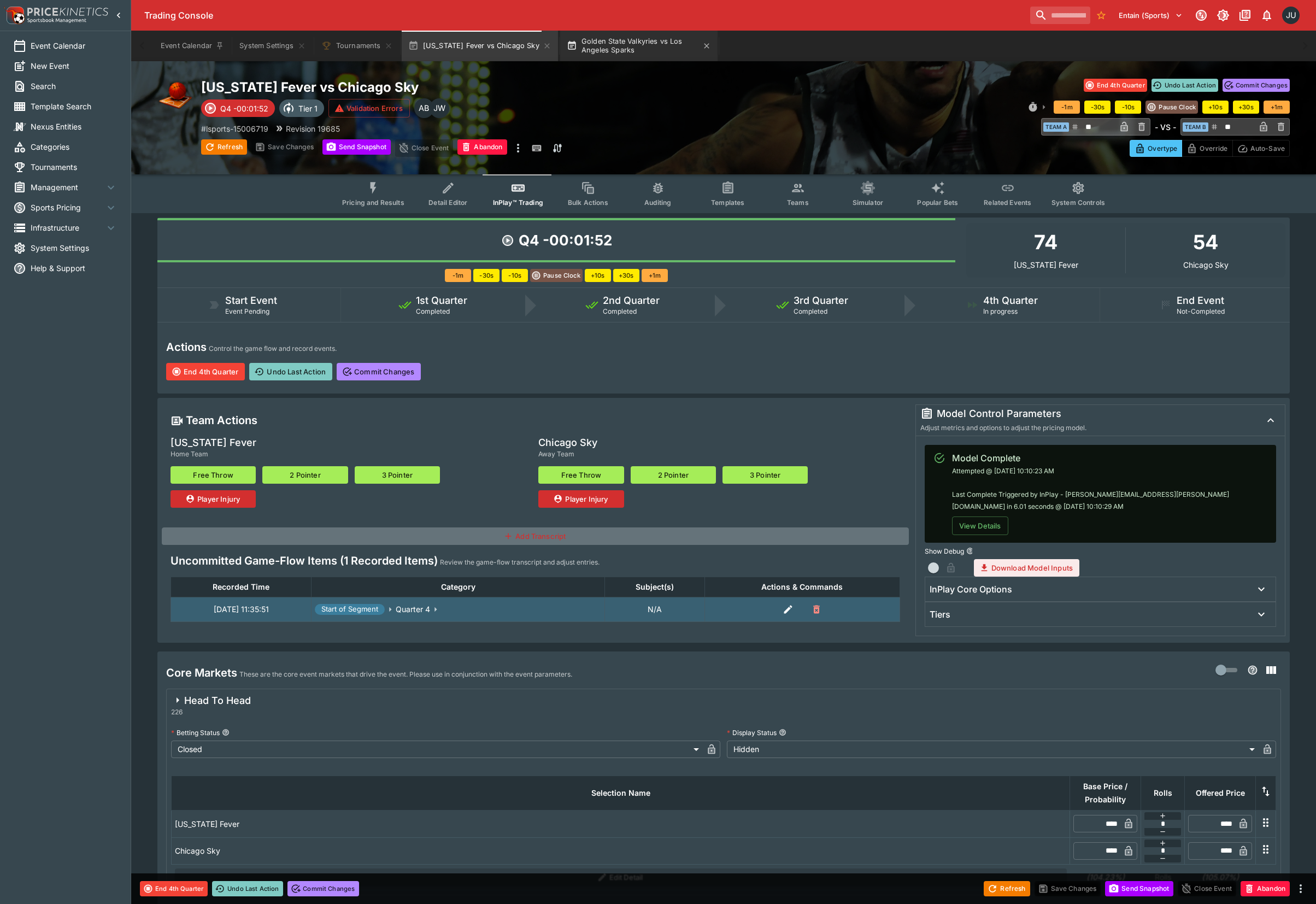
click at [613, 42] on button "Golden State Valkyries vs Los Angeles Sparks" at bounding box center [639, 46] width 158 height 31
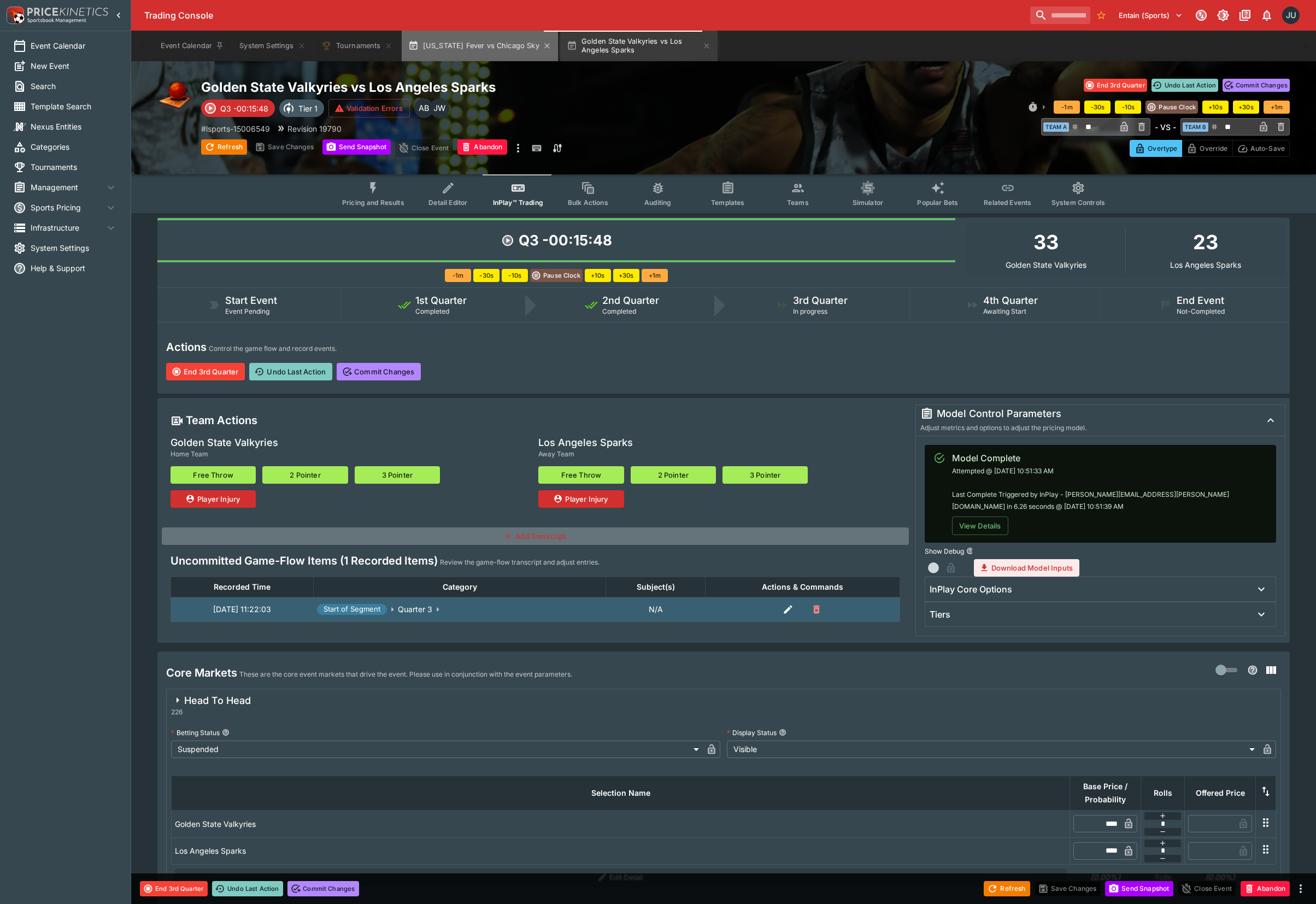
click at [484, 34] on button "Indiana Fever vs Chicago Sky" at bounding box center [480, 46] width 156 height 31
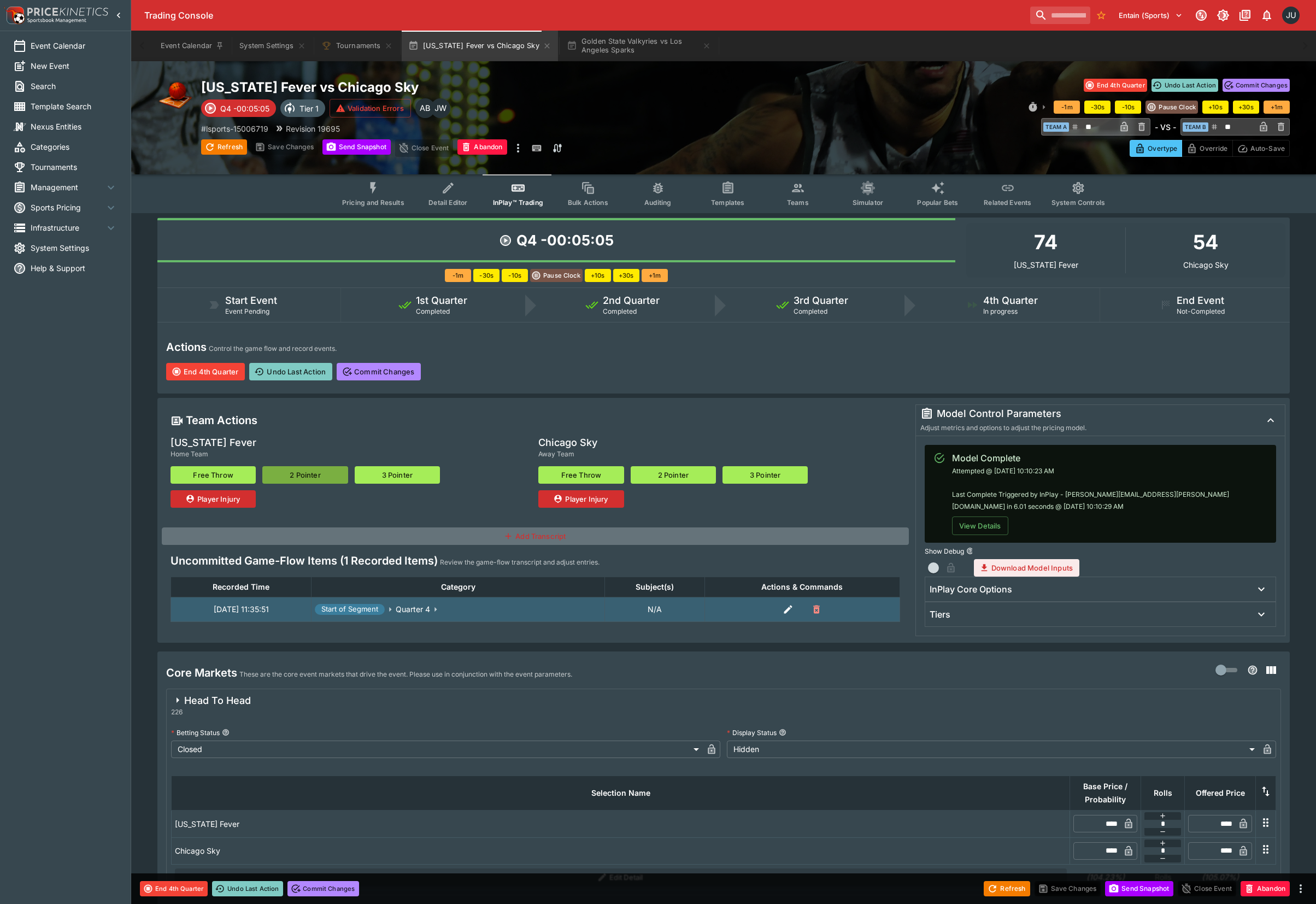
click at [306, 475] on button "2 Pointer" at bounding box center [305, 475] width 85 height 18
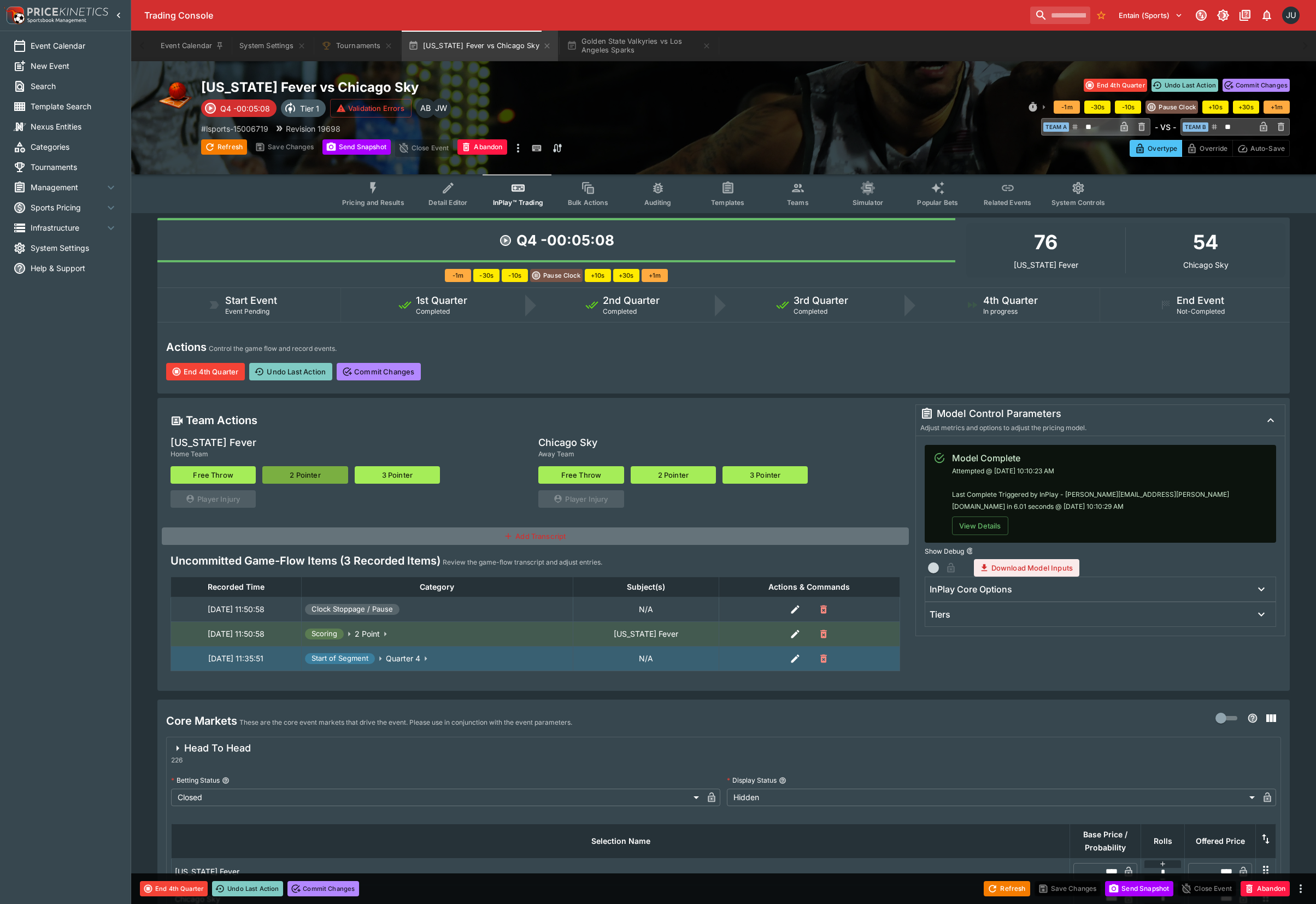
click at [306, 475] on button "2 Pointer" at bounding box center [305, 475] width 85 height 18
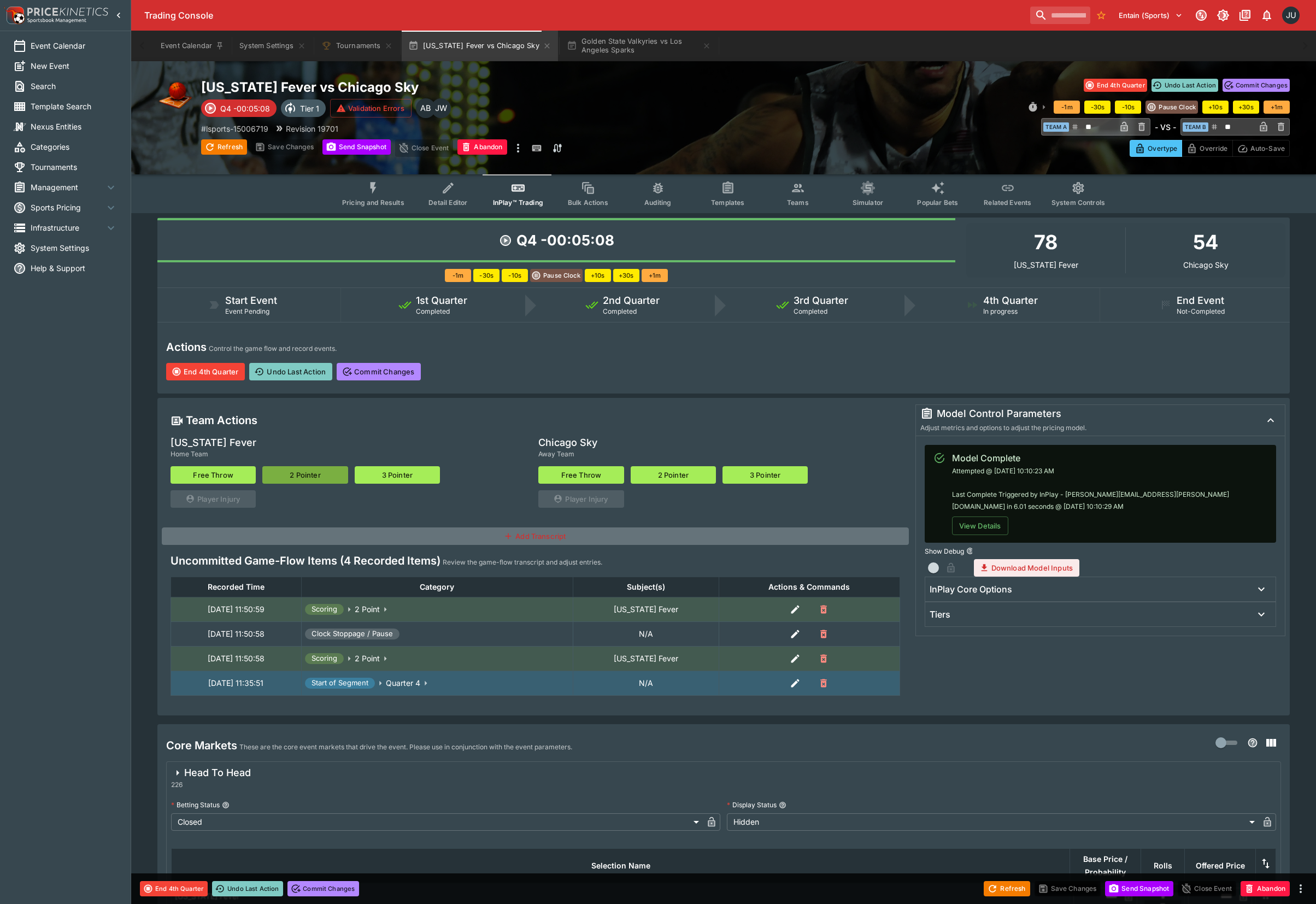
click at [306, 475] on button "2 Pointer" at bounding box center [305, 475] width 85 height 18
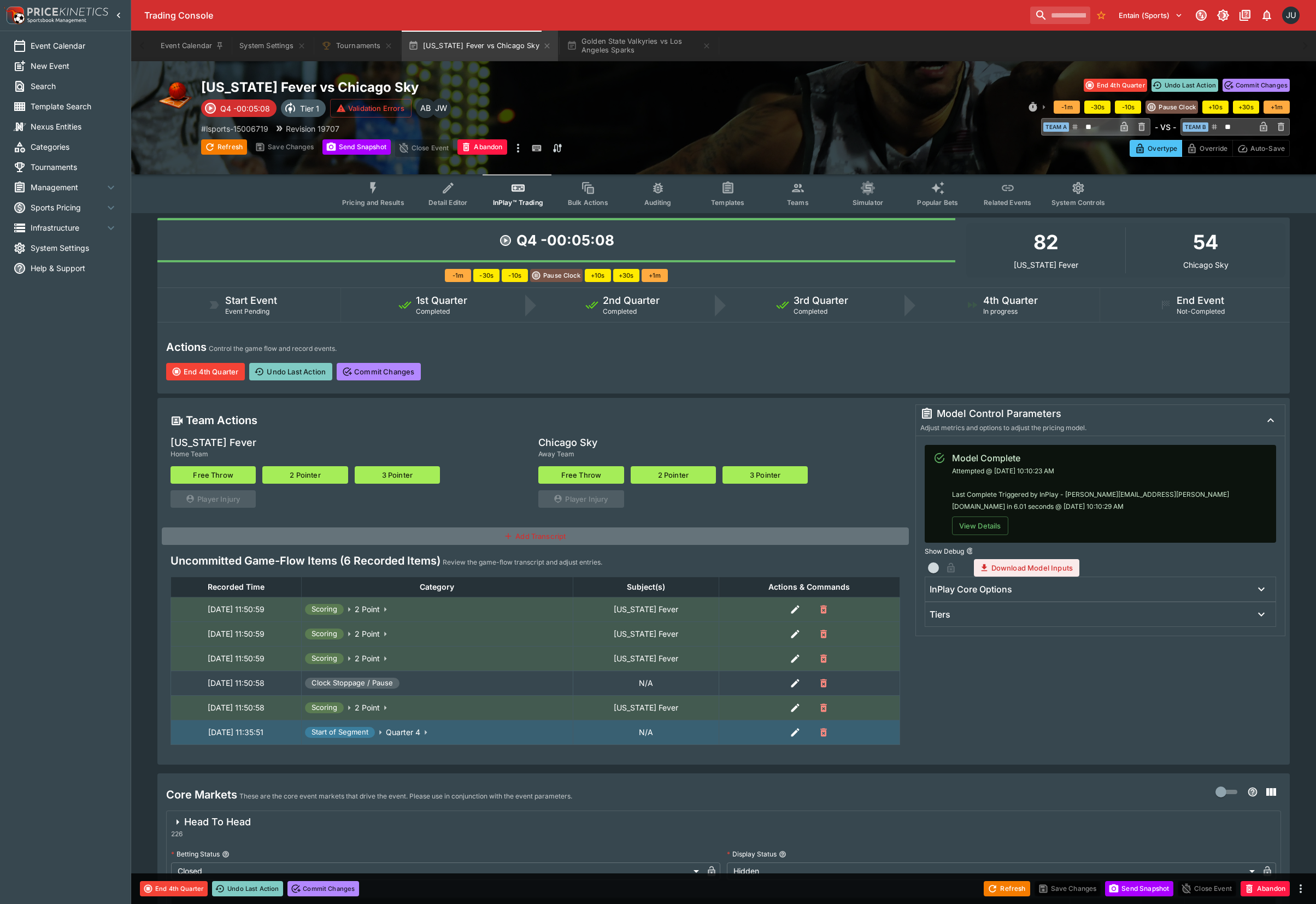
click at [687, 475] on button "2 Pointer" at bounding box center [674, 475] width 85 height 18
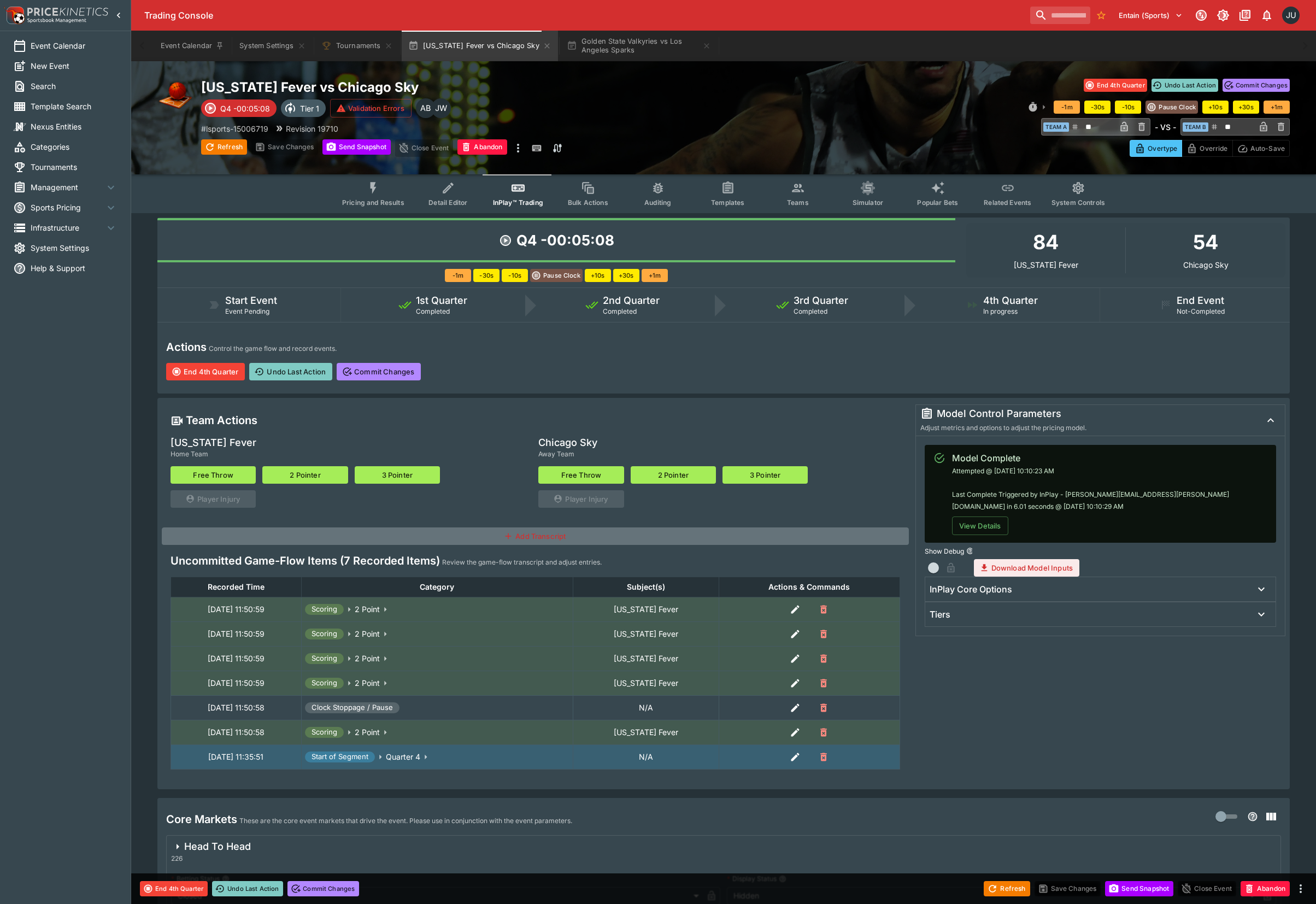
type input "**"
click at [687, 475] on button "2 Pointer" at bounding box center [674, 475] width 85 height 18
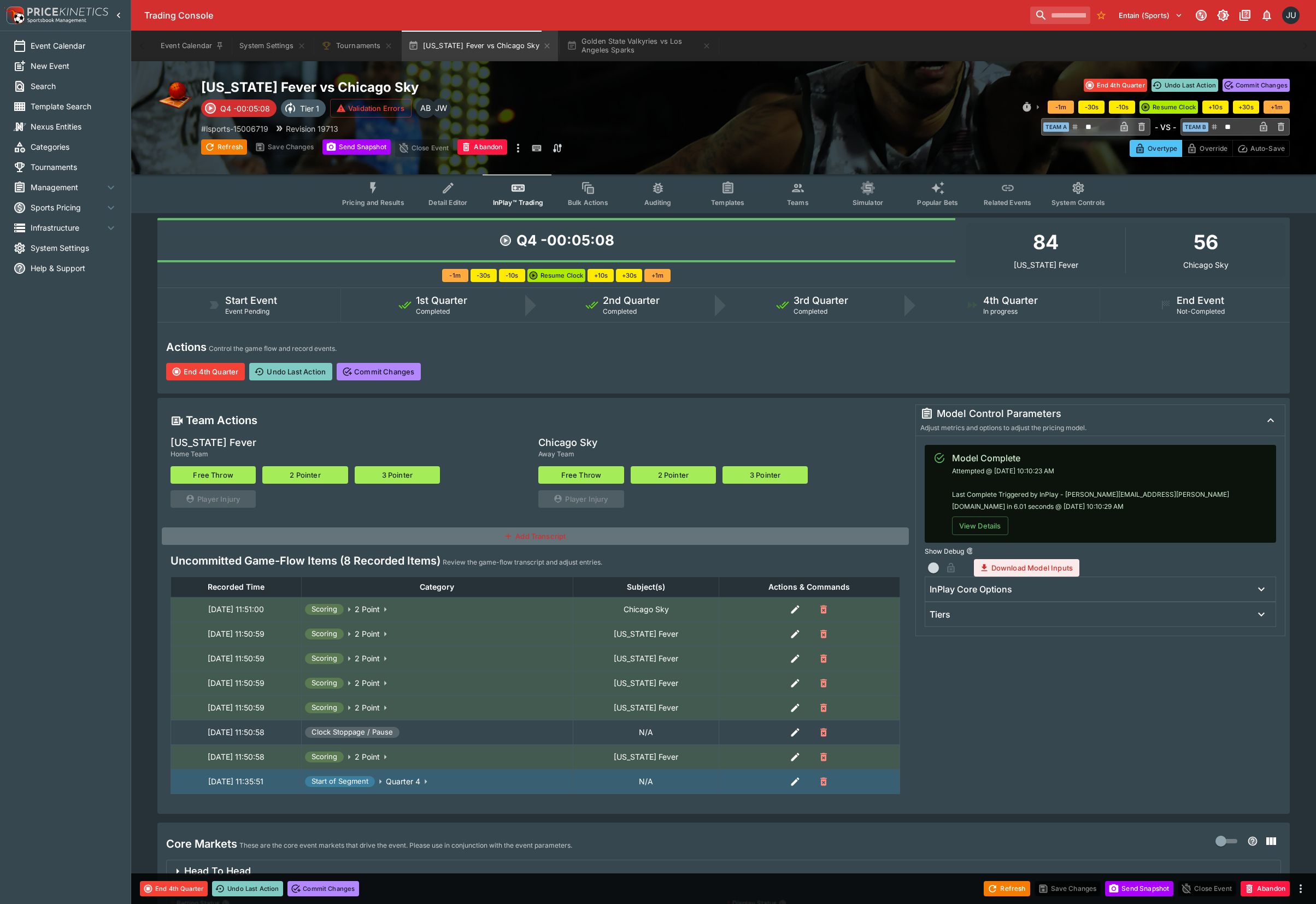
click at [687, 475] on button "2 Pointer" at bounding box center [674, 475] width 85 height 18
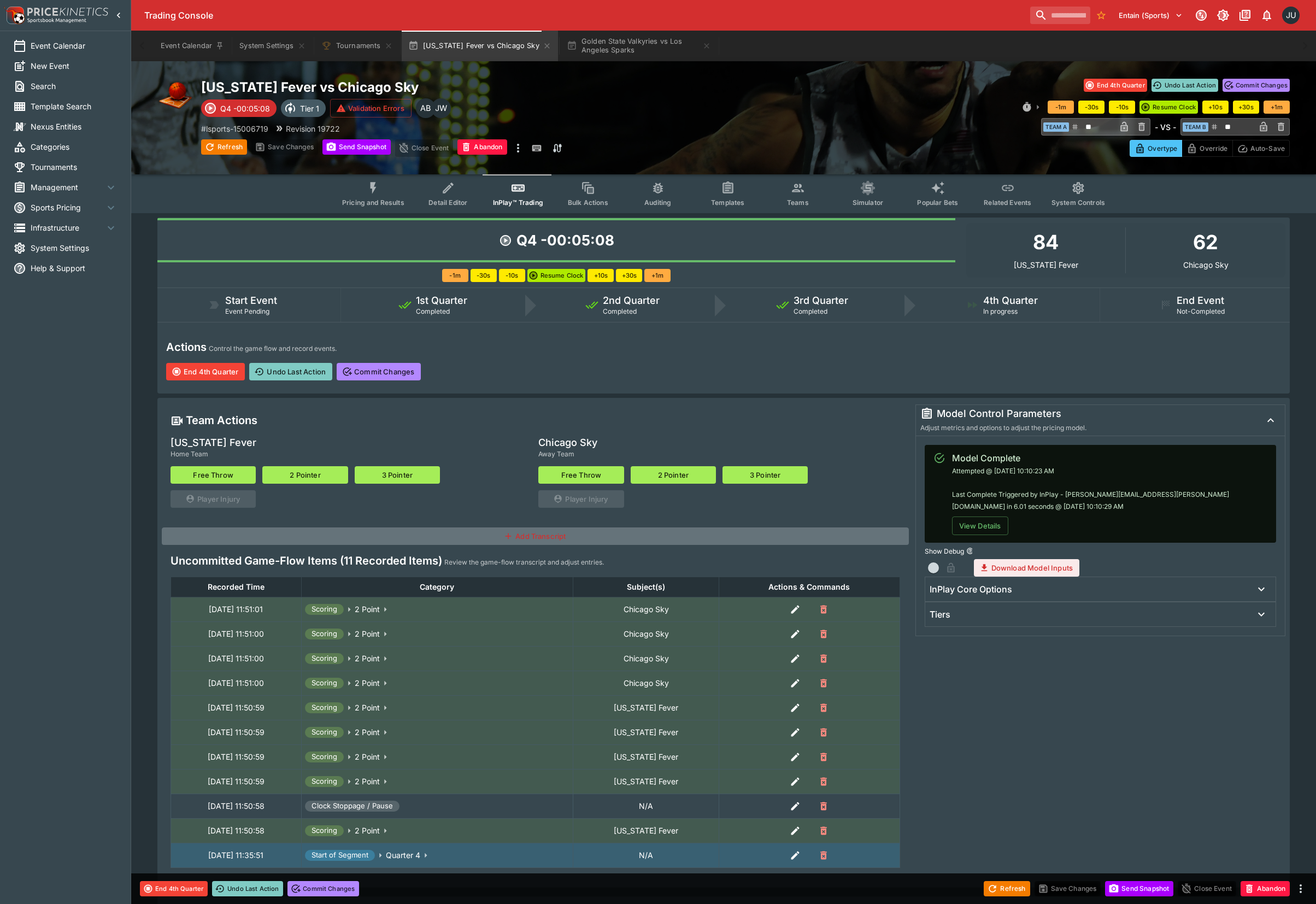
type input "**"
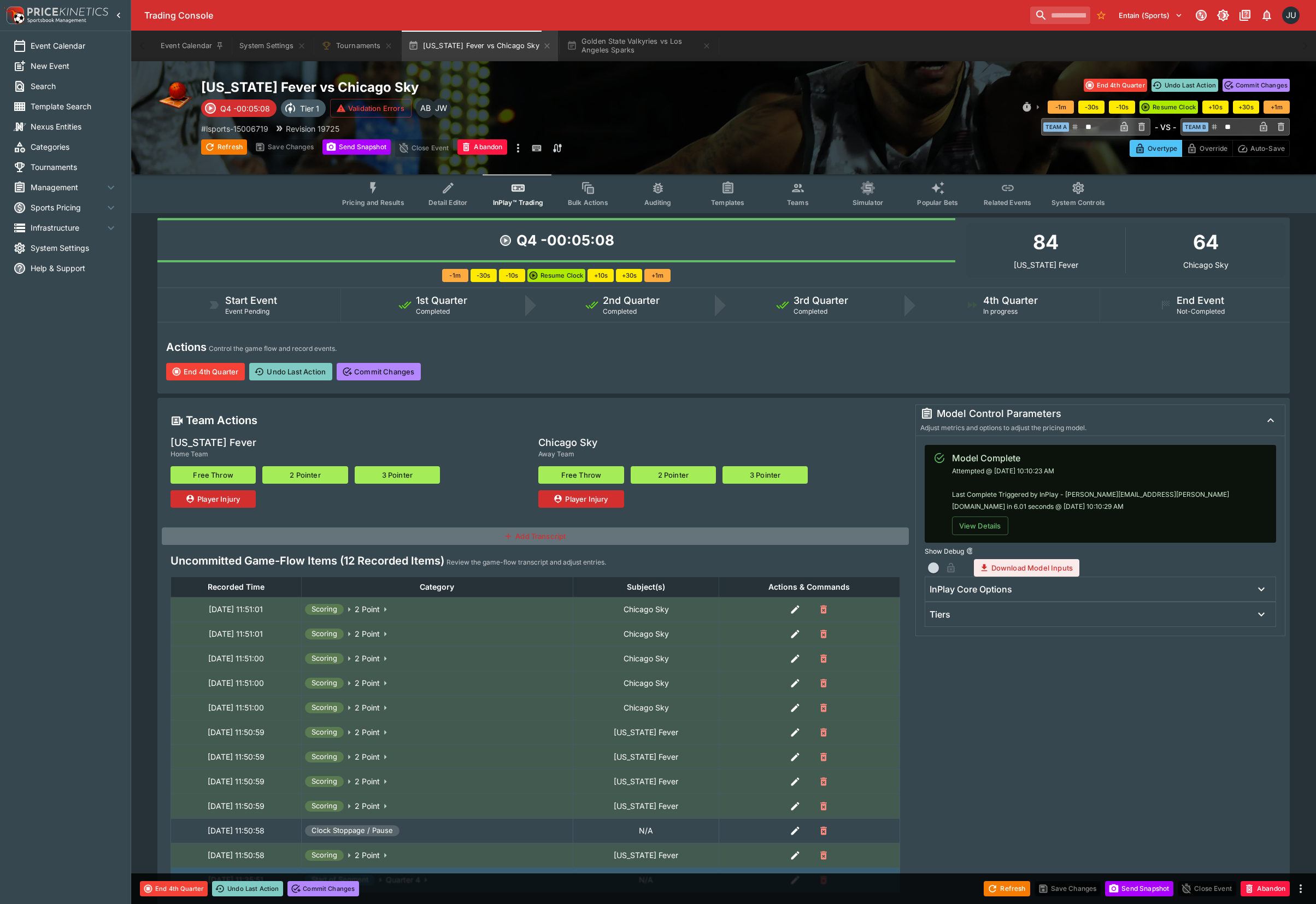
click at [313, 475] on button "2 Pointer" at bounding box center [305, 475] width 85 height 18
type input "**"
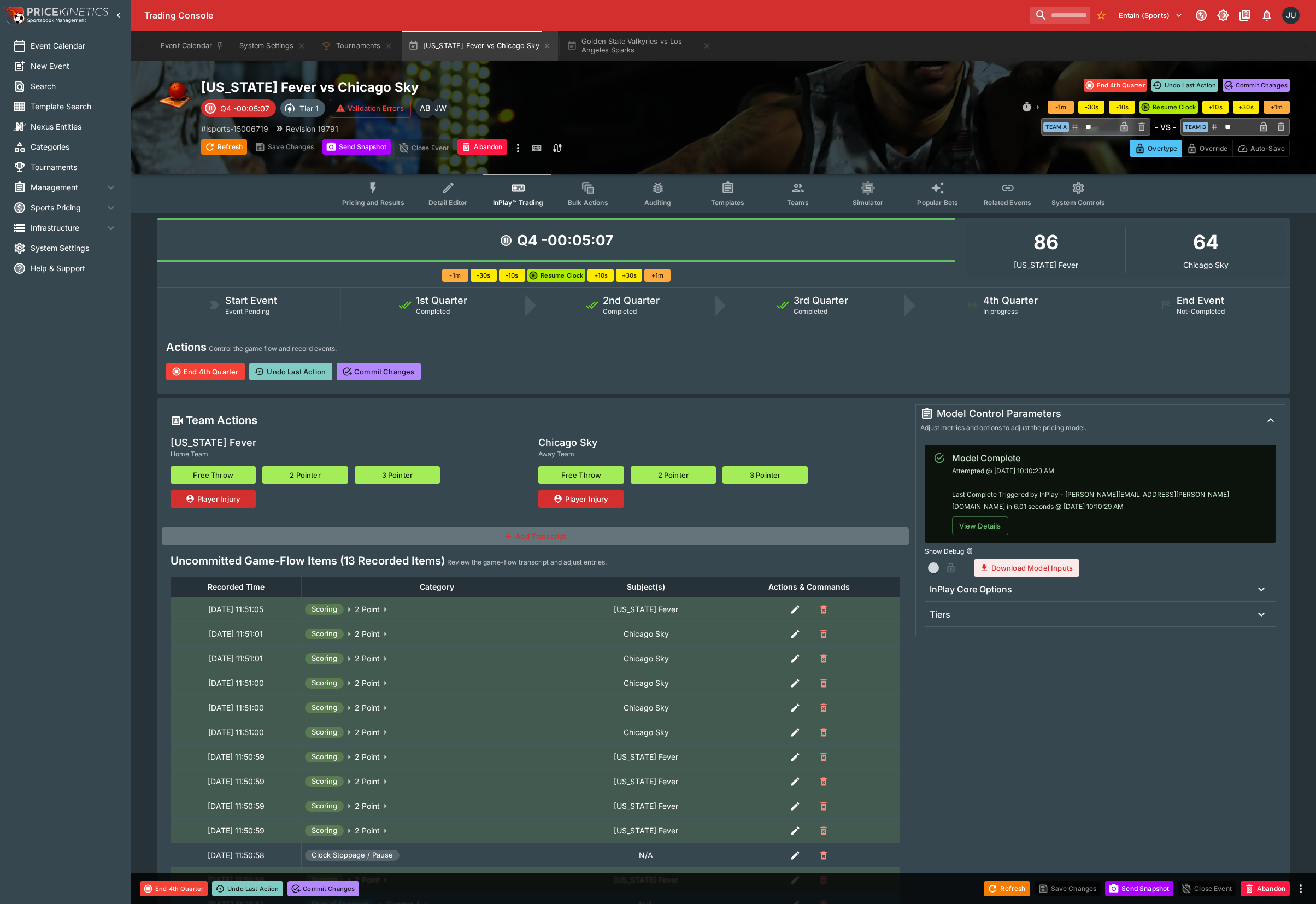
type input "**********"
type input "*******"
click at [618, 43] on button "Golden State Valkyries vs Los Angeles Sparks" at bounding box center [639, 46] width 158 height 31
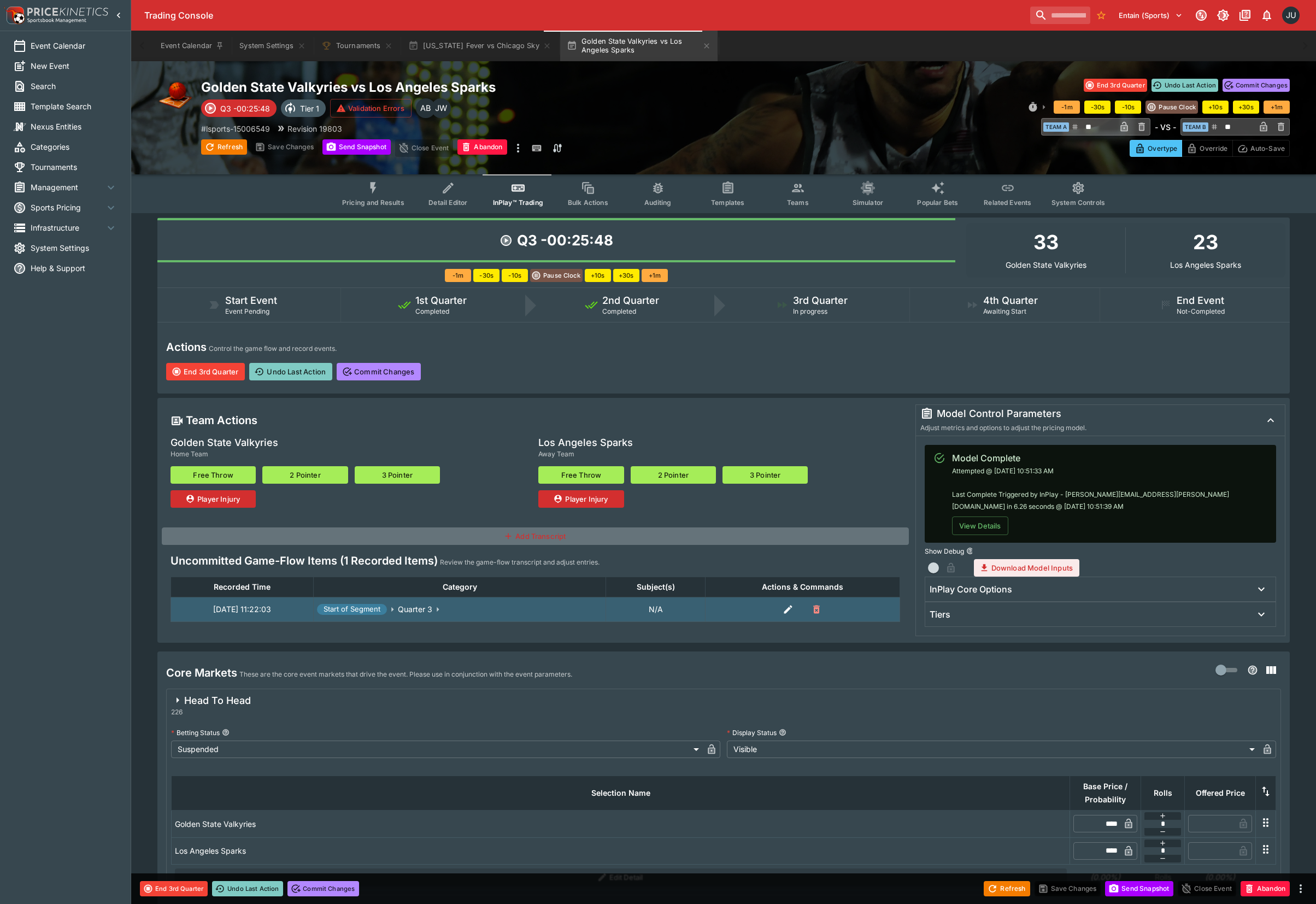
click at [311, 471] on button "2 Pointer" at bounding box center [305, 475] width 85 height 18
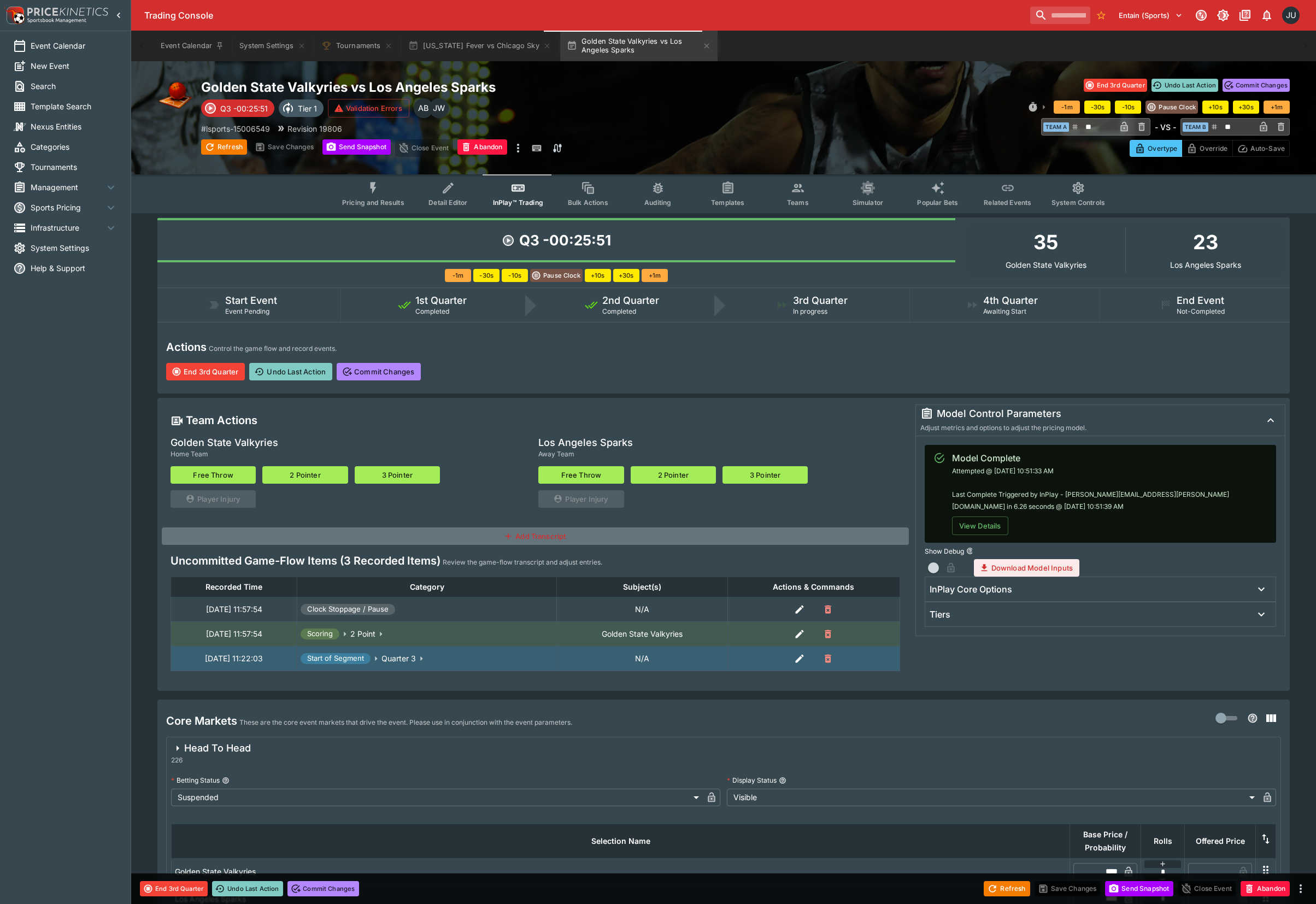
click at [311, 471] on button "2 Pointer" at bounding box center [305, 475] width 85 height 18
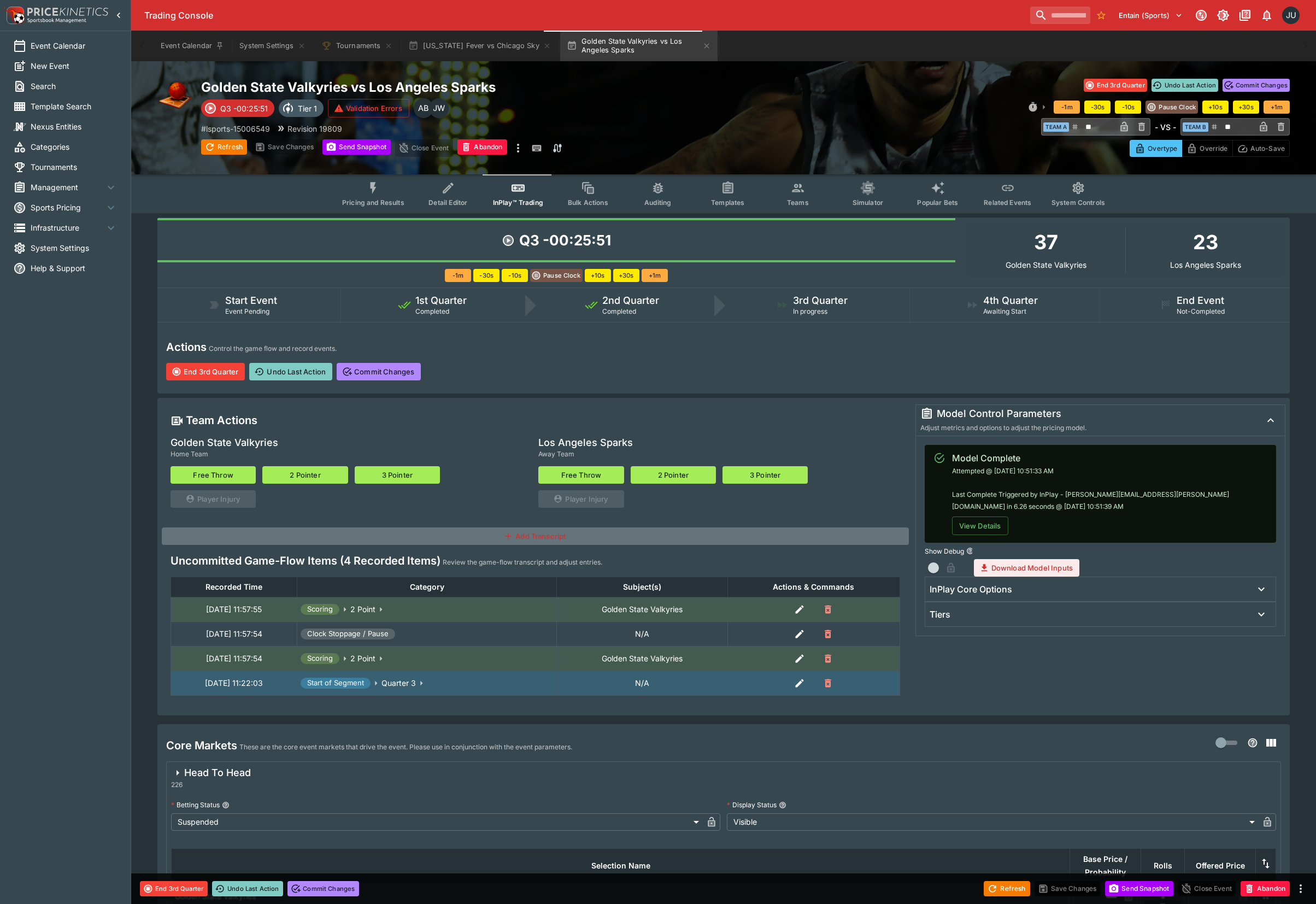
click at [311, 471] on button "2 Pointer" at bounding box center [305, 475] width 85 height 18
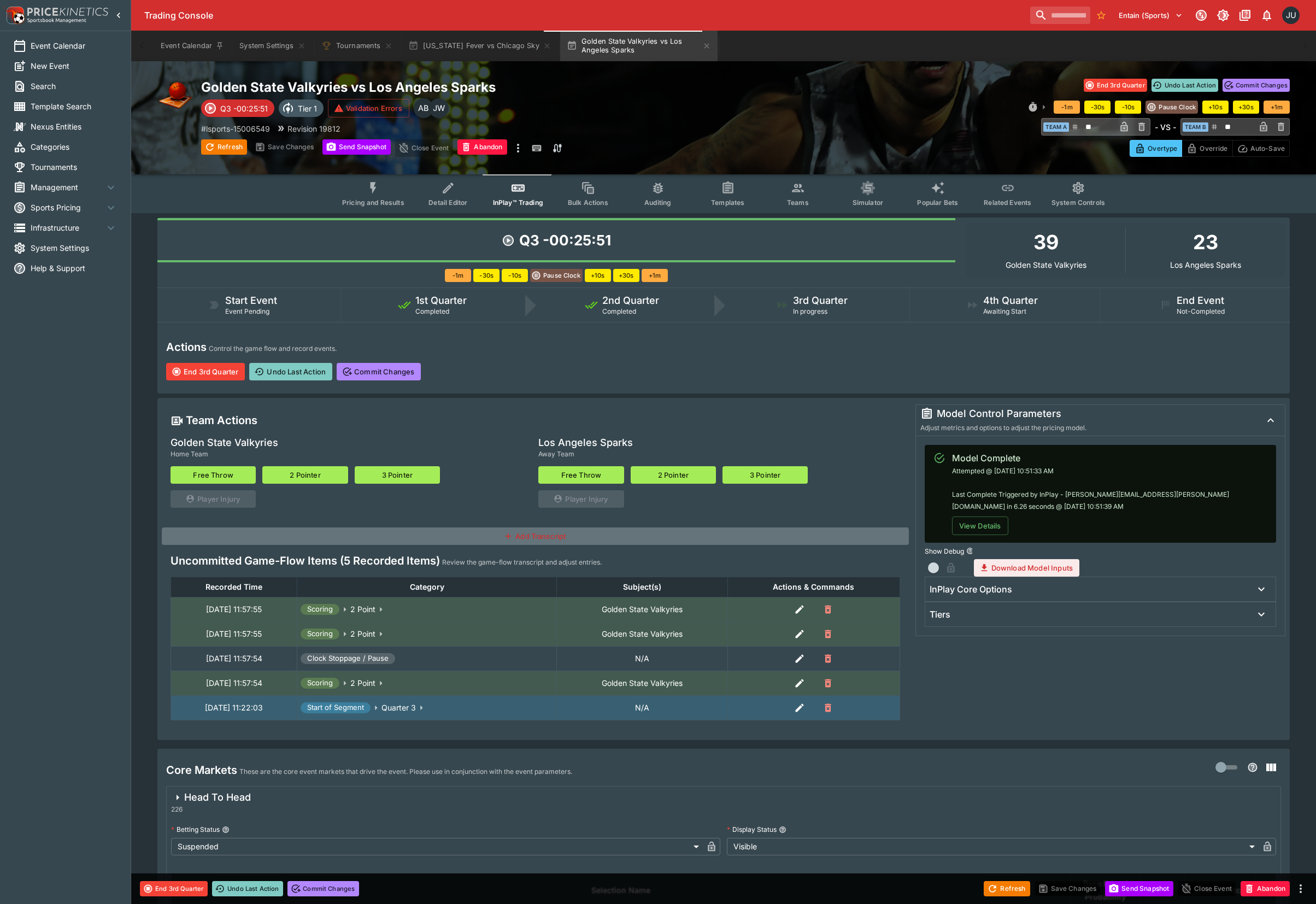
click at [311, 471] on button "2 Pointer" at bounding box center [305, 475] width 85 height 18
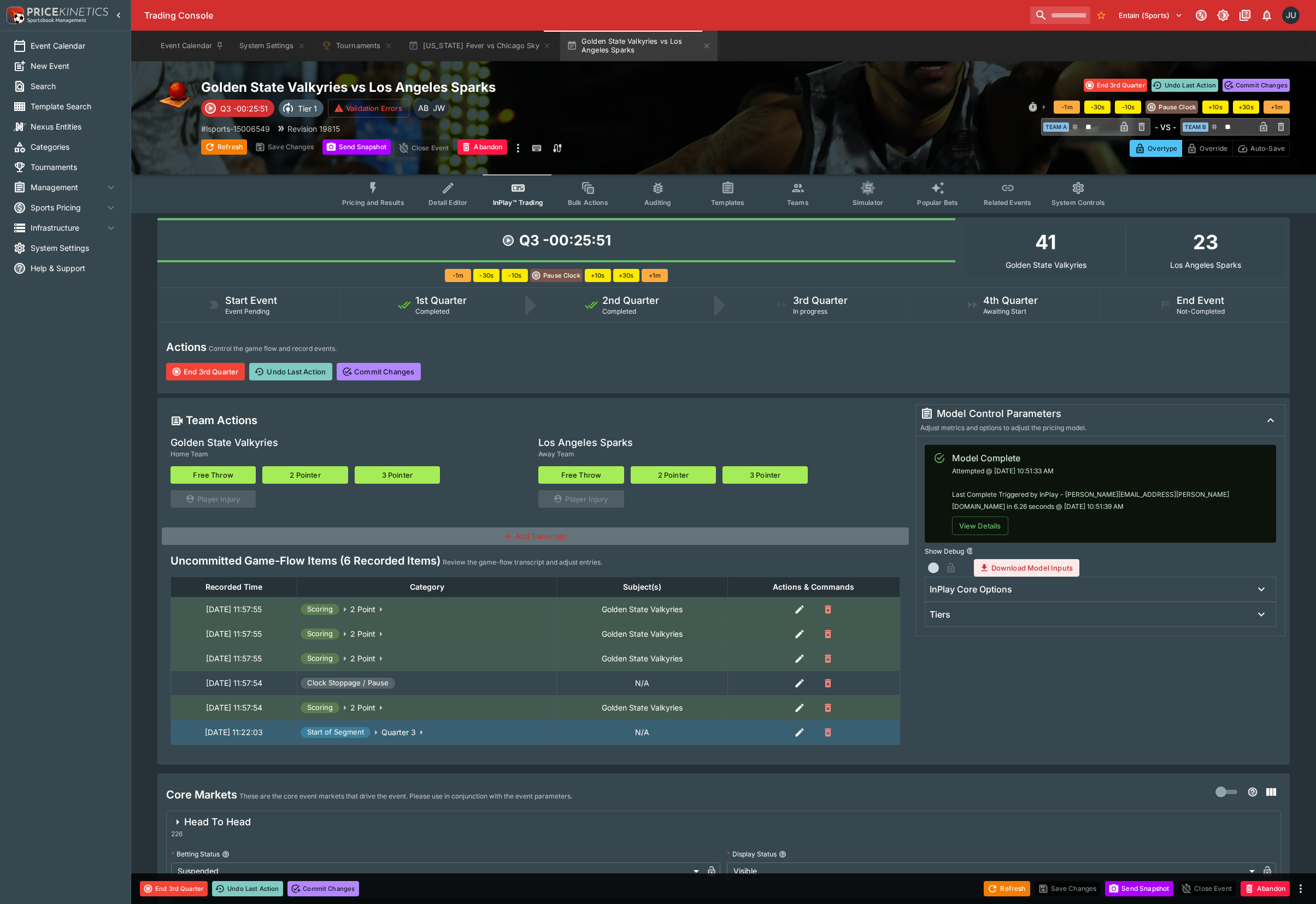
click at [311, 471] on button "2 Pointer" at bounding box center [305, 475] width 85 height 18
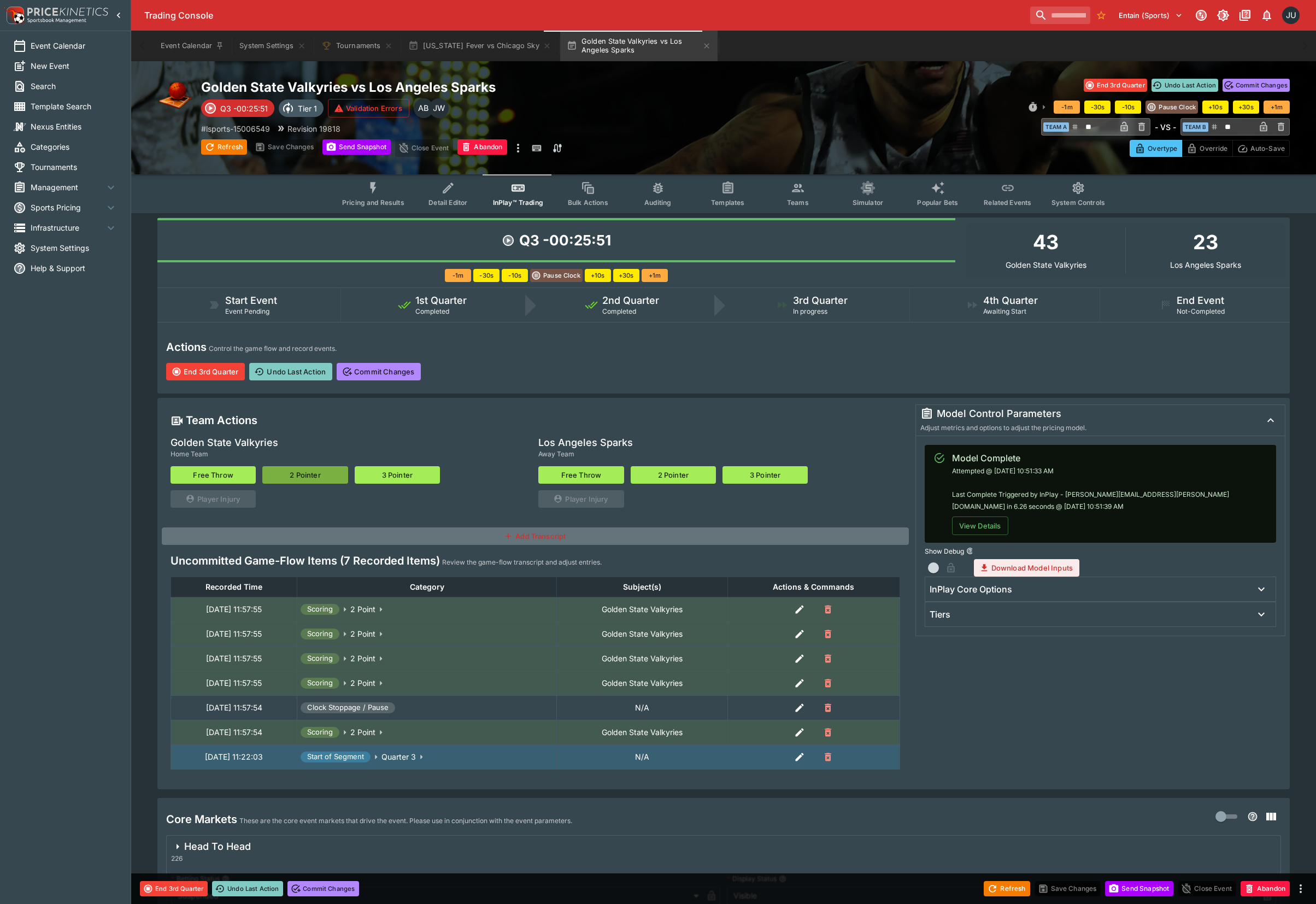
click at [311, 471] on button "2 Pointer" at bounding box center [305, 475] width 85 height 18
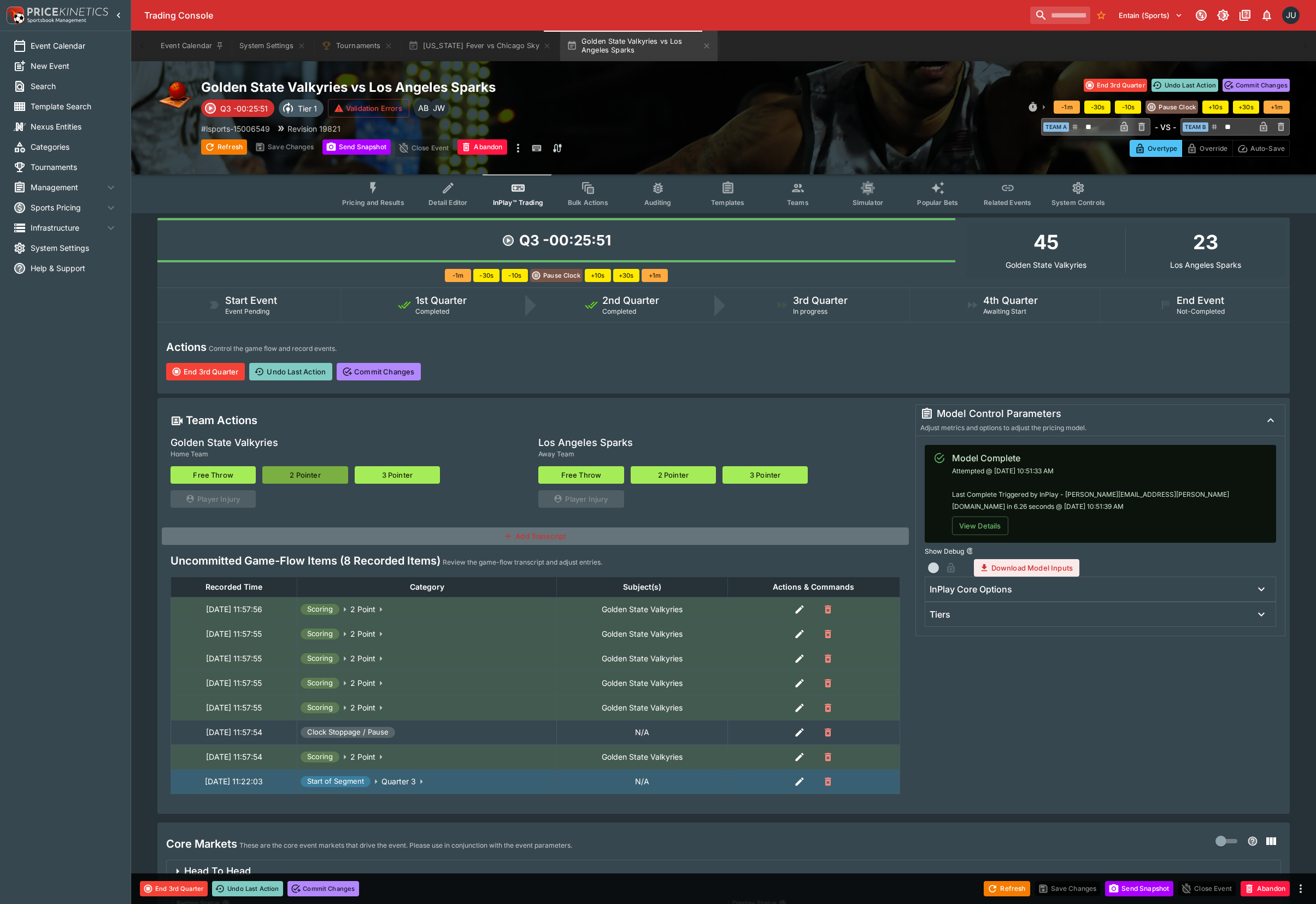
click at [311, 471] on button "2 Pointer" at bounding box center [305, 475] width 85 height 18
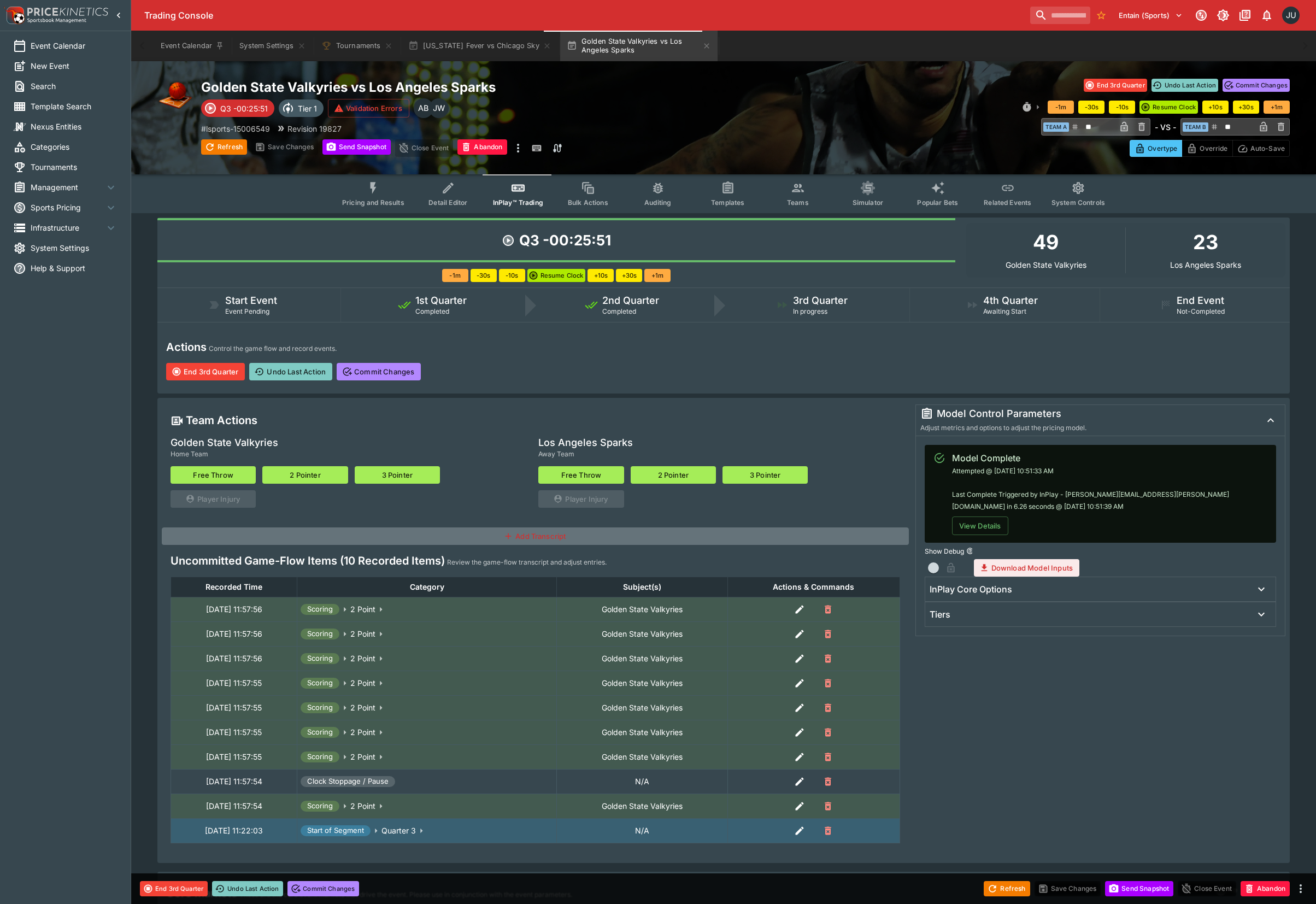
click at [311, 471] on button "2 Pointer" at bounding box center [305, 475] width 85 height 18
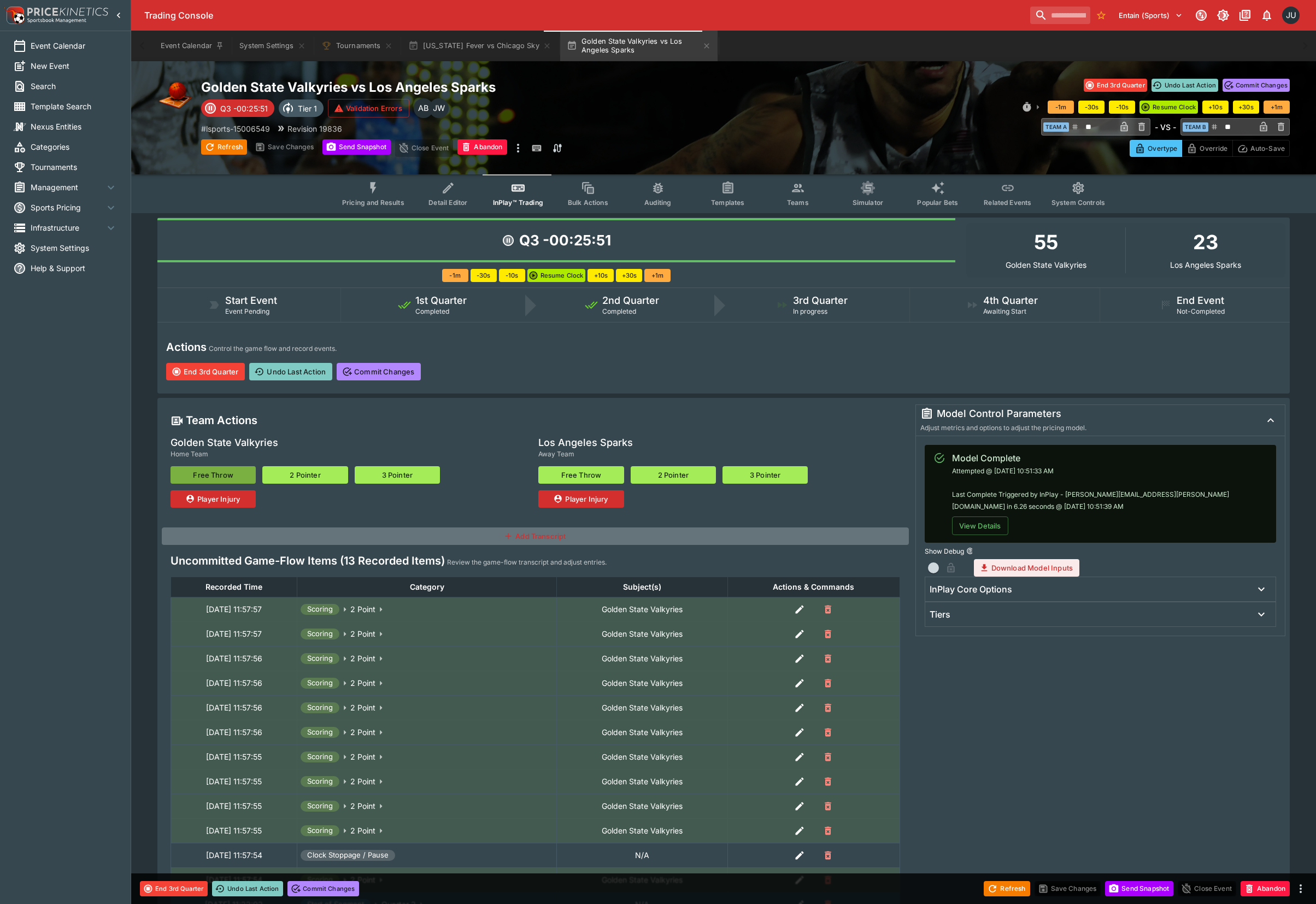
drag, startPoint x: 215, startPoint y: 471, endPoint x: 582, endPoint y: 471, distance: 367.0
click at [215, 471] on button "Free Throw" at bounding box center [213, 475] width 85 height 18
type input "**"
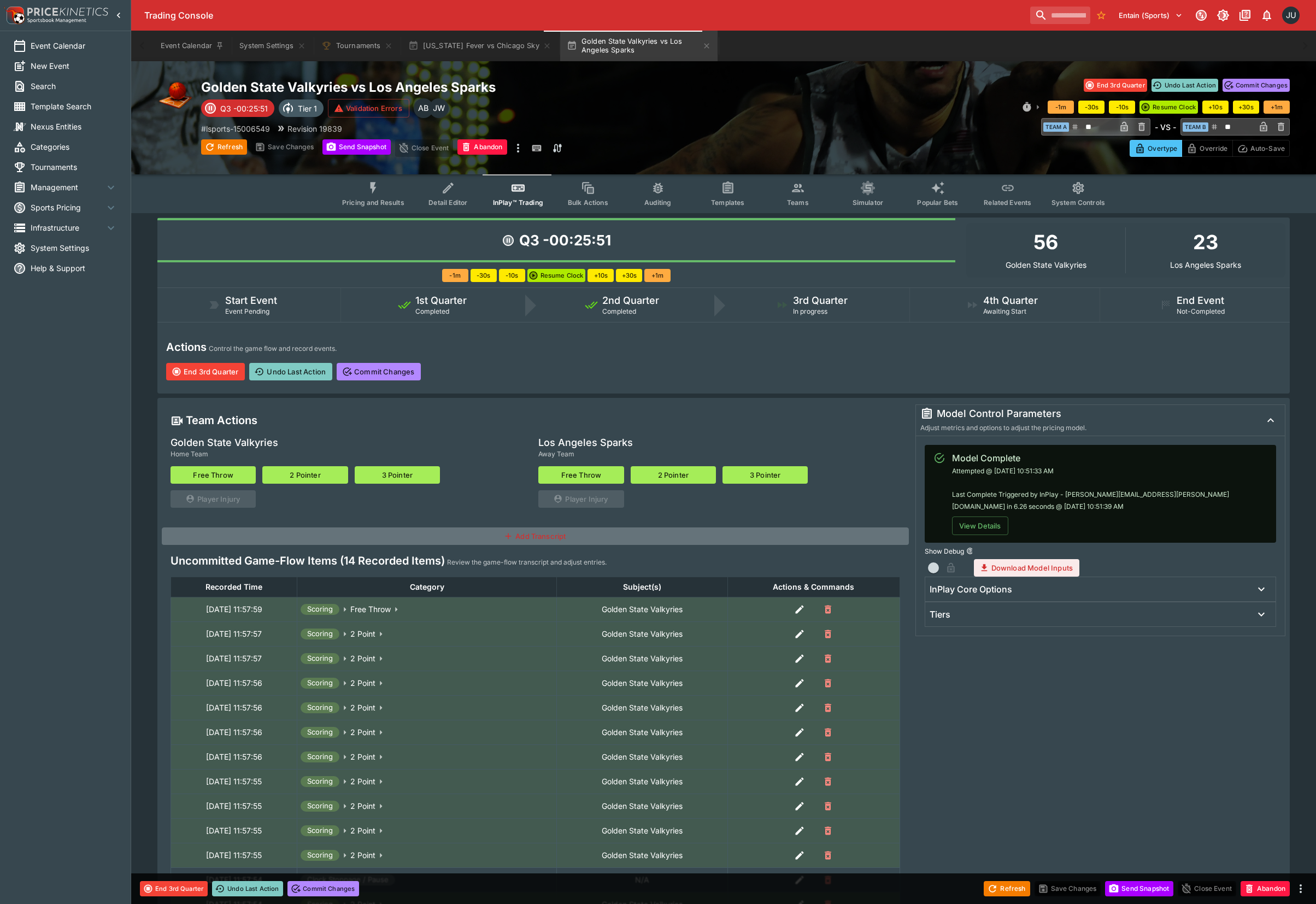
click at [764, 475] on button "3 Pointer" at bounding box center [765, 475] width 85 height 18
click at [764, 473] on button "3 Pointer" at bounding box center [765, 475] width 85 height 18
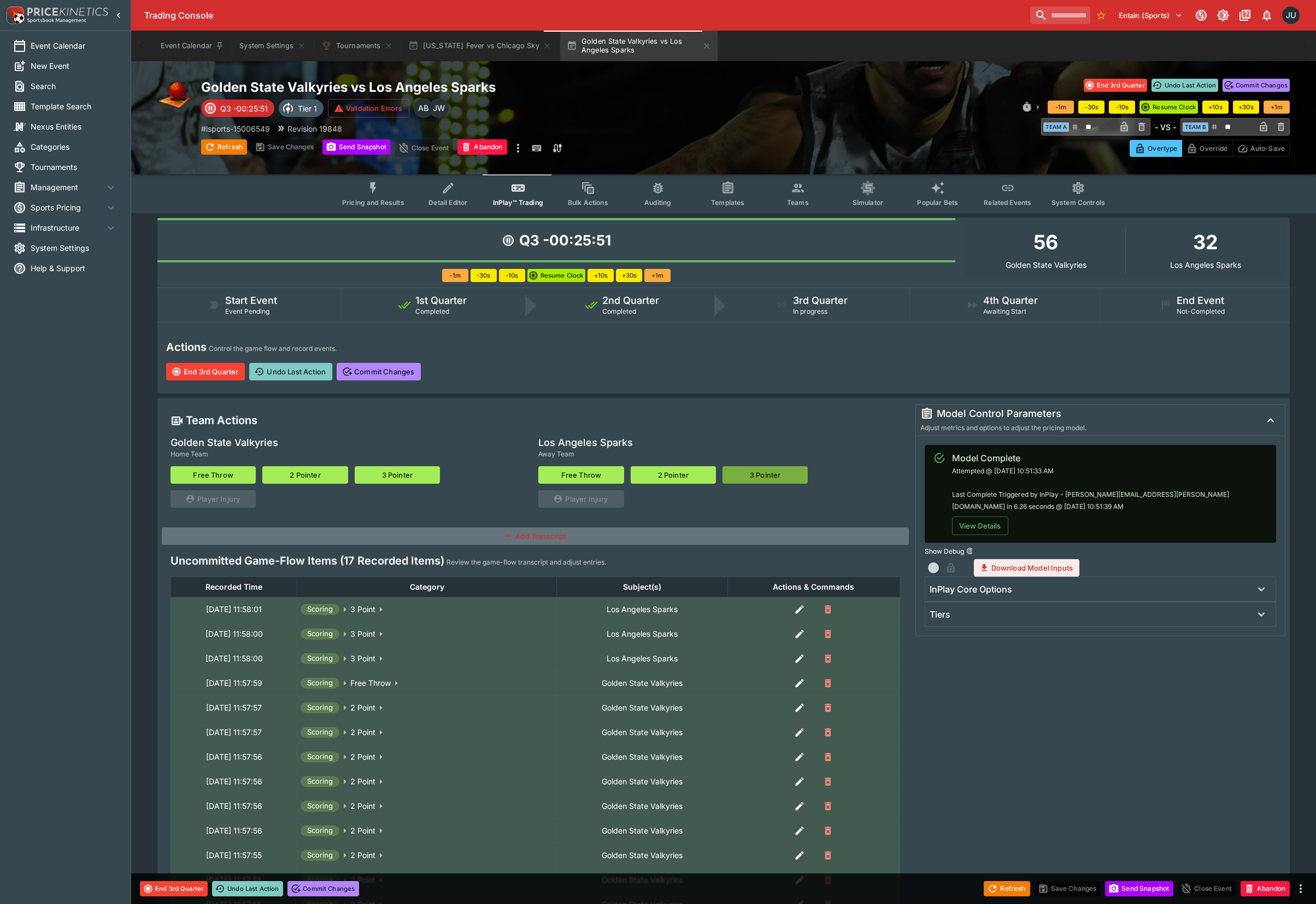
click at [764, 473] on button "3 Pointer" at bounding box center [765, 475] width 85 height 18
click at [700, 479] on button "2 Pointer" at bounding box center [674, 475] width 85 height 18
drag, startPoint x: 693, startPoint y: 464, endPoint x: 690, endPoint y: 473, distance: 9.5
click at [690, 472] on div "Los Angeles Sparks Away Team Free Throw 2 Pointer 3 Pointer Player Injury" at bounding box center [719, 471] width 361 height 72
click at [684, 477] on button "2 Pointer" at bounding box center [674, 475] width 85 height 18
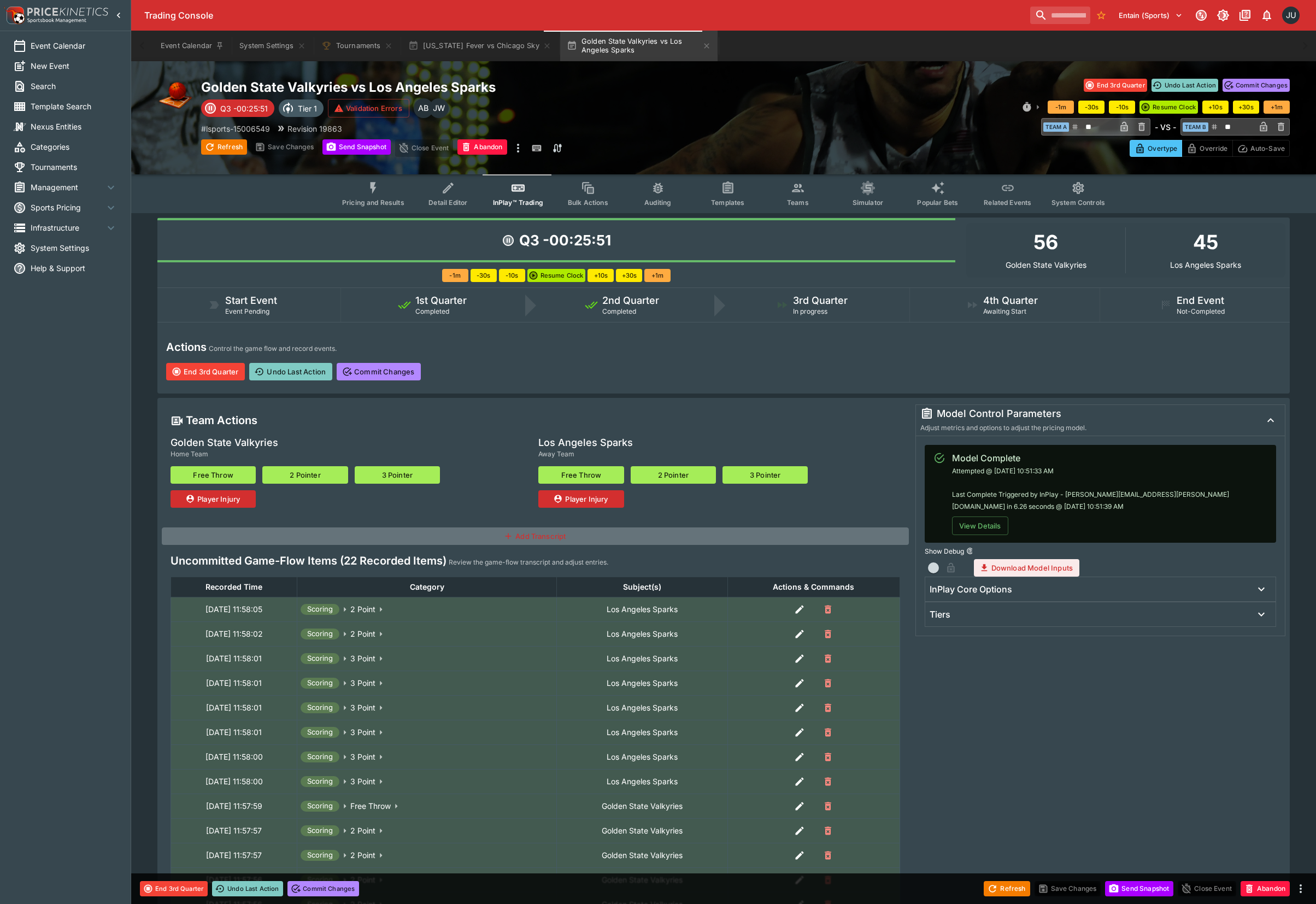
click at [806, 477] on button "3 Pointer" at bounding box center [765, 475] width 85 height 18
type input "**"
click at [215, 370] on button "End 3rd Quarter" at bounding box center [206, 372] width 79 height 18
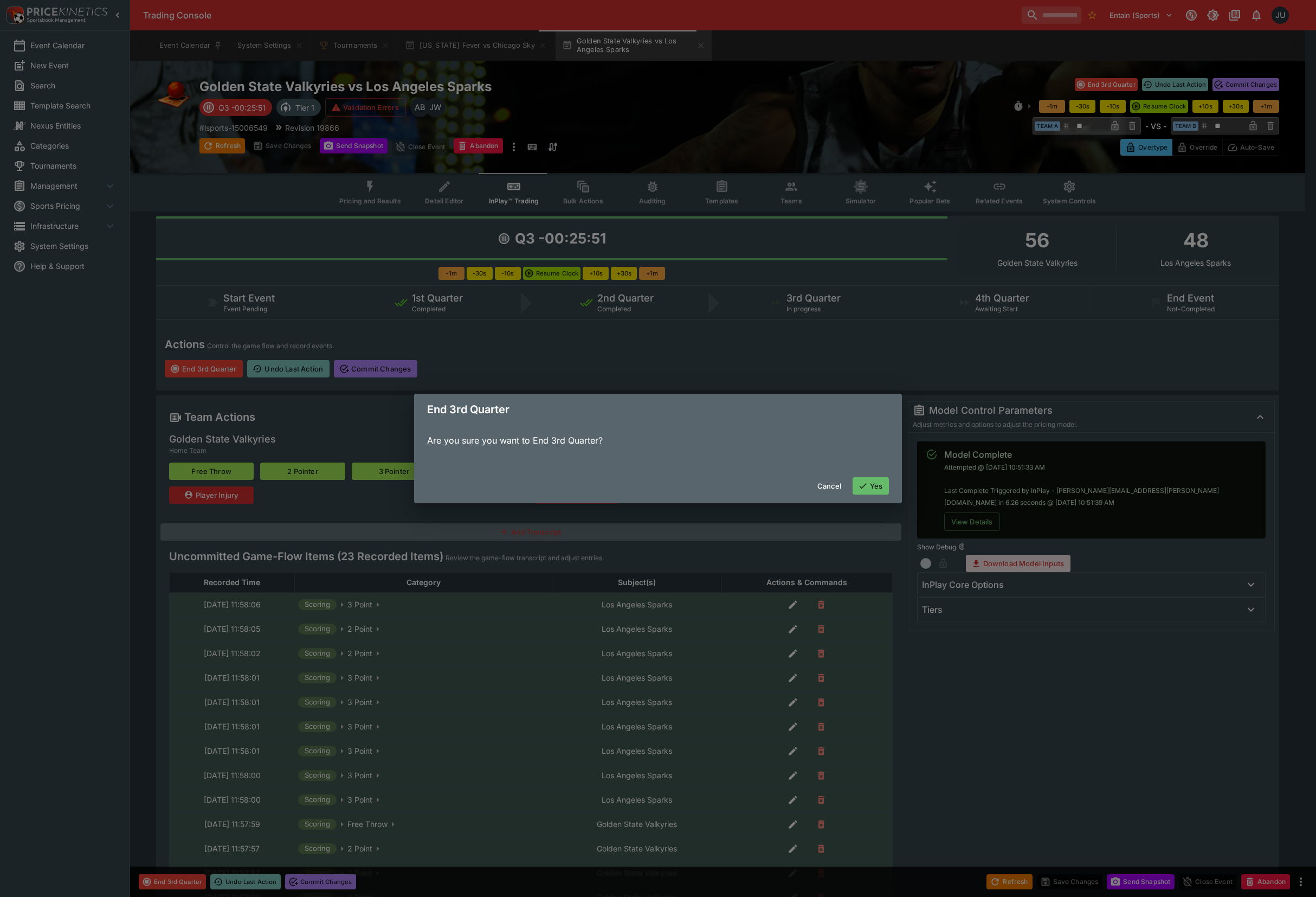
click at [870, 480] on button "Yes" at bounding box center [871, 486] width 37 height 18
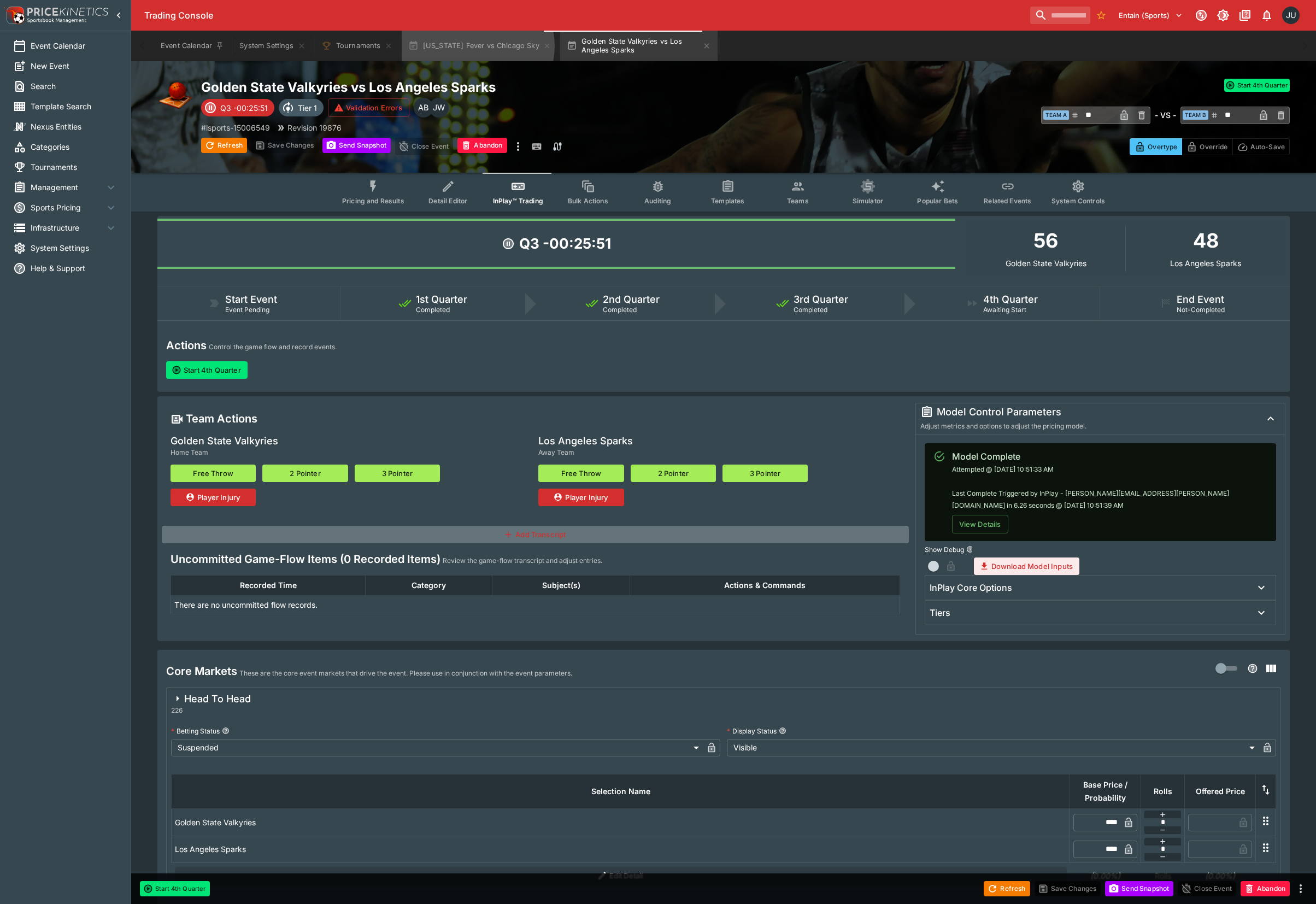
drag, startPoint x: 477, startPoint y: 46, endPoint x: 484, endPoint y: 70, distance: 25.0
click at [477, 47] on button "Indiana Fever vs Chicago Sky" at bounding box center [480, 46] width 156 height 31
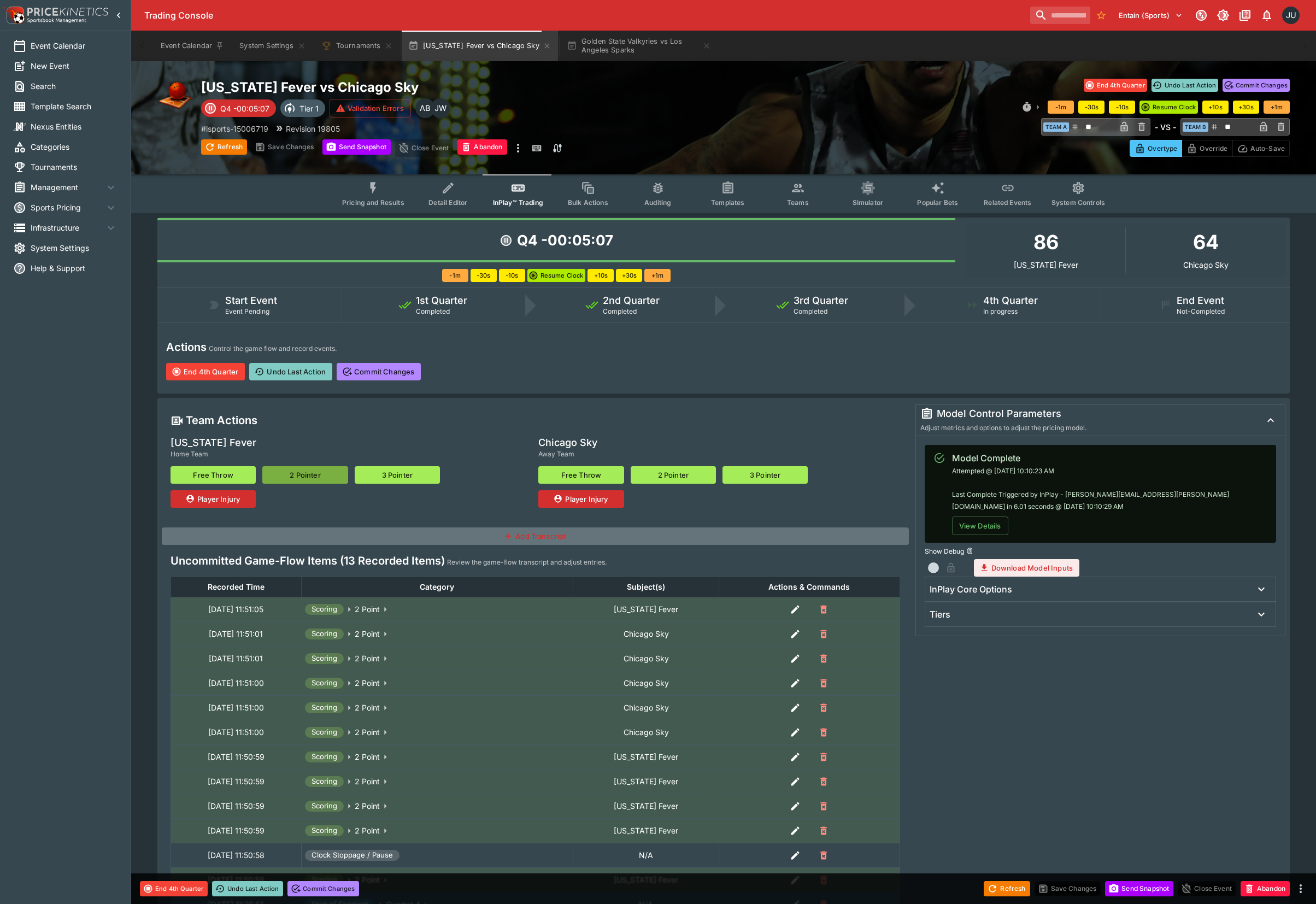
click at [316, 473] on button "2 Pointer" at bounding box center [305, 475] width 85 height 18
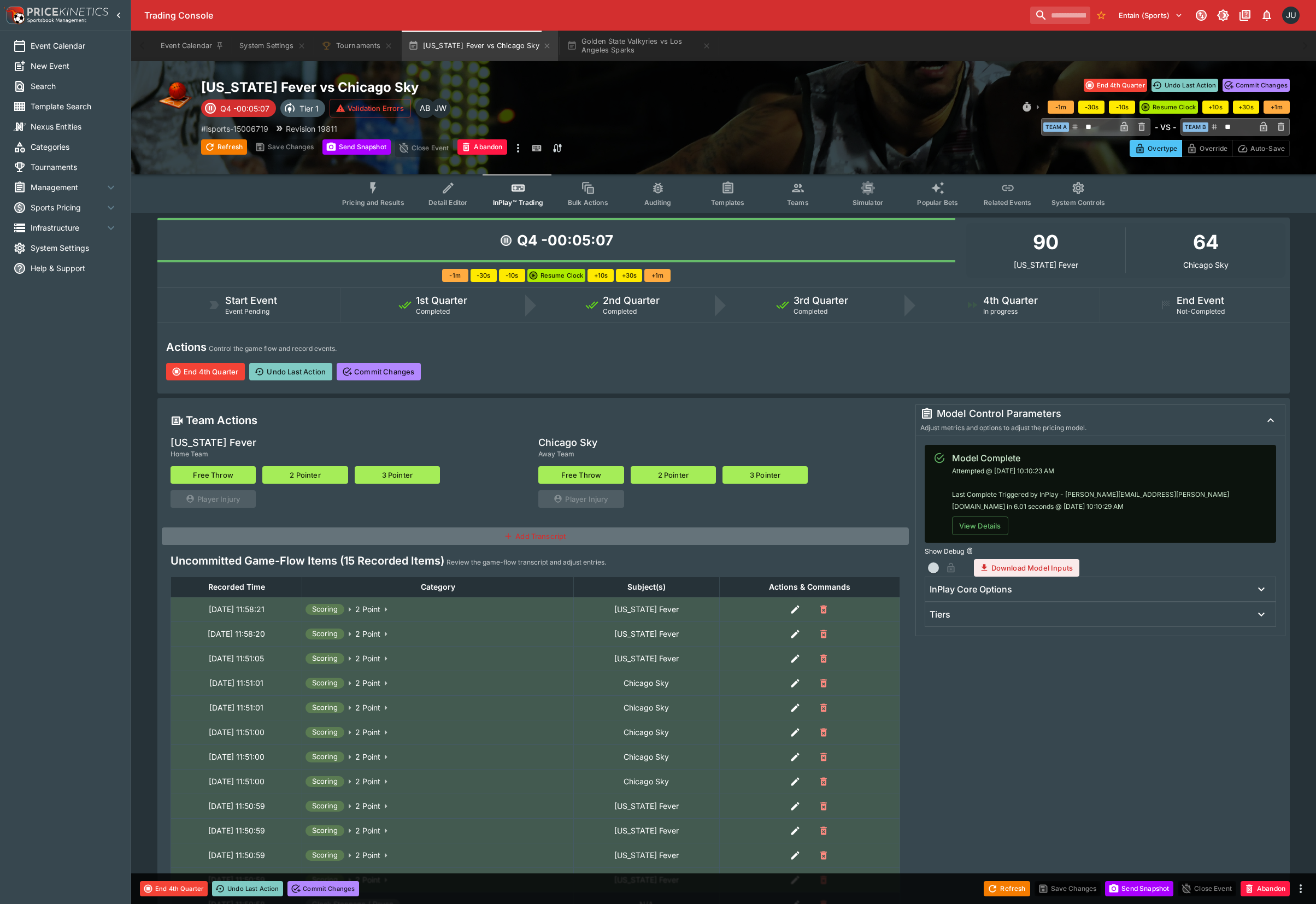
type input "**"
click at [664, 472] on button "2 Pointer" at bounding box center [674, 475] width 85 height 18
click at [670, 471] on button "2 Pointer" at bounding box center [674, 475] width 85 height 18
type input "**"
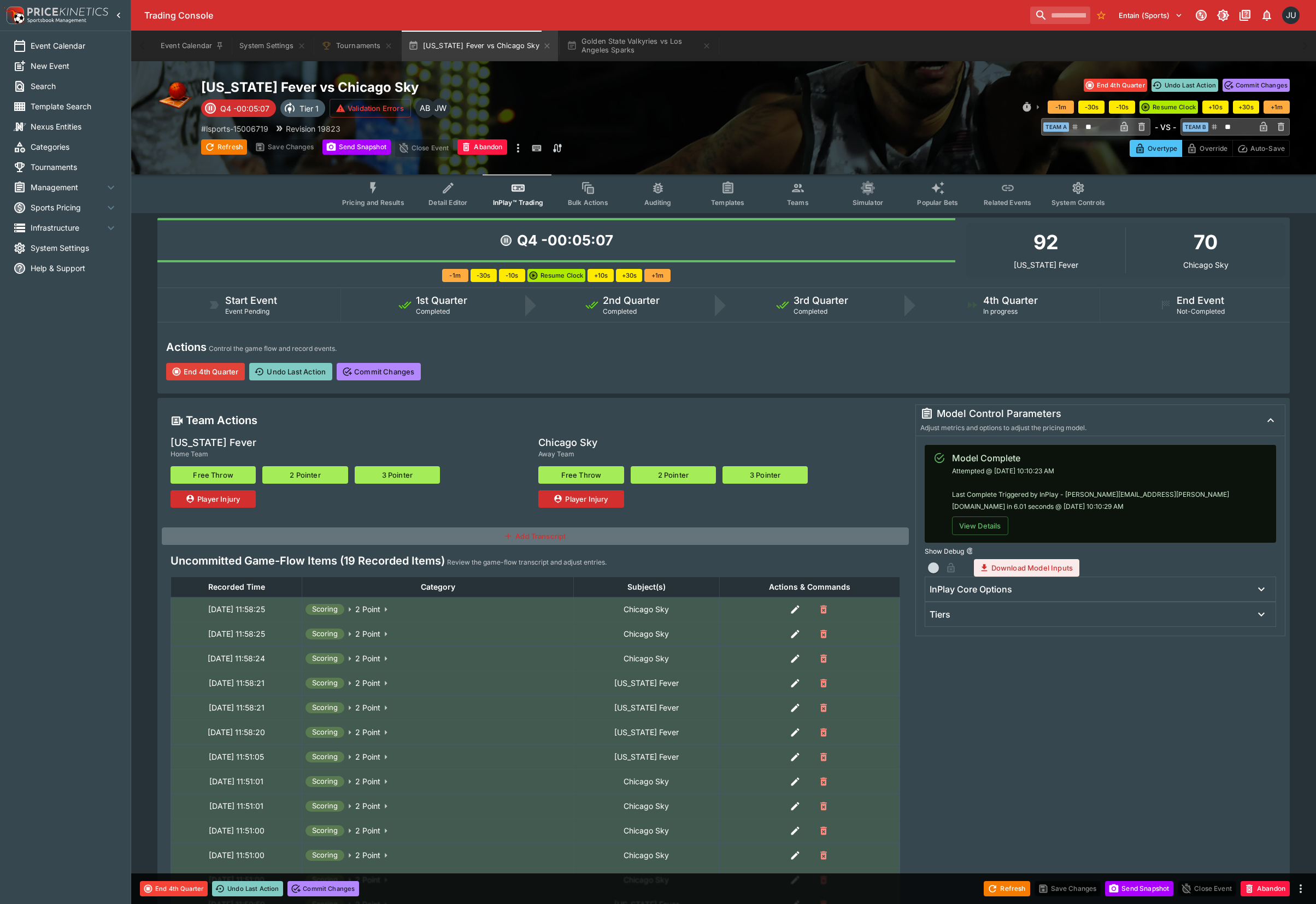
click at [204, 372] on button "End 4th Quarter" at bounding box center [206, 372] width 79 height 18
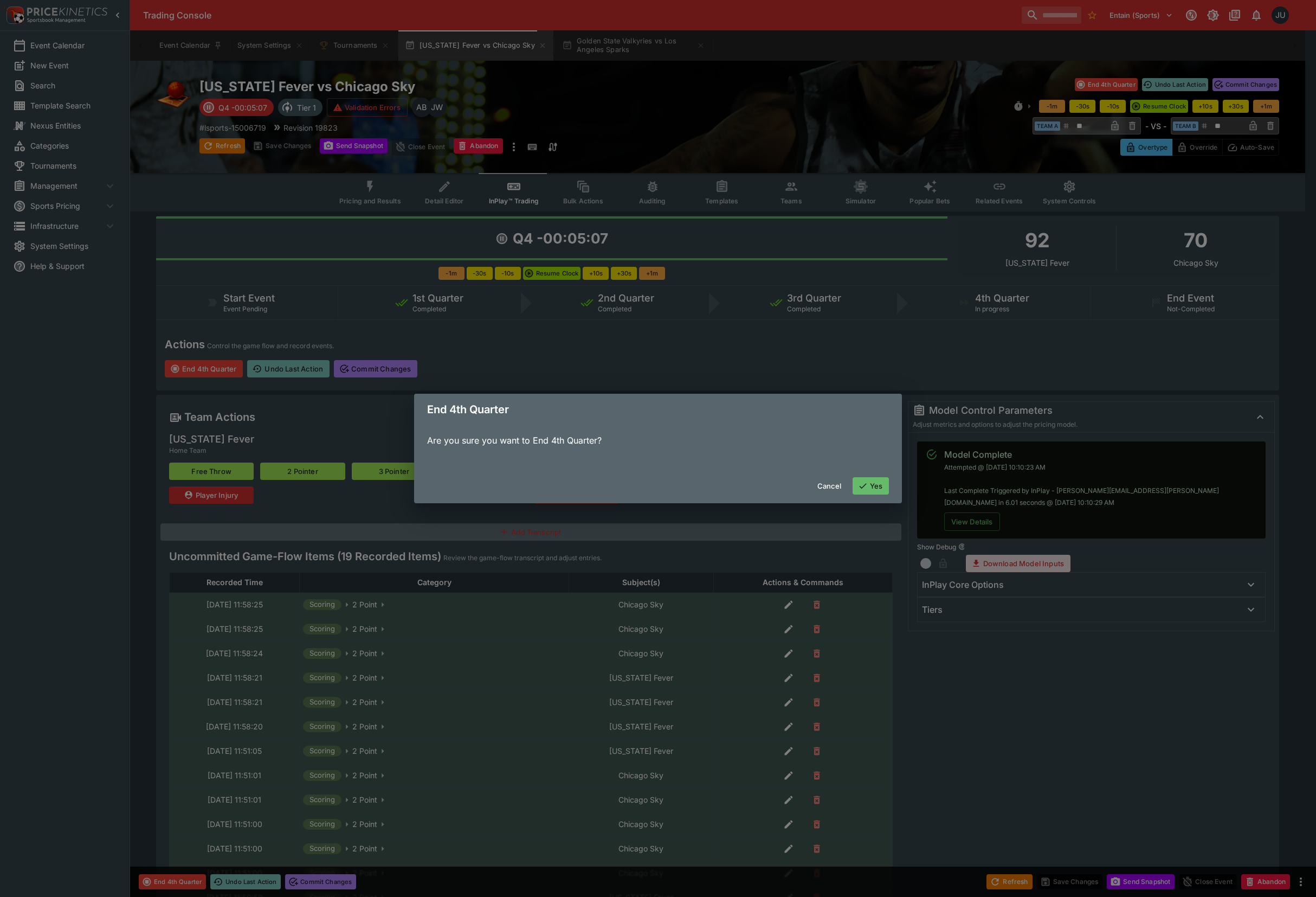
click at [880, 485] on button "Yes" at bounding box center [871, 486] width 37 height 18
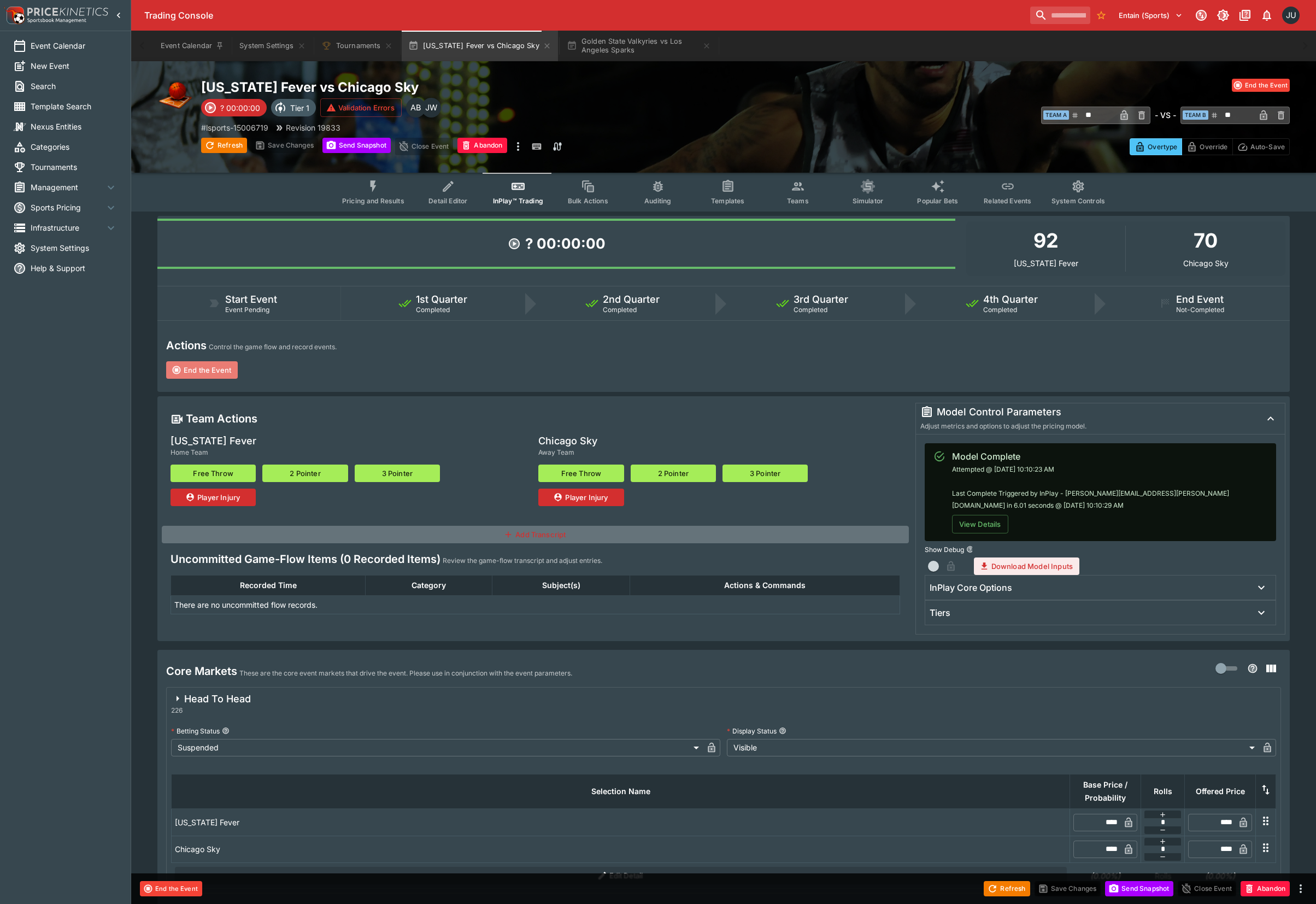
click at [196, 366] on button "End the Event" at bounding box center [202, 370] width 72 height 18
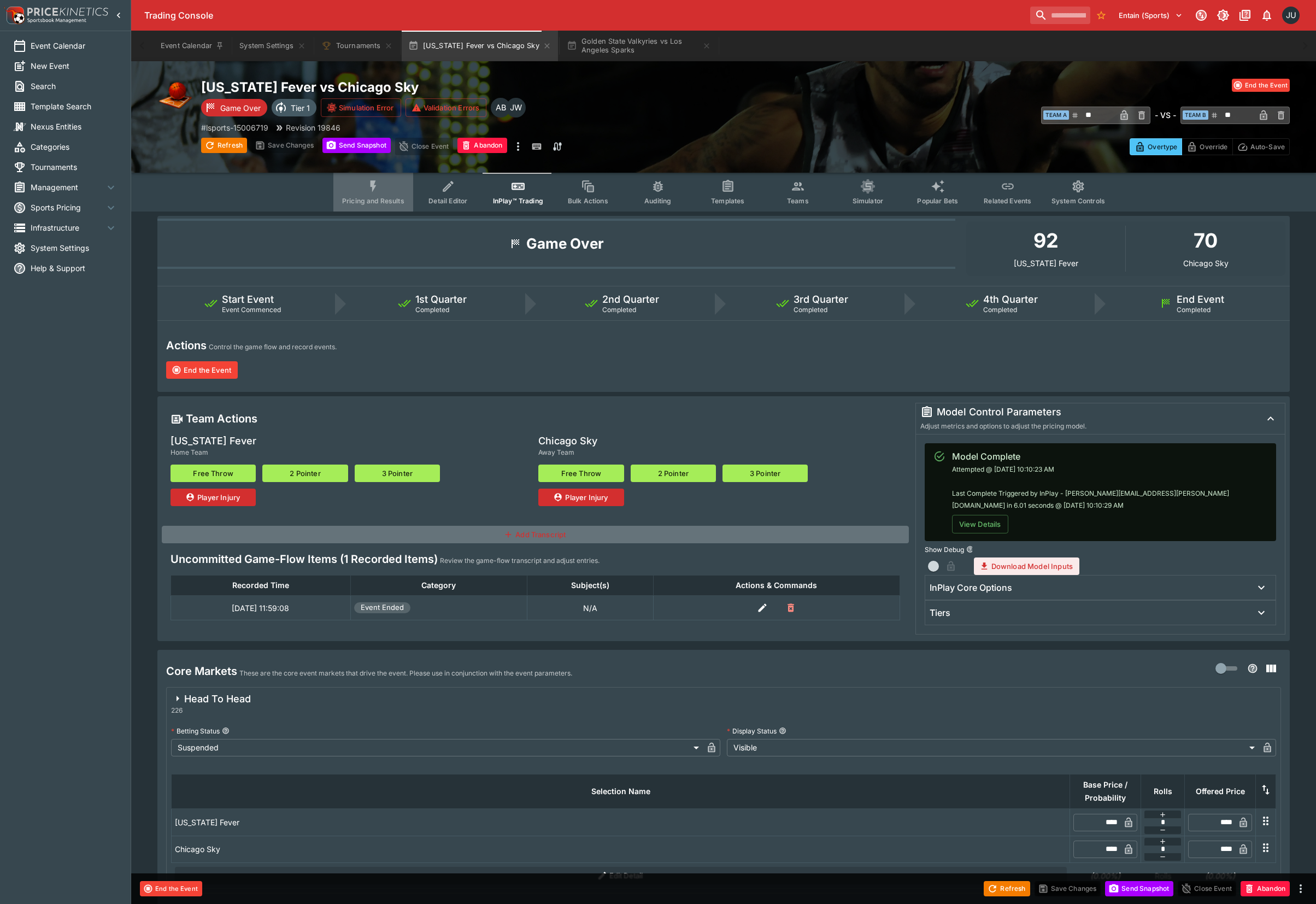
click at [395, 193] on button "Pricing and Results" at bounding box center [374, 192] width 80 height 39
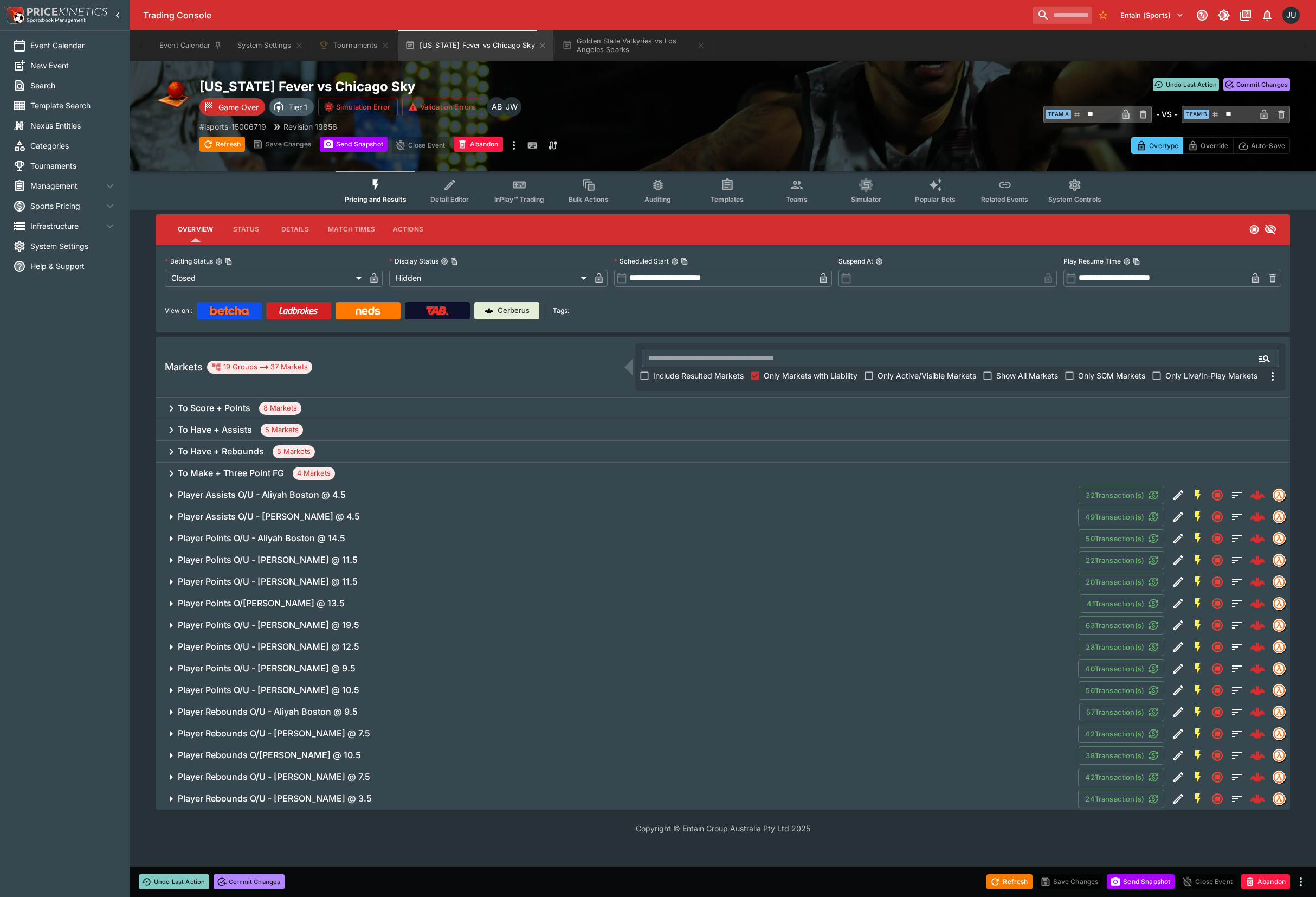
click at [328, 406] on div "To Score + Points 8 Markets" at bounding box center [723, 408] width 1134 height 21
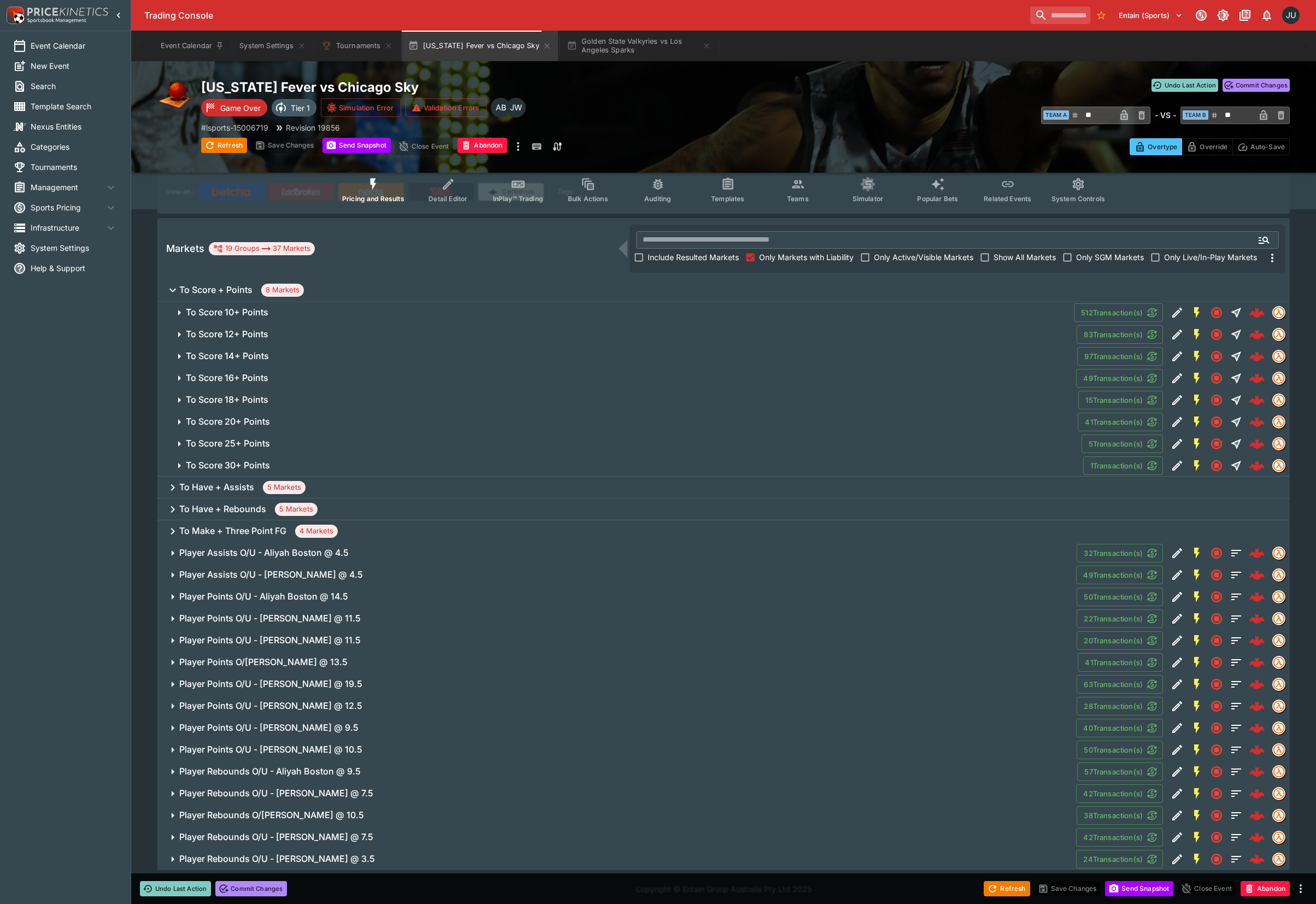
scroll to position [123, 0]
click at [287, 458] on span "To Score 30+ Points" at bounding box center [630, 463] width 889 height 11
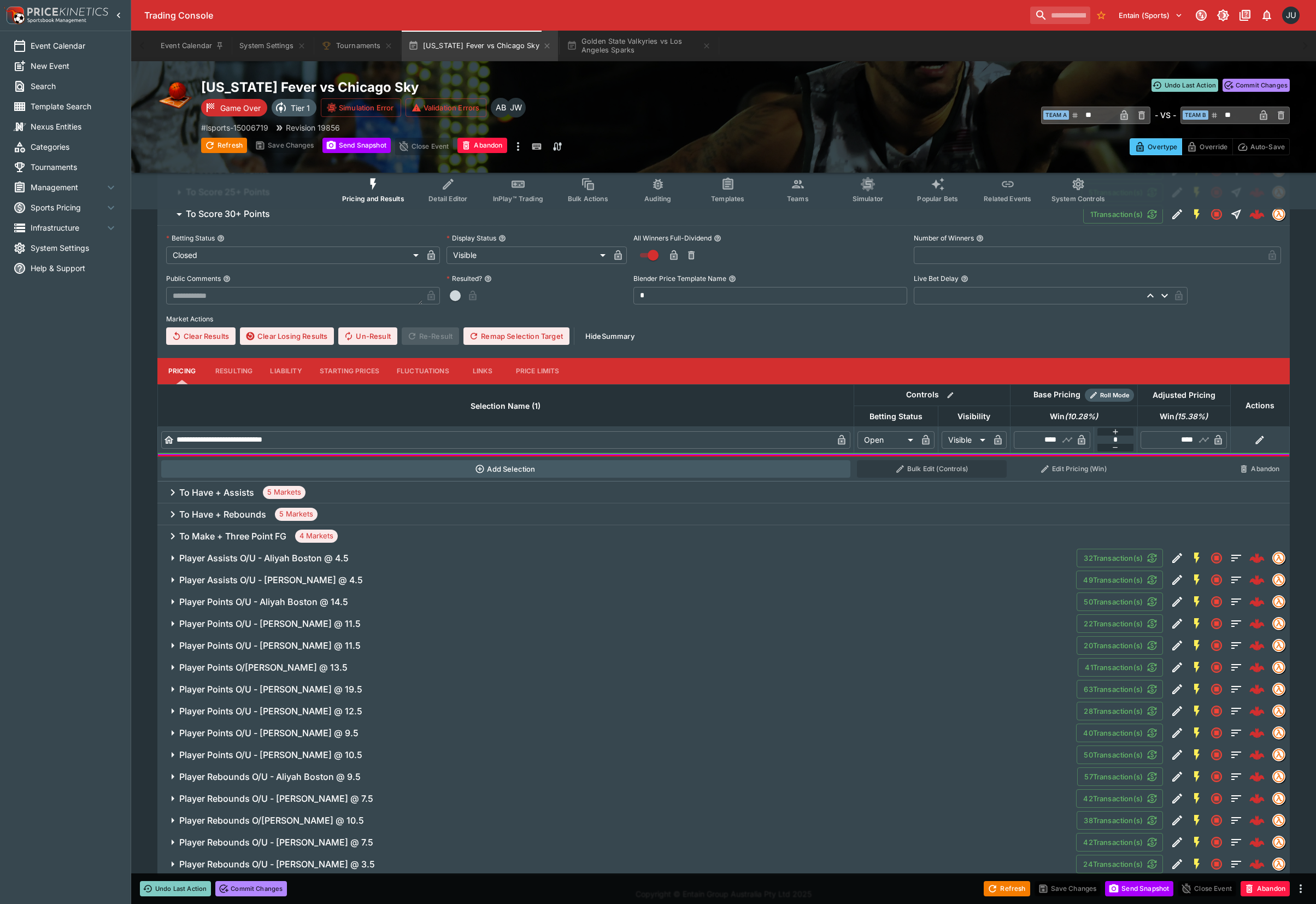
scroll to position [375, 0]
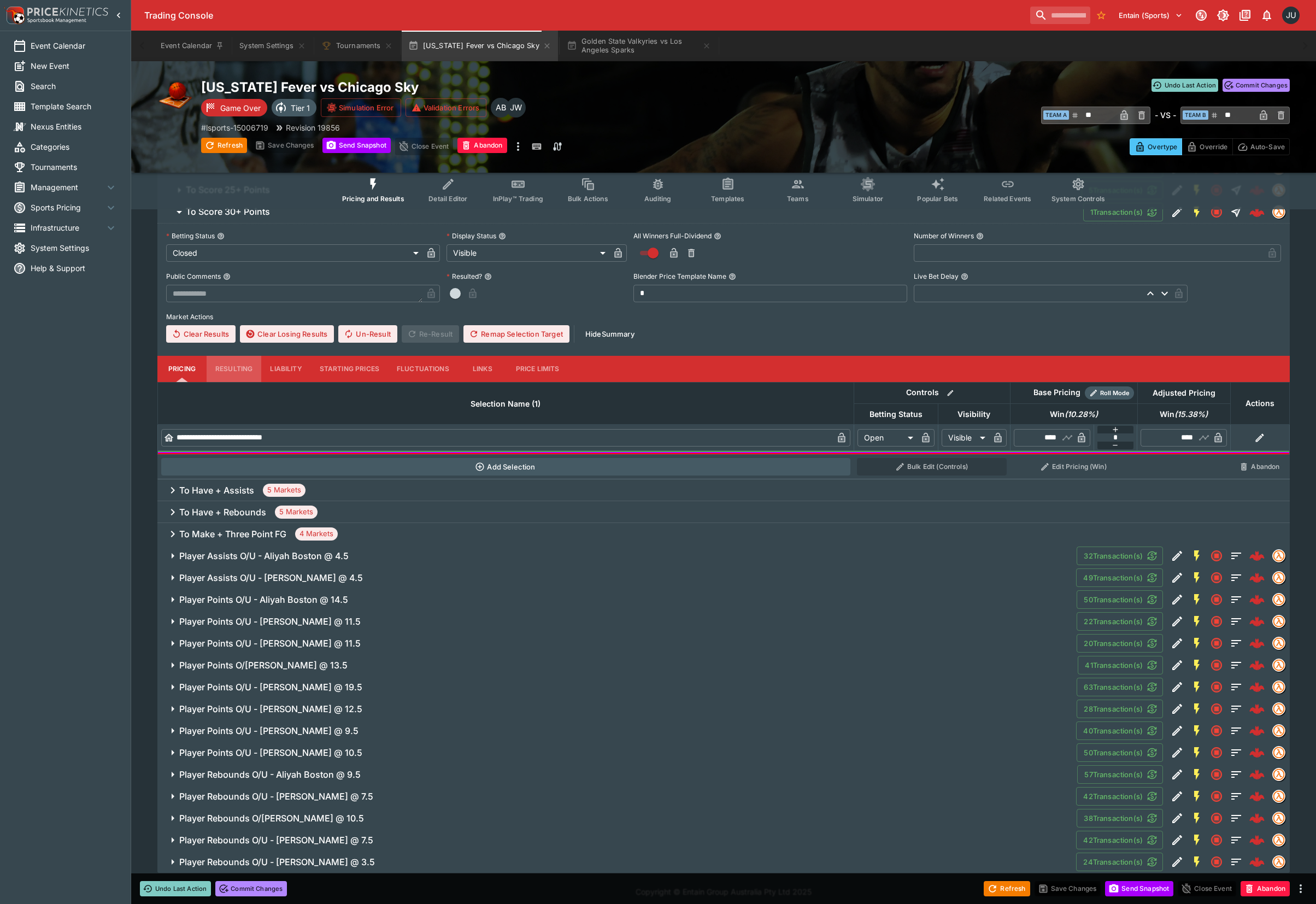
click at [229, 368] on button "Resulting" at bounding box center [234, 369] width 55 height 26
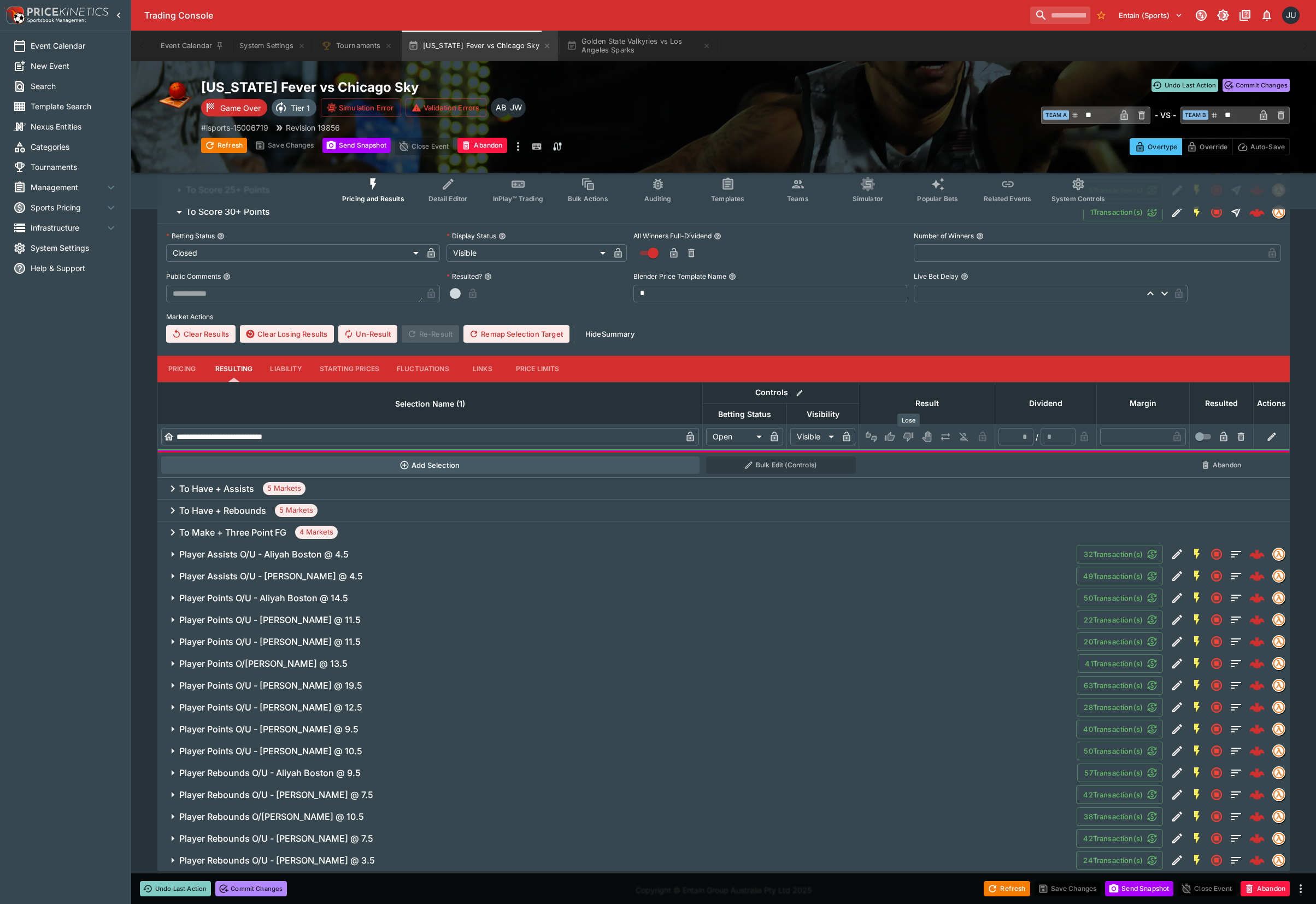
click at [903, 433] on icon "Lose" at bounding box center [908, 437] width 11 height 11
type input "*********"
type input "******"
type input "*"
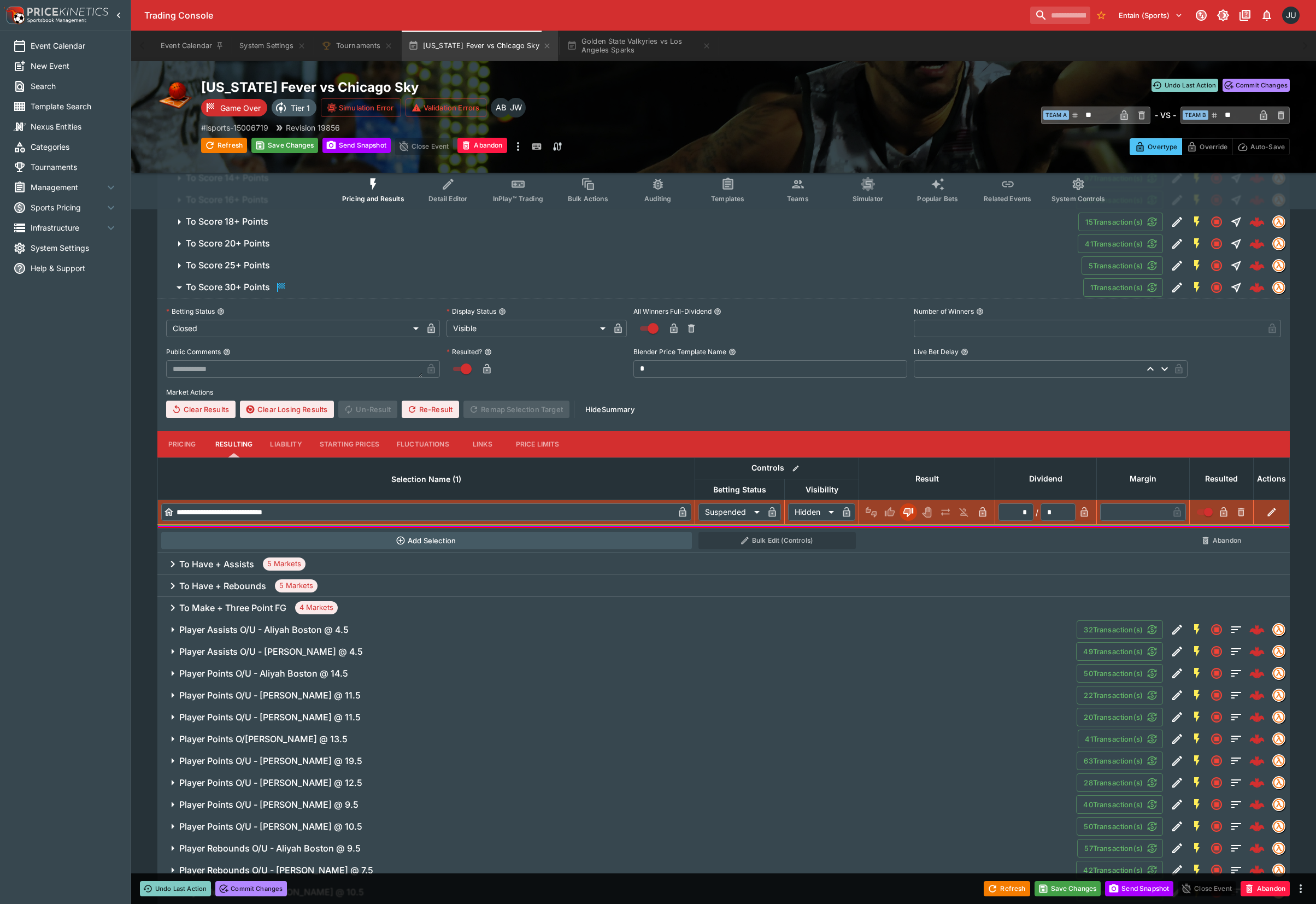
scroll to position [230, 0]
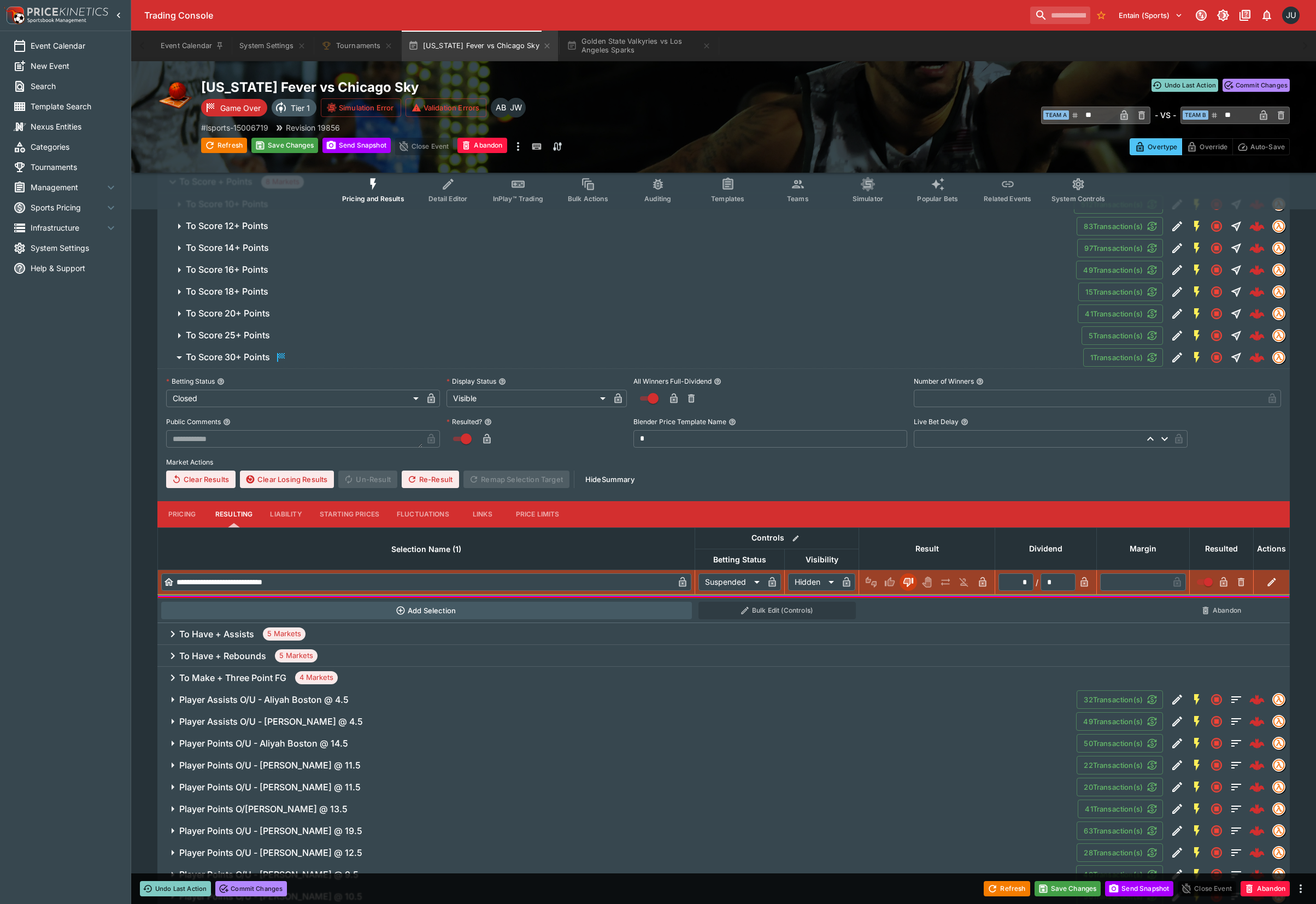
click at [273, 333] on span "To Score 25+ Points" at bounding box center [629, 335] width 887 height 11
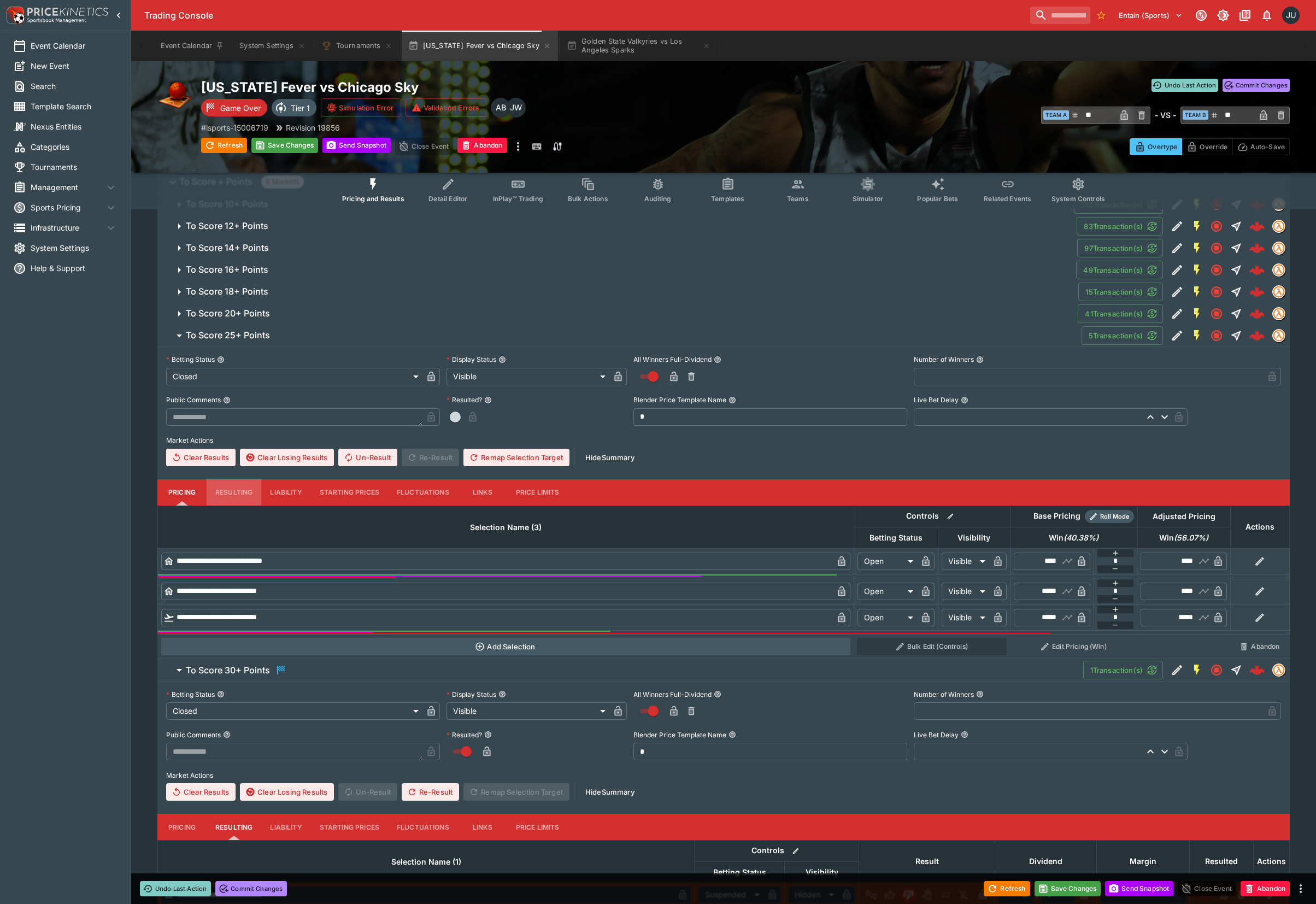
click at [225, 492] on button "Resulting" at bounding box center [234, 492] width 55 height 26
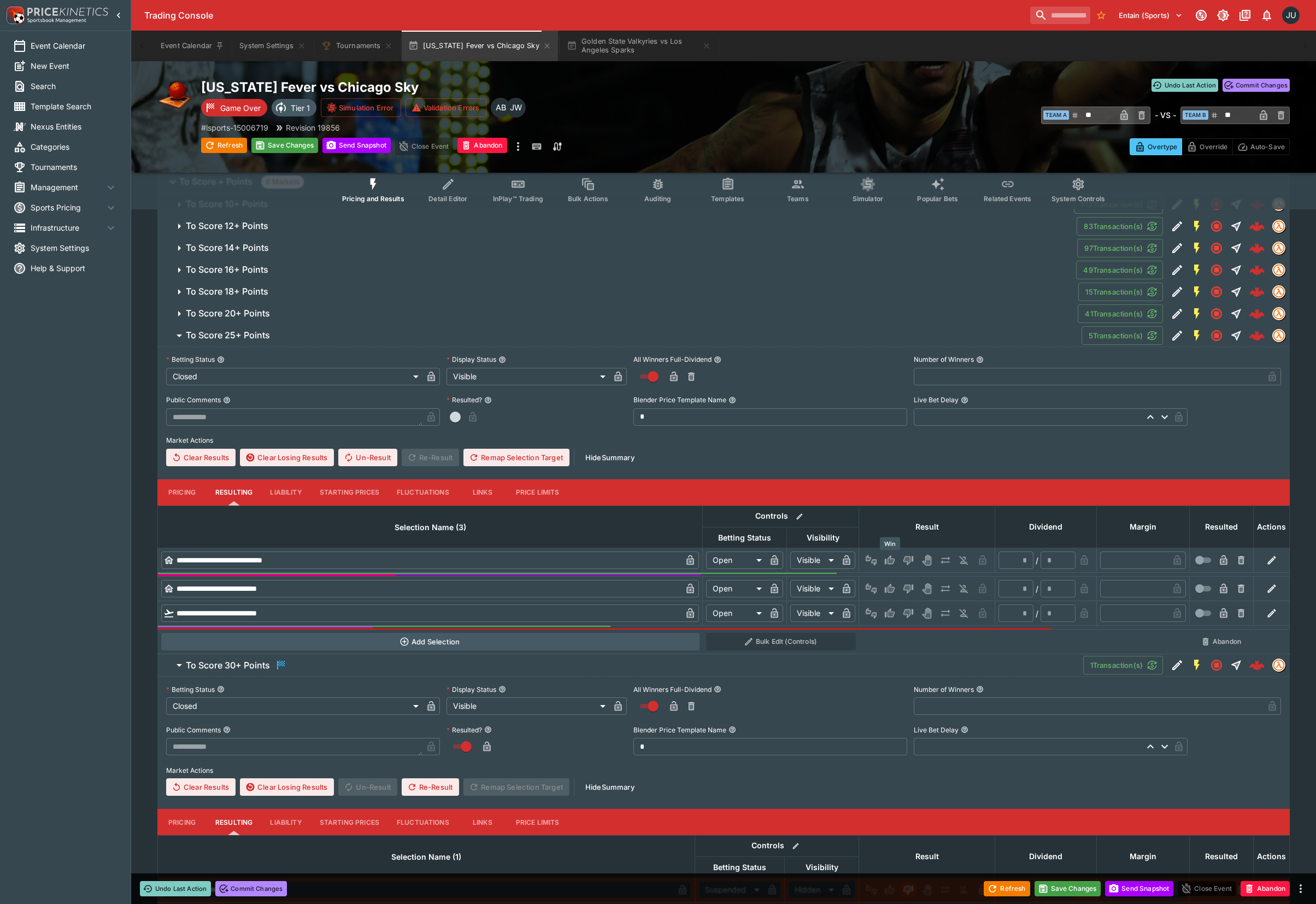
click at [889, 561] on icon "Win" at bounding box center [890, 560] width 11 height 11
type input "*********"
type input "******"
type input "*"
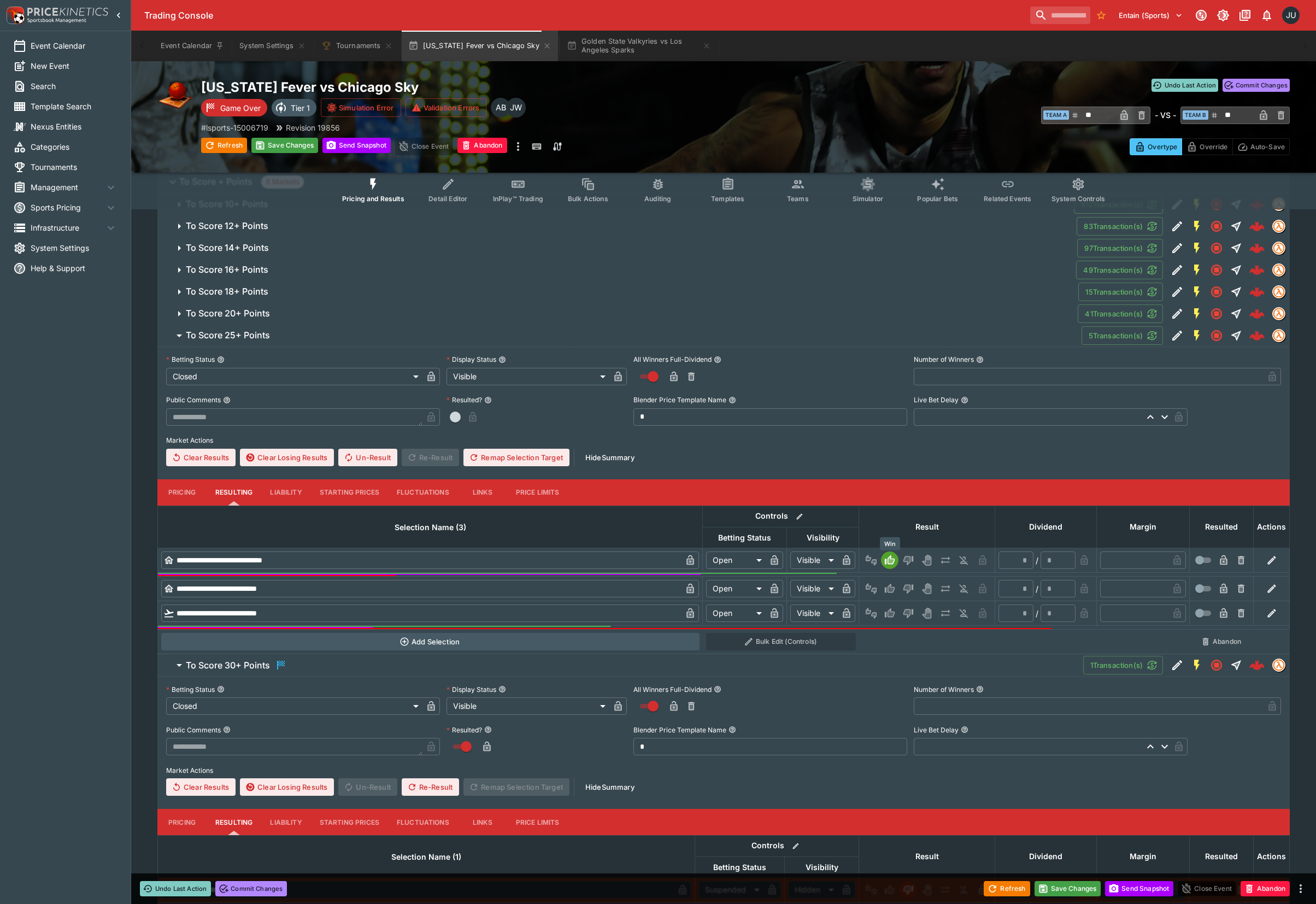
type input "*"
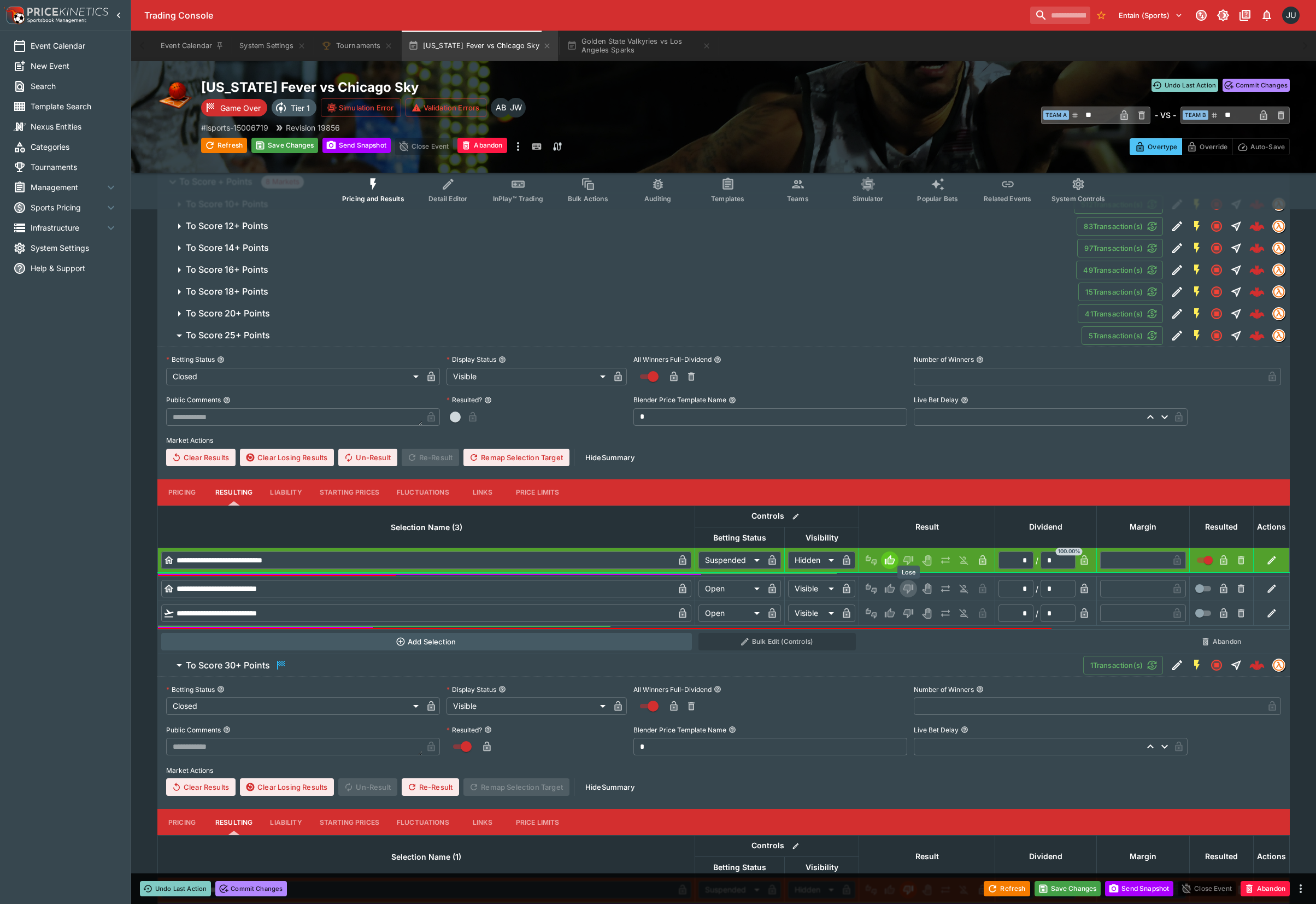
click at [911, 583] on icon "Lose" at bounding box center [908, 588] width 11 height 11
type input "*********"
type input "******"
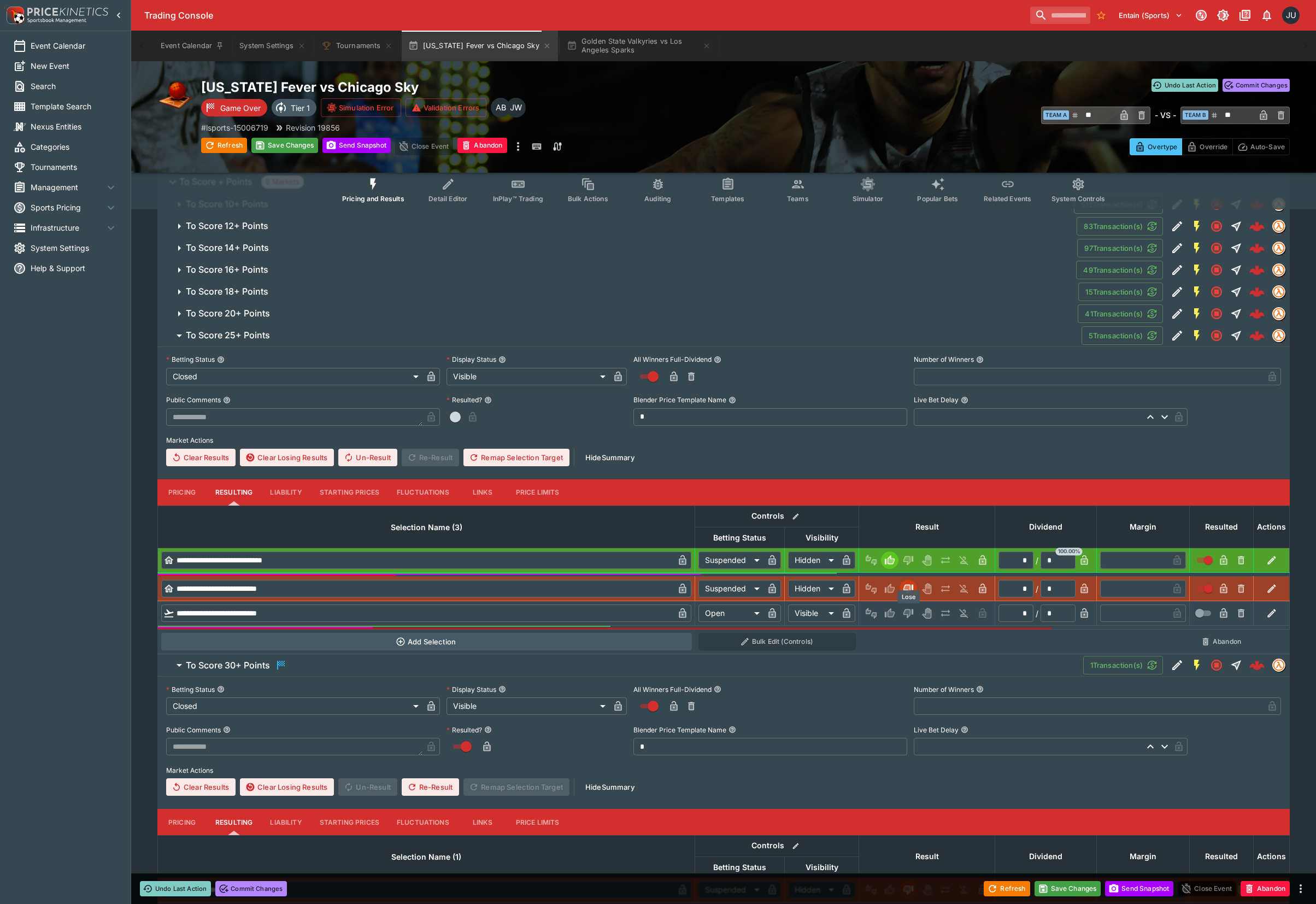
click at [906, 611] on icon "Lose" at bounding box center [908, 613] width 5 height 7
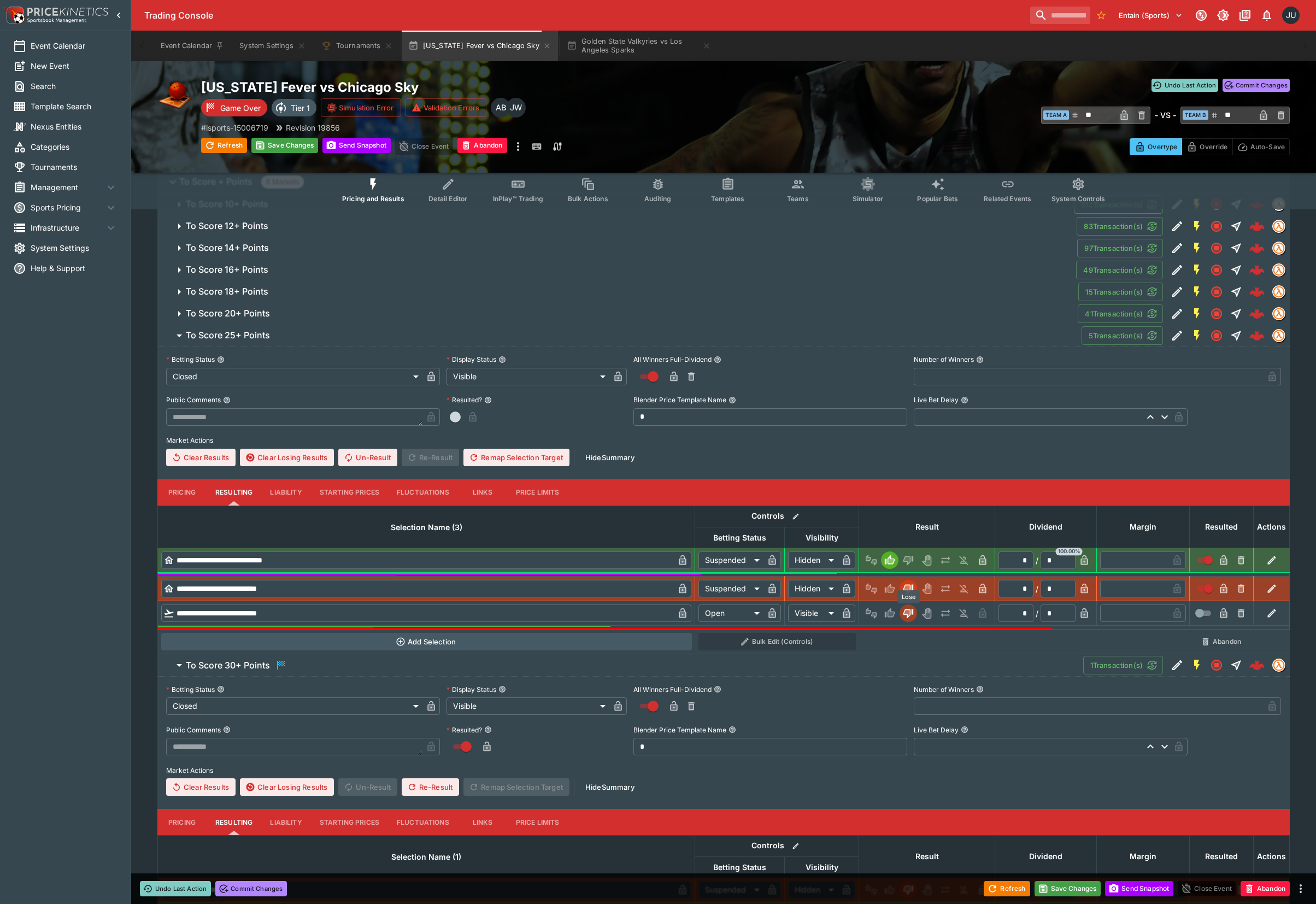
type input "*********"
type input "******"
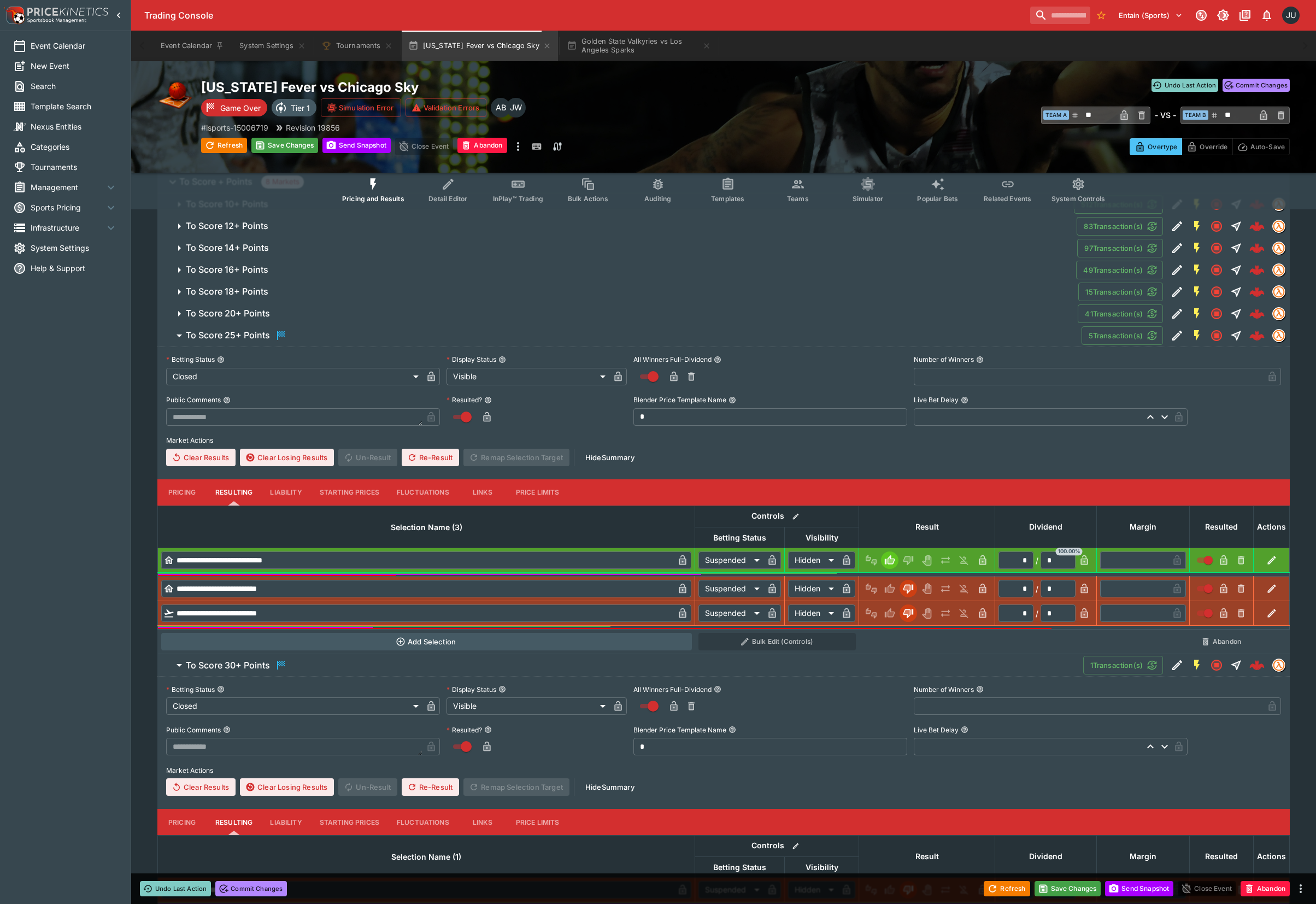
click at [309, 314] on span "To Score 20+ Points" at bounding box center [627, 313] width 883 height 11
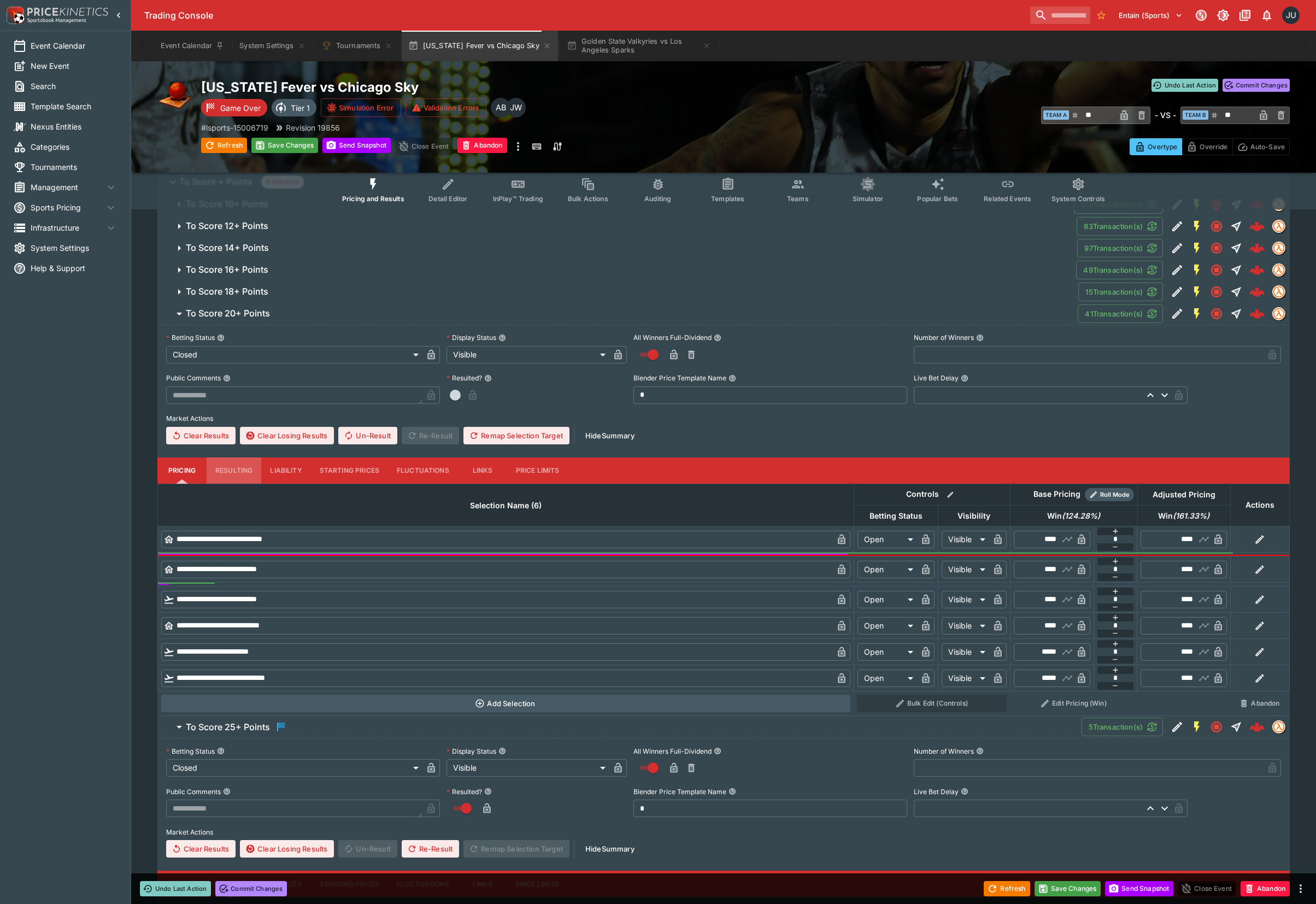
click at [234, 467] on button "Resulting" at bounding box center [234, 471] width 55 height 26
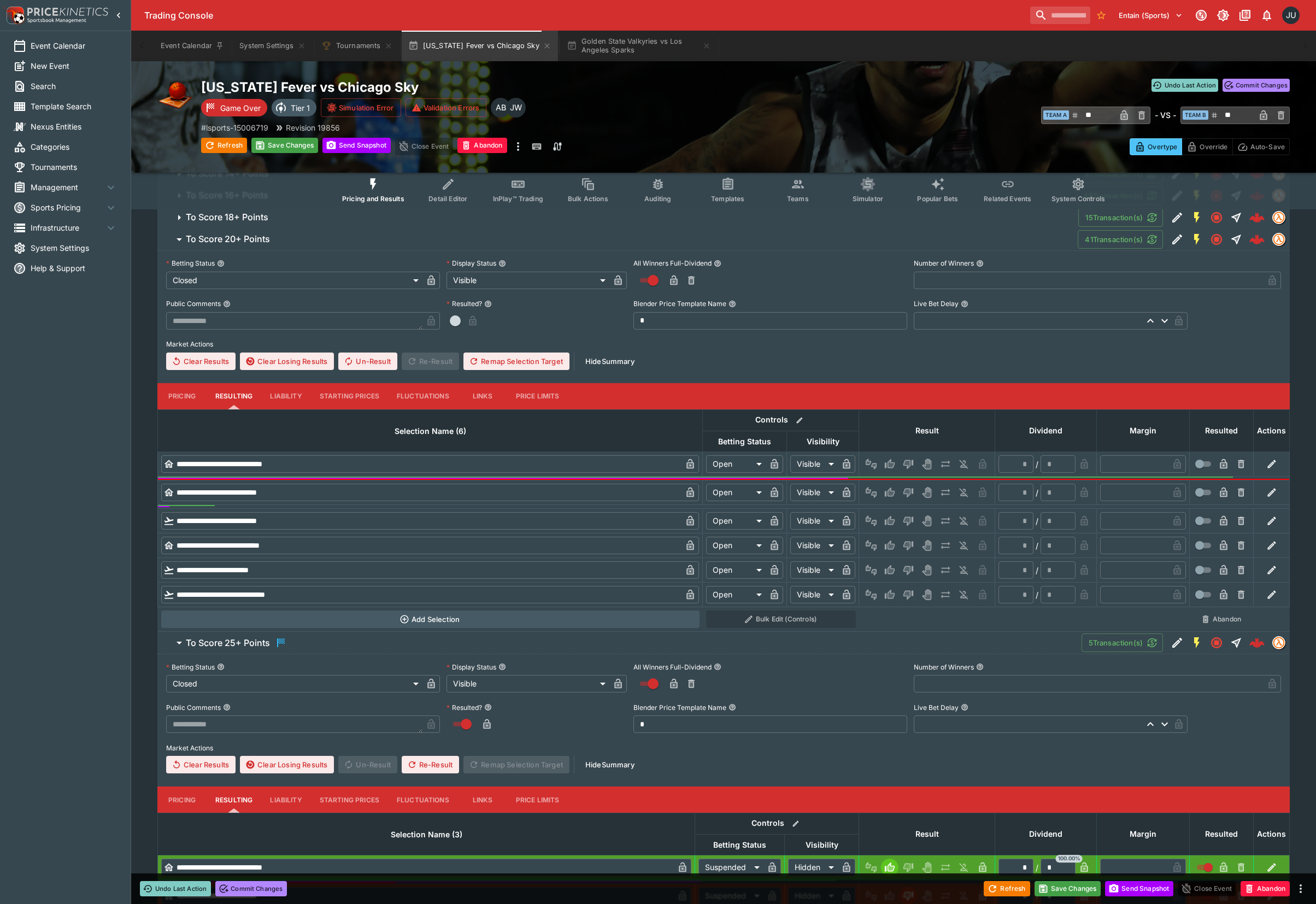
scroll to position [302, 0]
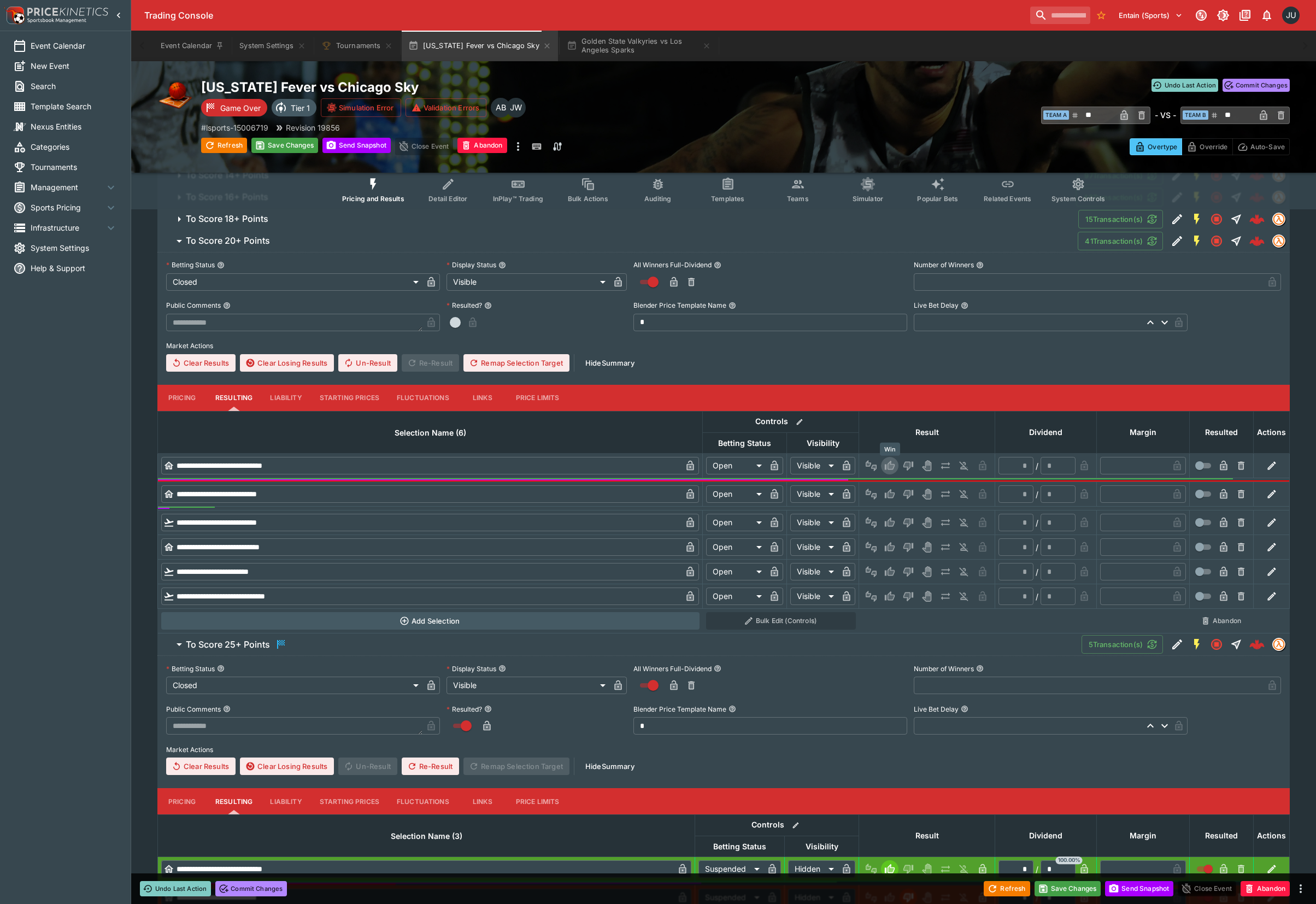
click at [887, 462] on icon "Win" at bounding box center [890, 465] width 11 height 11
type input "*********"
type input "******"
type input "*"
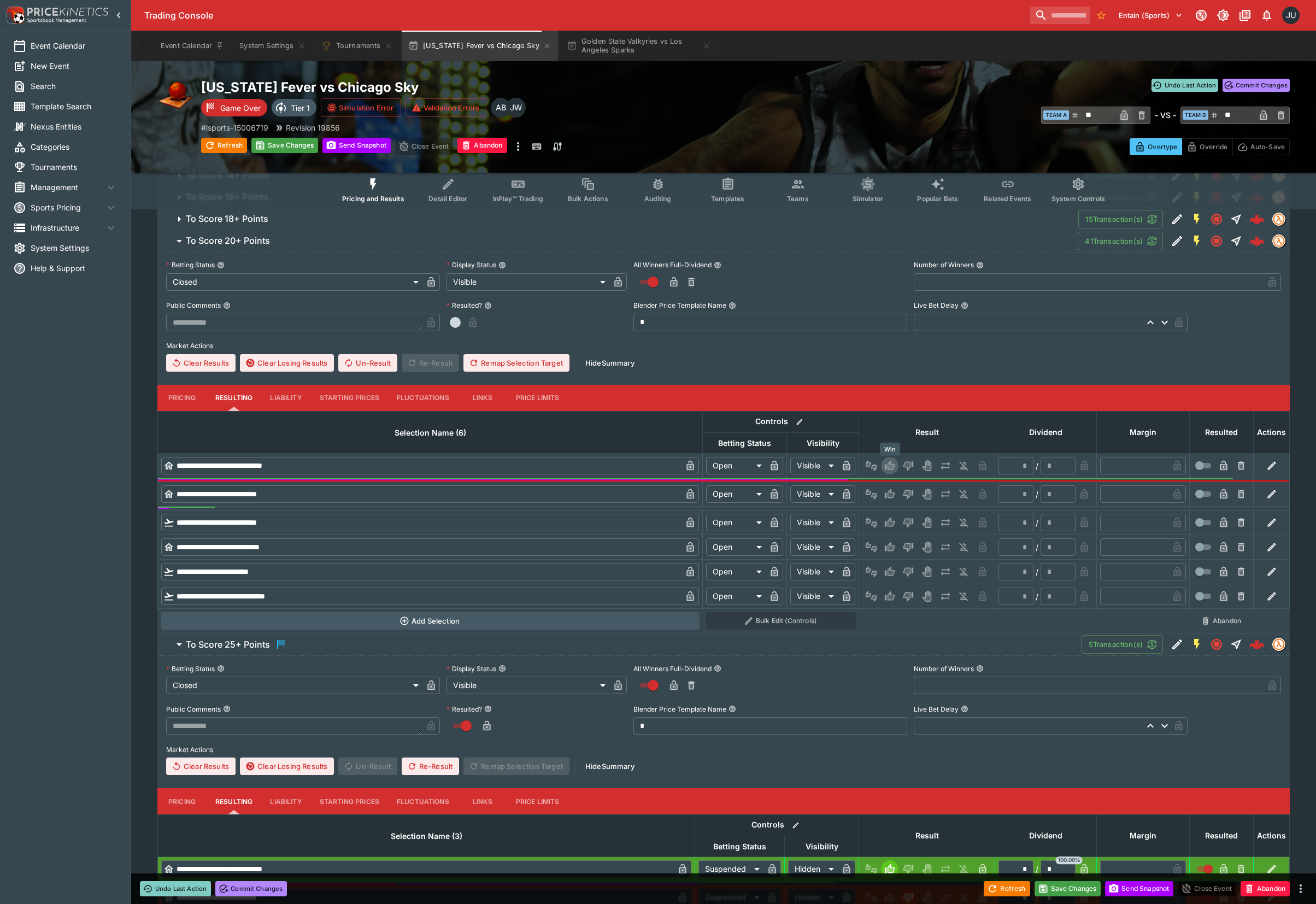
type input "*"
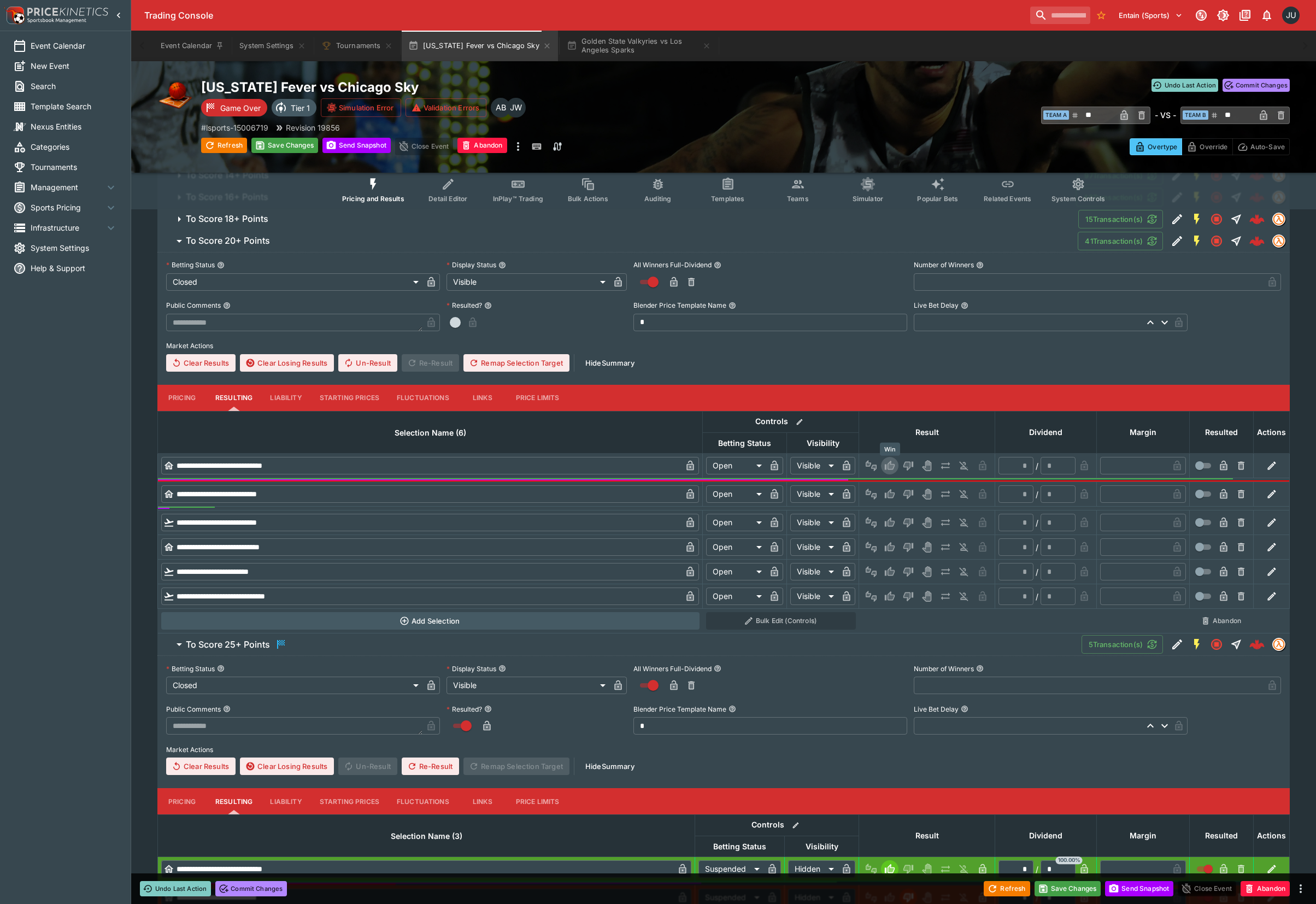
type input "*"
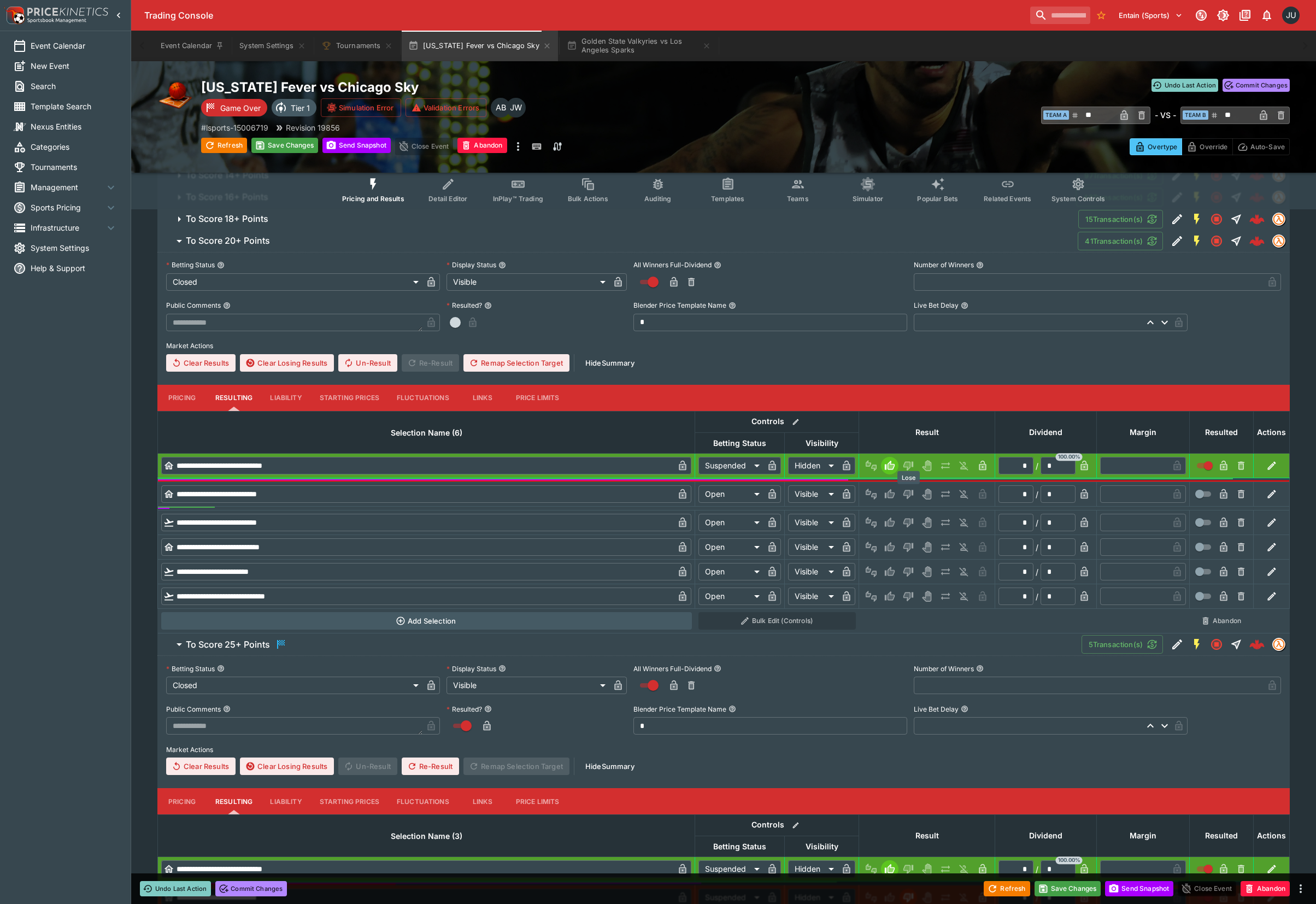
click at [910, 492] on icon "Lose" at bounding box center [908, 495] width 10 height 9
type input "*********"
type input "******"
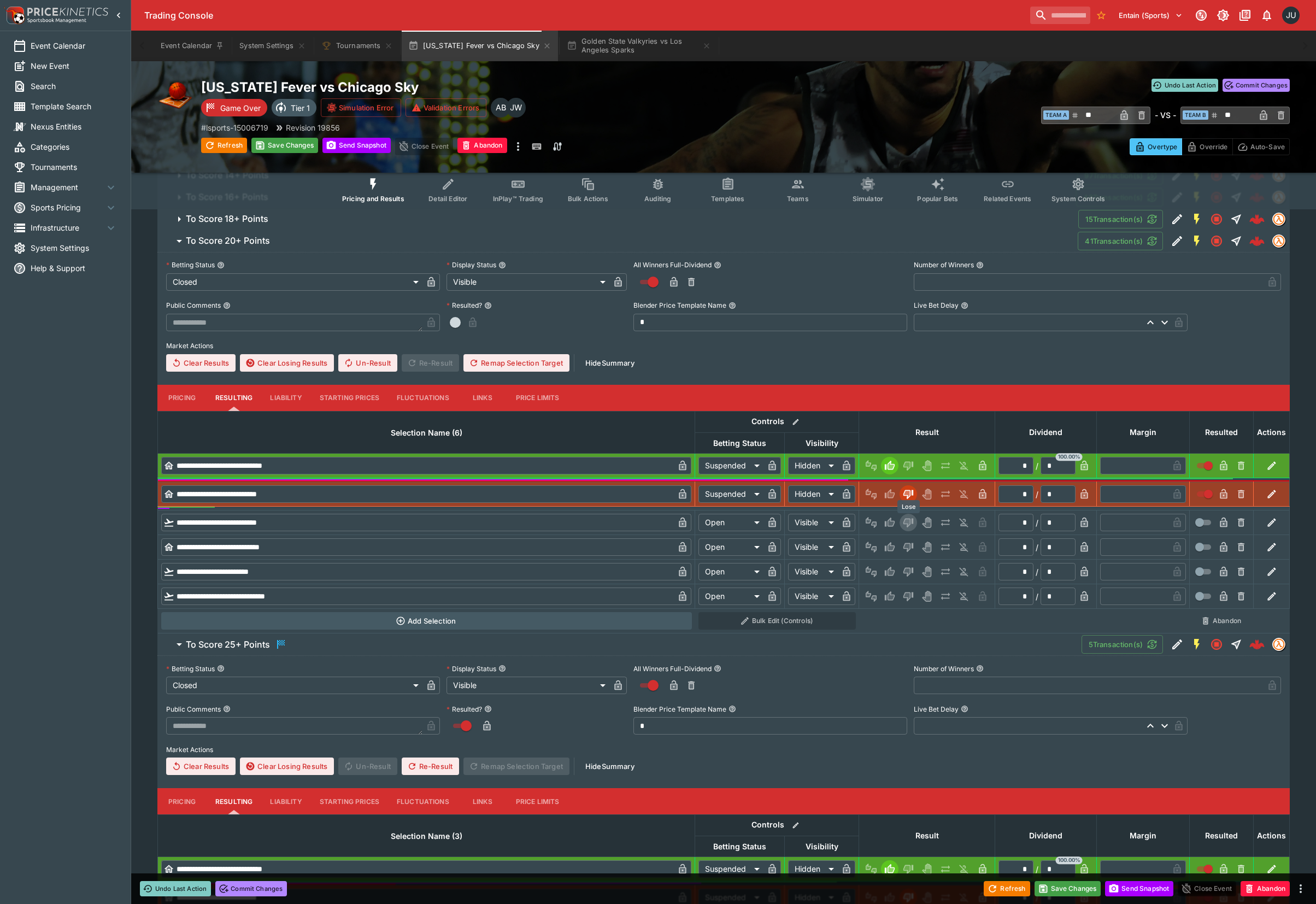
click at [908, 518] on icon "Lose" at bounding box center [908, 522] width 11 height 11
type input "*********"
type input "******"
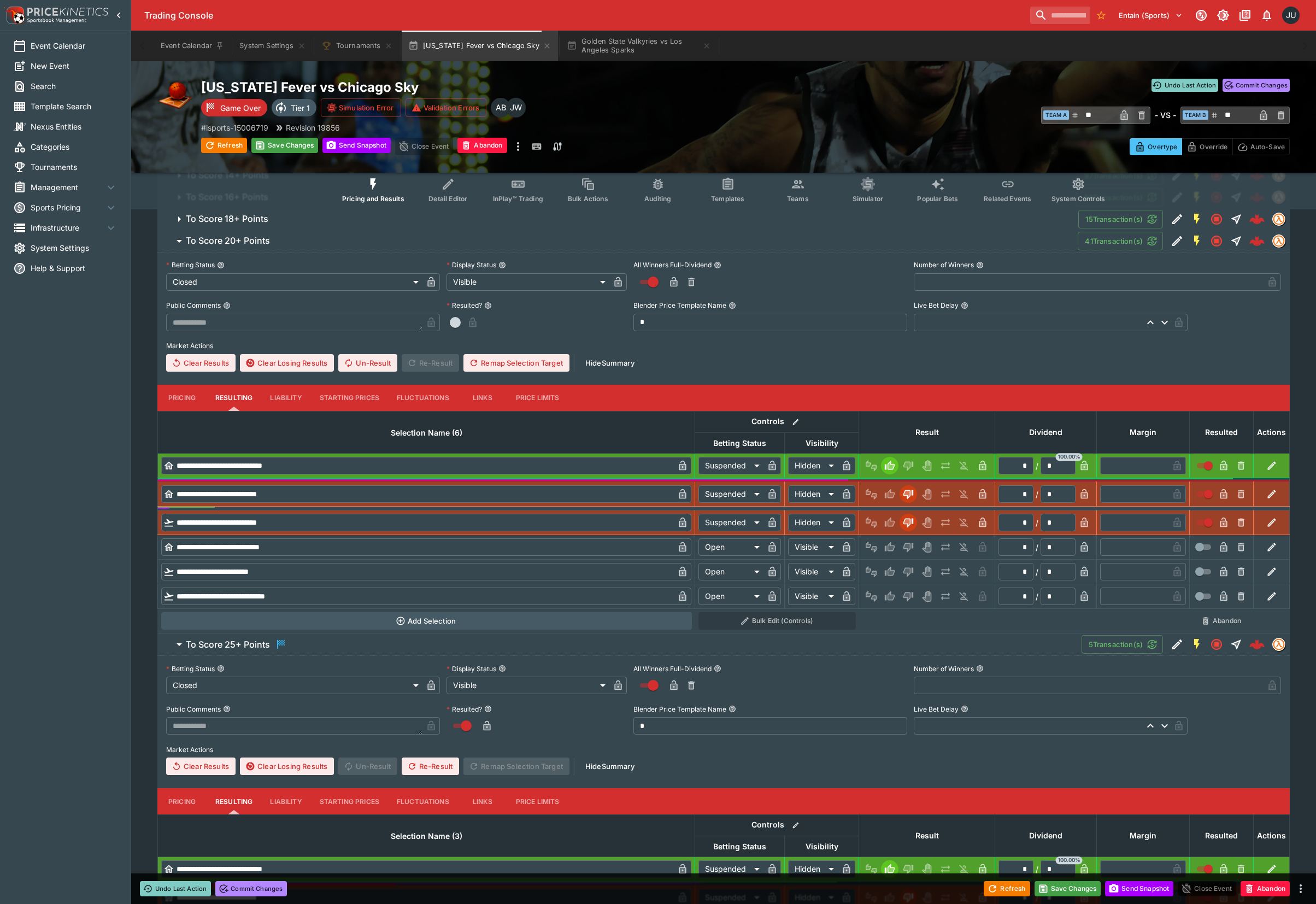
click at [906, 547] on icon "Lose" at bounding box center [908, 547] width 5 height 7
type input "*********"
type input "******"
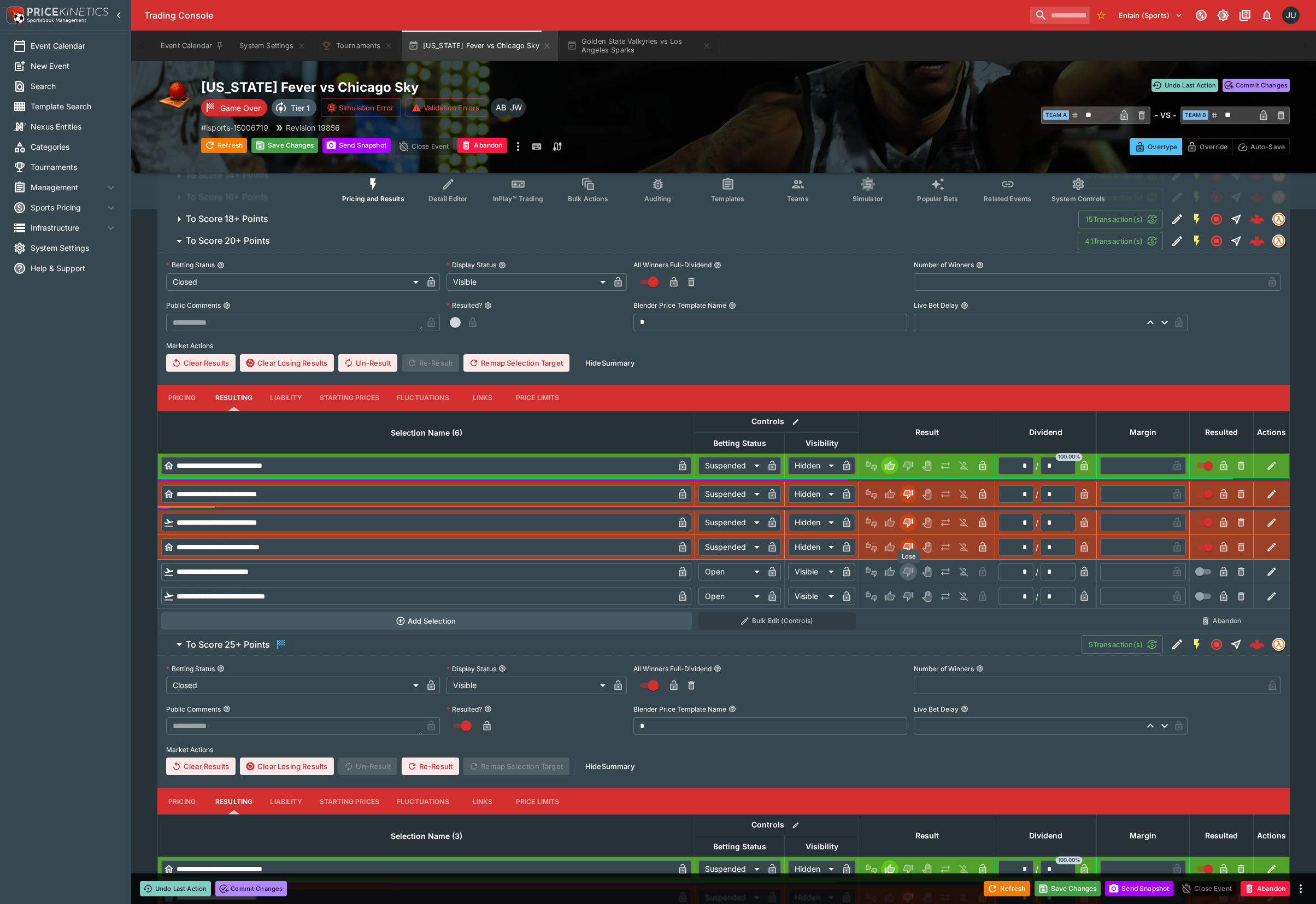
drag, startPoint x: 911, startPoint y: 574, endPoint x: 911, endPoint y: 587, distance: 13.0
click at [911, 576] on icon "Lose" at bounding box center [908, 571] width 11 height 11
click at [911, 595] on icon "Lose" at bounding box center [908, 596] width 11 height 11
type input "*********"
type input "******"
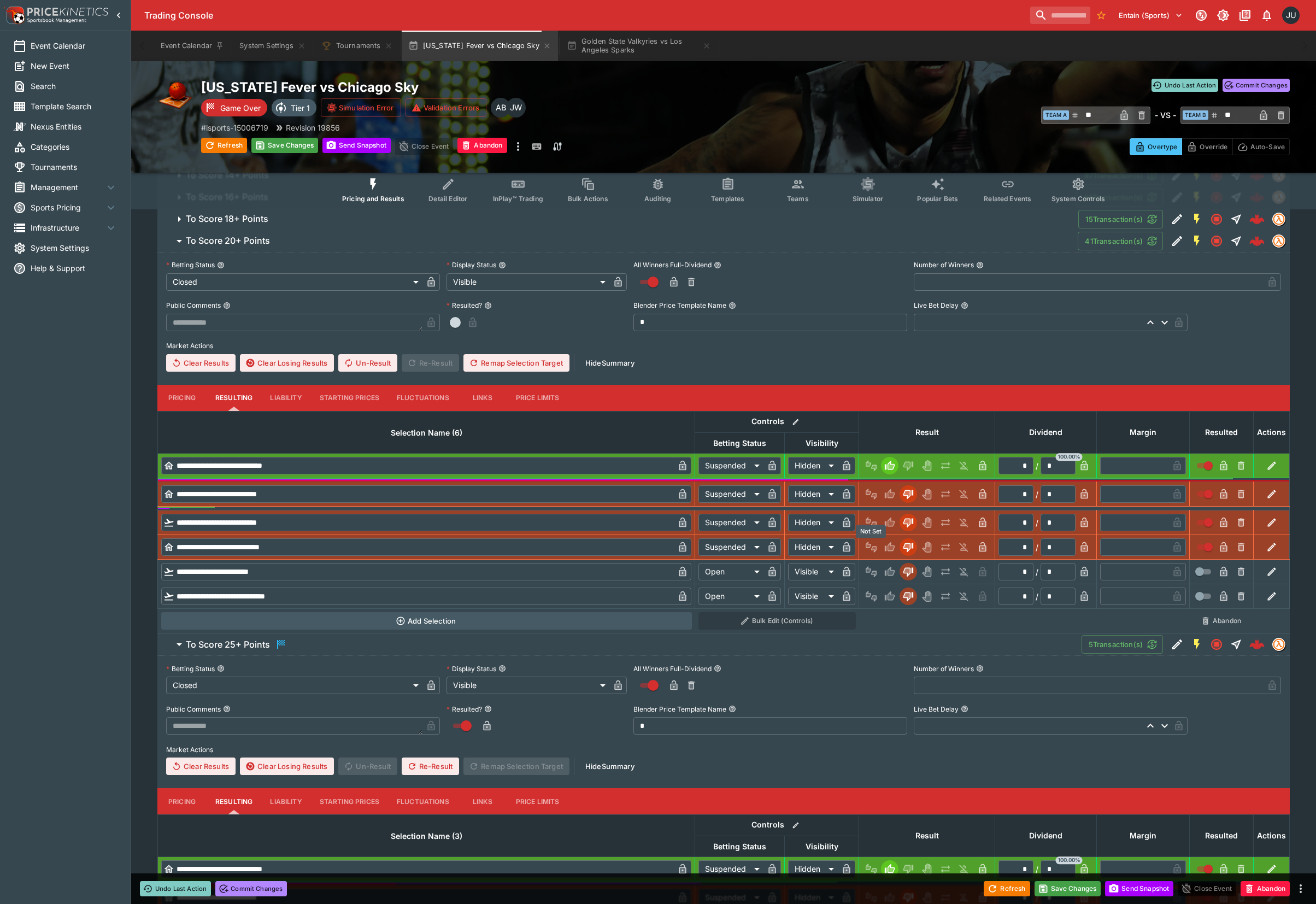
type input "*********"
type input "******"
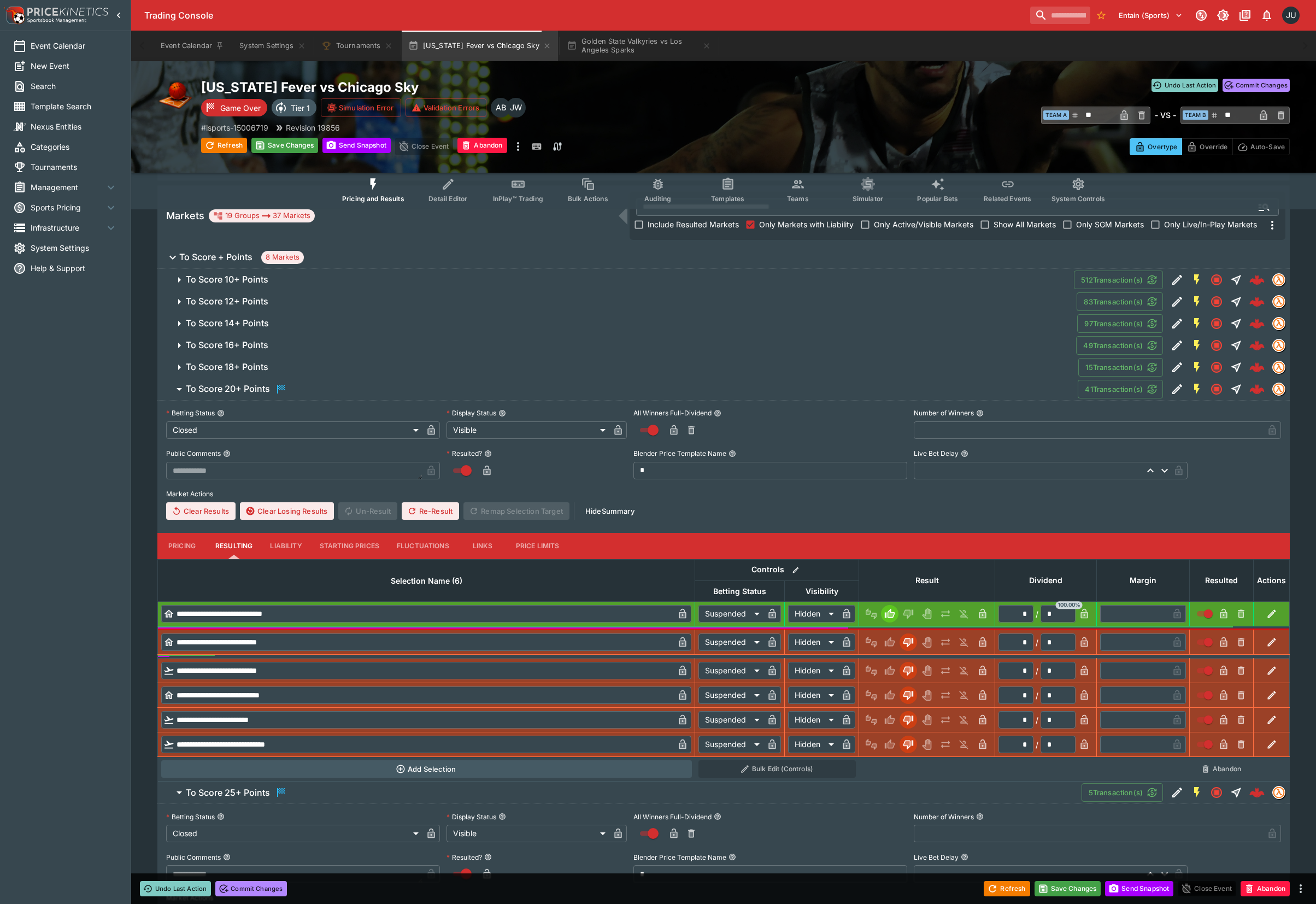
scroll to position [83, 0]
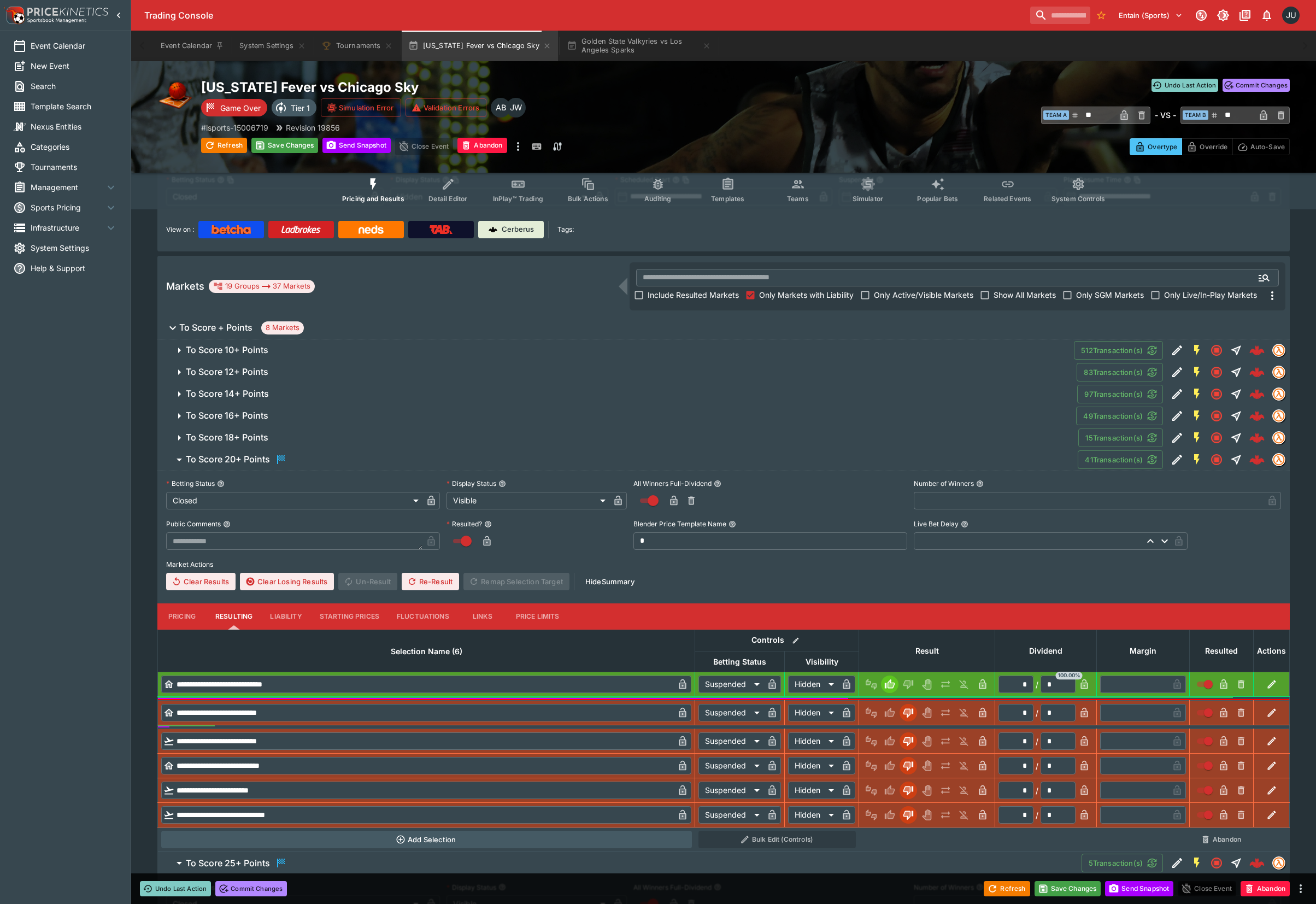
click at [283, 436] on span "To Score 18+ Points" at bounding box center [628, 437] width 884 height 11
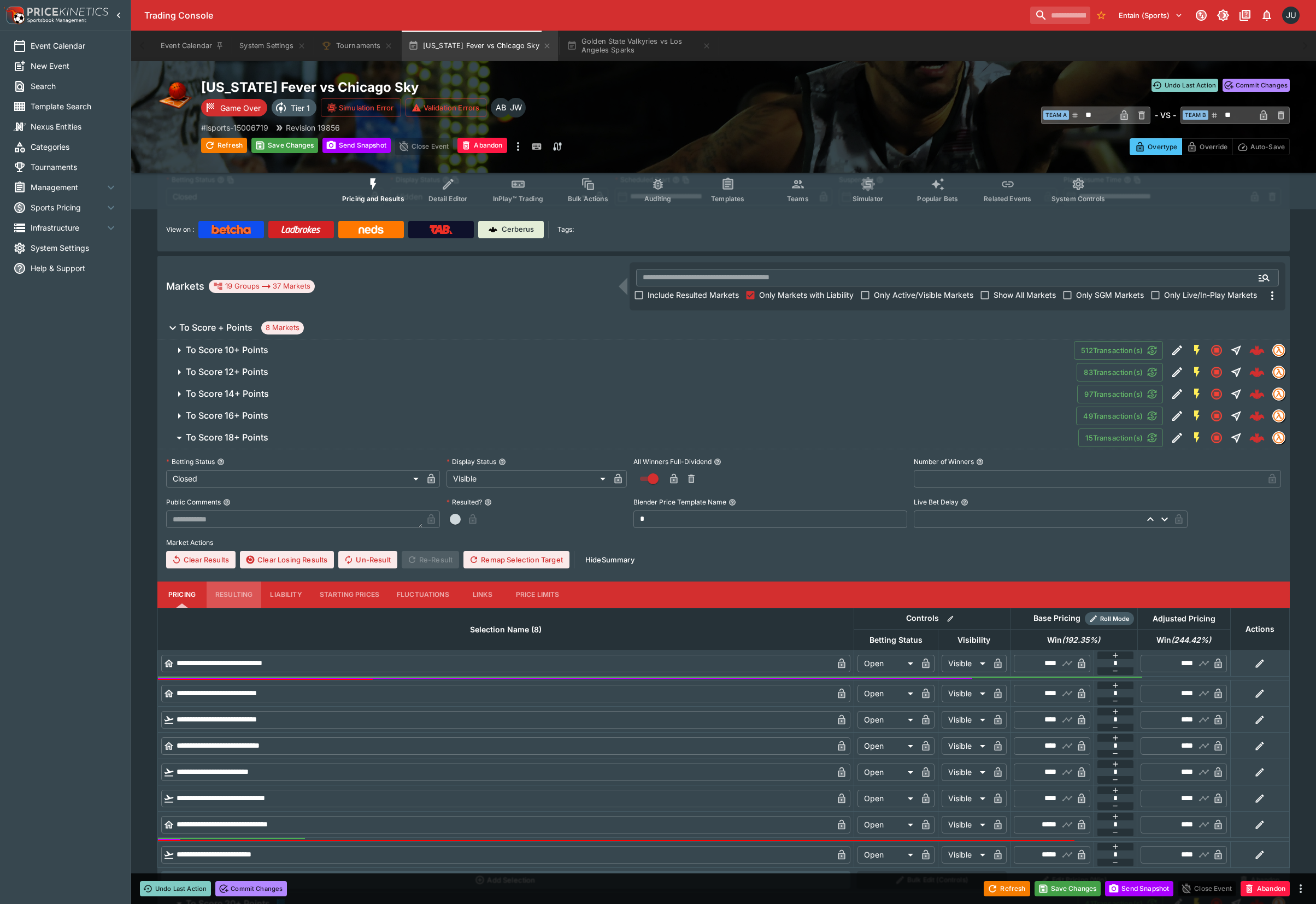
click at [233, 595] on button "Resulting" at bounding box center [234, 595] width 55 height 26
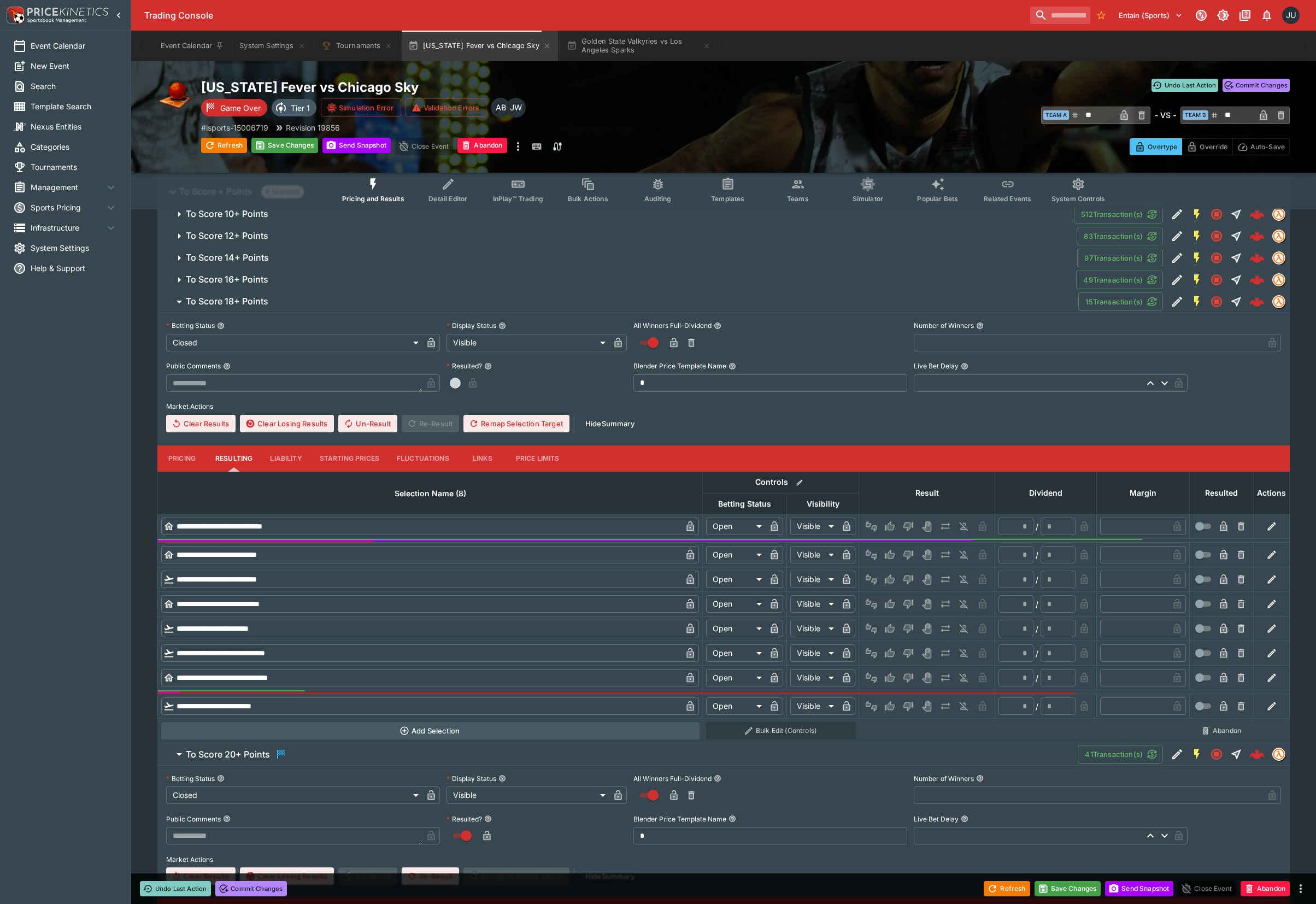
scroll to position [375, 0]
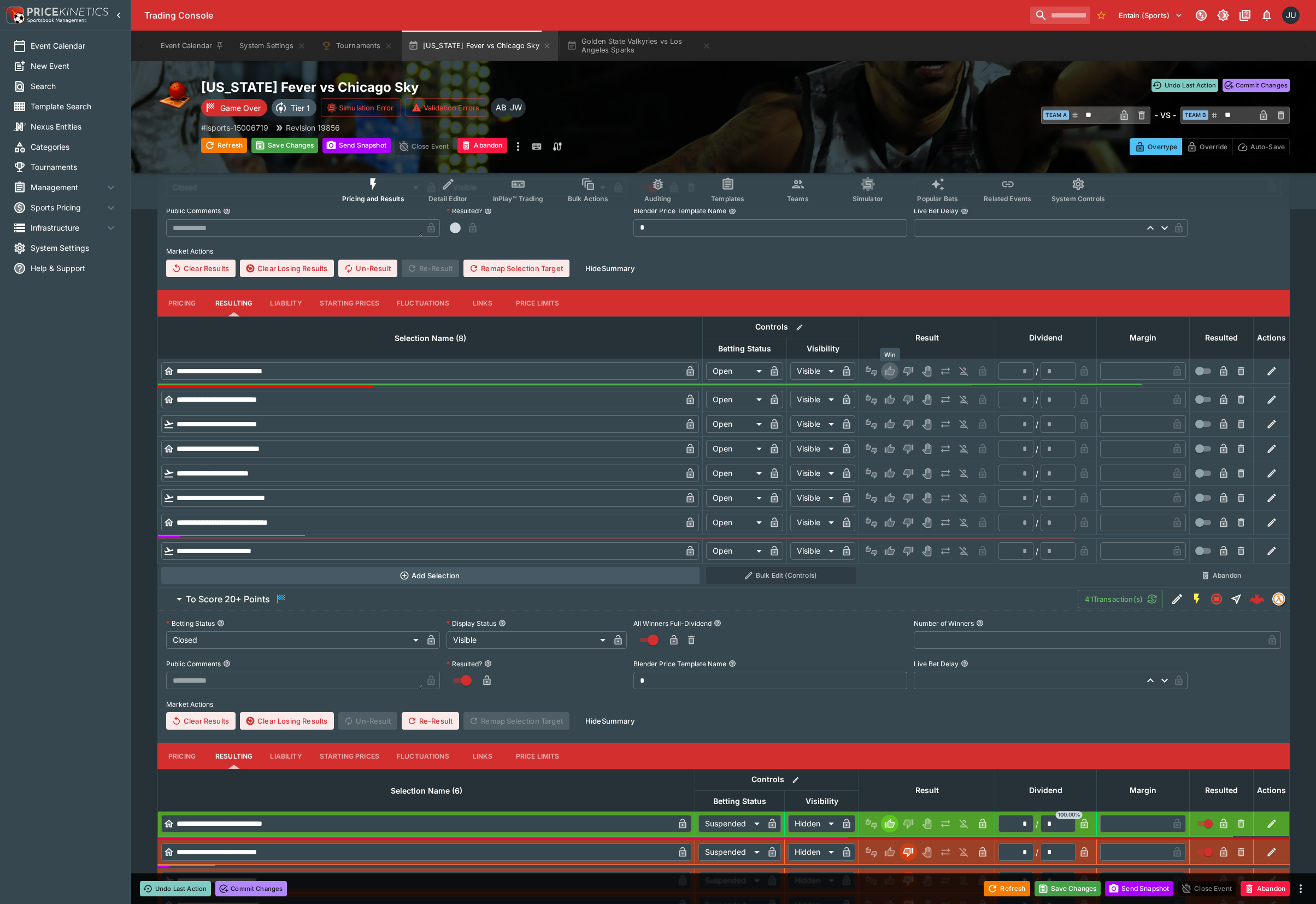
click at [885, 370] on icon "Win" at bounding box center [890, 371] width 11 height 11
type input "*********"
type input "******"
type input "*"
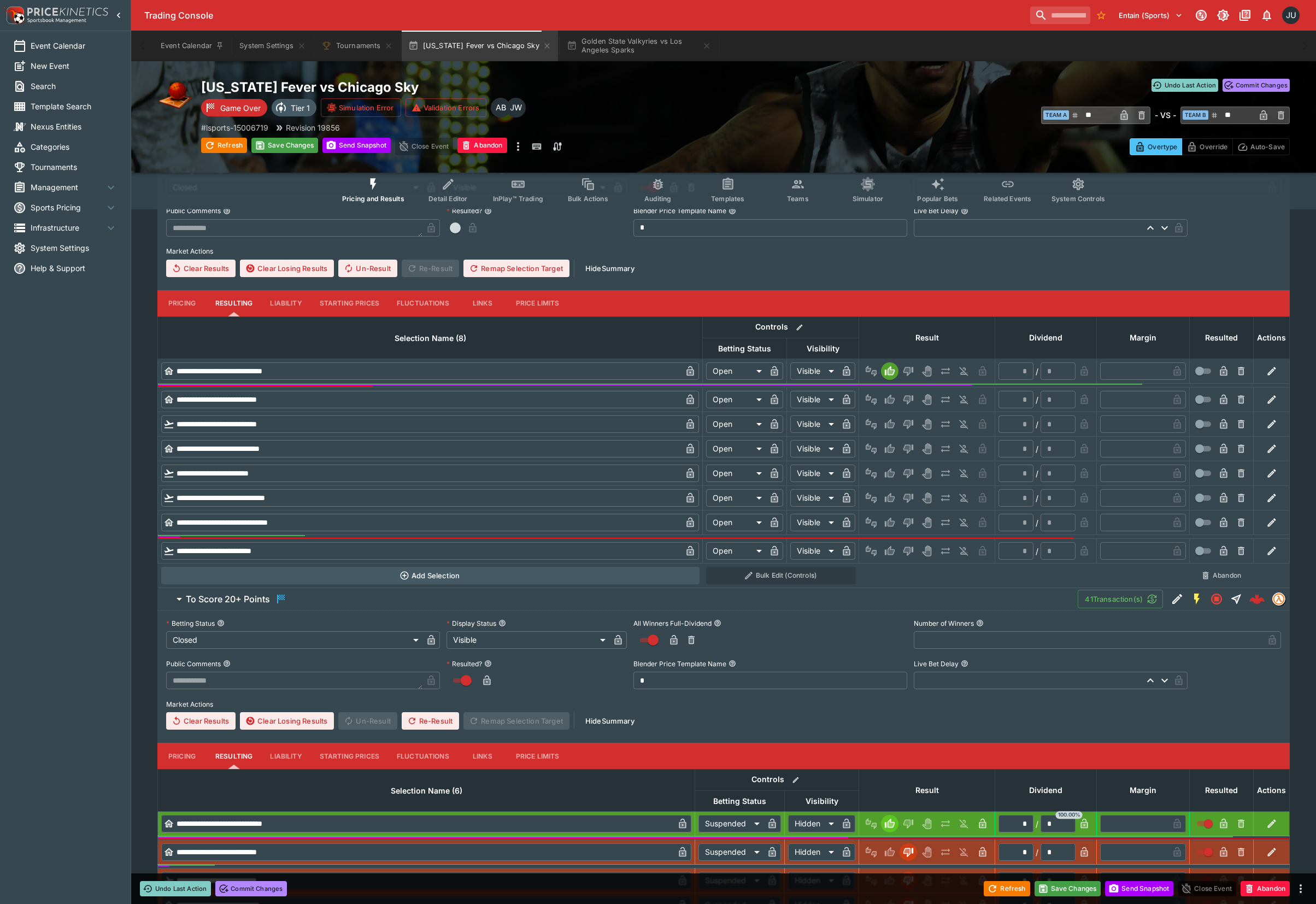
type input "*"
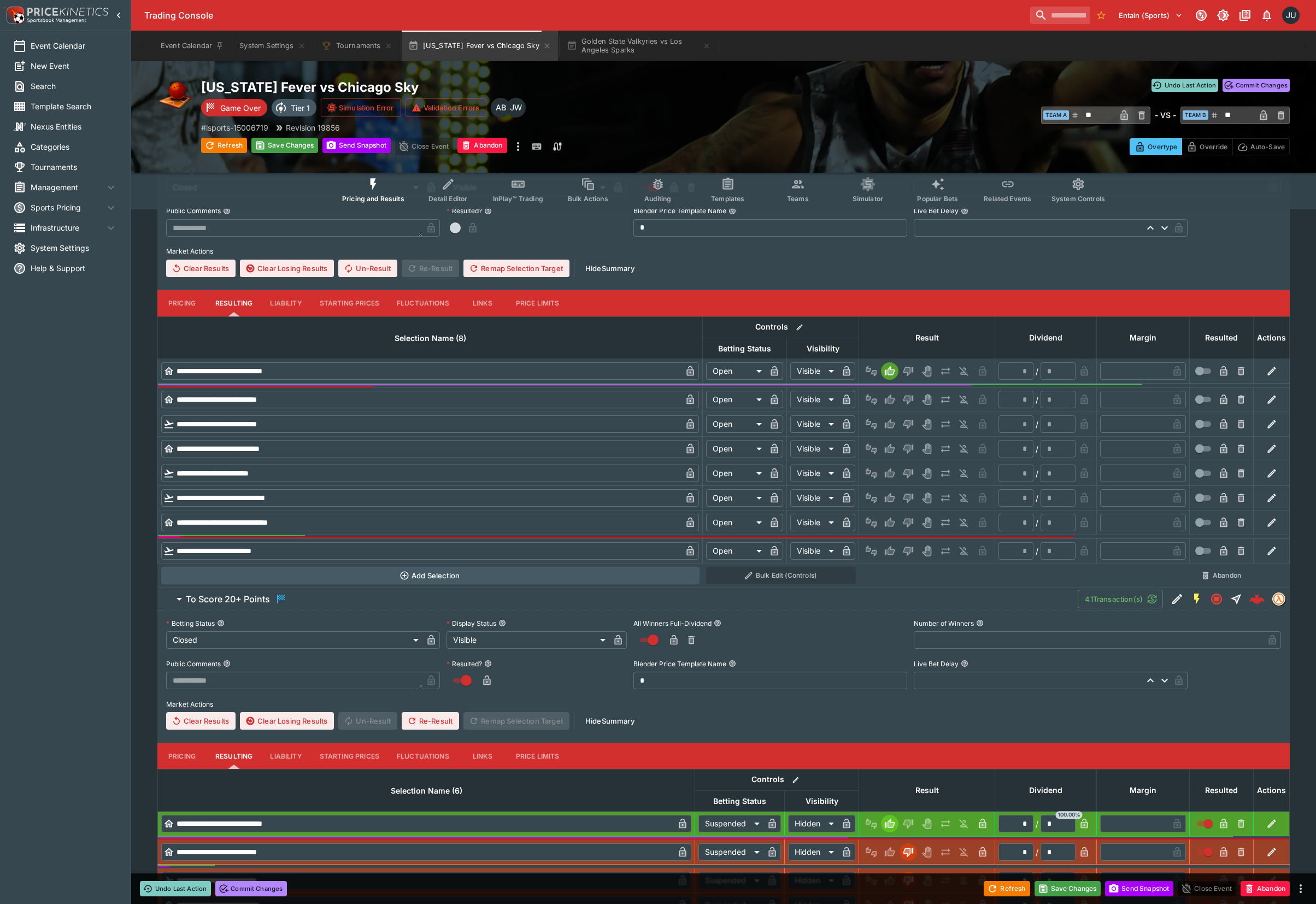
type input "*"
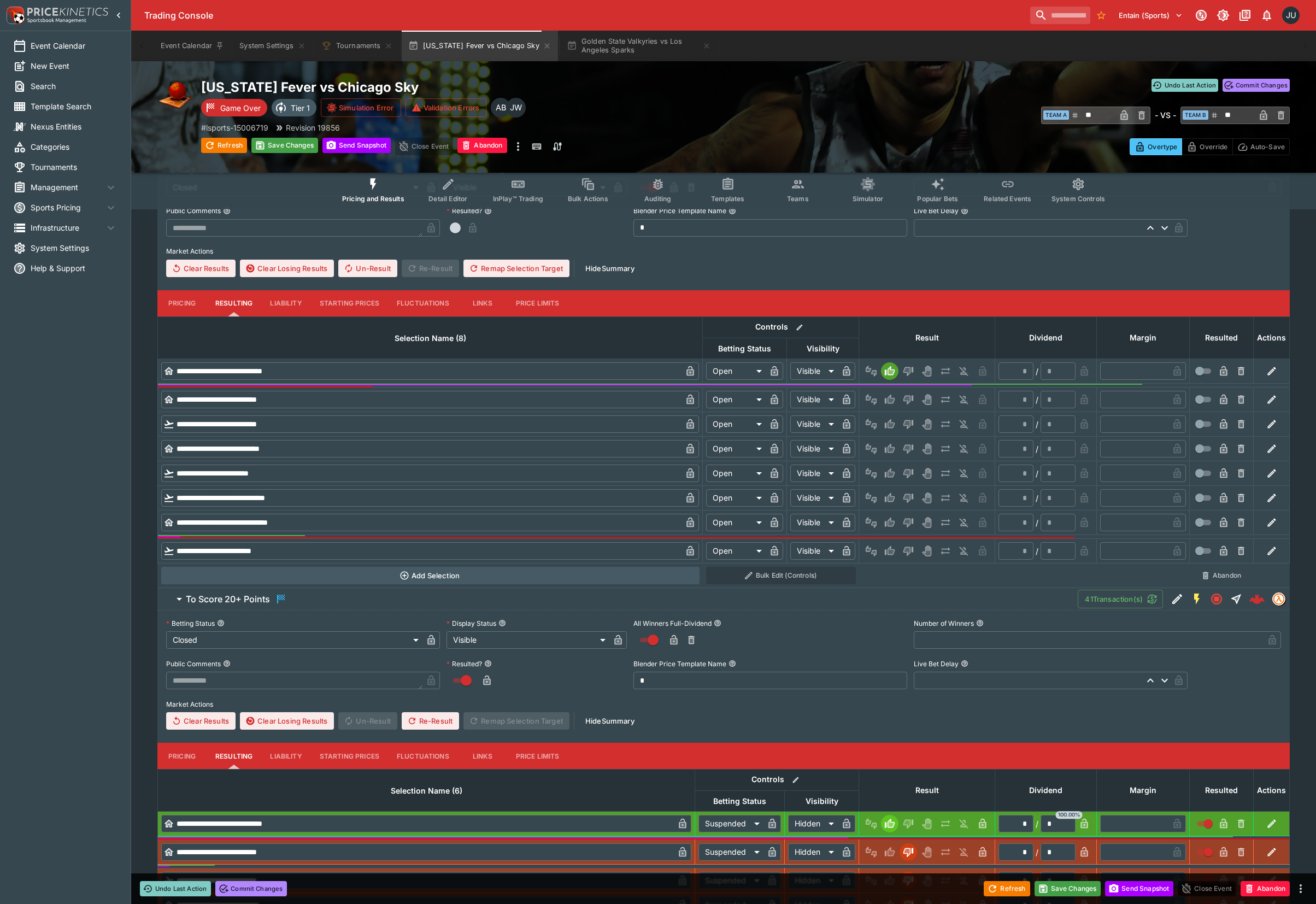
type input "*"
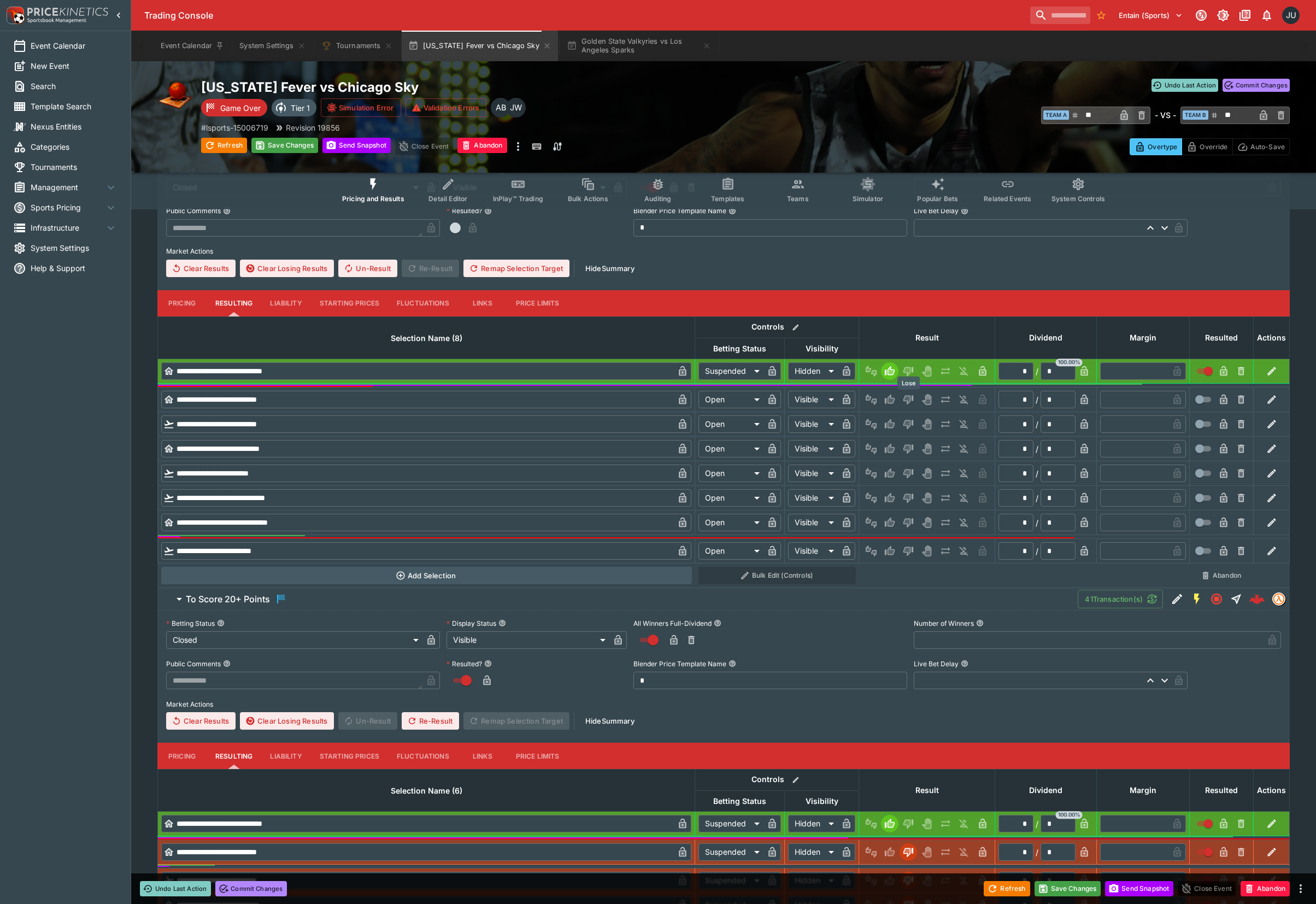
click at [912, 399] on icon "Lose" at bounding box center [908, 400] width 10 height 9
type input "*********"
type input "******"
click at [912, 416] on button "Lose" at bounding box center [908, 424] width 18 height 18
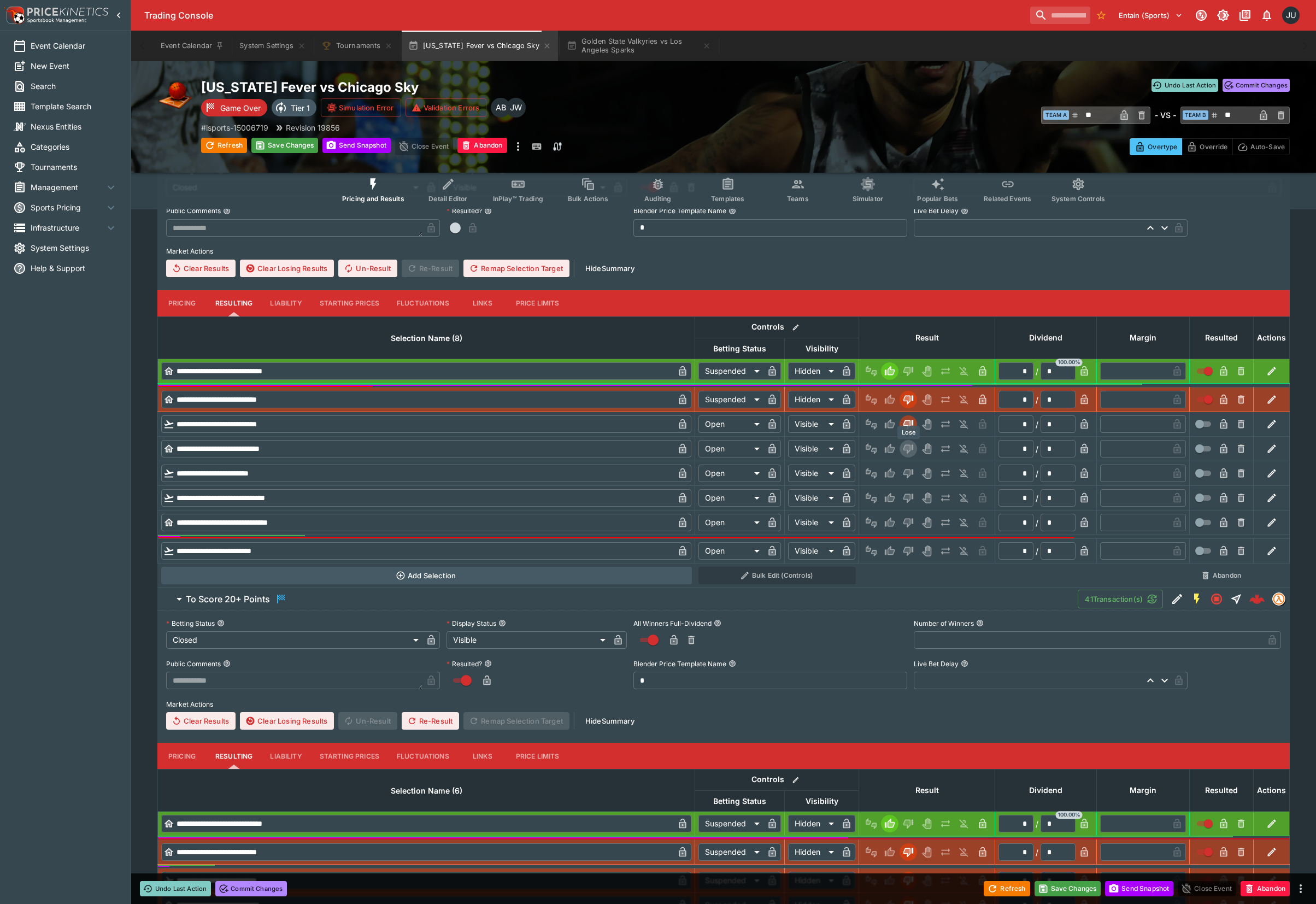
click at [908, 441] on button "Lose" at bounding box center [908, 448] width 18 height 18
type input "*********"
type input "******"
type input "*********"
type input "******"
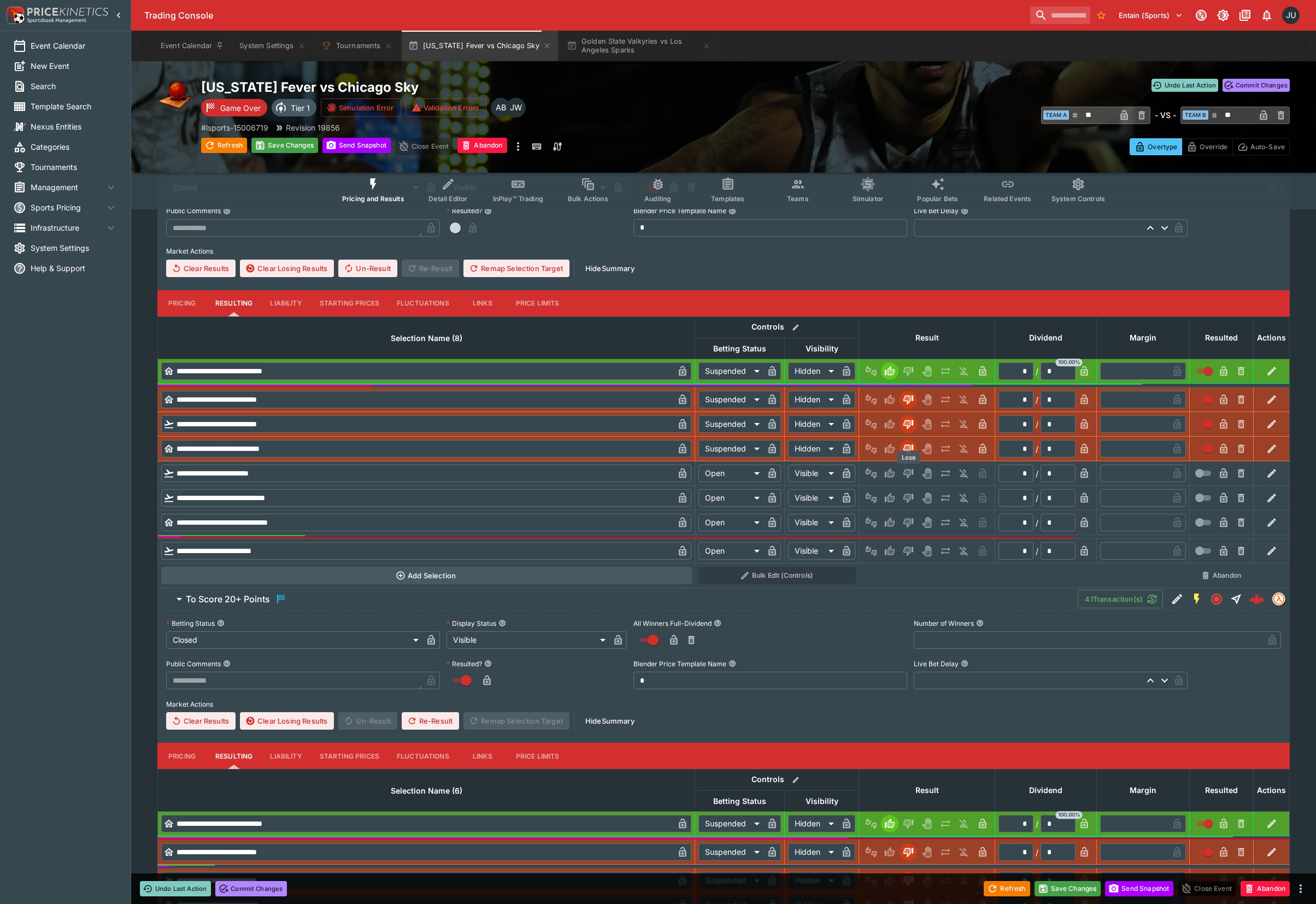
drag, startPoint x: 908, startPoint y: 464, endPoint x: 908, endPoint y: 473, distance: 9.0
click at [908, 465] on button "Lose" at bounding box center [908, 473] width 18 height 18
type input "*********"
type input "******"
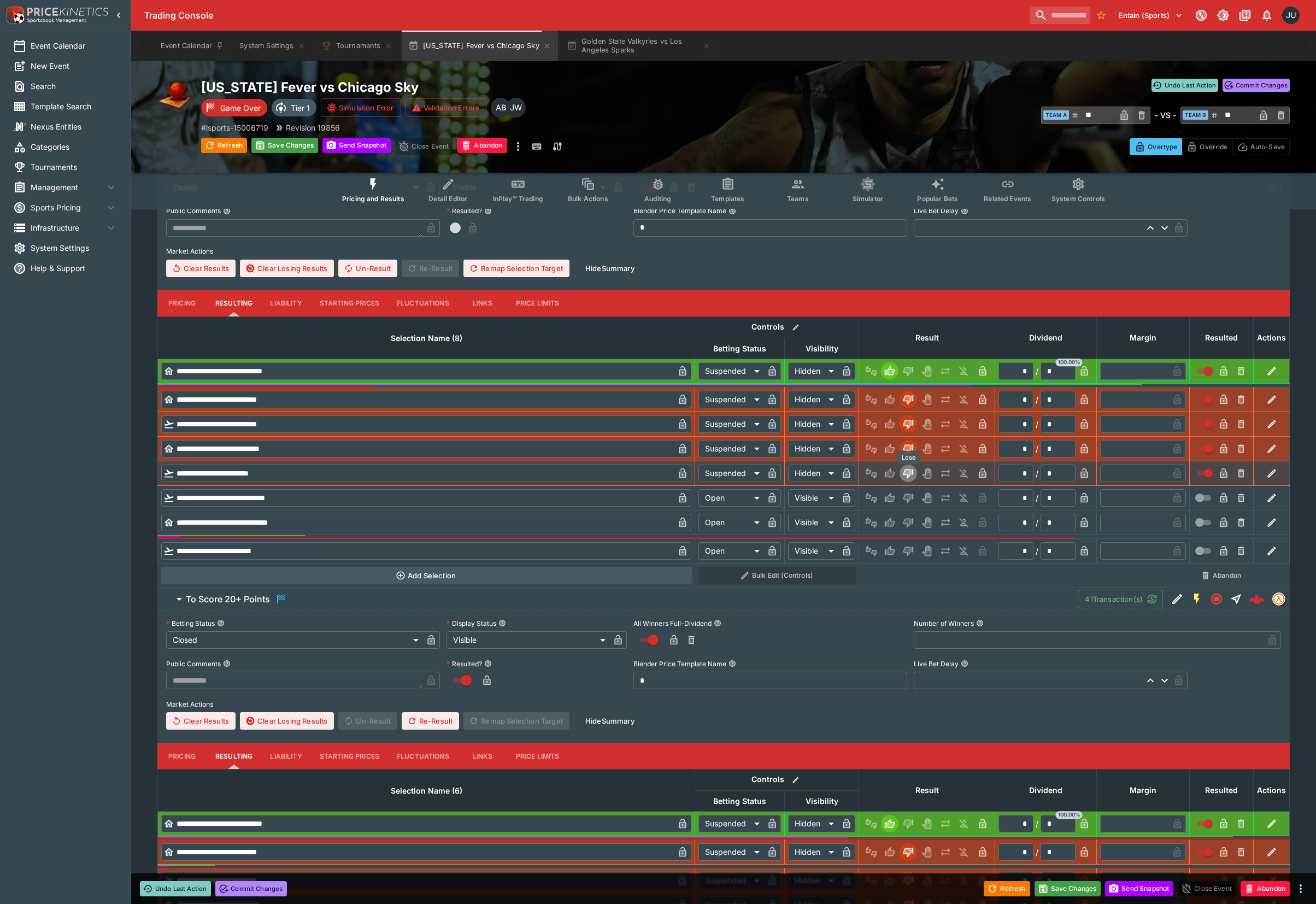
click at [908, 475] on icon "Lose" at bounding box center [908, 473] width 5 height 7
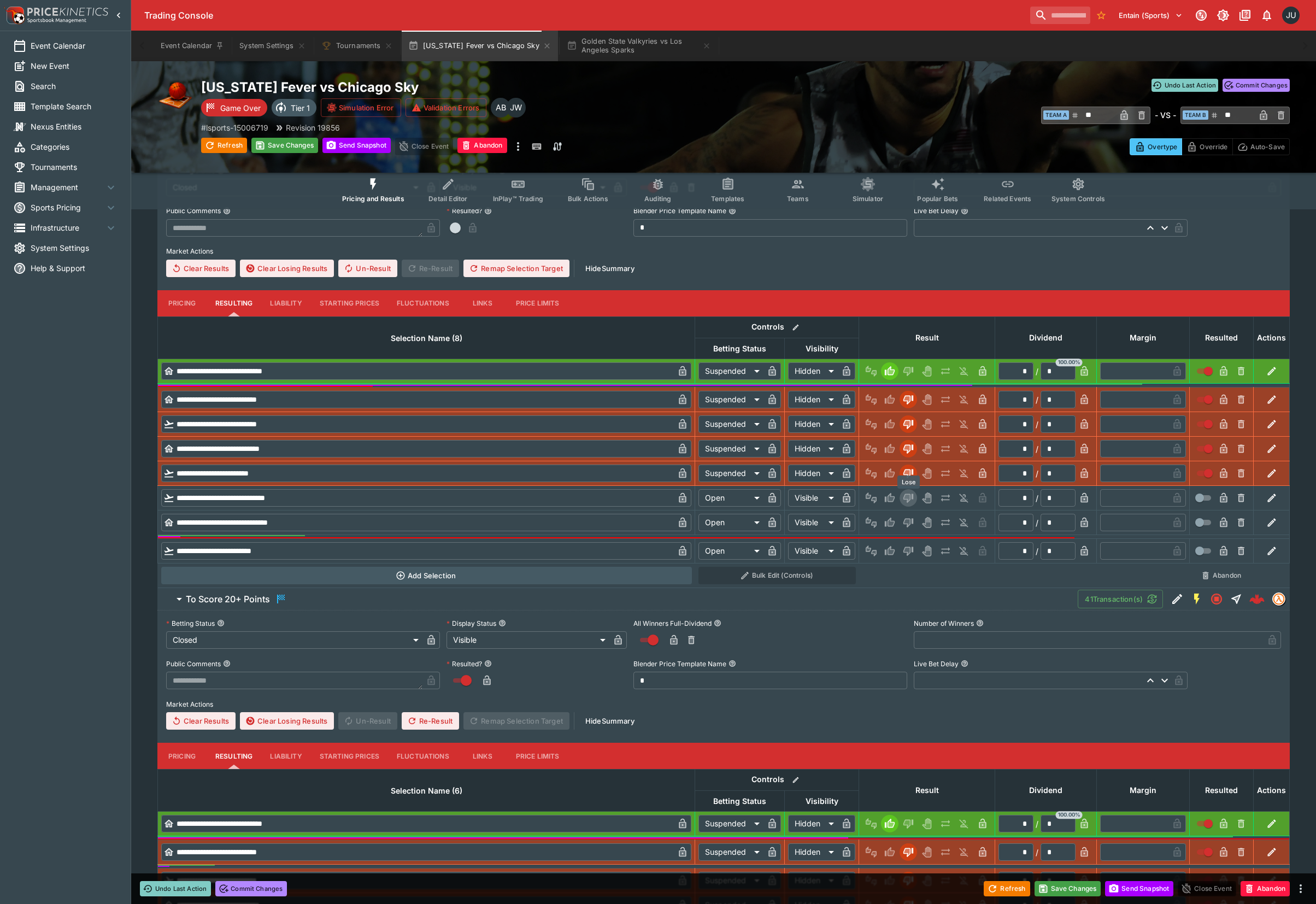
drag, startPoint x: 908, startPoint y: 497, endPoint x: 908, endPoint y: 517, distance: 20.0
click at [908, 500] on icon "Lose" at bounding box center [908, 498] width 5 height 7
drag, startPoint x: 908, startPoint y: 519, endPoint x: 908, endPoint y: 534, distance: 15.0
click at [908, 521] on icon "Lose" at bounding box center [908, 522] width 11 height 11
click at [910, 557] on button "Lose" at bounding box center [908, 551] width 18 height 18
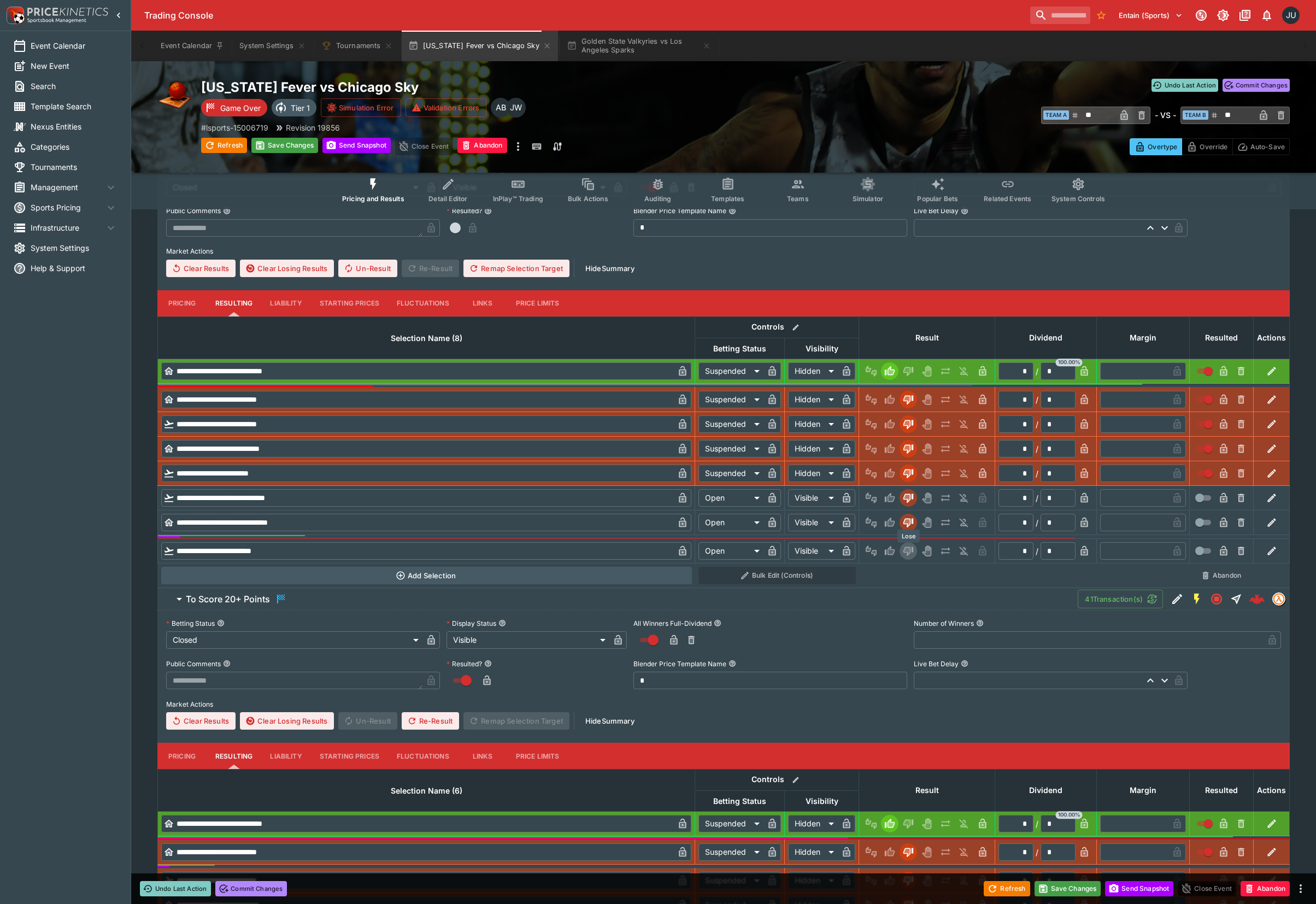
type input "*********"
type input "******"
type input "*********"
type input "******"
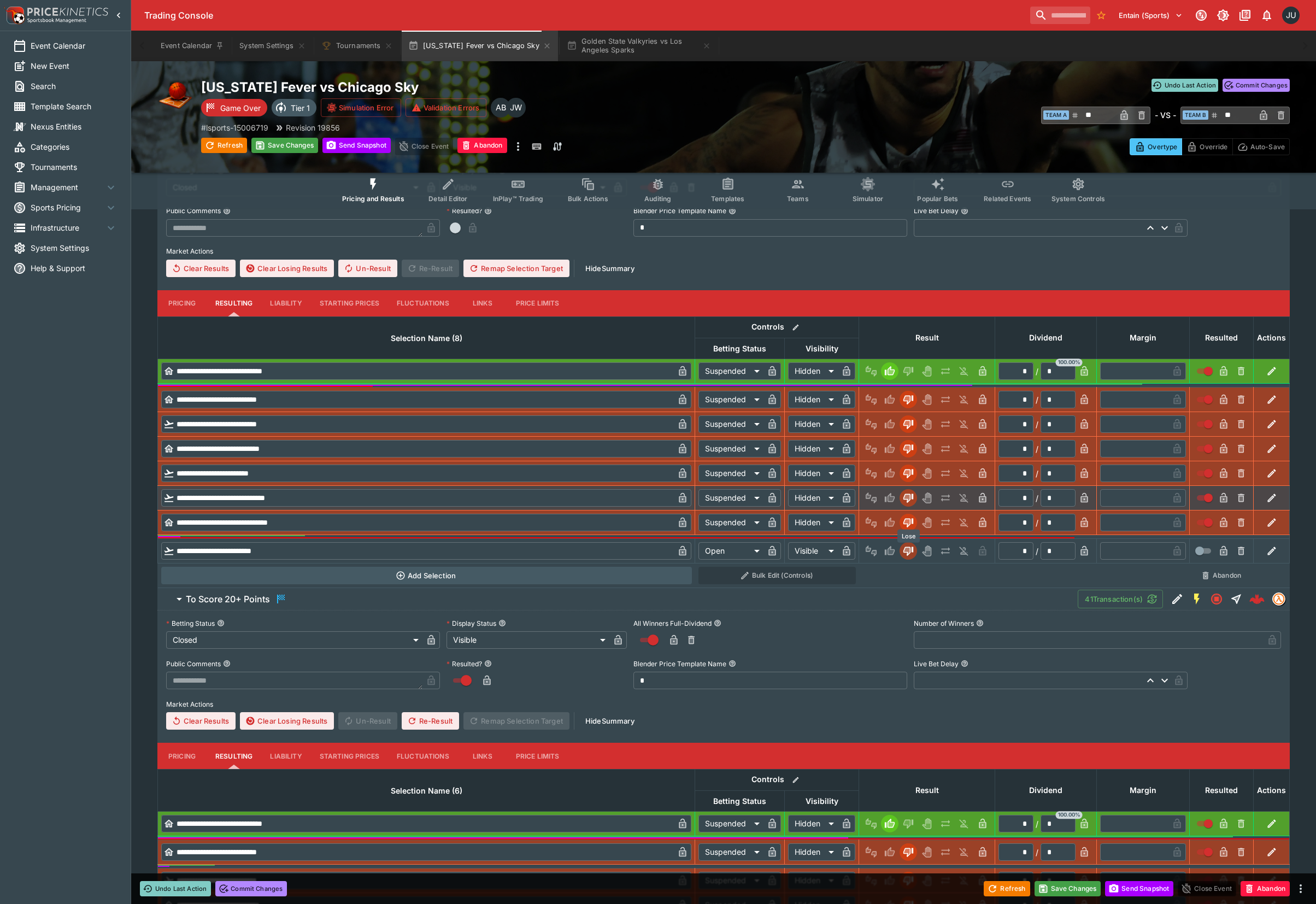
type input "*********"
type input "******"
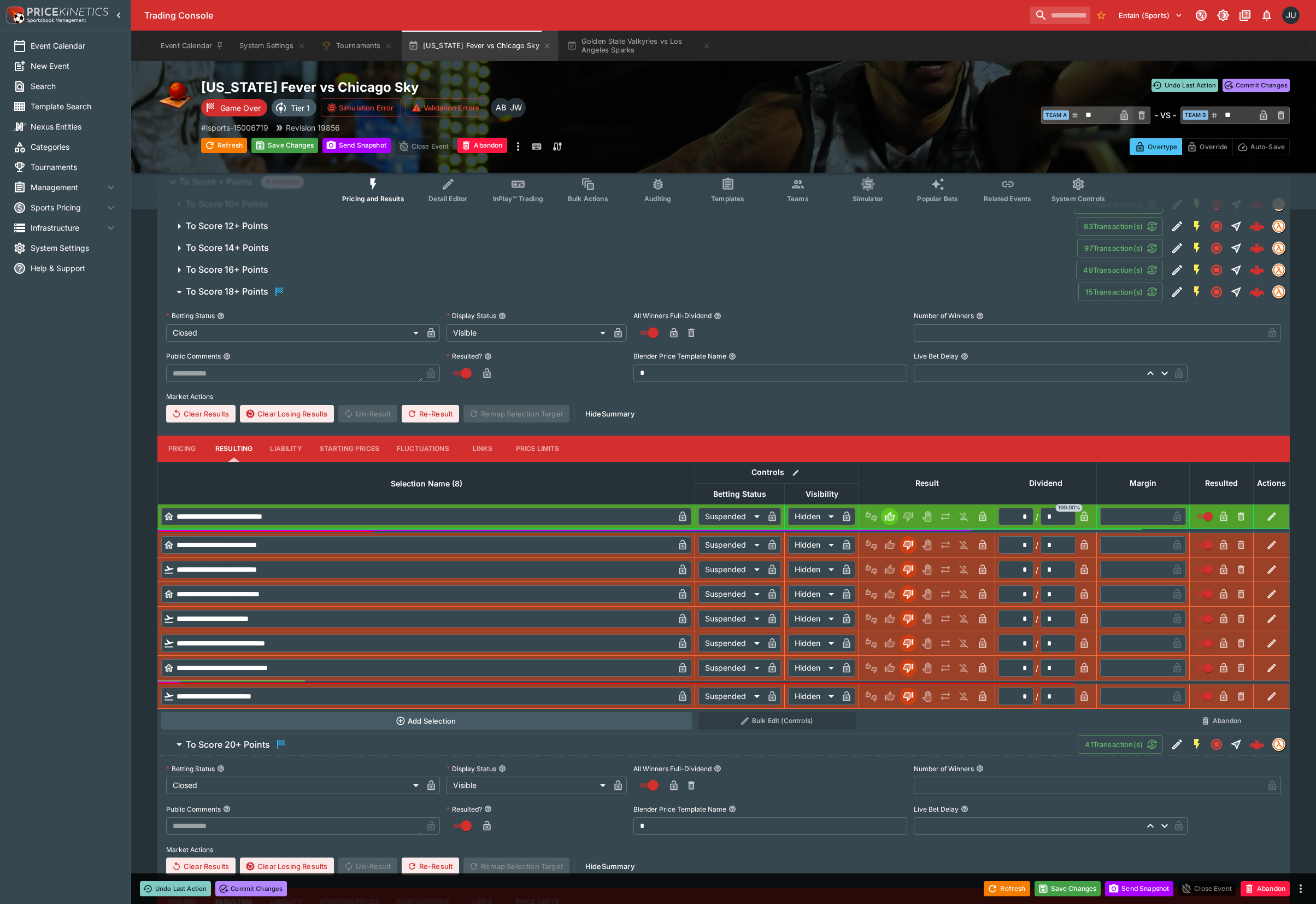
scroll to position [156, 0]
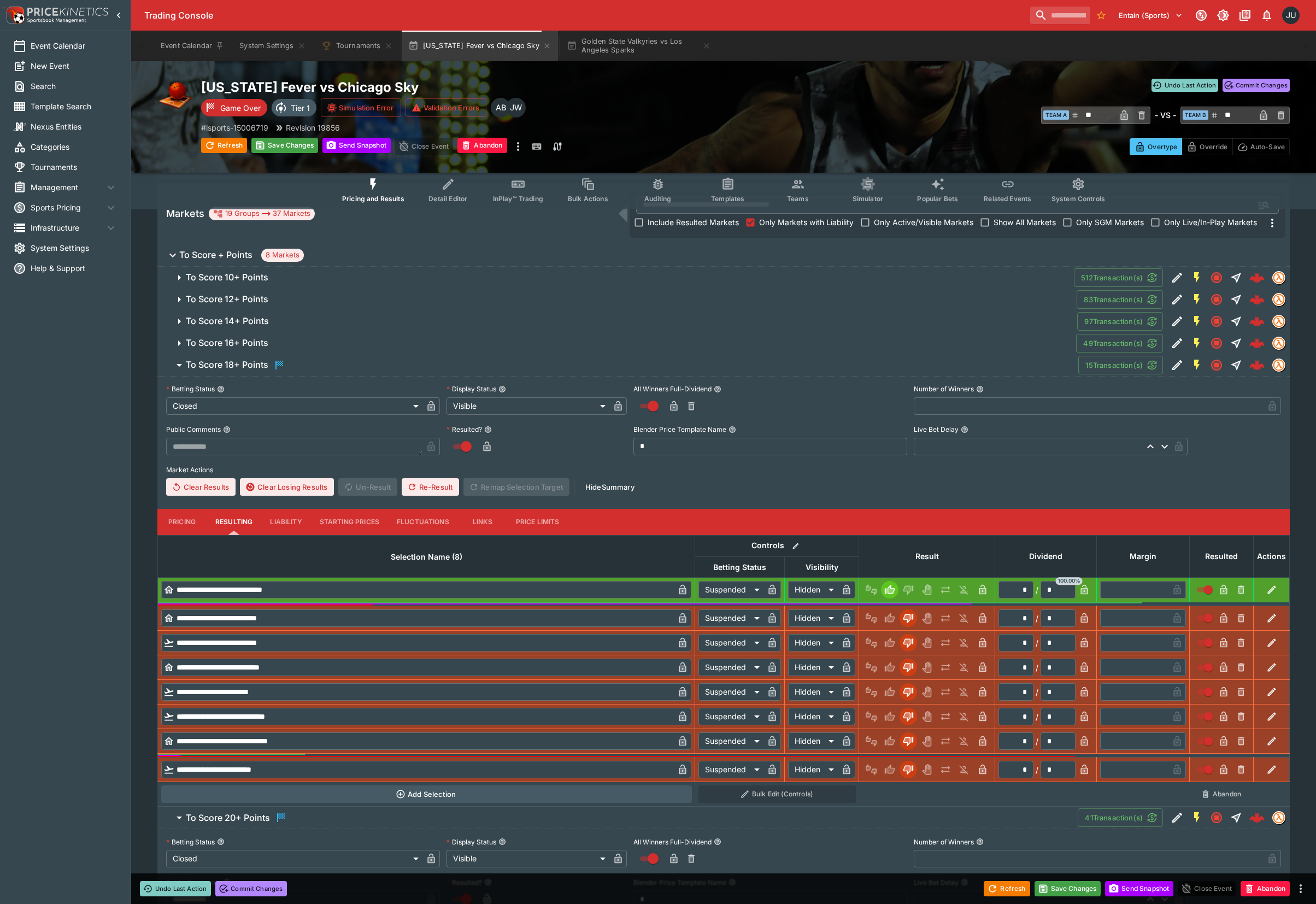
click at [303, 342] on span "To Score 16+ Points" at bounding box center [626, 343] width 882 height 11
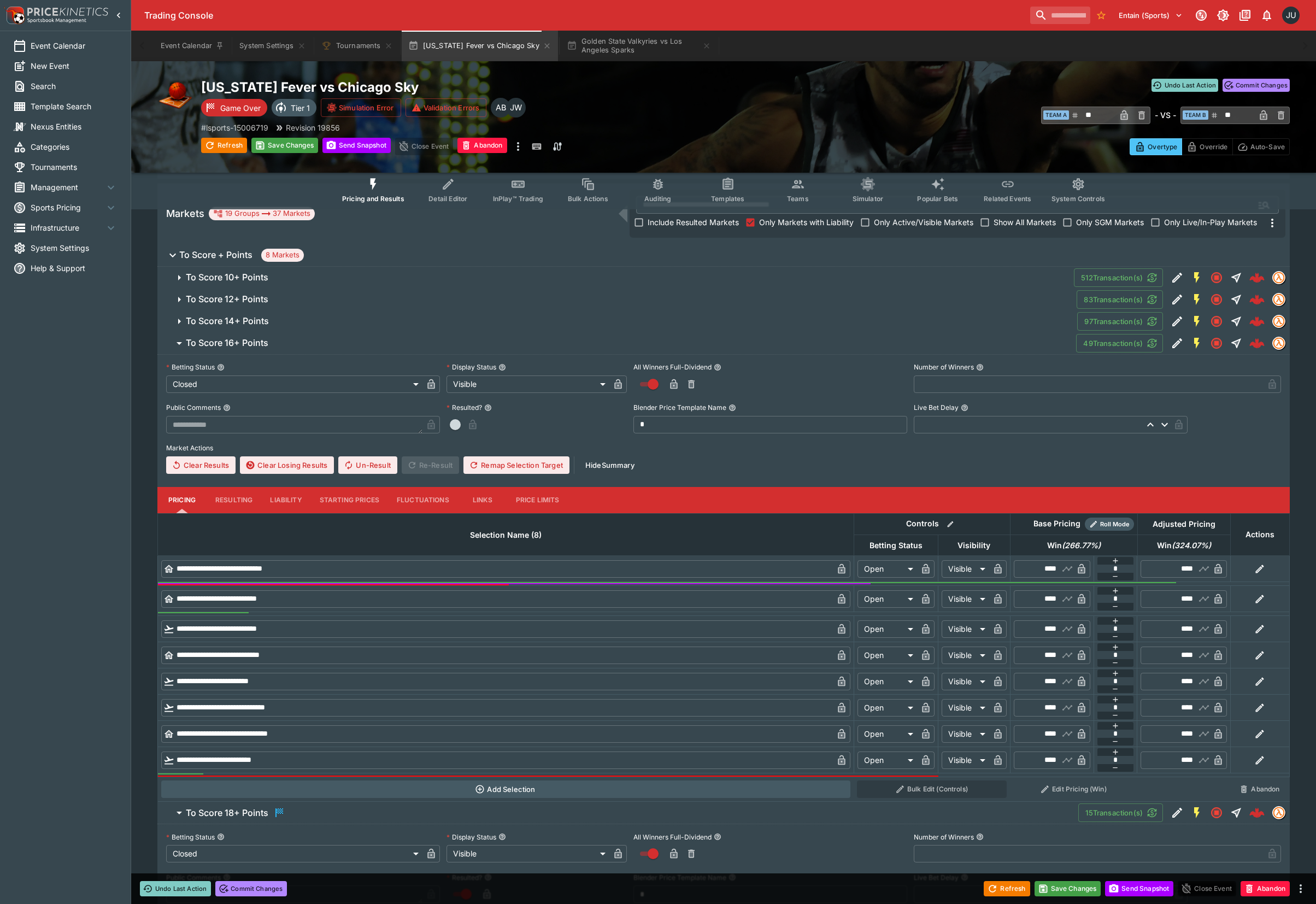
click at [234, 492] on button "Resulting" at bounding box center [234, 500] width 55 height 26
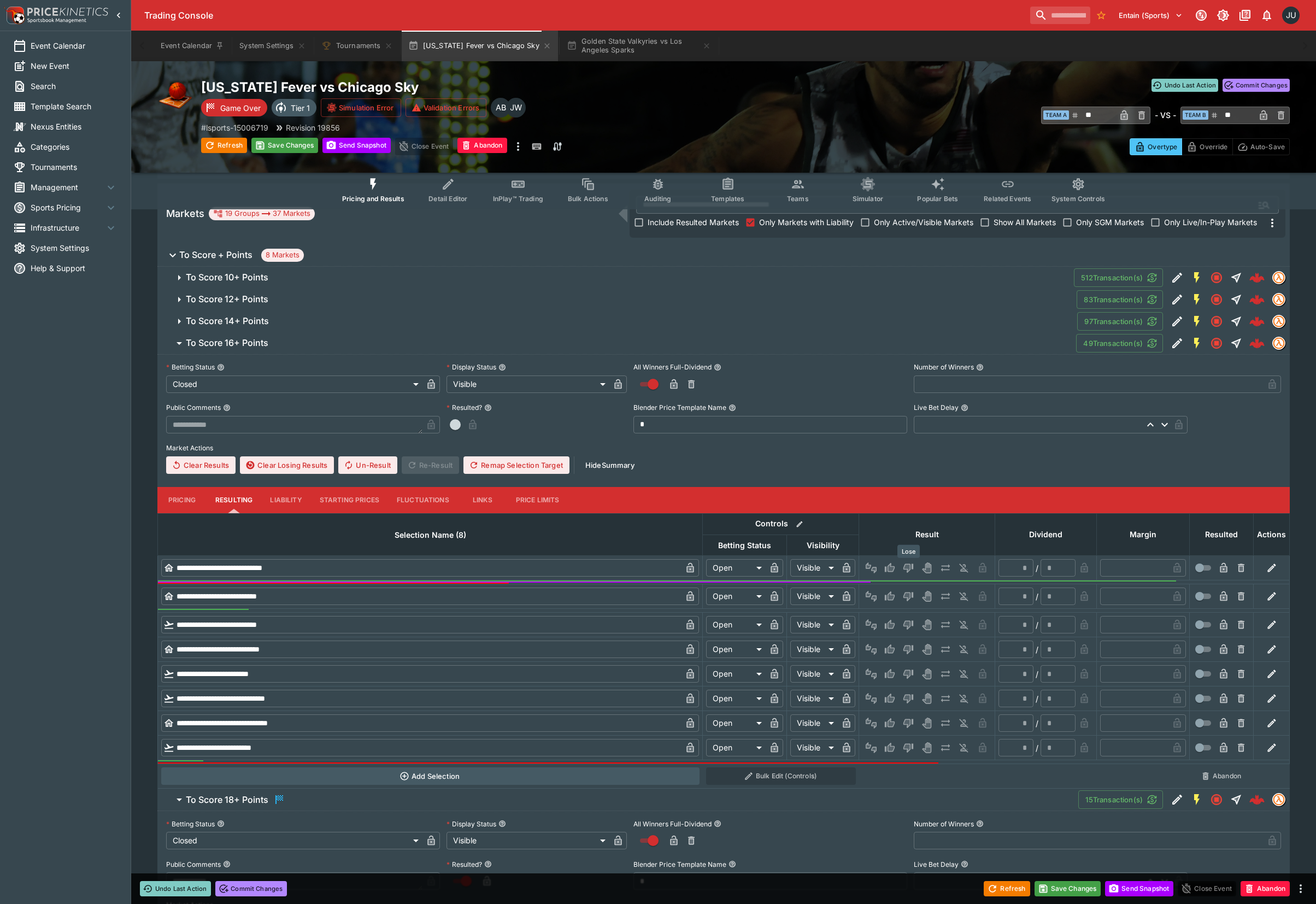
drag, startPoint x: 898, startPoint y: 566, endPoint x: 893, endPoint y: 565, distance: 5.1
click at [894, 565] on button "Win" at bounding box center [890, 568] width 18 height 18
type input "*********"
type input "******"
type input "*"
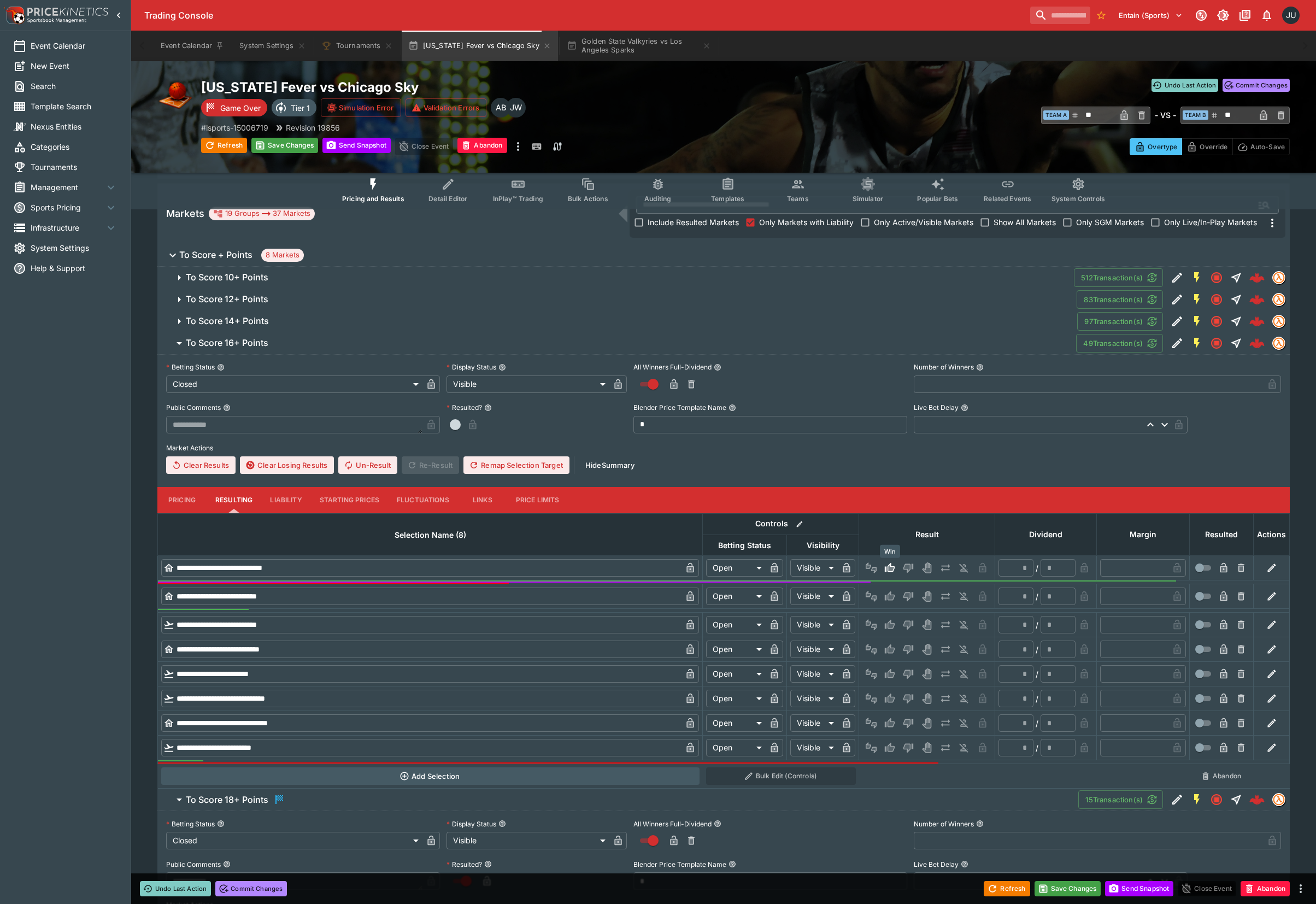
type input "*"
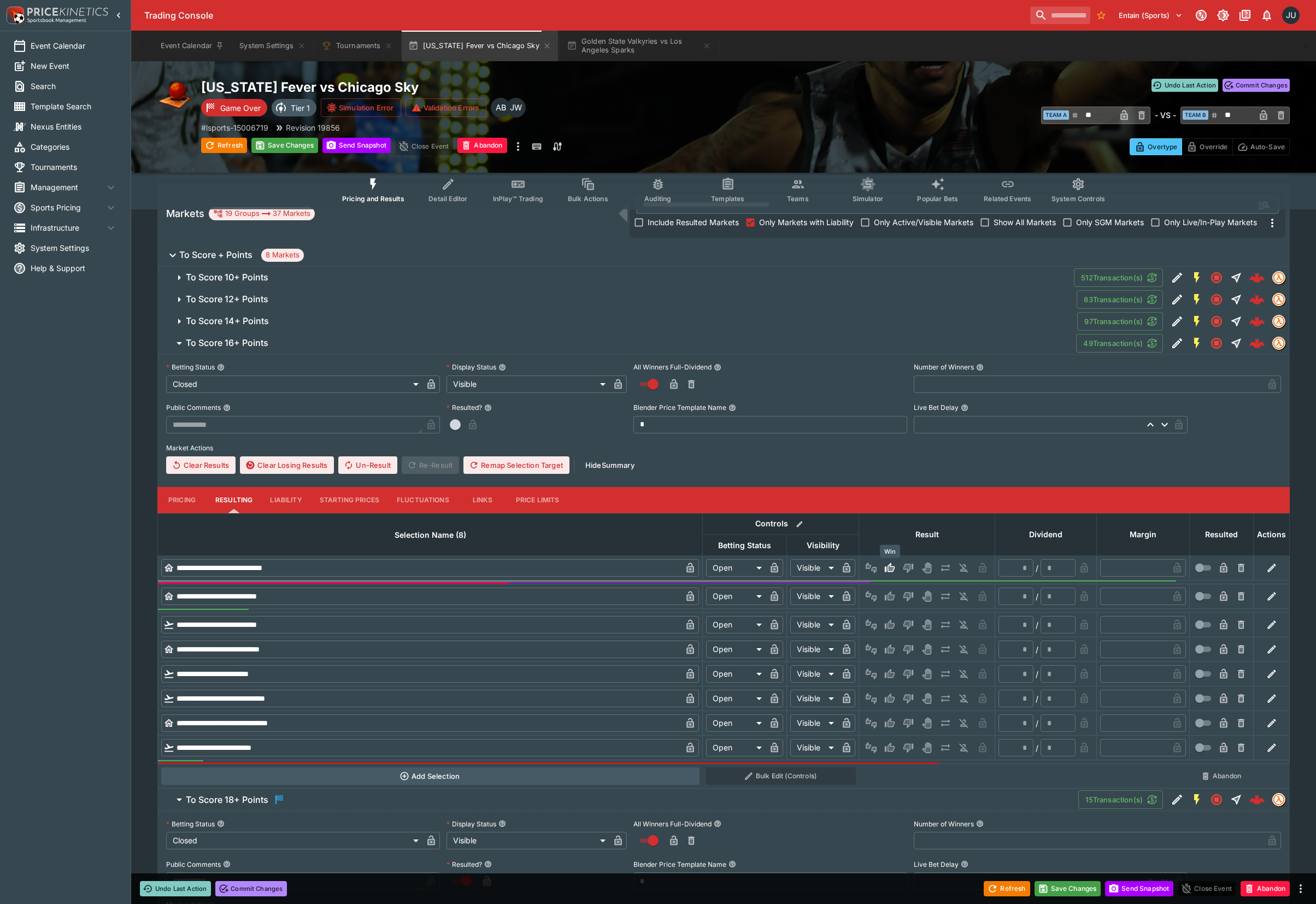
type input "*"
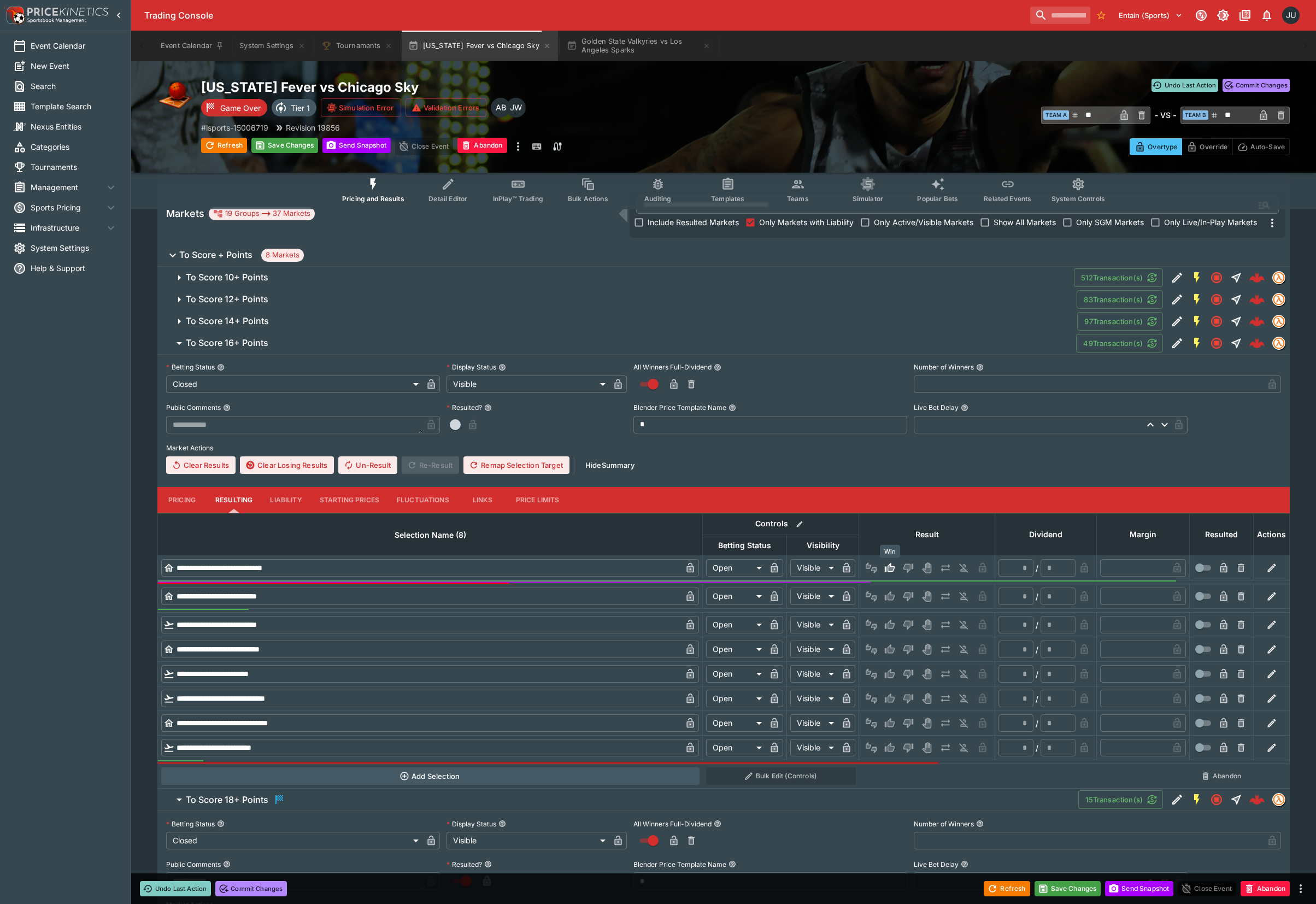
type input "*"
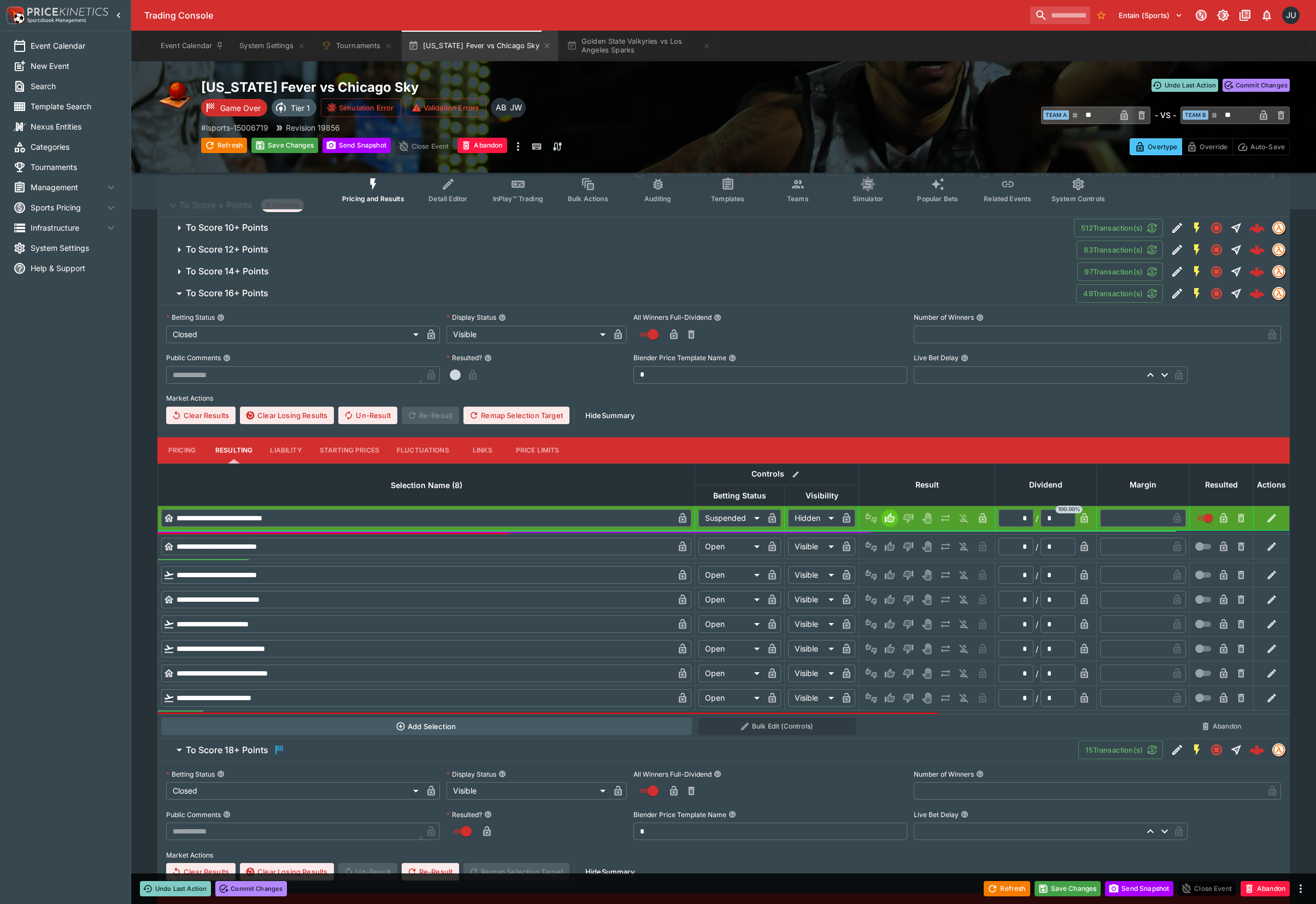
scroll to position [230, 0]
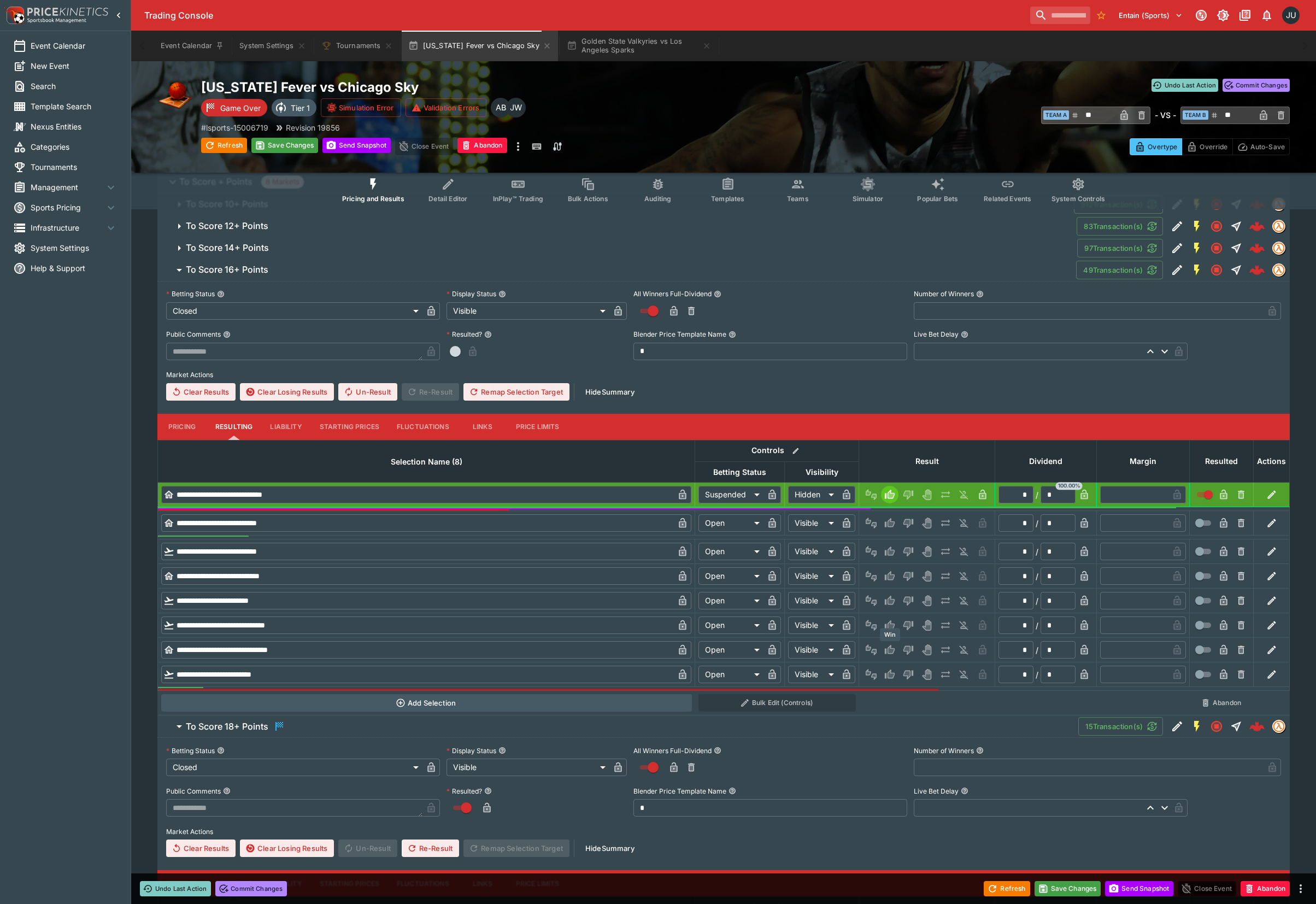
click at [887, 654] on icon "Win" at bounding box center [890, 649] width 11 height 11
type input "*********"
type input "******"
type input "*"
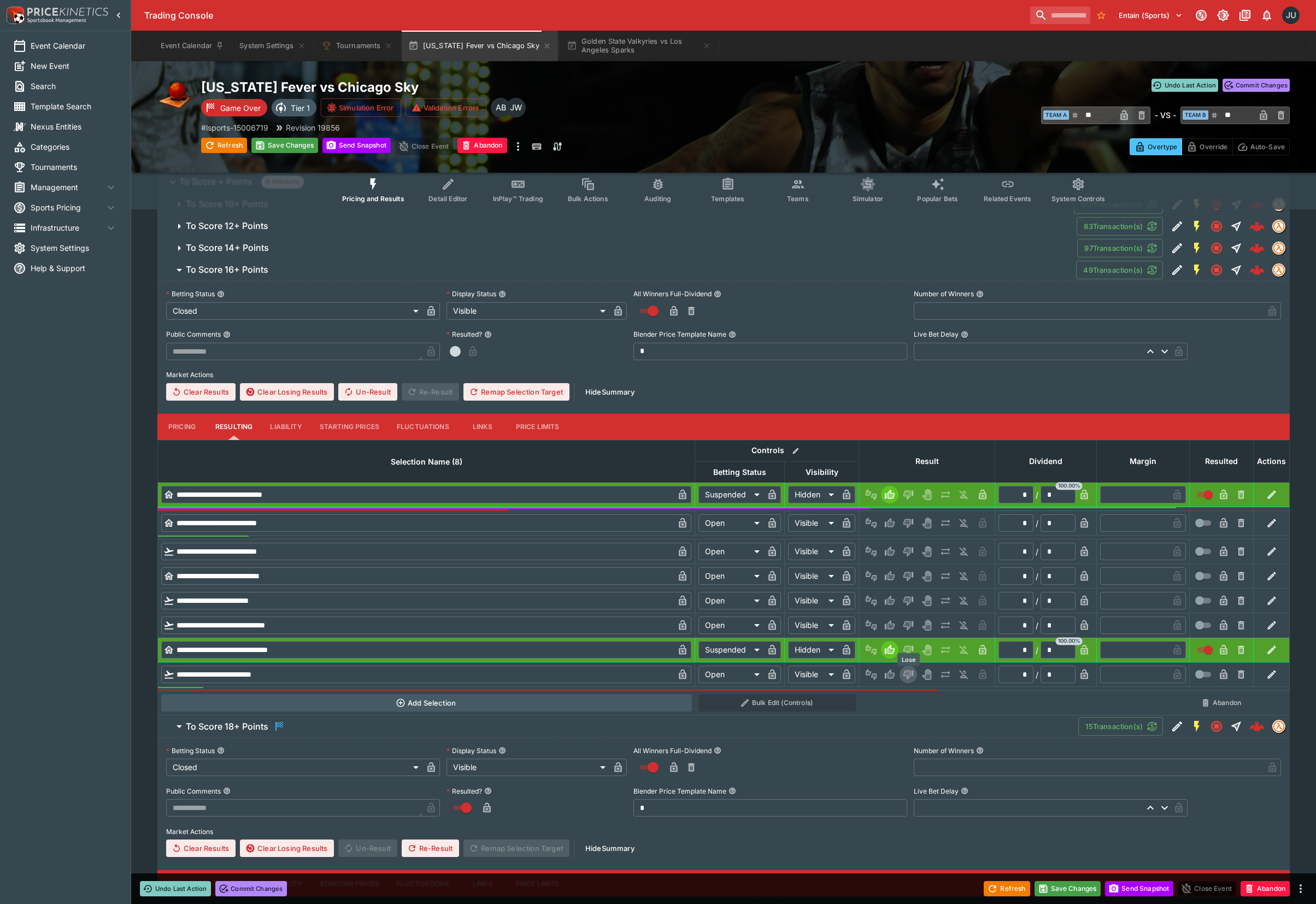
click at [906, 676] on icon "Lose" at bounding box center [908, 674] width 5 height 7
type input "*********"
type input "******"
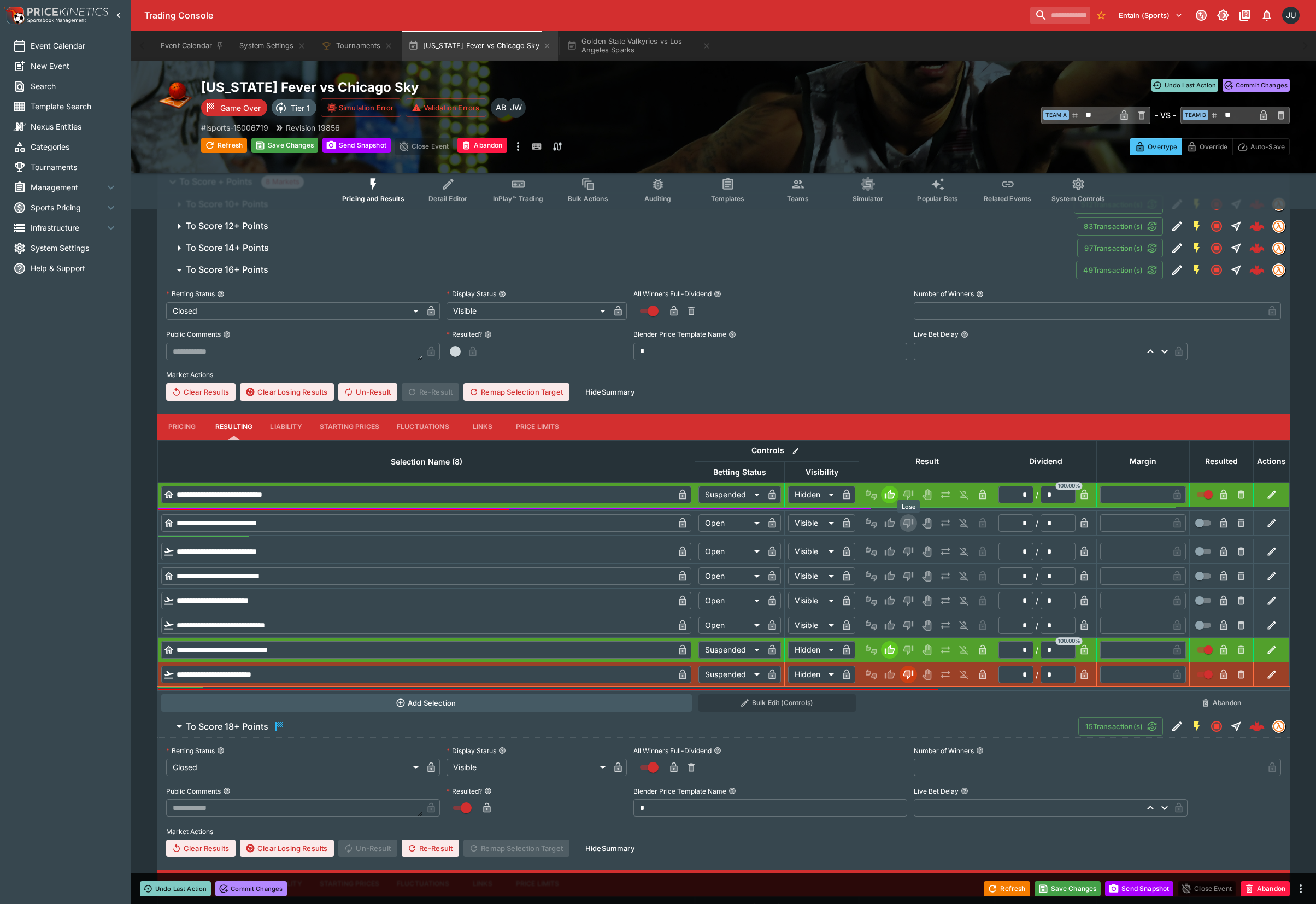
click at [913, 525] on icon "Lose" at bounding box center [908, 523] width 11 height 11
type input "*********"
type input "******"
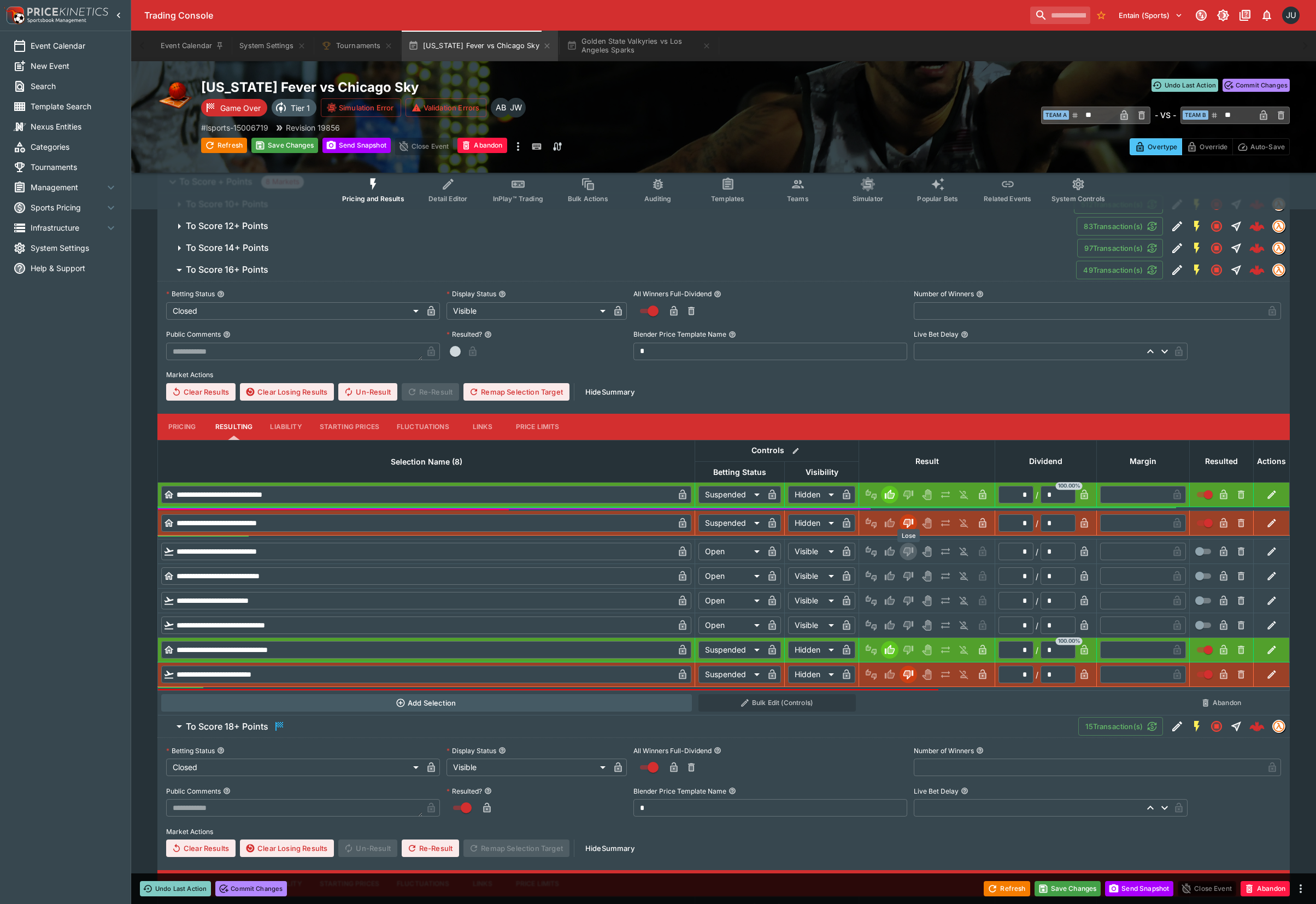
click at [914, 547] on icon "Lose" at bounding box center [908, 551] width 11 height 11
drag, startPoint x: 910, startPoint y: 573, endPoint x: 910, endPoint y: 590, distance: 17.0
click at [910, 577] on icon "Lose" at bounding box center [908, 576] width 5 height 7
drag, startPoint x: 908, startPoint y: 602, endPoint x: 908, endPoint y: 628, distance: 26.0
click at [908, 605] on icon "Lose" at bounding box center [908, 601] width 10 height 9
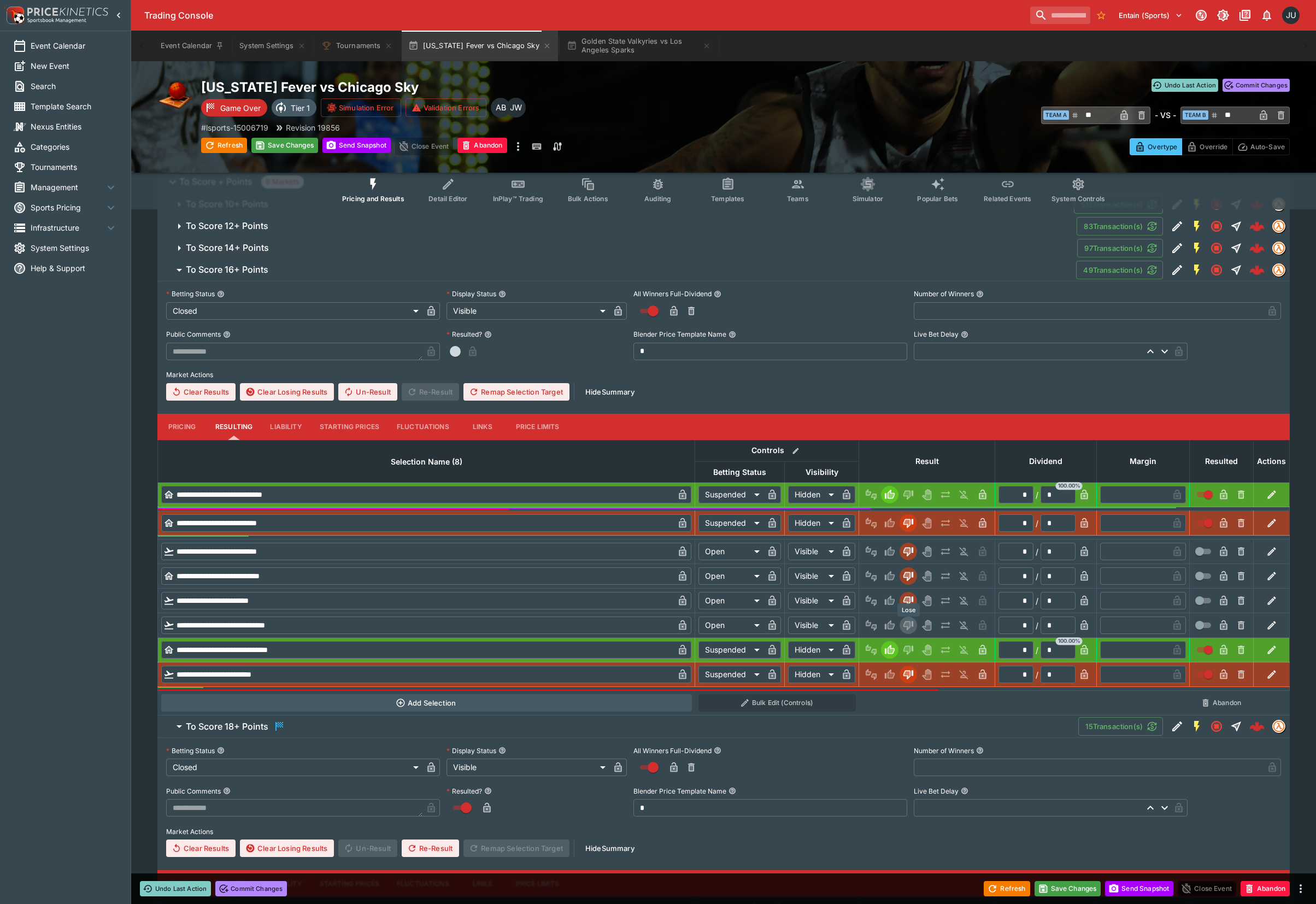
click at [908, 632] on button "Lose" at bounding box center [908, 625] width 18 height 18
type input "*********"
type input "******"
type input "*********"
type input "******"
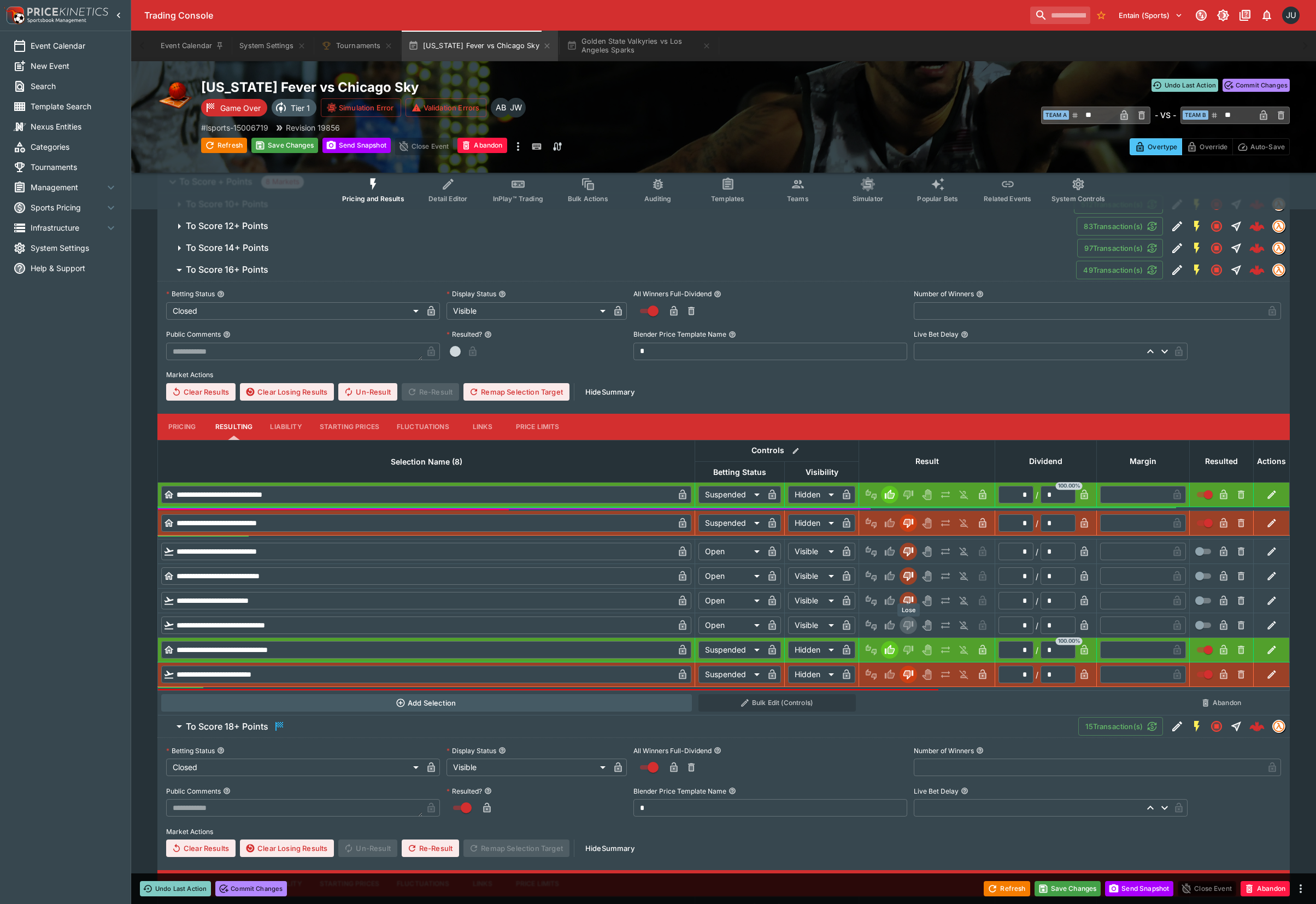
type input "*********"
type input "******"
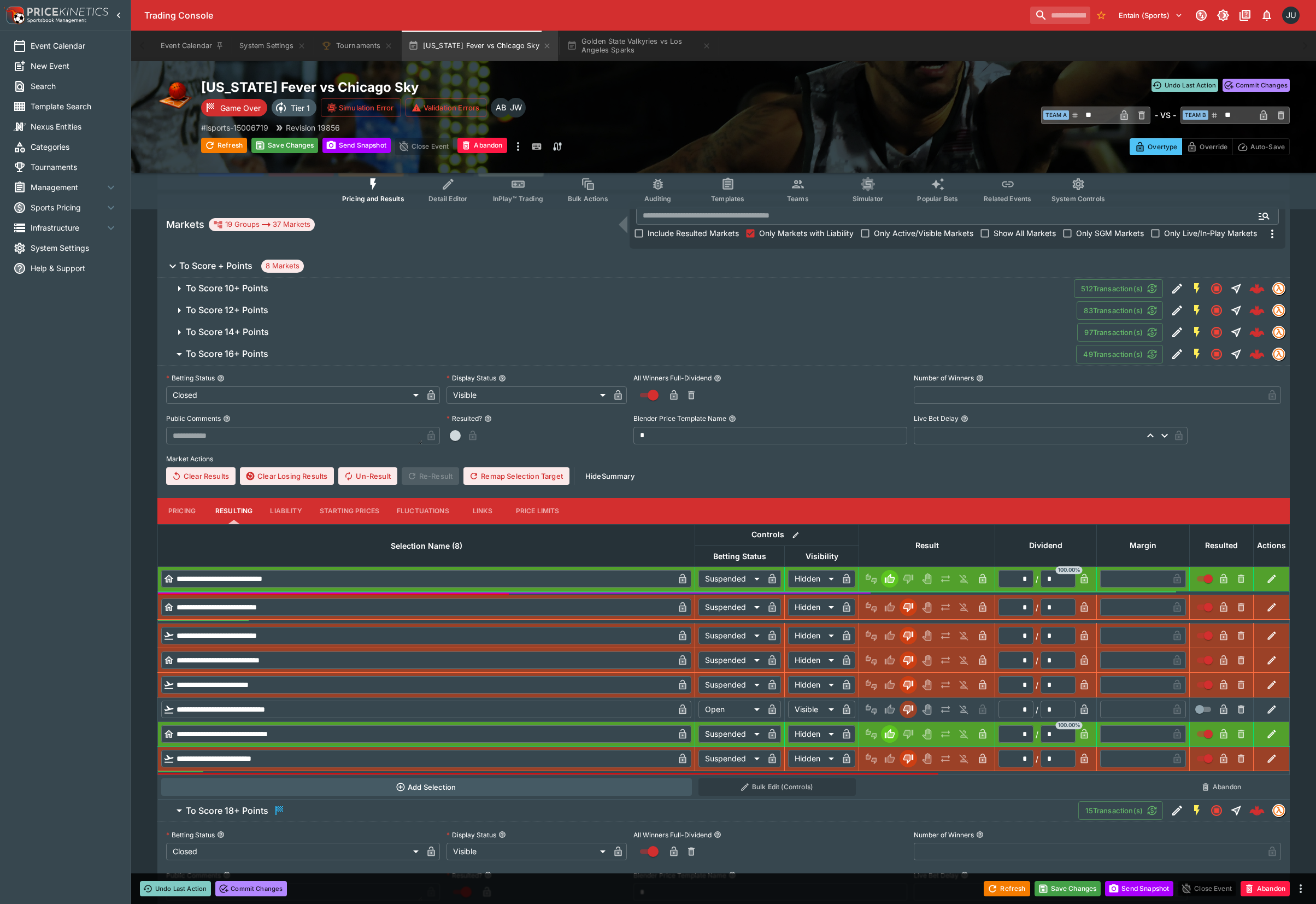
type input "*********"
type input "******"
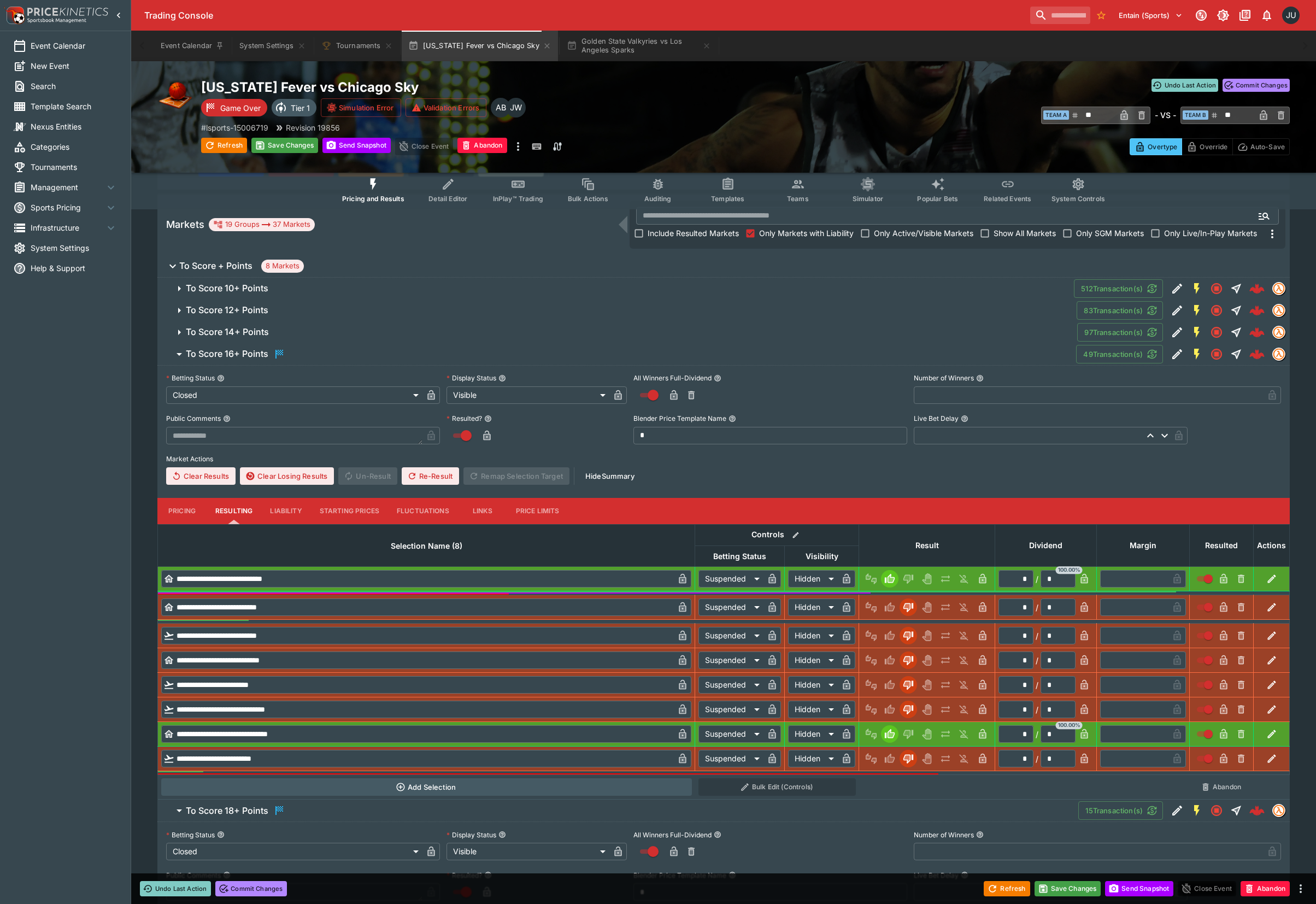
scroll to position [83, 0]
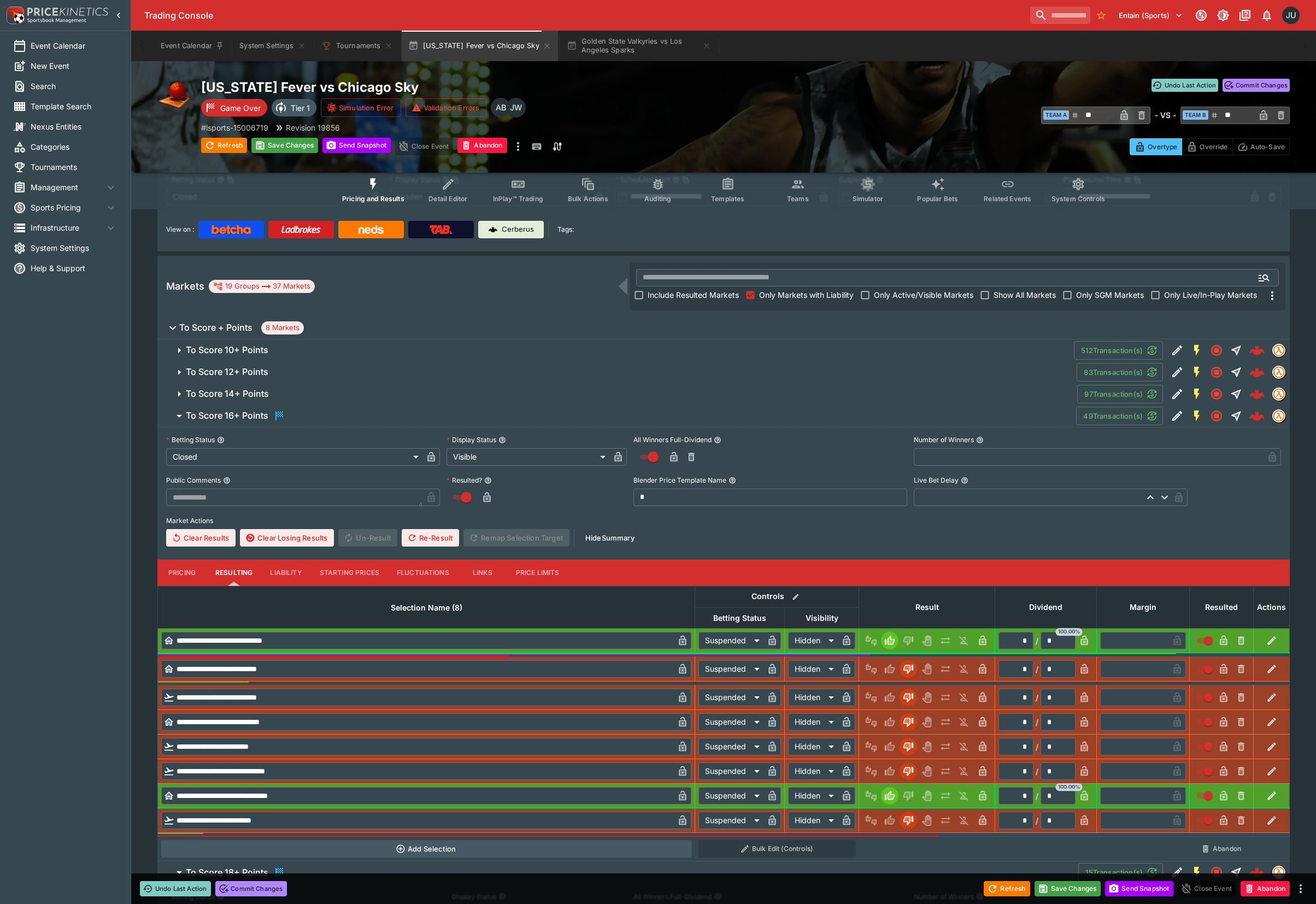
click at [386, 388] on span "To Score 14+ Points" at bounding box center [627, 393] width 883 height 11
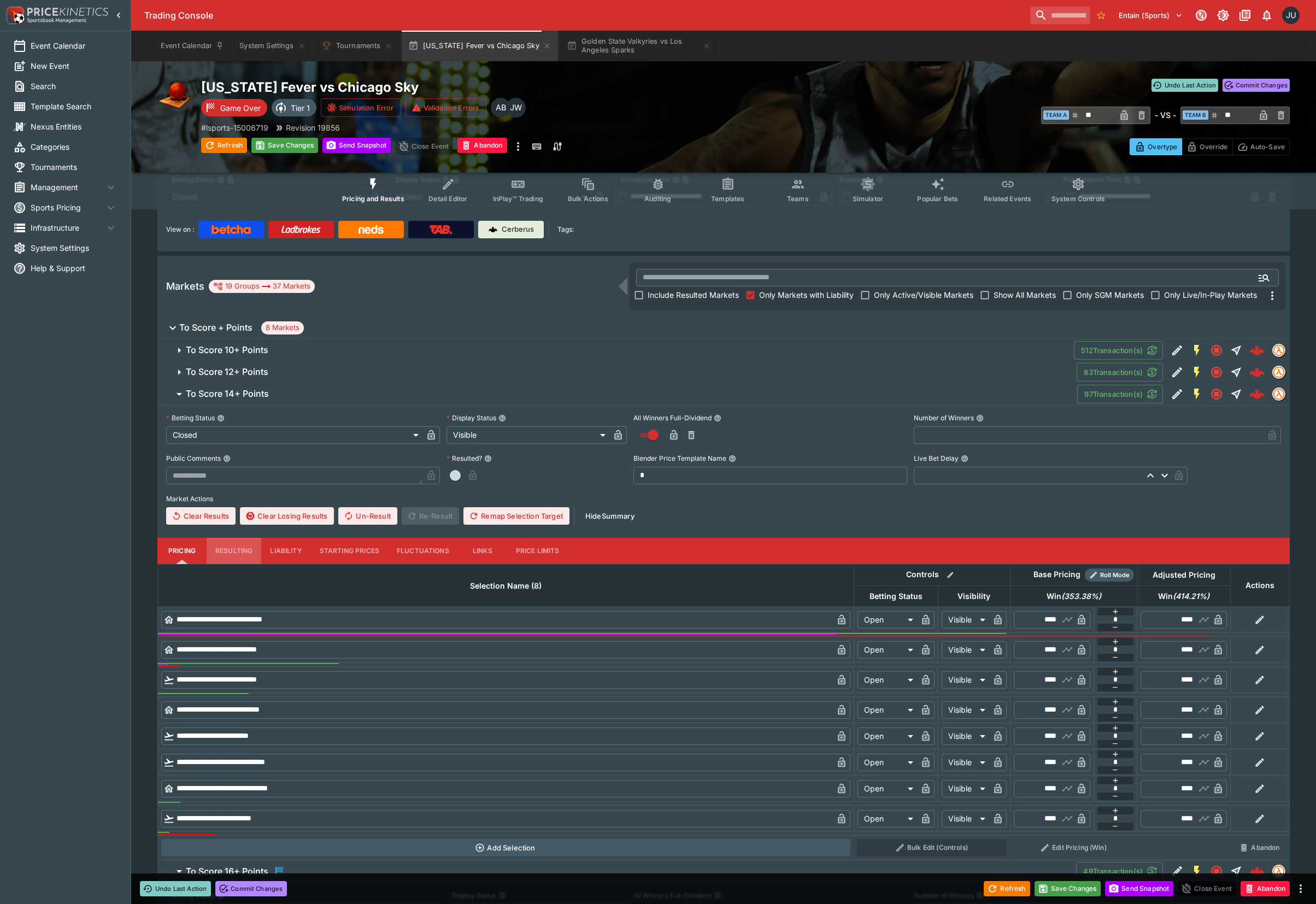
click at [232, 546] on button "Resulting" at bounding box center [234, 551] width 55 height 26
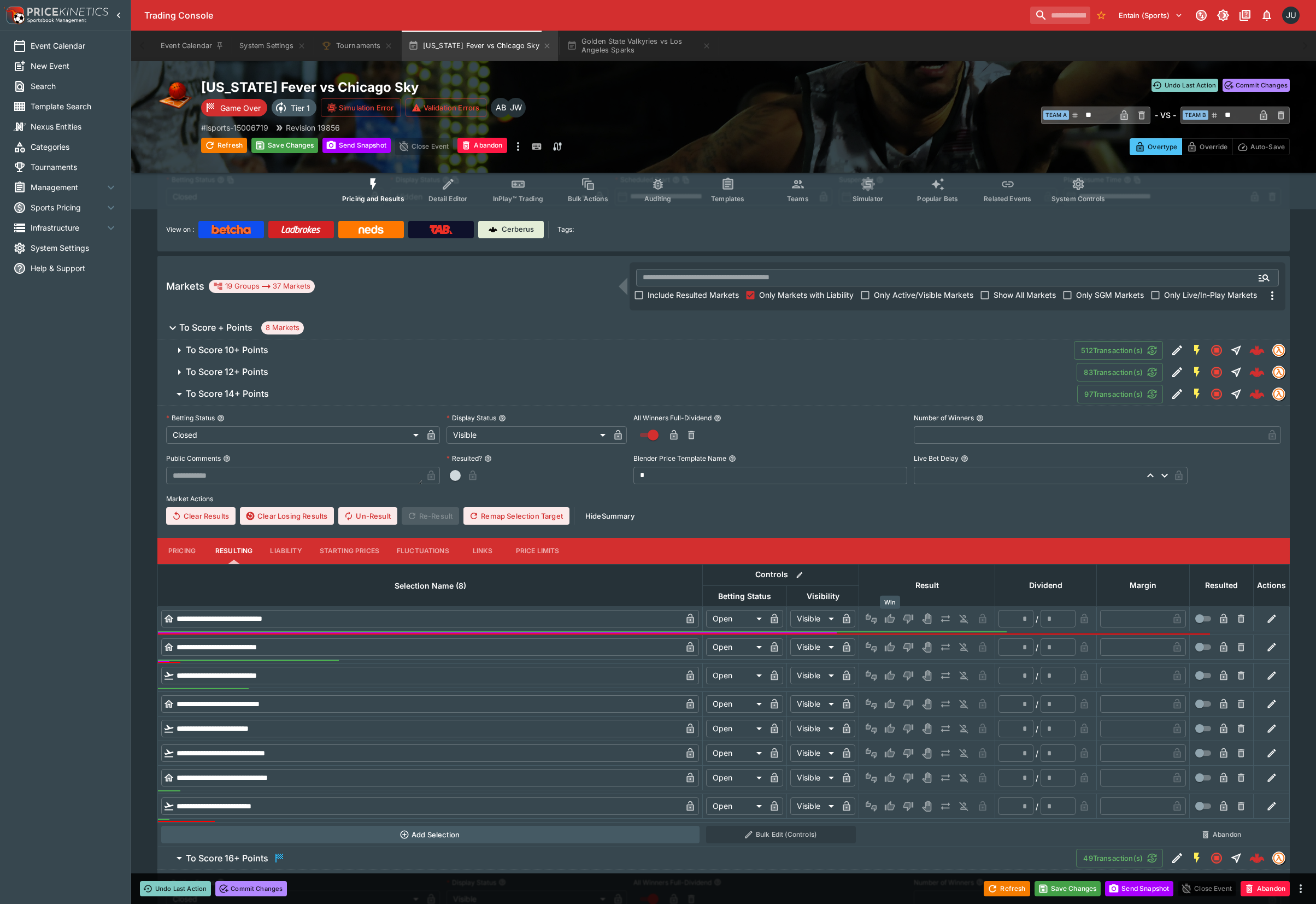
click at [892, 620] on icon "Win" at bounding box center [892, 618] width 5 height 7
type input "*********"
type input "******"
type input "*"
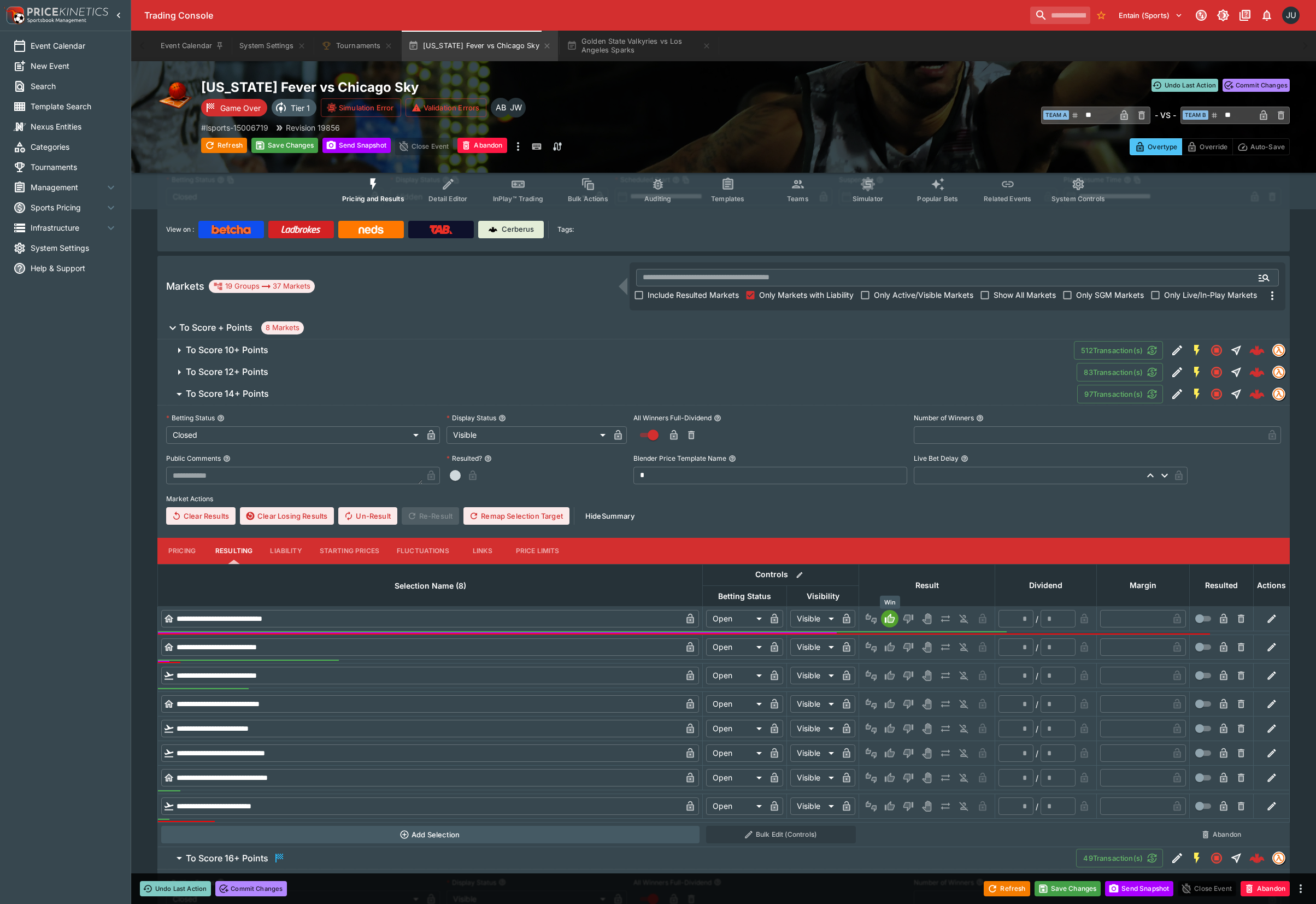
type input "*"
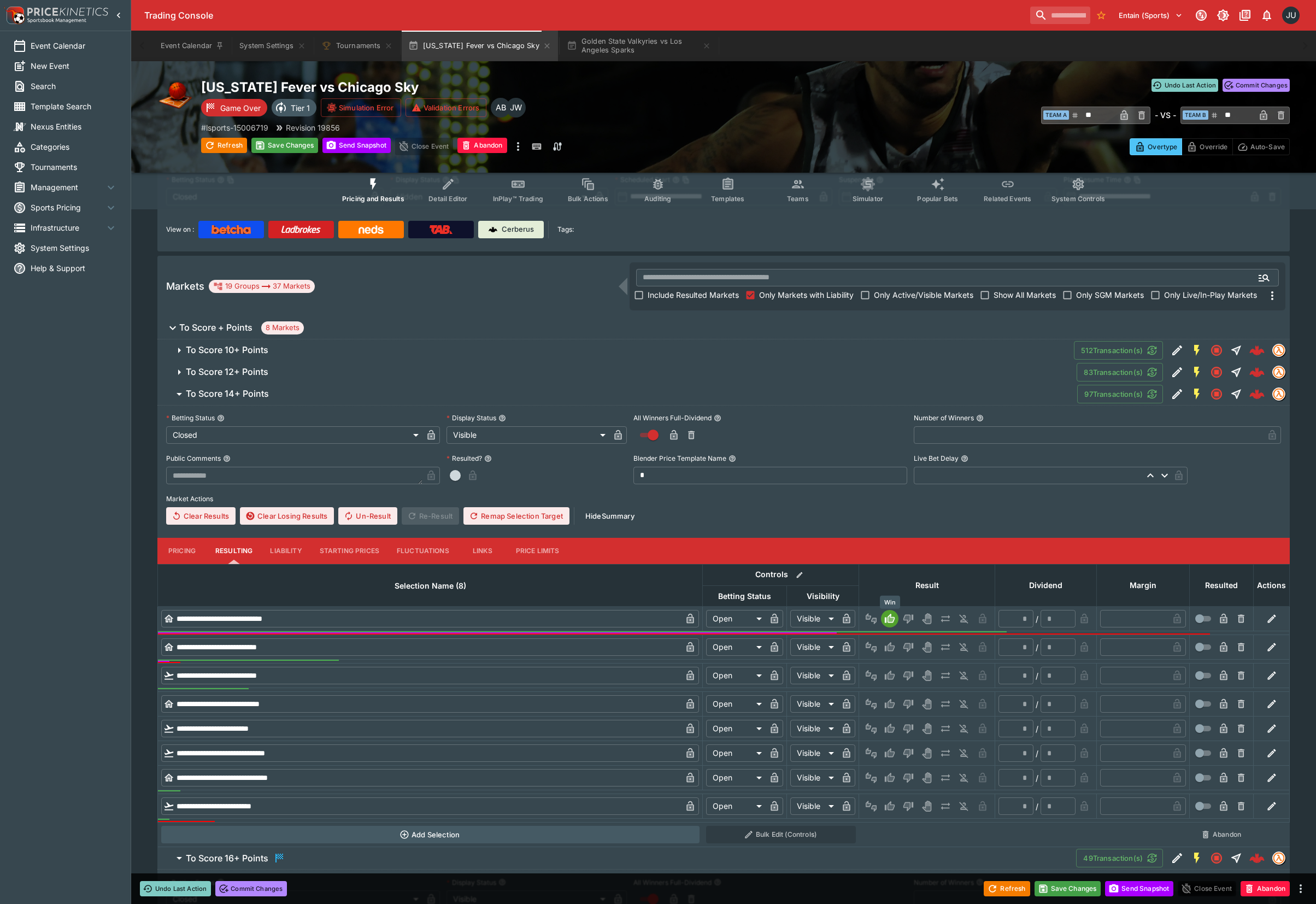
type input "*"
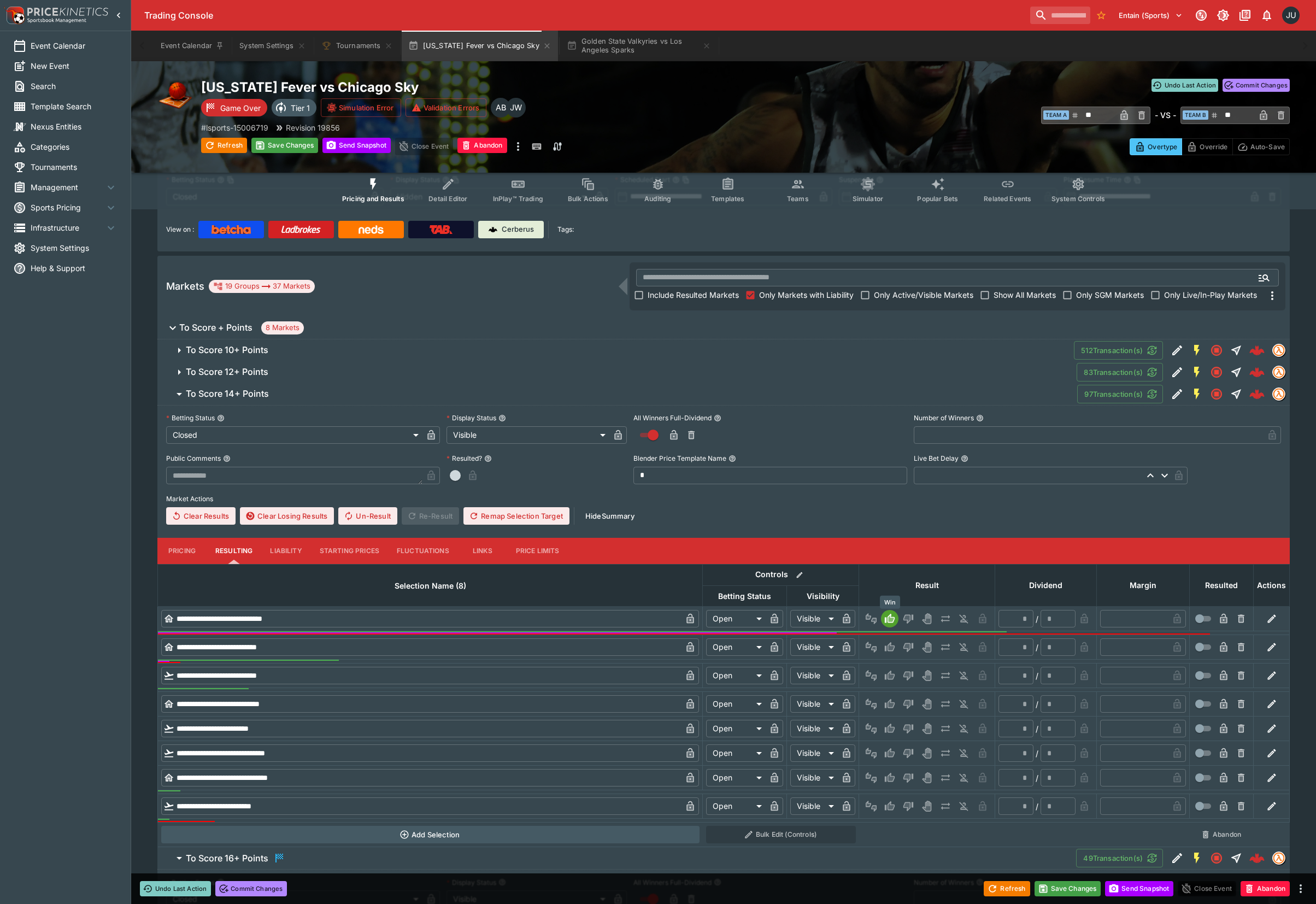
type input "*"
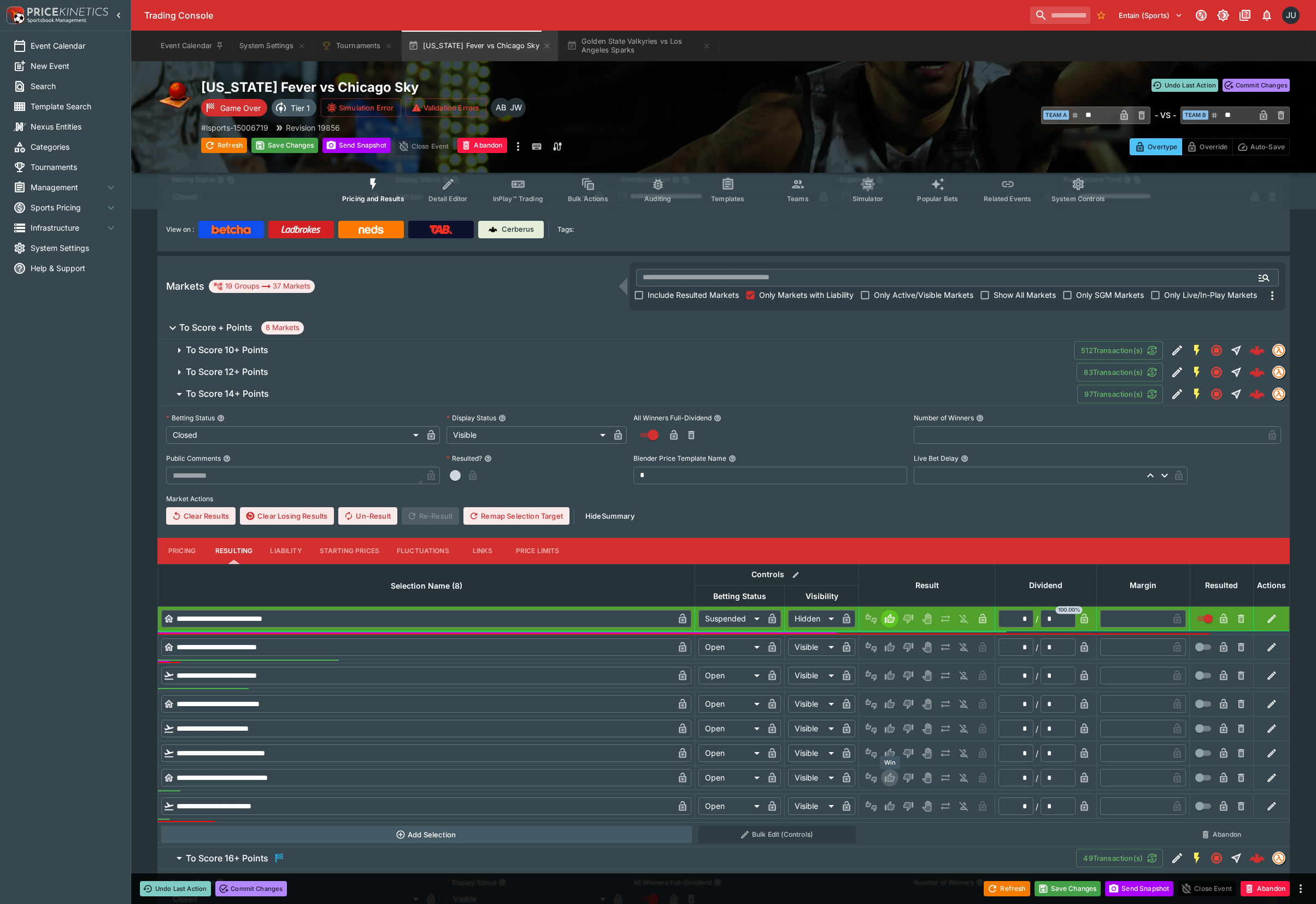
click at [891, 775] on icon "Win" at bounding box center [890, 777] width 10 height 9
type input "*********"
type input "******"
type input "*"
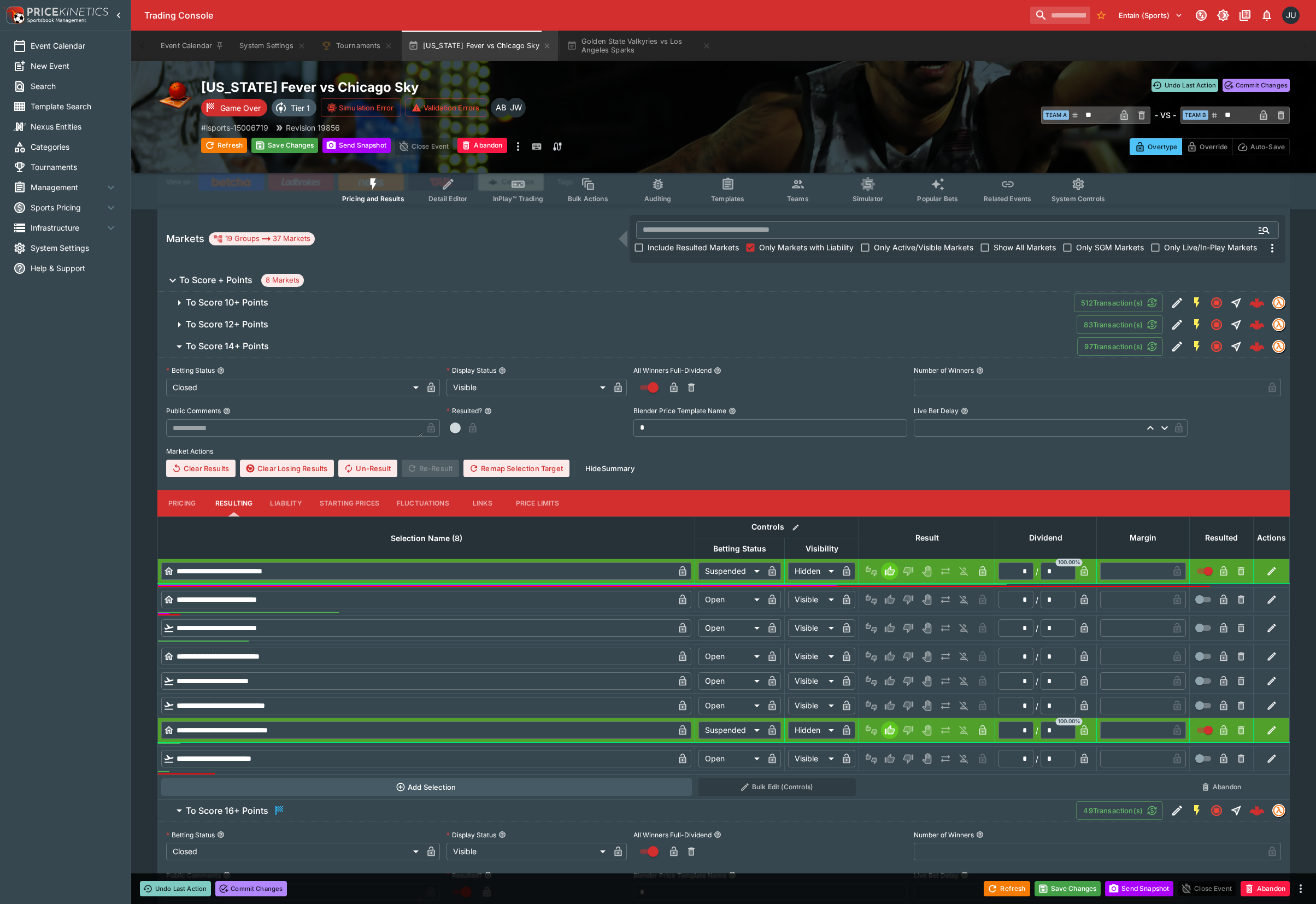
scroll to position [156, 0]
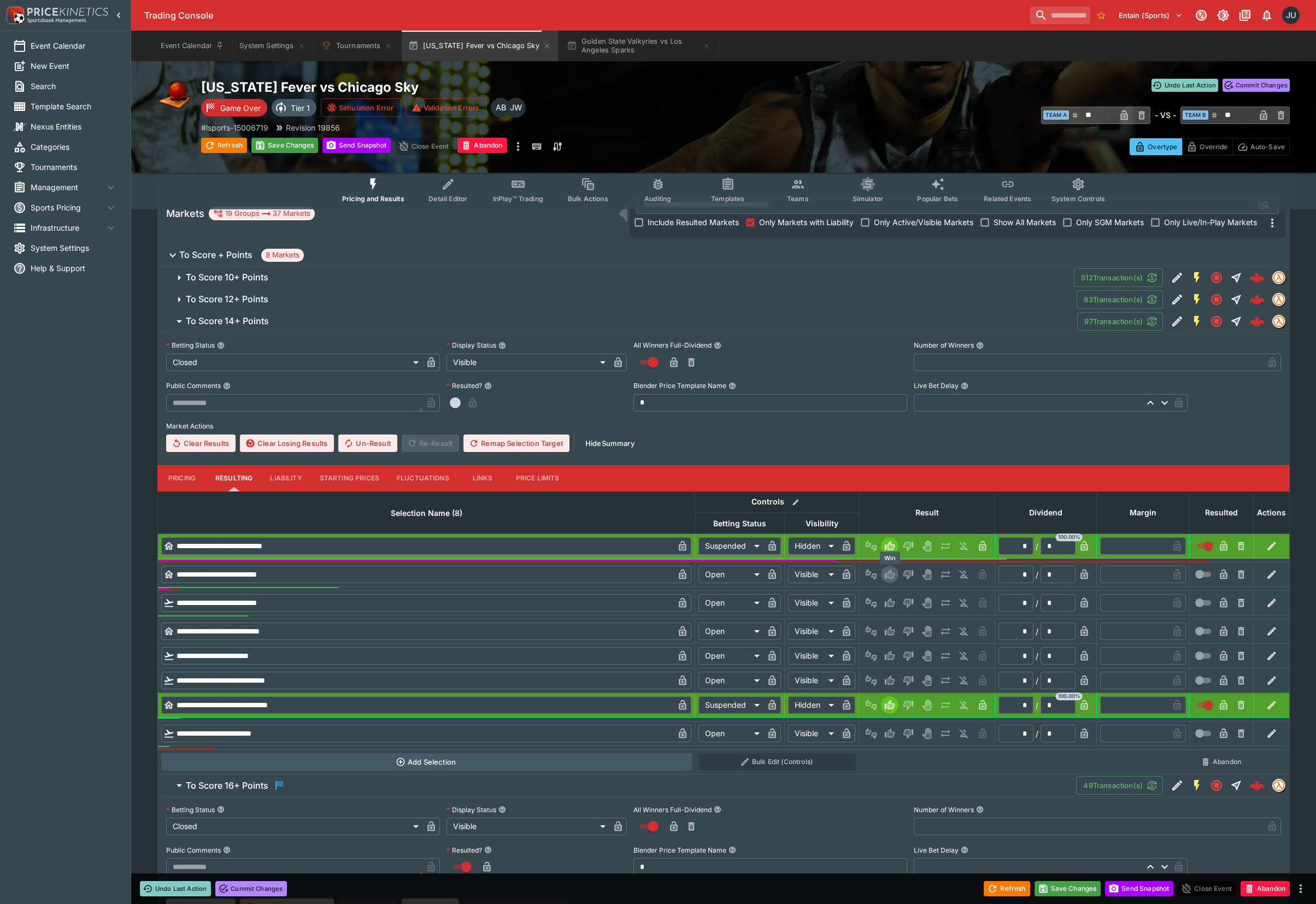
click at [888, 572] on icon "Win" at bounding box center [890, 574] width 10 height 9
type input "*********"
type input "******"
type input "*"
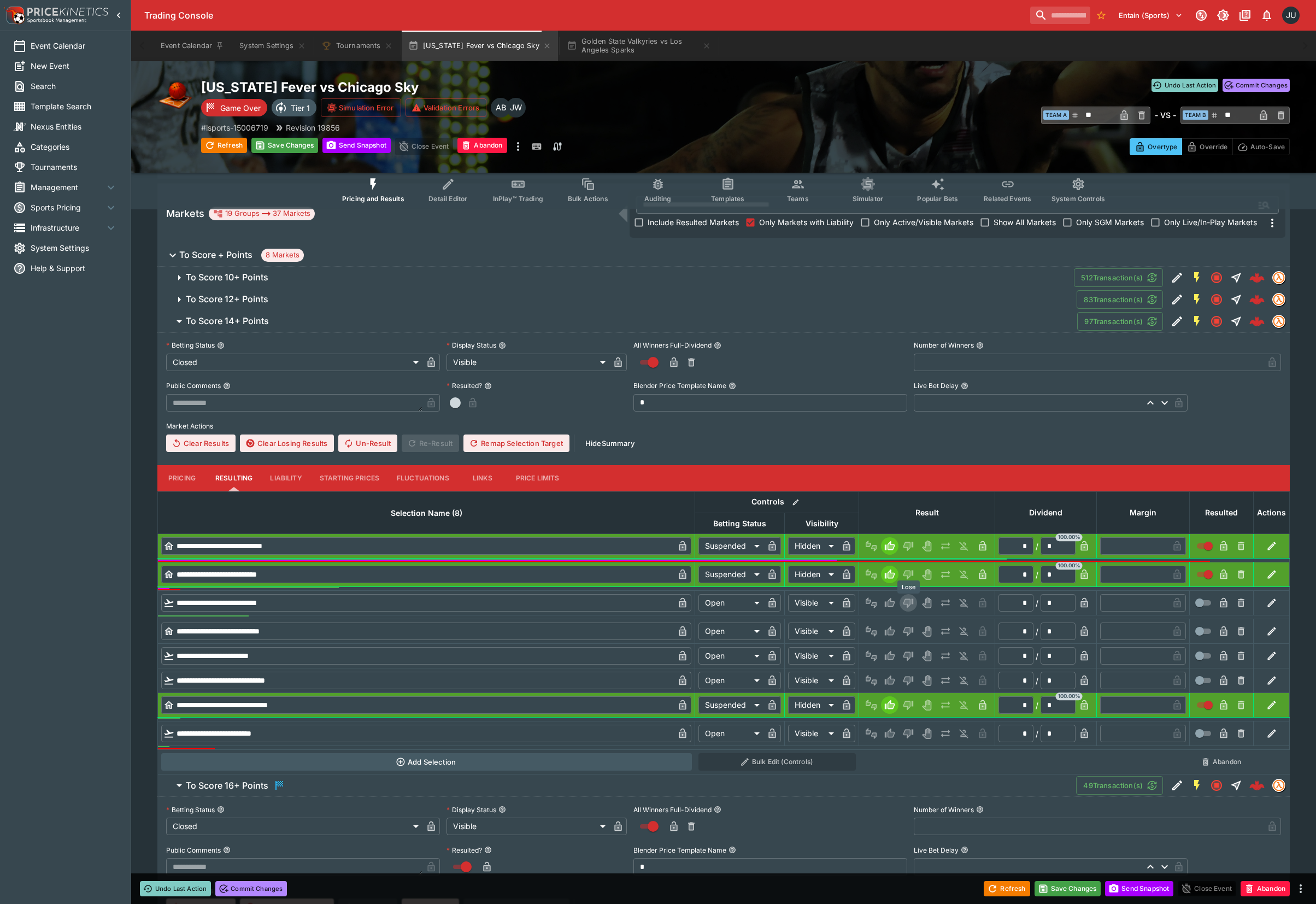
click at [908, 600] on icon "Lose" at bounding box center [908, 603] width 5 height 7
drag, startPoint x: 908, startPoint y: 631, endPoint x: 908, endPoint y: 645, distance: 14.0
click at [908, 633] on icon "Lose" at bounding box center [908, 631] width 11 height 11
click at [908, 660] on icon "Lose" at bounding box center [908, 656] width 10 height 9
click at [908, 678] on icon "Lose" at bounding box center [908, 681] width 10 height 9
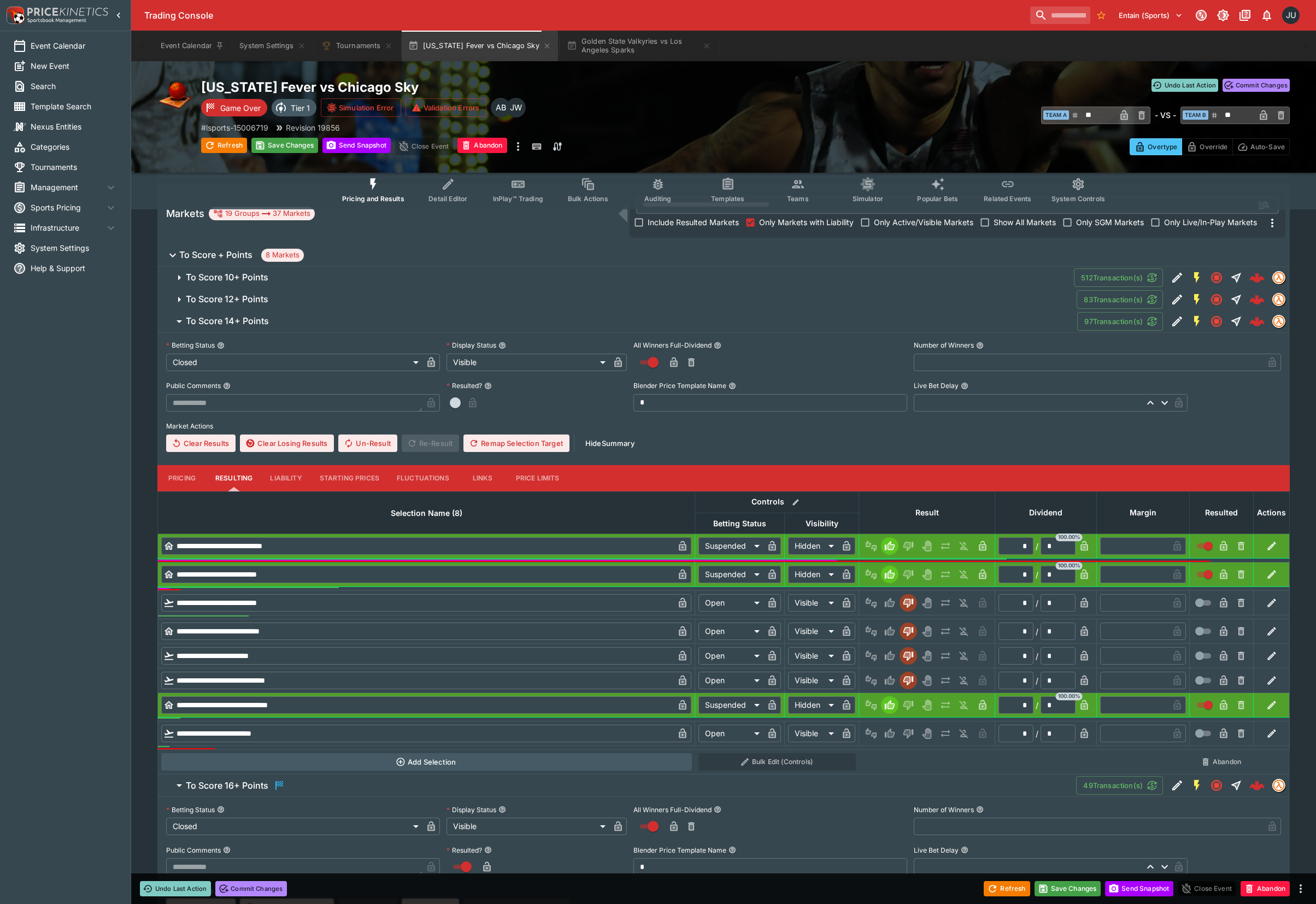
click at [908, 726] on button "Lose" at bounding box center [908, 733] width 18 height 18
click at [908, 731] on icon "Lose" at bounding box center [908, 733] width 11 height 11
type input "*********"
type input "******"
type input "*********"
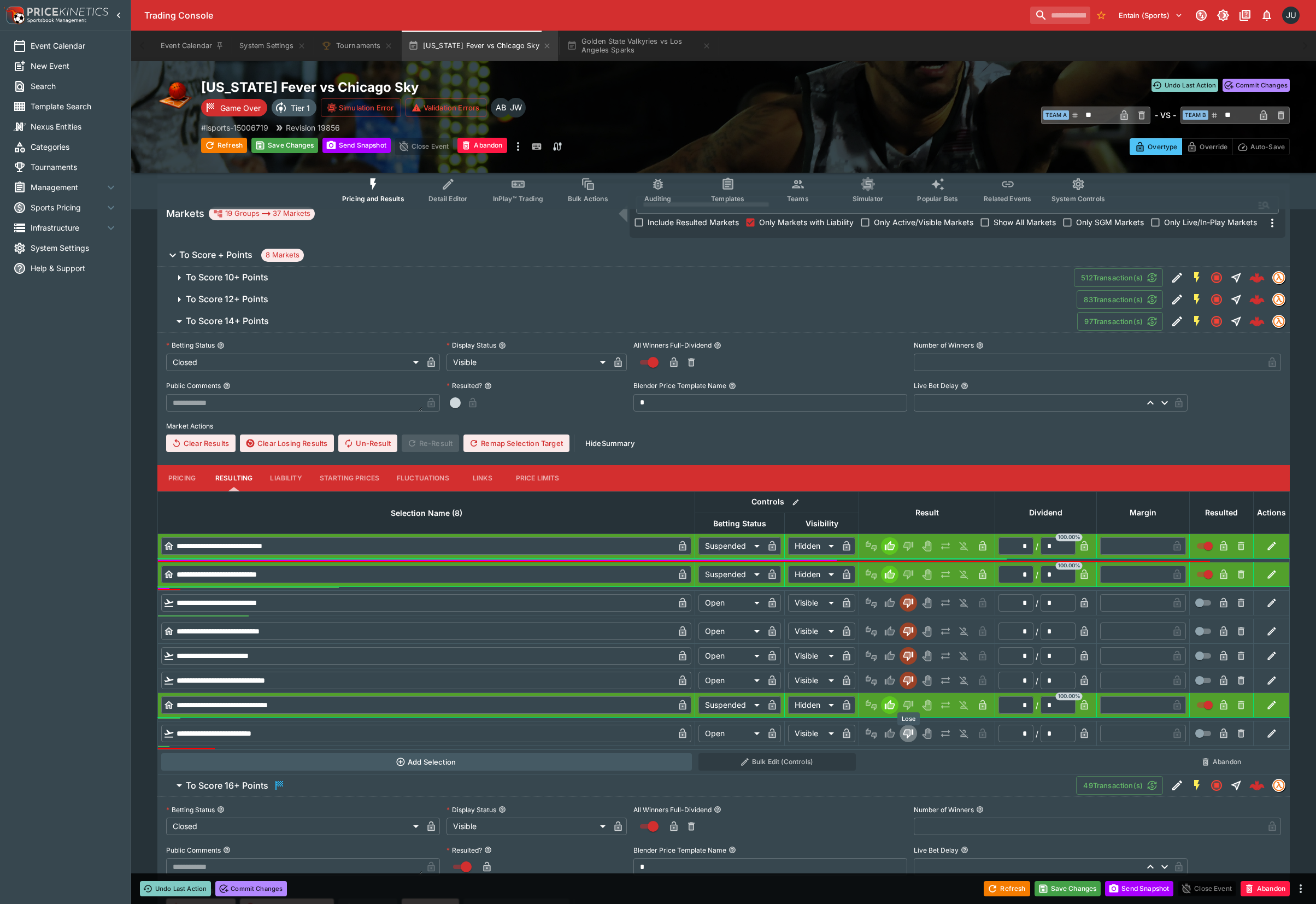
type input "******"
type input "*********"
type input "******"
type input "*********"
type input "******"
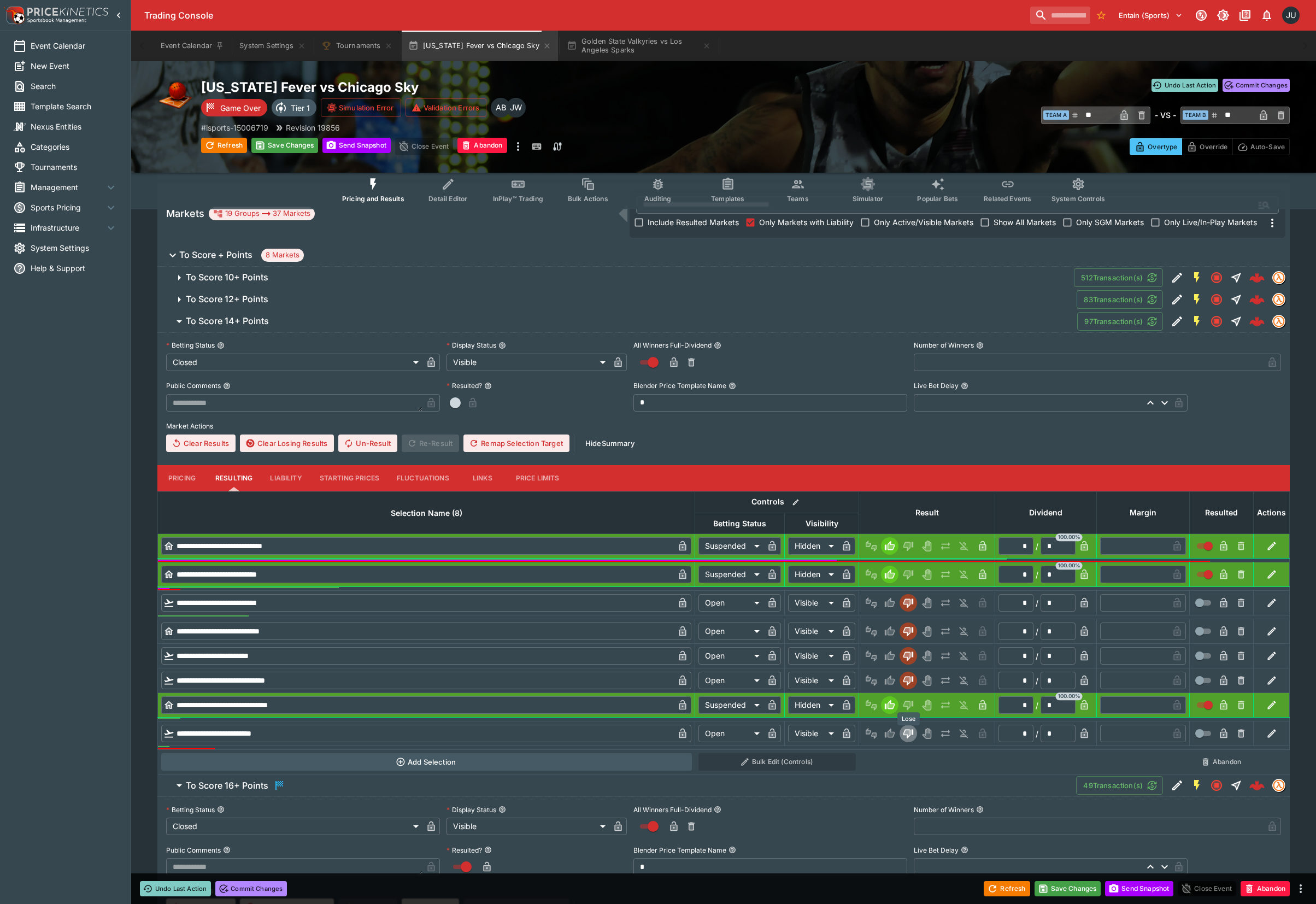
type input "*********"
type input "******"
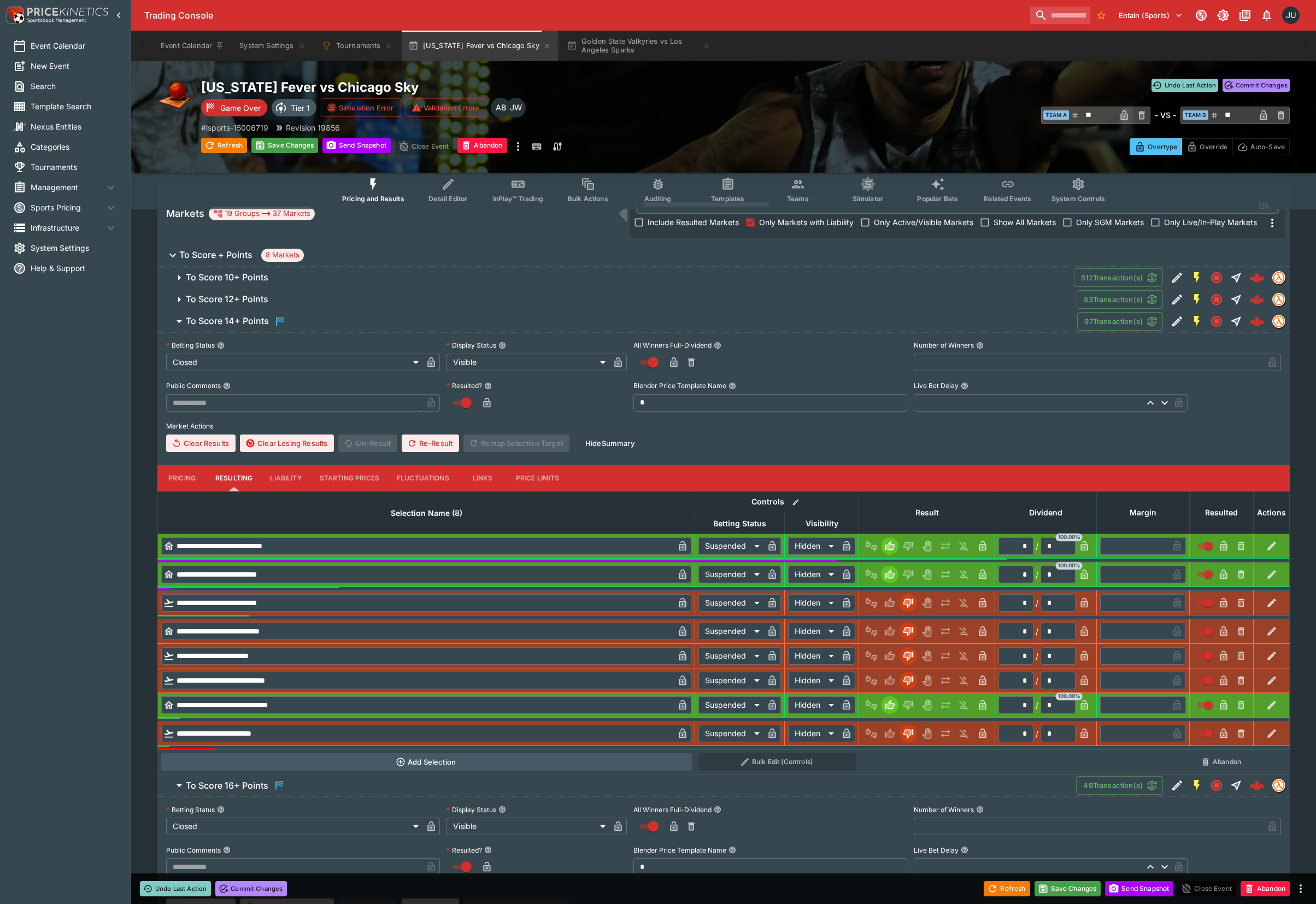
click at [282, 295] on span "To Score 12+ Points" at bounding box center [627, 299] width 883 height 11
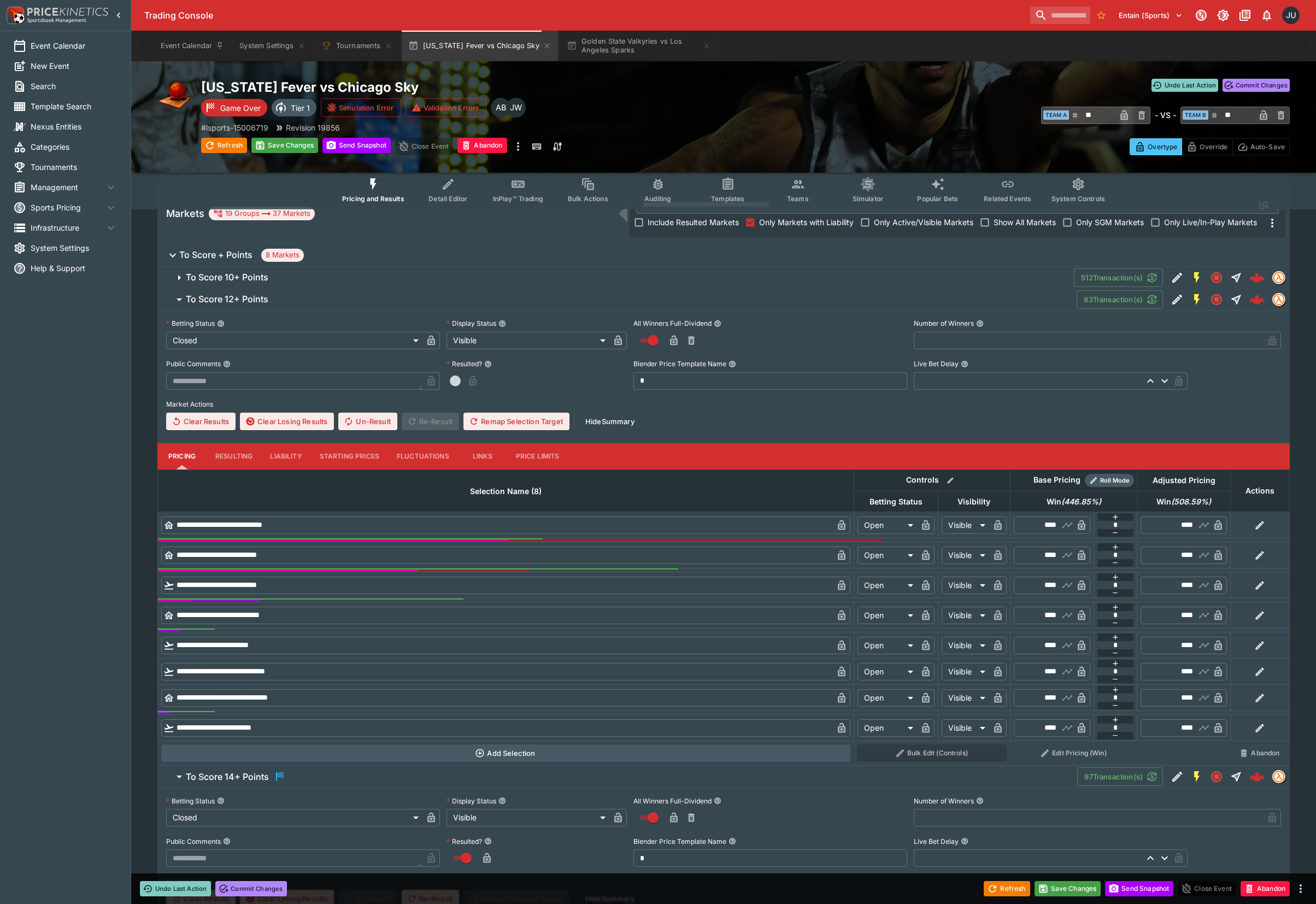
click at [233, 452] on button "Resulting" at bounding box center [234, 456] width 55 height 26
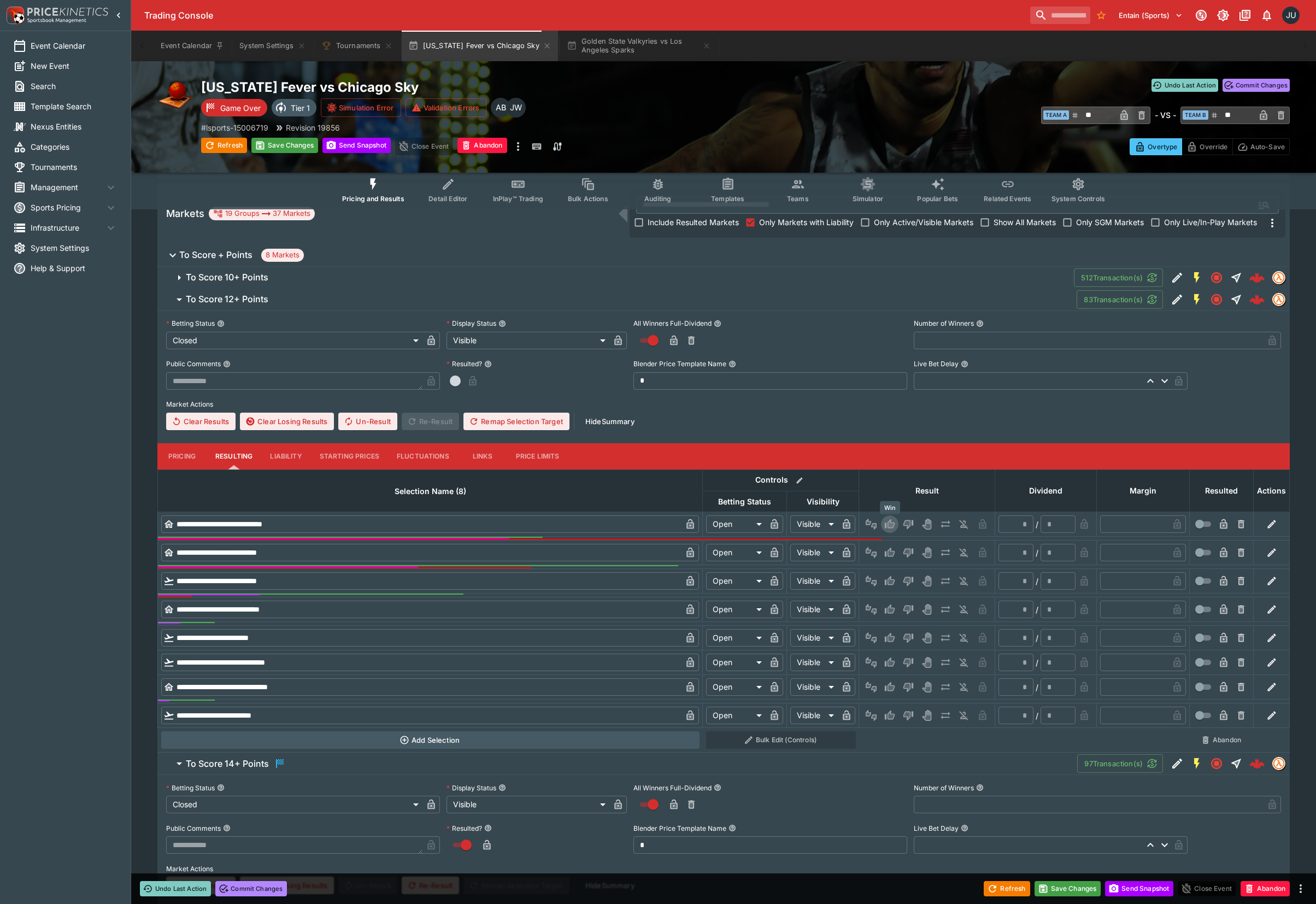
click at [894, 523] on icon "Win" at bounding box center [890, 524] width 10 height 9
type input "*********"
type input "******"
type input "*"
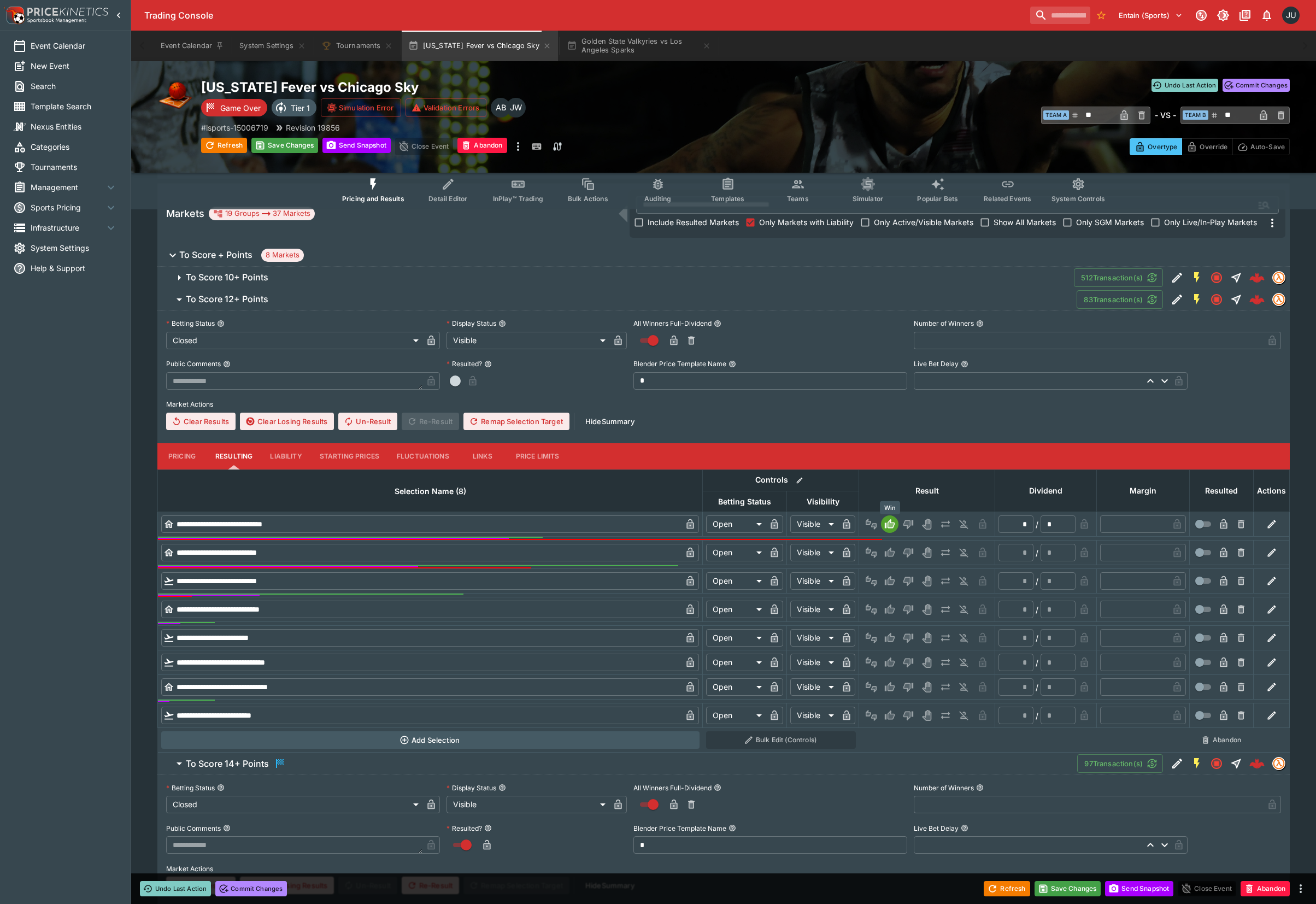
type input "*"
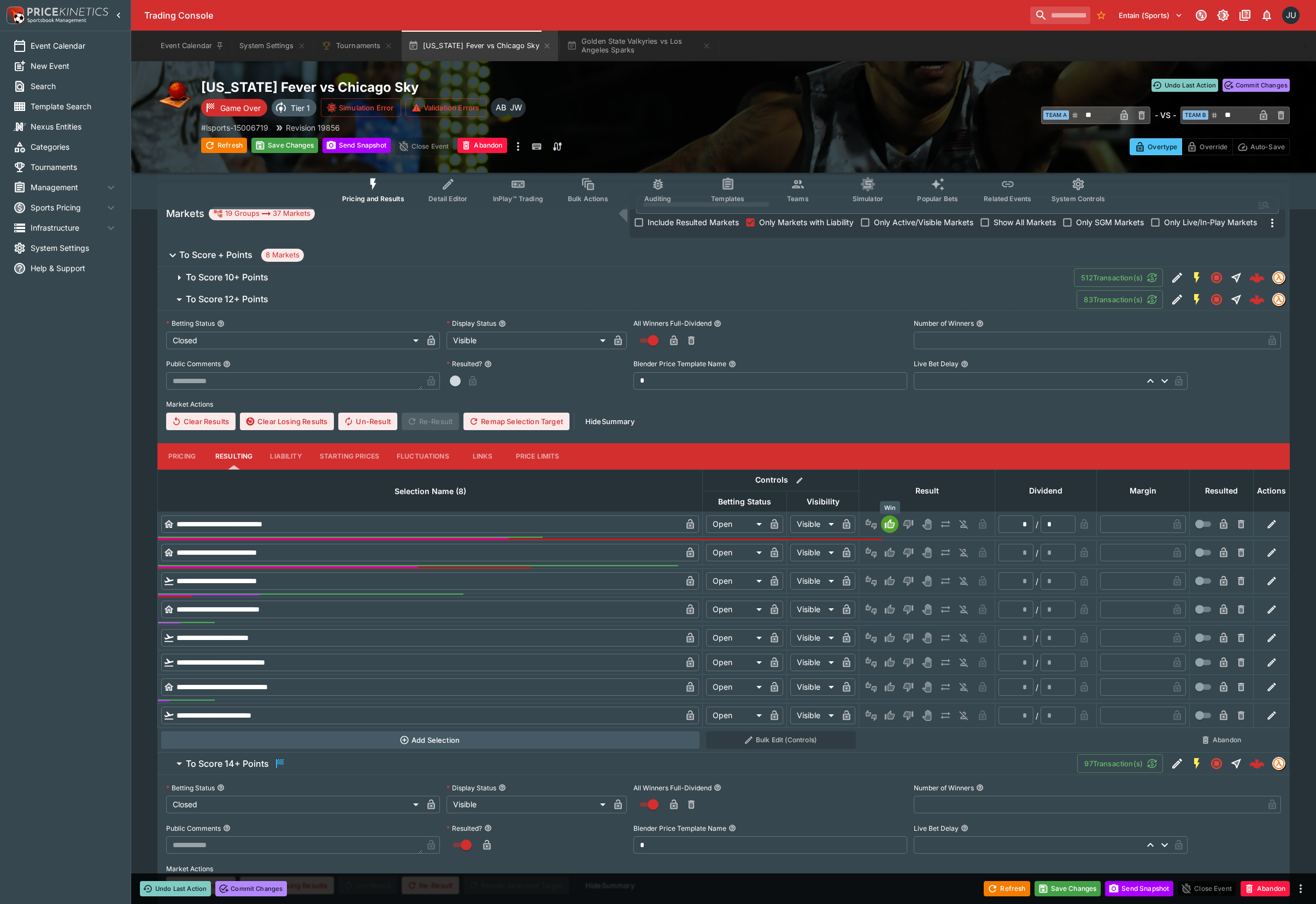
type input "*"
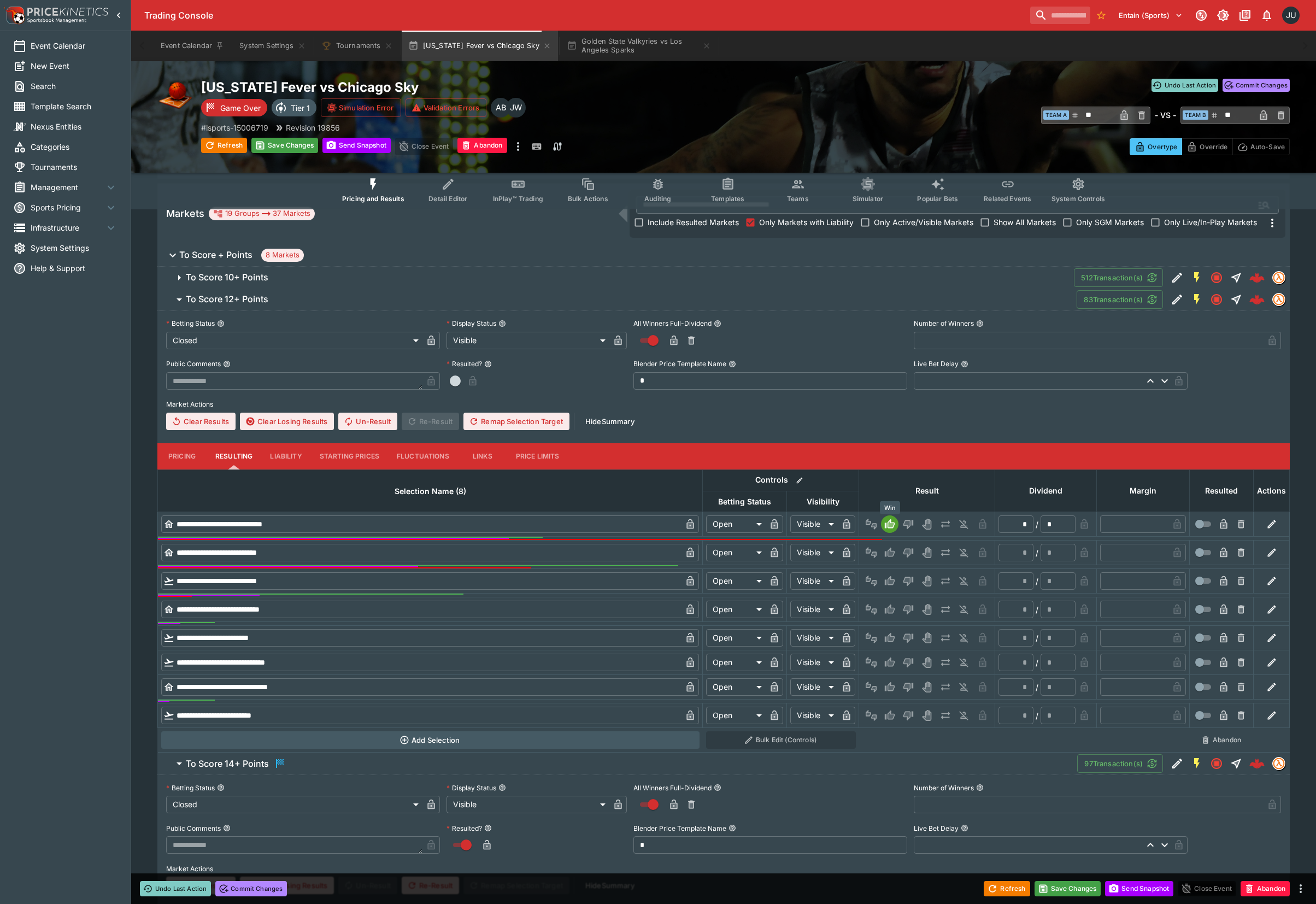
type input "*"
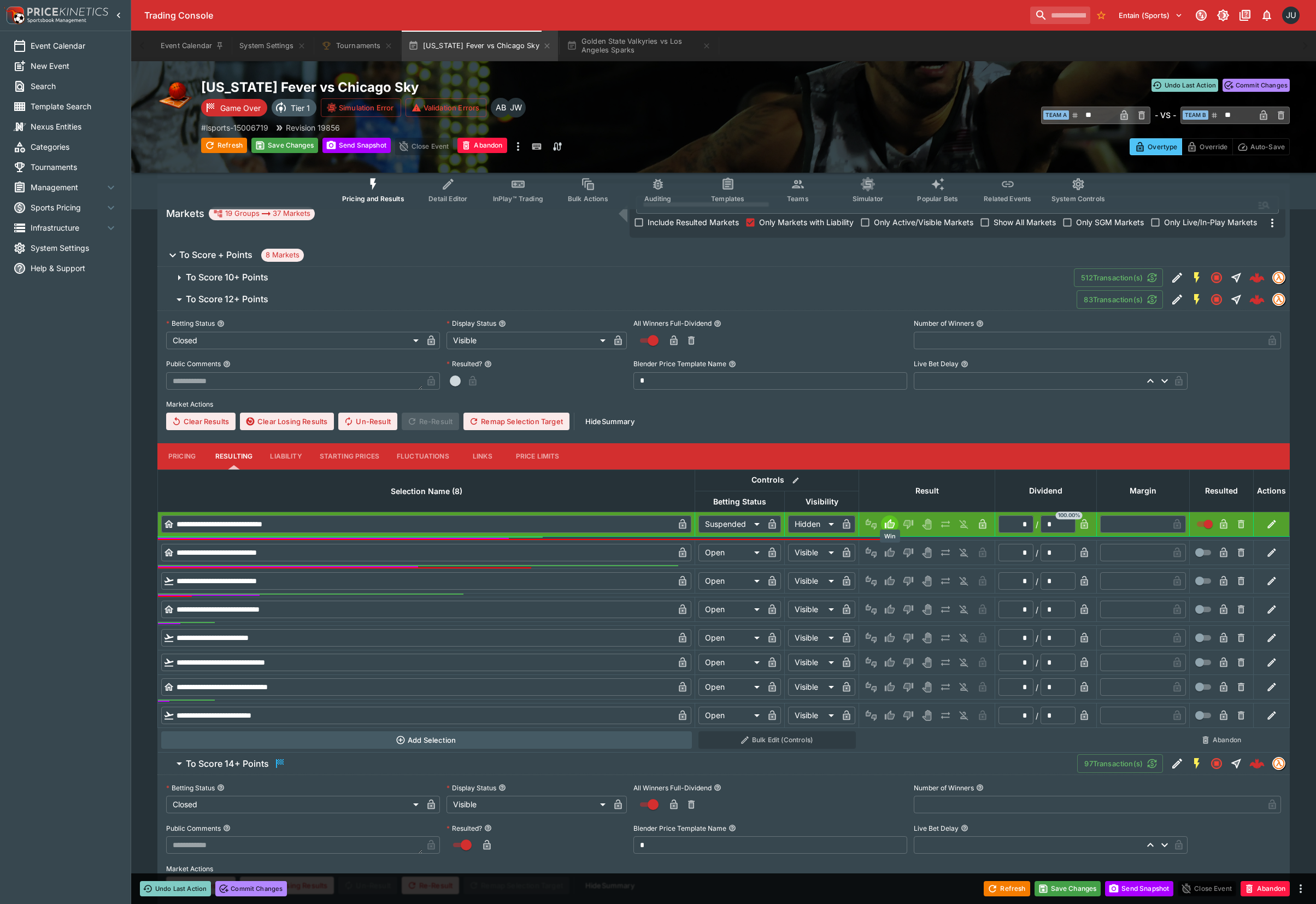
click at [894, 554] on icon "Win" at bounding box center [890, 552] width 11 height 11
type input "*********"
type input "******"
type input "*"
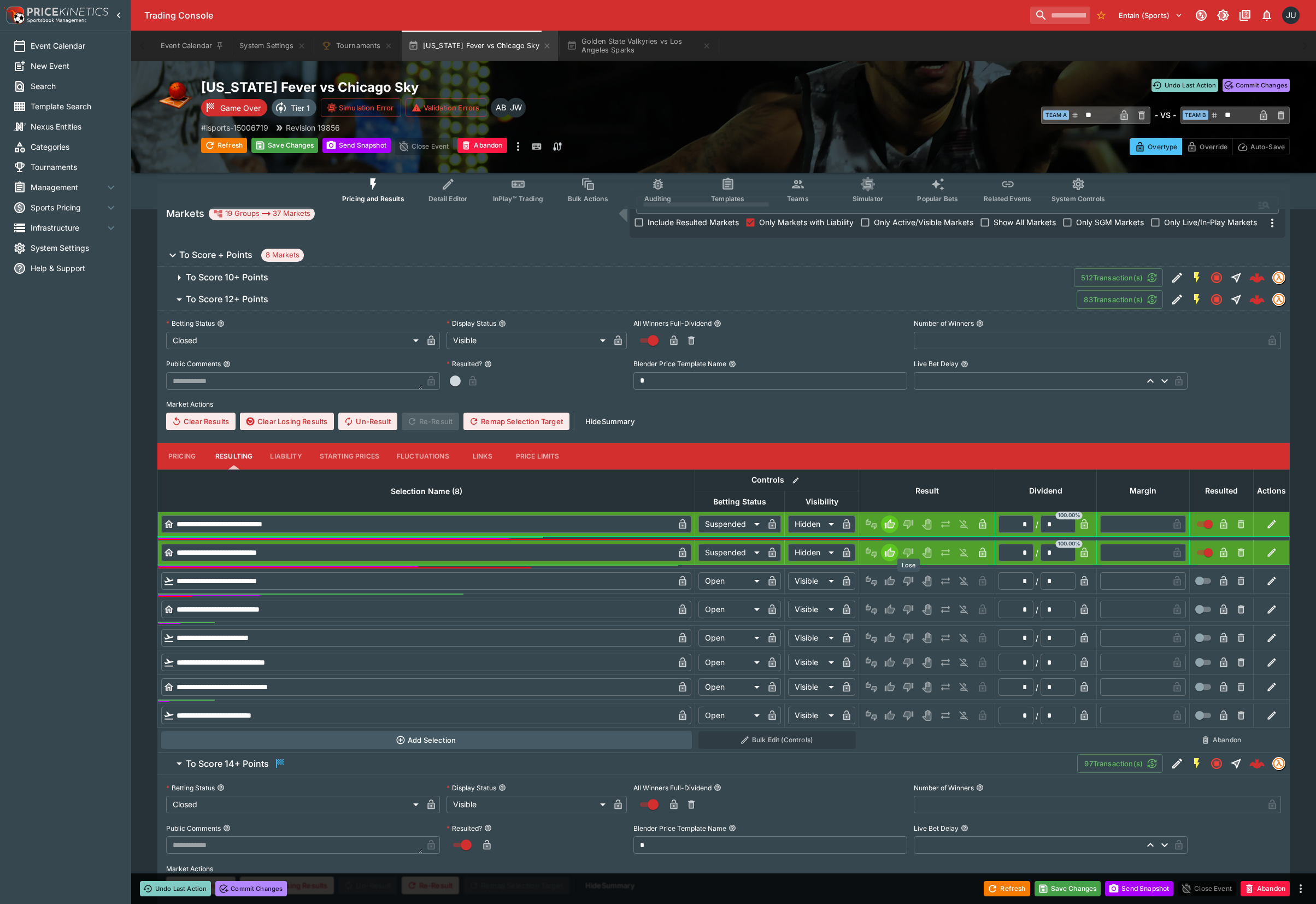
click at [913, 584] on icon "Lose" at bounding box center [908, 581] width 11 height 11
type input "*********"
type input "******"
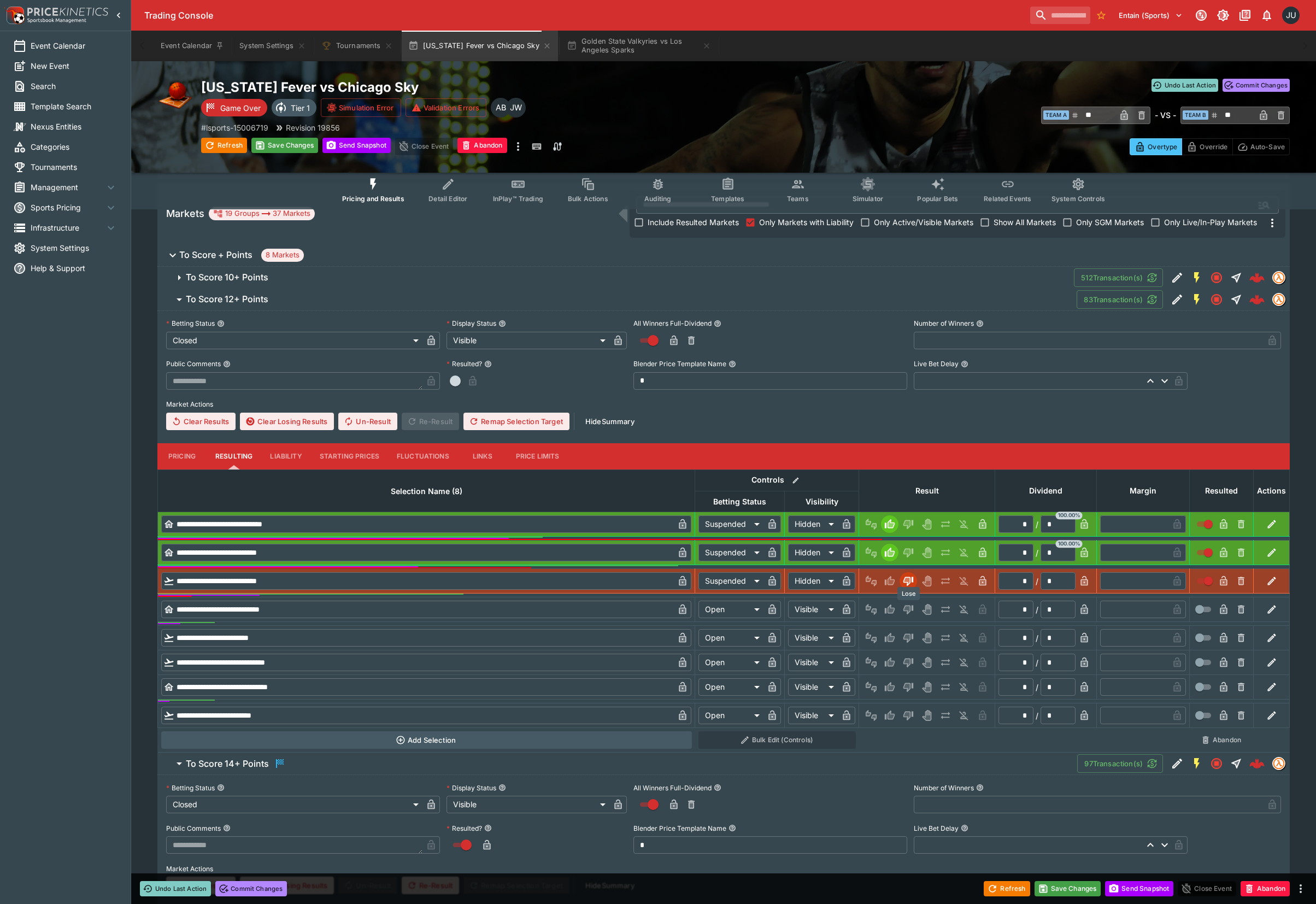
click at [911, 612] on icon "Lose" at bounding box center [908, 609] width 11 height 11
type input "*********"
type input "******"
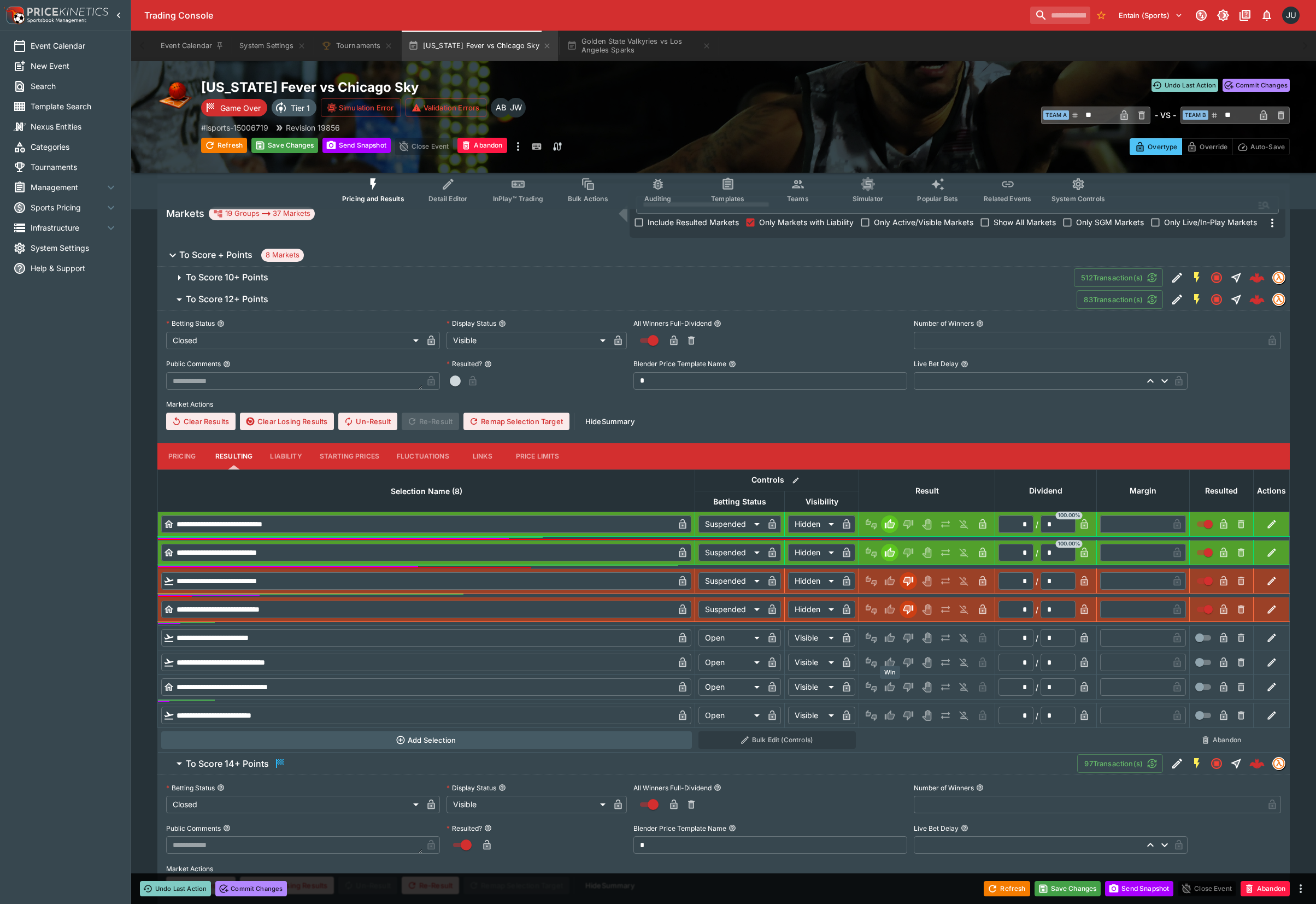
click at [886, 687] on icon "Win" at bounding box center [890, 687] width 10 height 9
type input "*********"
type input "******"
type input "*"
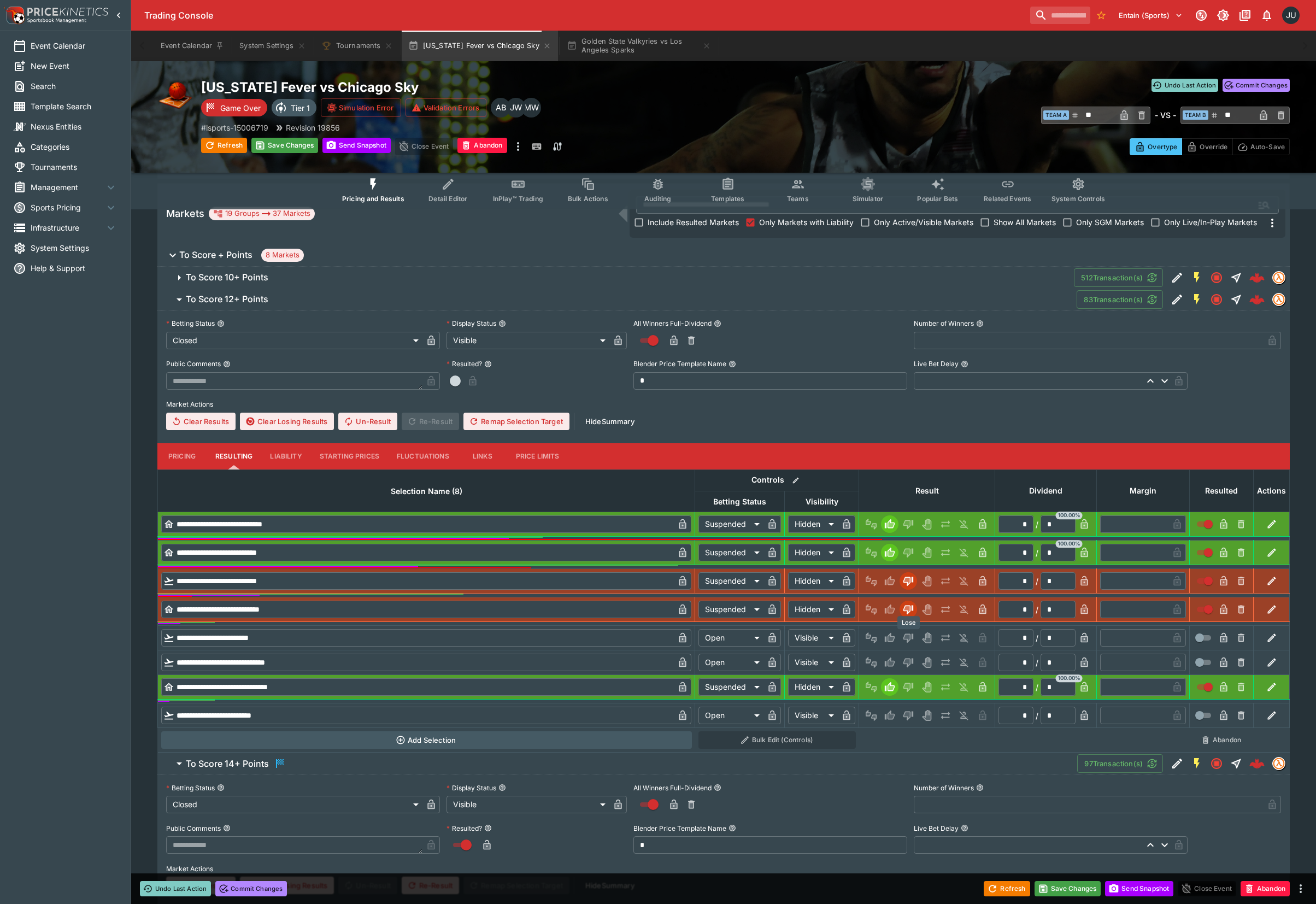
drag, startPoint x: 908, startPoint y: 639, endPoint x: 908, endPoint y: 645, distance: 6.0
click at [908, 639] on icon "Lose" at bounding box center [908, 637] width 5 height 7
type input "*********"
type input "******"
click at [911, 666] on icon "Lose" at bounding box center [908, 662] width 11 height 11
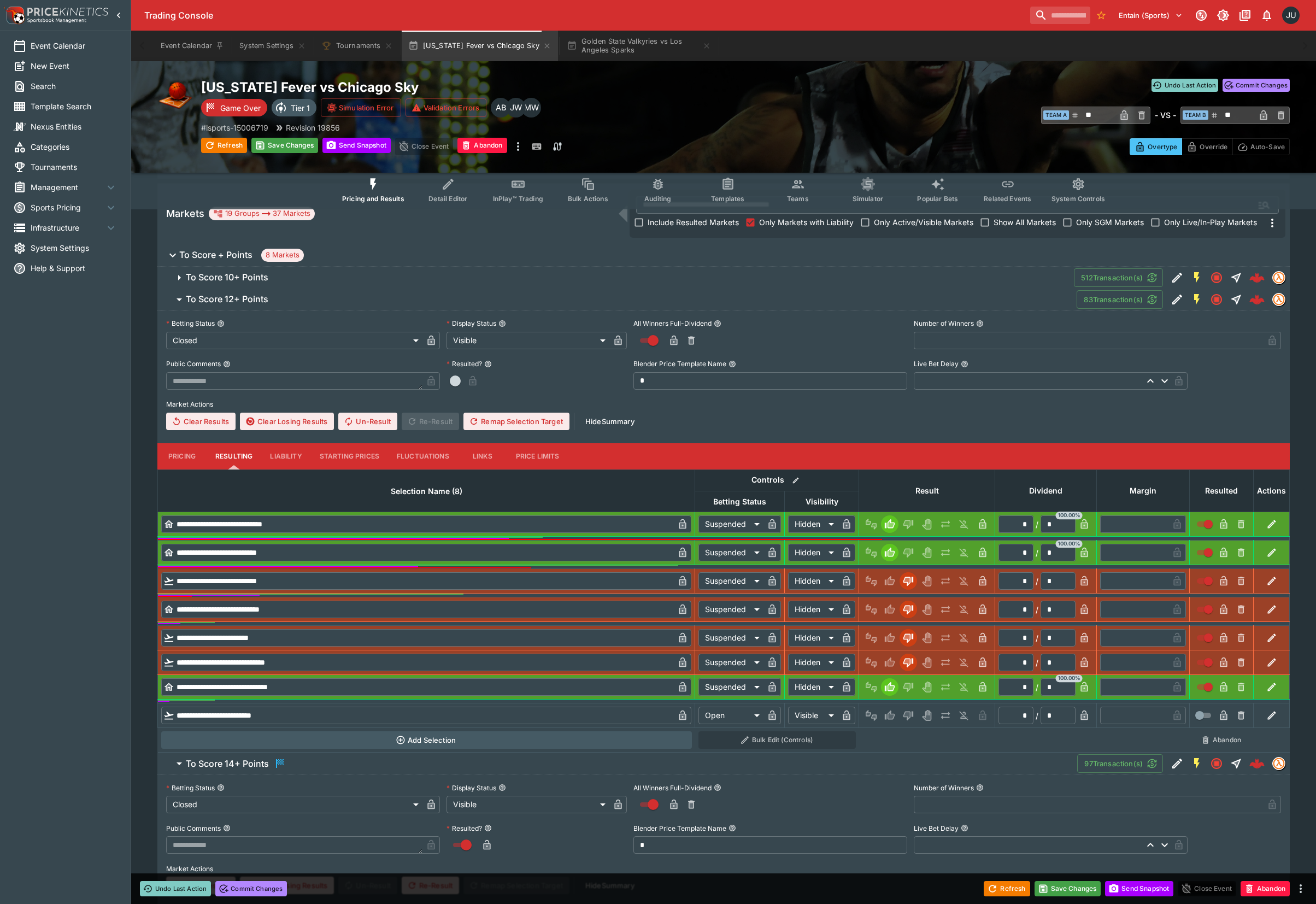
type input "*********"
type input "******"
click at [908, 709] on button "Lose" at bounding box center [908, 715] width 18 height 18
type input "*********"
type input "******"
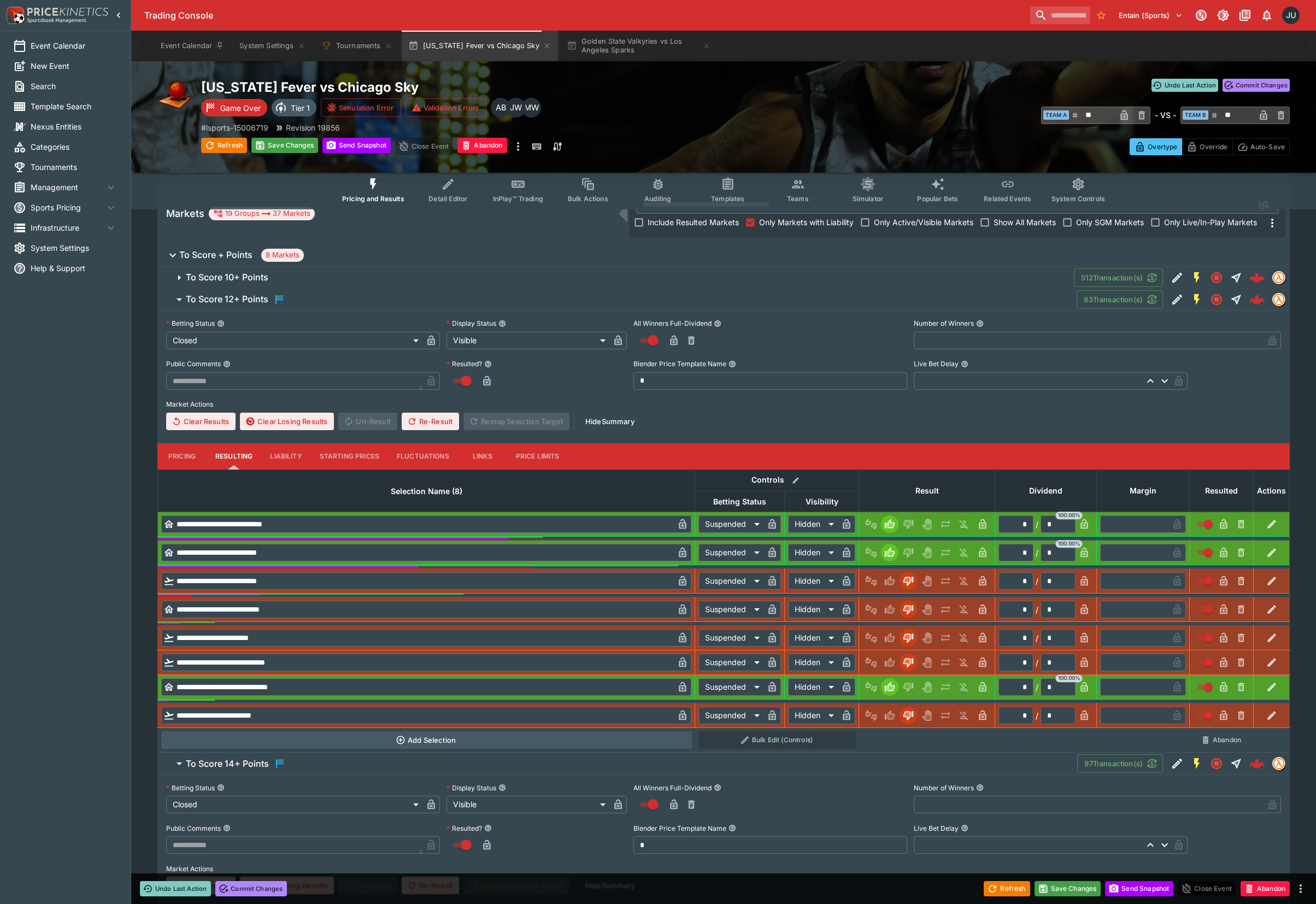
click at [364, 272] on span "To Score 10+ Points" at bounding box center [625, 277] width 879 height 11
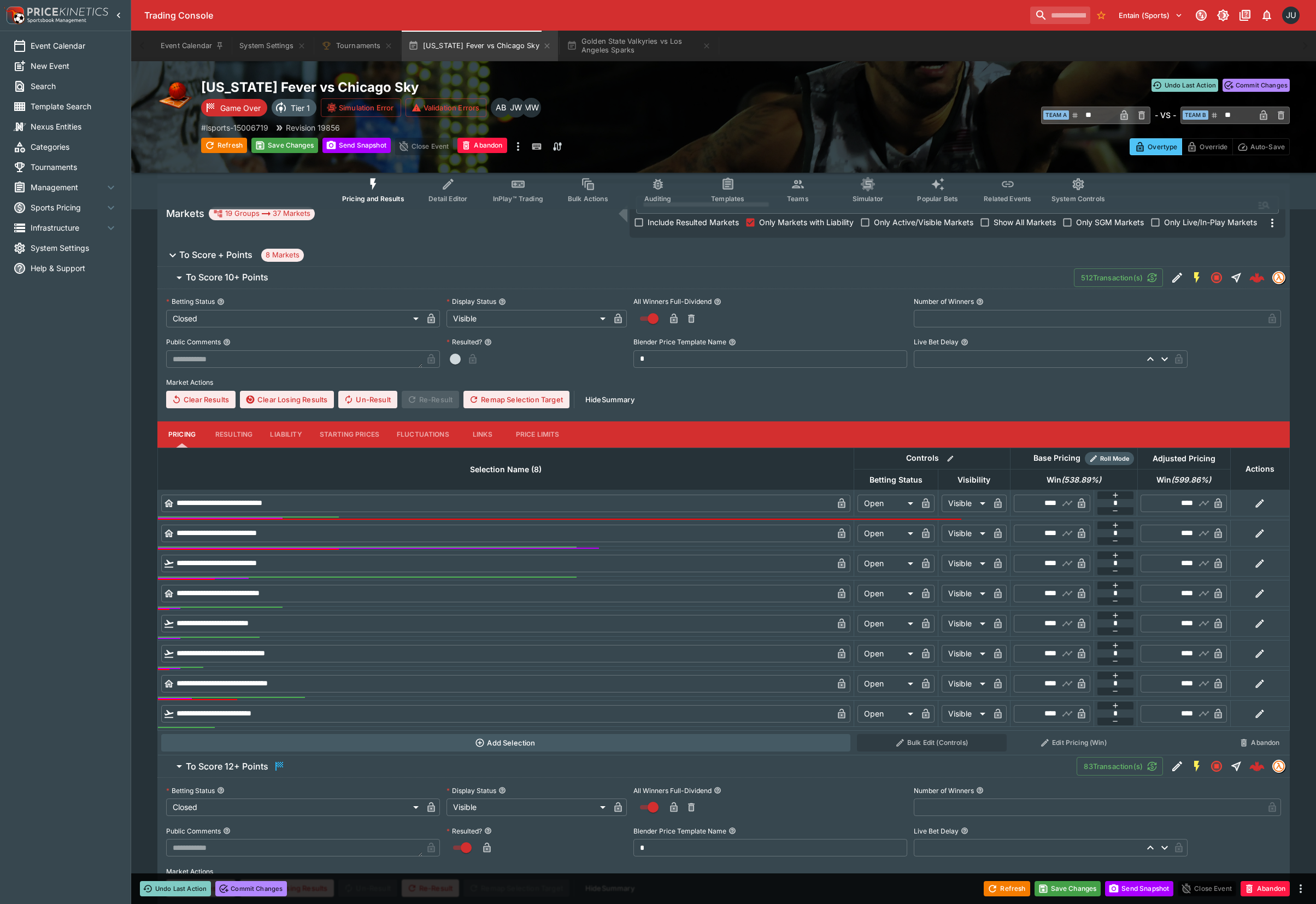
click at [227, 429] on button "Resulting" at bounding box center [234, 435] width 55 height 26
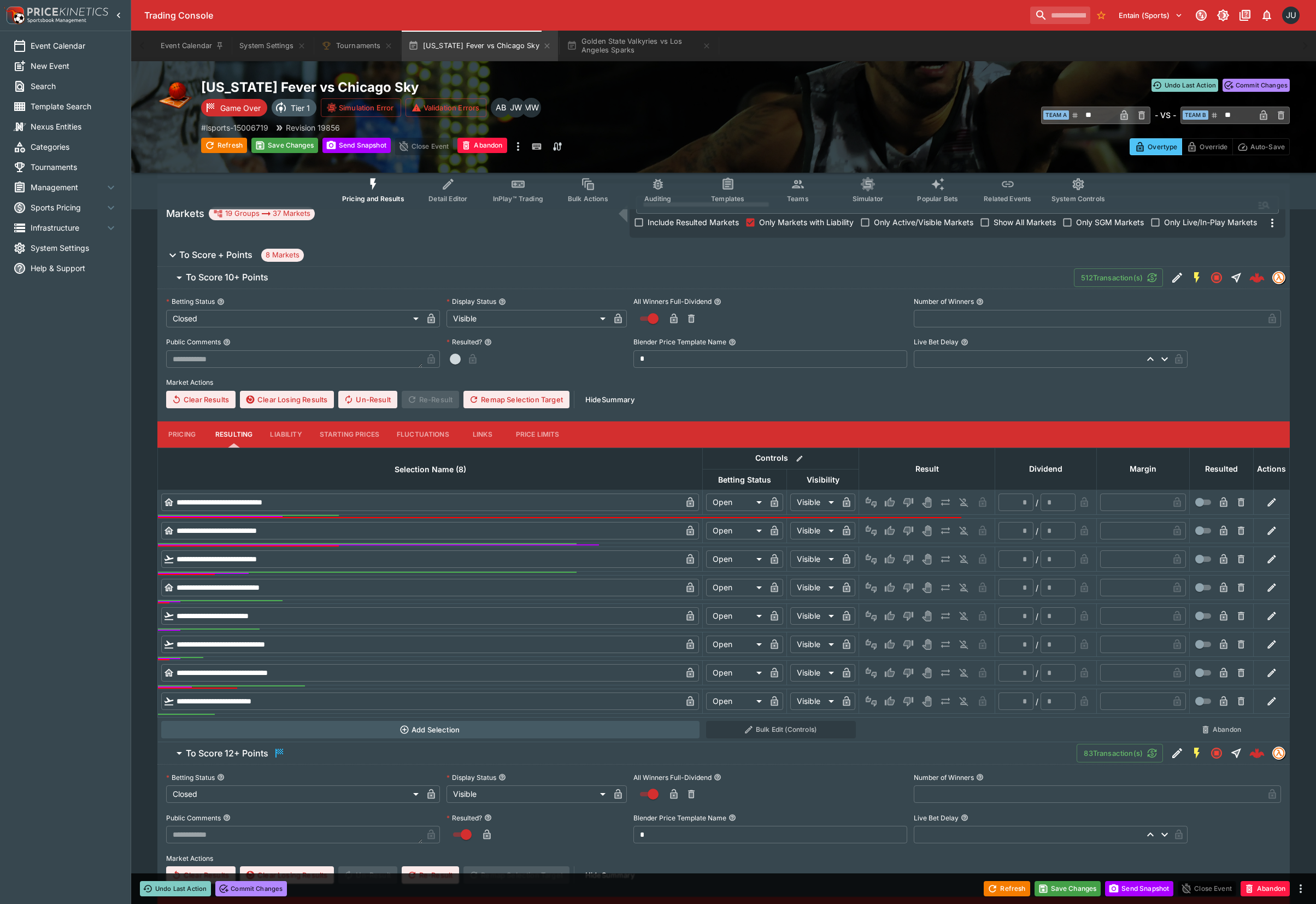
click at [888, 702] on icon "Win" at bounding box center [890, 701] width 10 height 9
type input "*"
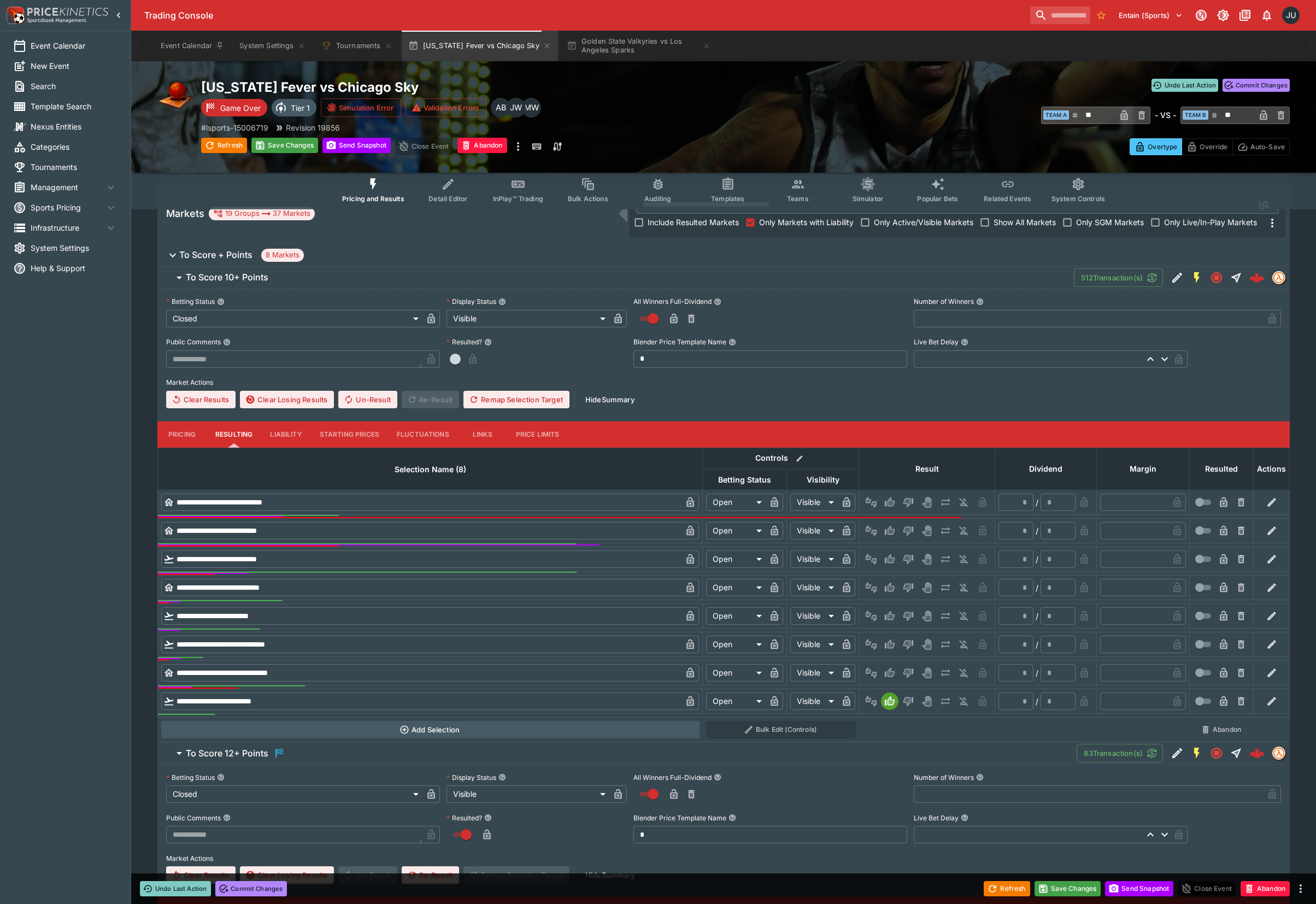
type input "*"
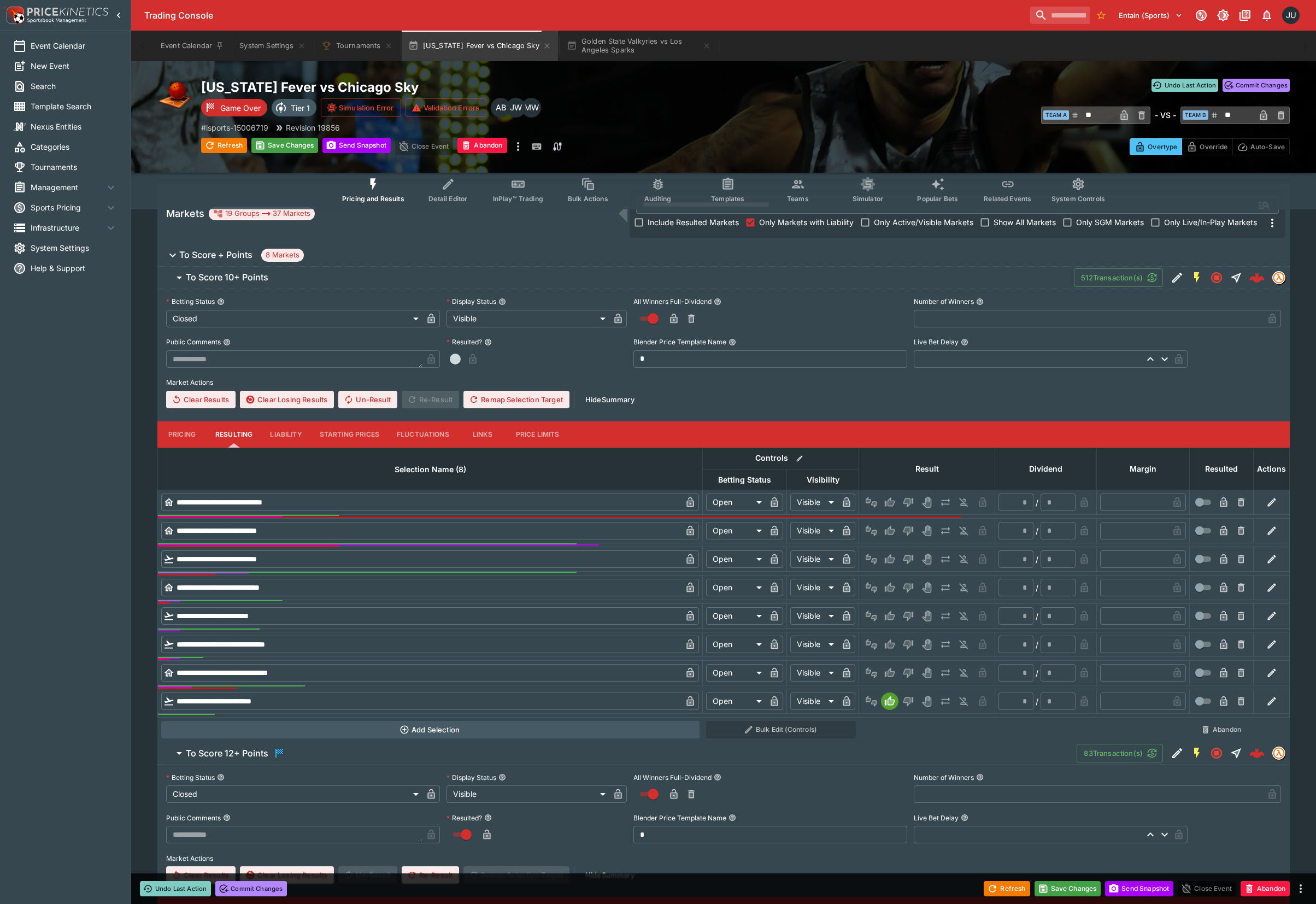
type input "*"
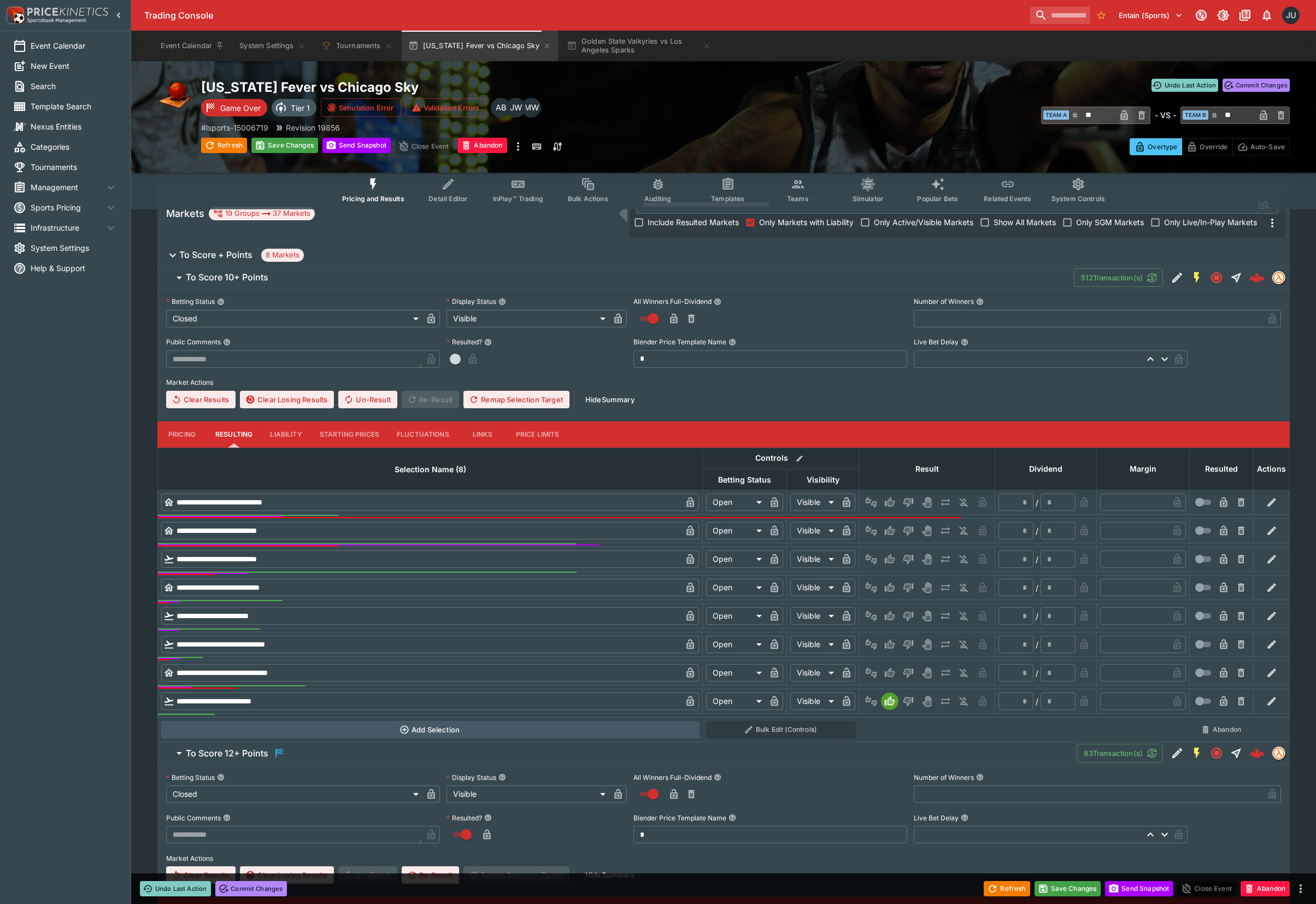
type input "*********"
type input "******"
type input "*"
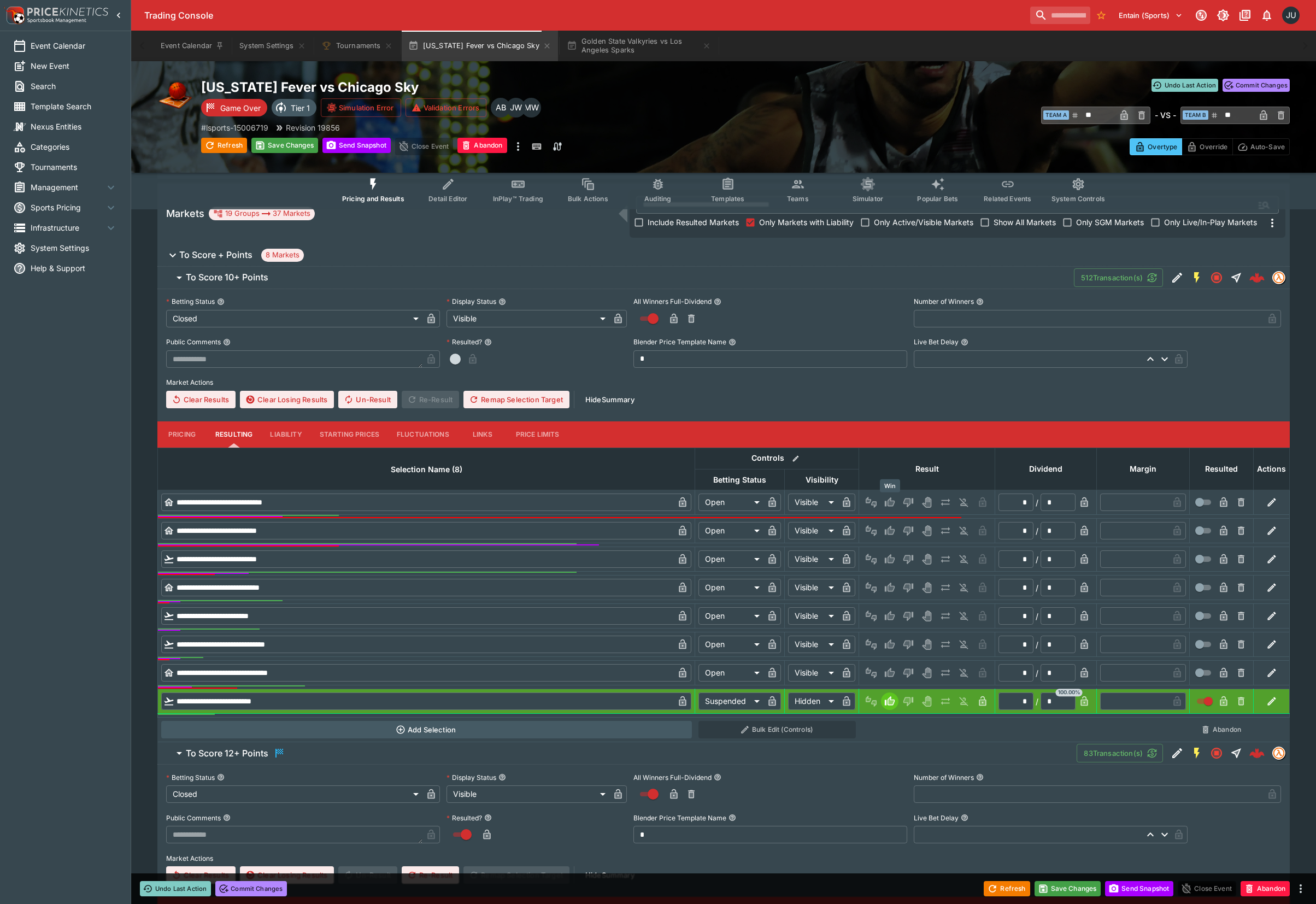
click at [896, 500] on button "Win" at bounding box center [890, 502] width 18 height 18
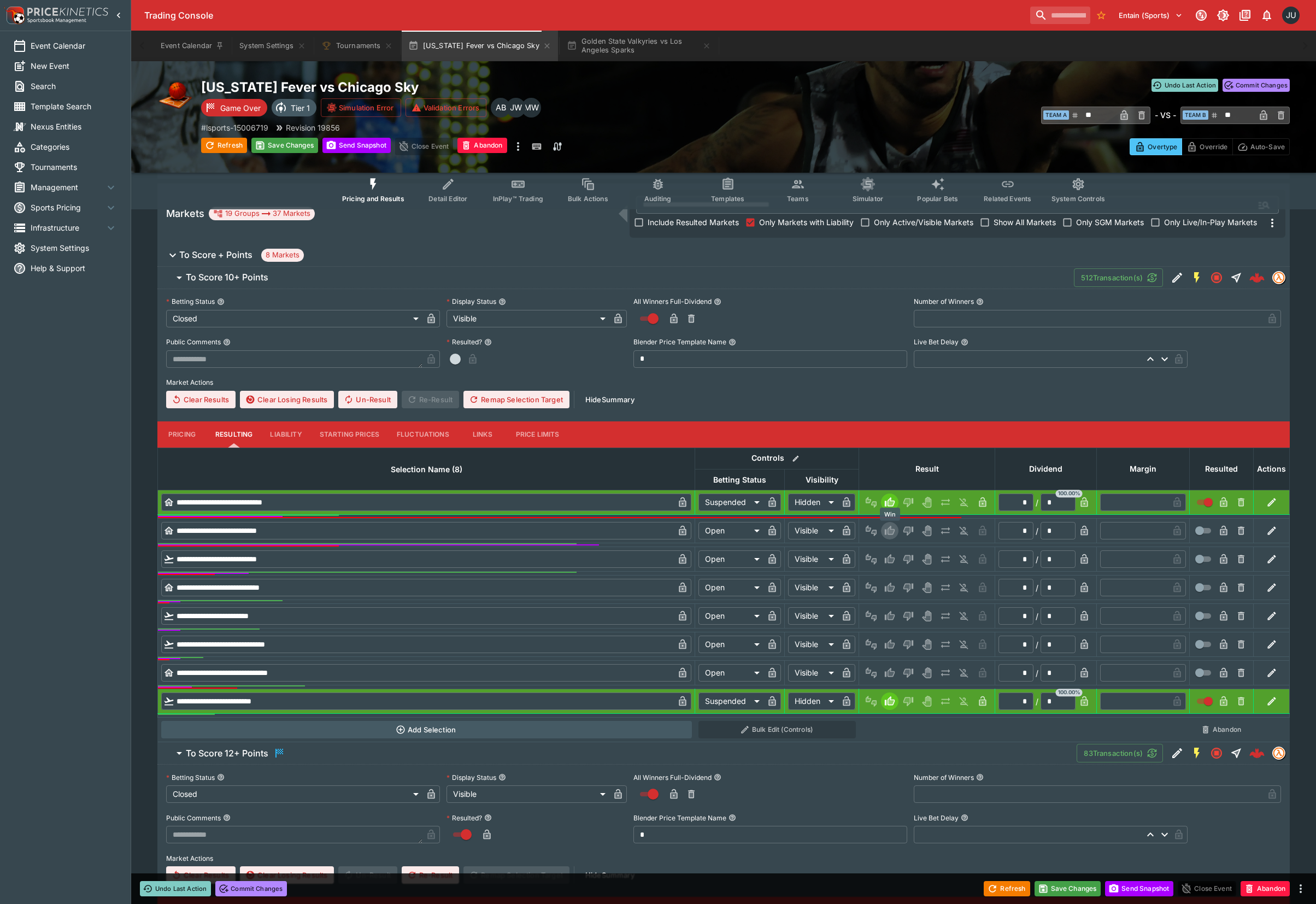
click at [890, 531] on icon "Win" at bounding box center [892, 530] width 5 height 7
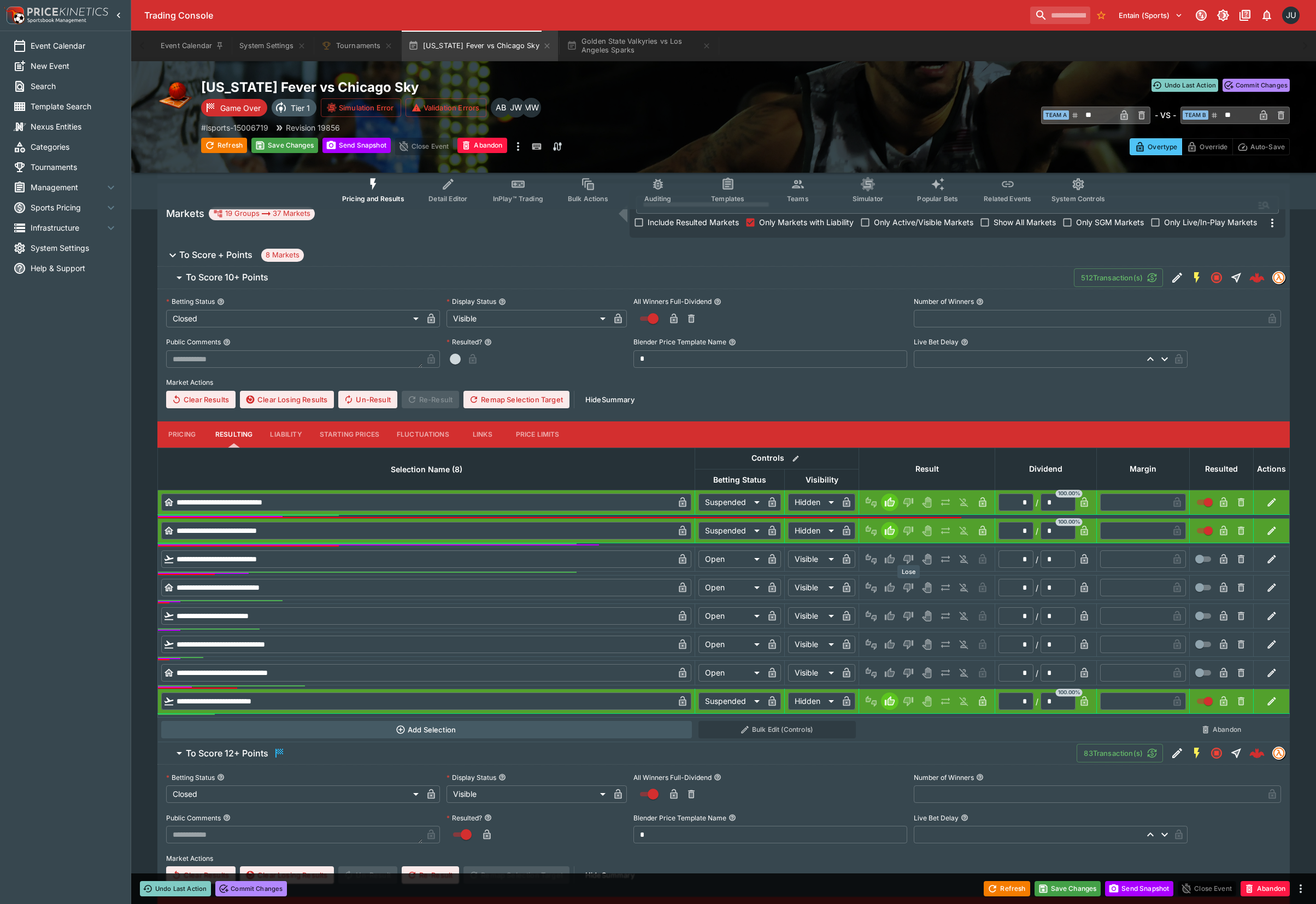
click at [902, 592] on button "Lose" at bounding box center [908, 588] width 18 height 18
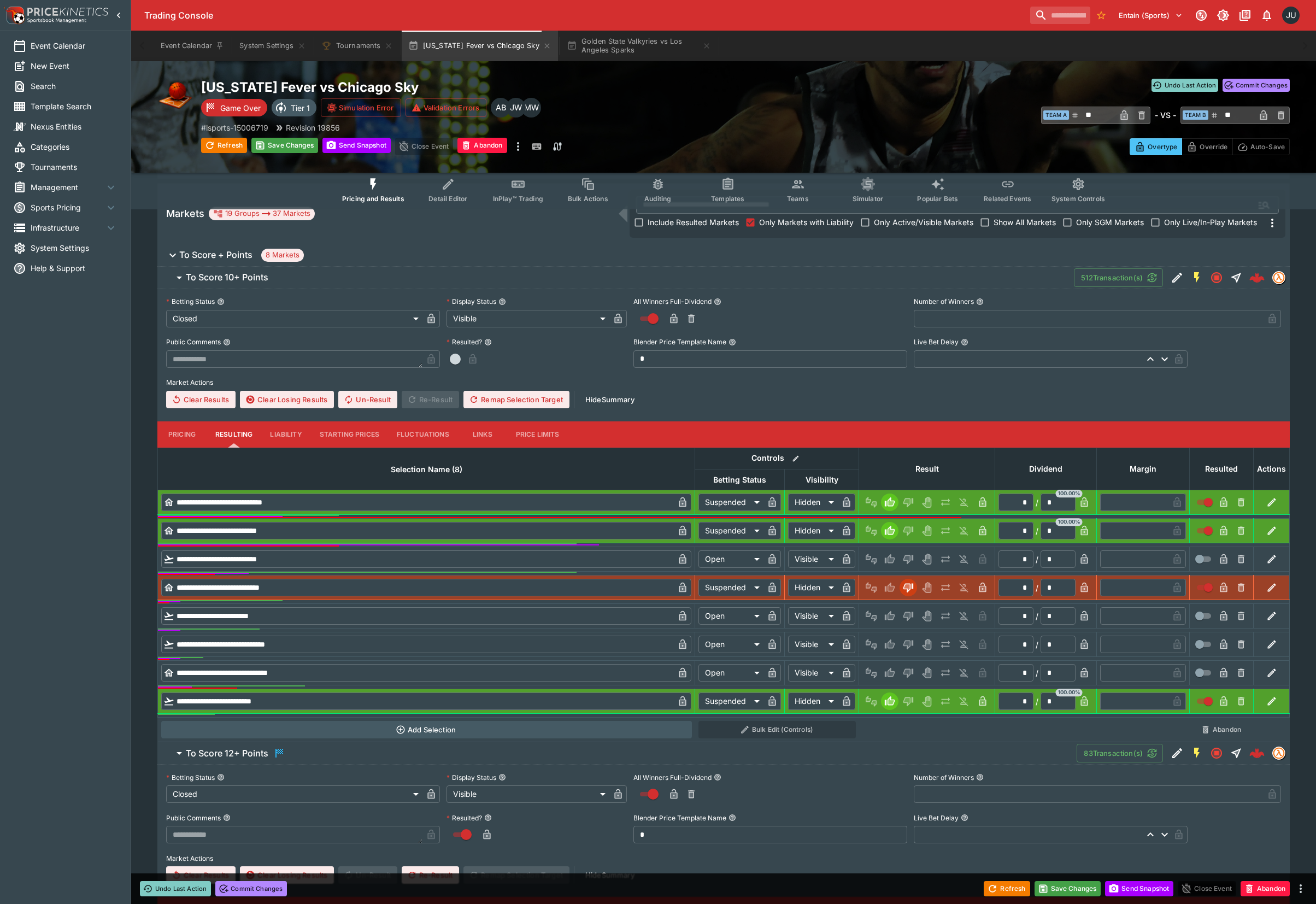
click at [917, 570] on td at bounding box center [927, 559] width 136 height 24
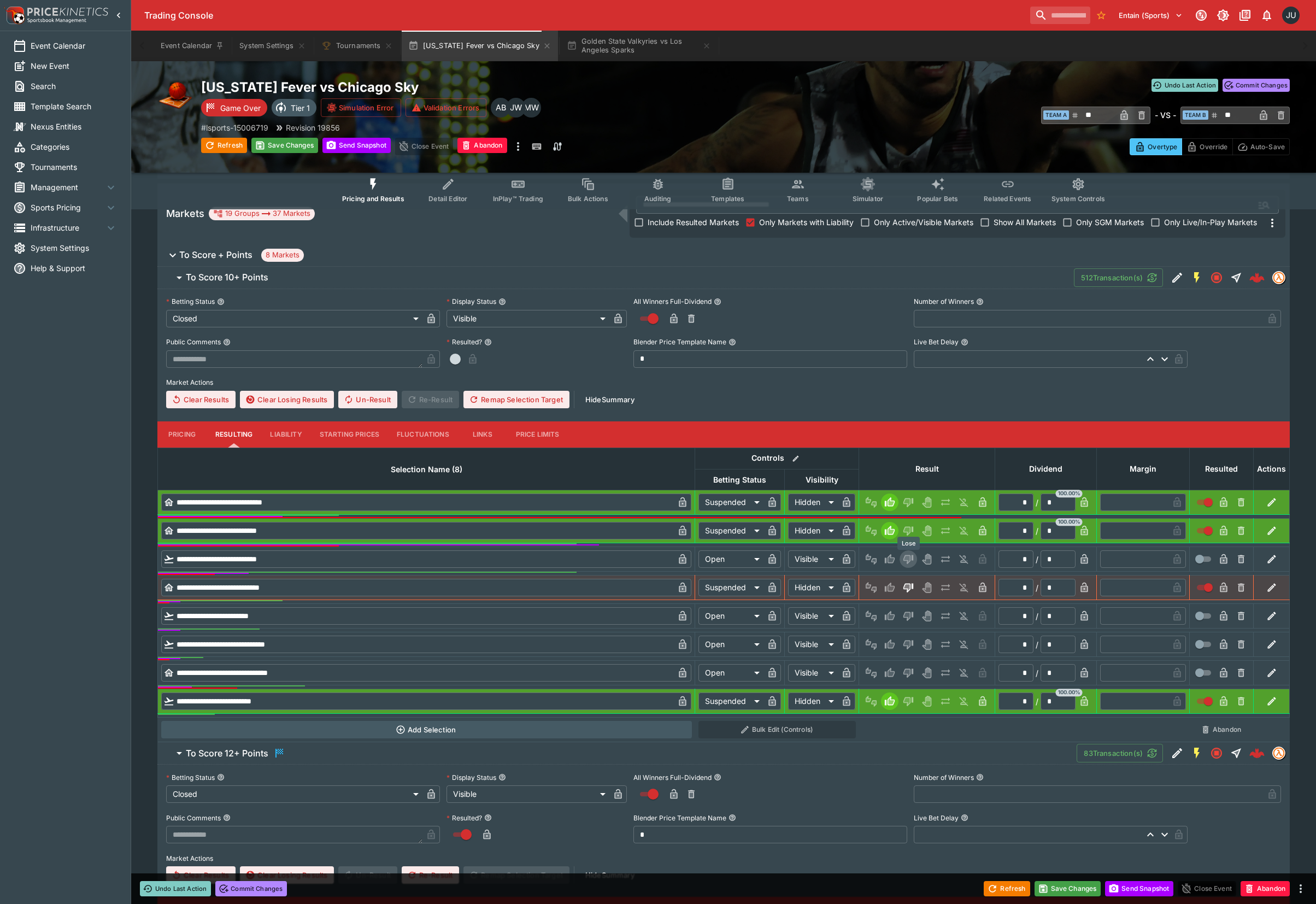
drag, startPoint x: 912, startPoint y: 553, endPoint x: 904, endPoint y: 588, distance: 35.9
click at [911, 553] on icon "Lose" at bounding box center [908, 559] width 11 height 11
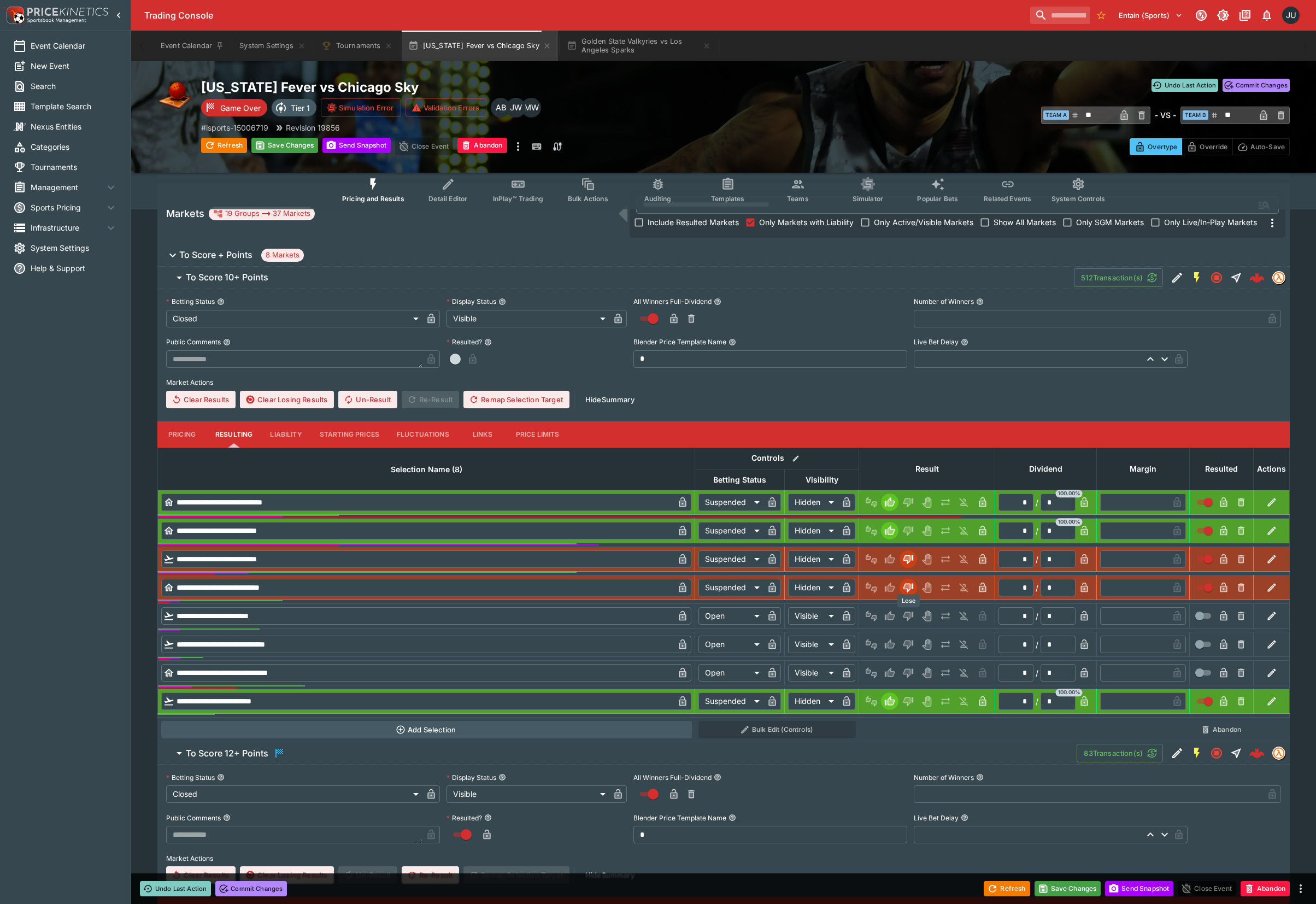
click at [905, 617] on icon "Lose" at bounding box center [908, 616] width 5 height 7
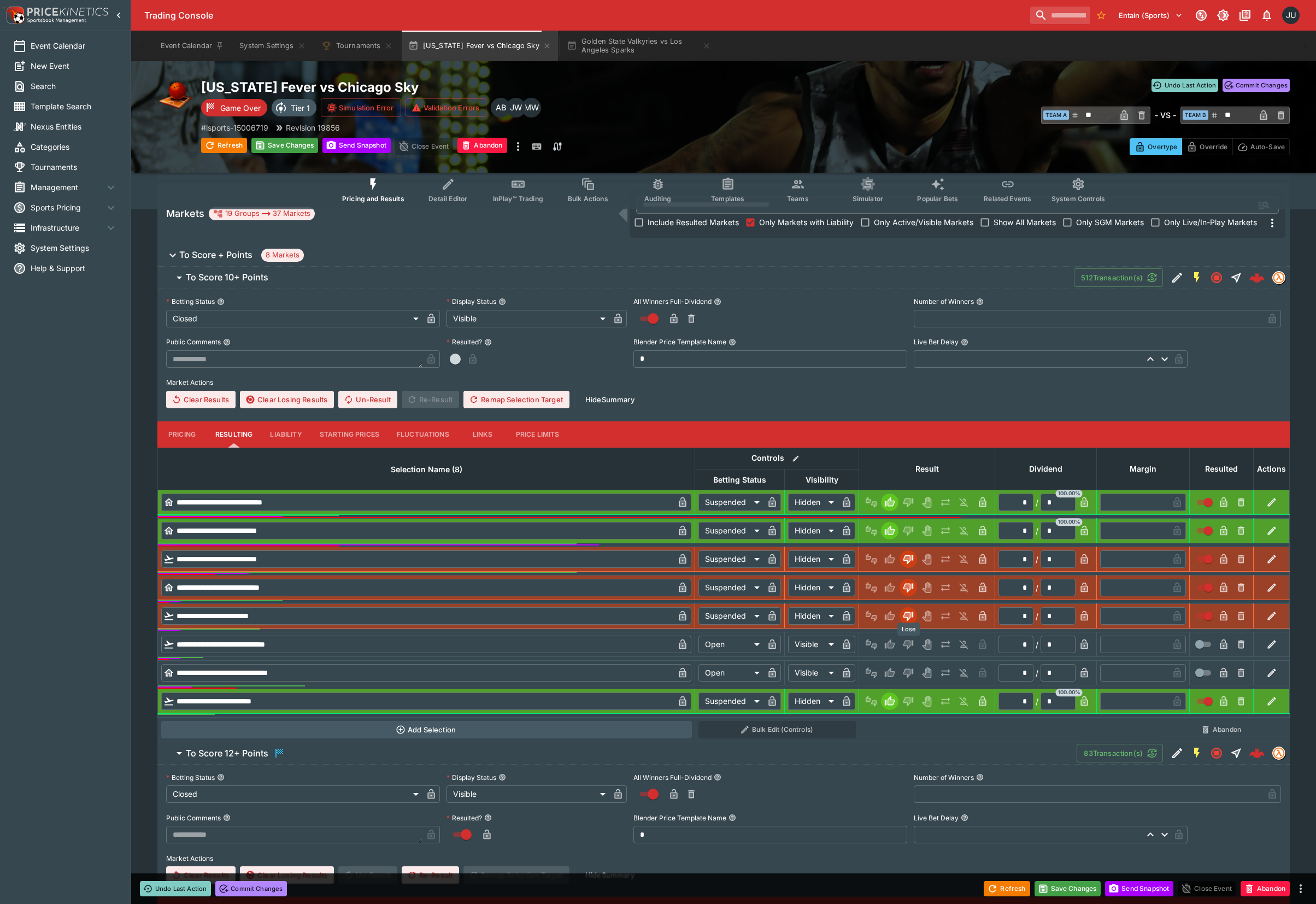
click at [906, 648] on icon "Lose" at bounding box center [908, 644] width 11 height 11
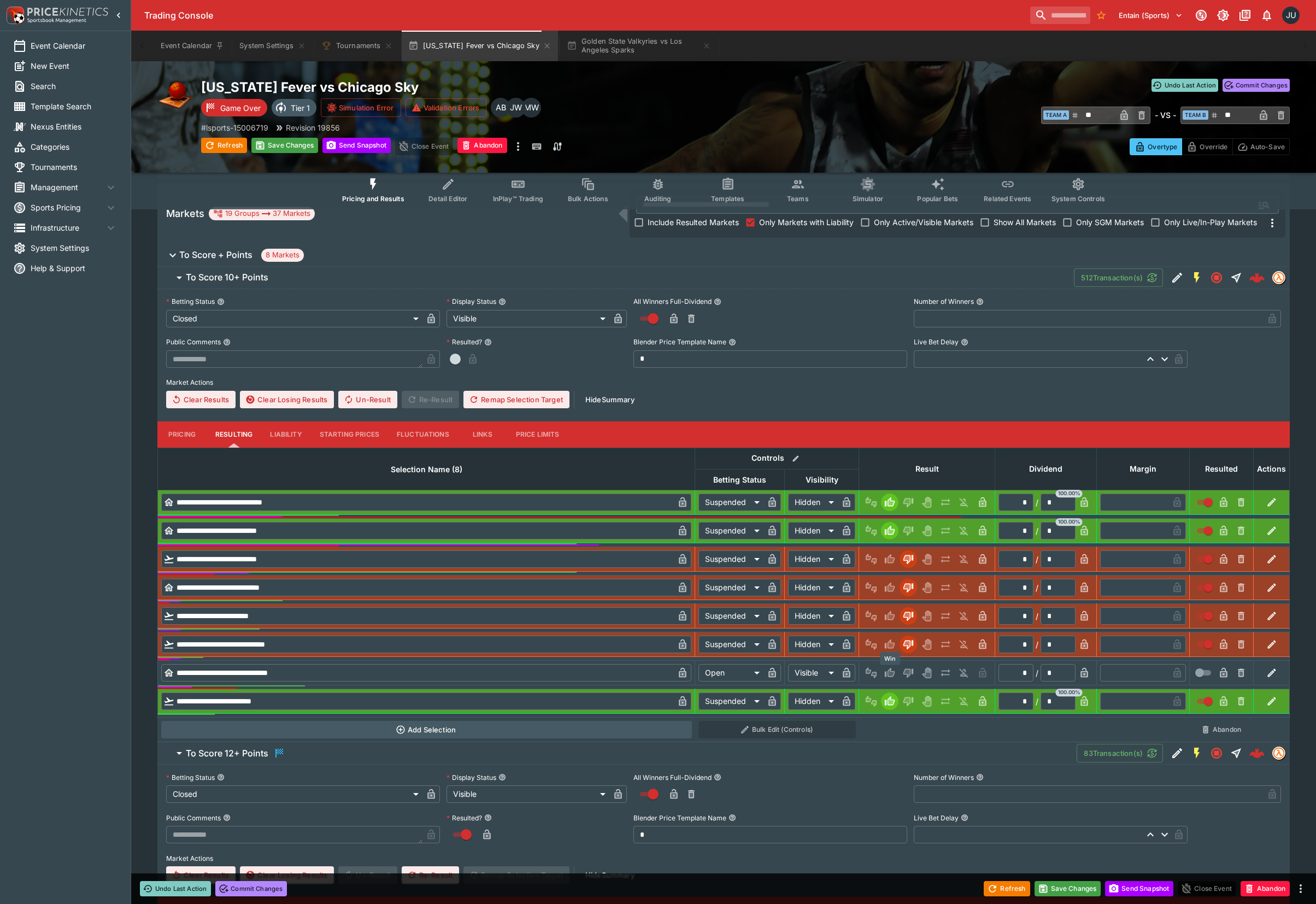
click at [890, 676] on icon "Win" at bounding box center [892, 673] width 5 height 7
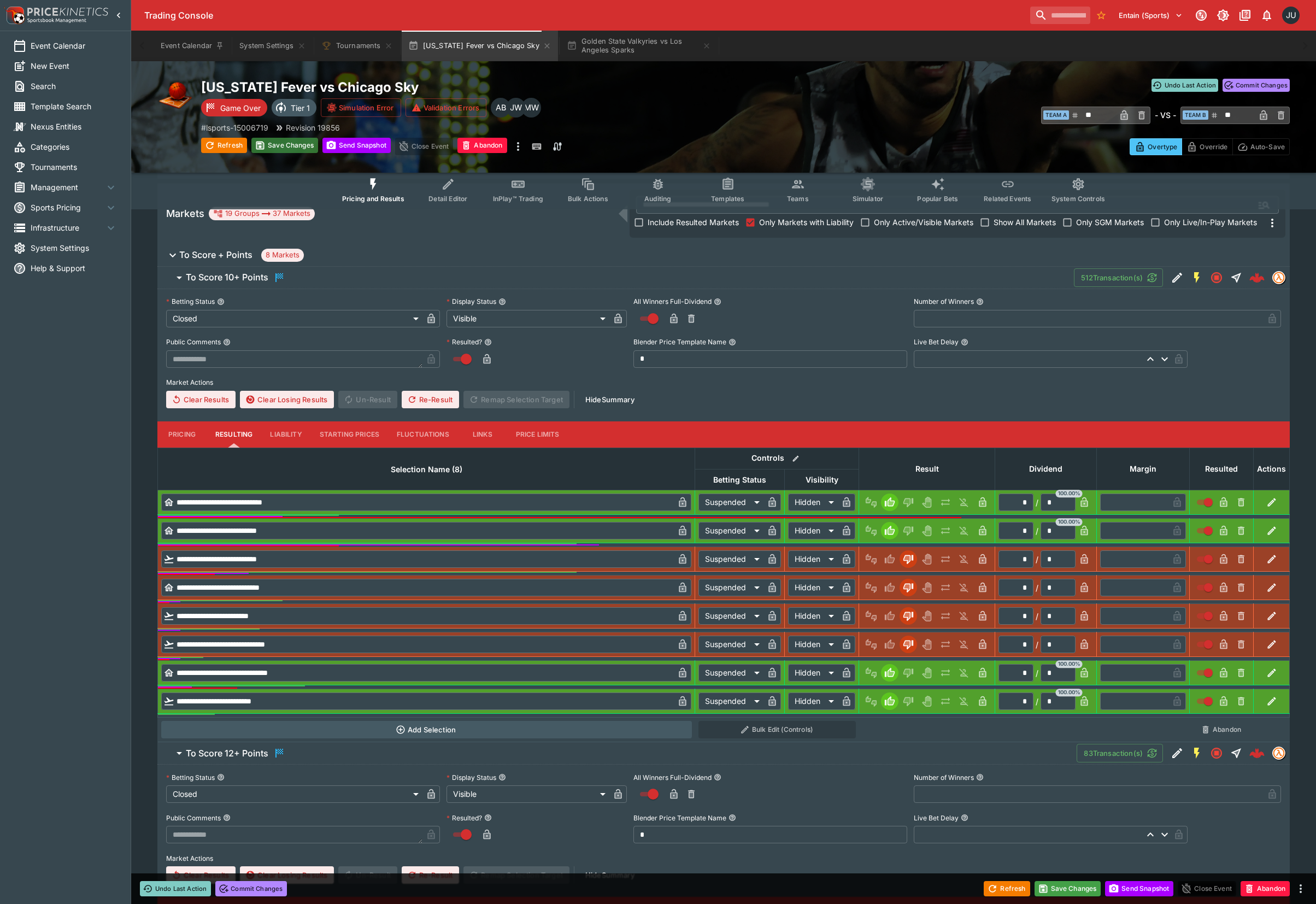
click at [272, 139] on button "Save Changes" at bounding box center [285, 145] width 67 height 15
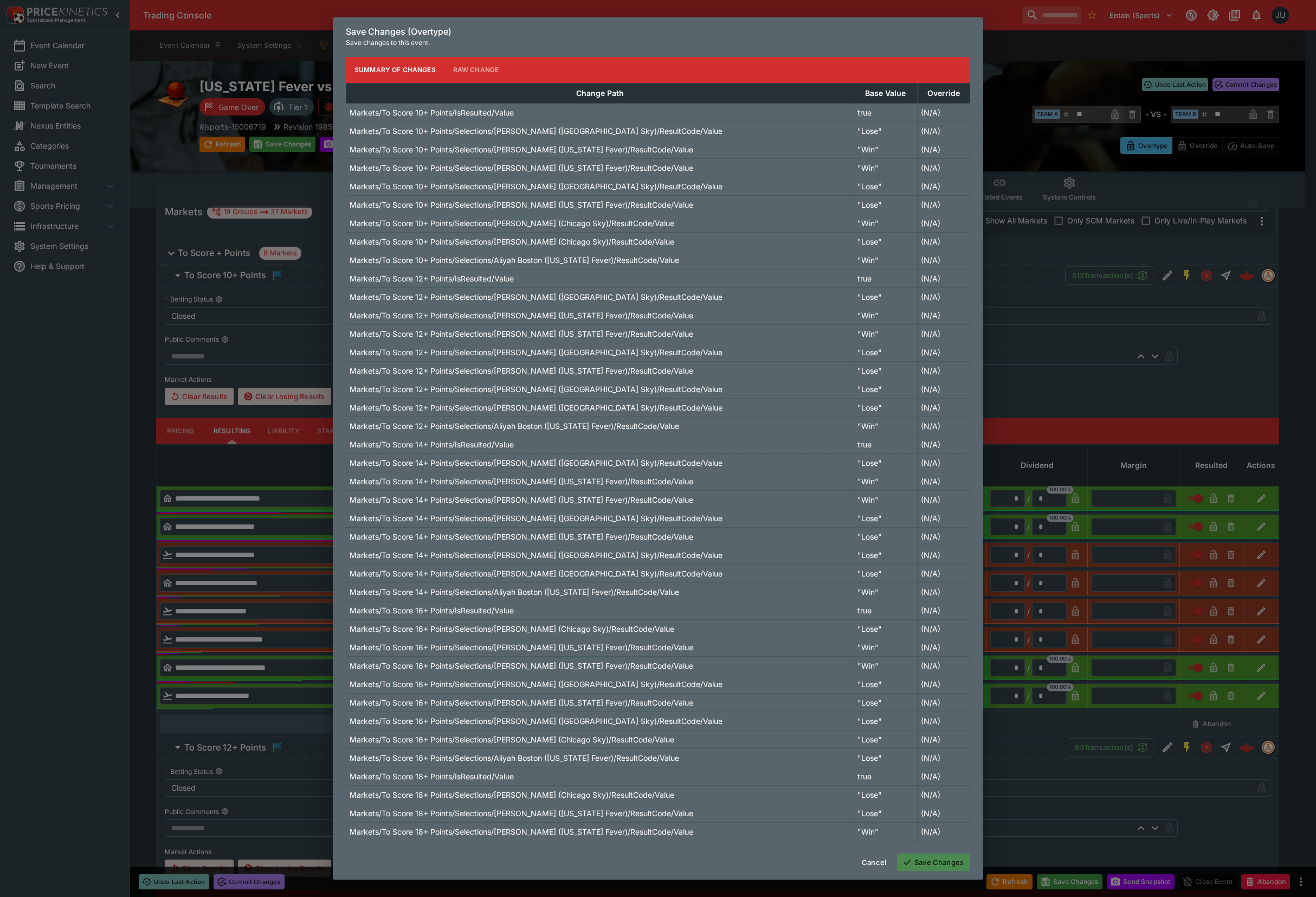
click at [923, 860] on button "Save Changes" at bounding box center [934, 862] width 73 height 18
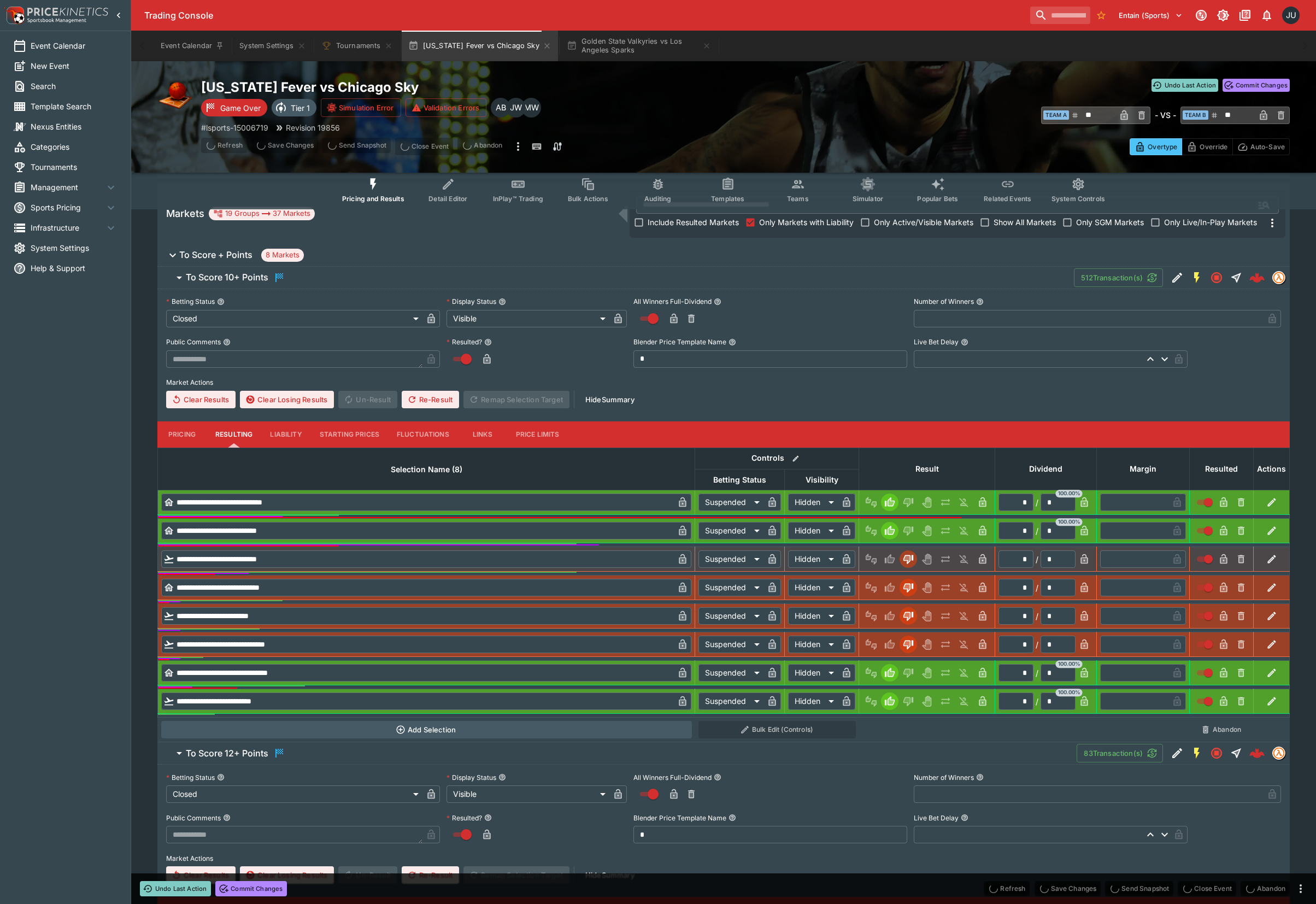
scroll to position [0, 0]
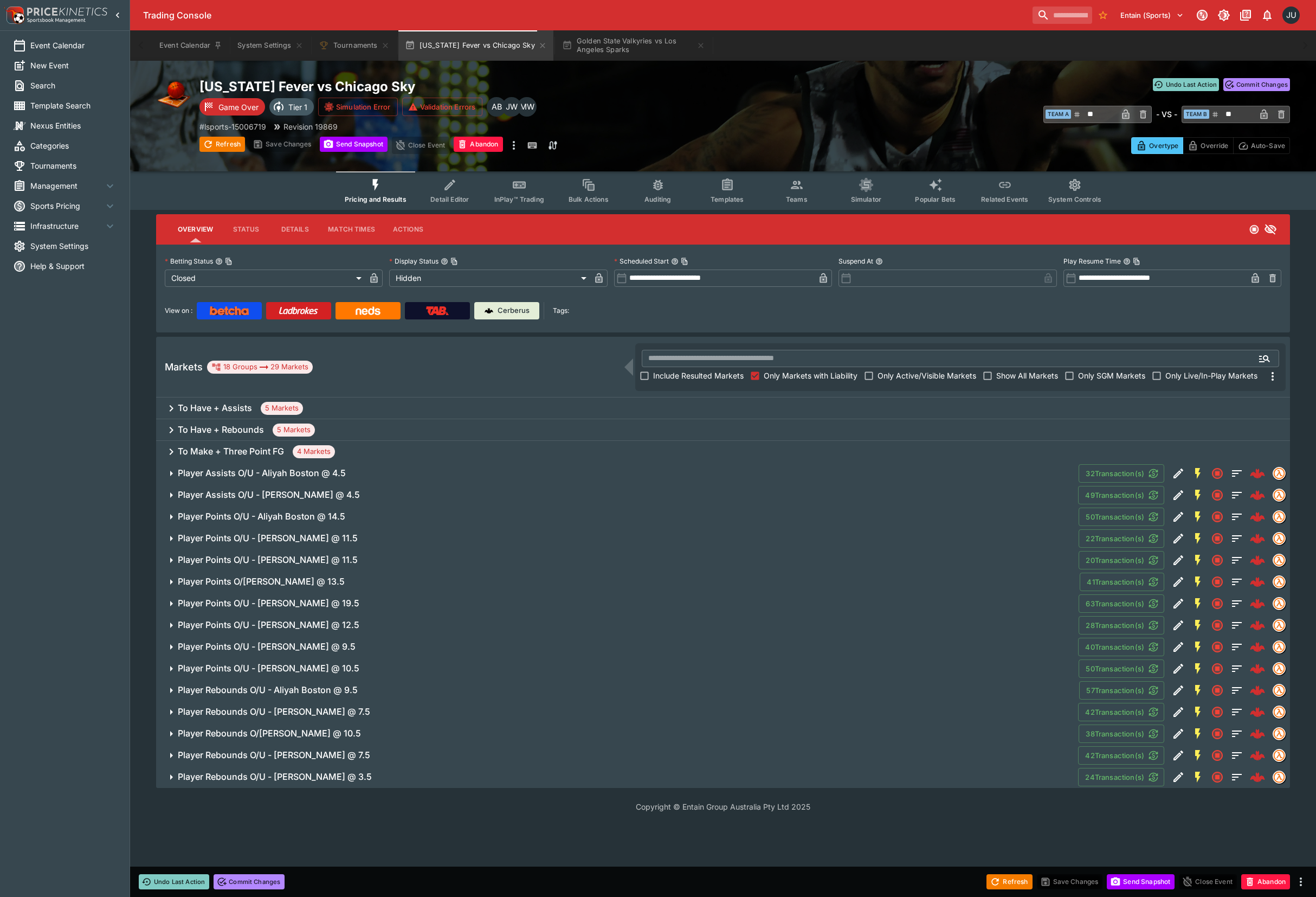
click at [378, 403] on div "To Have + Assists 5 Markets" at bounding box center [723, 408] width 1134 height 21
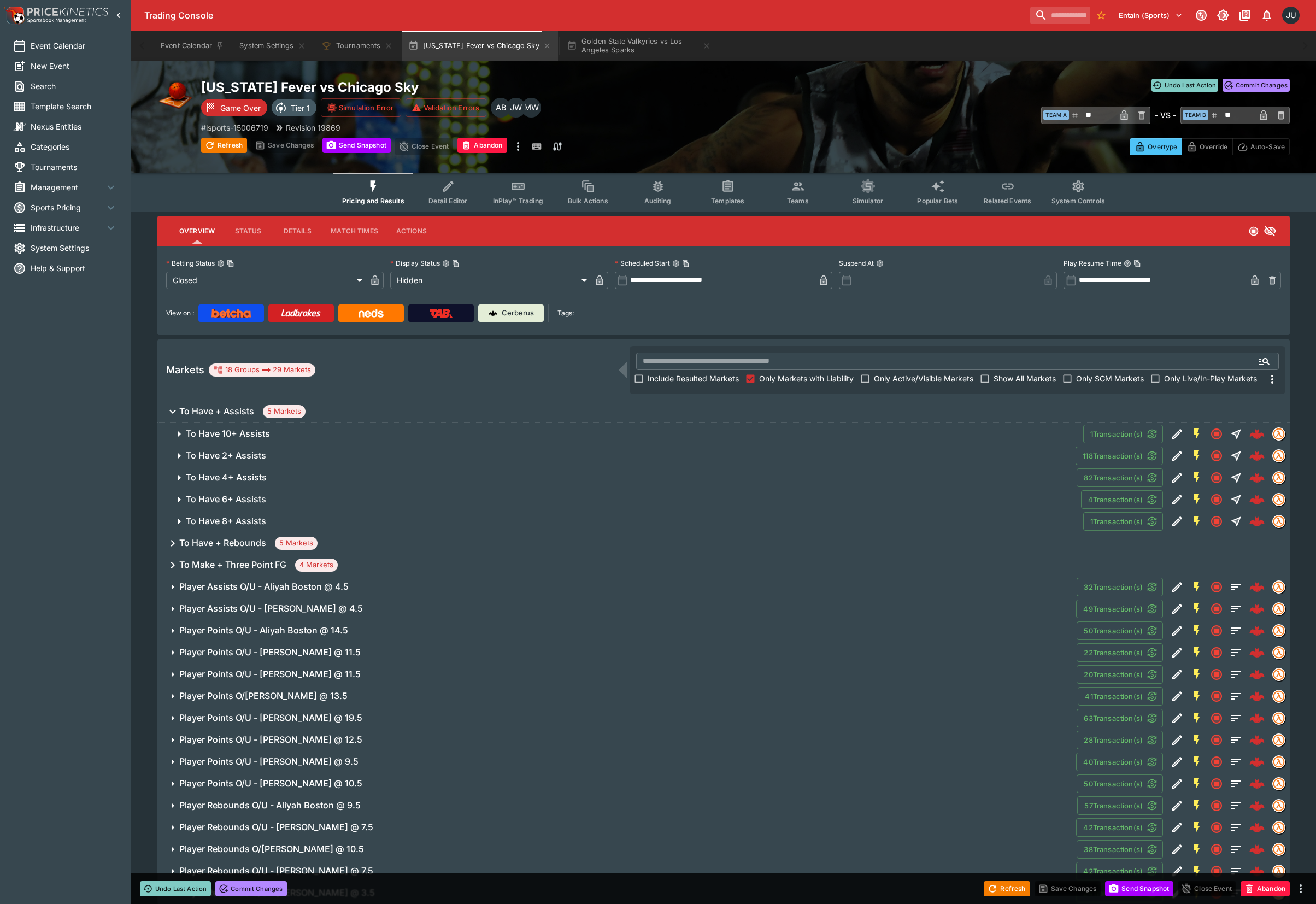
click at [299, 437] on span "To Have 10+ Assists" at bounding box center [630, 433] width 889 height 11
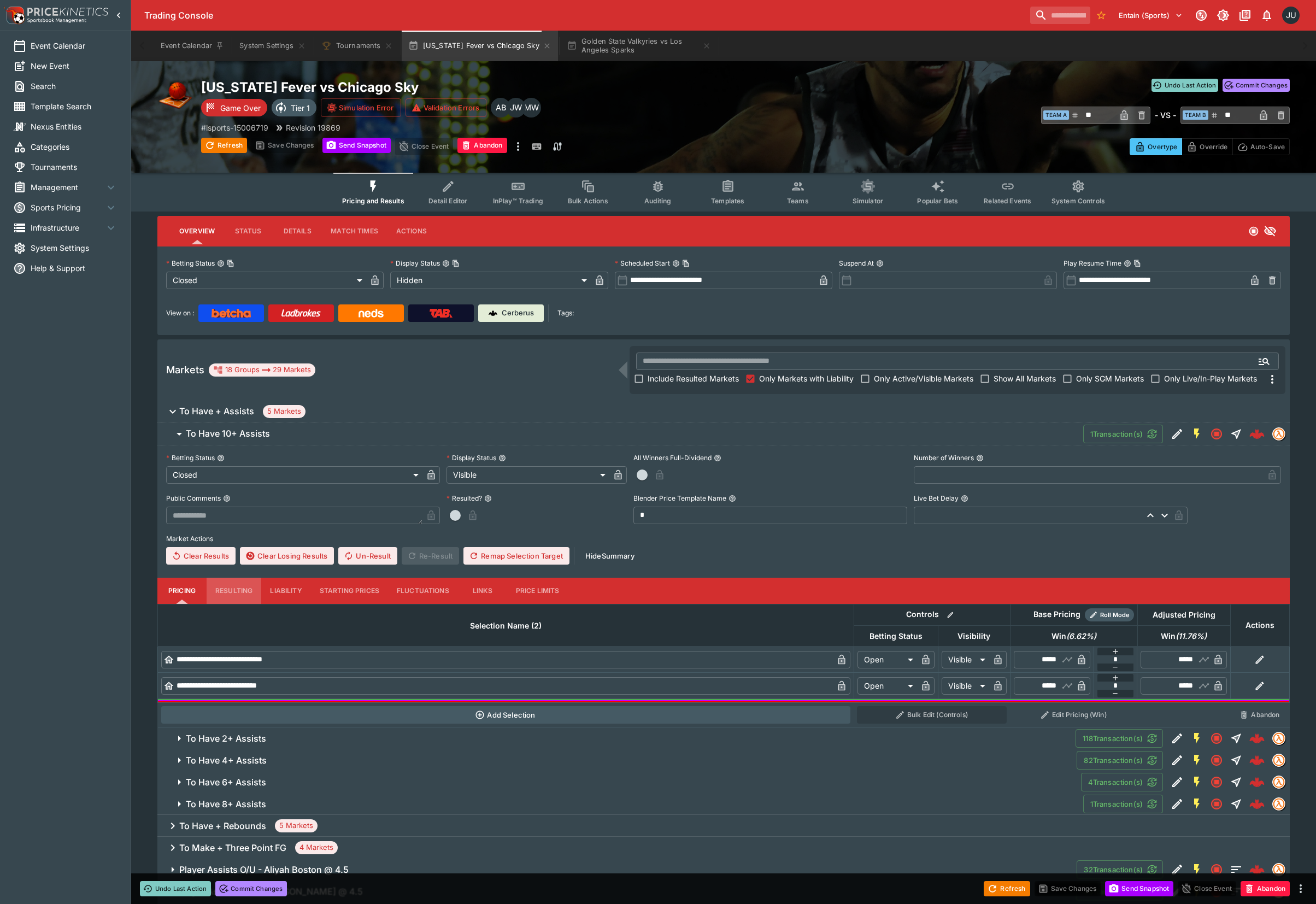
click at [229, 597] on button "Resulting" at bounding box center [234, 591] width 55 height 26
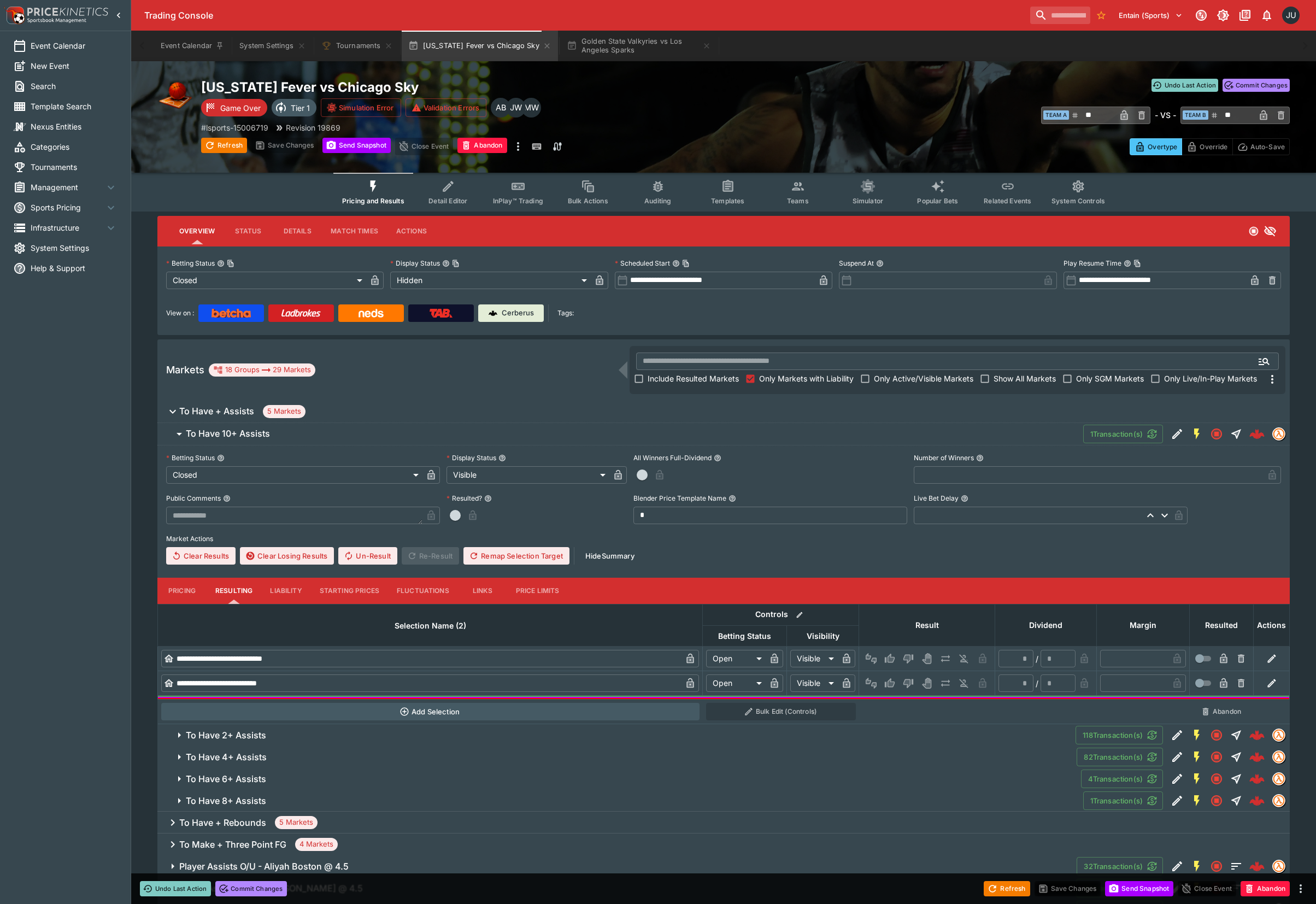
click at [903, 655] on icon "Lose" at bounding box center [908, 658] width 11 height 11
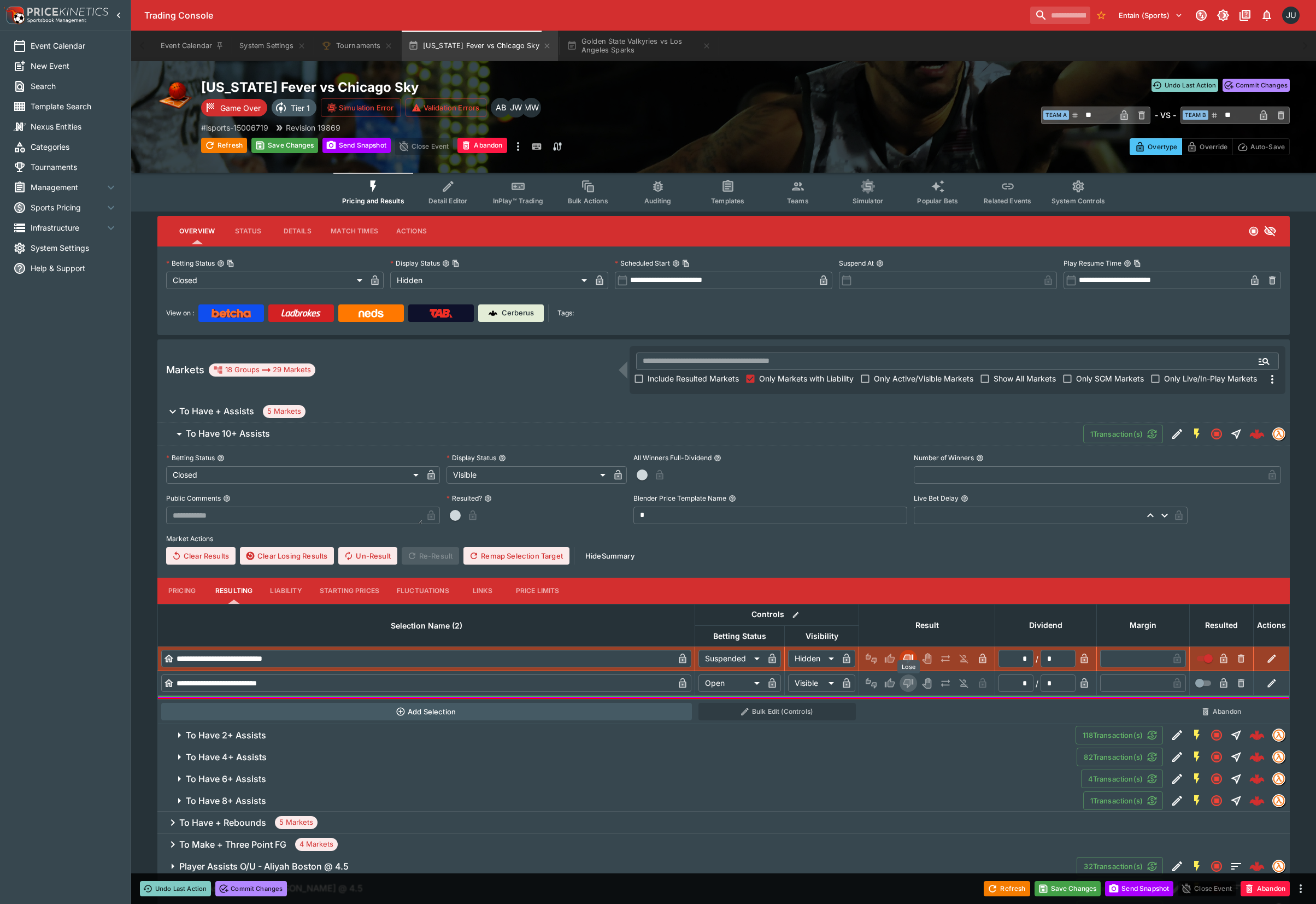
click at [905, 683] on icon "Lose" at bounding box center [908, 683] width 5 height 7
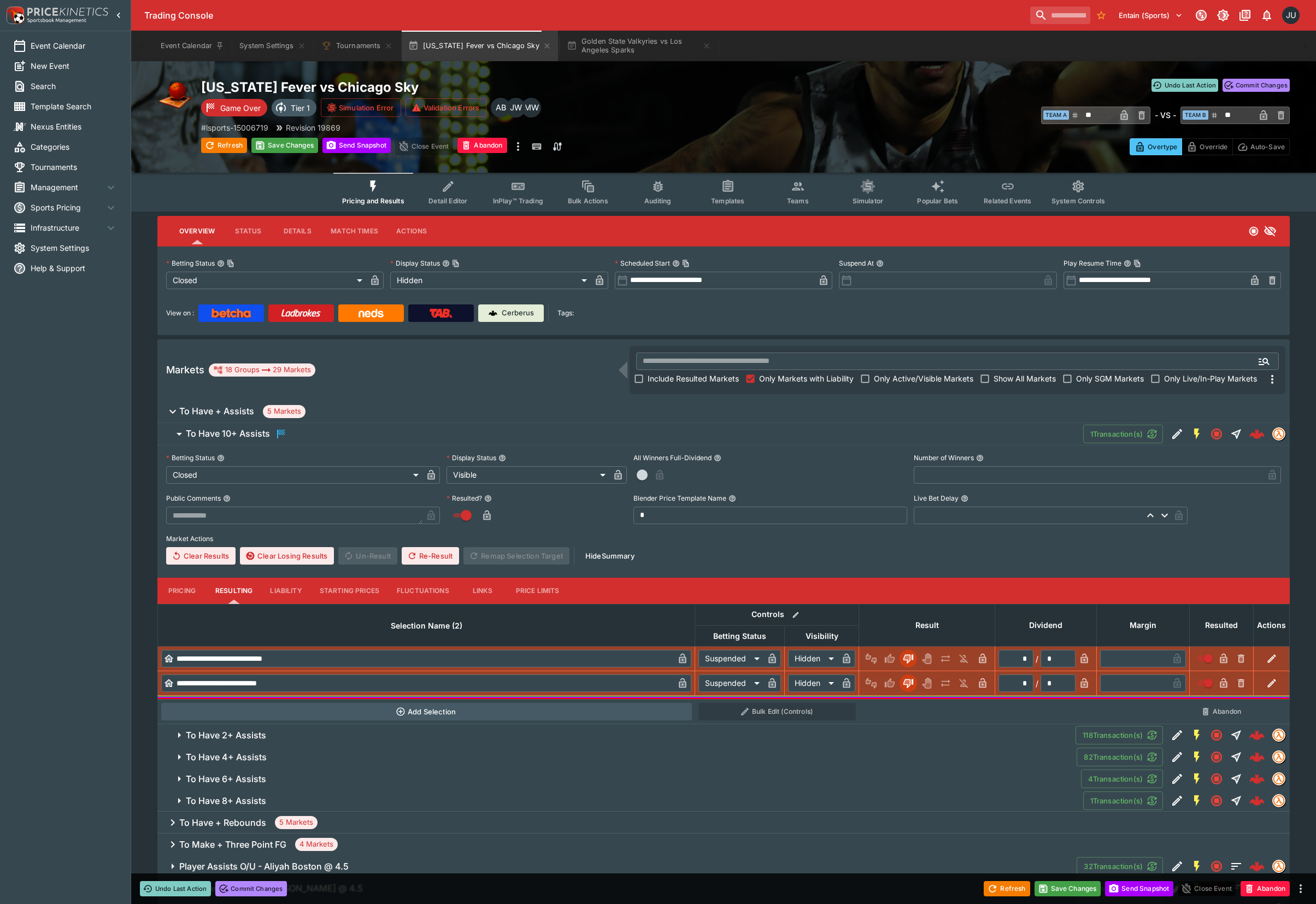
click at [515, 798] on span "To Have 8+ Assists" at bounding box center [630, 800] width 889 height 11
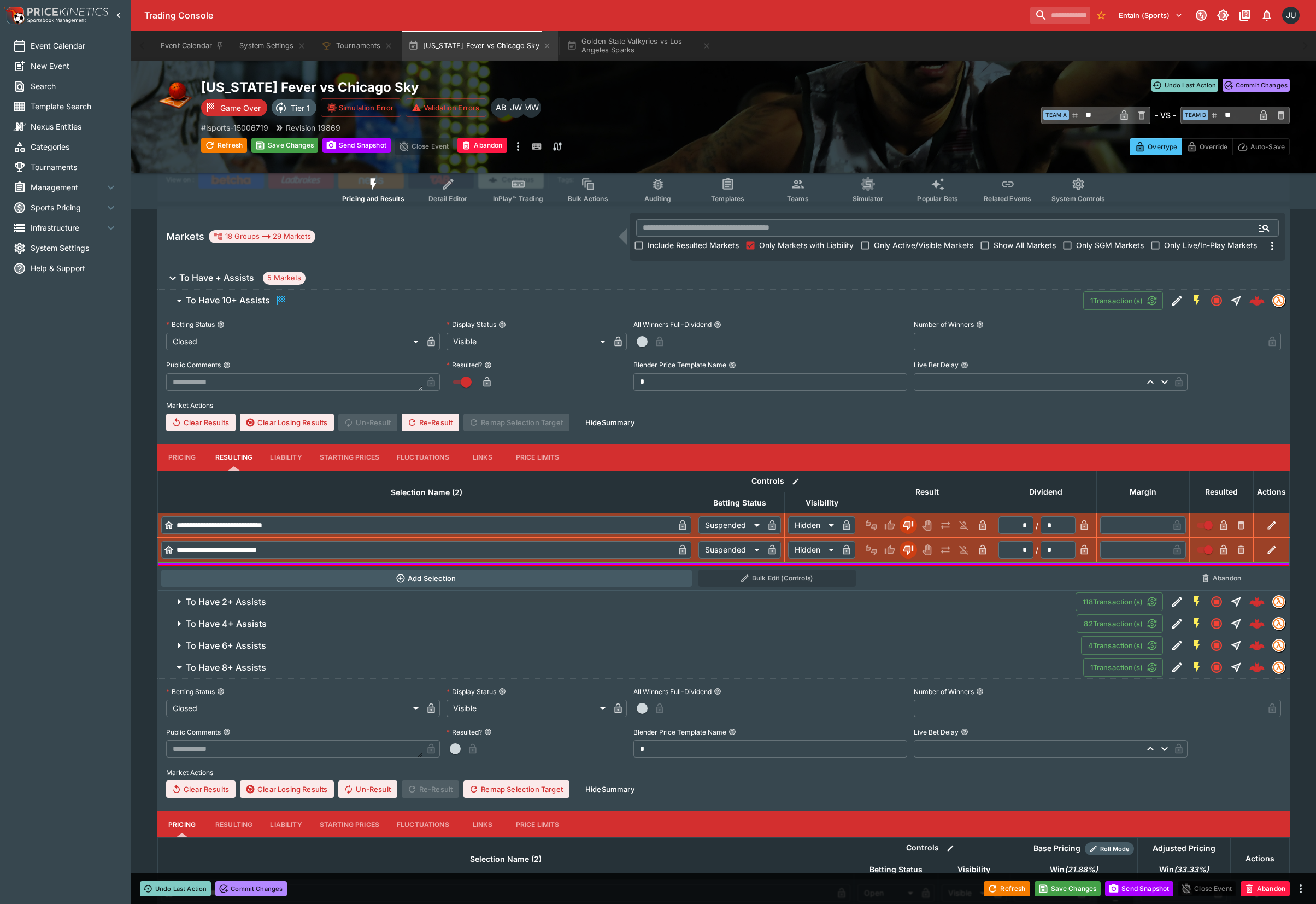
scroll to position [364, 0]
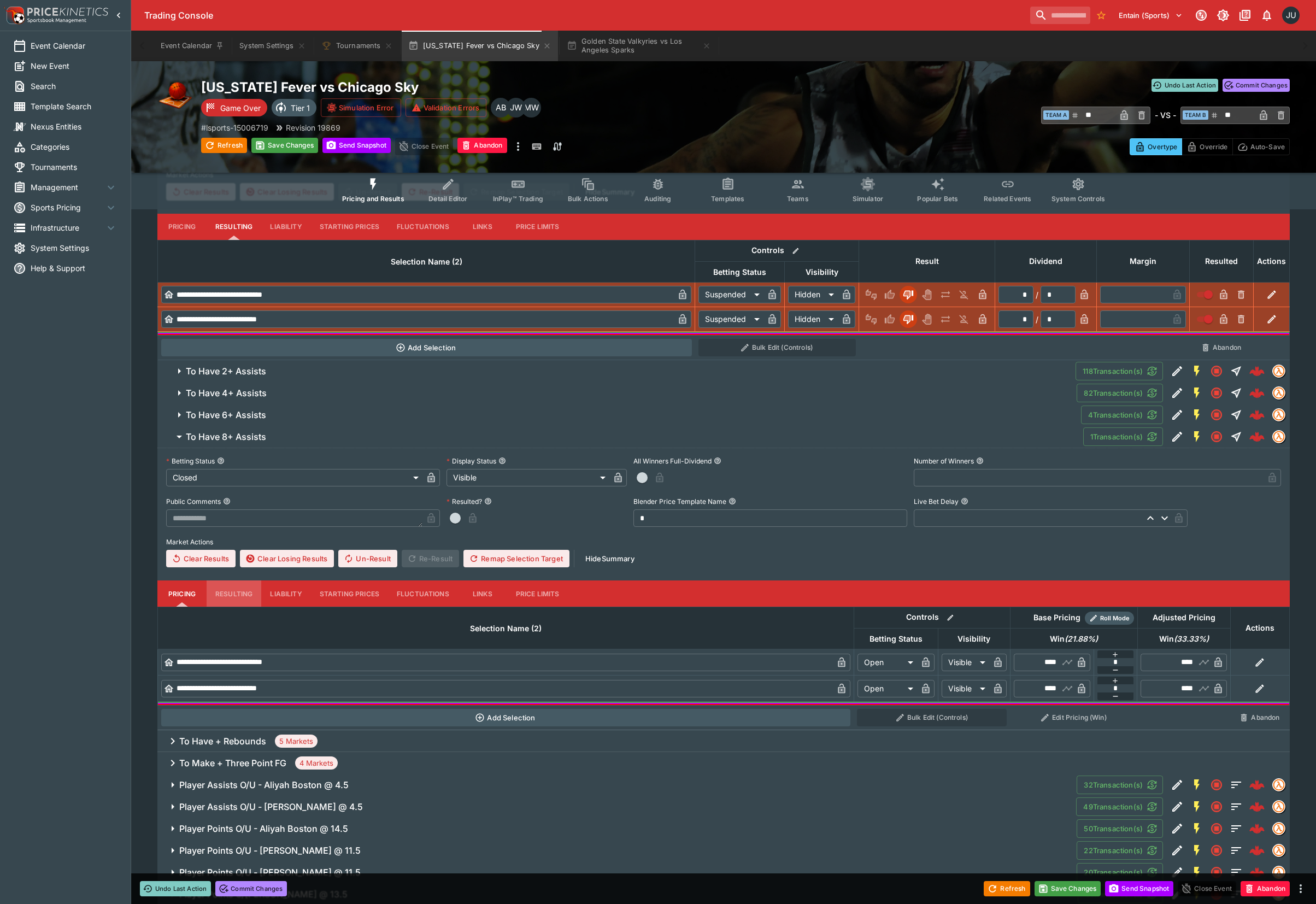
click at [229, 240] on button "Resulting" at bounding box center [234, 226] width 55 height 26
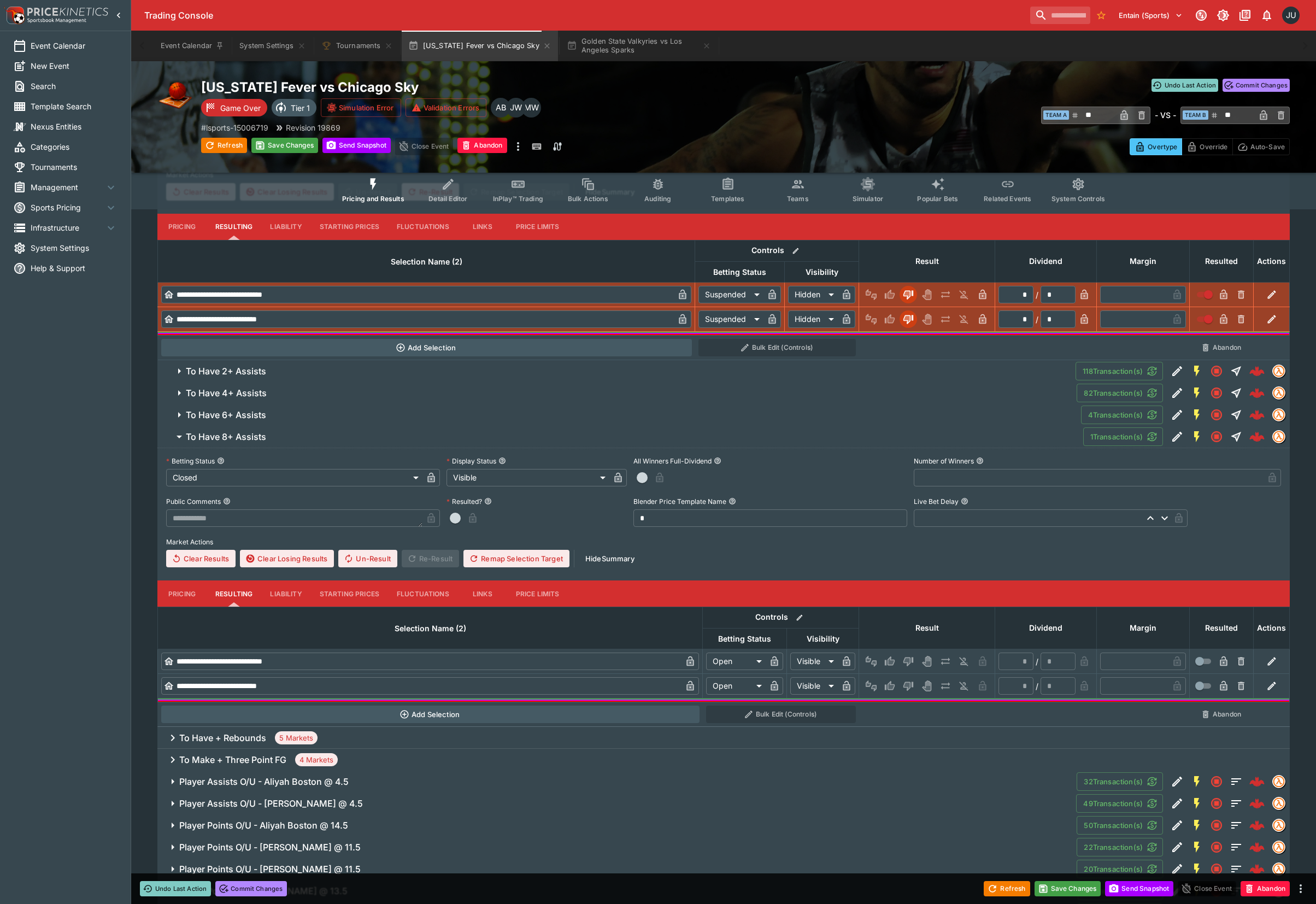
click at [908, 658] on icon "Lose" at bounding box center [908, 662] width 5 height 7
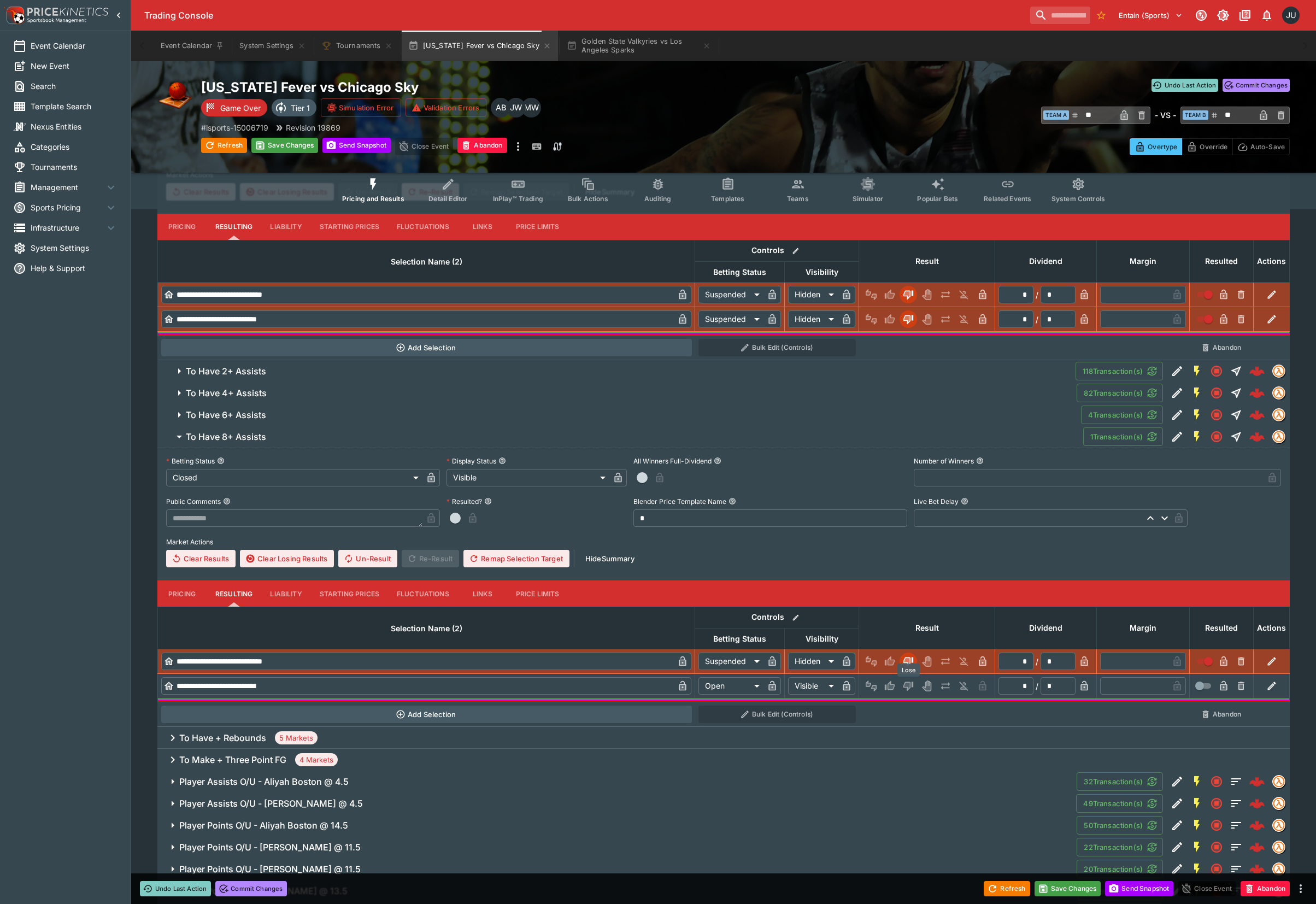
click at [910, 685] on icon "Lose" at bounding box center [908, 687] width 5 height 7
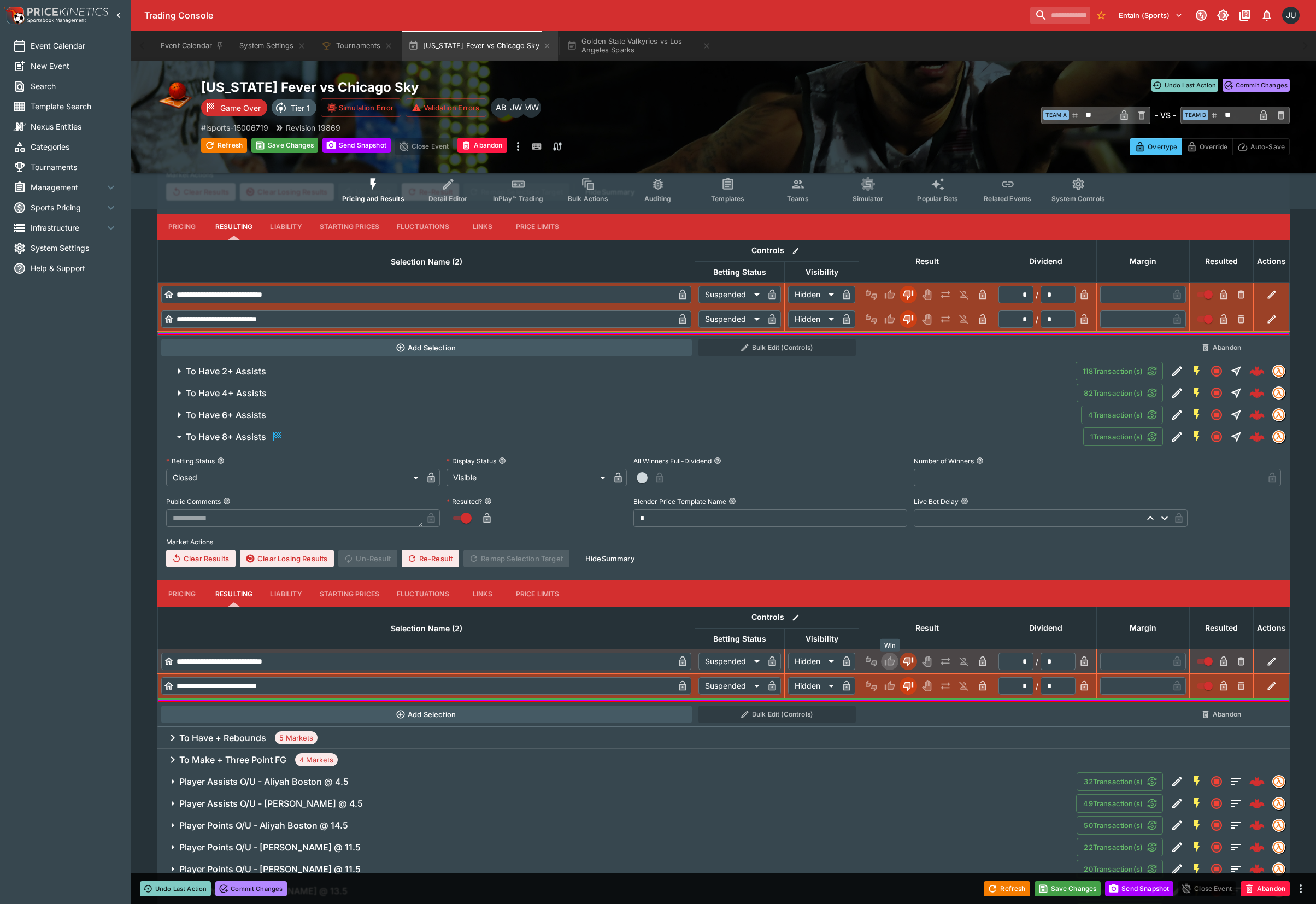
click at [894, 664] on icon "Win" at bounding box center [890, 661] width 11 height 11
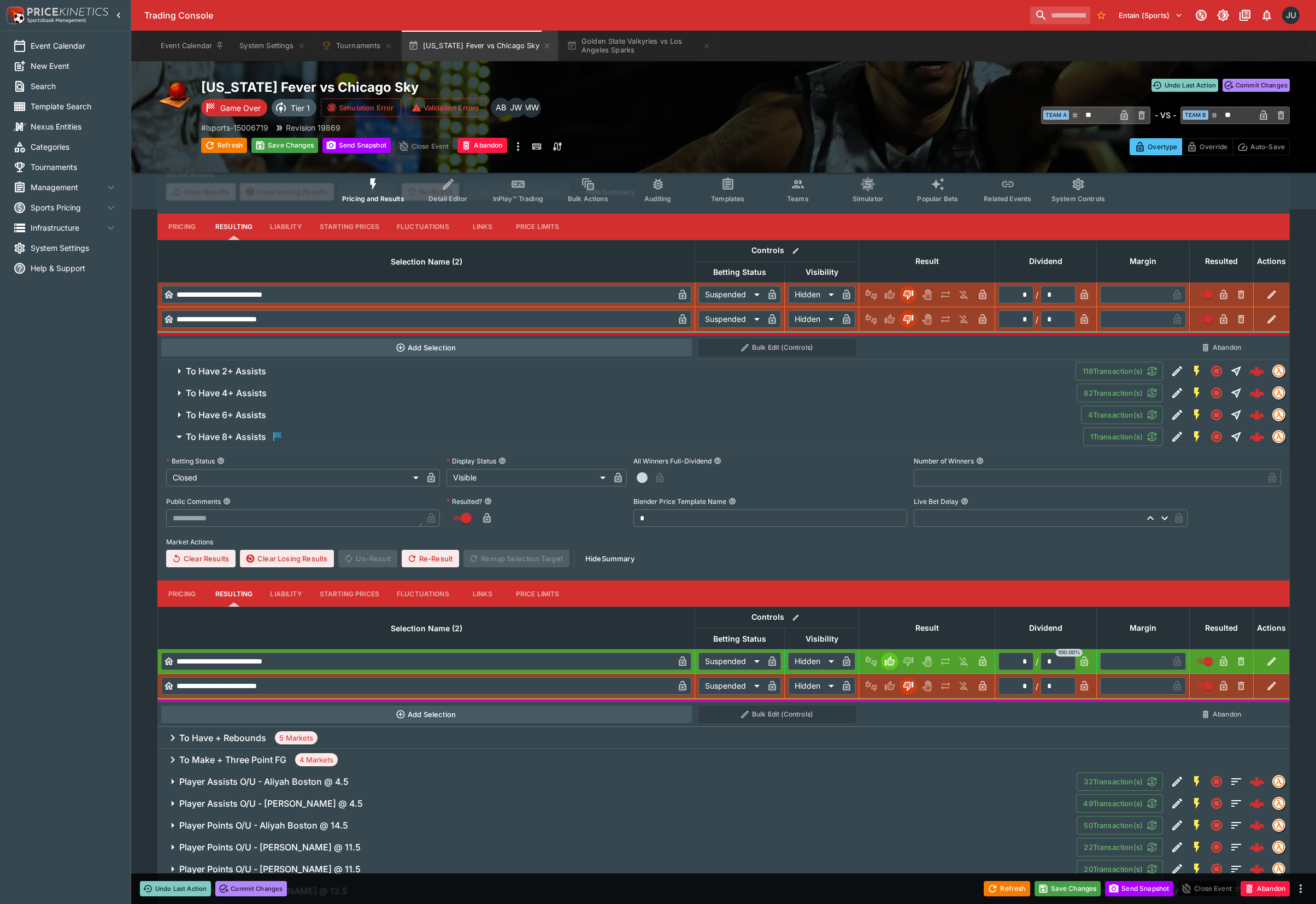
click at [318, 409] on span "To Have 6+ Assists" at bounding box center [629, 414] width 887 height 11
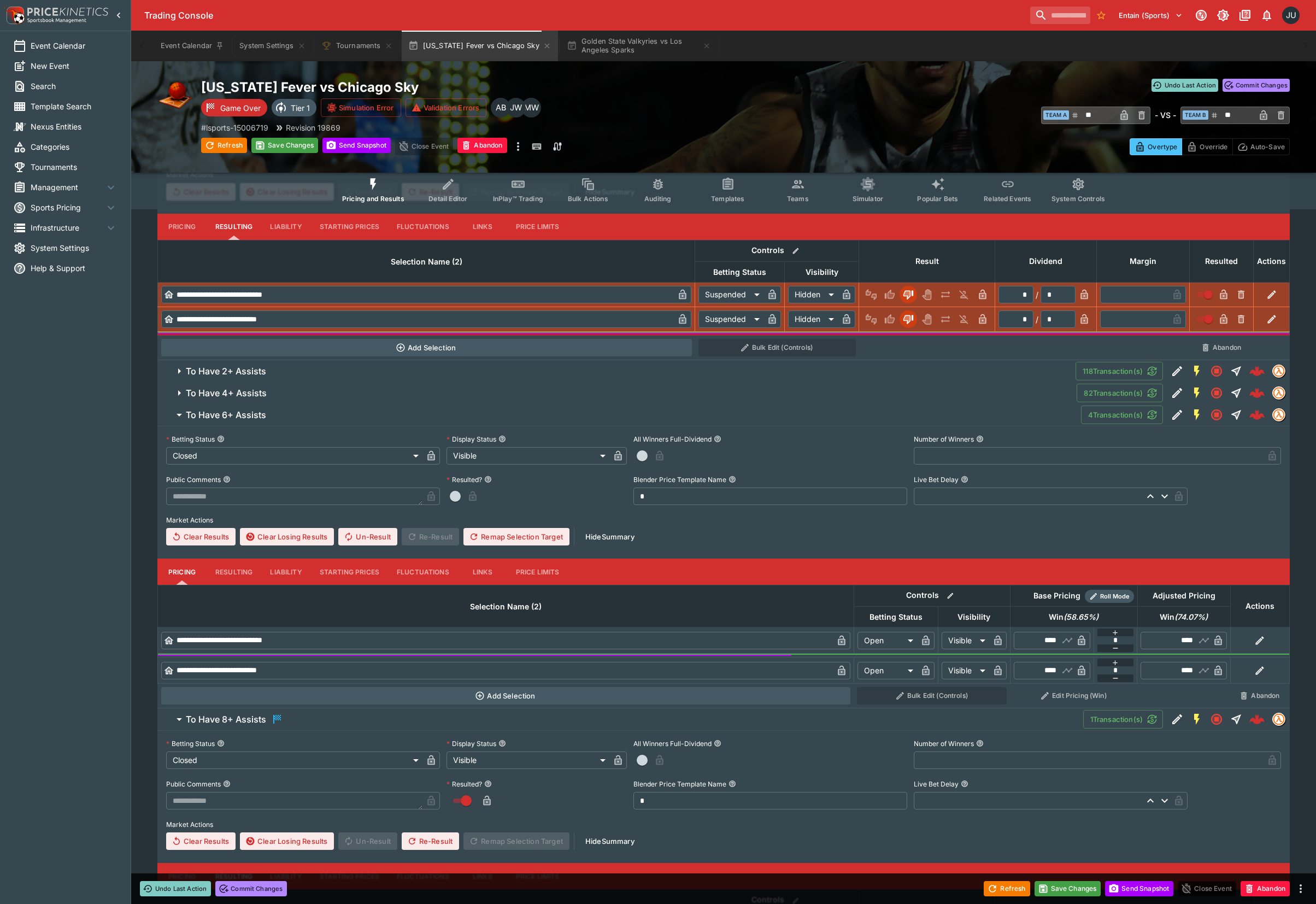
click at [242, 240] on button "Resulting" at bounding box center [234, 226] width 55 height 26
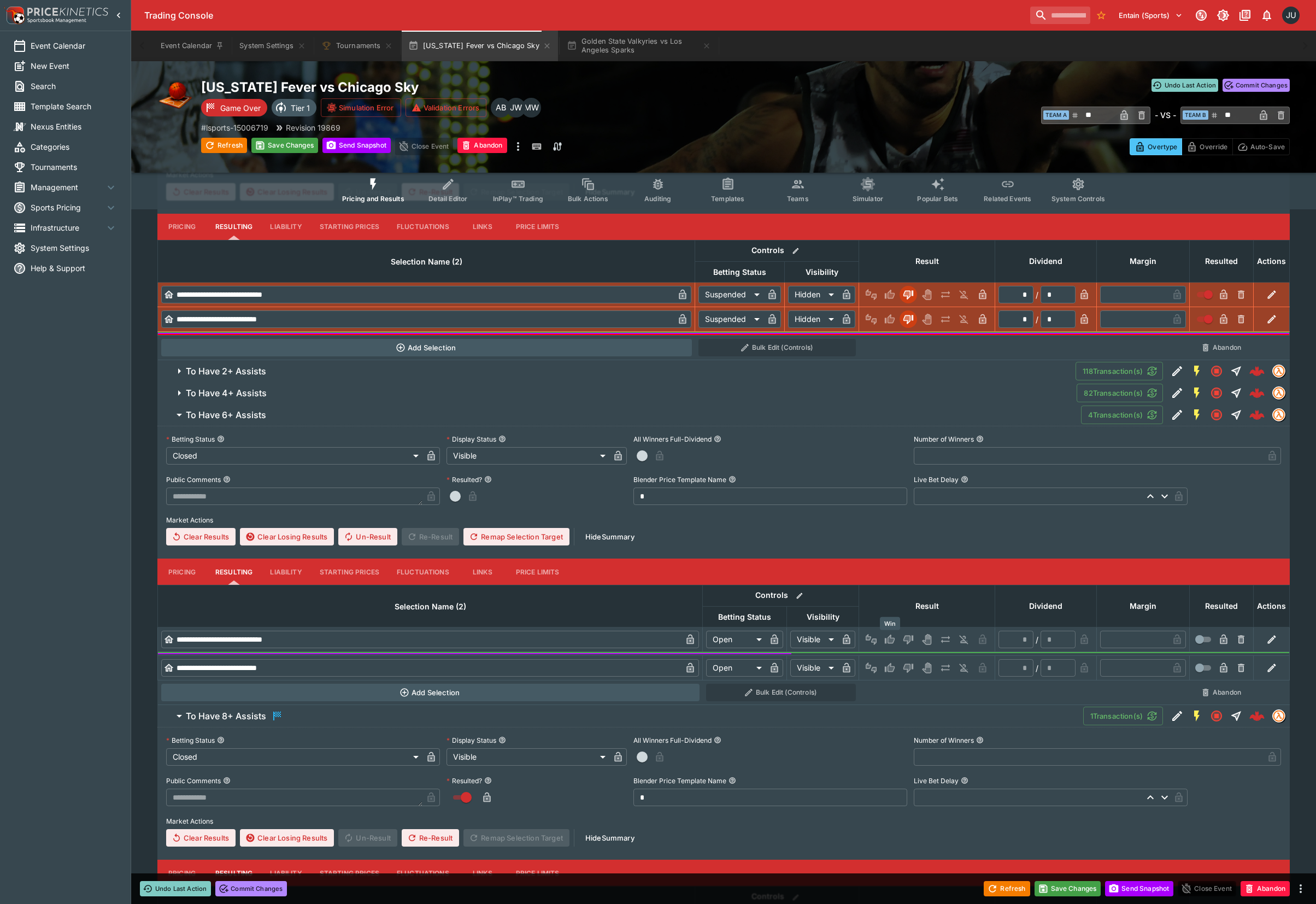
click at [886, 634] on icon "Win" at bounding box center [890, 639] width 11 height 11
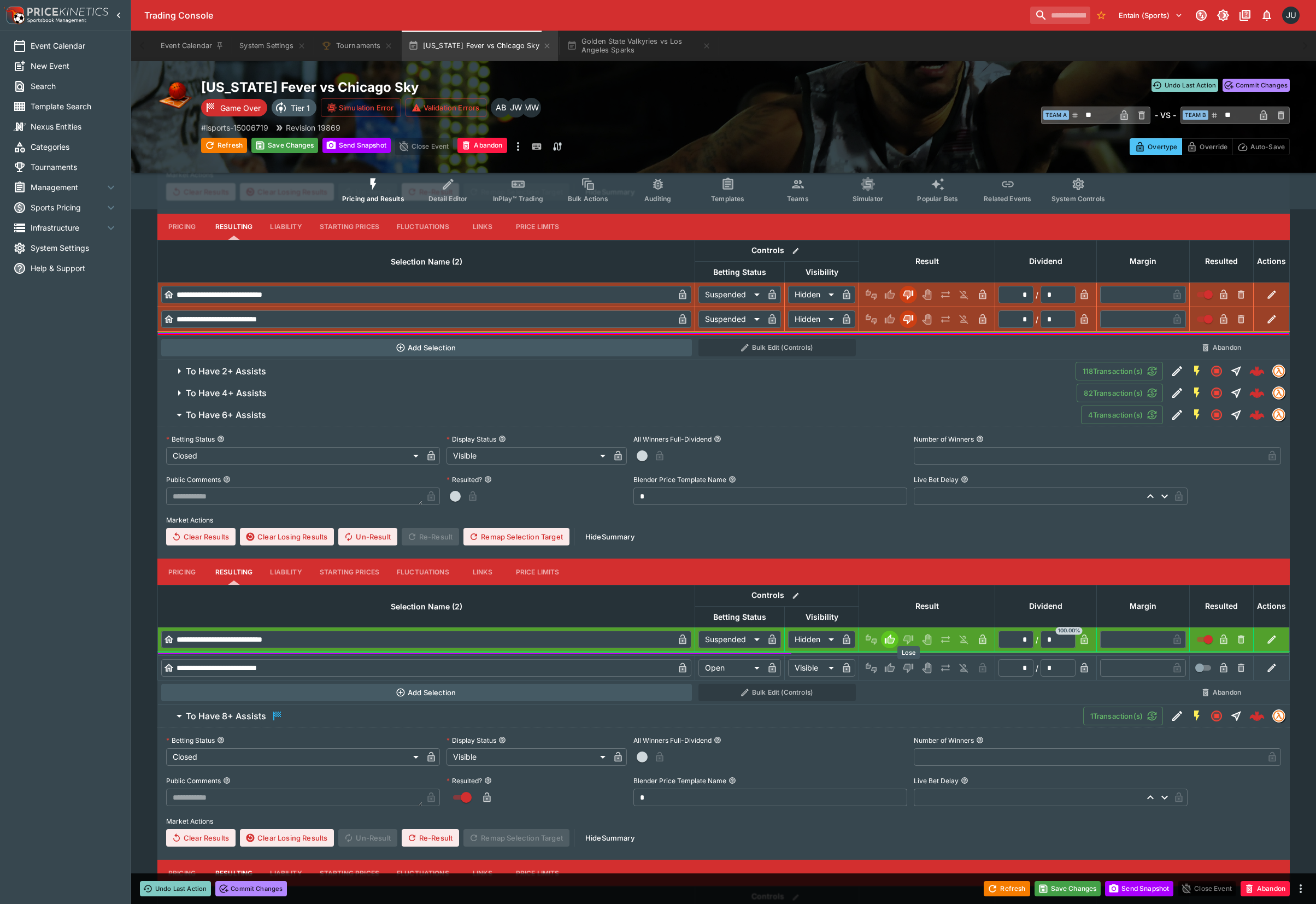
click at [911, 669] on icon "Lose" at bounding box center [908, 668] width 10 height 9
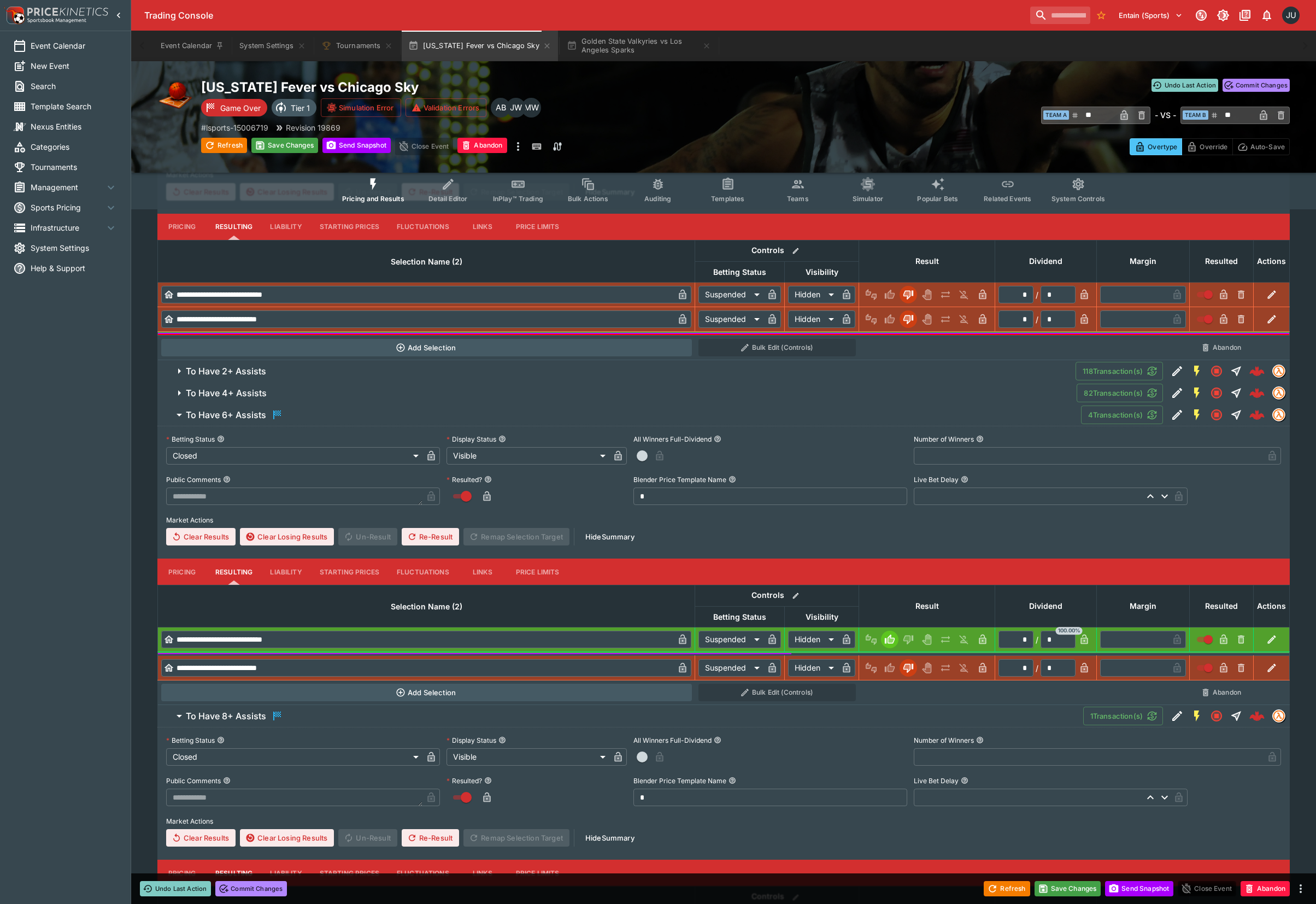
click at [399, 390] on span "To Have 4+ Assists" at bounding box center [627, 393] width 883 height 11
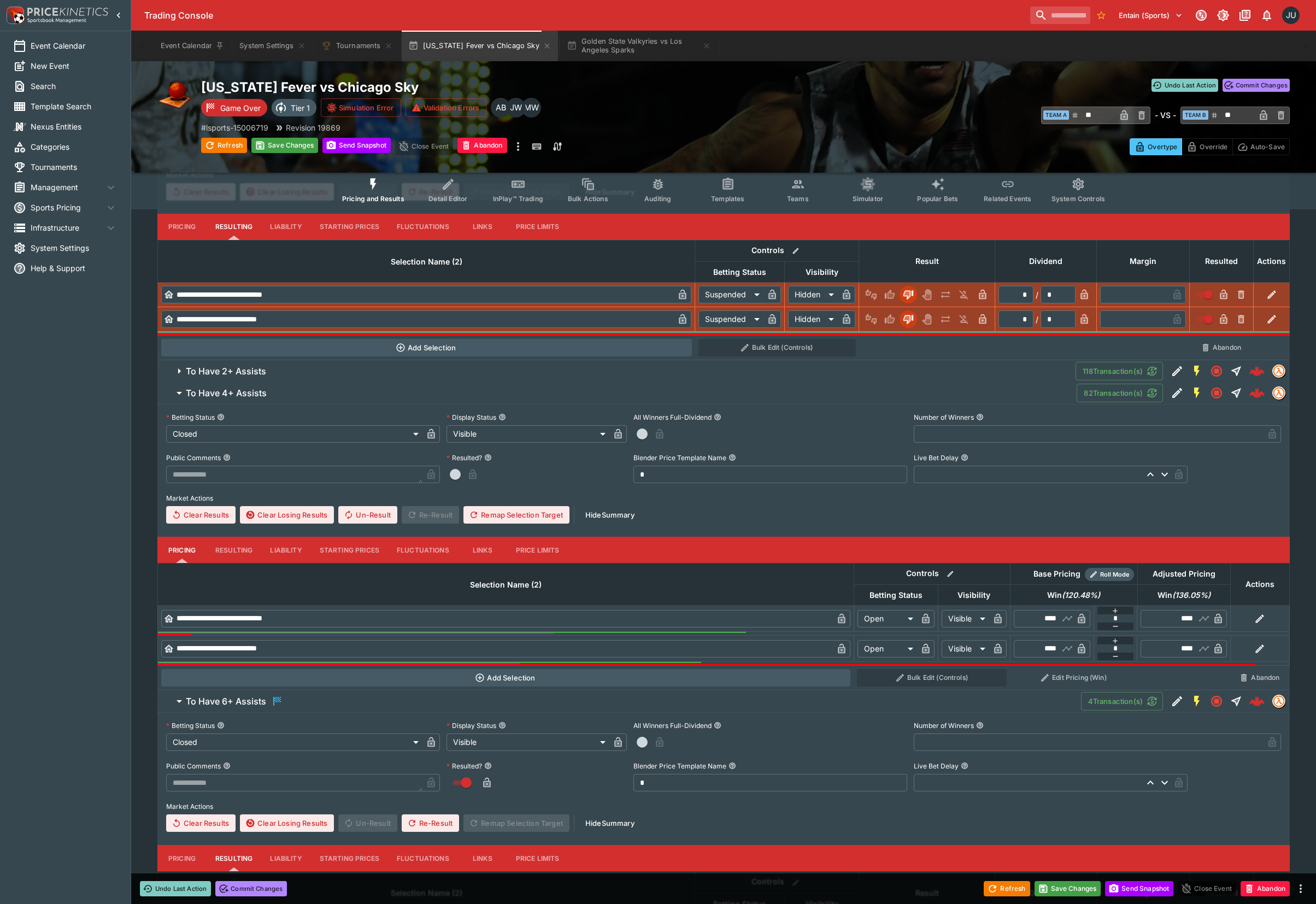
click at [239, 240] on button "Resulting" at bounding box center [234, 226] width 55 height 26
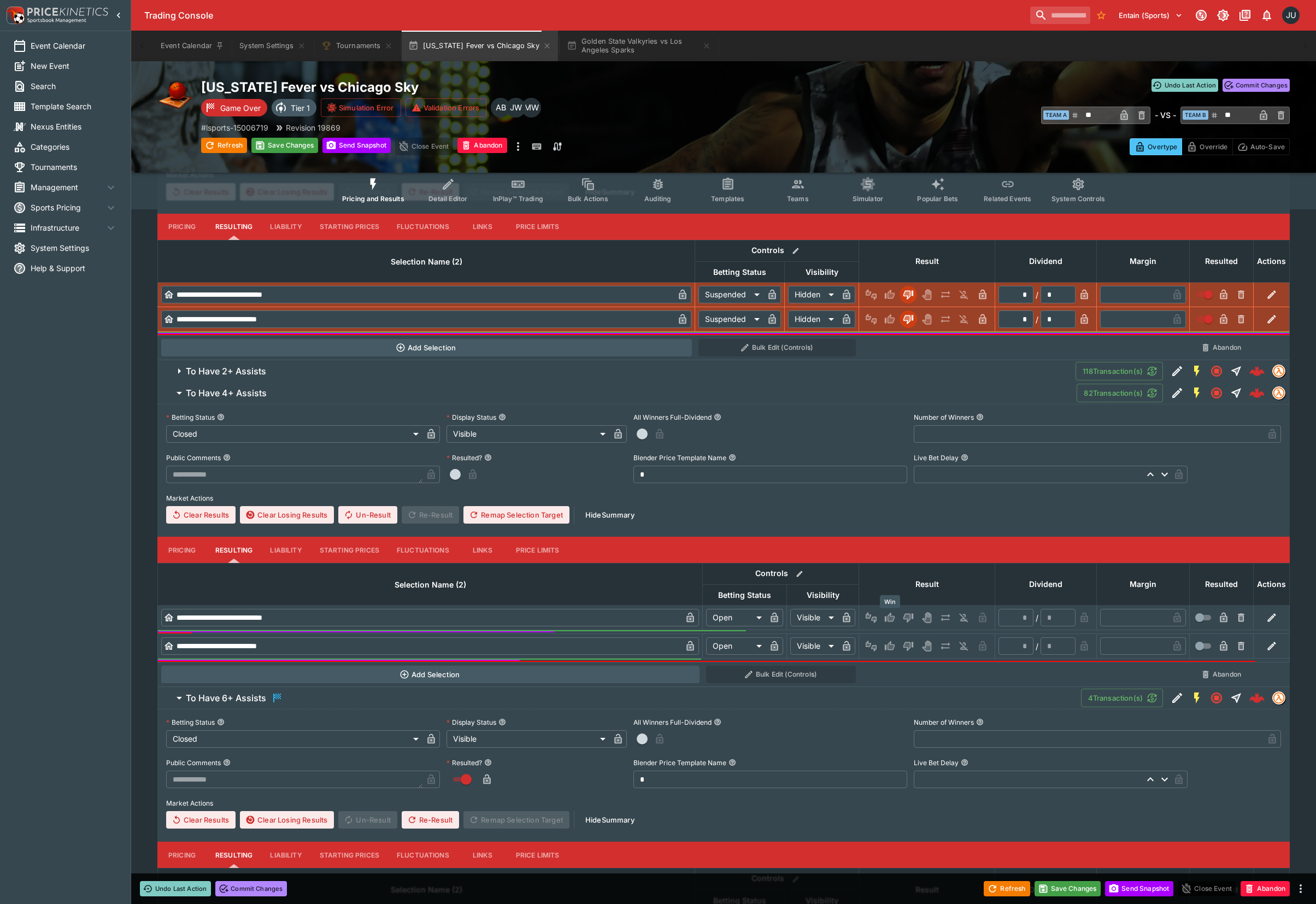
click at [890, 617] on icon "Win" at bounding box center [892, 618] width 5 height 7
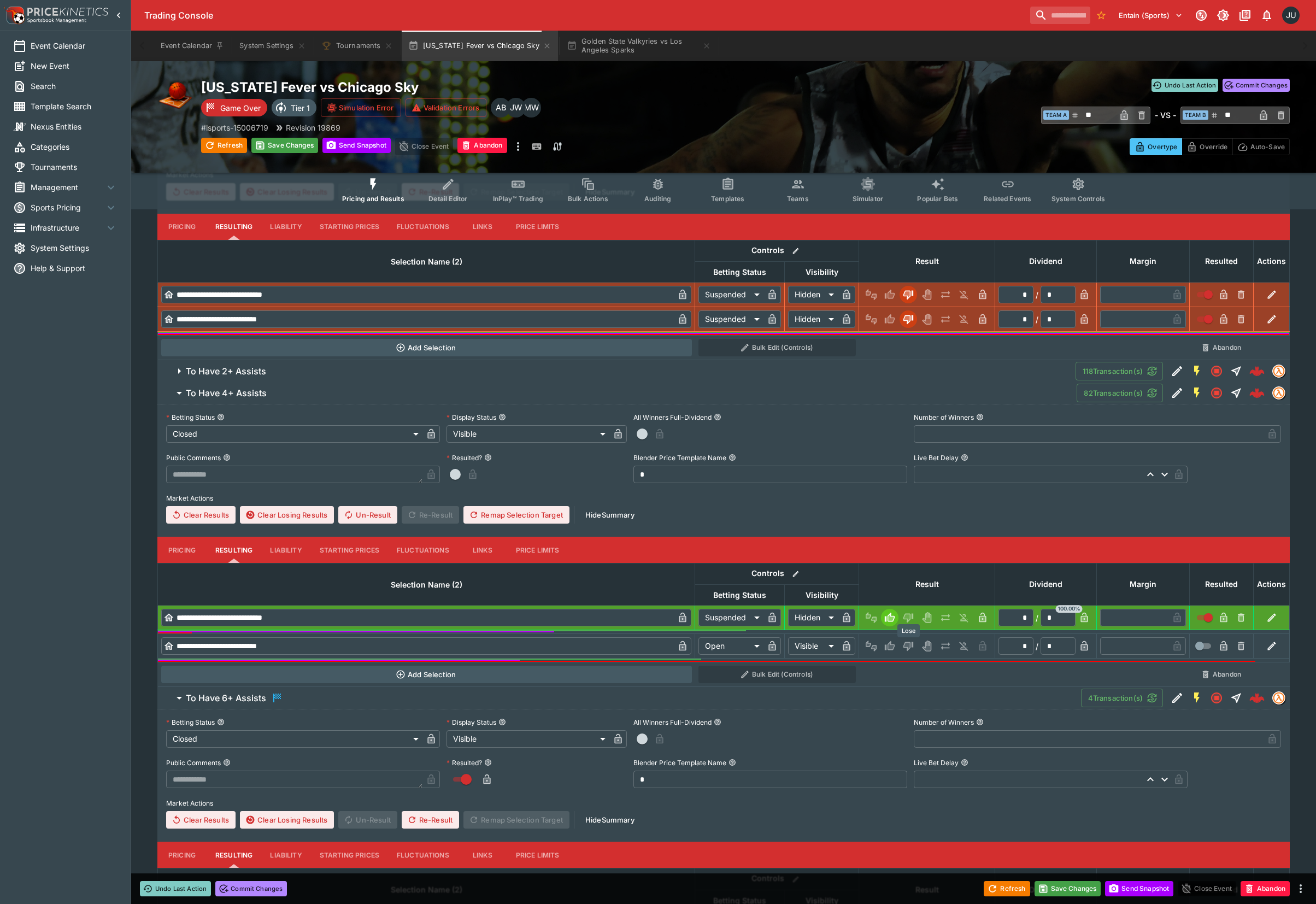
drag, startPoint x: 906, startPoint y: 648, endPoint x: 899, endPoint y: 641, distance: 9.9
click at [906, 648] on icon "Lose" at bounding box center [908, 646] width 11 height 11
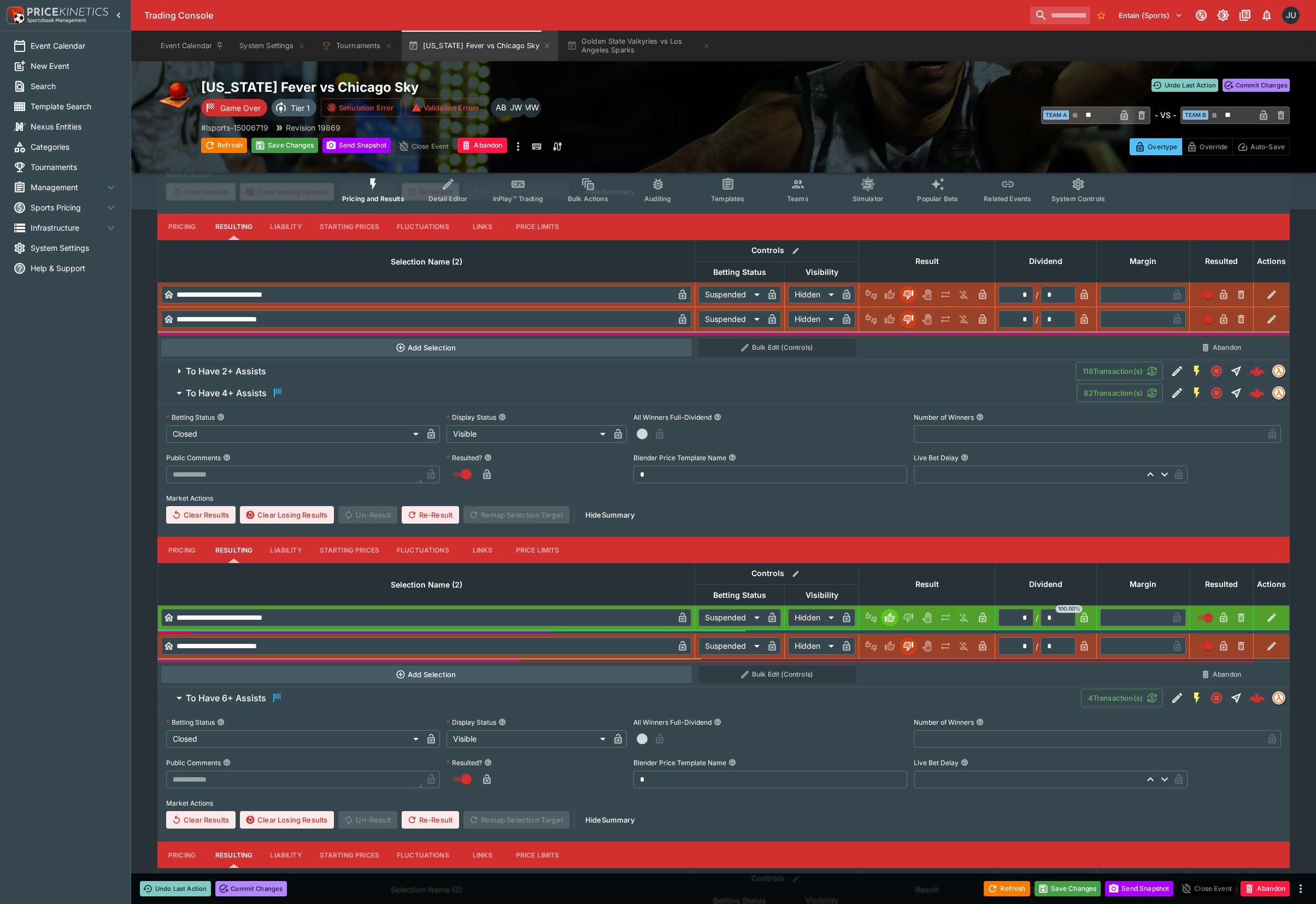
click at [212, 373] on h6 "To Have 2+ Assists" at bounding box center [226, 371] width 80 height 11
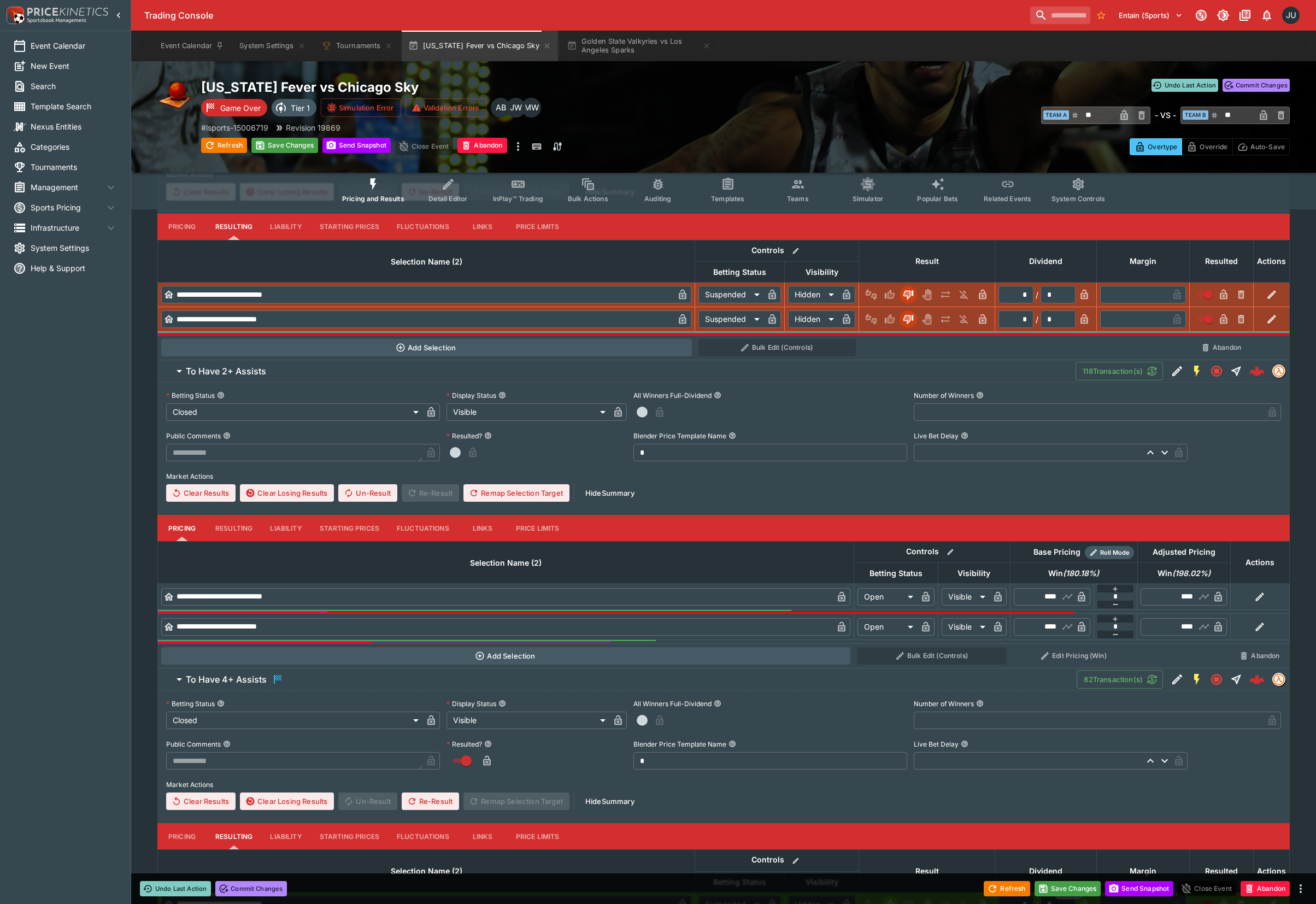
drag, startPoint x: 240, startPoint y: 527, endPoint x: 246, endPoint y: 530, distance: 6.7
click at [240, 240] on button "Resulting" at bounding box center [234, 226] width 55 height 26
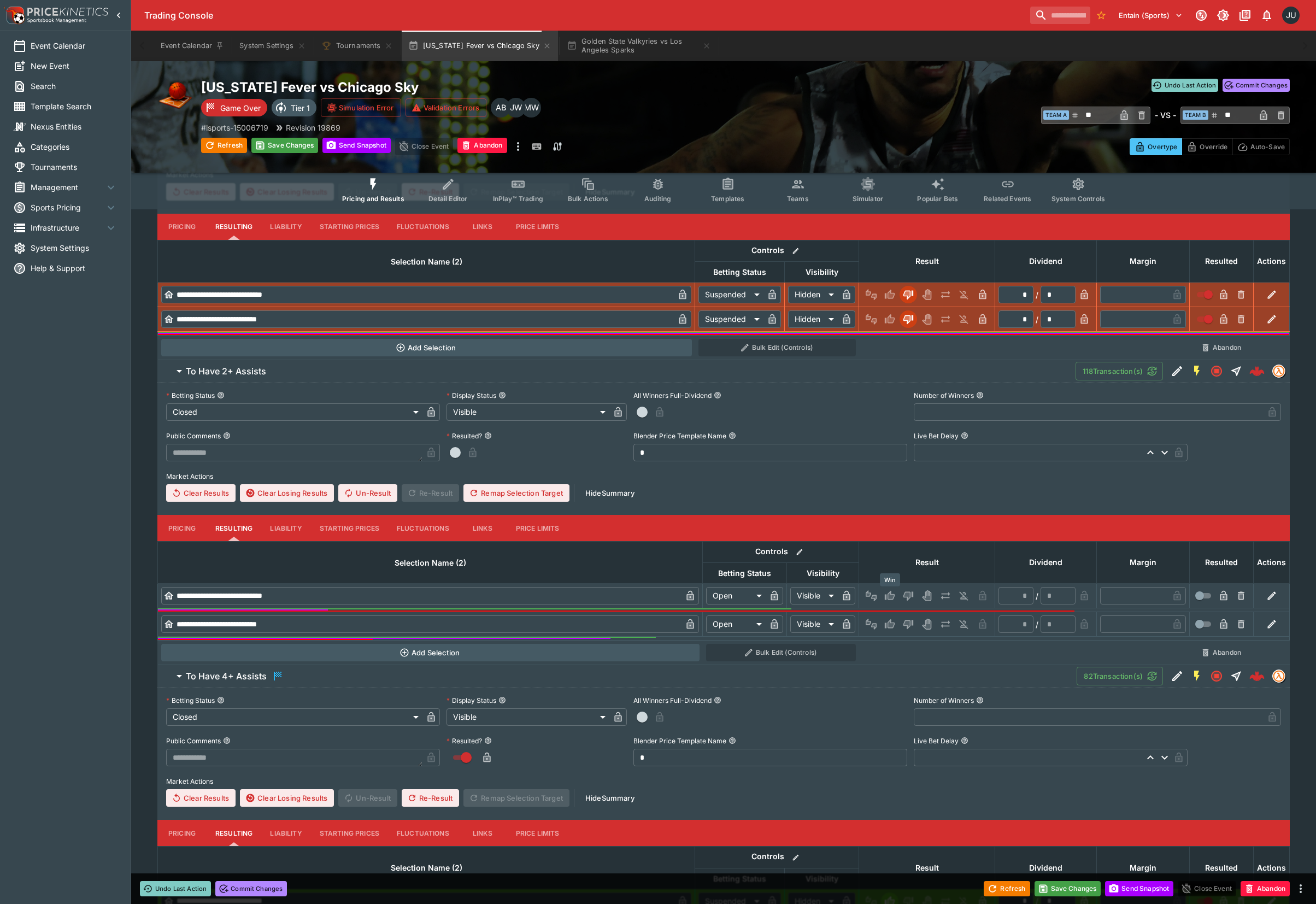
click at [892, 597] on icon "Win" at bounding box center [892, 595] width 5 height 7
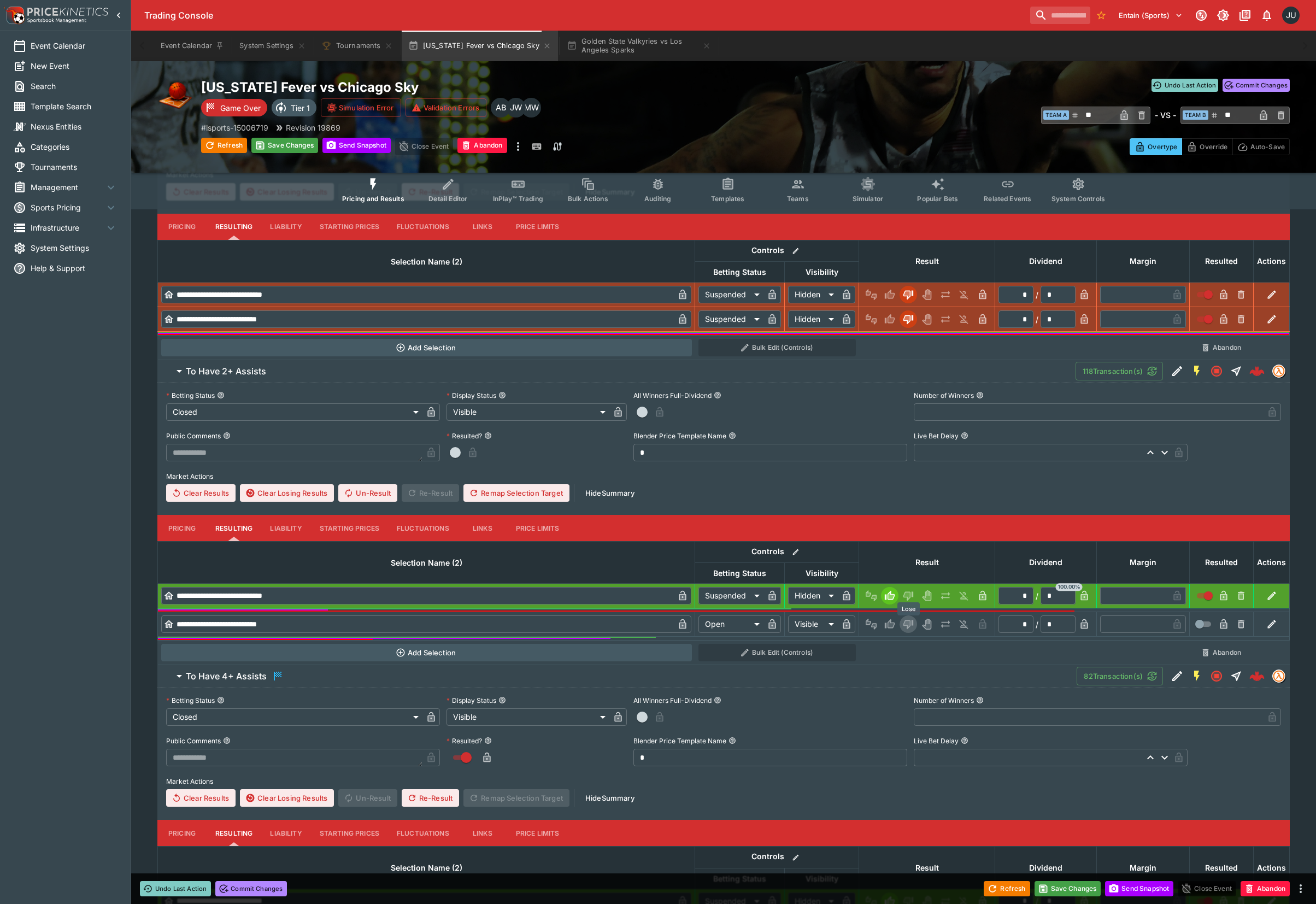
click at [908, 626] on icon "Lose" at bounding box center [908, 625] width 10 height 9
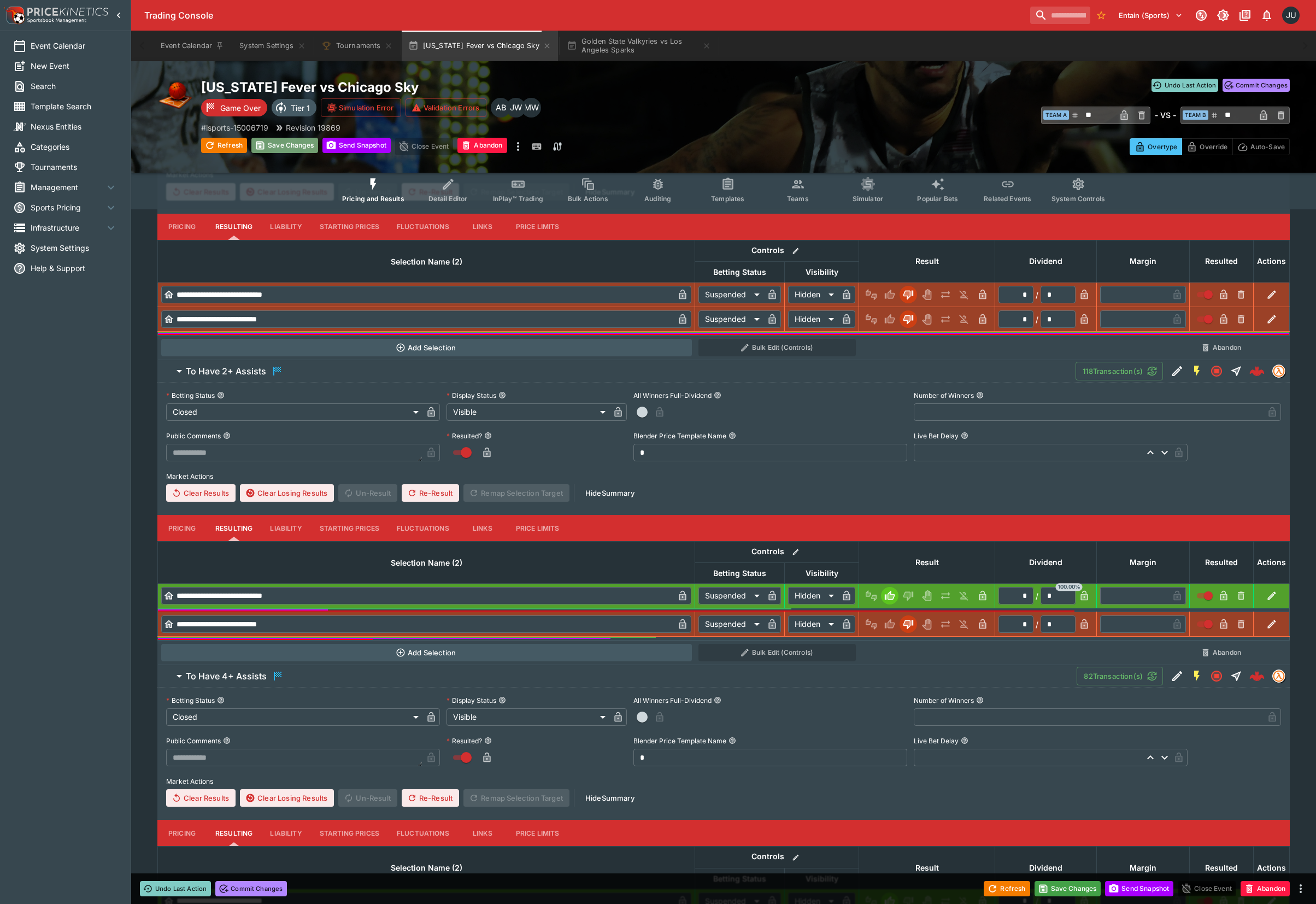
click at [283, 141] on button "Save Changes" at bounding box center [285, 145] width 67 height 15
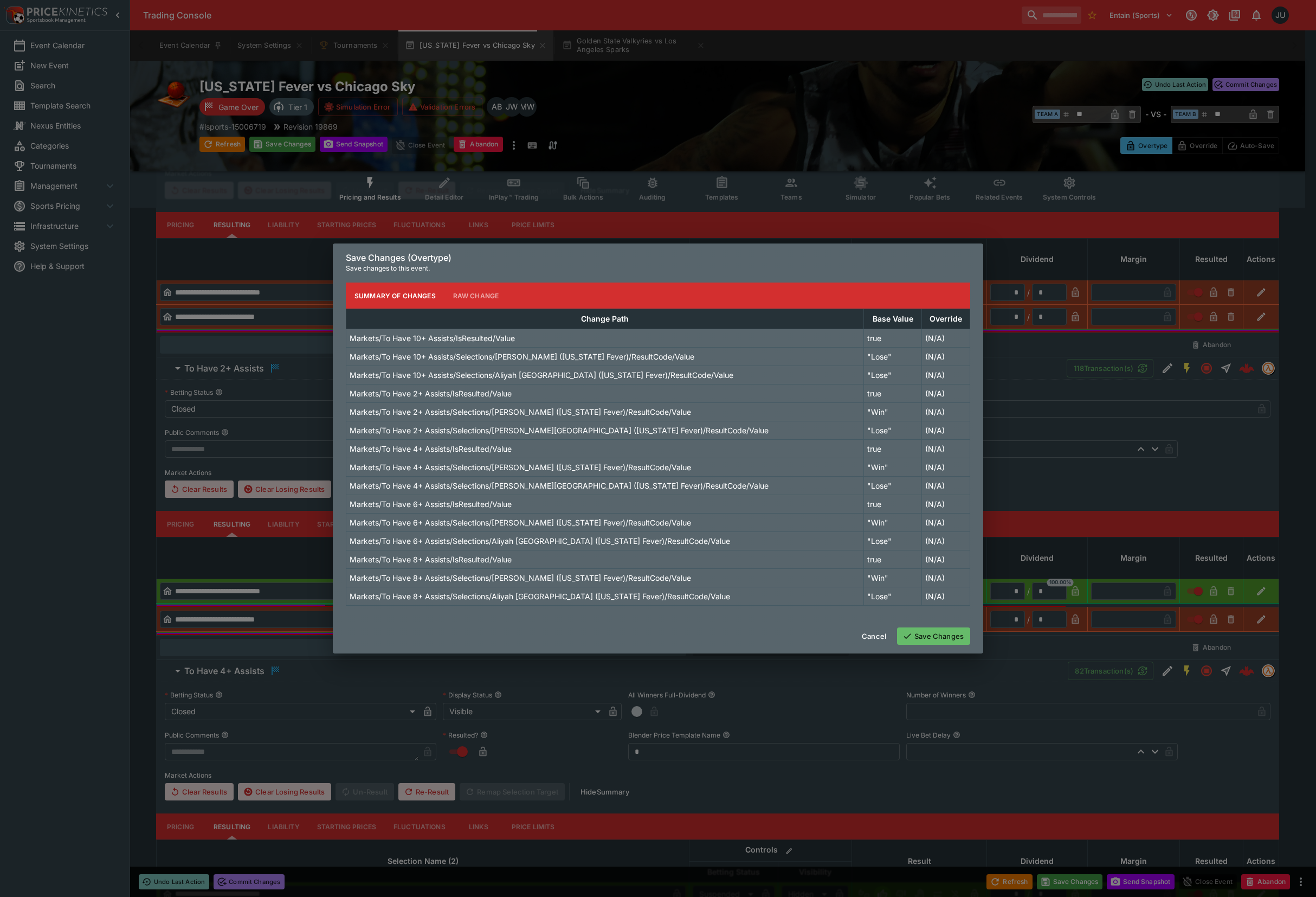
click at [959, 641] on button "Save Changes" at bounding box center [934, 636] width 73 height 18
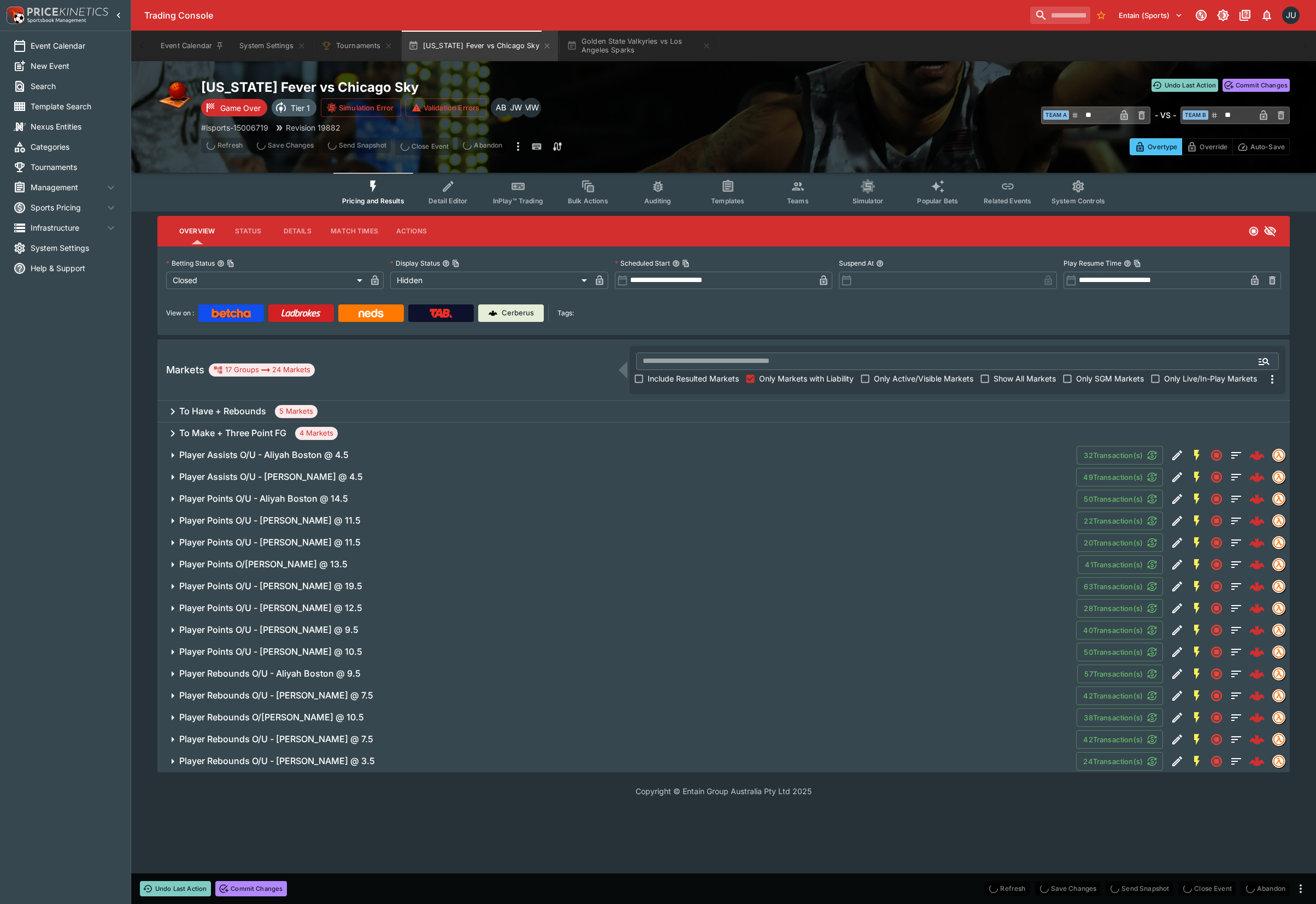
scroll to position [0, 0]
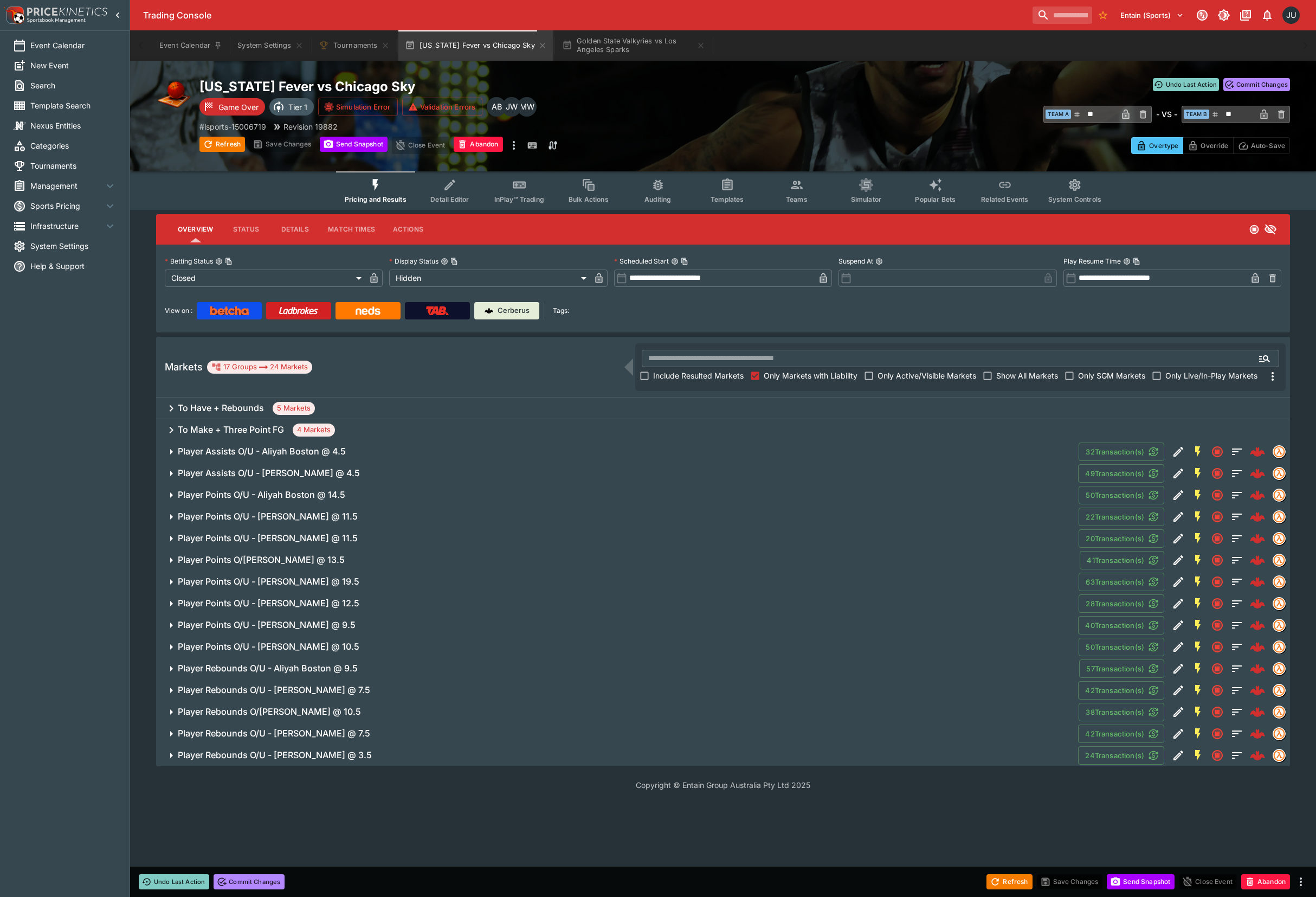
click at [343, 406] on div "To Have + Rebounds 5 Markets" at bounding box center [723, 408] width 1134 height 21
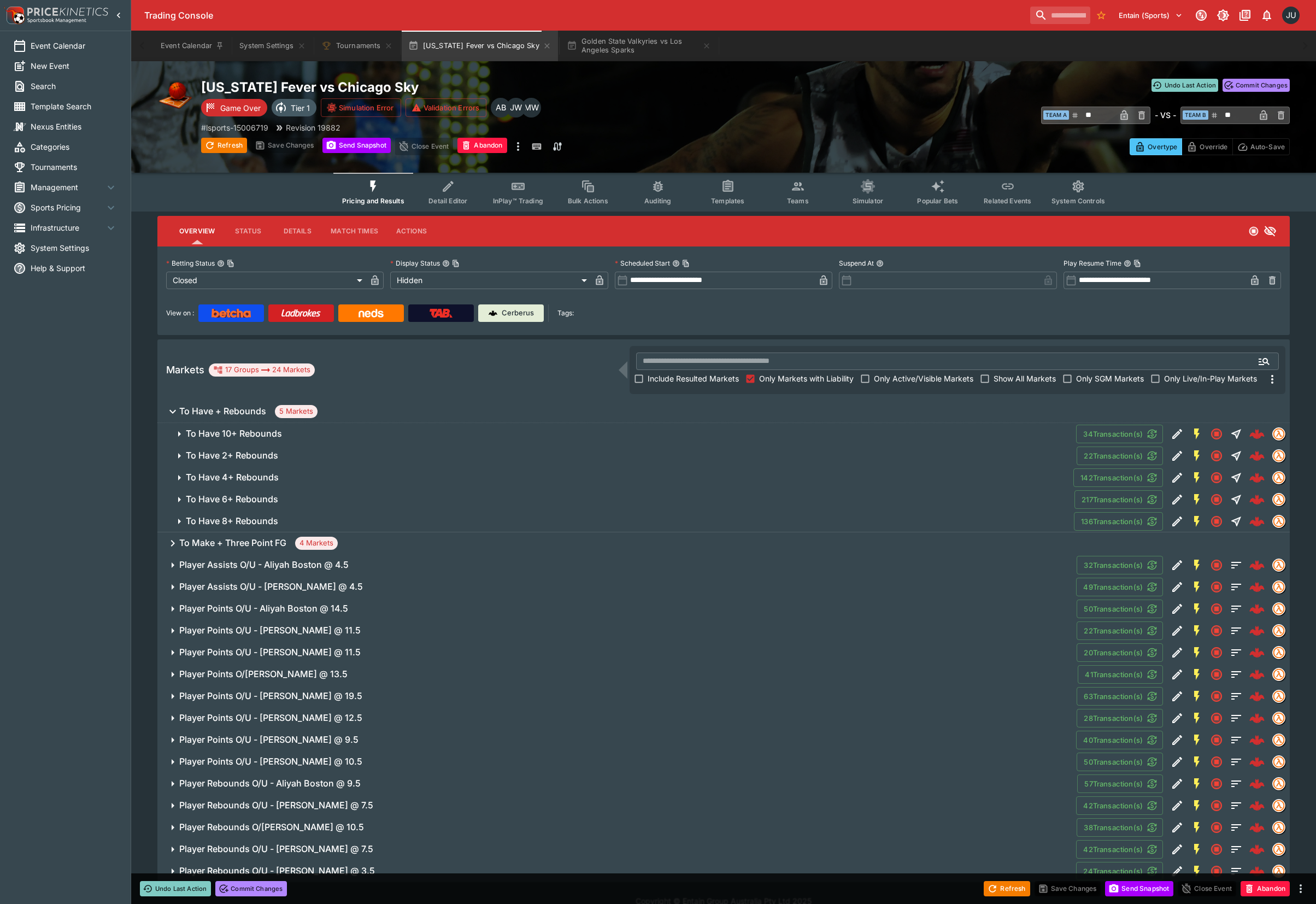
click at [301, 433] on span "To Have 10+ Rebounds" at bounding box center [626, 433] width 882 height 11
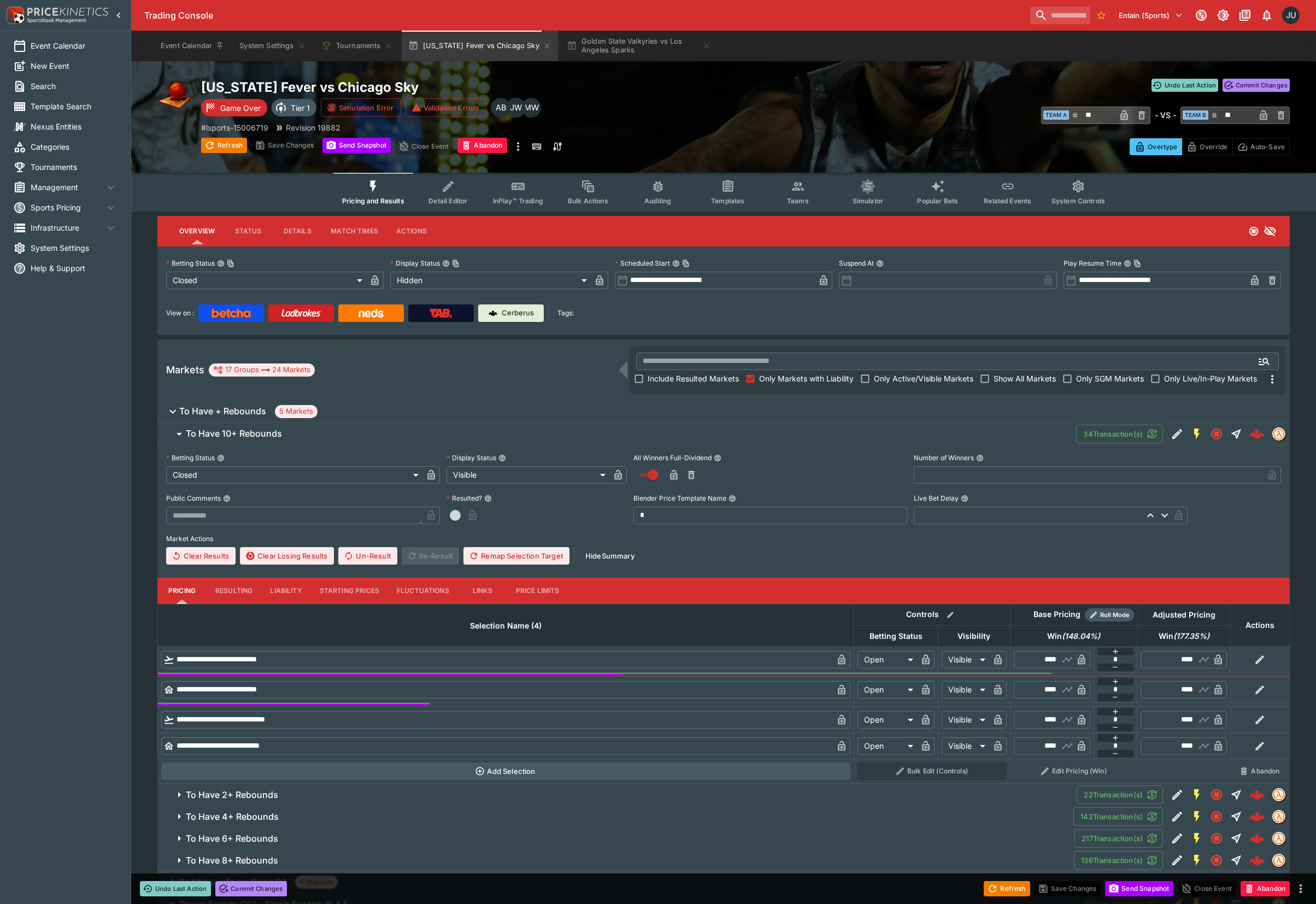
drag, startPoint x: 225, startPoint y: 592, endPoint x: 243, endPoint y: 597, distance: 18.7
click at [227, 593] on button "Resulting" at bounding box center [234, 591] width 55 height 26
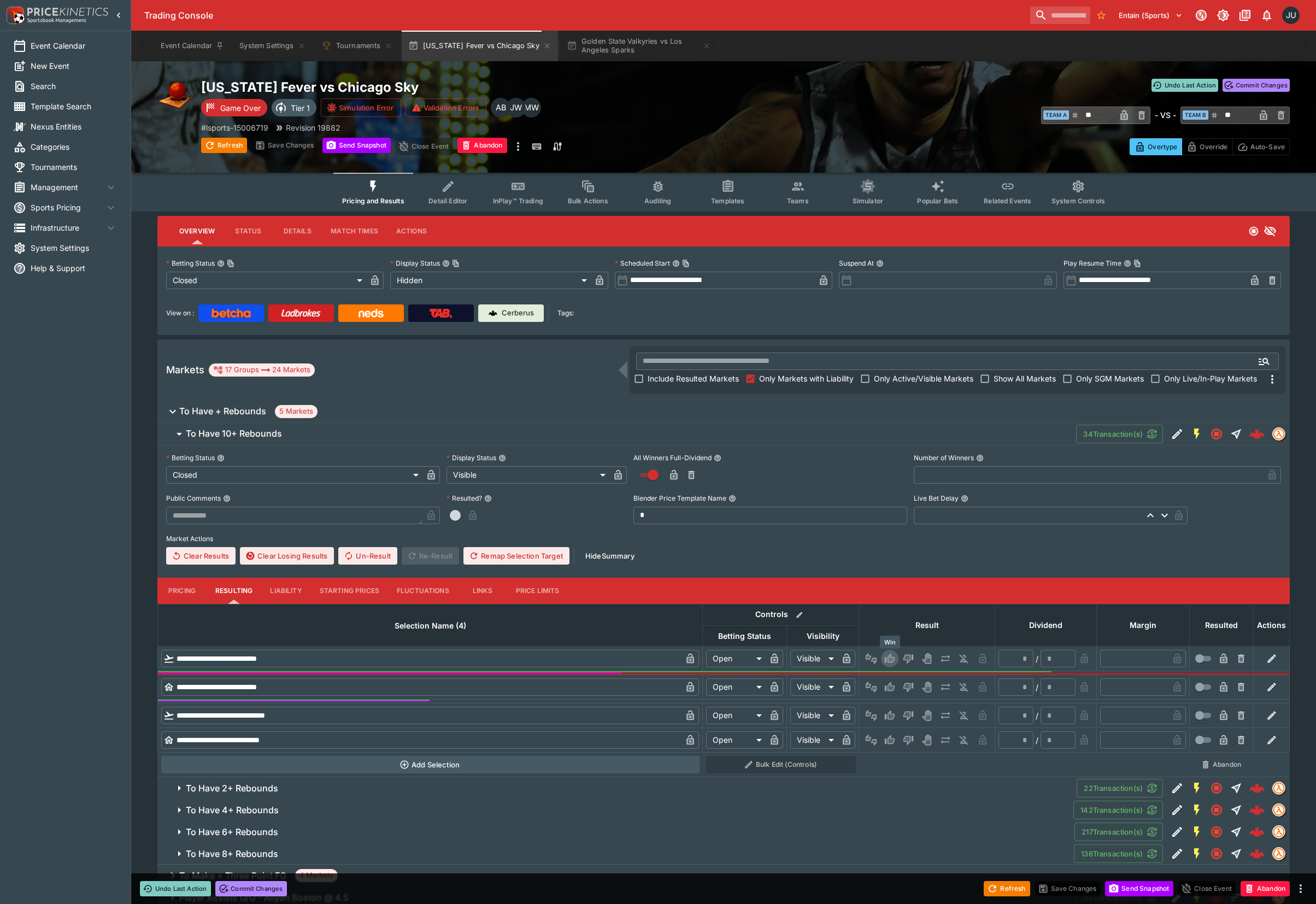
click at [891, 656] on icon "Win" at bounding box center [890, 658] width 11 height 11
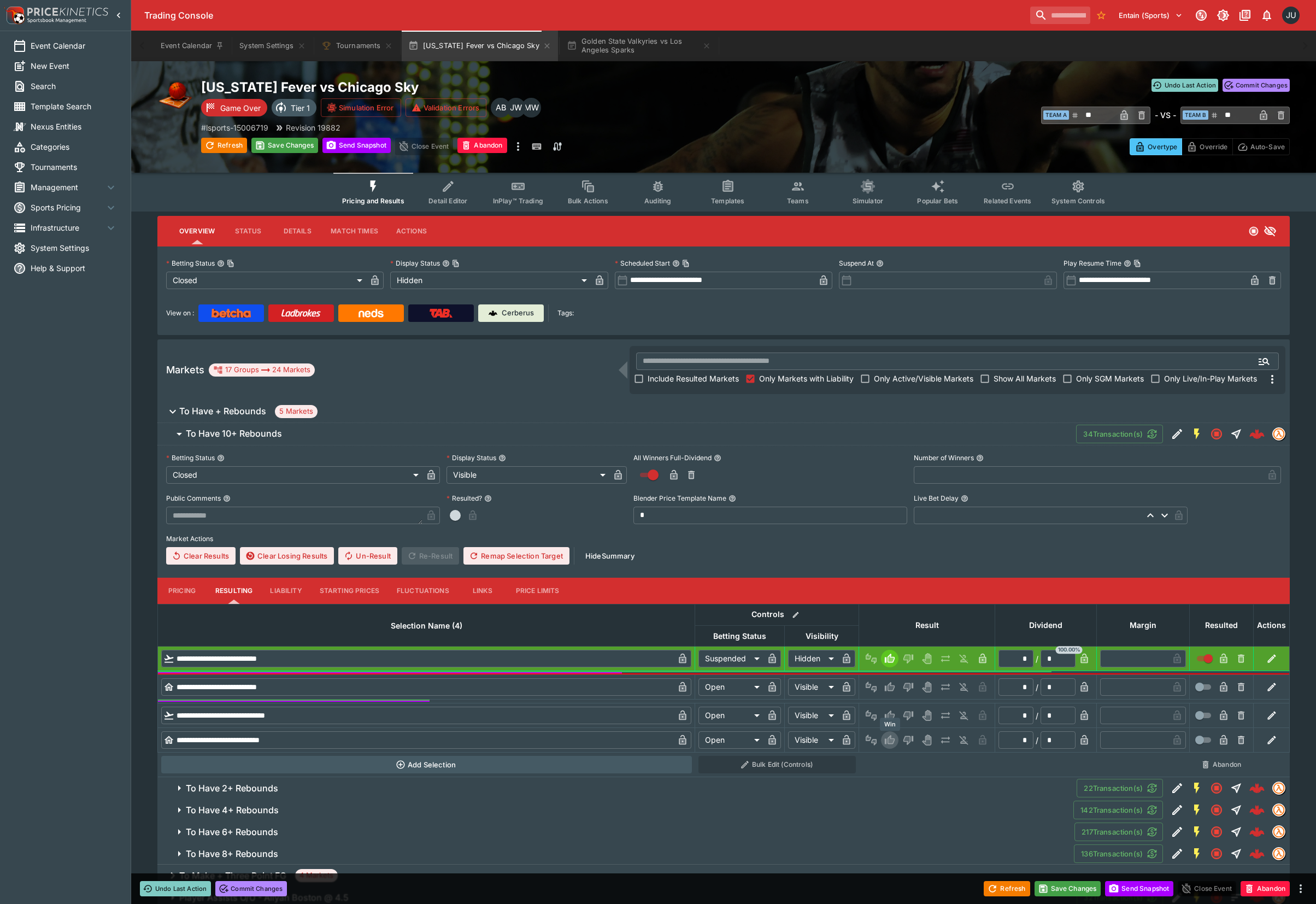
click at [889, 742] on icon "Win" at bounding box center [892, 740] width 5 height 7
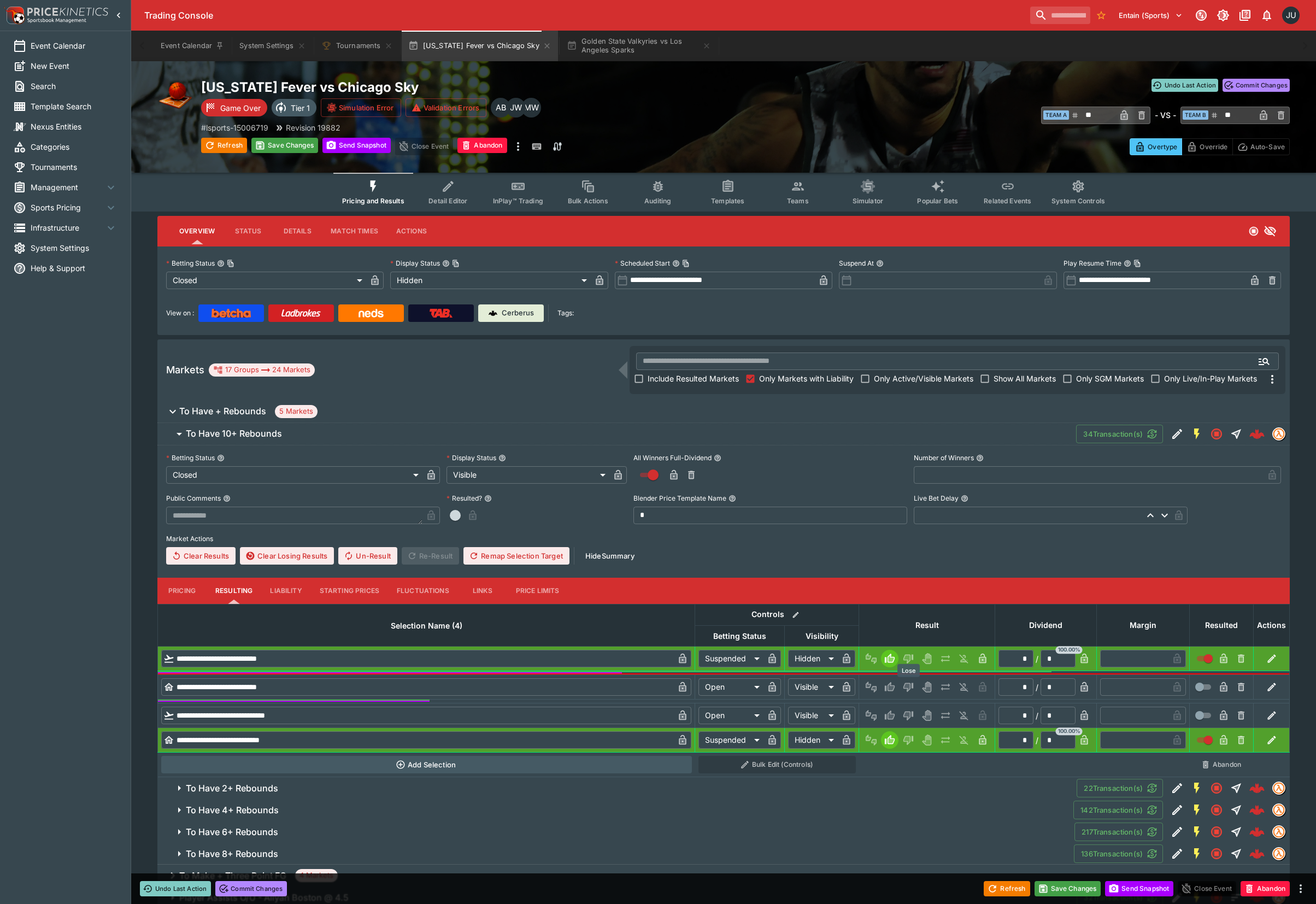
drag, startPoint x: 904, startPoint y: 684, endPoint x: 904, endPoint y: 706, distance: 22.0
click at [904, 687] on icon "Lose" at bounding box center [908, 687] width 11 height 11
click at [904, 711] on icon "Lose" at bounding box center [908, 715] width 11 height 11
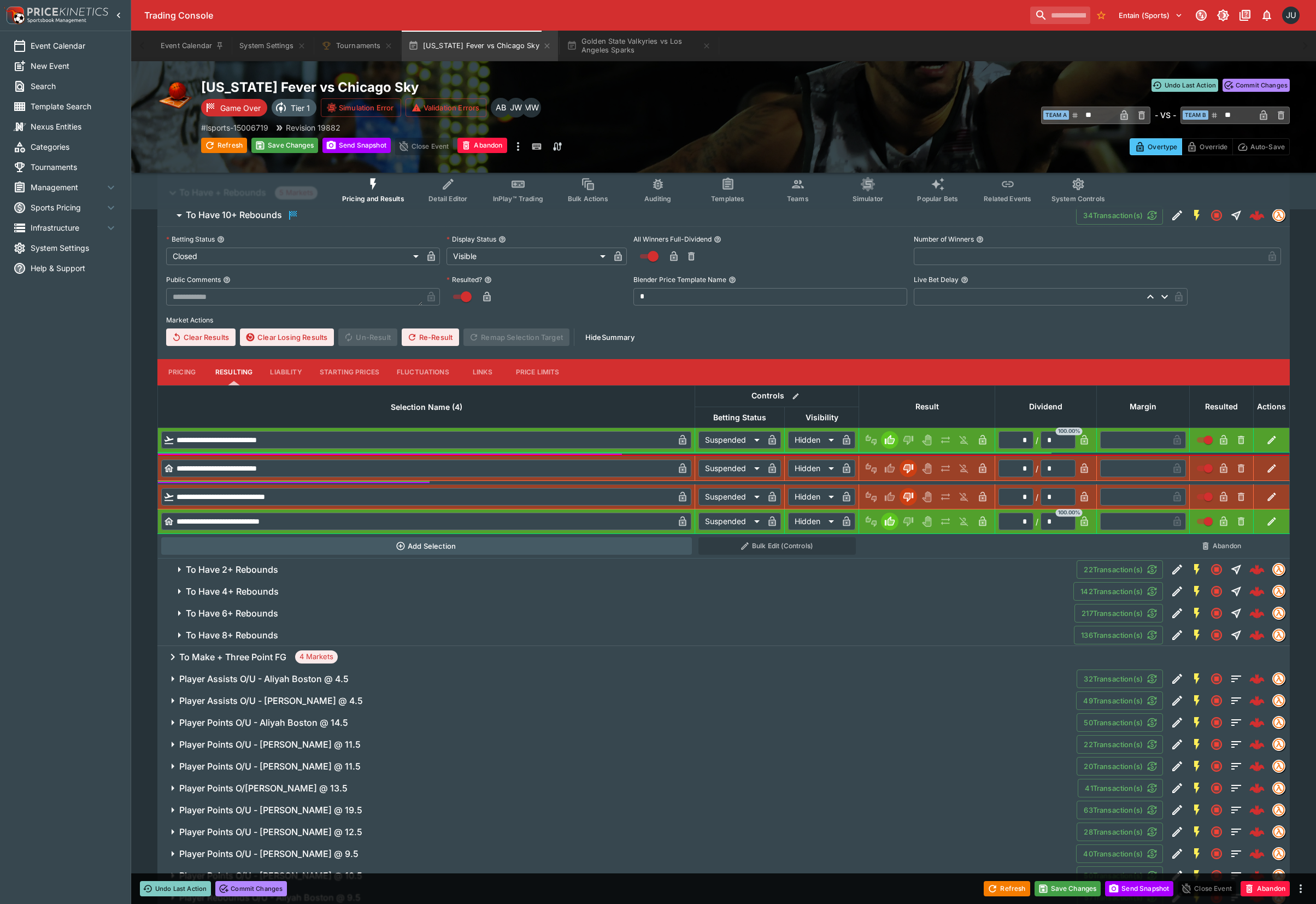
click at [306, 628] on button "To Have 8+ Rebounds" at bounding box center [616, 635] width 917 height 22
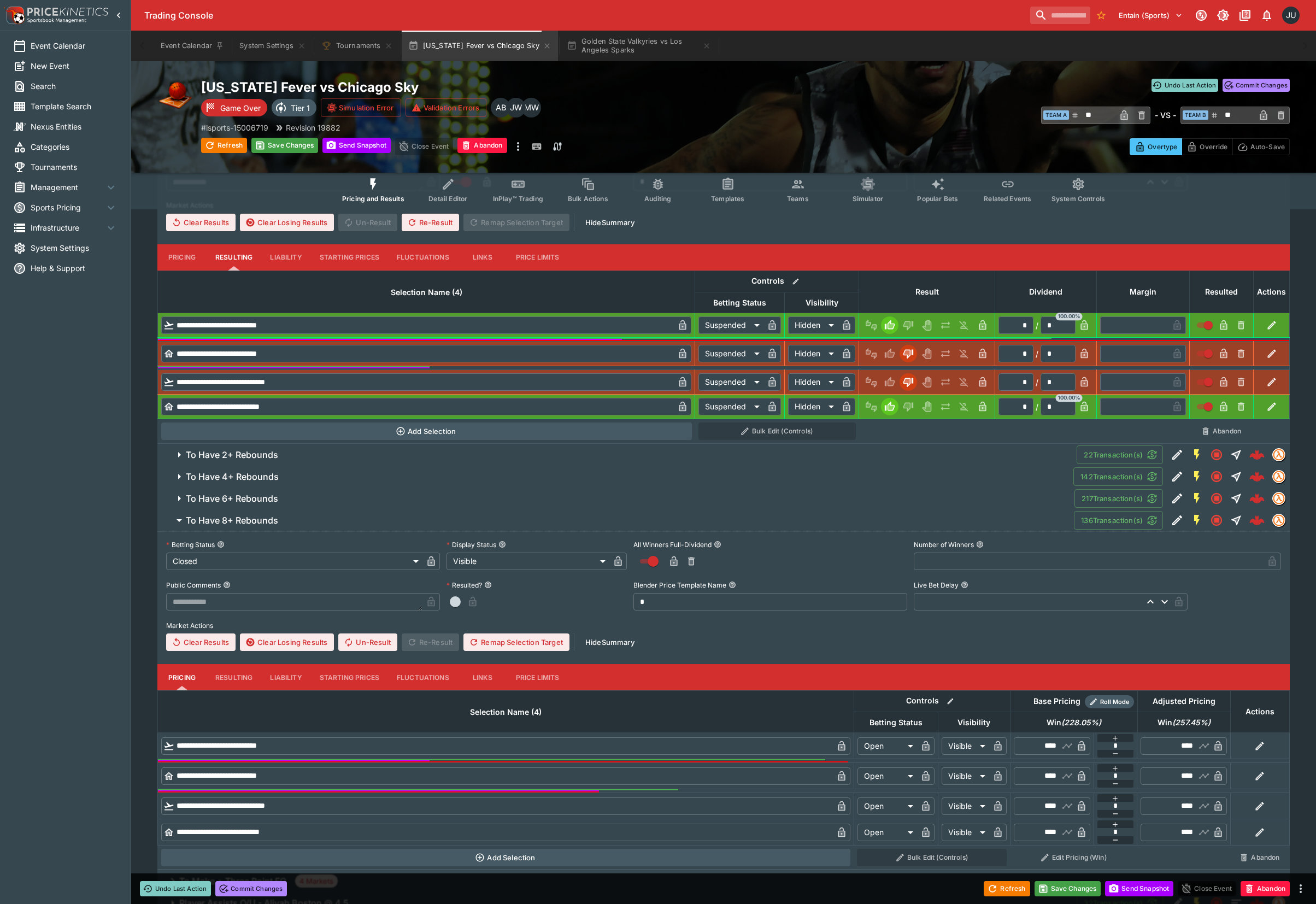
scroll to position [510, 0]
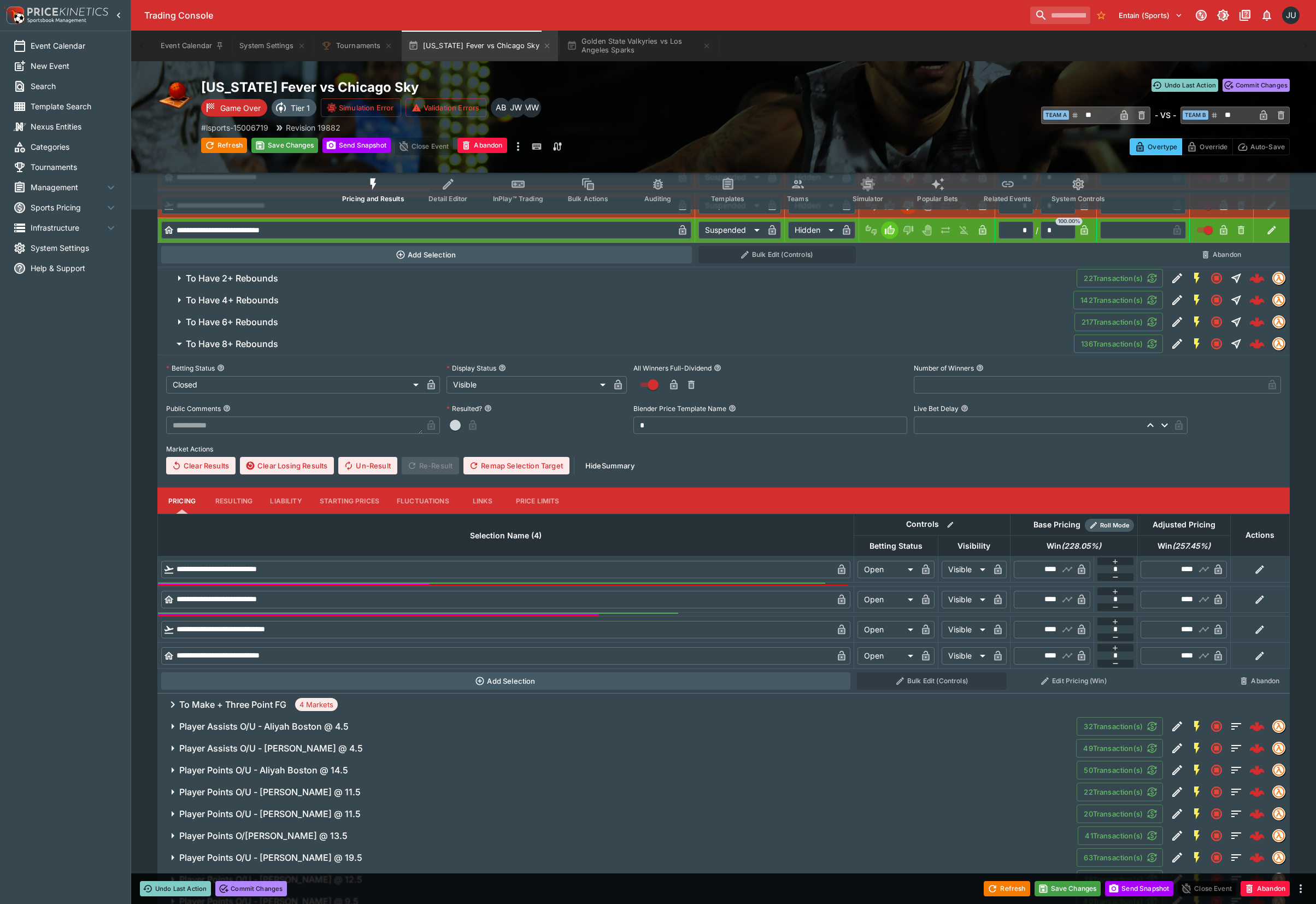
click at [234, 94] on button "Resulting" at bounding box center [234, 81] width 55 height 26
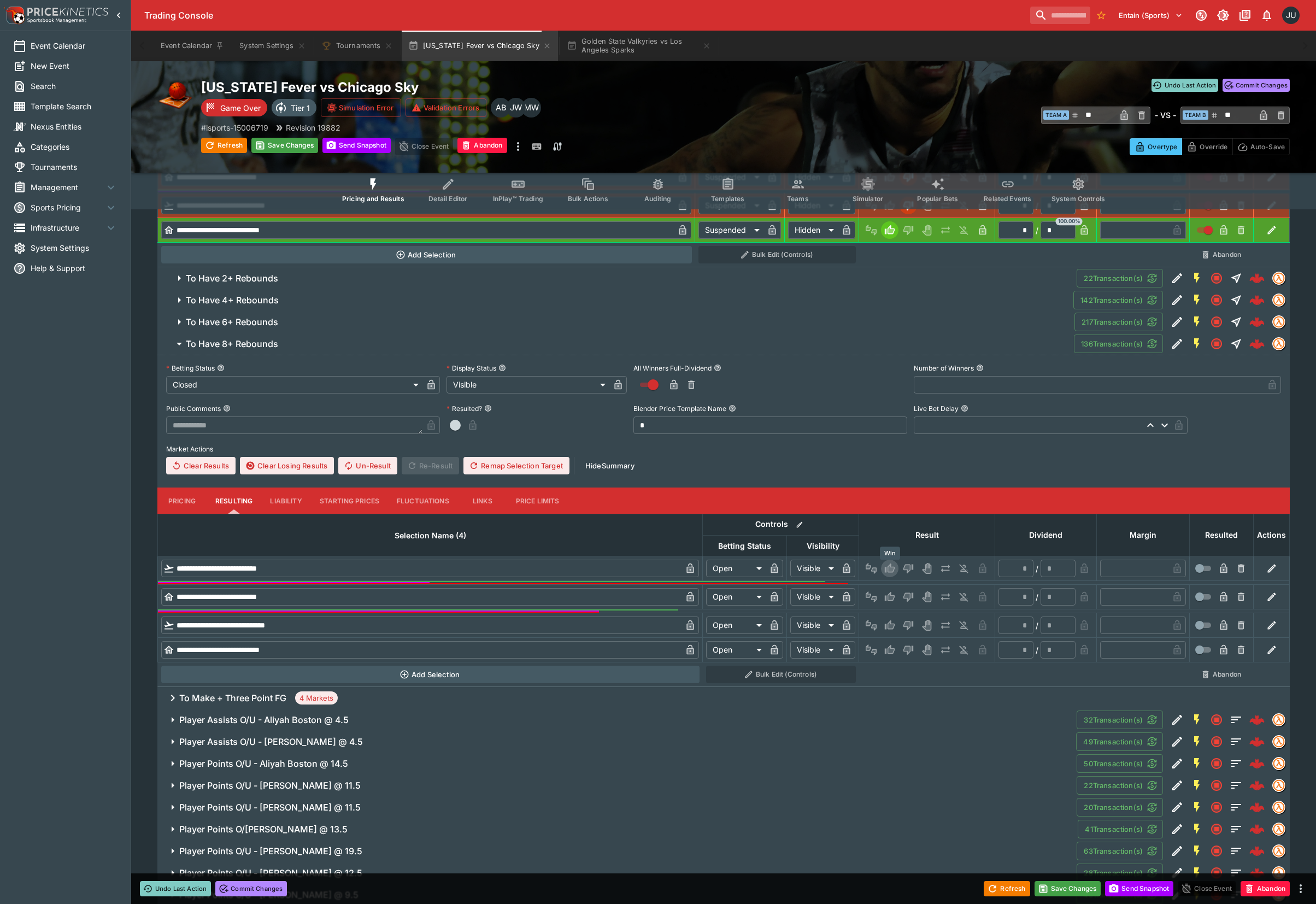
click at [887, 569] on icon "Win" at bounding box center [890, 568] width 11 height 11
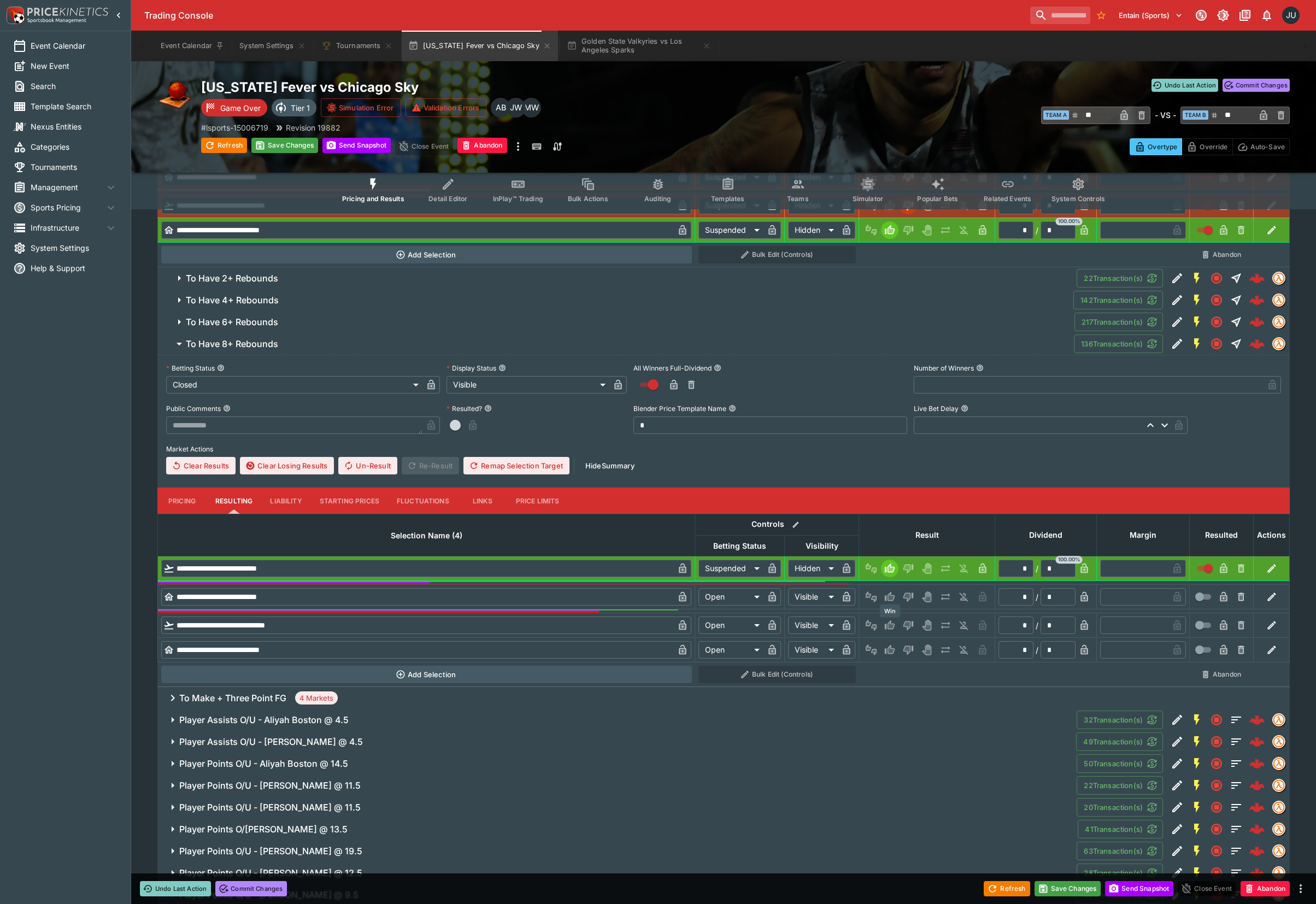
click at [892, 628] on icon "Win" at bounding box center [892, 625] width 5 height 7
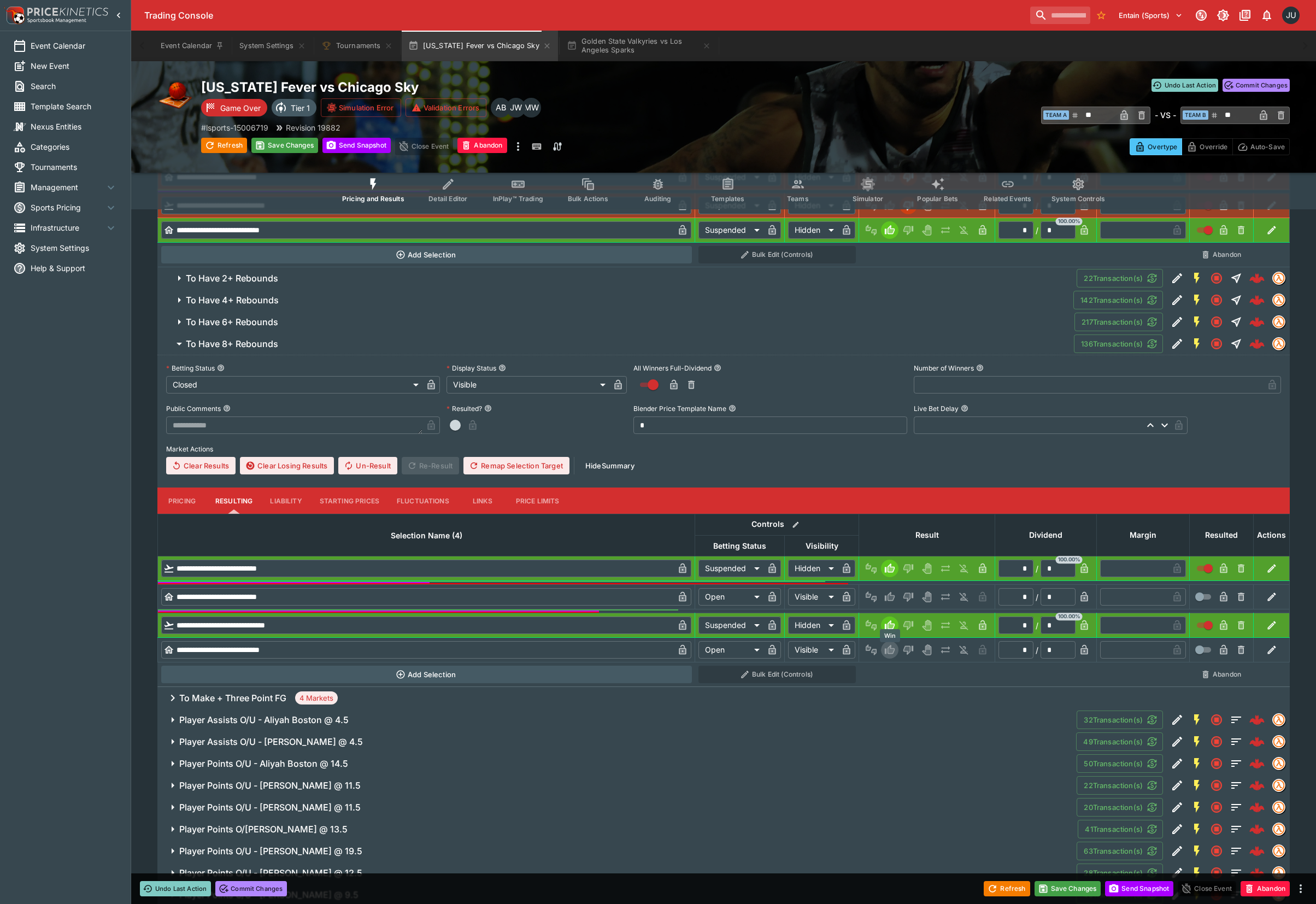
click at [890, 652] on icon "Win" at bounding box center [892, 650] width 5 height 7
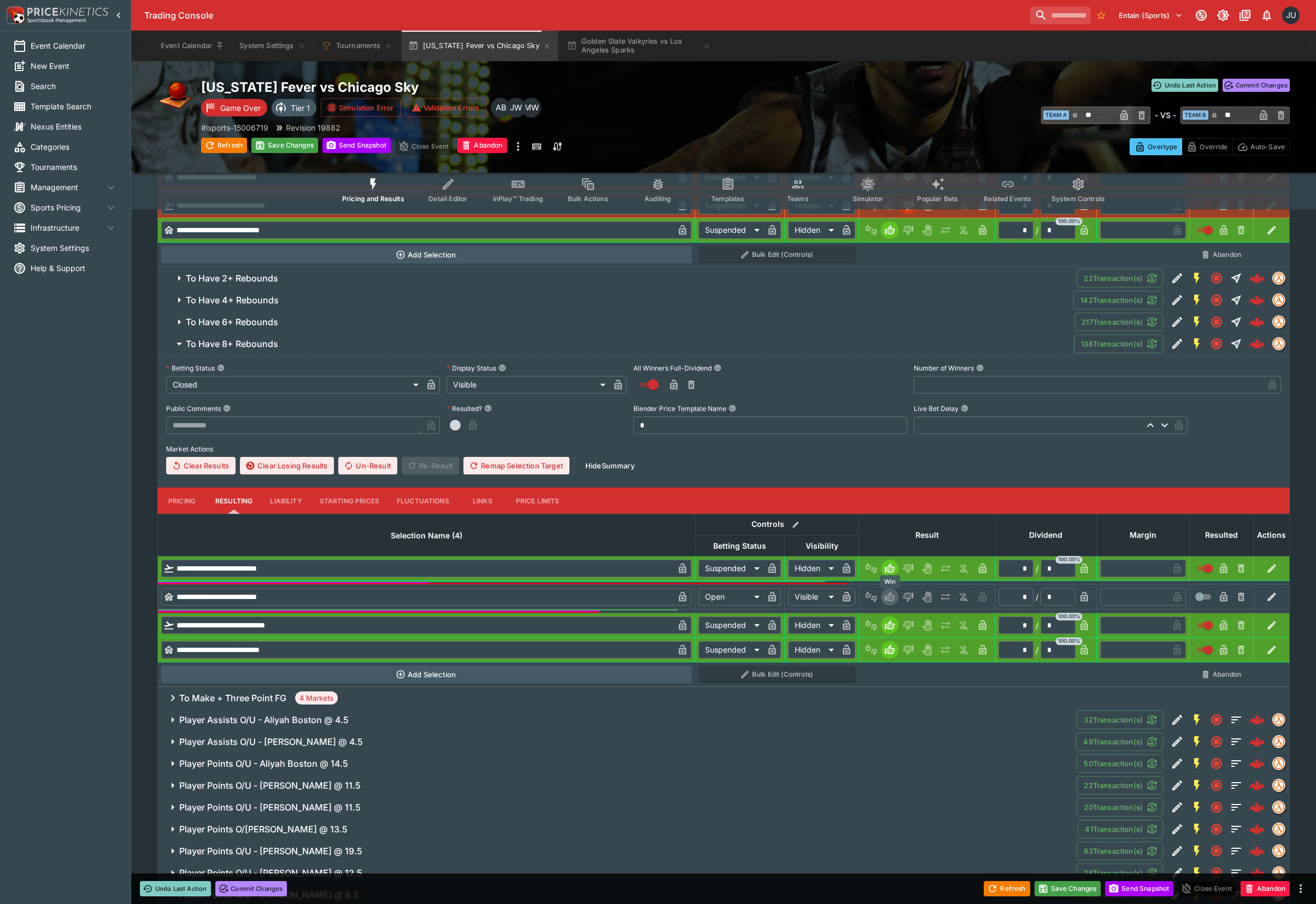
click at [898, 595] on button "Win" at bounding box center [890, 597] width 18 height 18
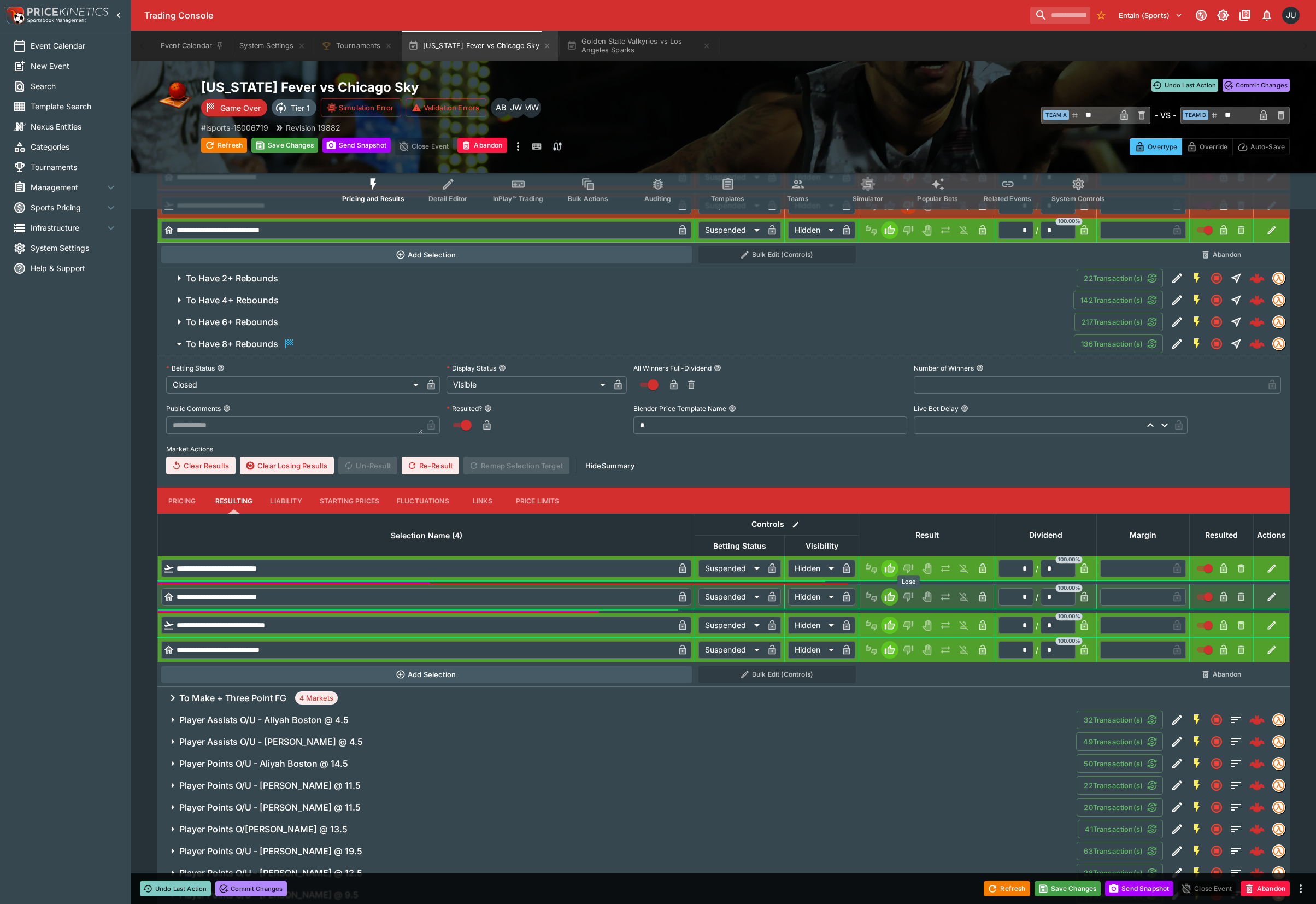
click at [908, 597] on icon "Lose" at bounding box center [908, 597] width 5 height 7
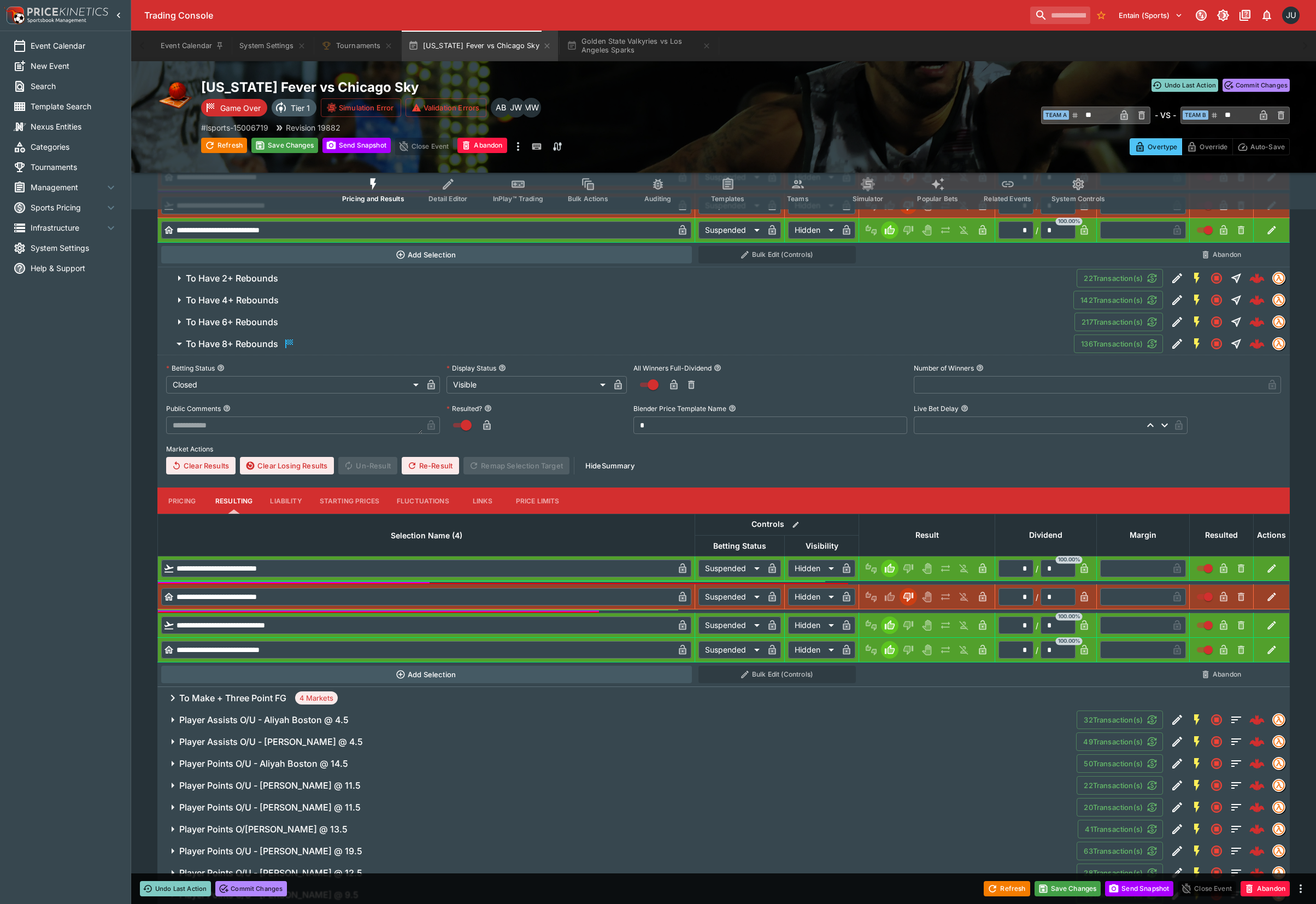
click at [292, 322] on span "To Have 6+ Rebounds" at bounding box center [626, 322] width 880 height 11
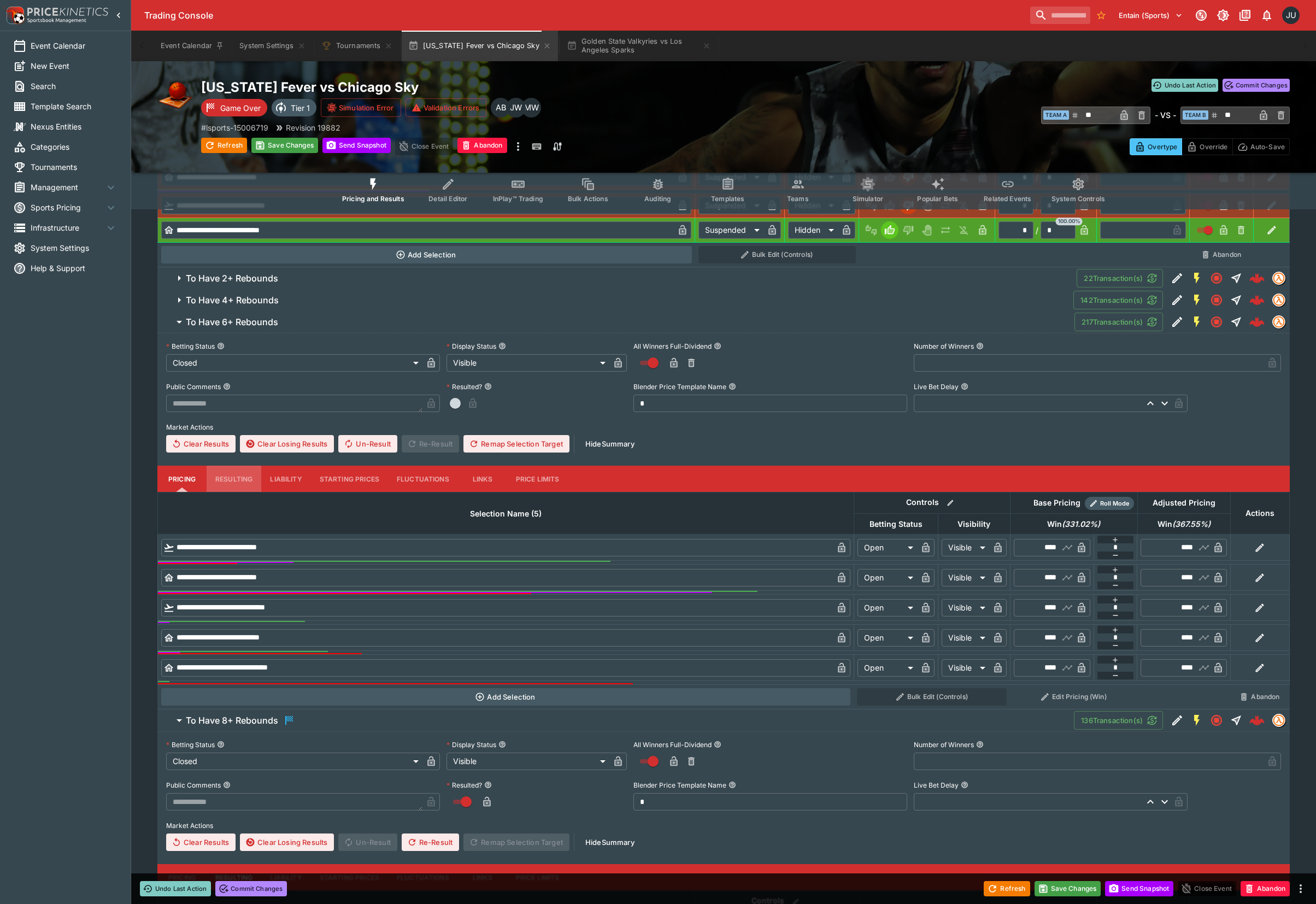
click at [240, 94] on button "Resulting" at bounding box center [234, 81] width 55 height 26
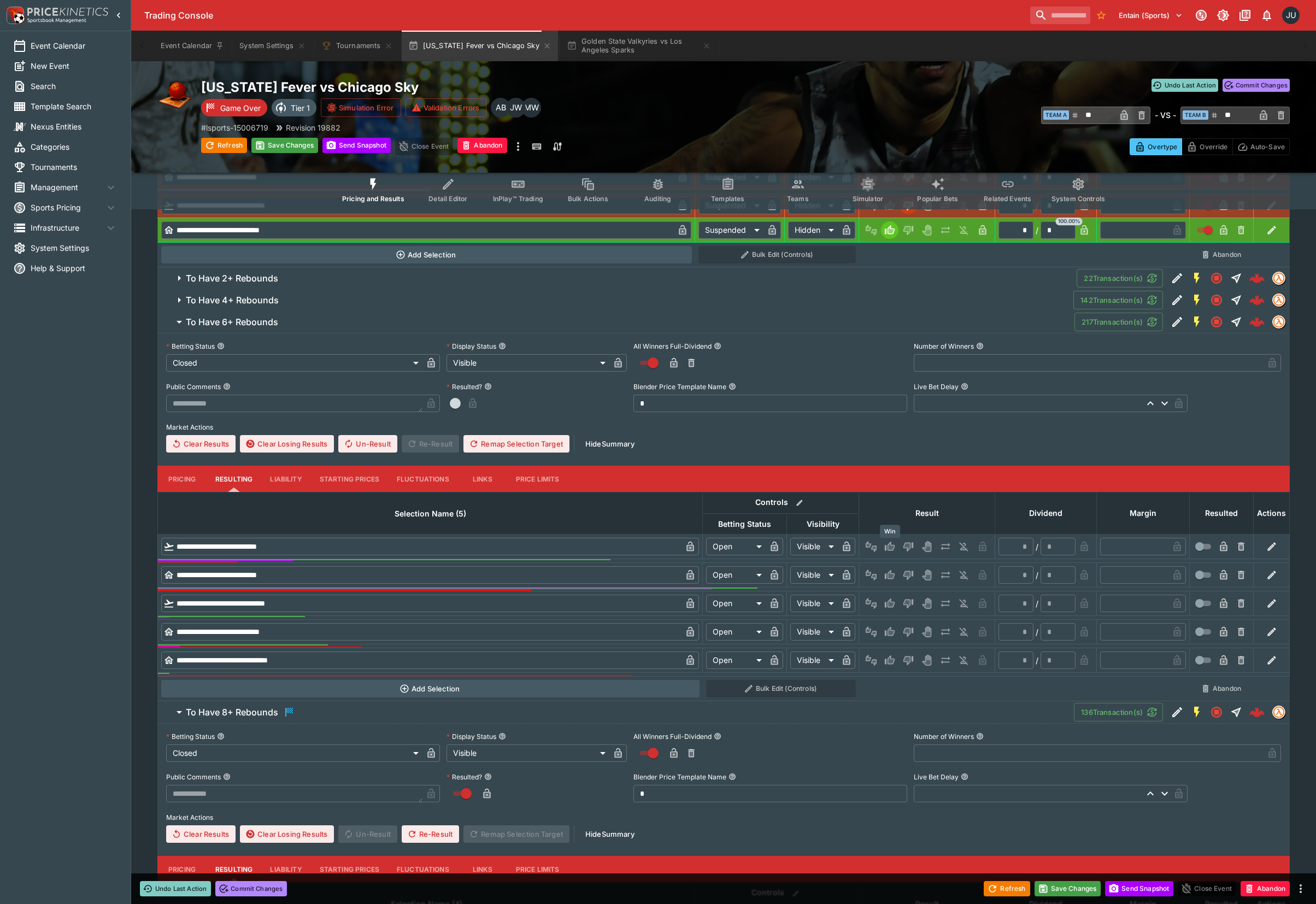
click at [893, 549] on icon "Win" at bounding box center [890, 546] width 10 height 9
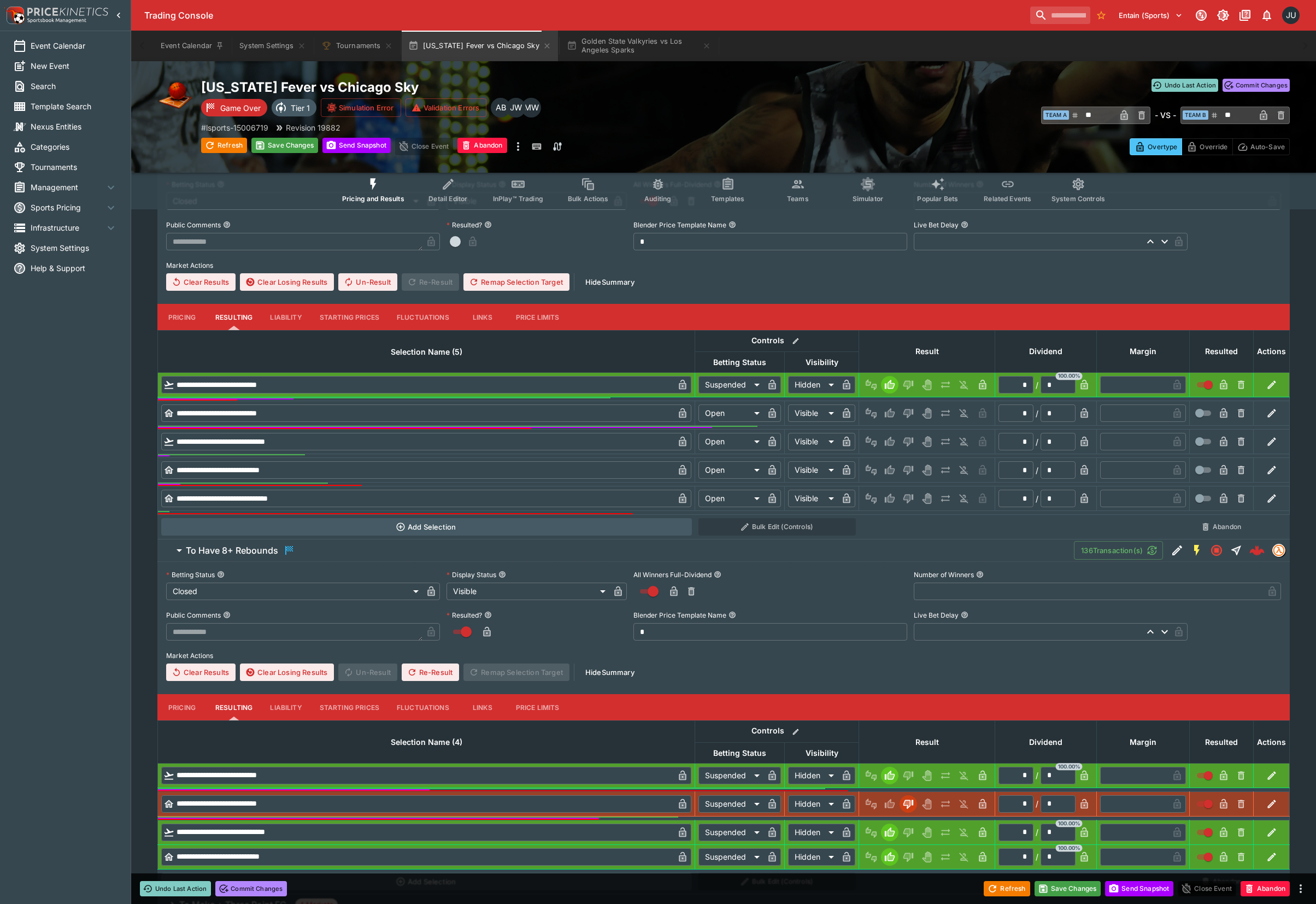
scroll to position [656, 0]
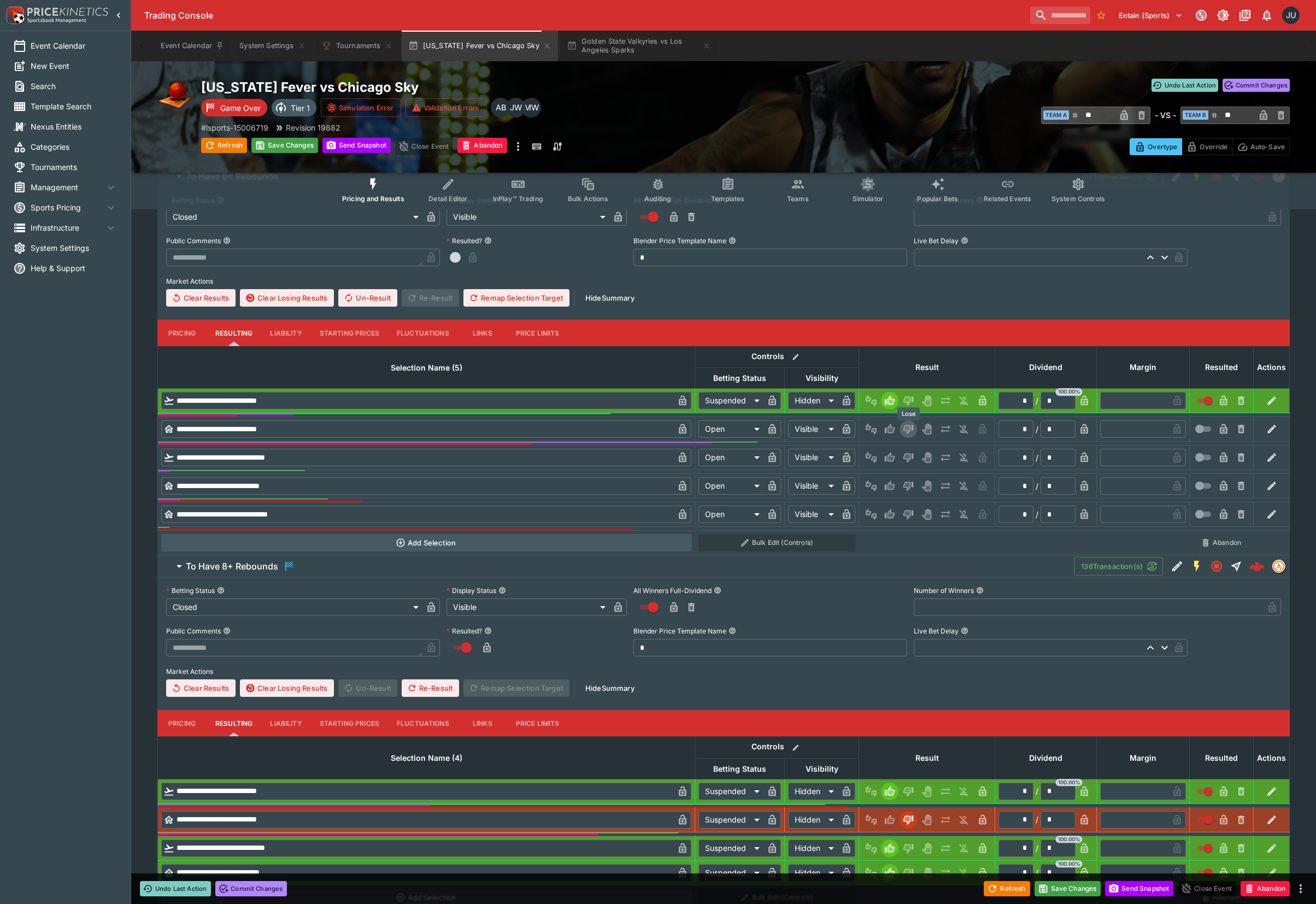
click at [904, 431] on icon "Lose" at bounding box center [908, 430] width 10 height 9
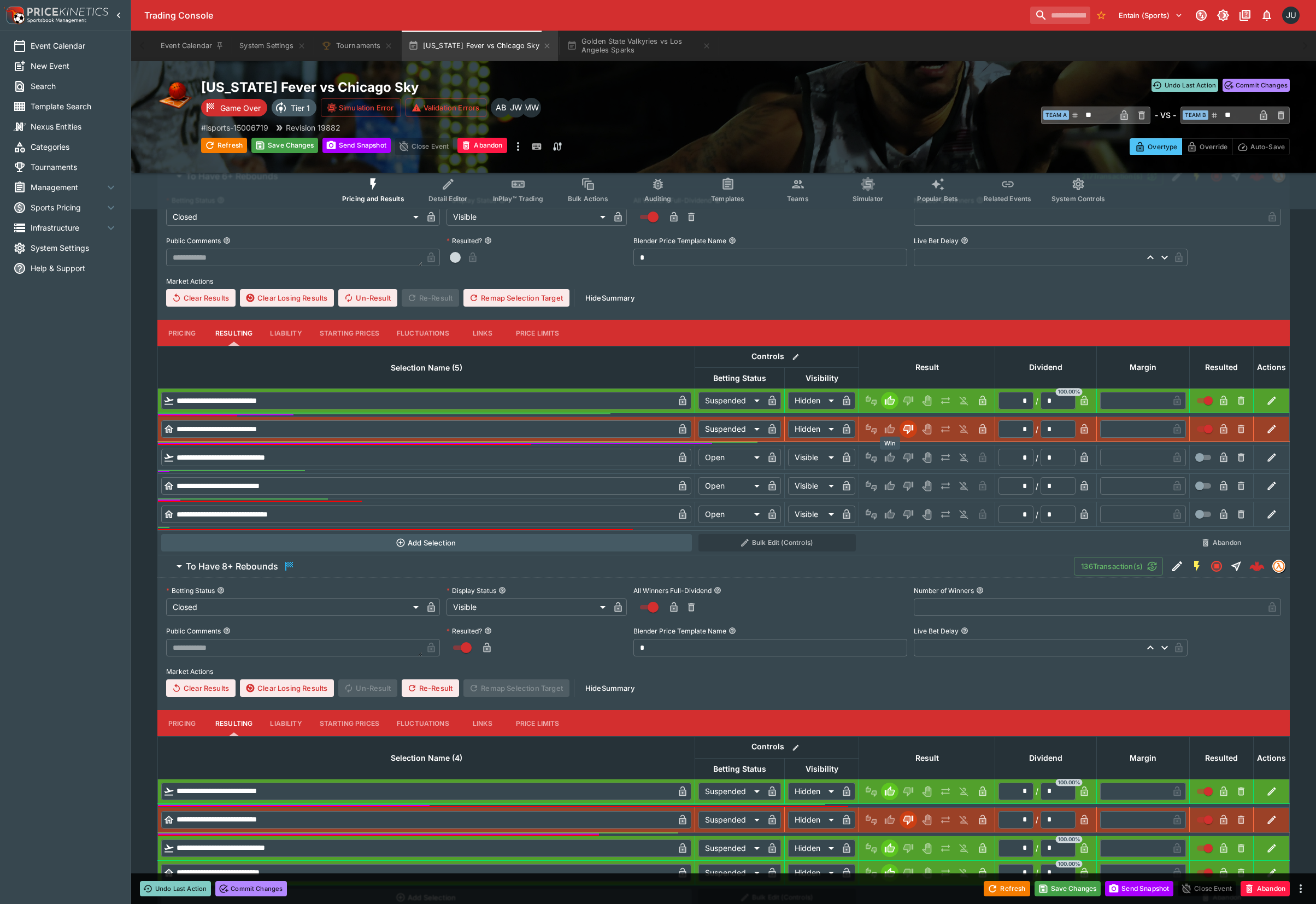
click at [889, 459] on icon "Win" at bounding box center [892, 458] width 5 height 7
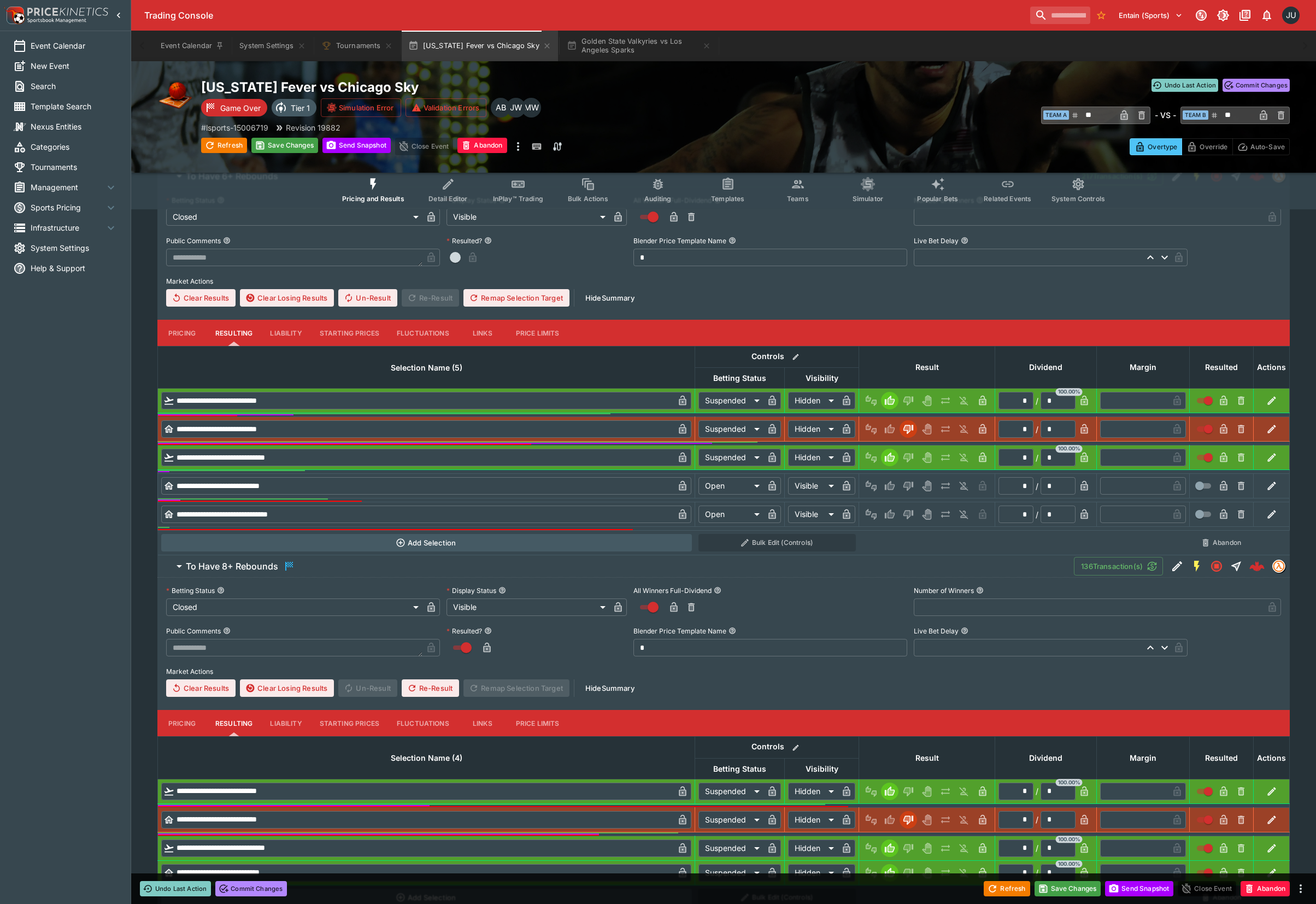
click at [893, 494] on div at bounding box center [927, 486] width 129 height 18
click at [890, 488] on icon "Win" at bounding box center [892, 486] width 5 height 7
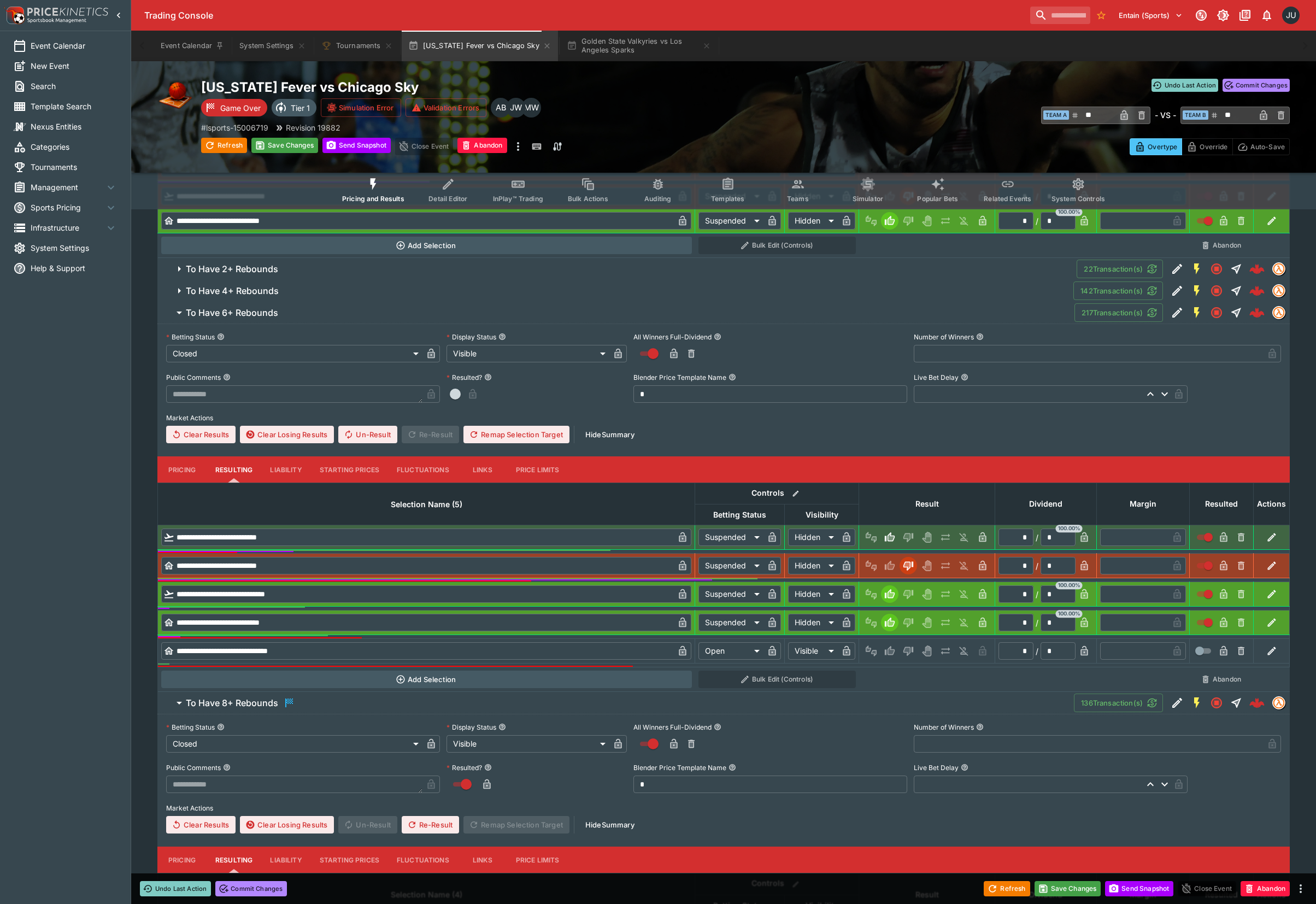
scroll to position [510, 0]
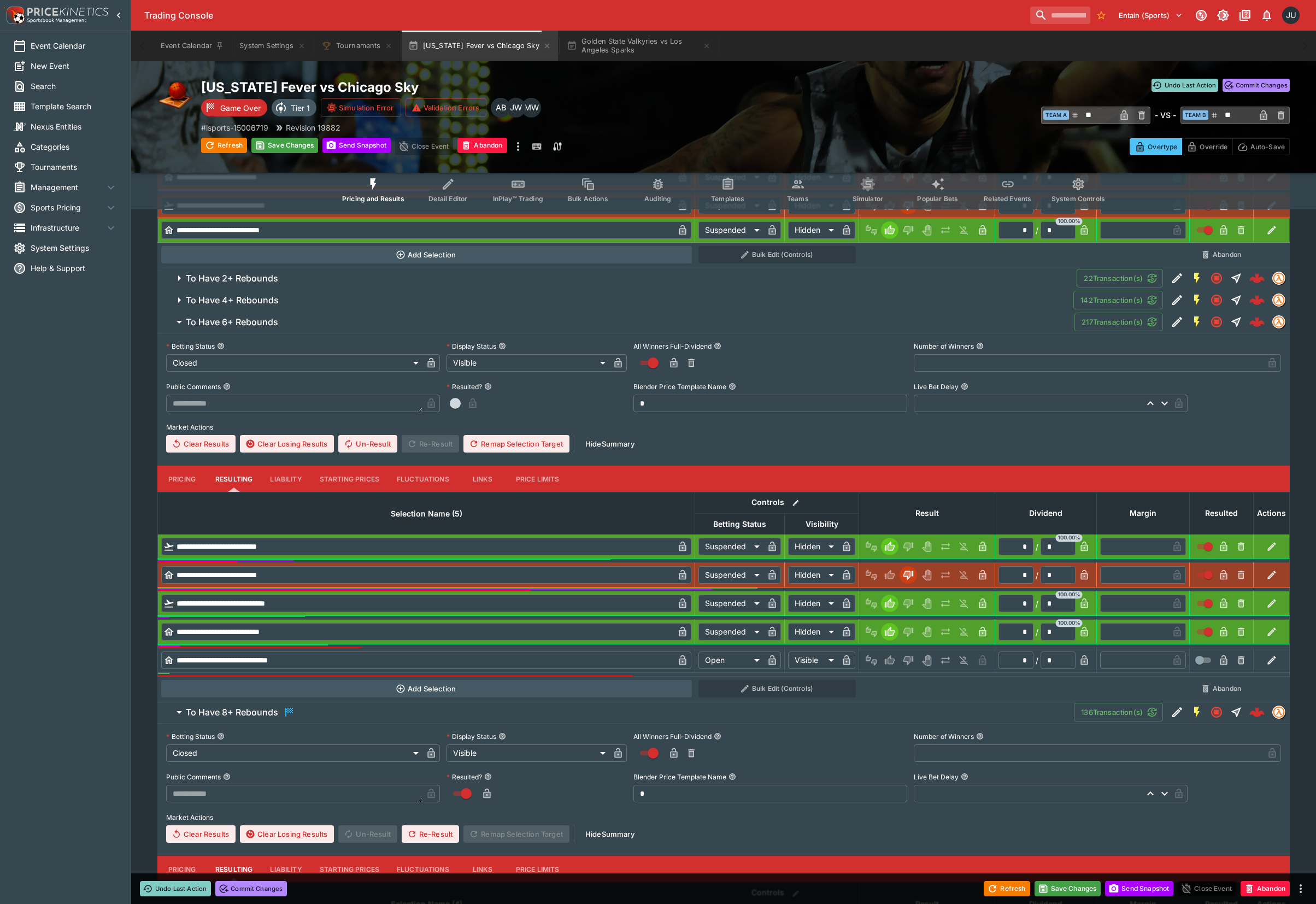
click at [910, 661] on icon "Lose" at bounding box center [908, 661] width 10 height 9
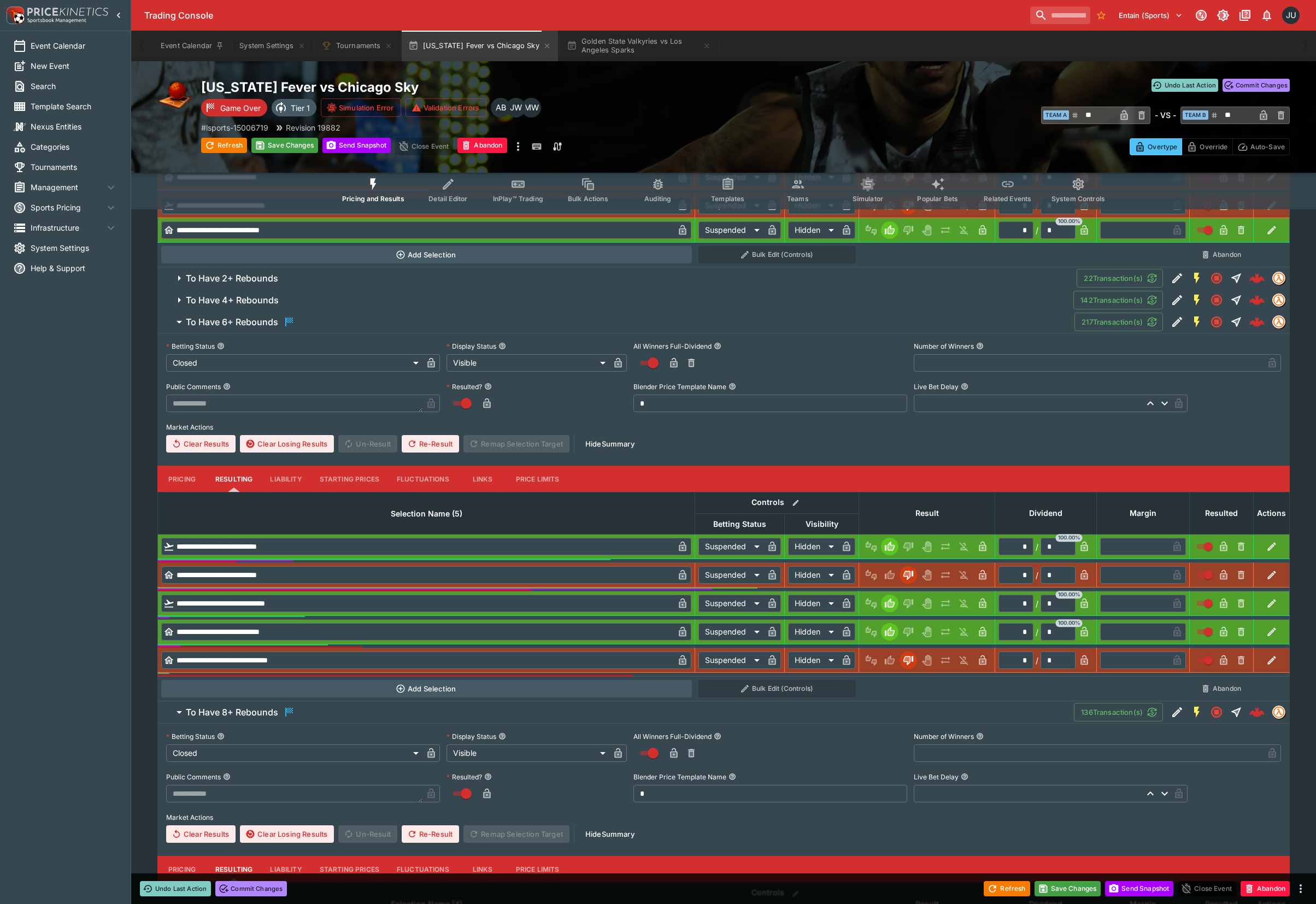
click at [307, 300] on span "To Have 4+ Rebounds" at bounding box center [625, 300] width 879 height 11
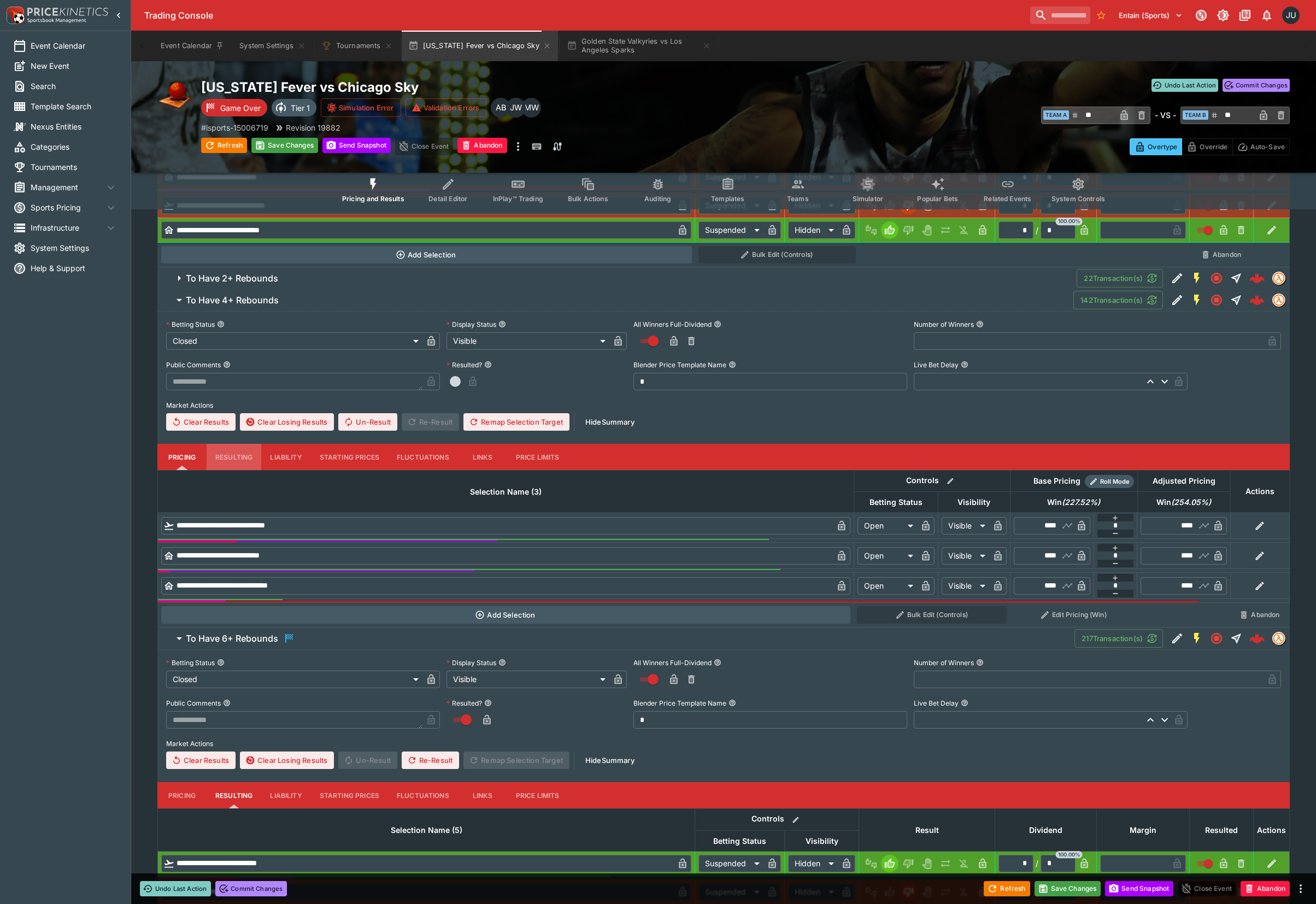
click at [232, 94] on button "Resulting" at bounding box center [234, 81] width 55 height 26
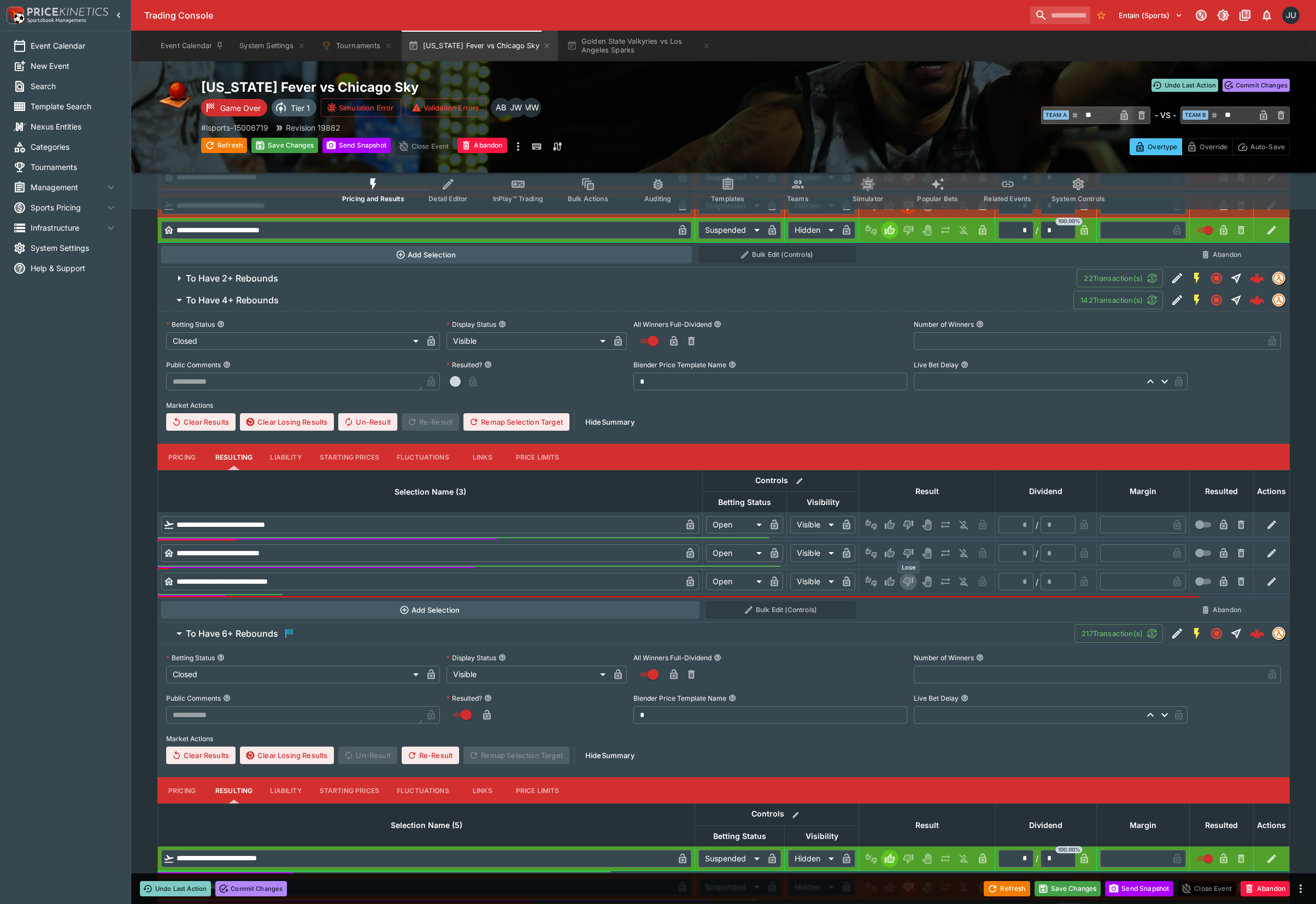
click at [913, 584] on icon "Lose" at bounding box center [908, 582] width 10 height 9
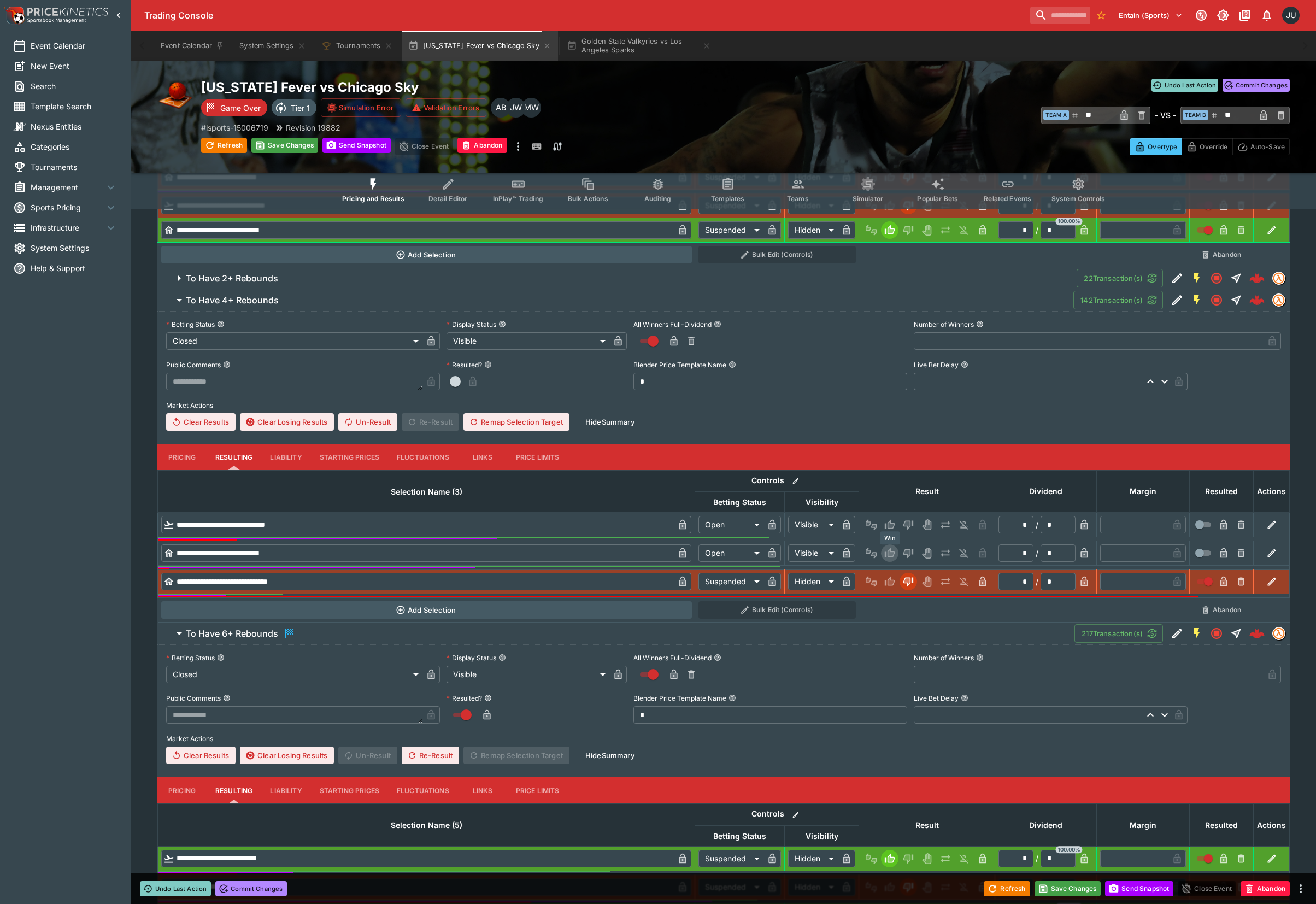
click at [894, 554] on icon "Win" at bounding box center [890, 553] width 10 height 9
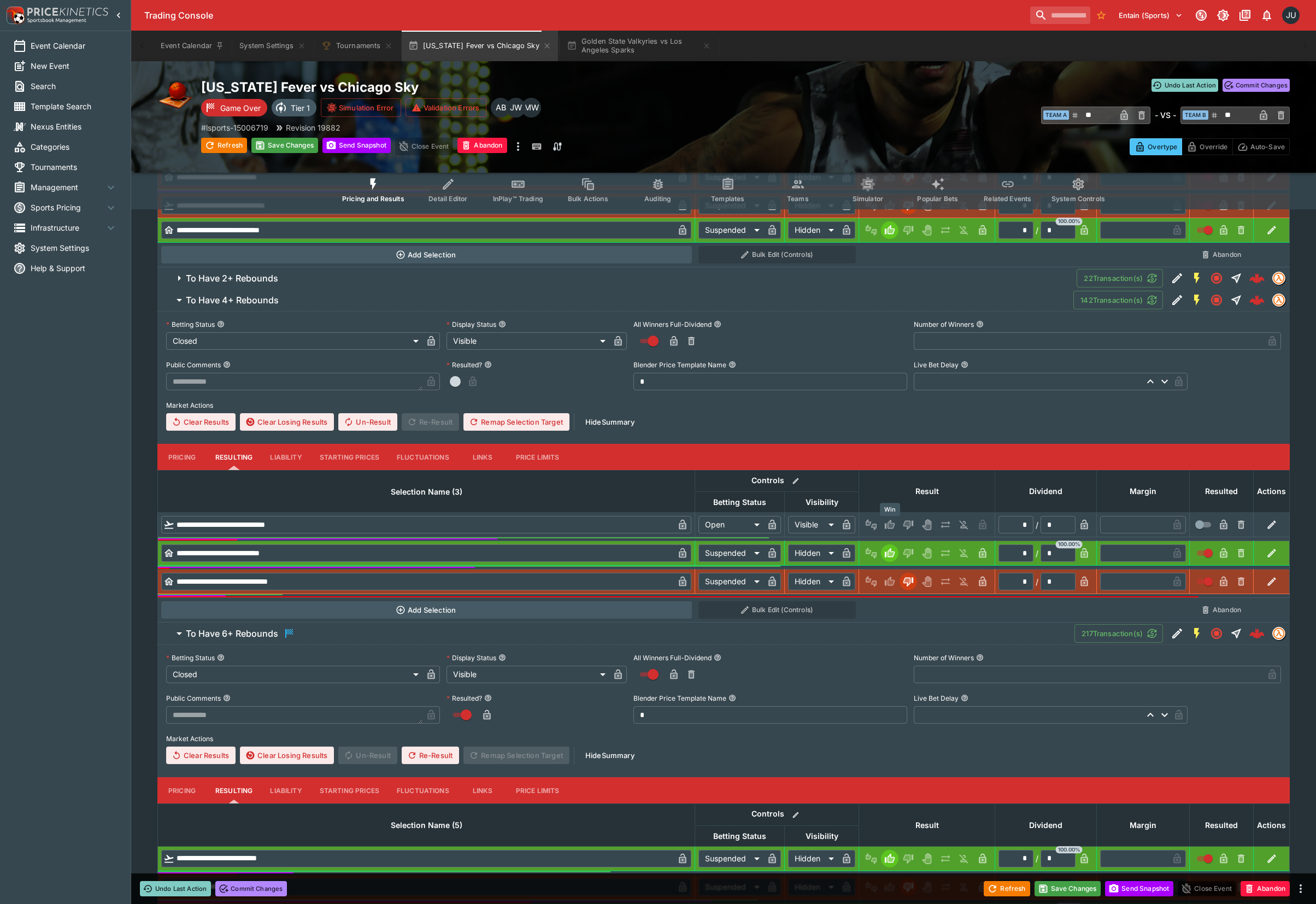
click at [891, 528] on icon "Win" at bounding box center [892, 525] width 5 height 7
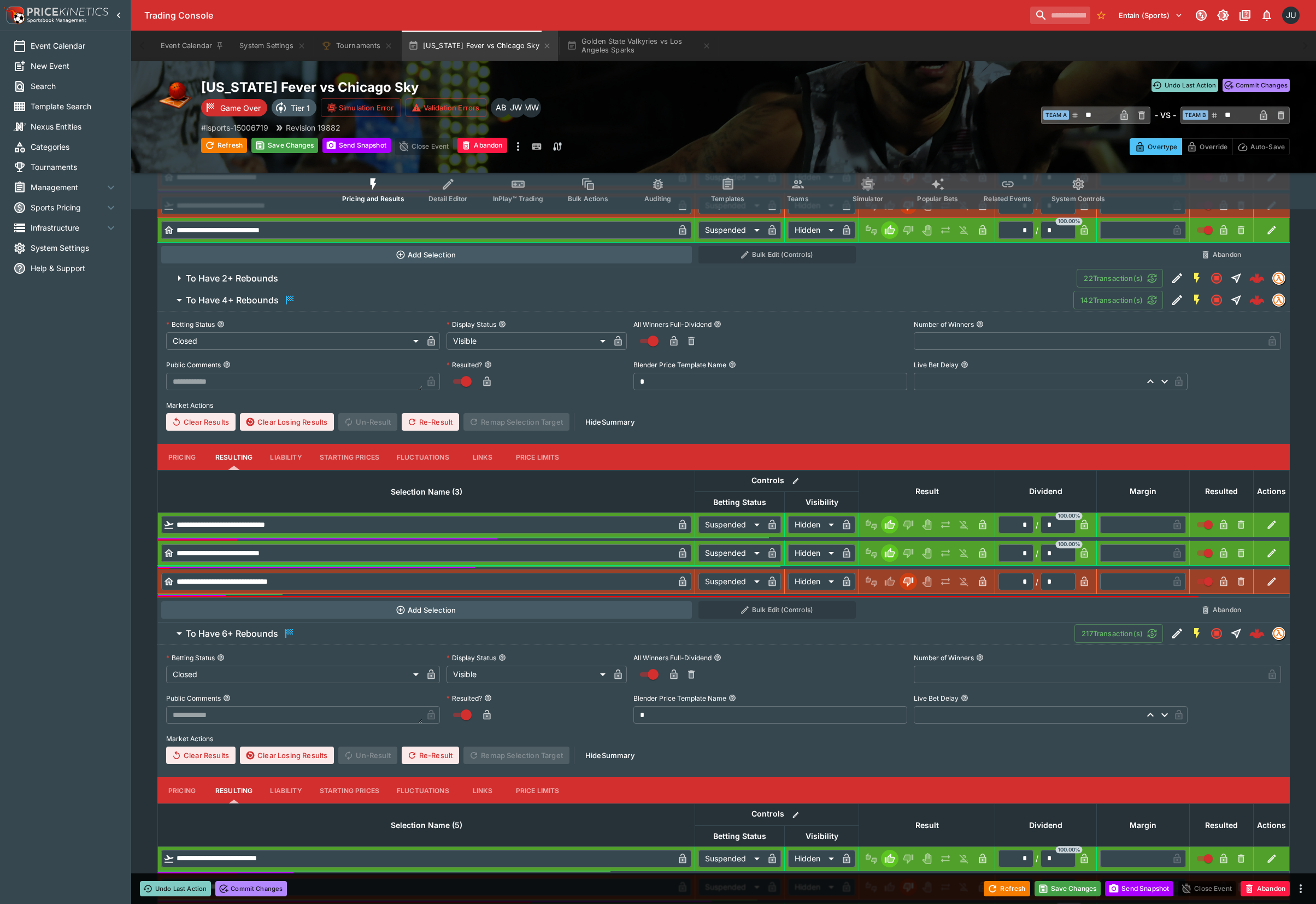
click at [292, 278] on span "To Have 2+ Rebounds" at bounding box center [627, 278] width 883 height 11
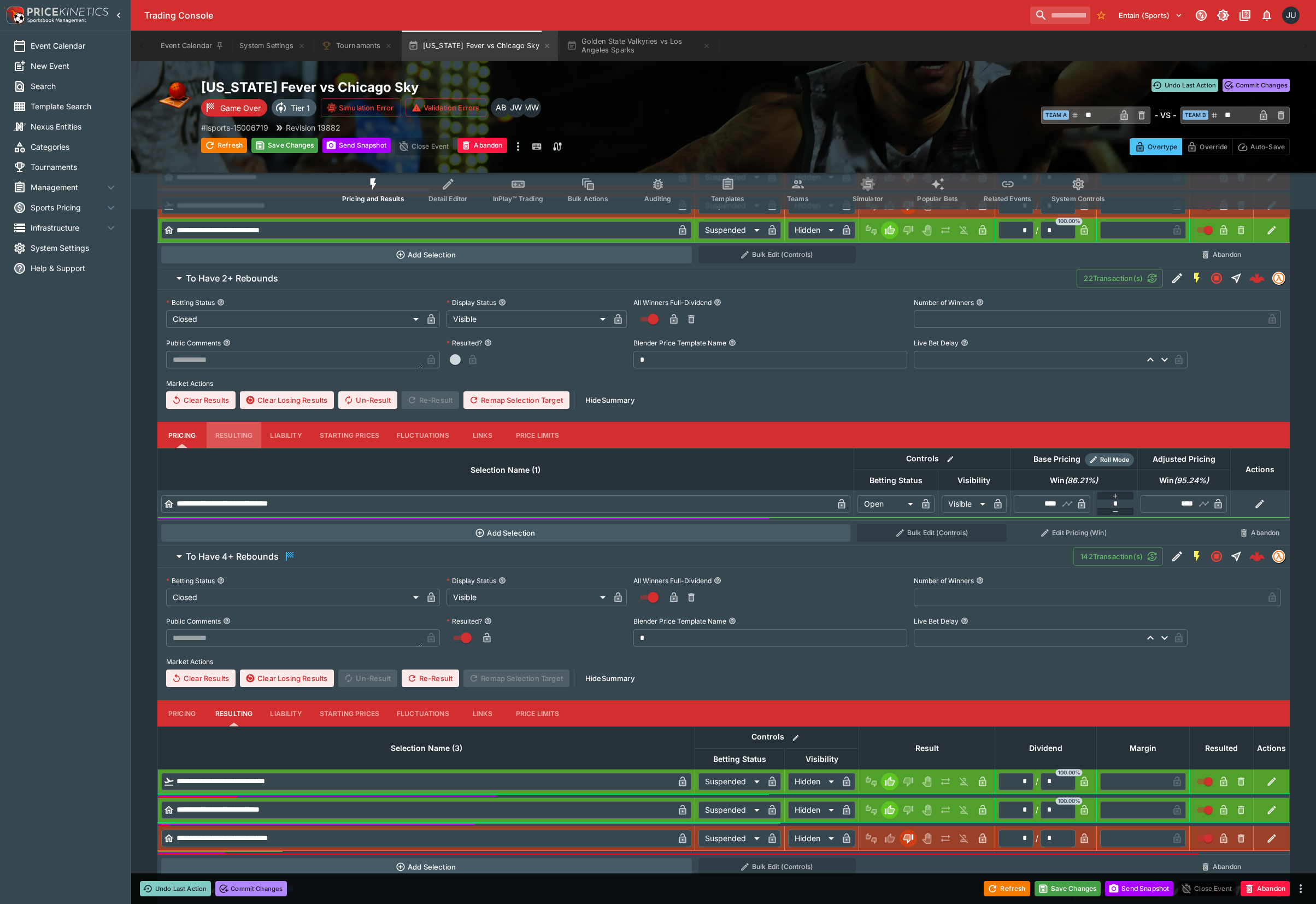
drag, startPoint x: 230, startPoint y: 431, endPoint x: 278, endPoint y: 445, distance: 50.0
click at [230, 94] on button "Resulting" at bounding box center [234, 81] width 55 height 26
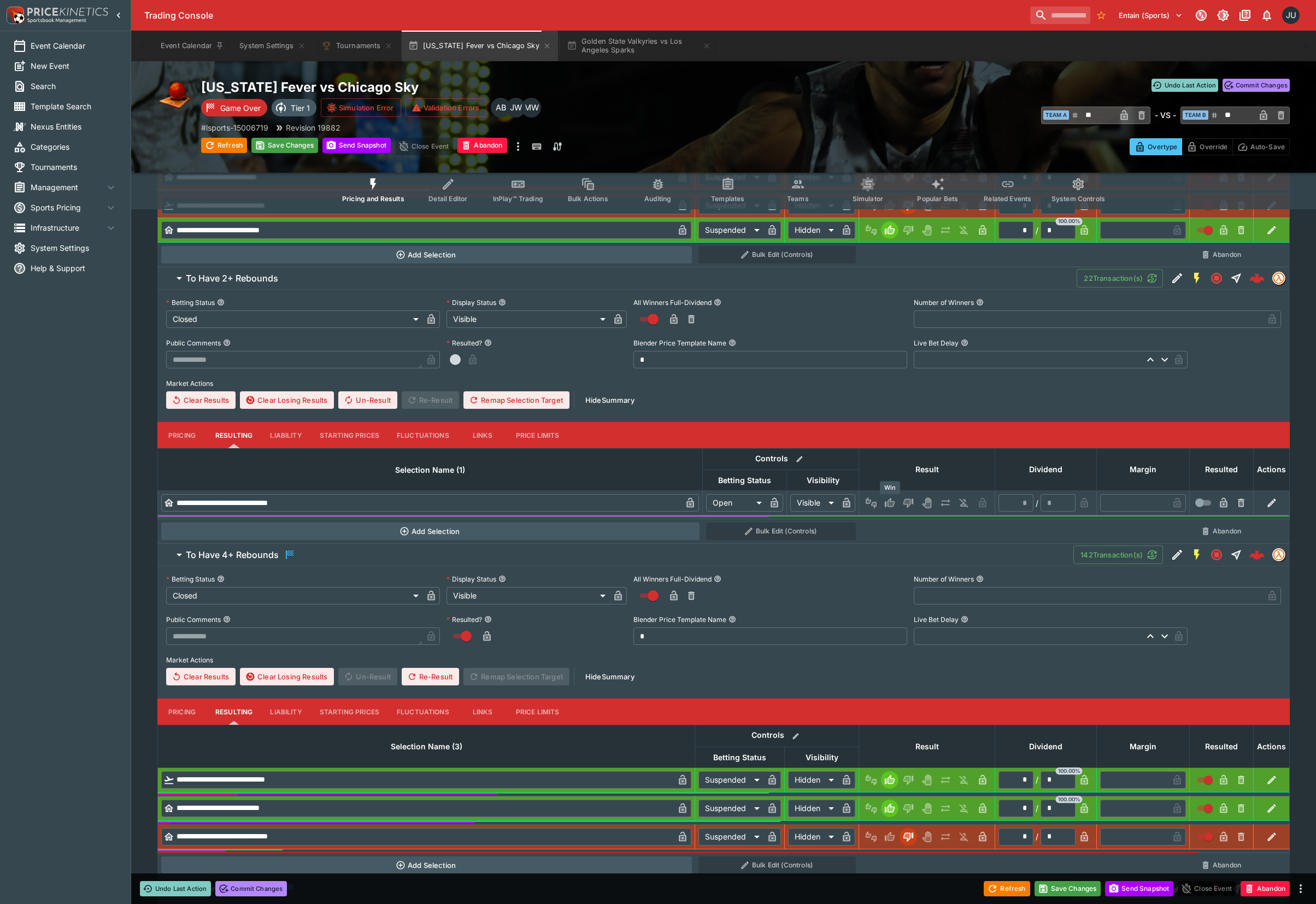
click at [886, 501] on icon "Win" at bounding box center [890, 503] width 11 height 11
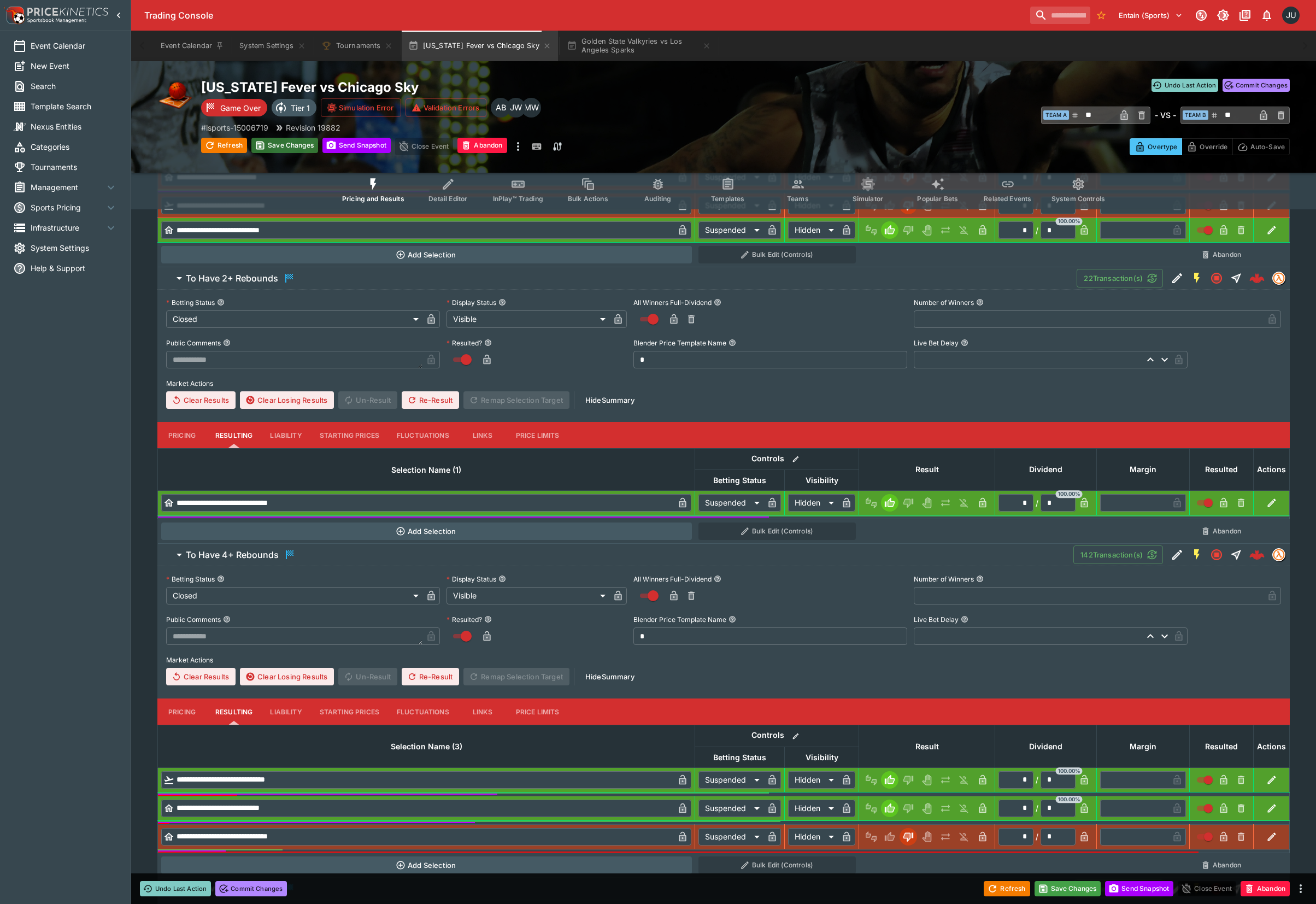
click at [276, 140] on button "Save Changes" at bounding box center [285, 145] width 67 height 15
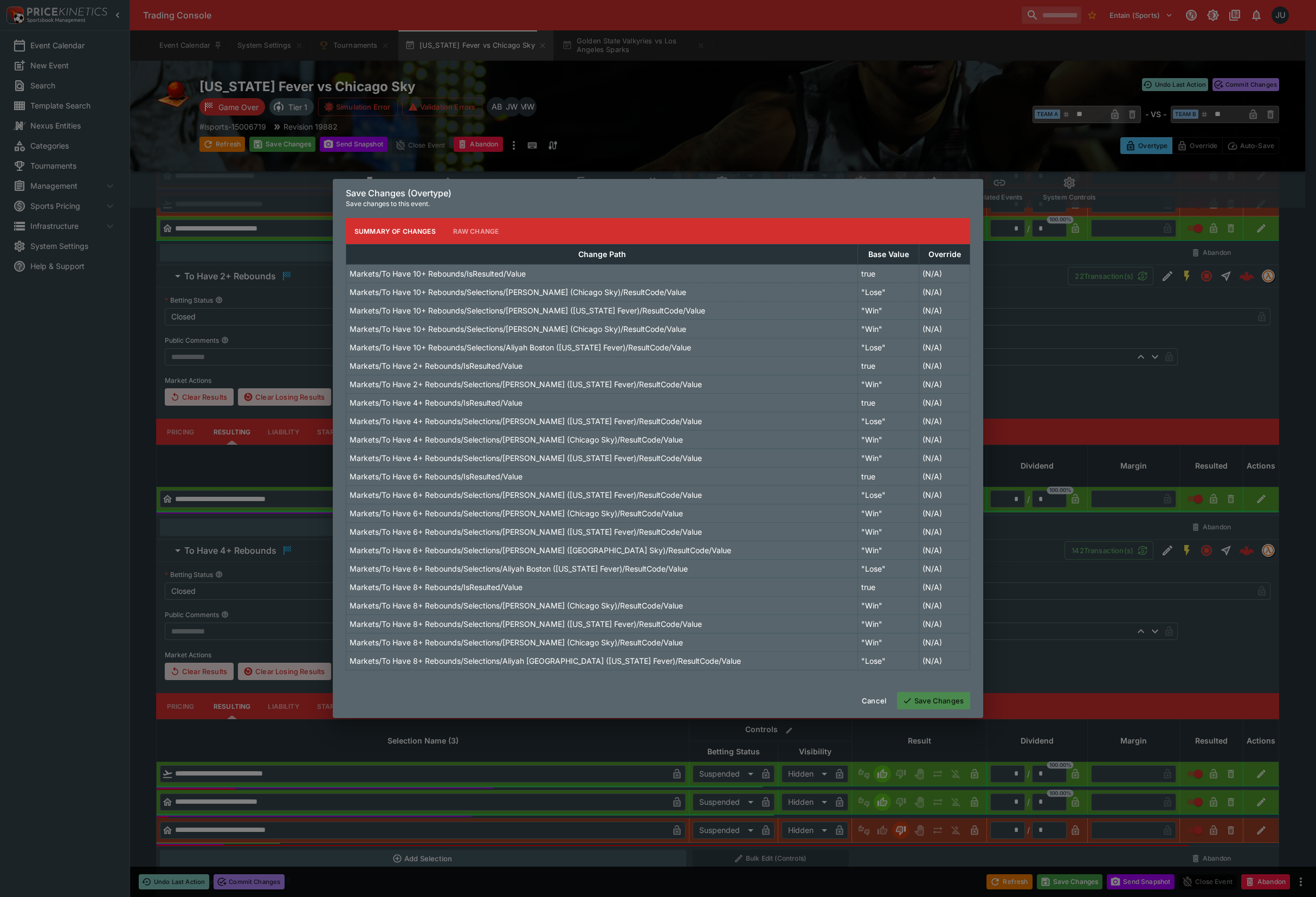
click at [933, 696] on button "Save Changes" at bounding box center [934, 700] width 73 height 18
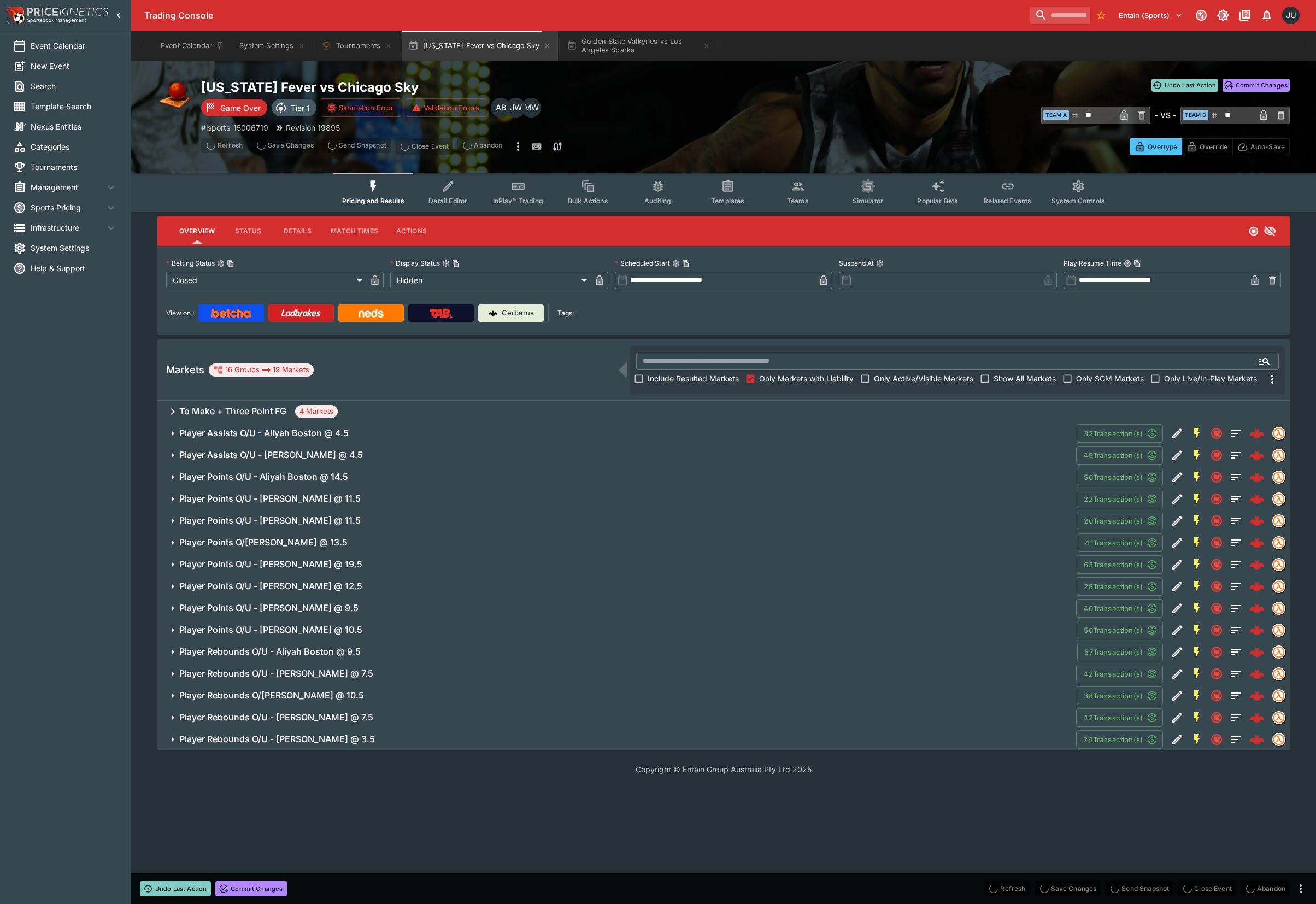
scroll to position [0, 0]
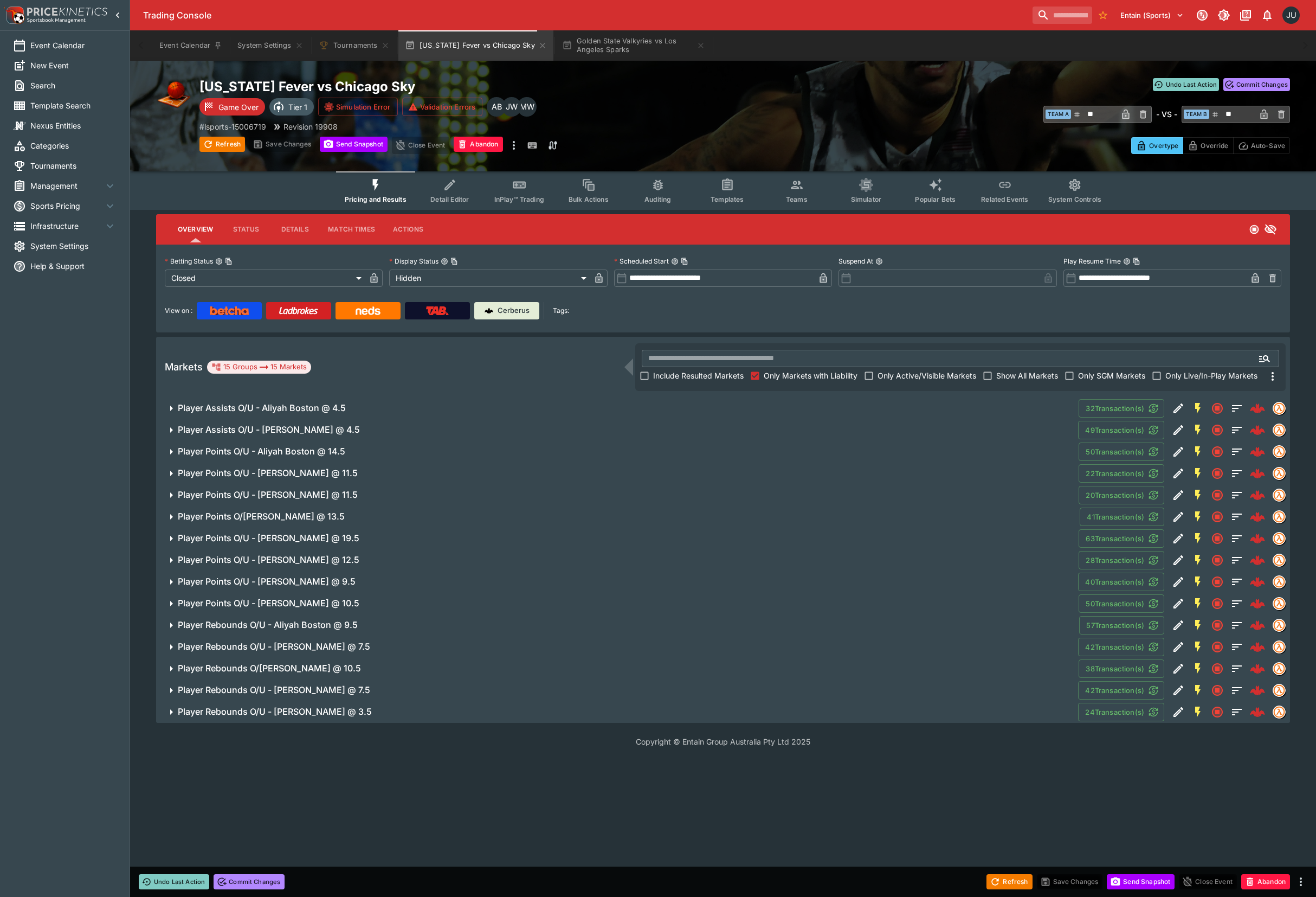
click at [389, 712] on span "Player Rebounds O/U - Sophie Cunningham @ 3.5" at bounding box center [623, 711] width 891 height 11
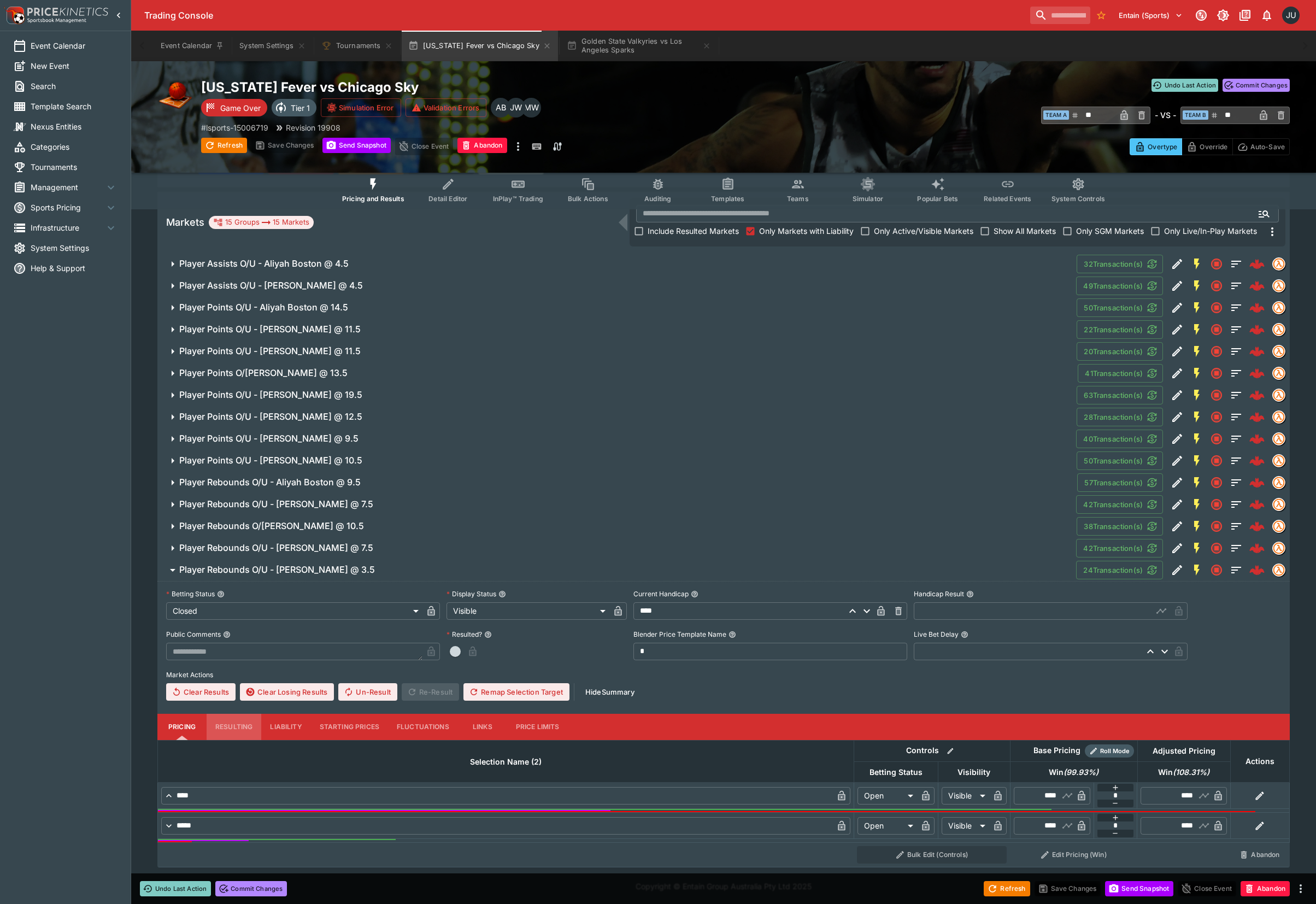
click at [248, 725] on button "Resulting" at bounding box center [234, 727] width 55 height 26
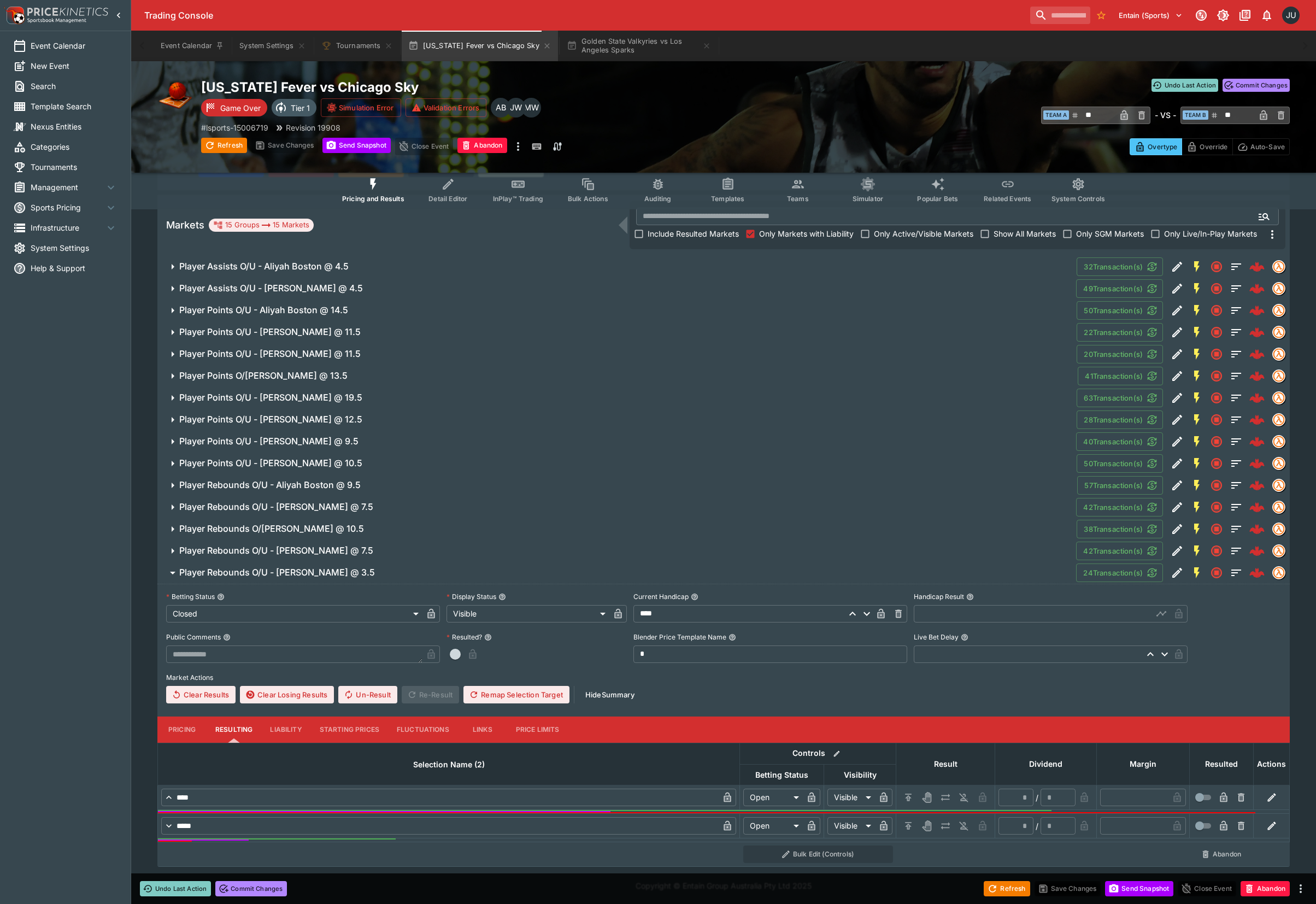
drag, startPoint x: 904, startPoint y: 791, endPoint x: 908, endPoint y: 813, distance: 22.4
click at [906, 796] on icon "H/C" at bounding box center [908, 797] width 11 height 11
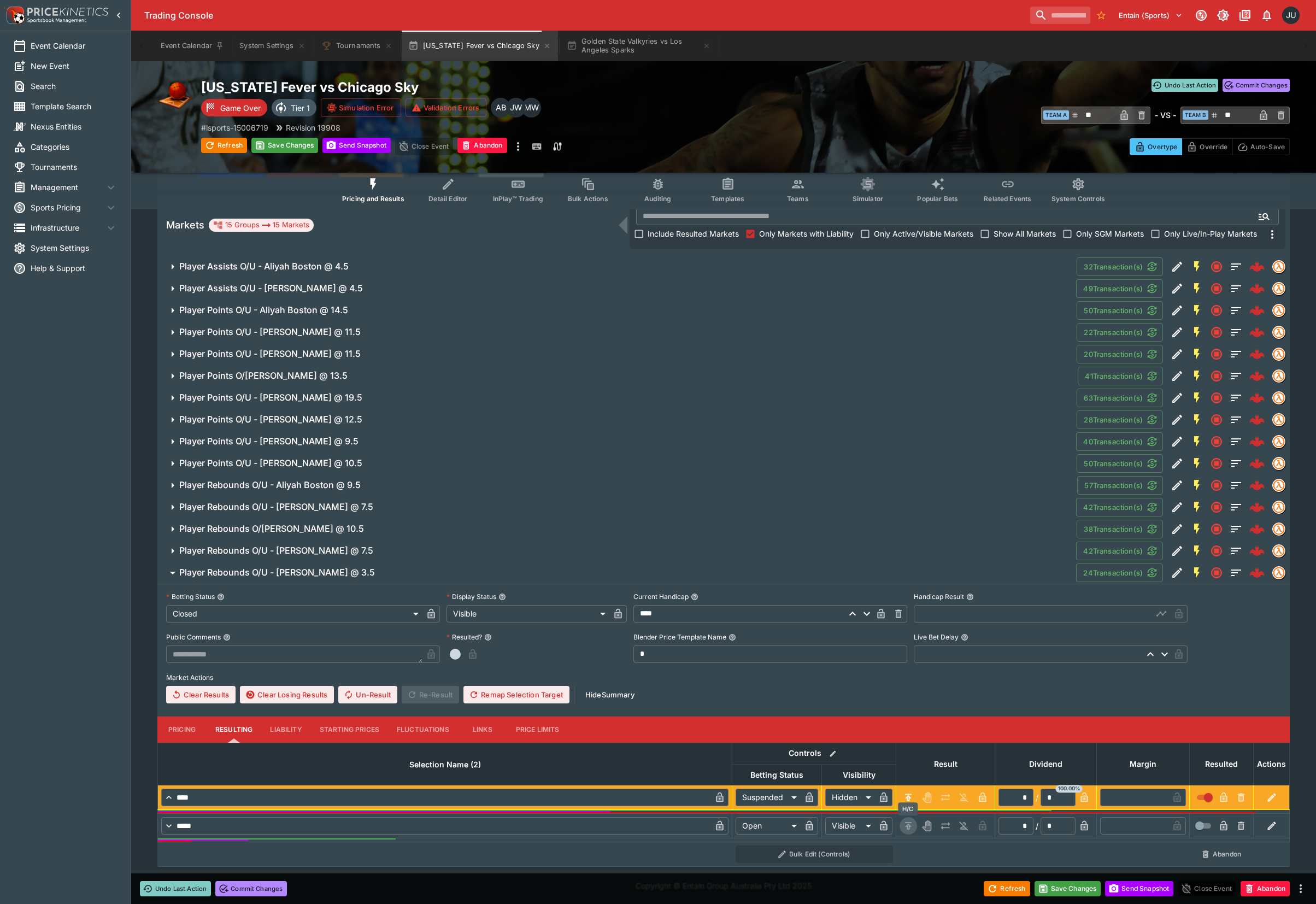
drag, startPoint x: 911, startPoint y: 827, endPoint x: 911, endPoint y: 771, distance: 56.0
click at [911, 827] on icon "H/C" at bounding box center [908, 825] width 11 height 11
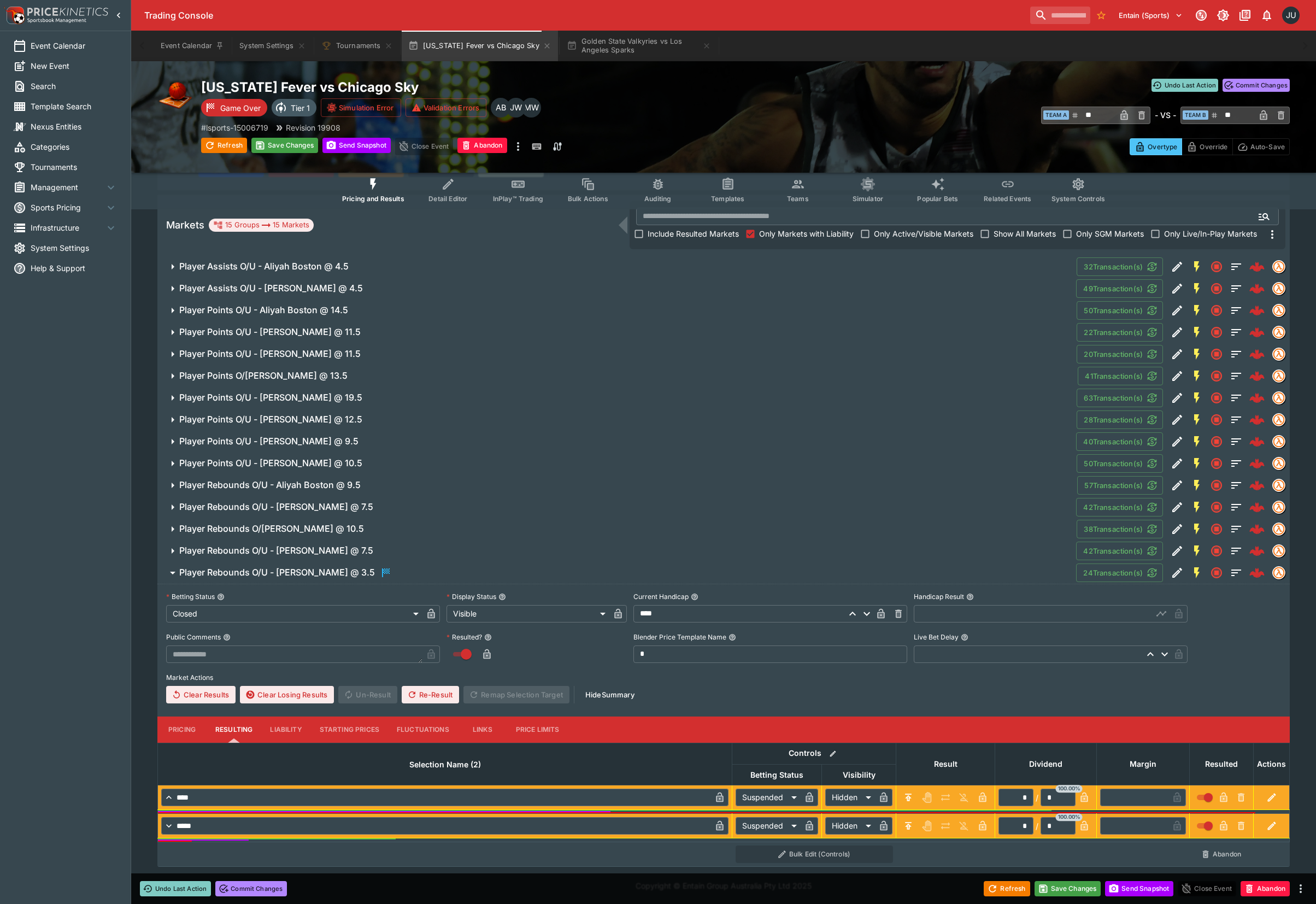
click at [949, 612] on input "text" at bounding box center [1034, 613] width 239 height 18
click at [390, 555] on span "Player Rebounds O/U - Natasha Howard @ 7.5" at bounding box center [623, 550] width 888 height 11
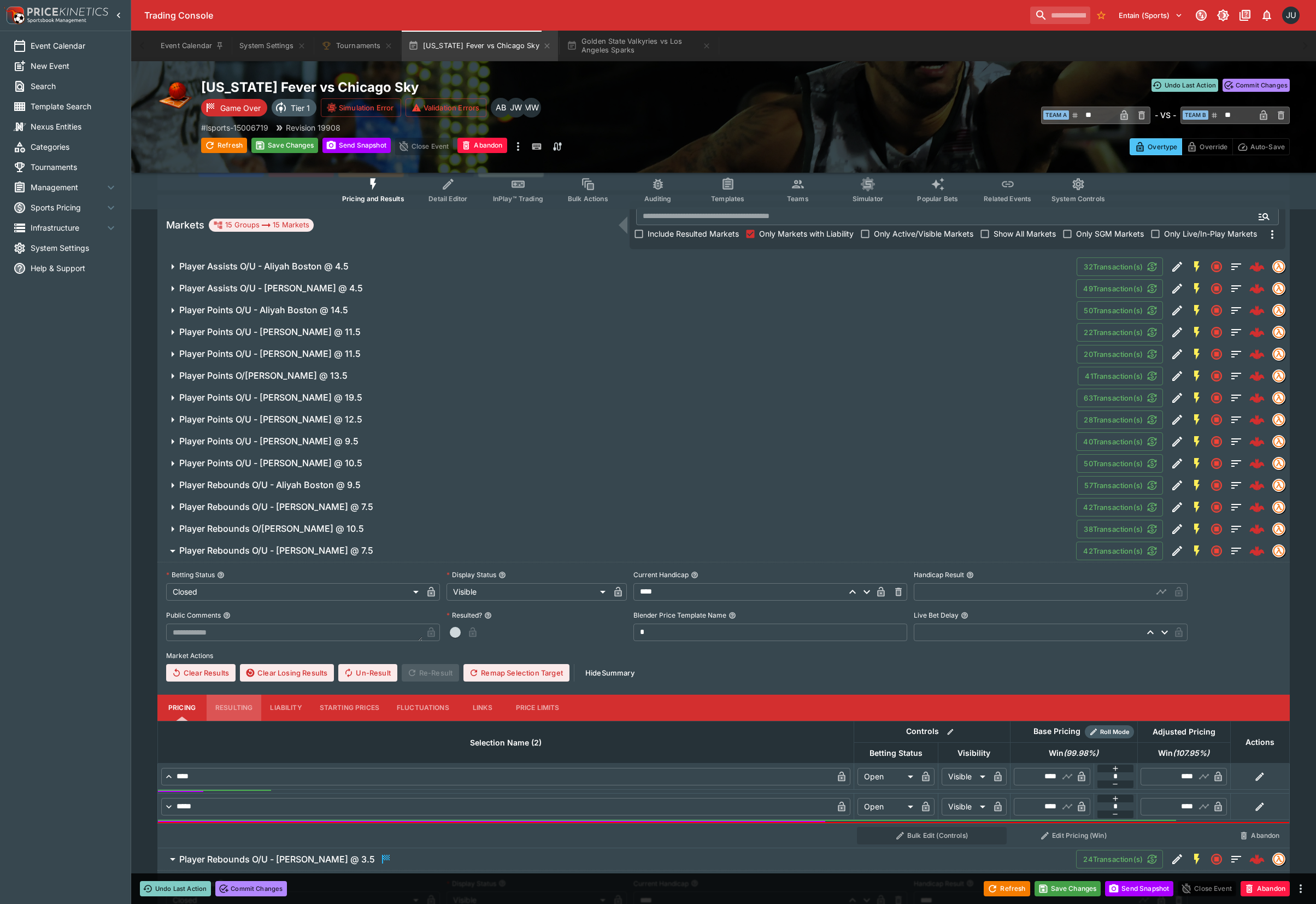
click at [245, 704] on button "Resulting" at bounding box center [234, 708] width 55 height 26
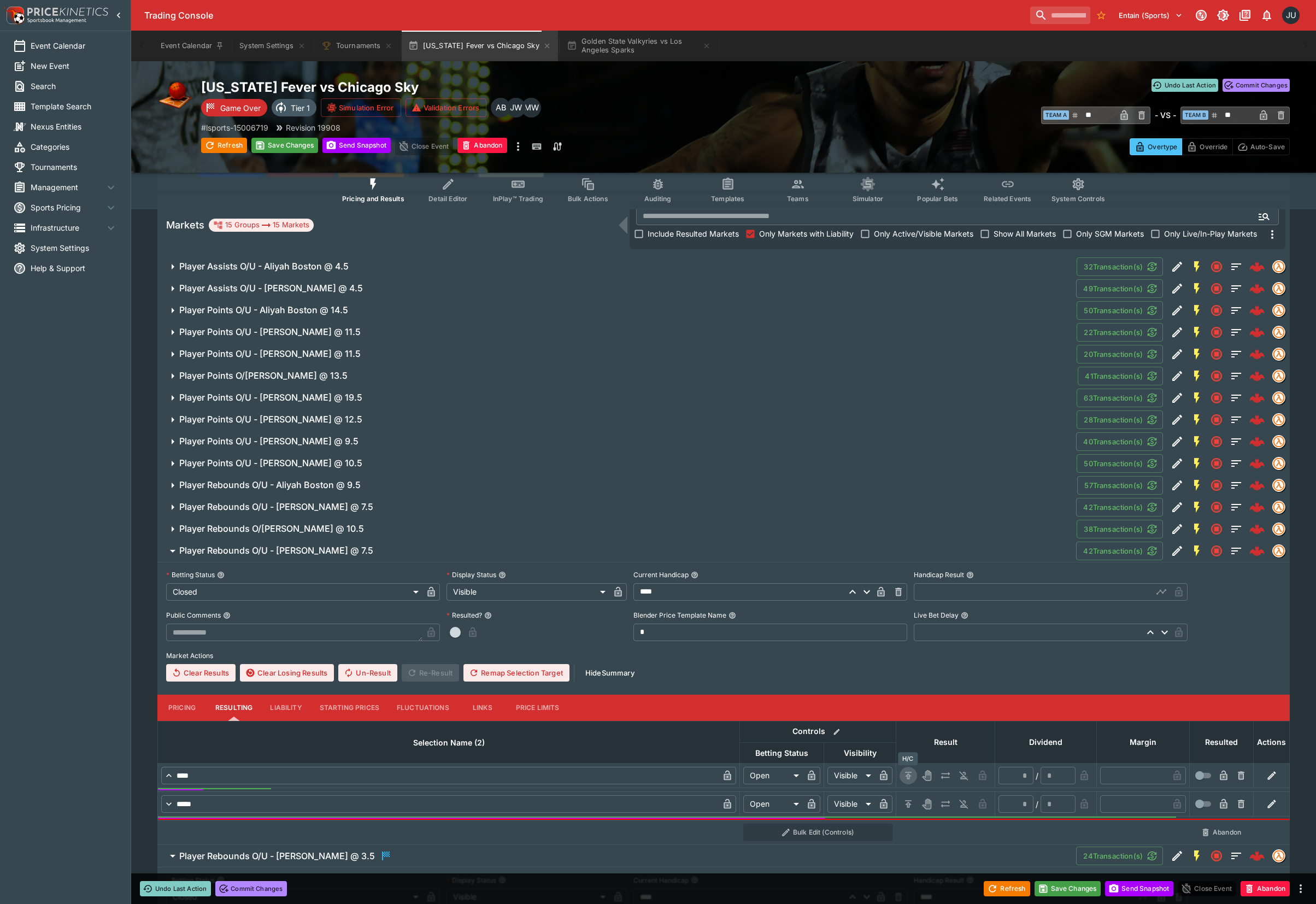
drag, startPoint x: 901, startPoint y: 772, endPoint x: 908, endPoint y: 790, distance: 19.3
click at [904, 775] on button "H/C" at bounding box center [908, 775] width 18 height 18
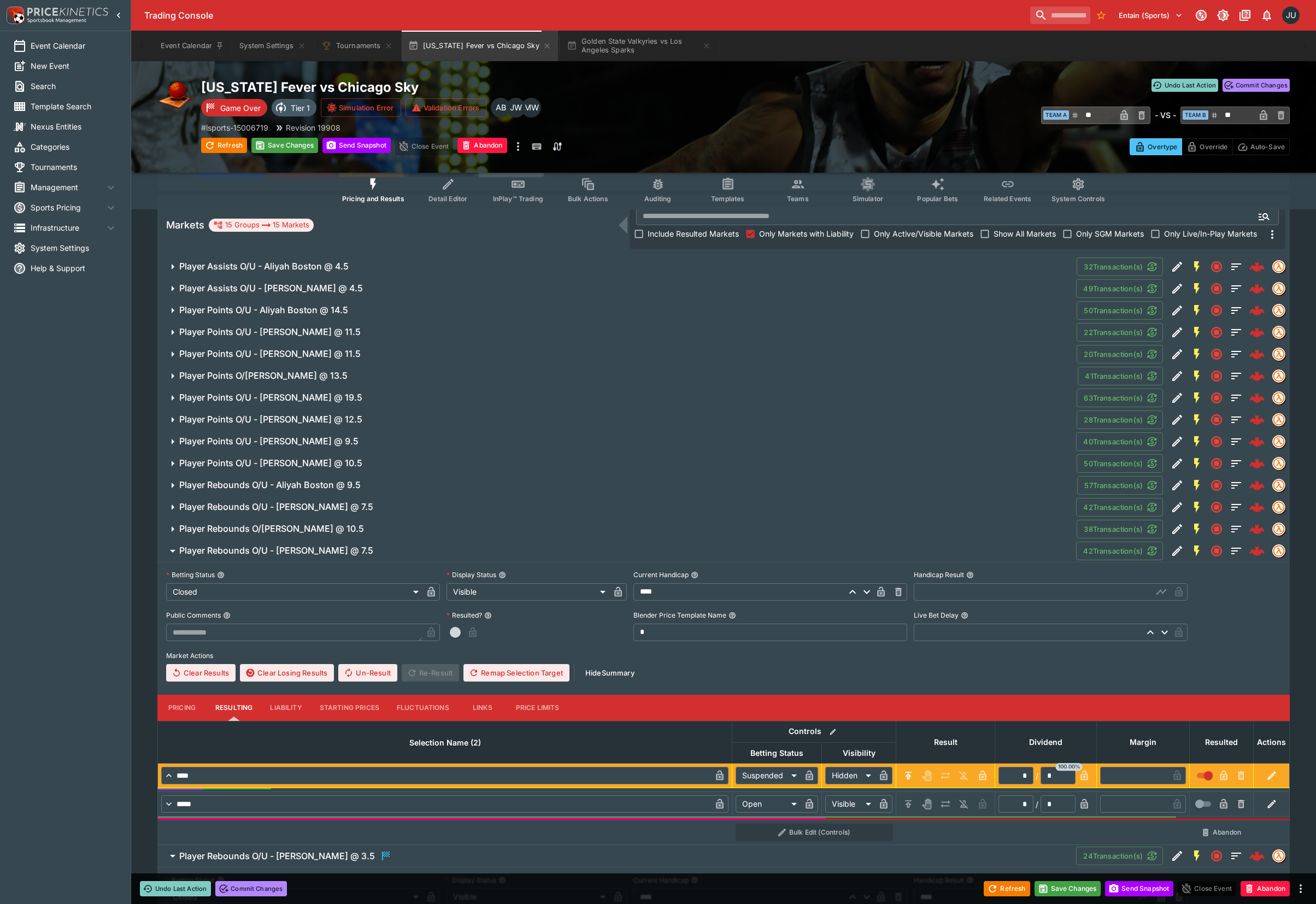
click at [908, 802] on icon "H/C" at bounding box center [908, 804] width 7 height 7
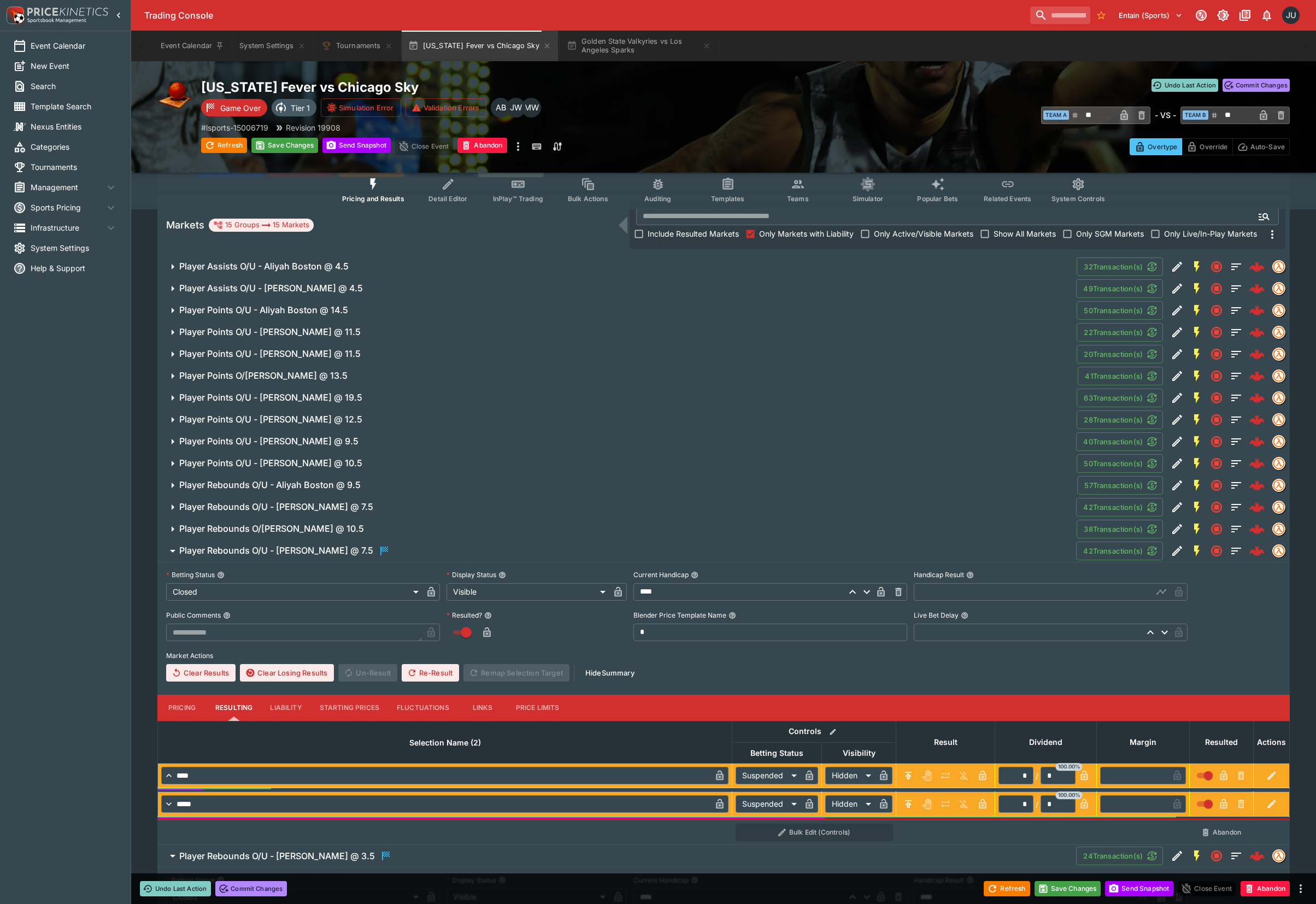
click at [936, 593] on input "text" at bounding box center [1034, 592] width 239 height 18
click at [280, 144] on button "Save Changes" at bounding box center [285, 145] width 67 height 15
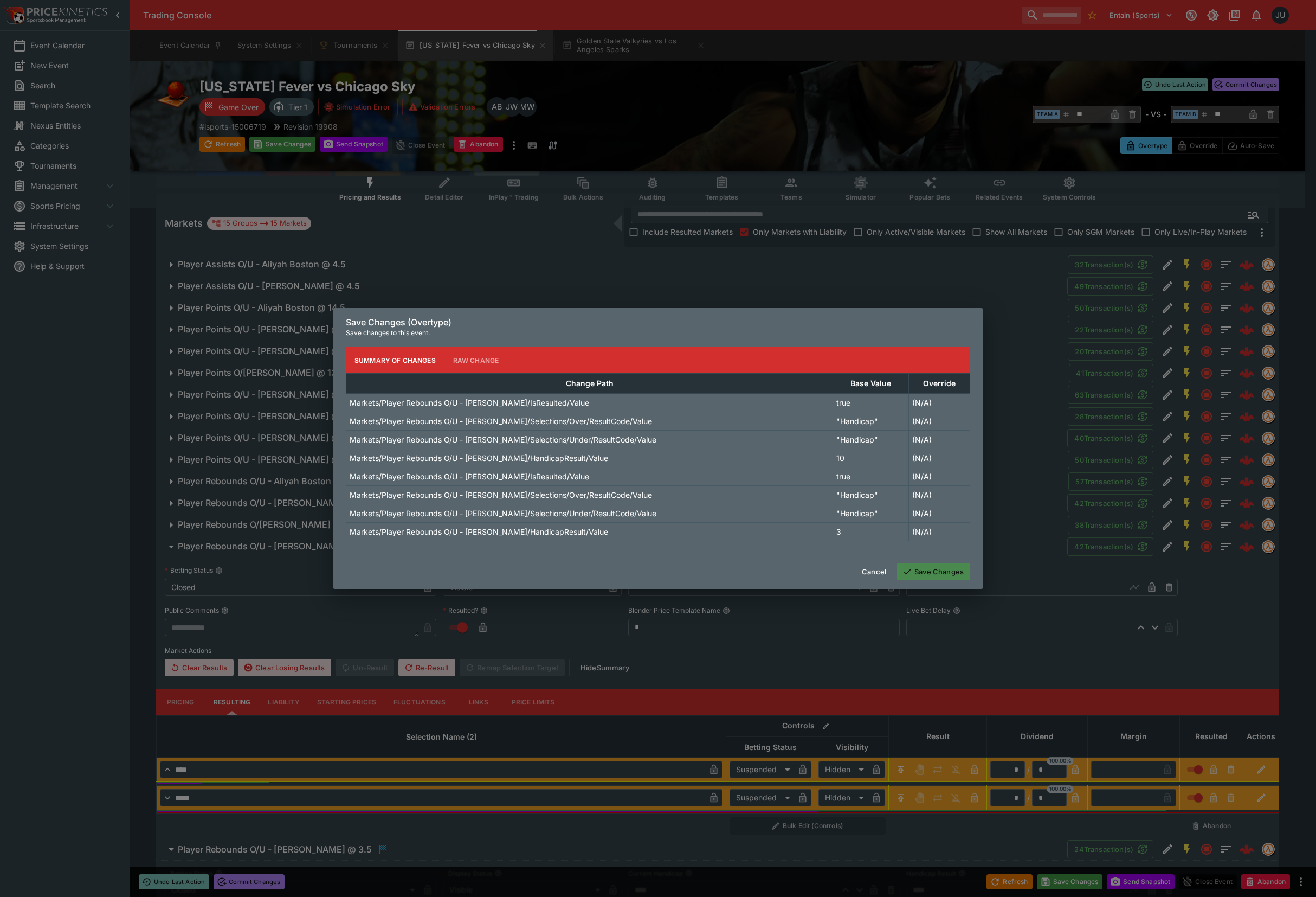
click at [955, 571] on button "Save Changes" at bounding box center [934, 571] width 73 height 18
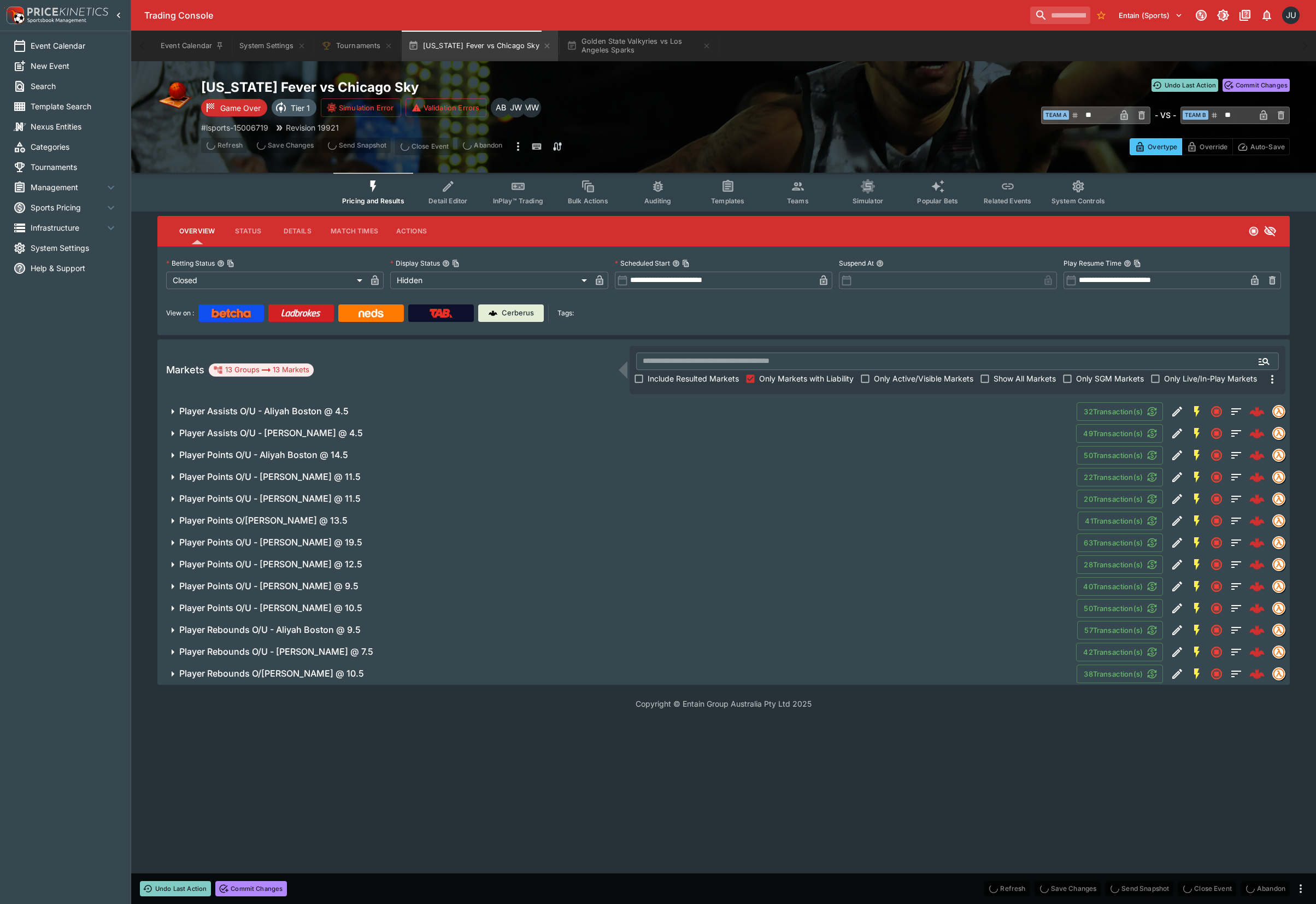
scroll to position [0, 0]
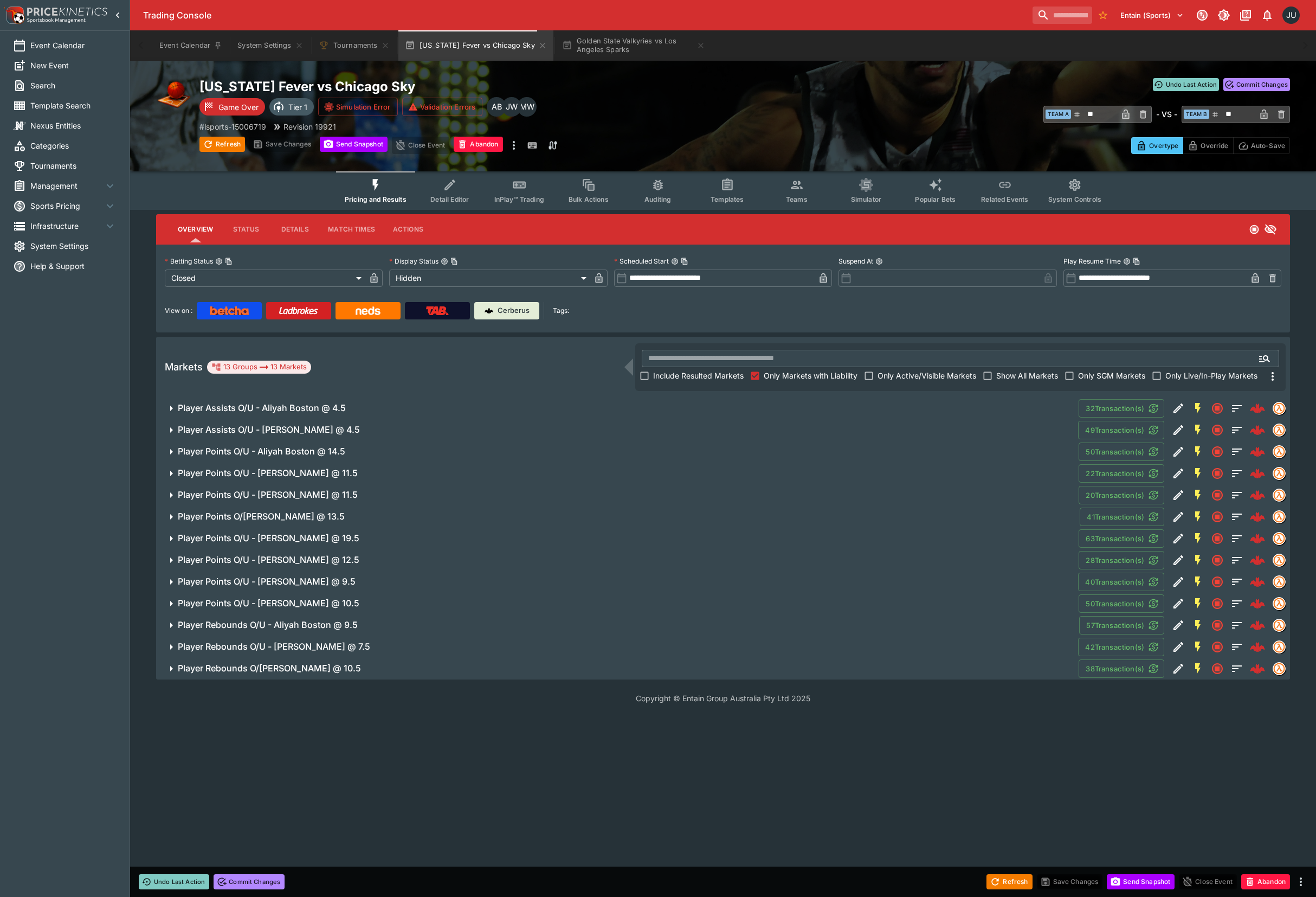
click at [361, 664] on h6 "Player Rebounds O/U - Kamilla Cardoso @ 10.5" at bounding box center [269, 668] width 183 height 11
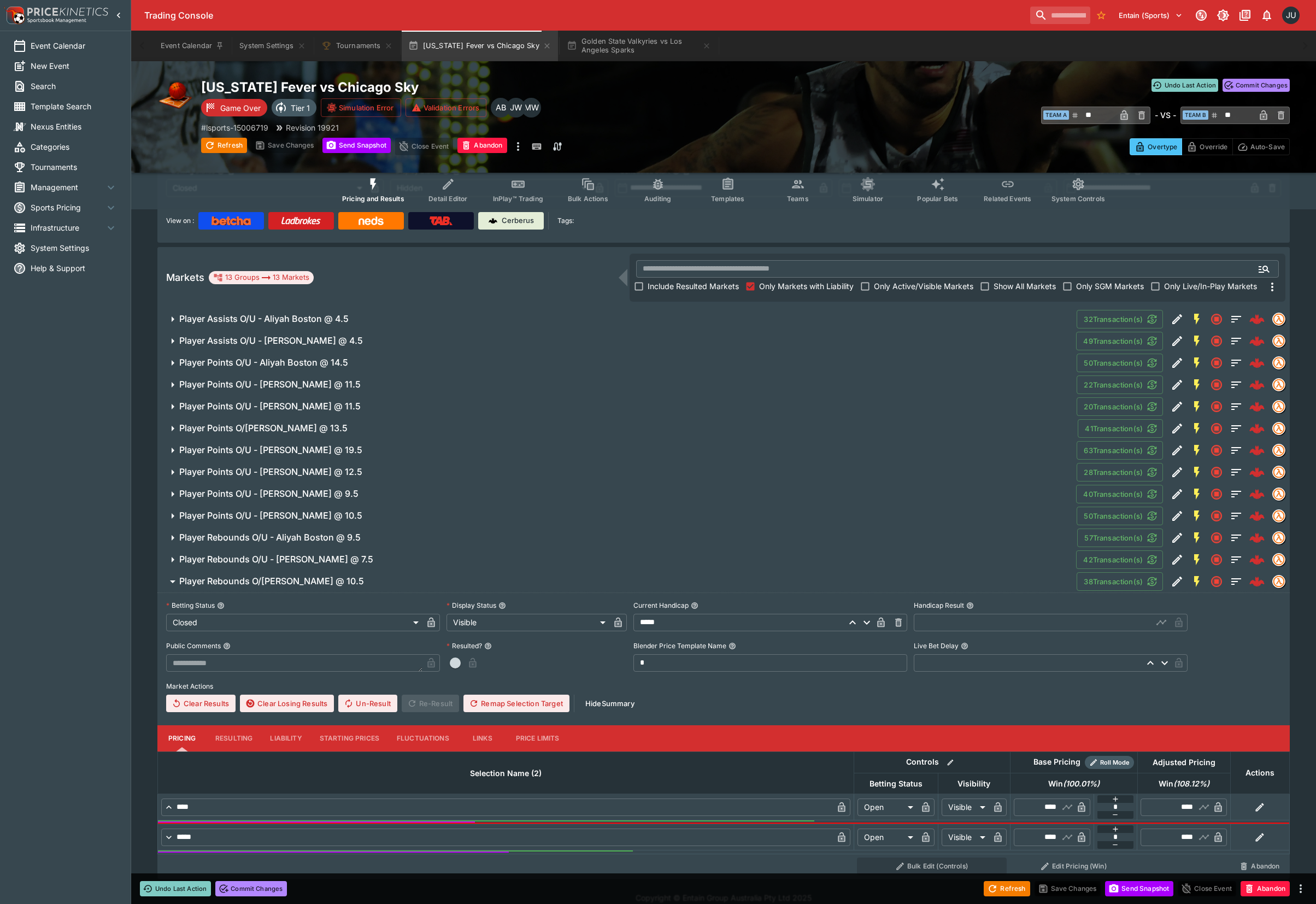
scroll to position [100, 0]
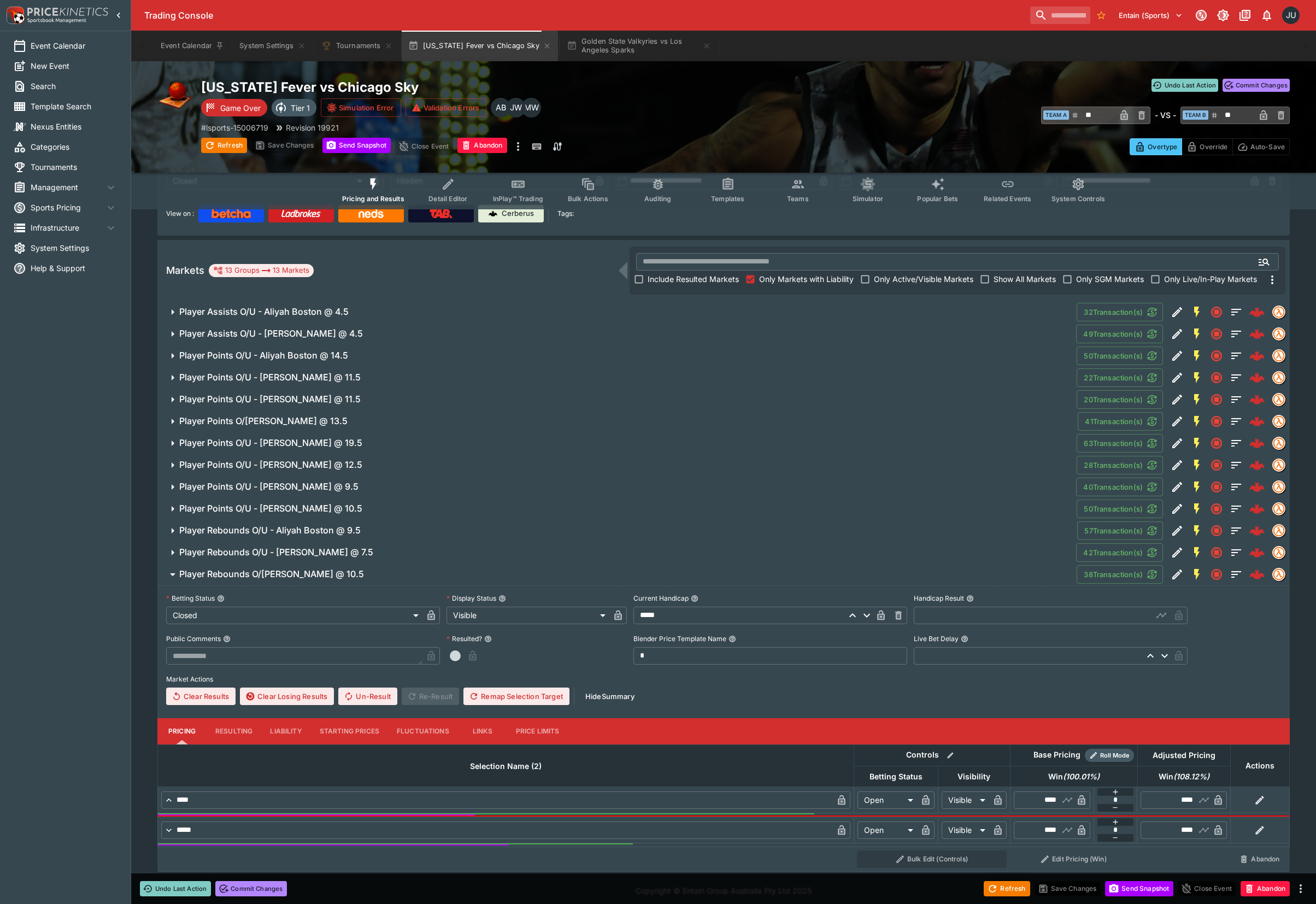
click at [232, 733] on button "Resulting" at bounding box center [234, 731] width 55 height 26
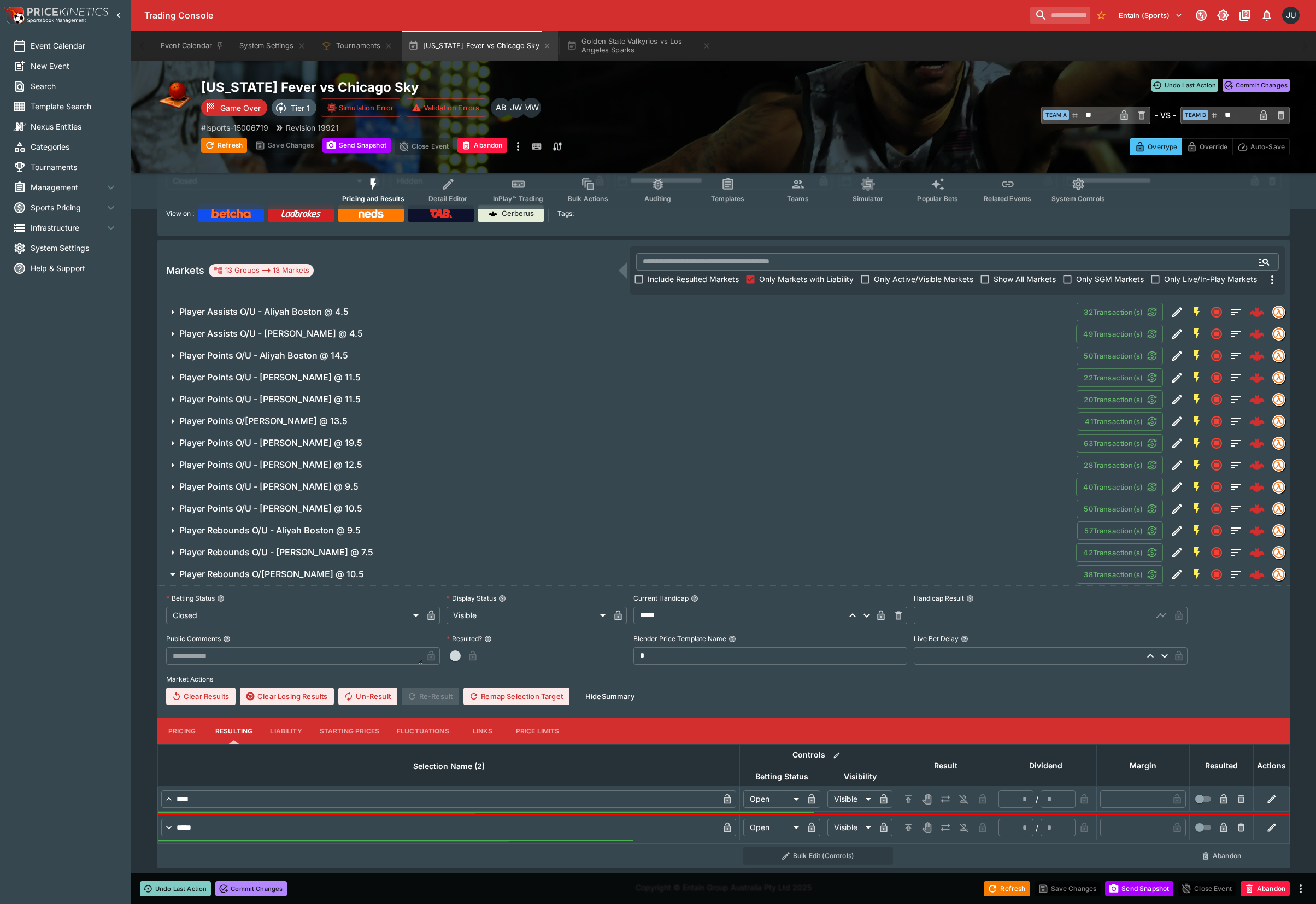
scroll to position [101, 0]
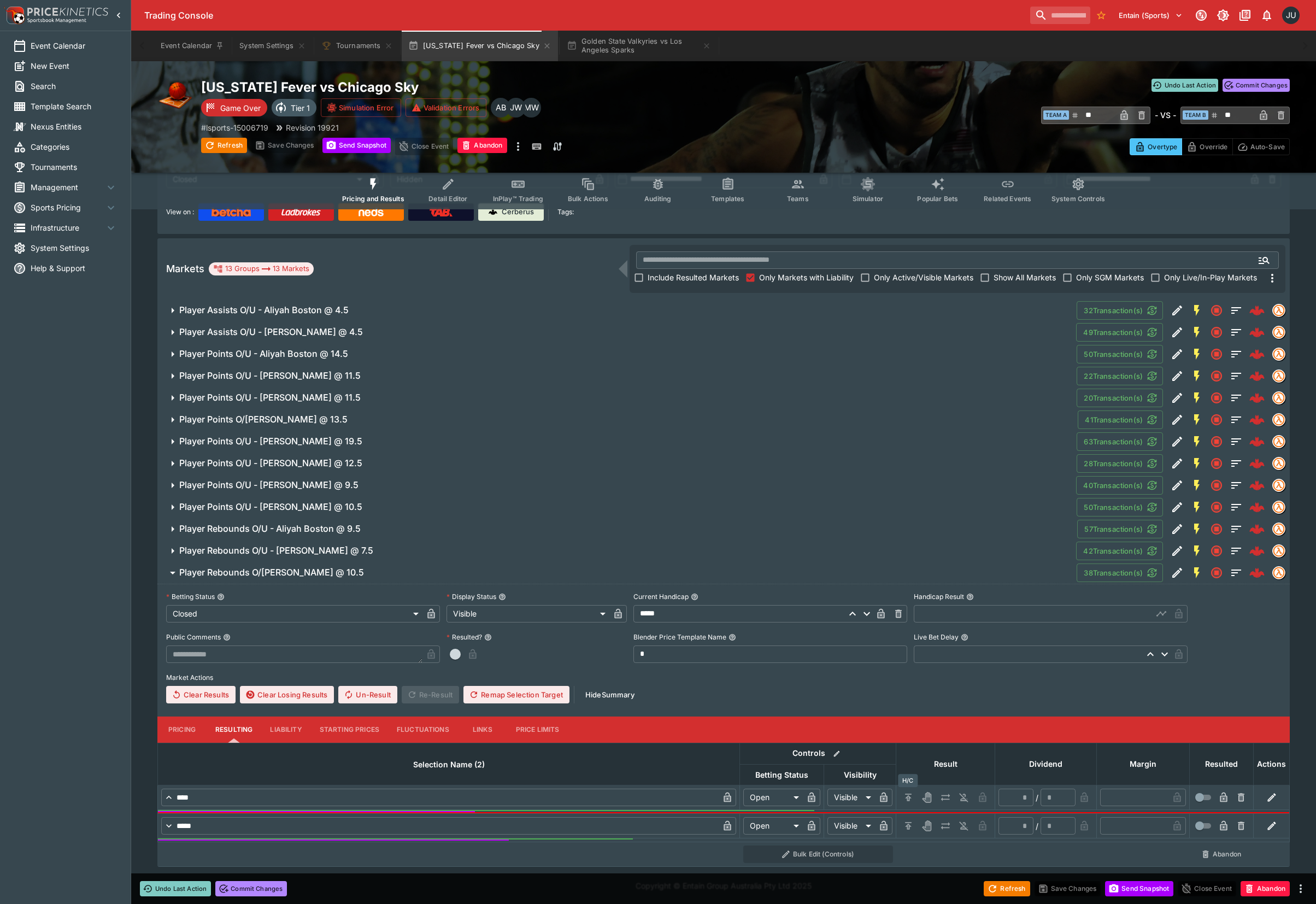
drag, startPoint x: 916, startPoint y: 798, endPoint x: 908, endPoint y: 798, distance: 8.0
click at [915, 798] on button "H/C" at bounding box center [908, 797] width 18 height 18
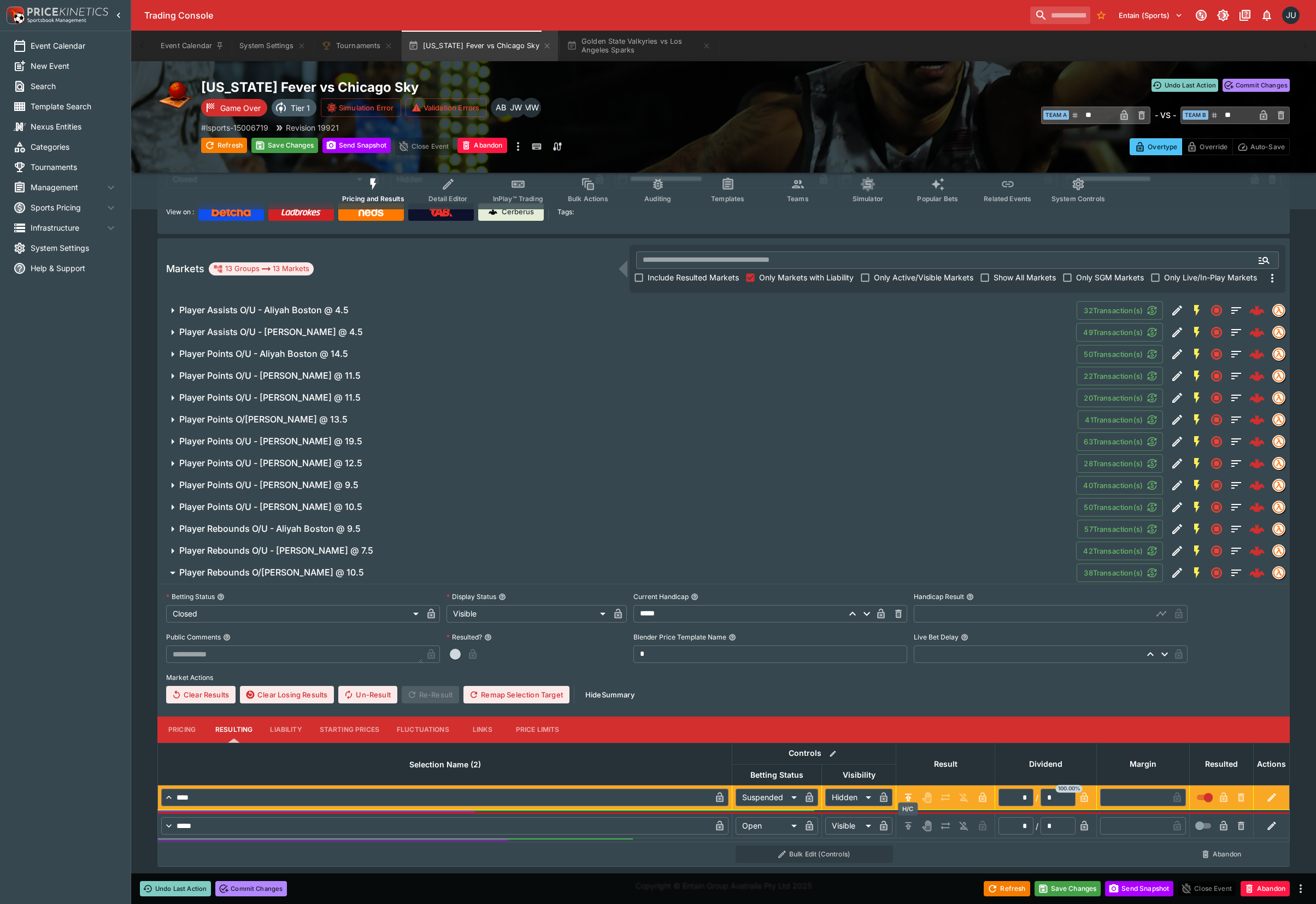
click at [906, 829] on icon "H/C" at bounding box center [908, 825] width 11 height 11
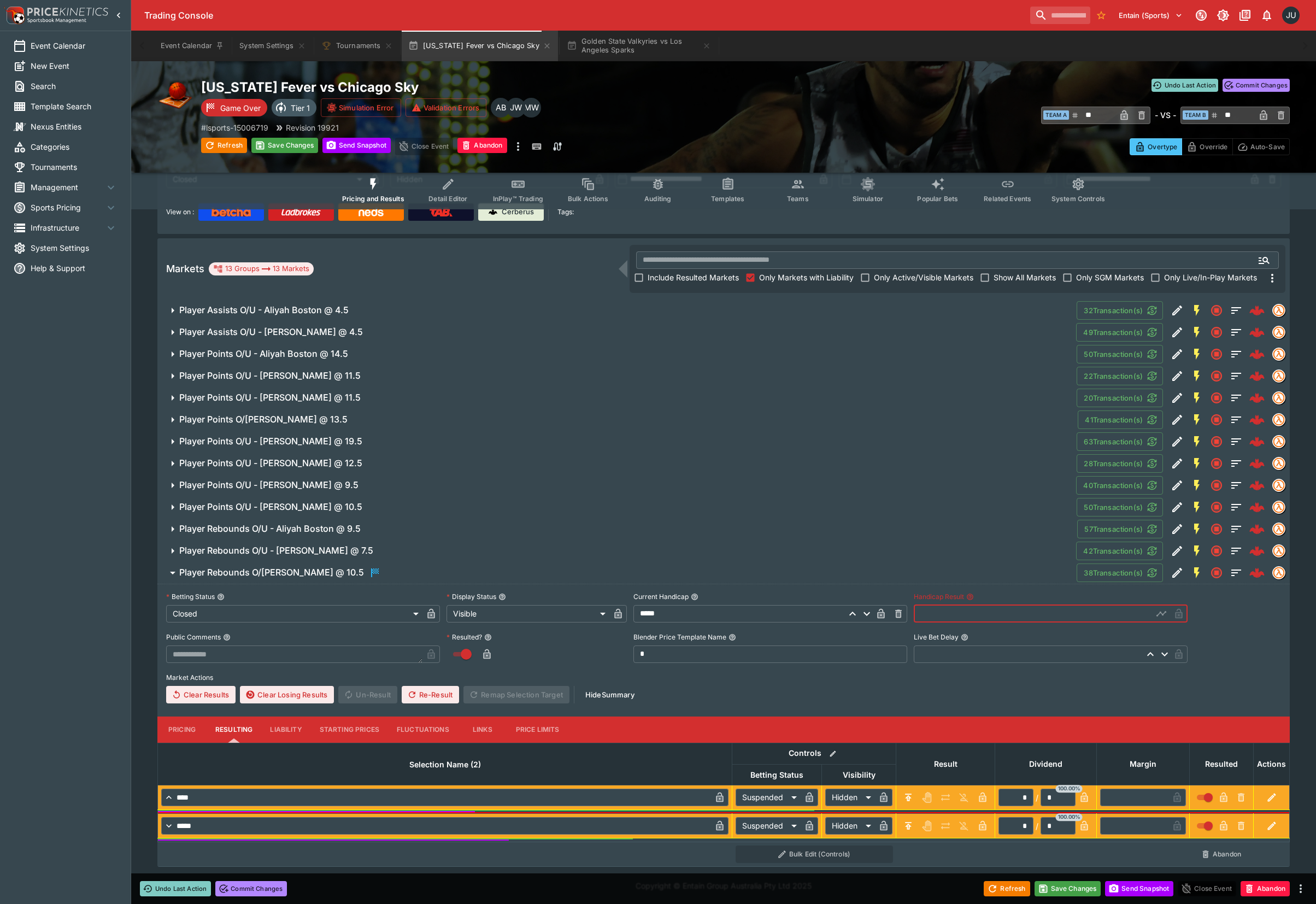
click at [928, 611] on input "text" at bounding box center [1034, 613] width 239 height 18
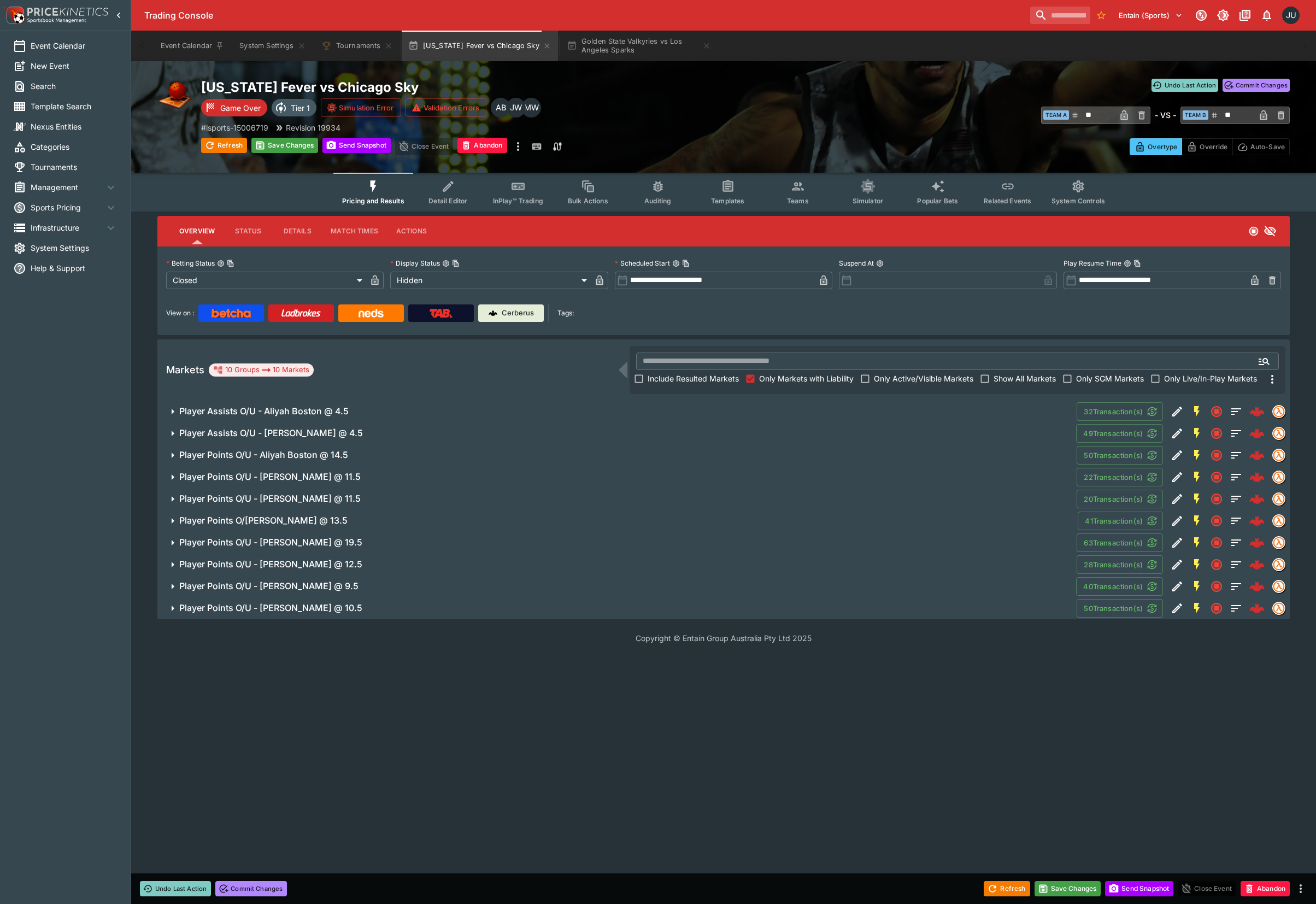
scroll to position [0, 0]
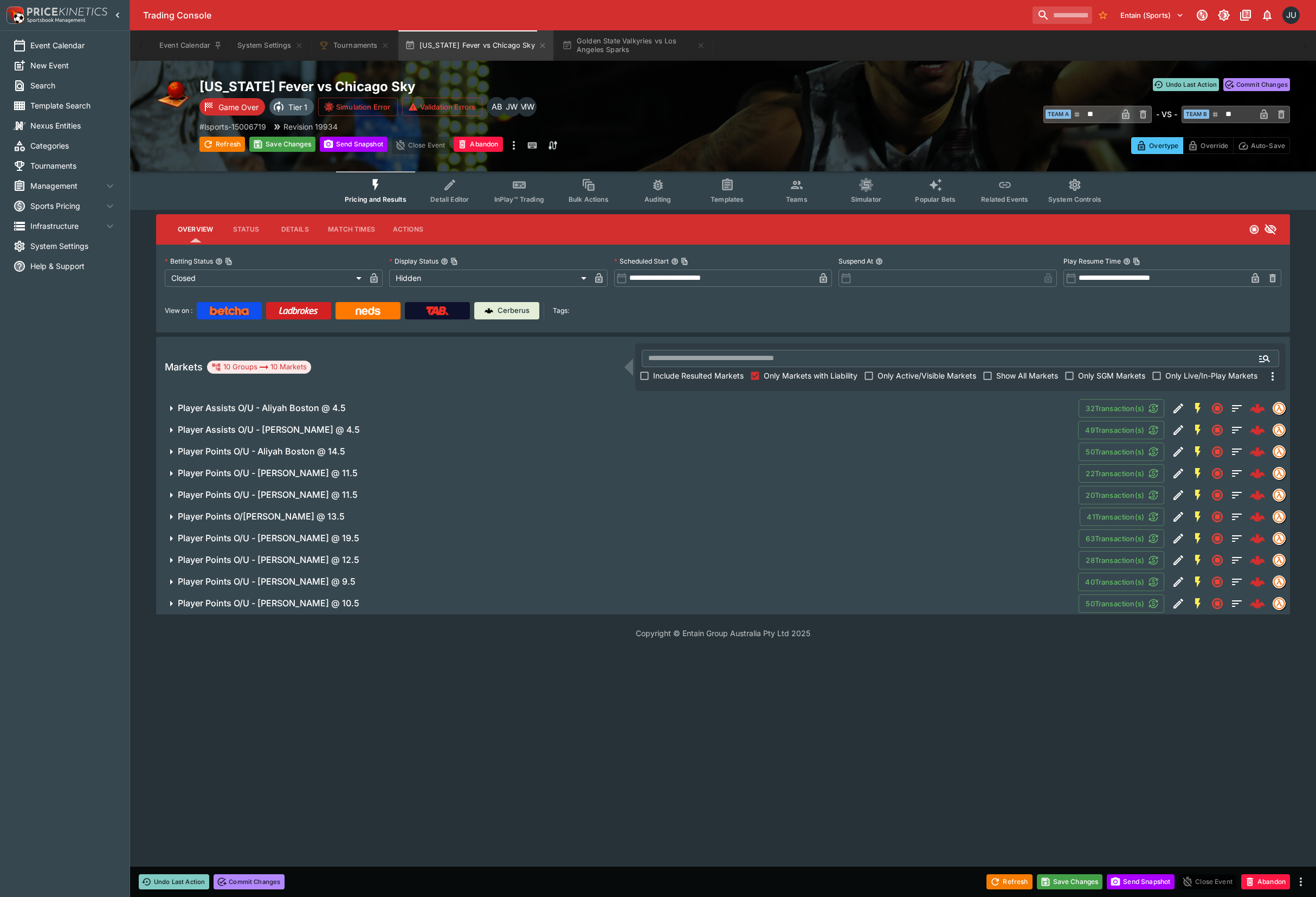
click at [359, 600] on h6 "Player Points O/U - Sophie Cunningham @ 10.5" at bounding box center [268, 603] width 182 height 11
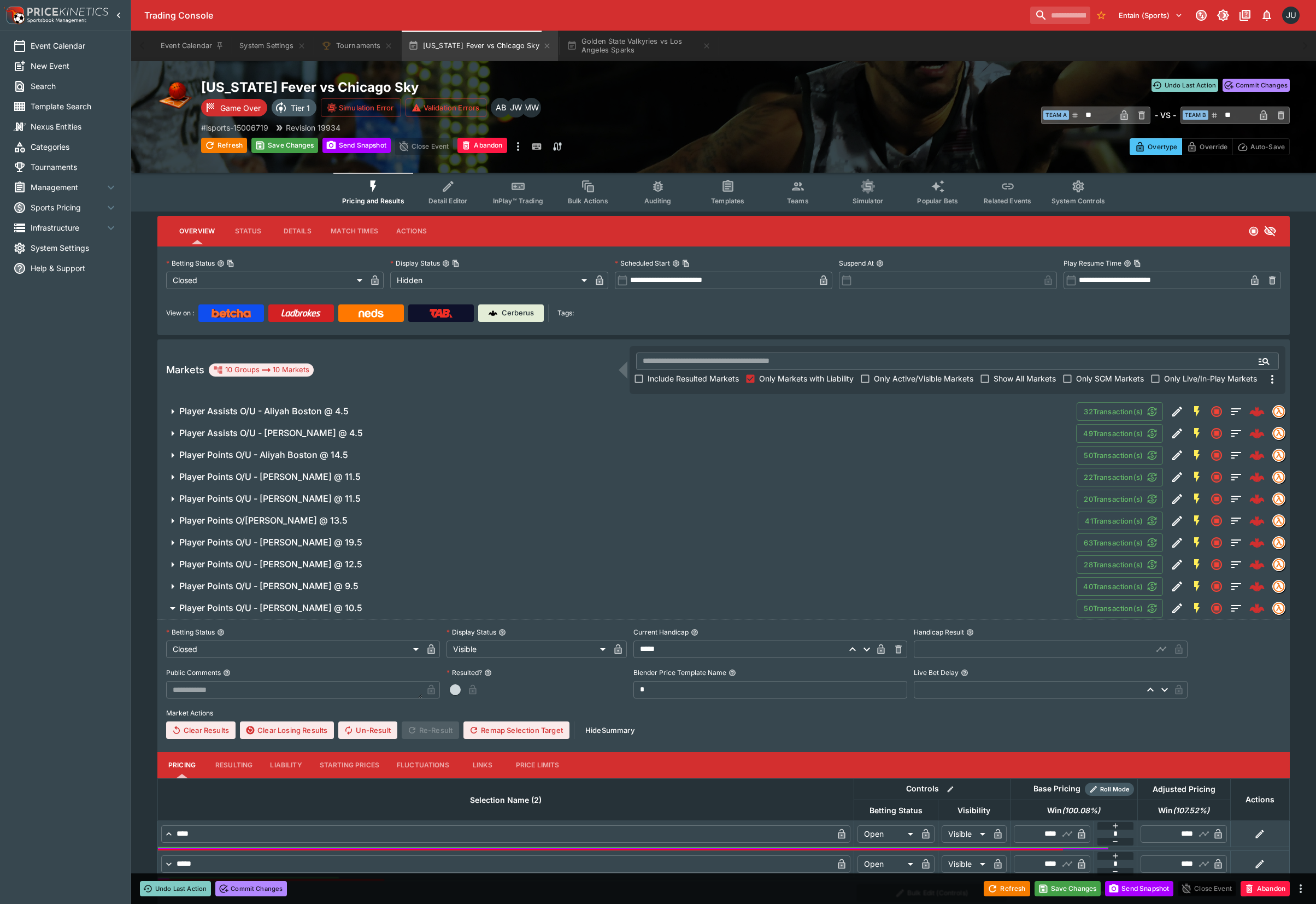
drag, startPoint x: 226, startPoint y: 758, endPoint x: 232, endPoint y: 759, distance: 6.1
click at [229, 758] on button "Resulting" at bounding box center [234, 765] width 55 height 26
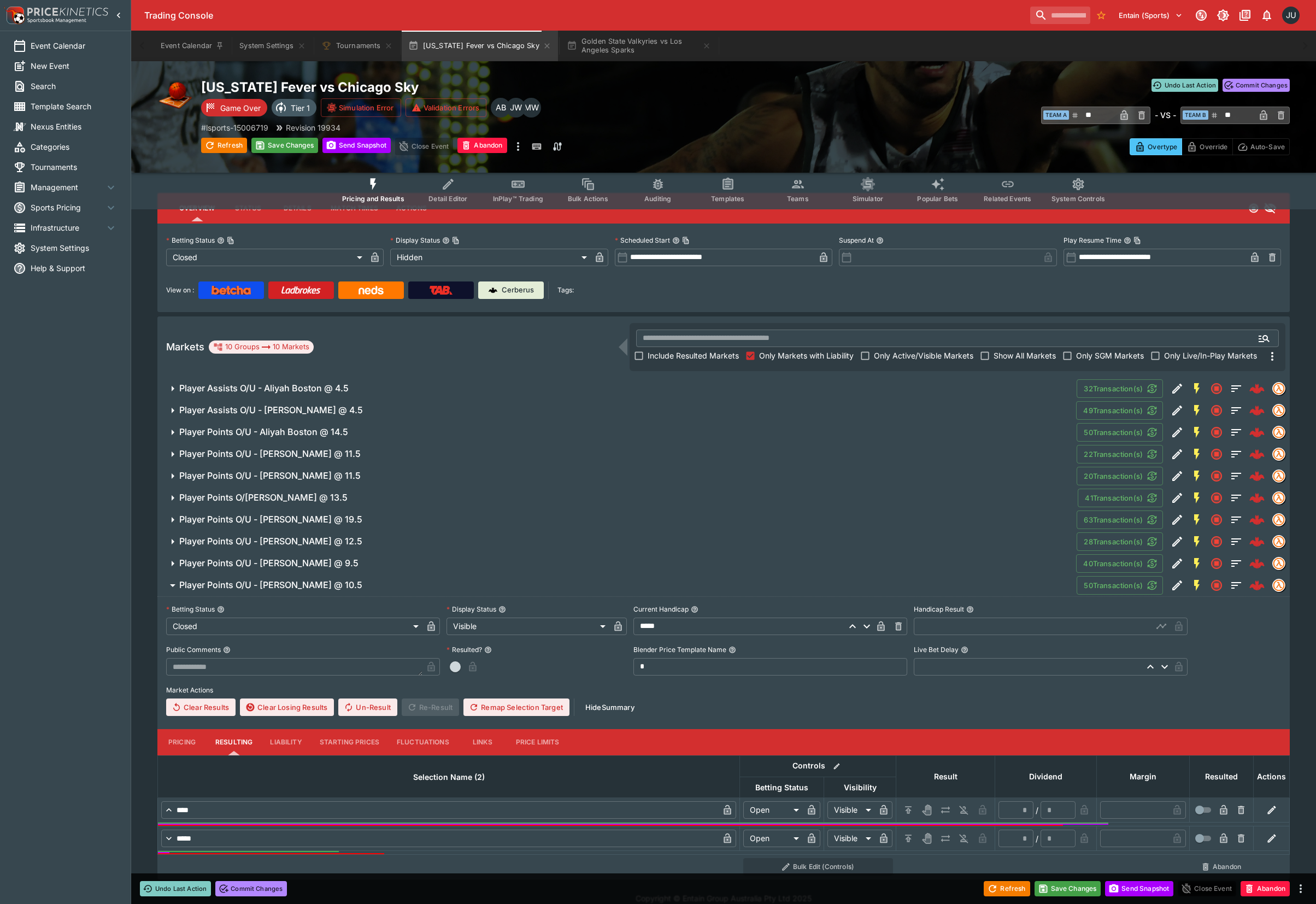
scroll to position [35, 0]
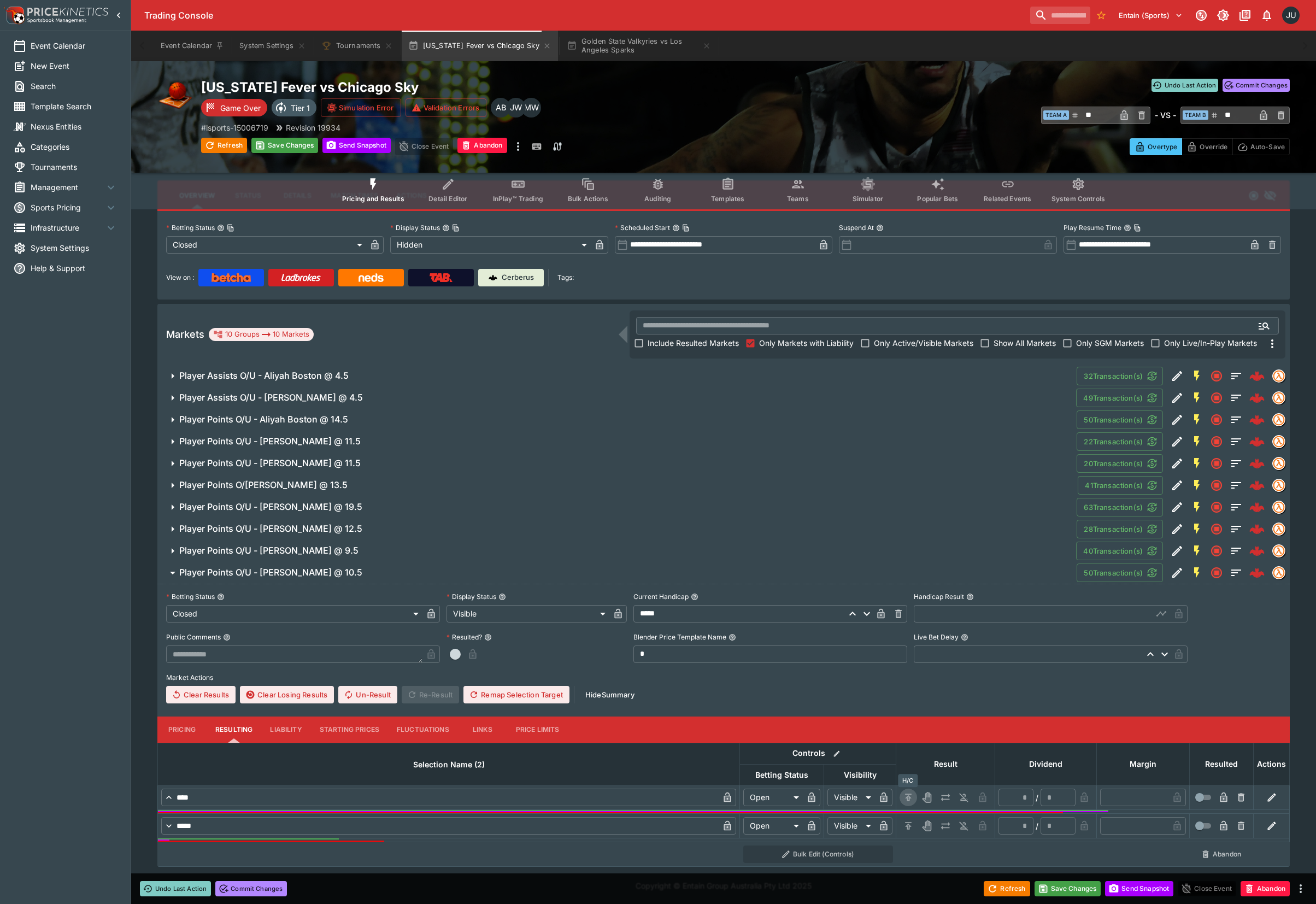
drag, startPoint x: 911, startPoint y: 794, endPoint x: 908, endPoint y: 820, distance: 26.2
click at [910, 797] on icon "H/C" at bounding box center [908, 797] width 11 height 11
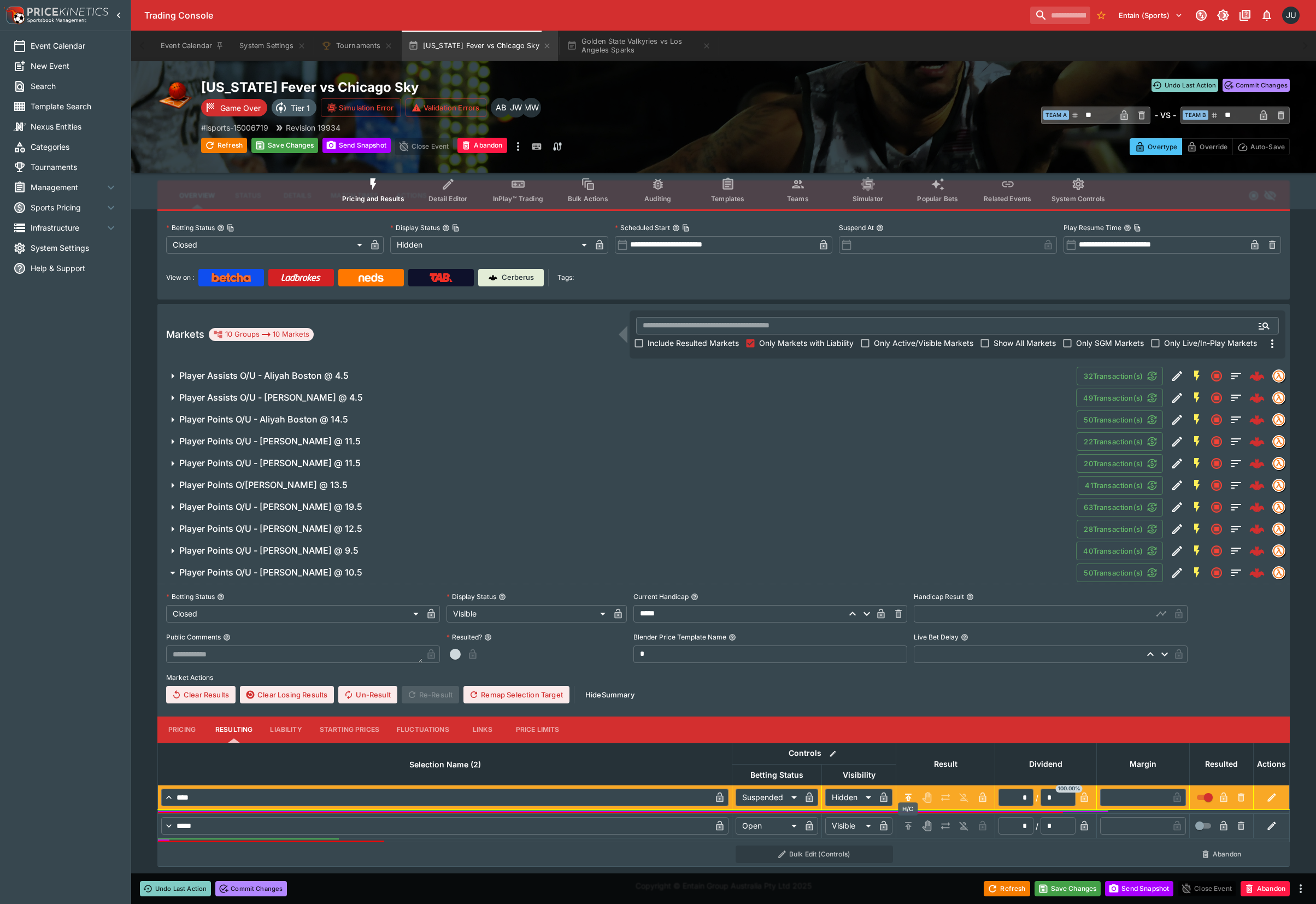
drag, startPoint x: 908, startPoint y: 825, endPoint x: 925, endPoint y: 766, distance: 61.4
click at [908, 823] on icon "H/C" at bounding box center [908, 825] width 11 height 11
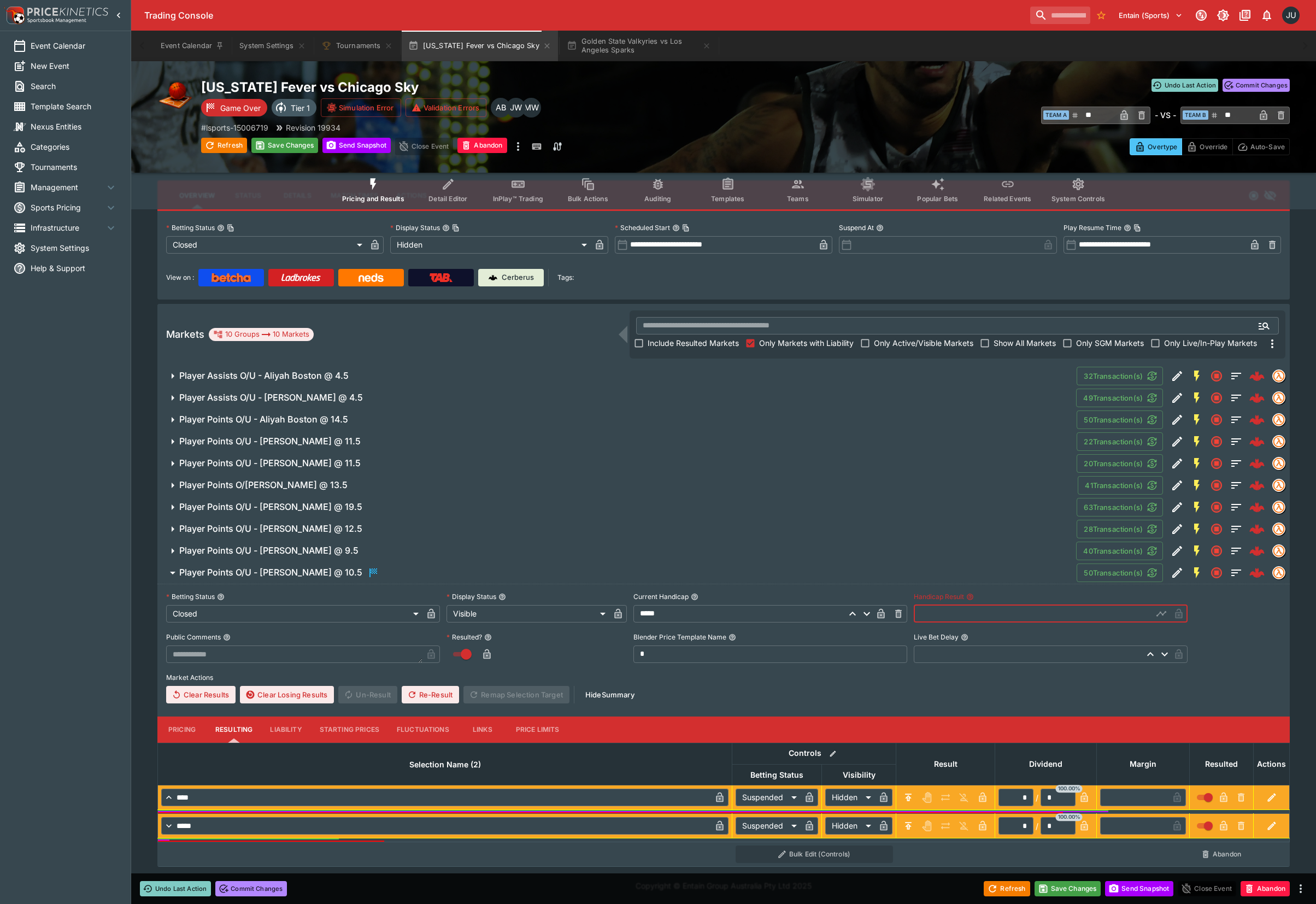
click at [929, 613] on input "text" at bounding box center [1034, 613] width 239 height 18
click at [409, 549] on span "Player Points O/U - Rachel Banham @ 9.5" at bounding box center [623, 550] width 888 height 11
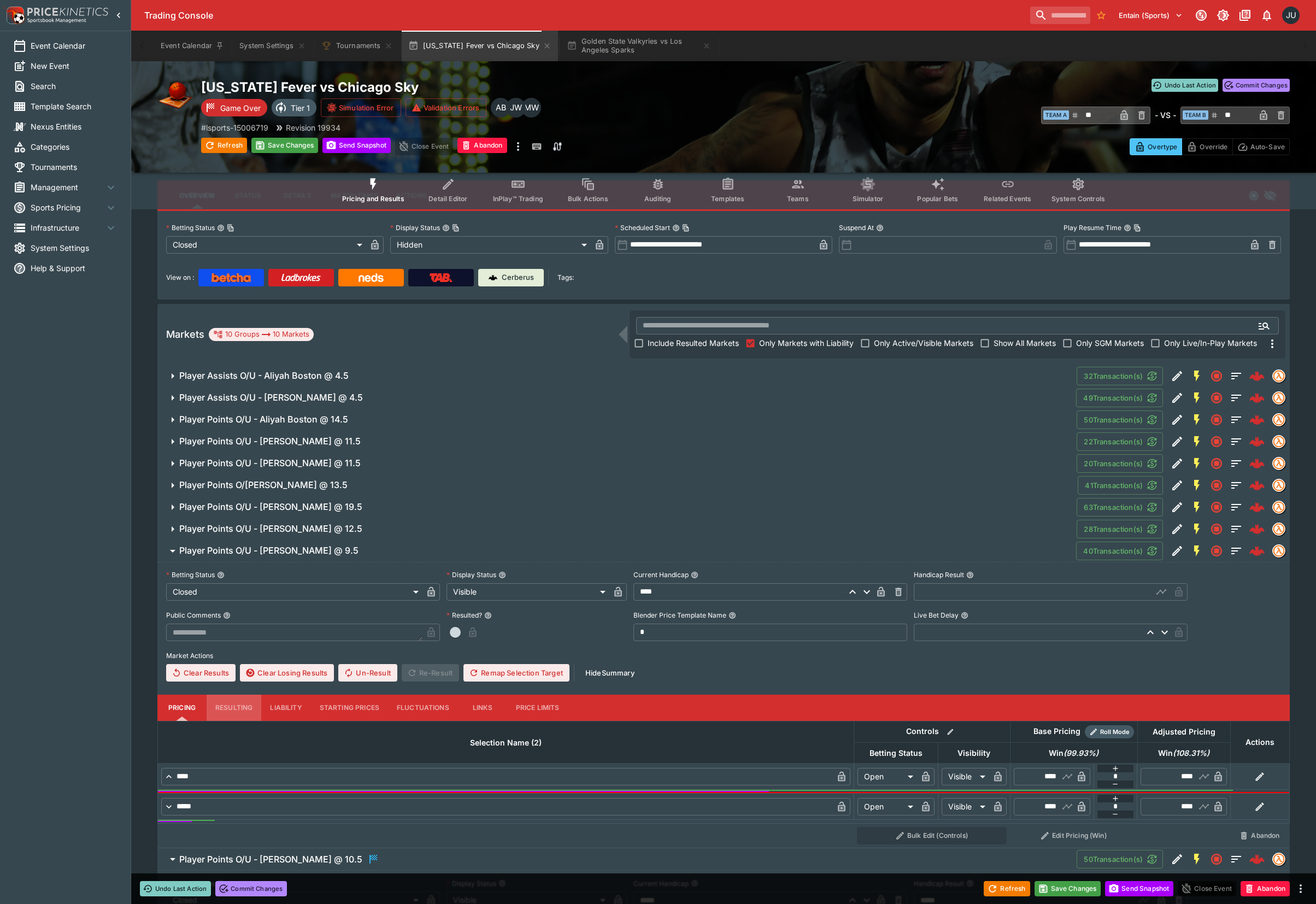
drag, startPoint x: 229, startPoint y: 706, endPoint x: 292, endPoint y: 720, distance: 64.5
click at [230, 706] on button "Resulting" at bounding box center [234, 708] width 55 height 26
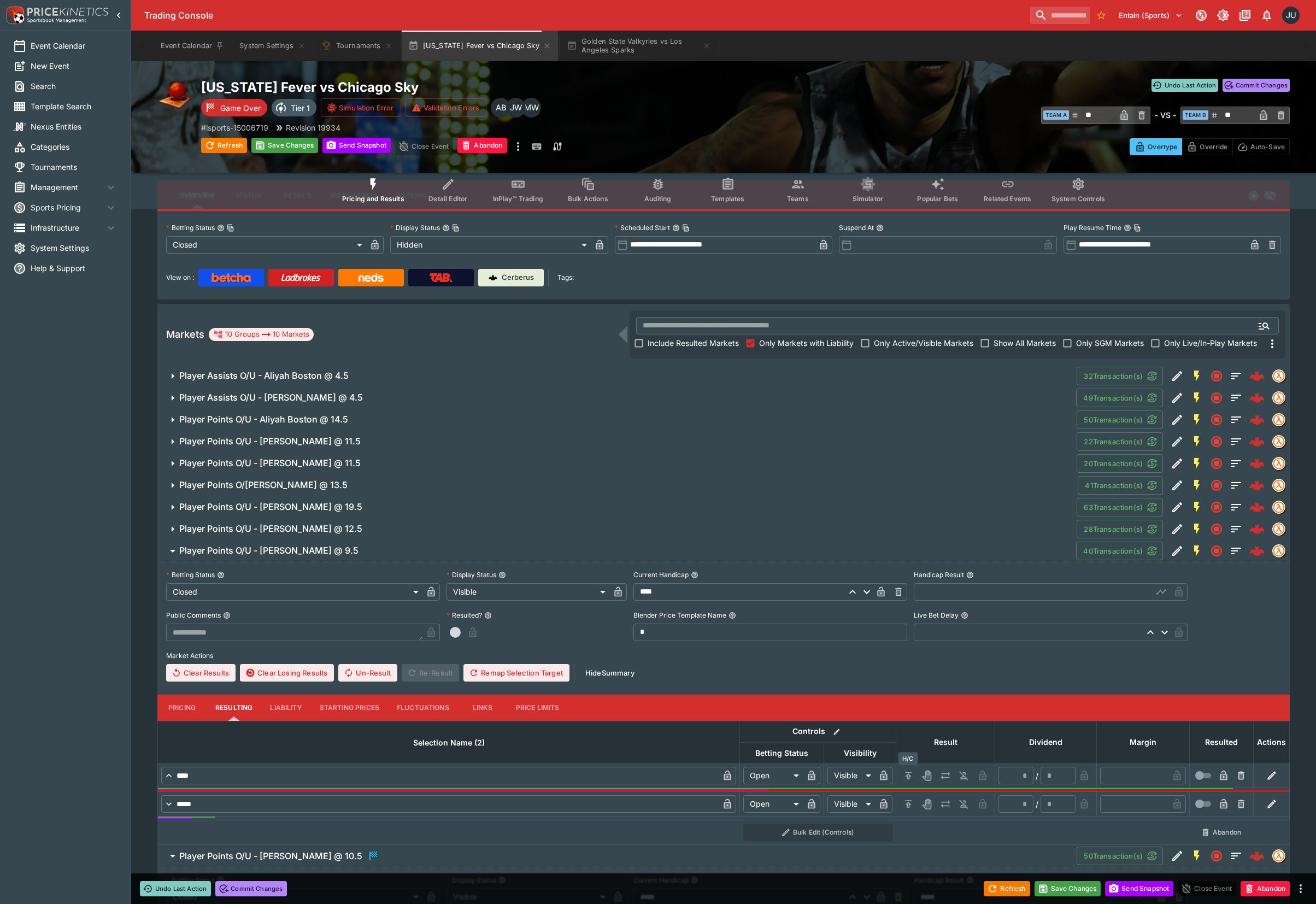
click at [902, 773] on button "H/C" at bounding box center [908, 775] width 18 height 18
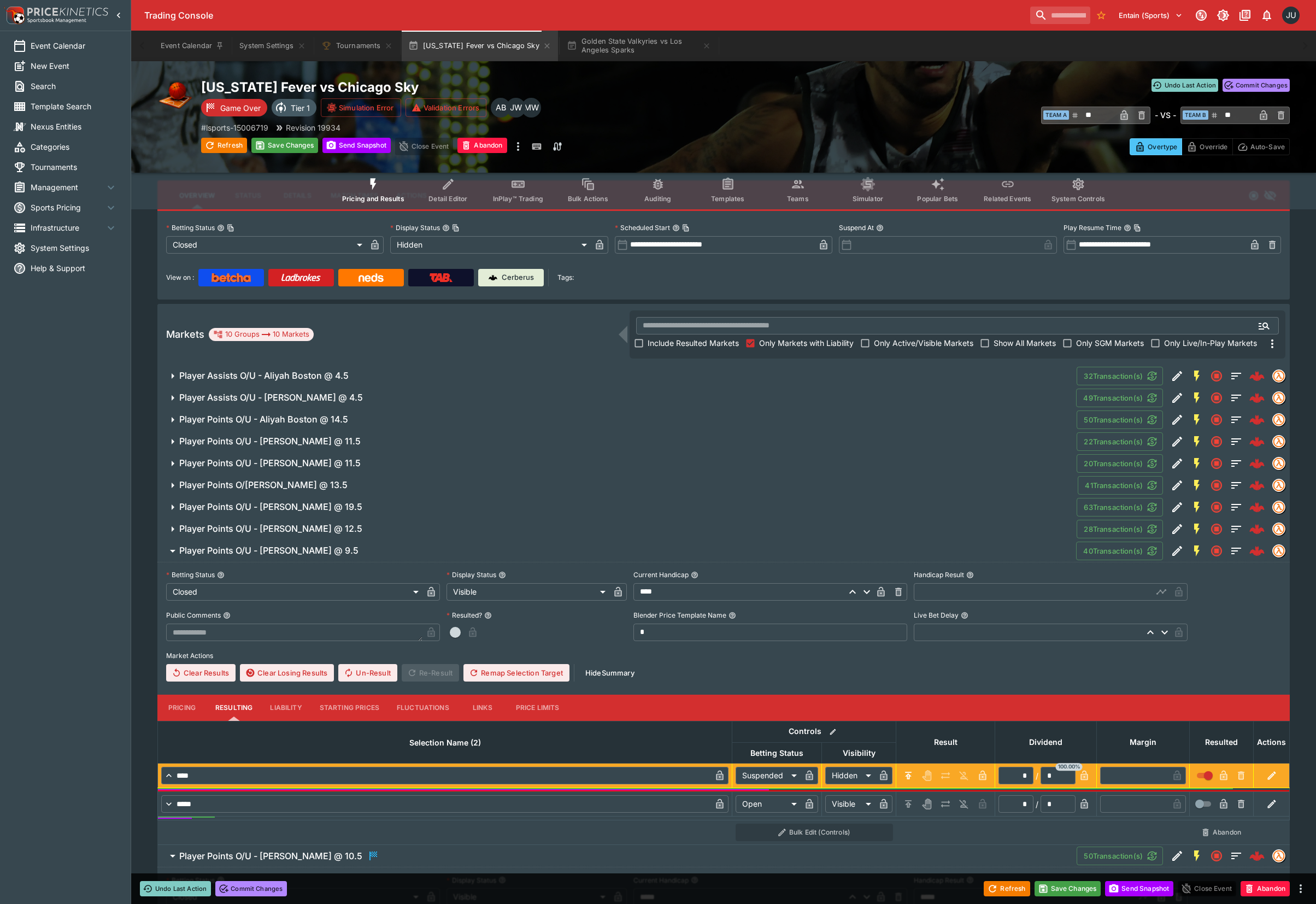
click at [905, 794] on body "Trading Console Entain (Sports) 1 JU Event Calendar New Event Search Template S…" at bounding box center [658, 576] width 1316 height 1223
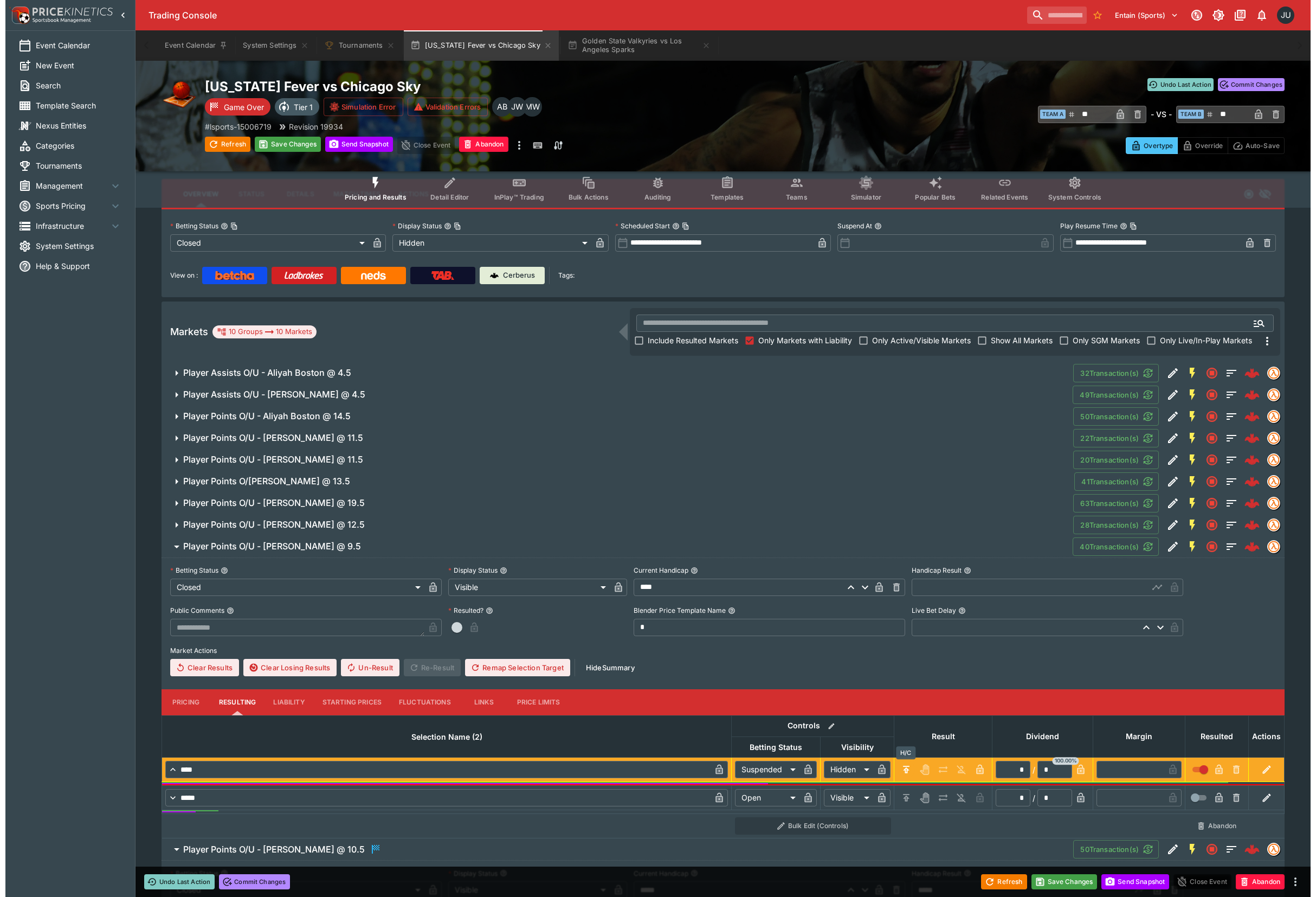
scroll to position [0, 0]
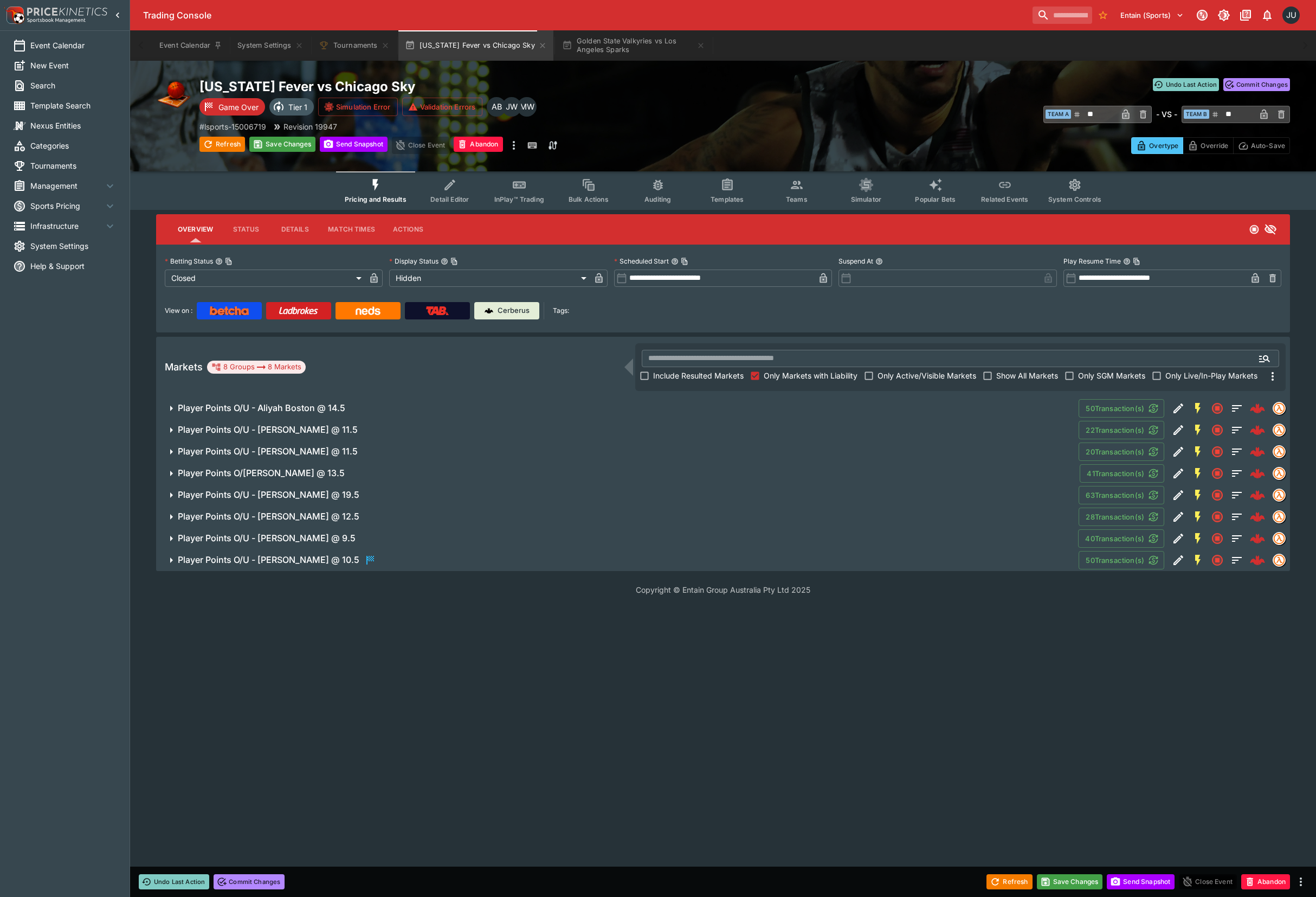
click at [897, 608] on html "Trading Console Entain (Sports) 1 JU Event Calendar New Event Search Template S…" at bounding box center [658, 304] width 1316 height 608
drag, startPoint x: 354, startPoint y: 558, endPoint x: 356, endPoint y: 567, distance: 9.2
click at [354, 558] on h6 "Player Points O/U - Sophie Cunningham @ 10.5" at bounding box center [268, 560] width 182 height 11
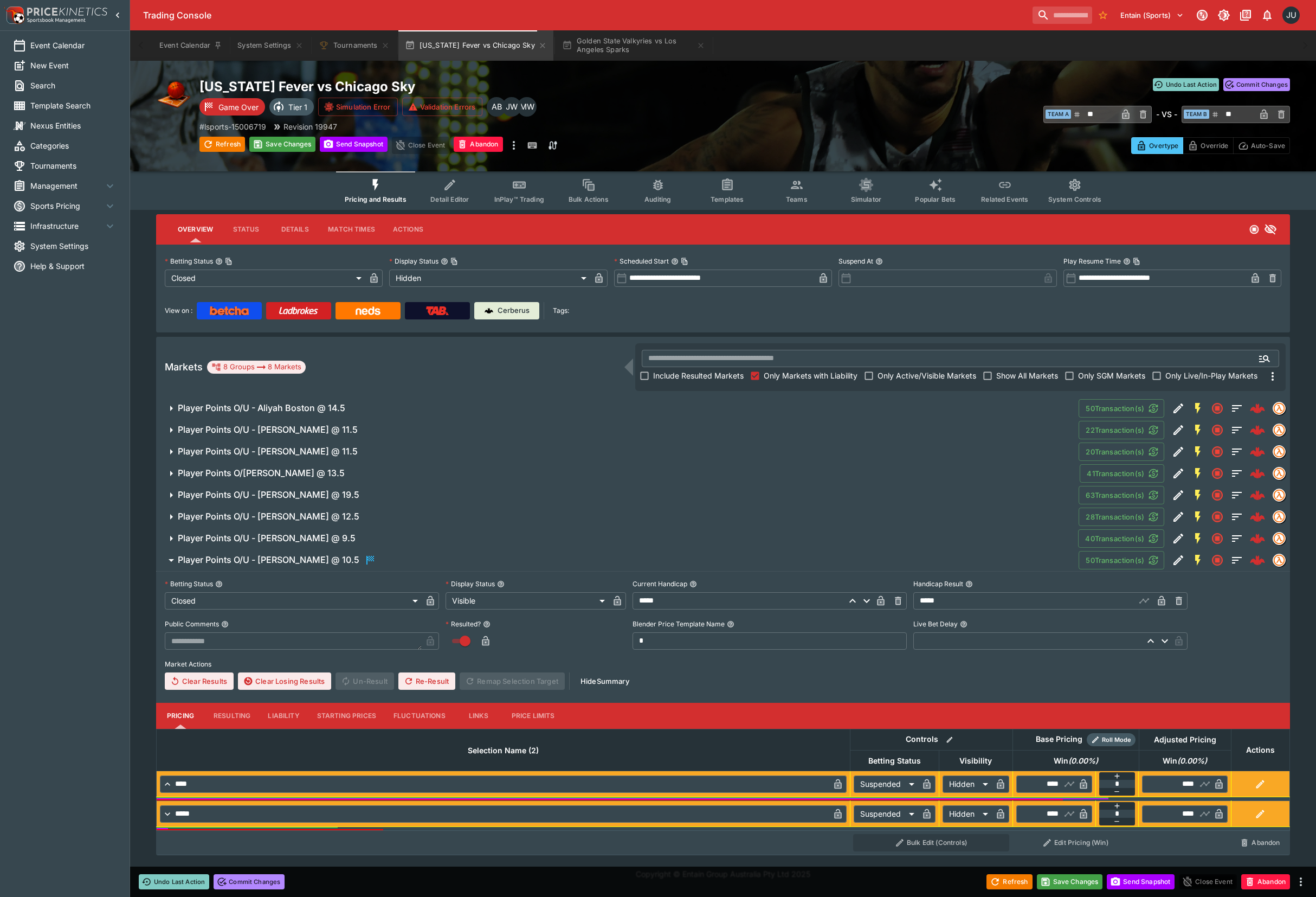
drag, startPoint x: 235, startPoint y: 710, endPoint x: 320, endPoint y: 725, distance: 86.3
click at [255, 713] on button "Resulting" at bounding box center [232, 716] width 54 height 26
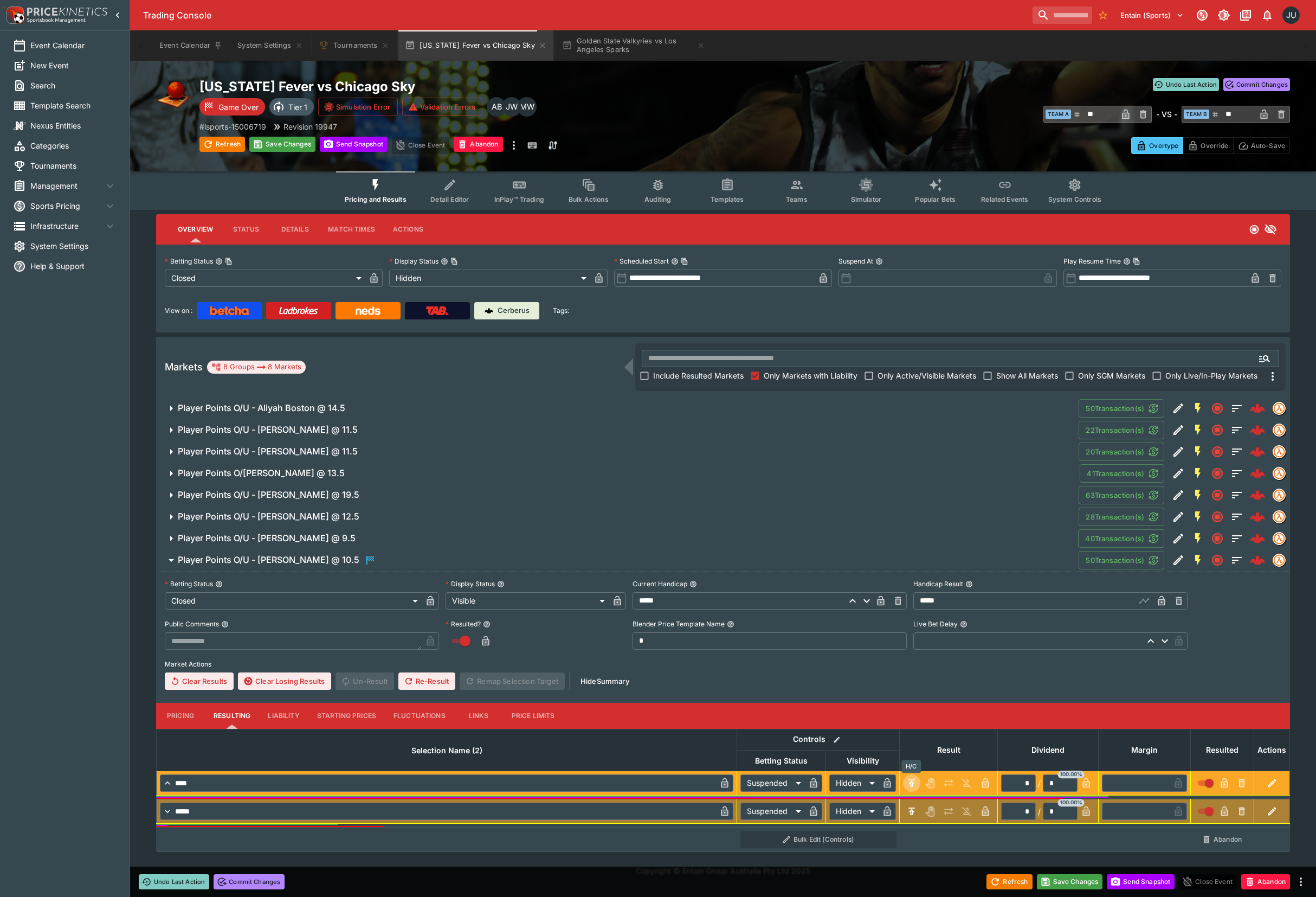
drag, startPoint x: 914, startPoint y: 780, endPoint x: 917, endPoint y: 810, distance: 30.1
click at [915, 786] on icon "H/C" at bounding box center [912, 783] width 11 height 11
click at [917, 812] on icon "H/C" at bounding box center [912, 811] width 11 height 11
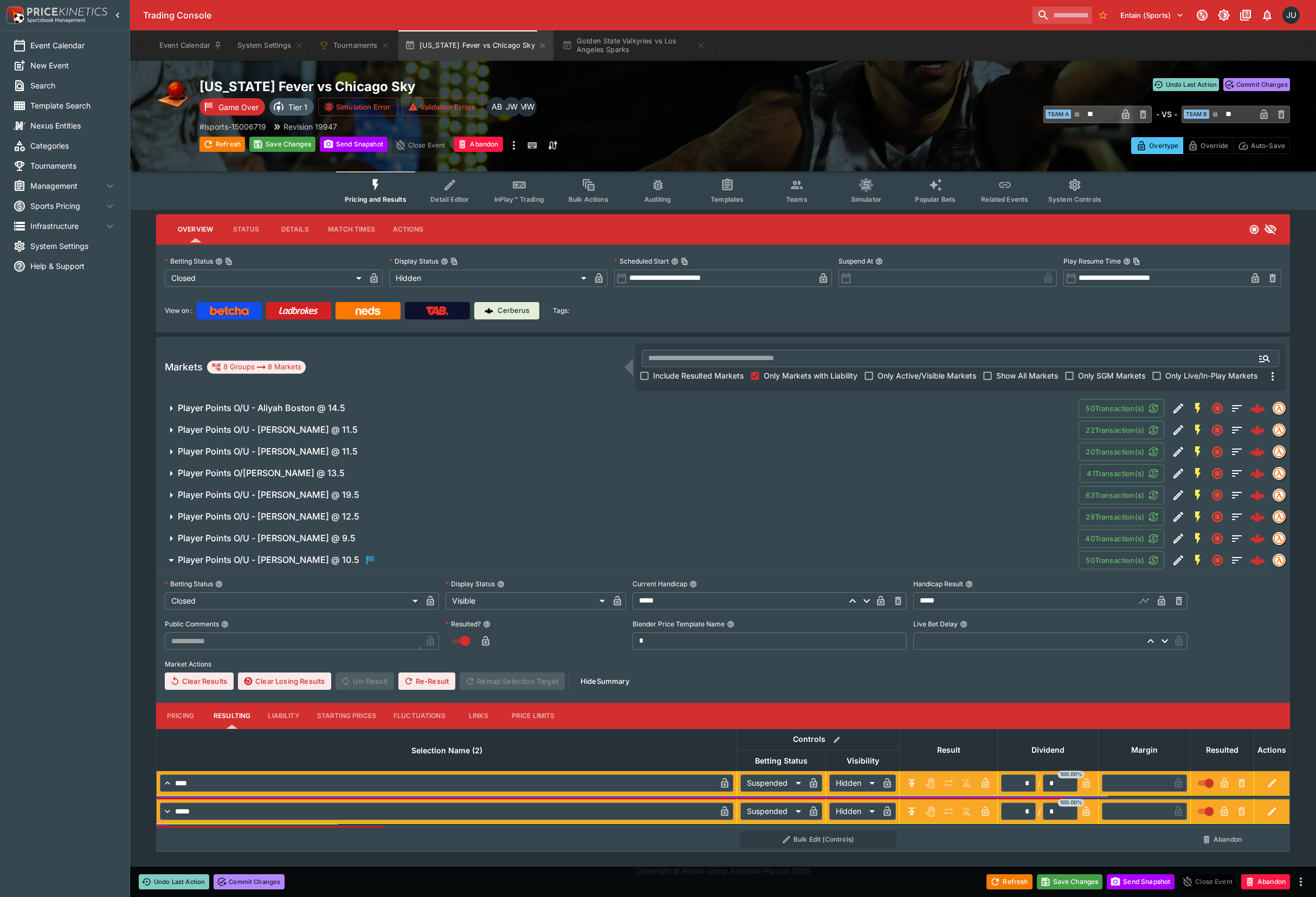
click at [289, 152] on div "Save Changes" at bounding box center [283, 145] width 66 height 18
click at [291, 144] on button "Save Changes" at bounding box center [283, 144] width 66 height 15
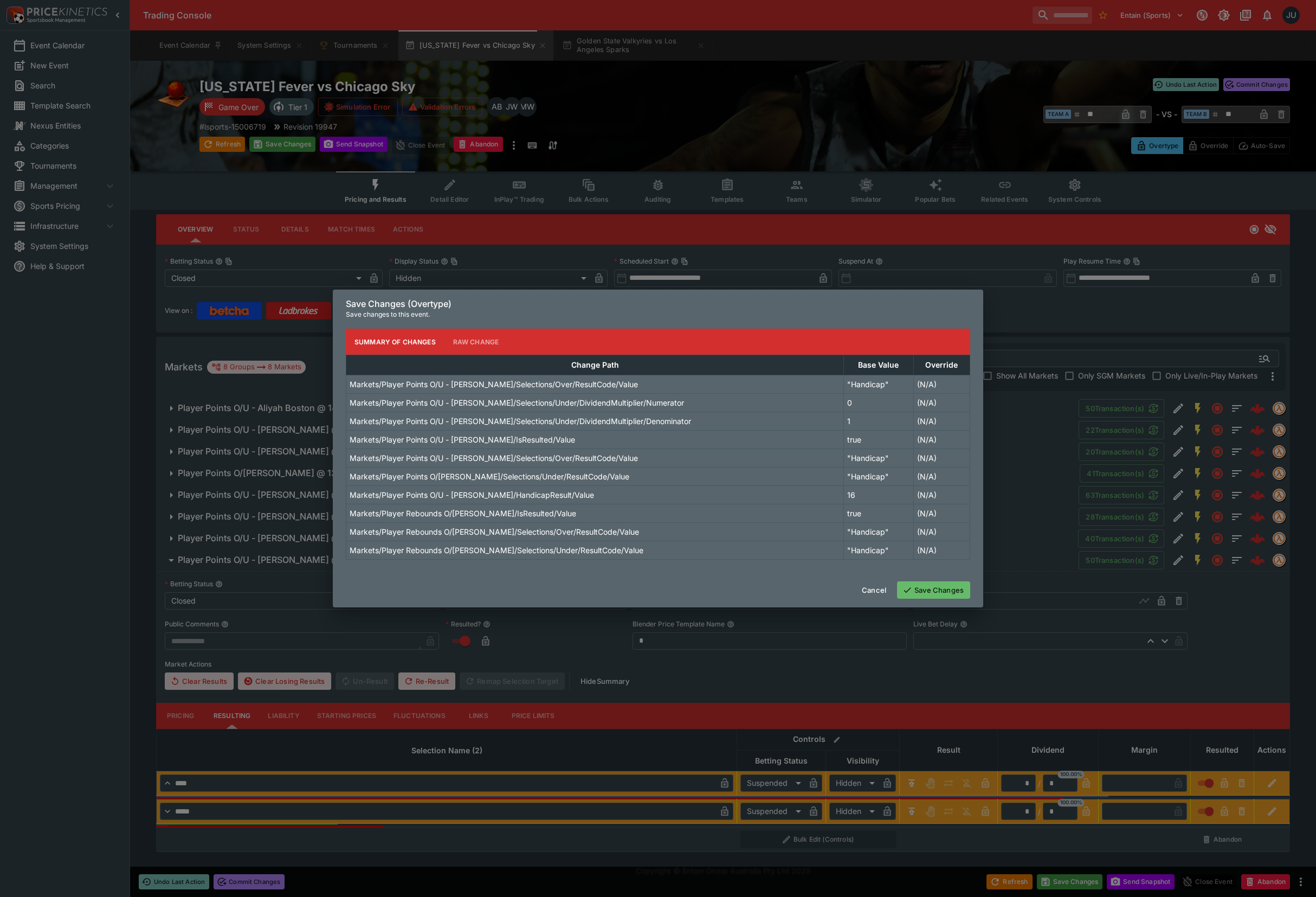
click at [953, 595] on button "Save Changes" at bounding box center [934, 590] width 73 height 18
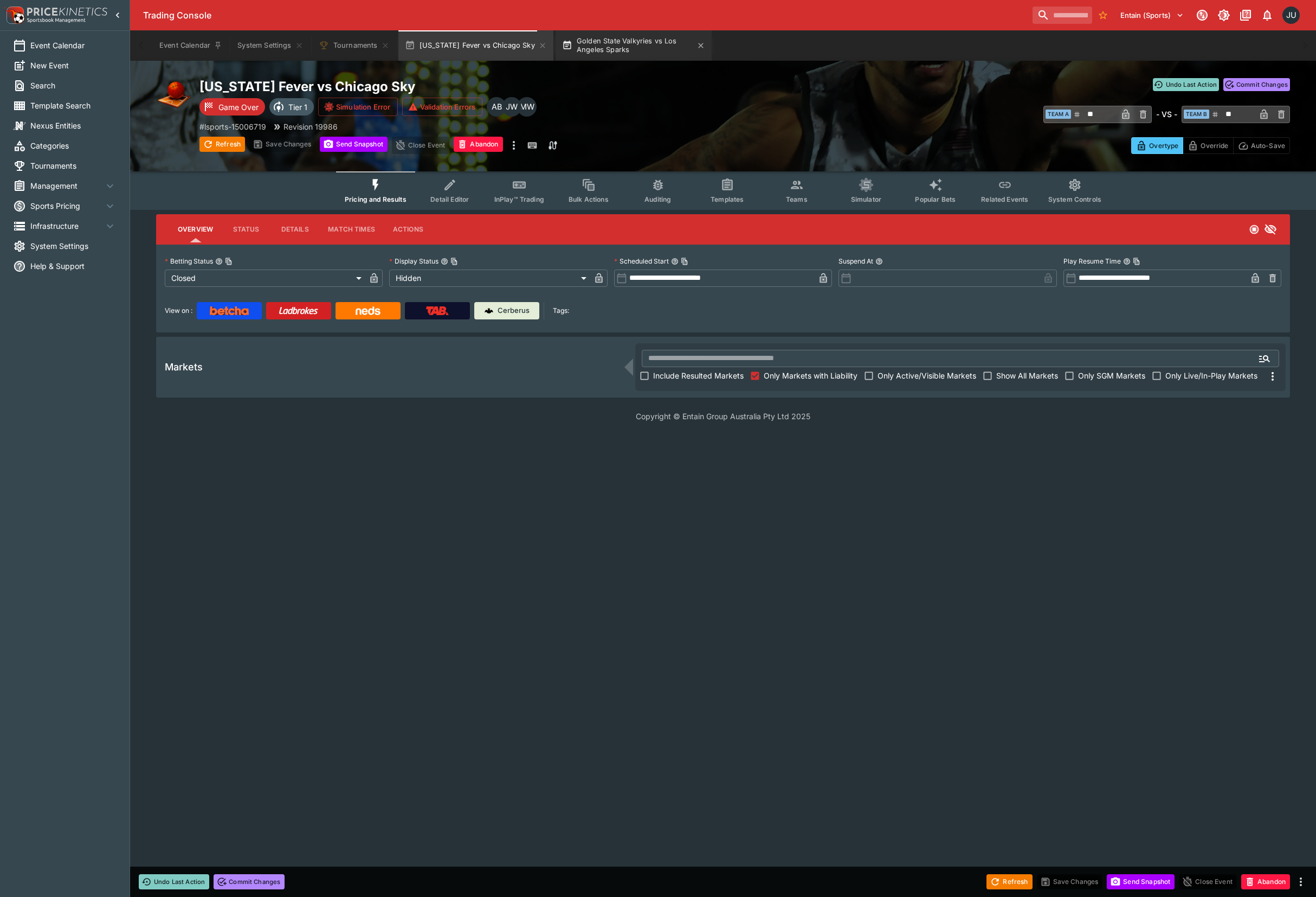
drag, startPoint x: 525, startPoint y: 44, endPoint x: 494, endPoint y: 48, distance: 31.3
click at [539, 44] on icon "button" at bounding box center [542, 45] width 8 height 8
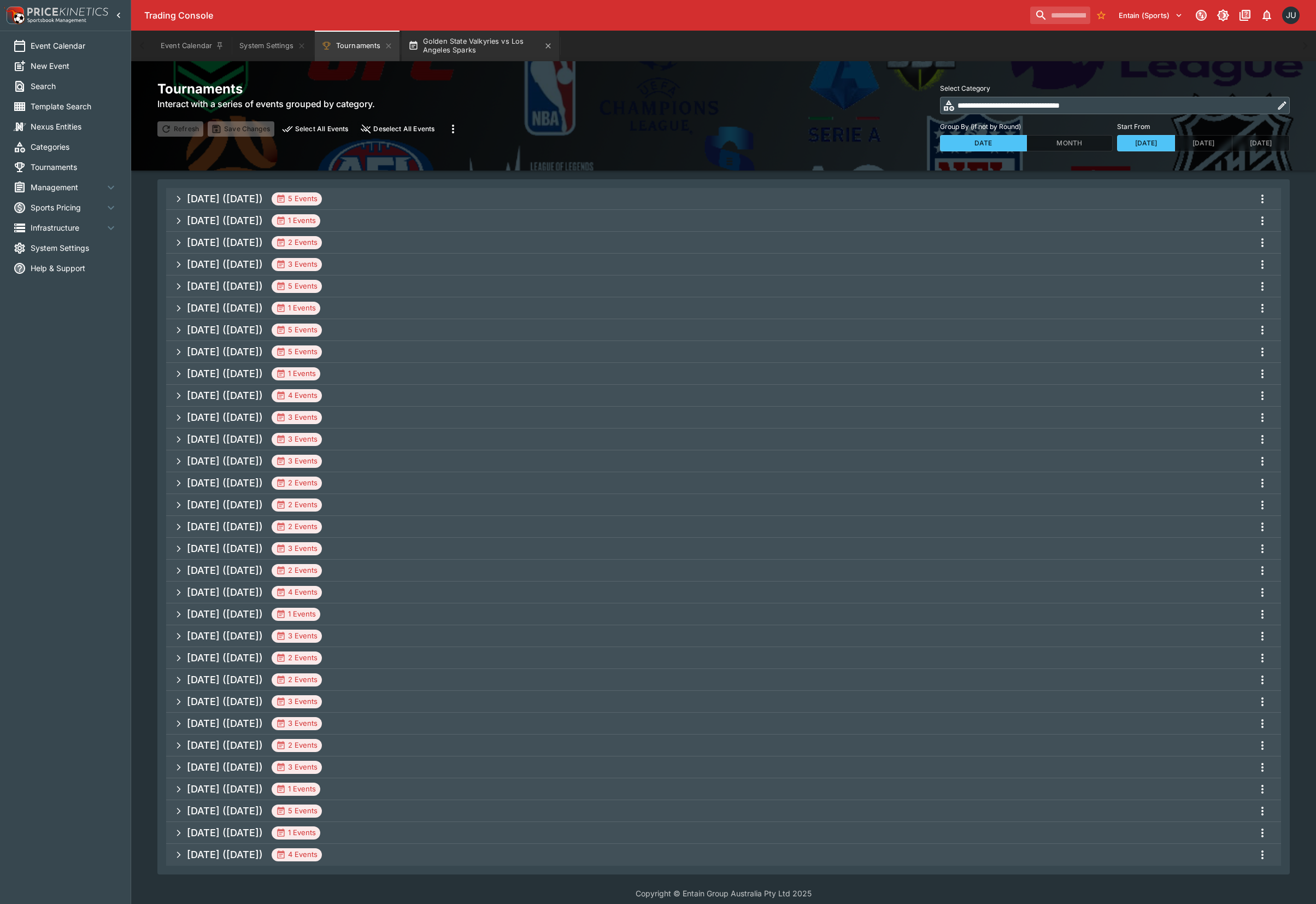
click at [487, 49] on button "Golden State Valkyries vs Los Angeles Sparks" at bounding box center [481, 46] width 158 height 31
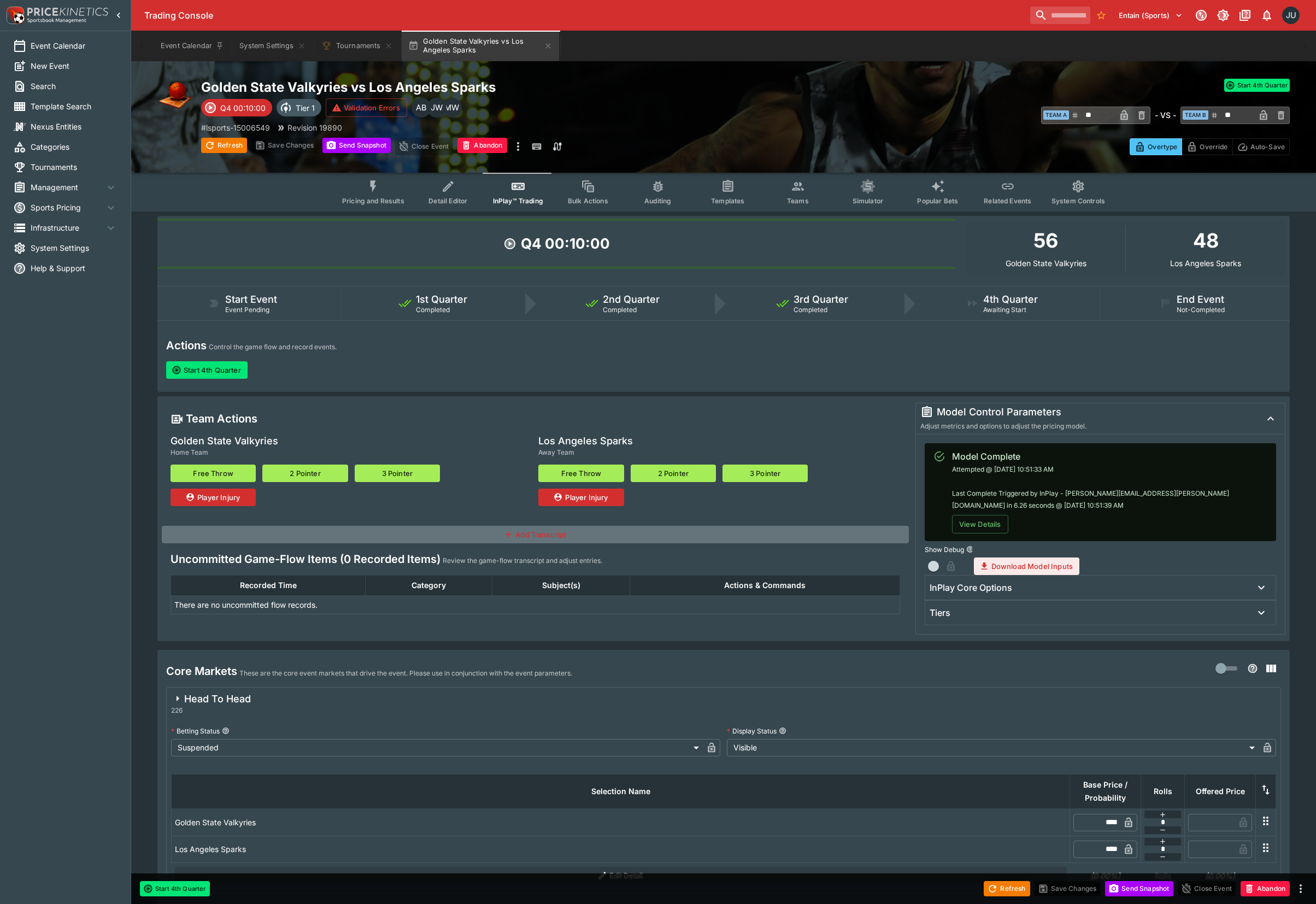
click at [378, 197] on span "Pricing and Results" at bounding box center [373, 201] width 62 height 8
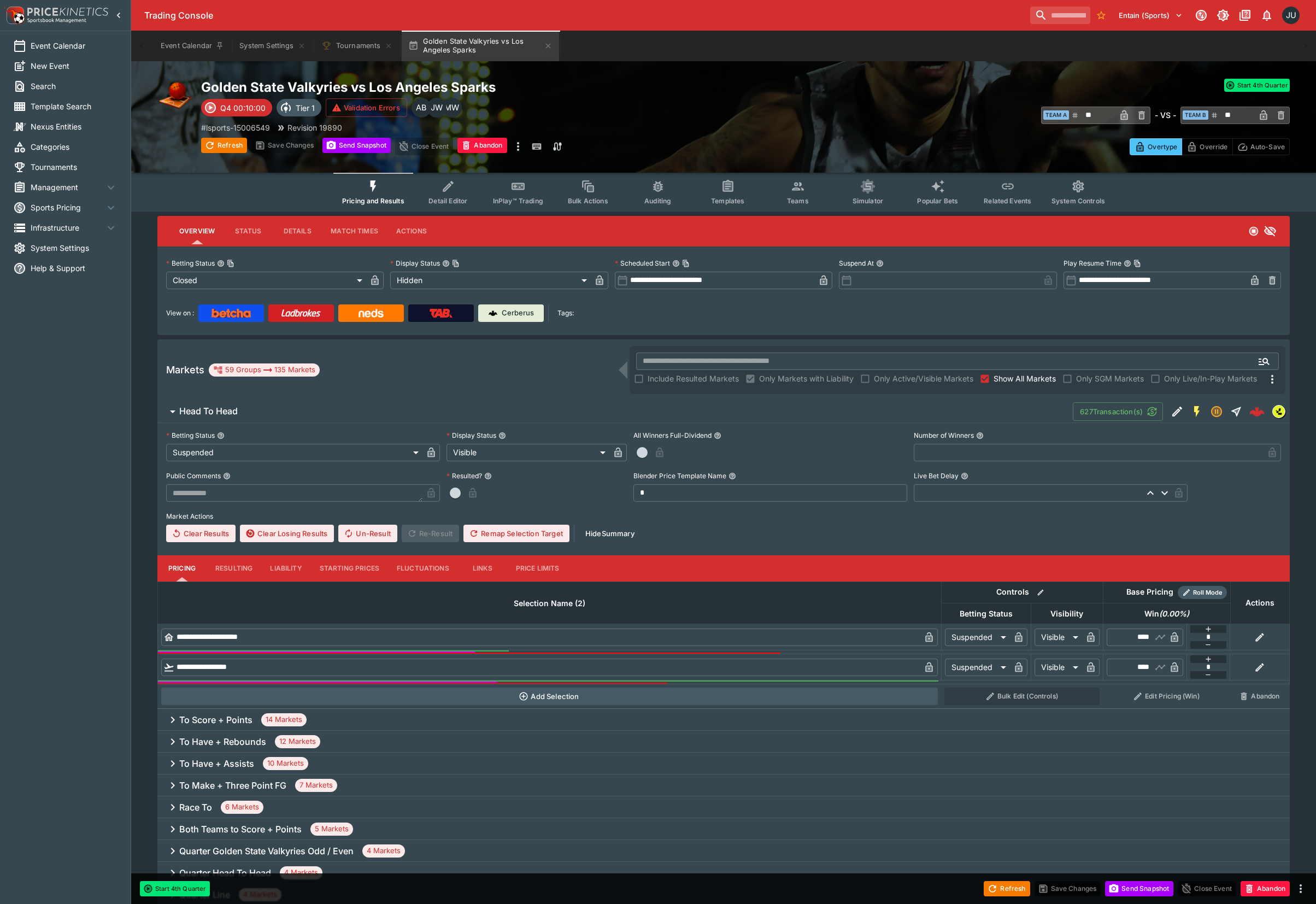
click at [812, 198] on button "Teams" at bounding box center [798, 192] width 70 height 39
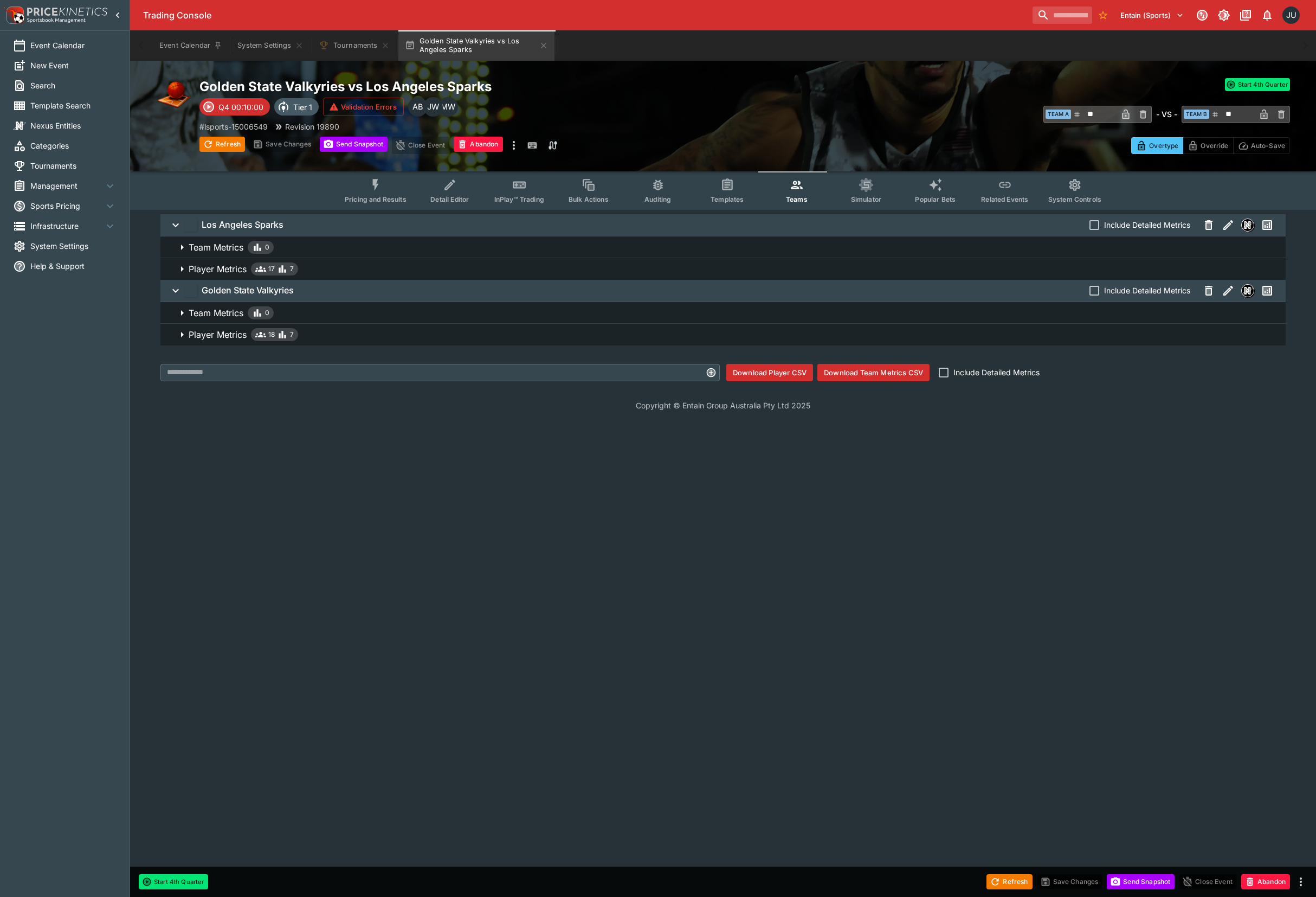
click at [503, 194] on button "InPlay™ Trading" at bounding box center [519, 190] width 70 height 38
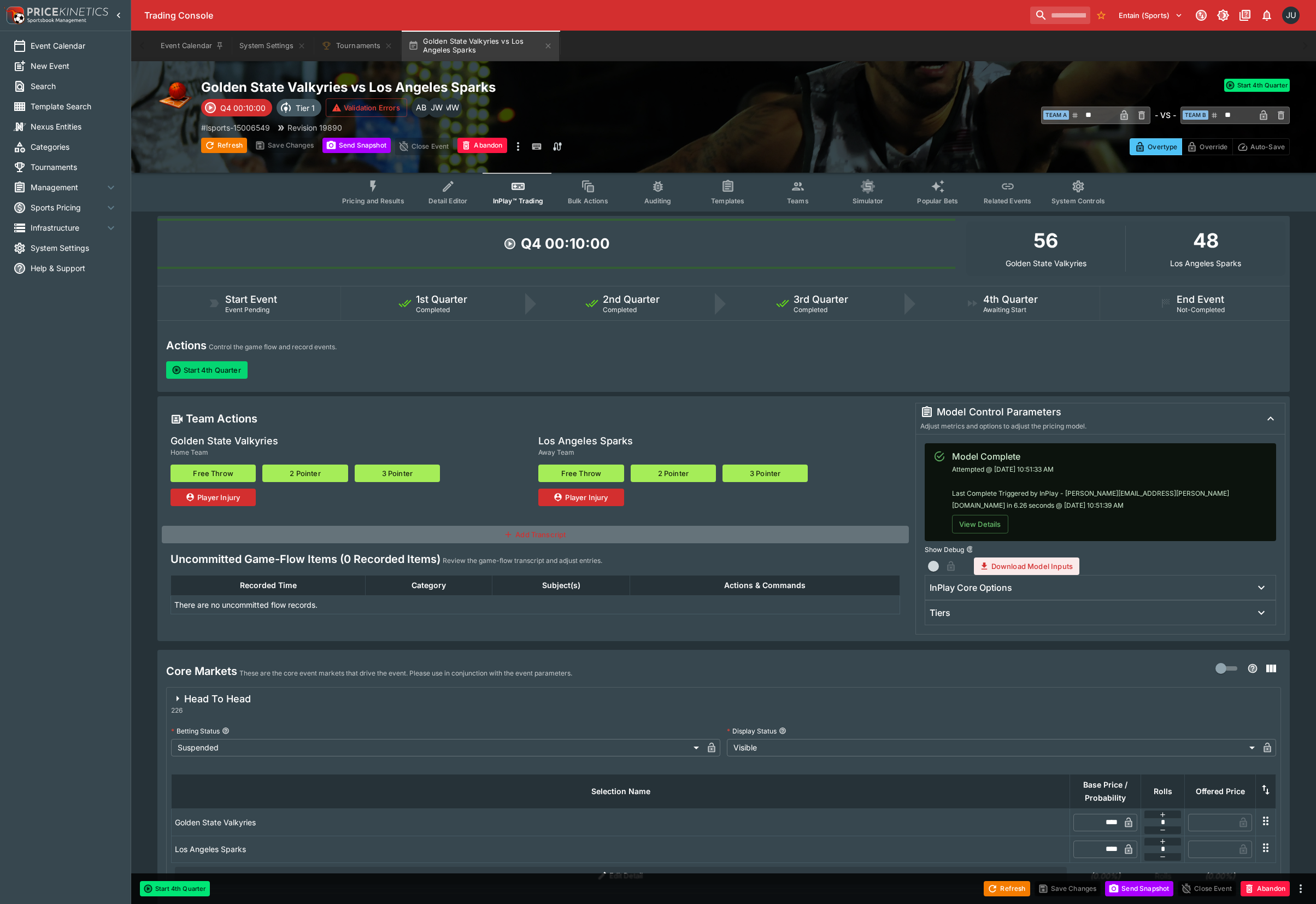
click at [236, 374] on button "Start 4th Quarter" at bounding box center [207, 370] width 81 height 18
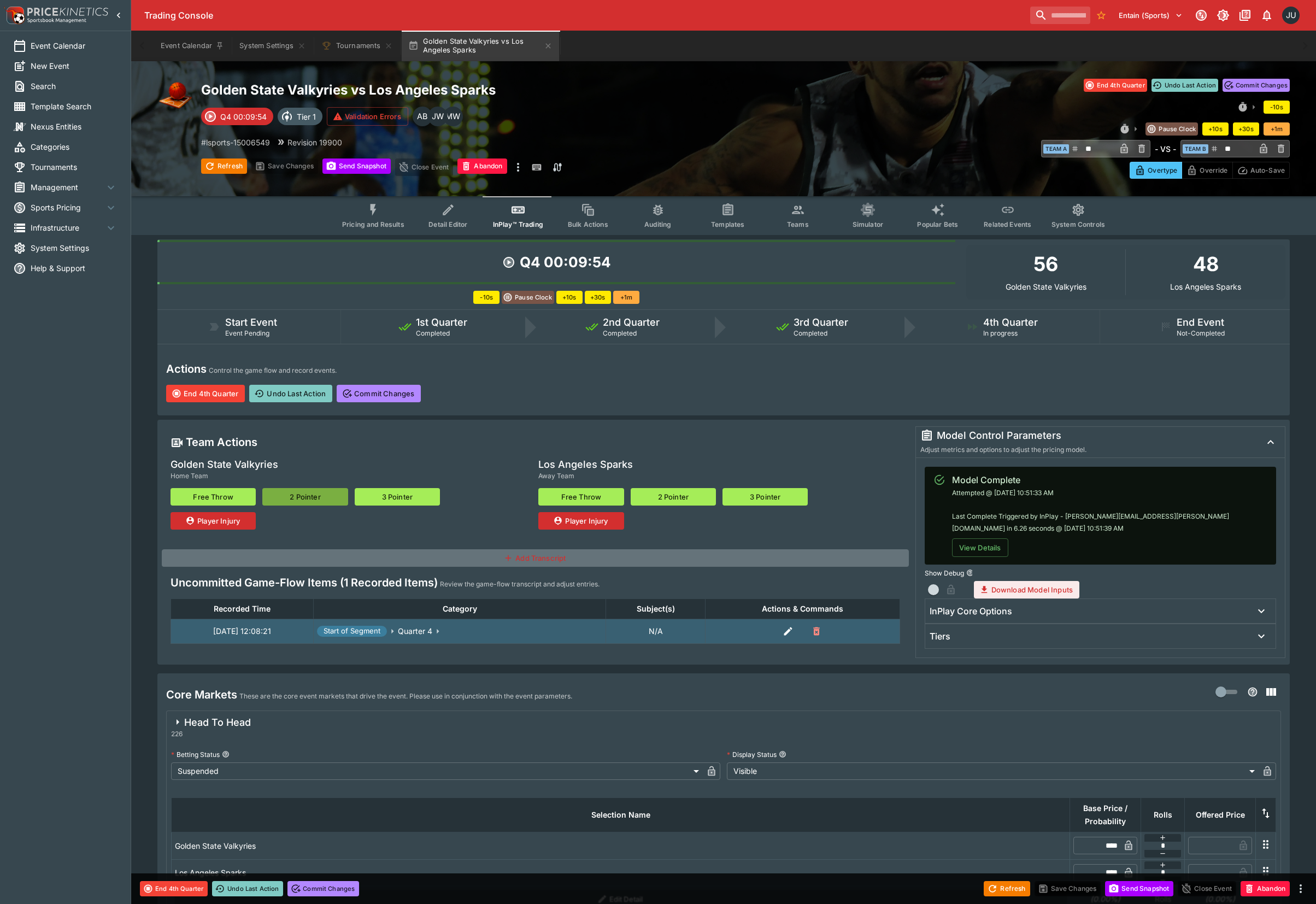
click at [301, 496] on button "2 Pointer" at bounding box center [305, 496] width 85 height 18
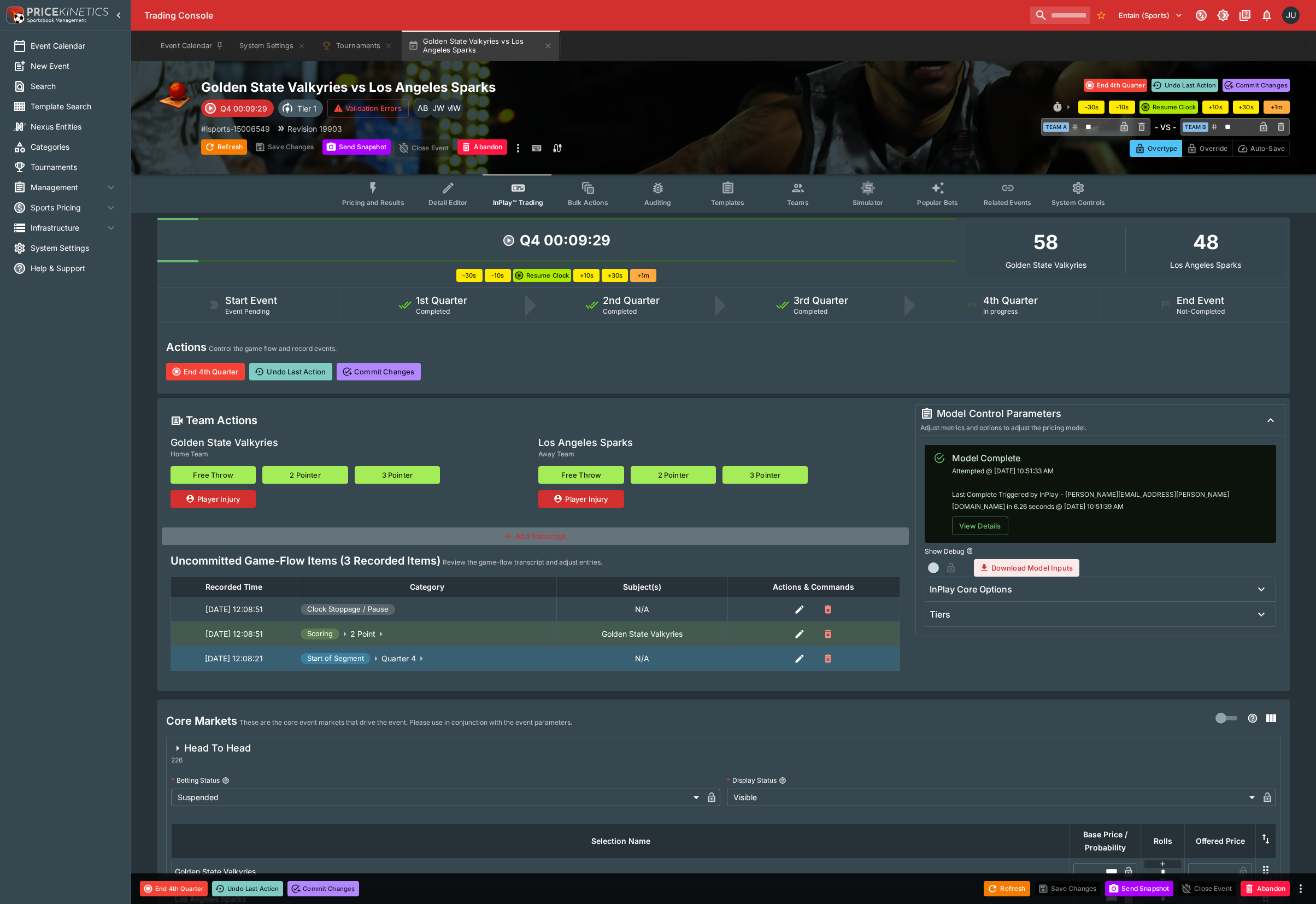
click at [301, 496] on div "Player Injury" at bounding box center [351, 499] width 361 height 18
click at [320, 477] on button "2 Pointer" at bounding box center [305, 475] width 85 height 18
click at [373, 477] on button "3 Pointer" at bounding box center [397, 475] width 85 height 18
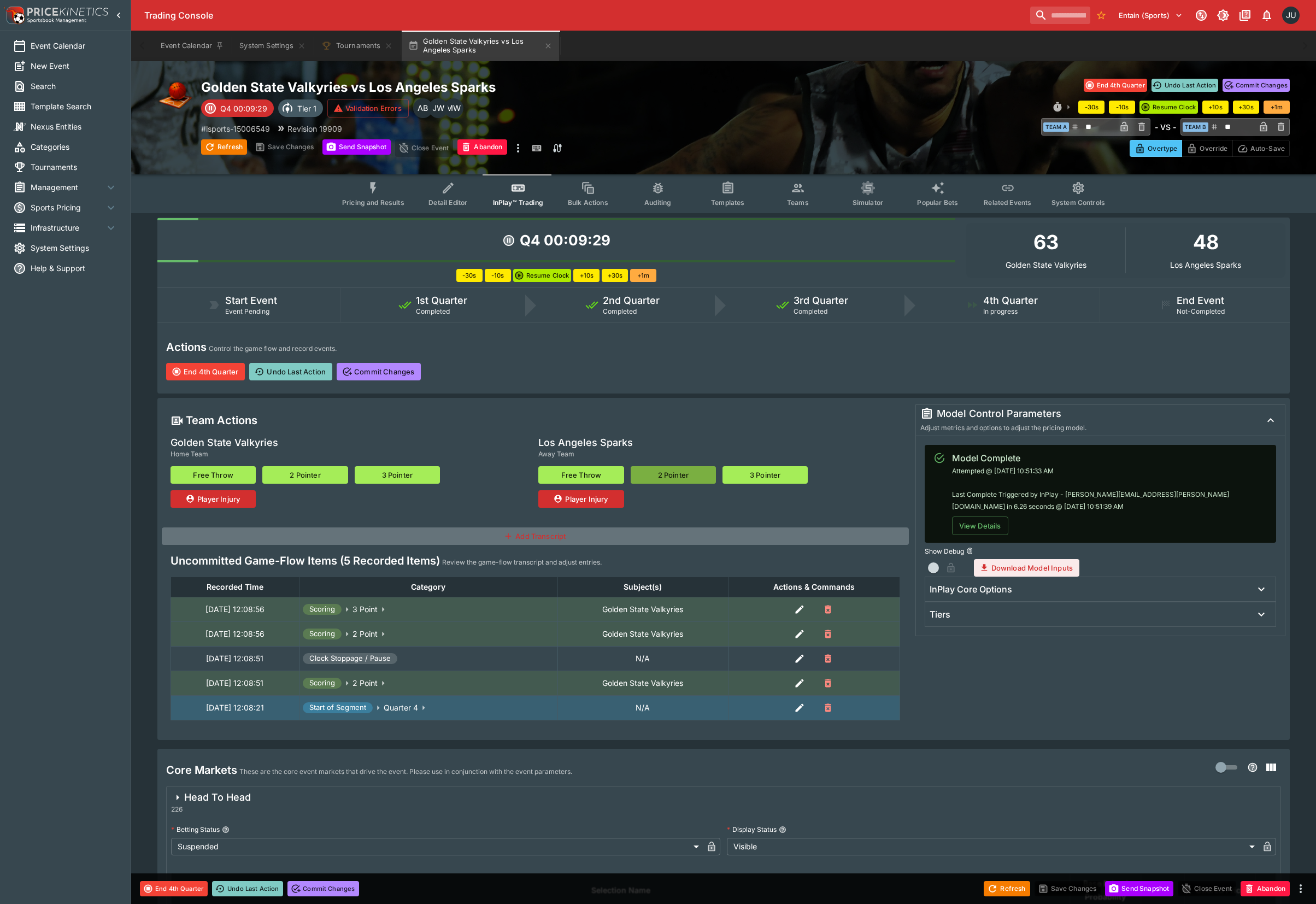
click at [680, 475] on button "2 Pointer" at bounding box center [674, 475] width 85 height 18
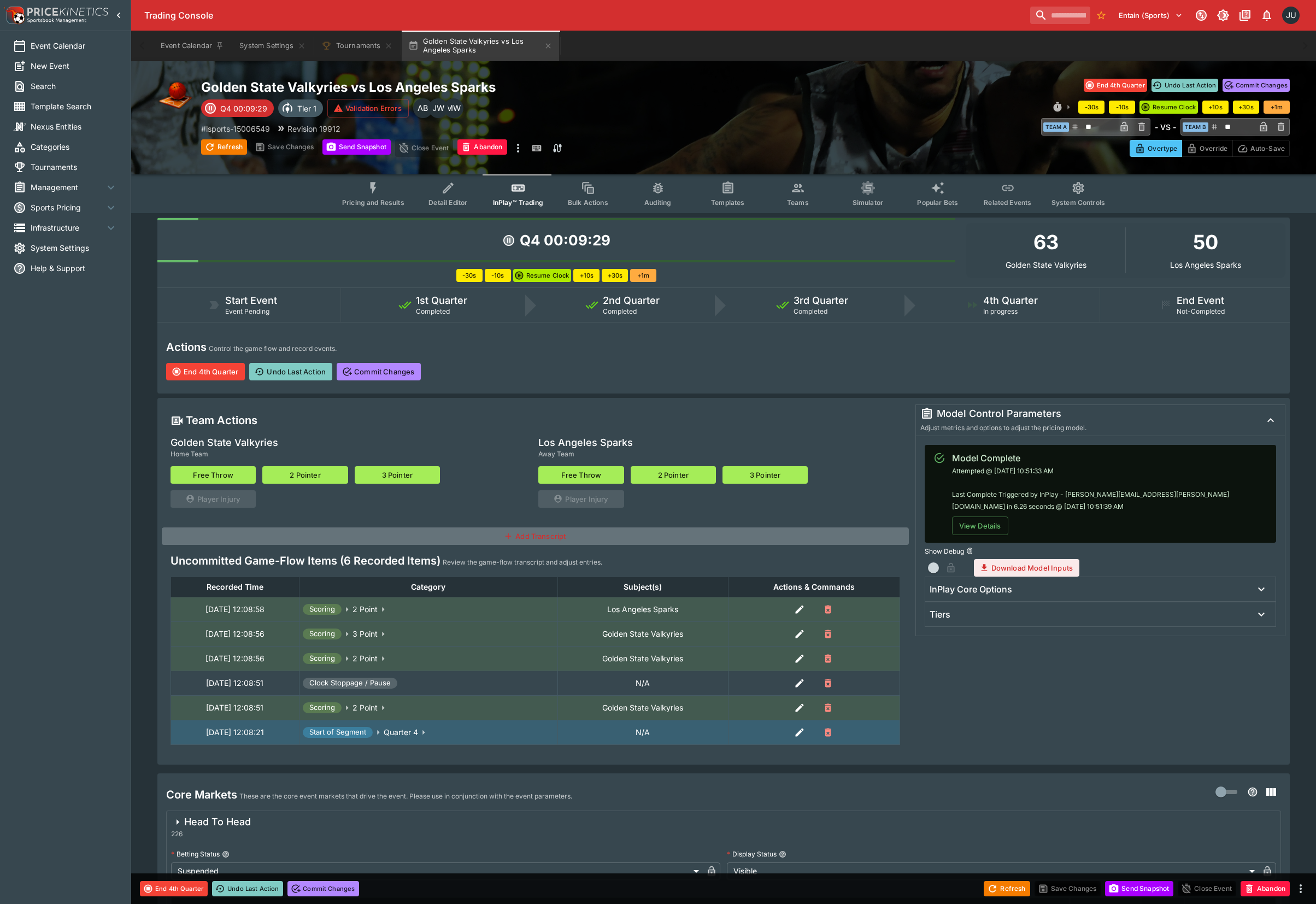
click at [596, 468] on button "Free Throw" at bounding box center [581, 475] width 85 height 18
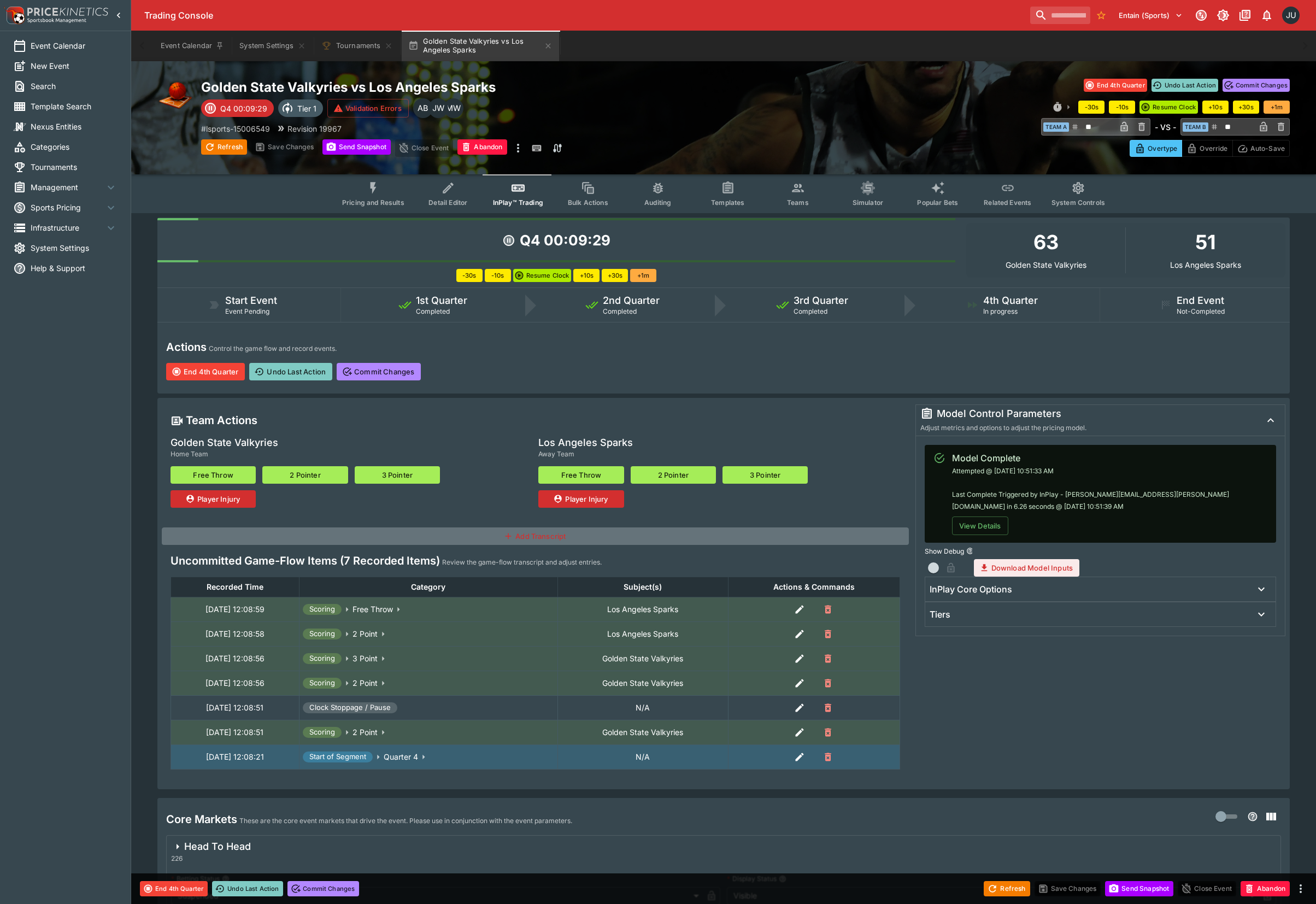
click at [366, 471] on button "3 Pointer" at bounding box center [397, 475] width 85 height 18
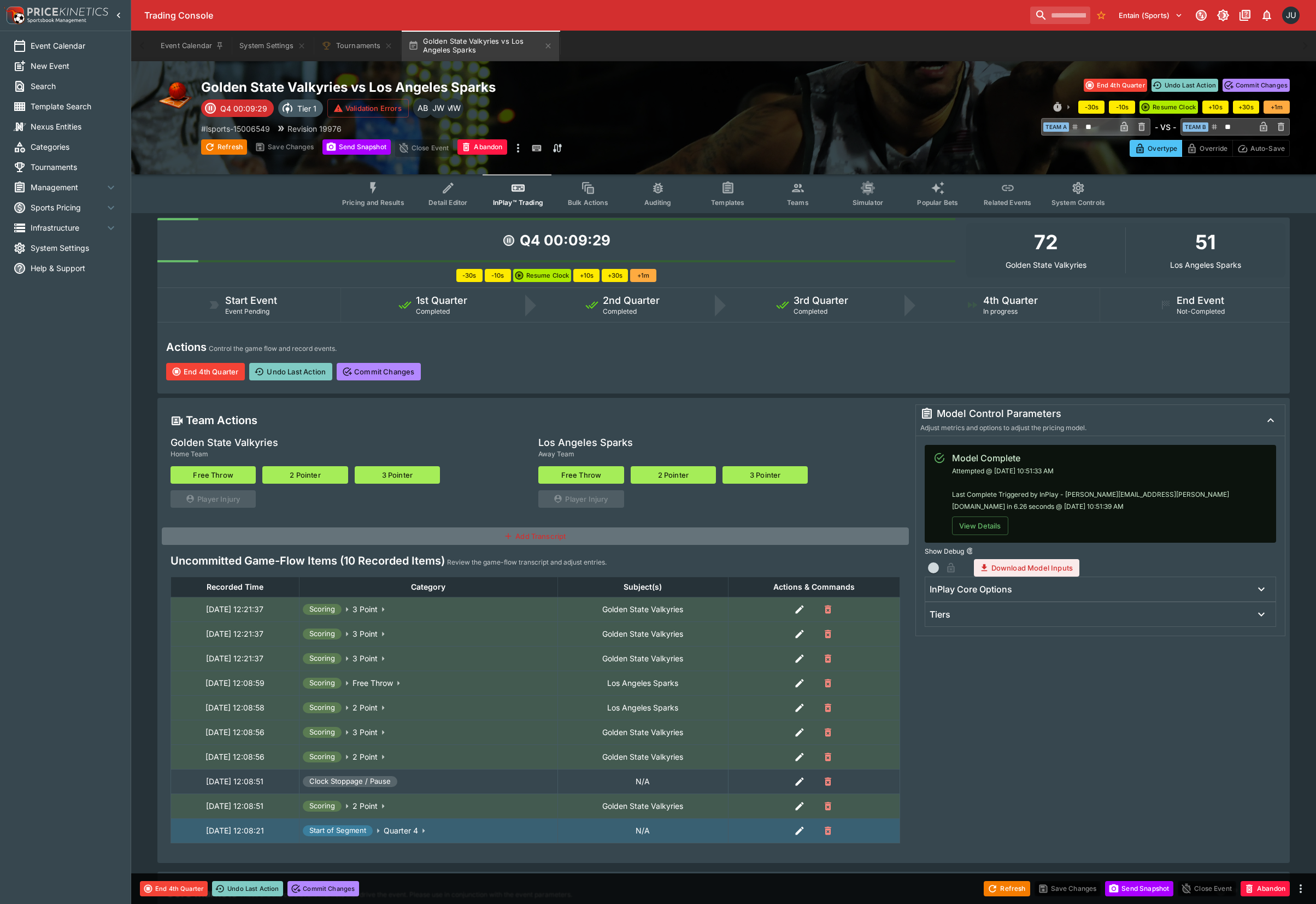
click at [688, 477] on button "2 Pointer" at bounding box center [674, 475] width 85 height 18
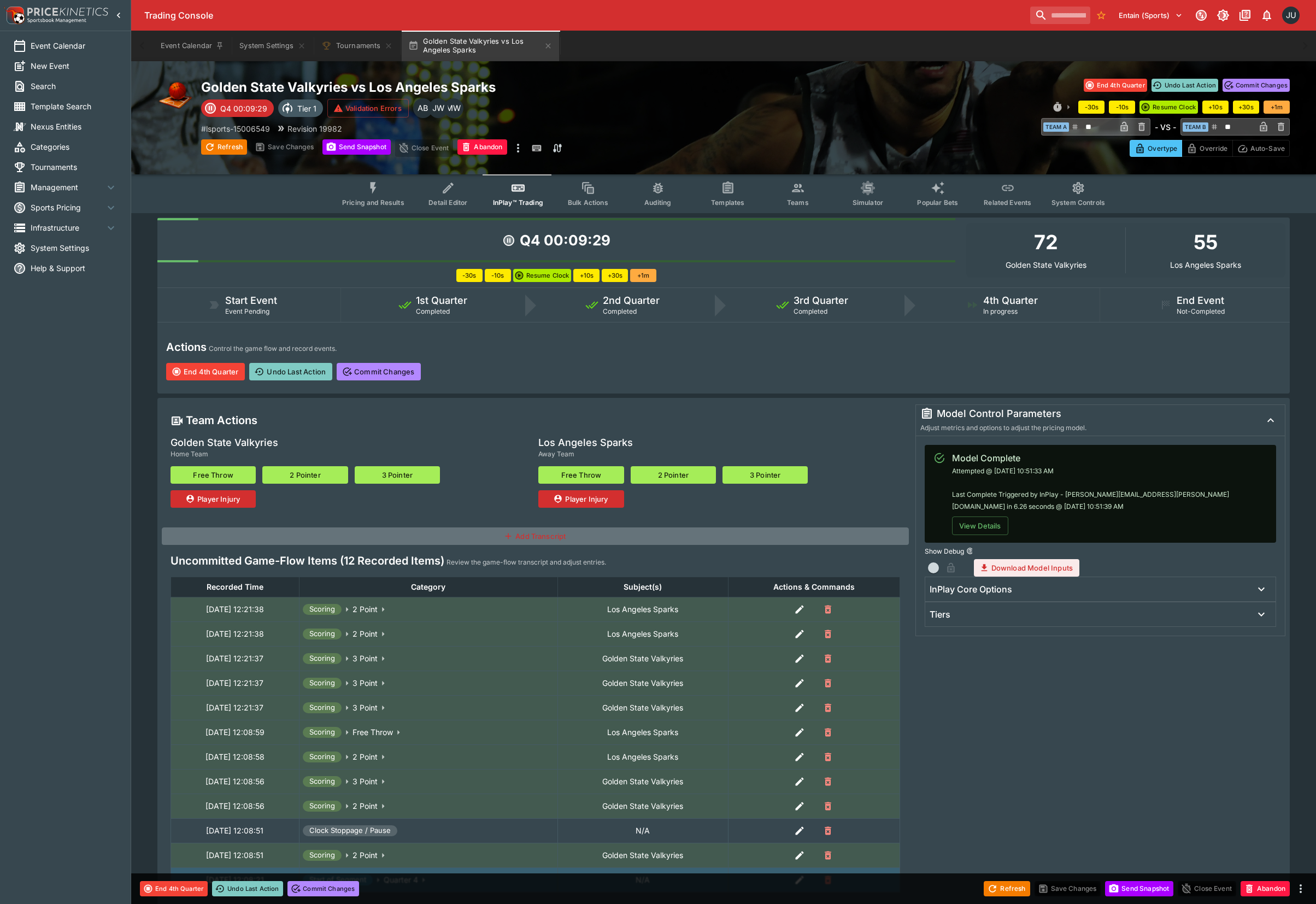
click at [676, 472] on button "2 Pointer" at bounding box center [674, 475] width 85 height 18
click at [676, 472] on button "2 Pointer" at bounding box center [674, 475] width 85 height 18
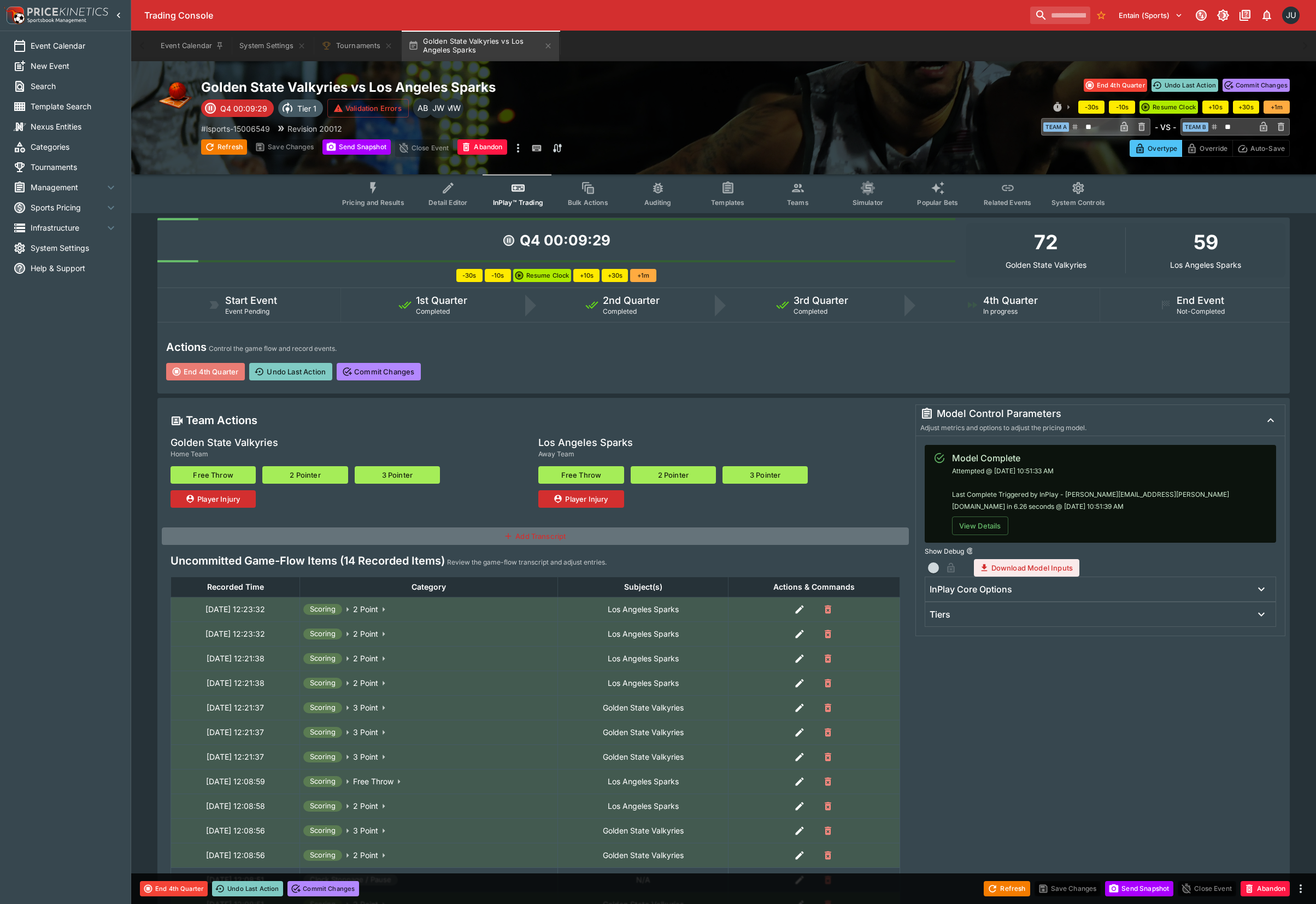
click at [213, 368] on button "End 4th Quarter" at bounding box center [206, 372] width 79 height 18
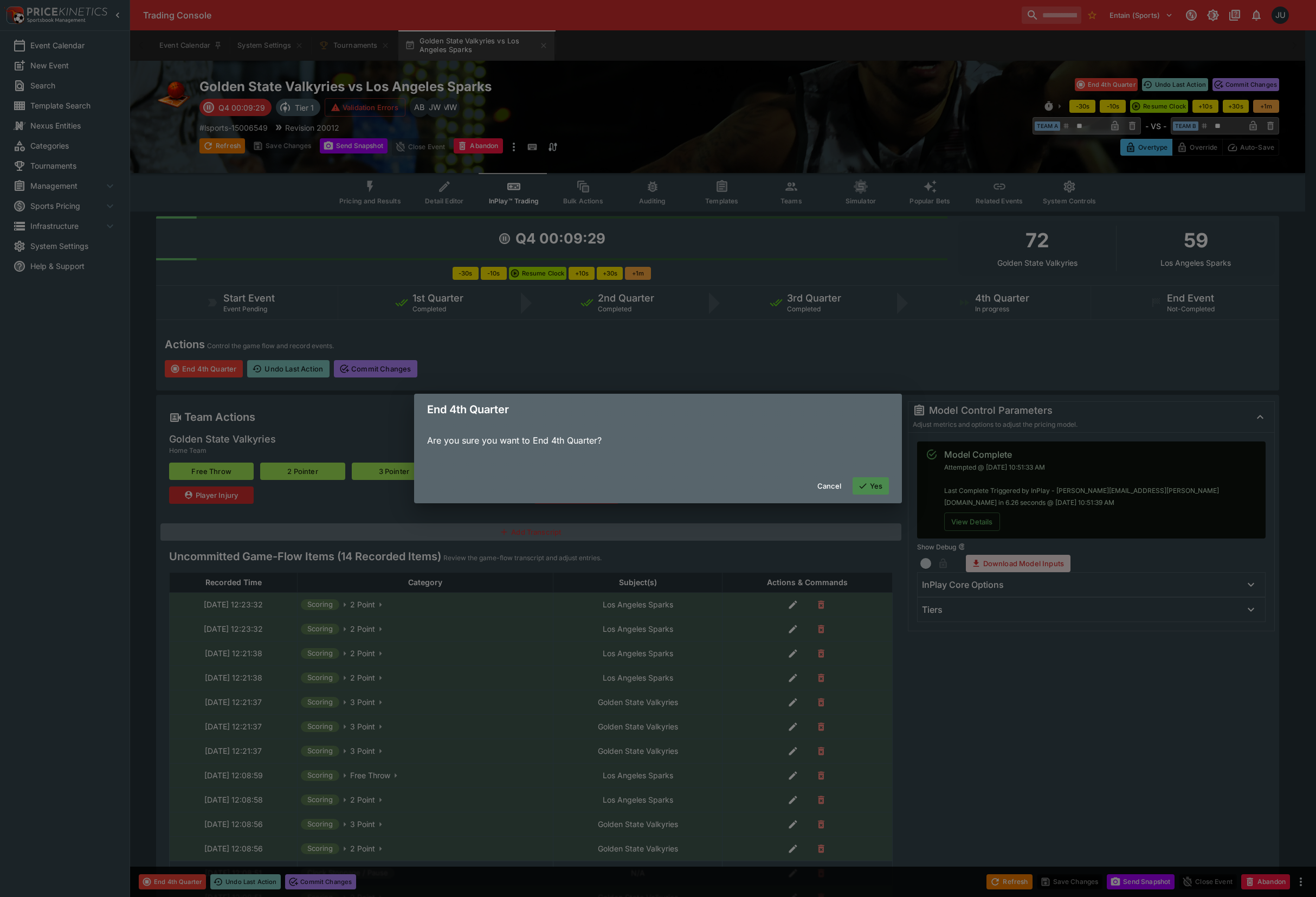
click at [872, 489] on button "Yes" at bounding box center [871, 486] width 37 height 18
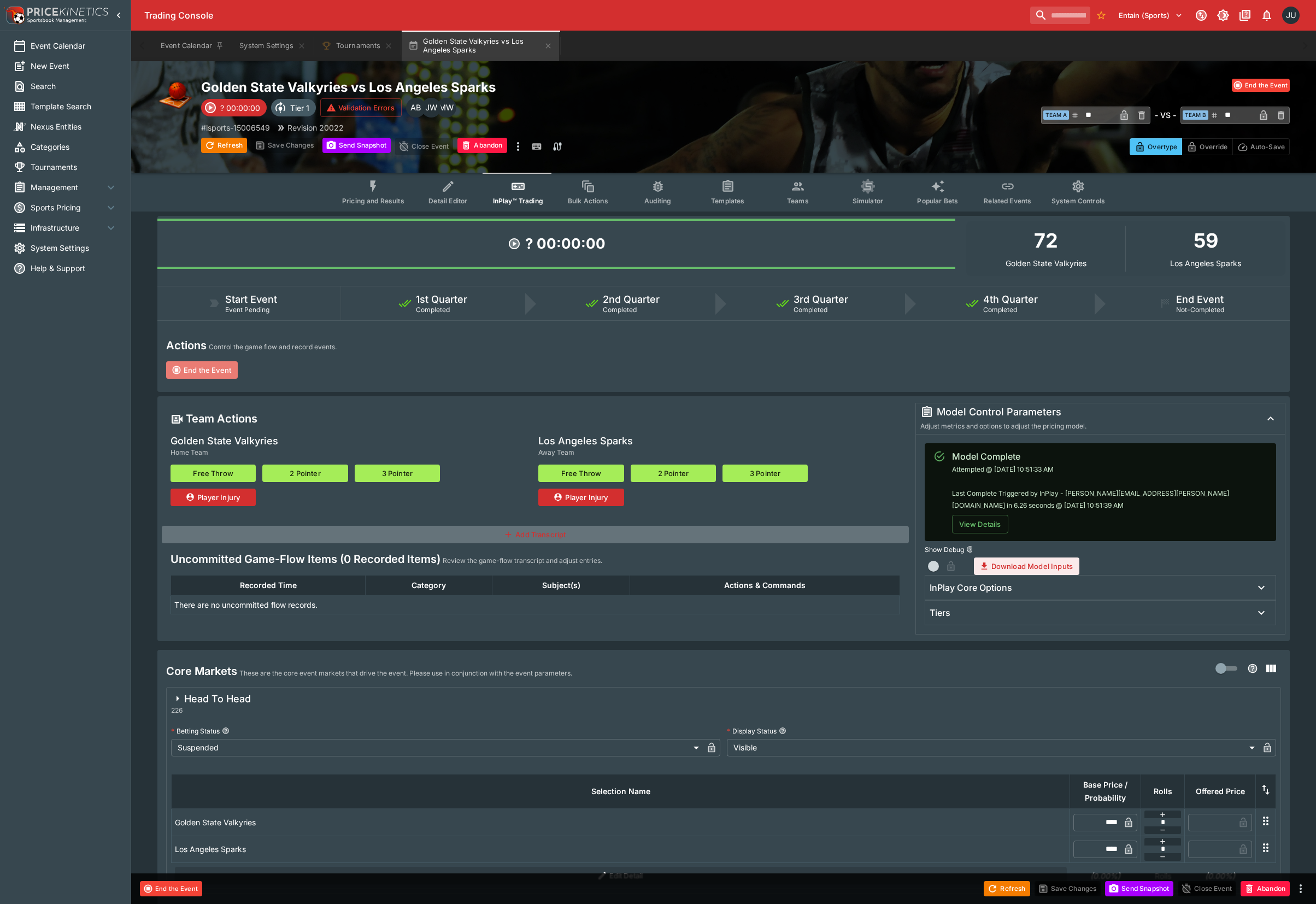
click at [208, 368] on button "End the Event" at bounding box center [202, 370] width 72 height 18
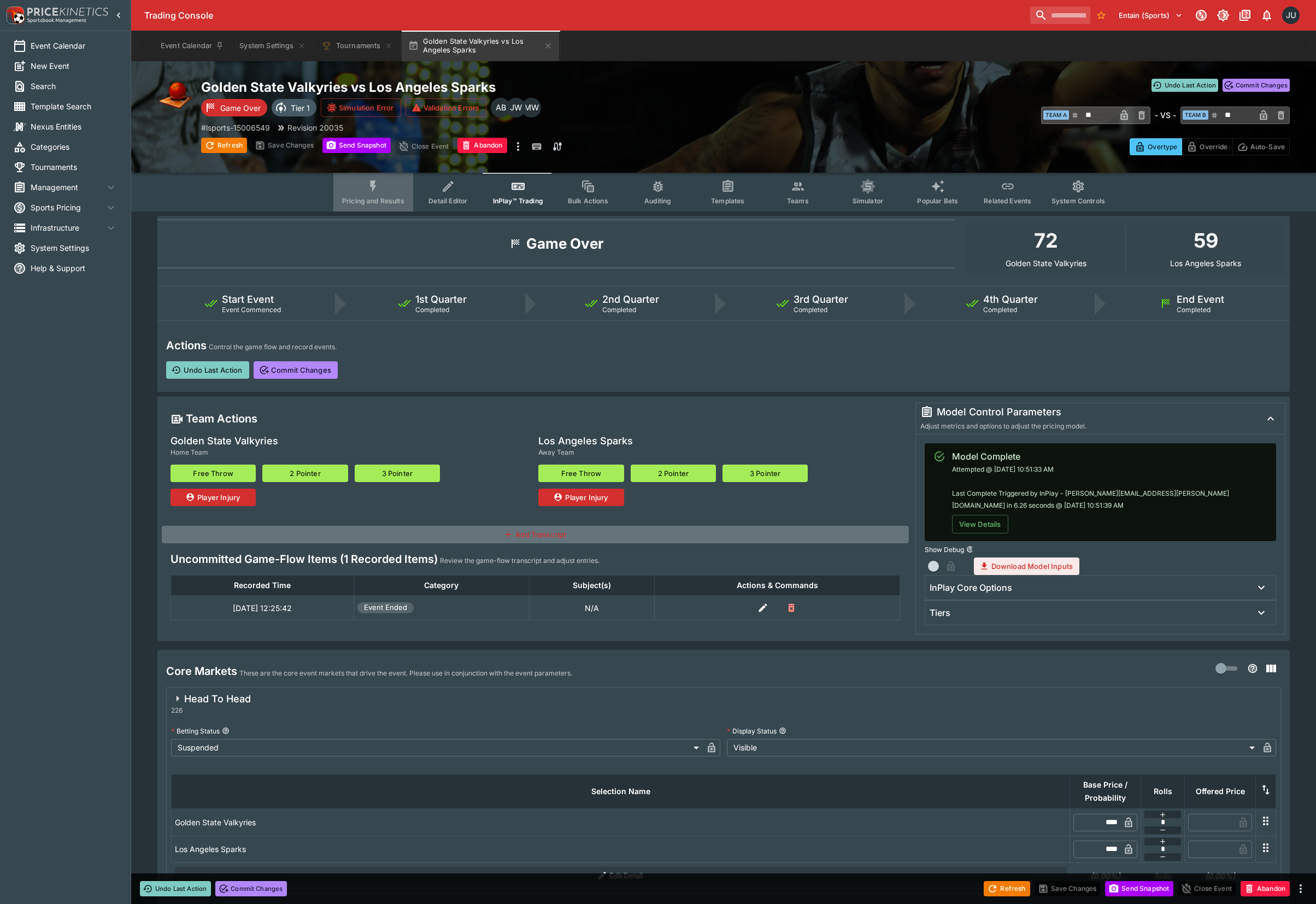
click at [393, 188] on button "Pricing and Results" at bounding box center [374, 192] width 80 height 39
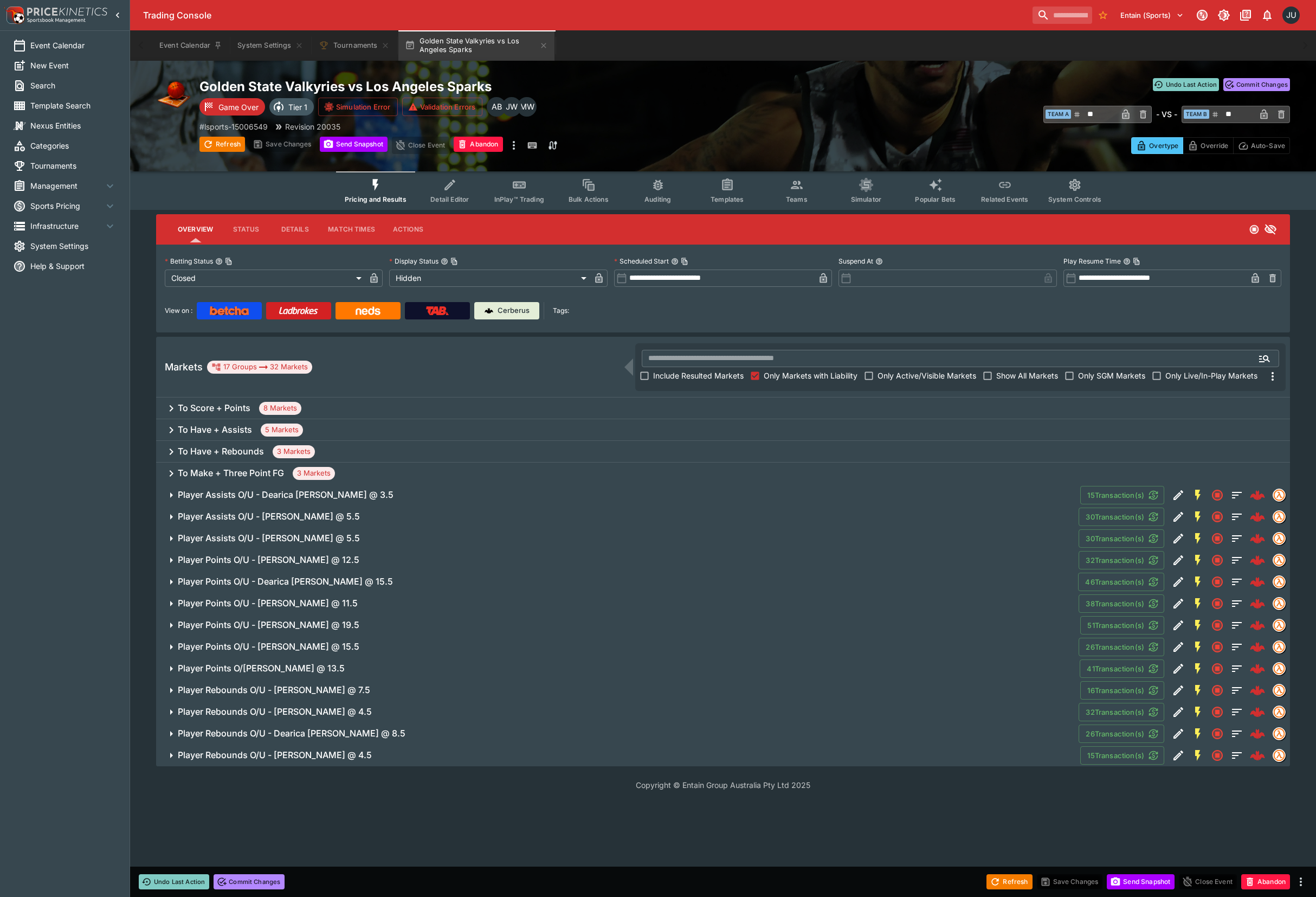
click at [324, 759] on h6 "Player Rebounds O/U - Veronica Burton @ 4.5" at bounding box center [275, 754] width 194 height 11
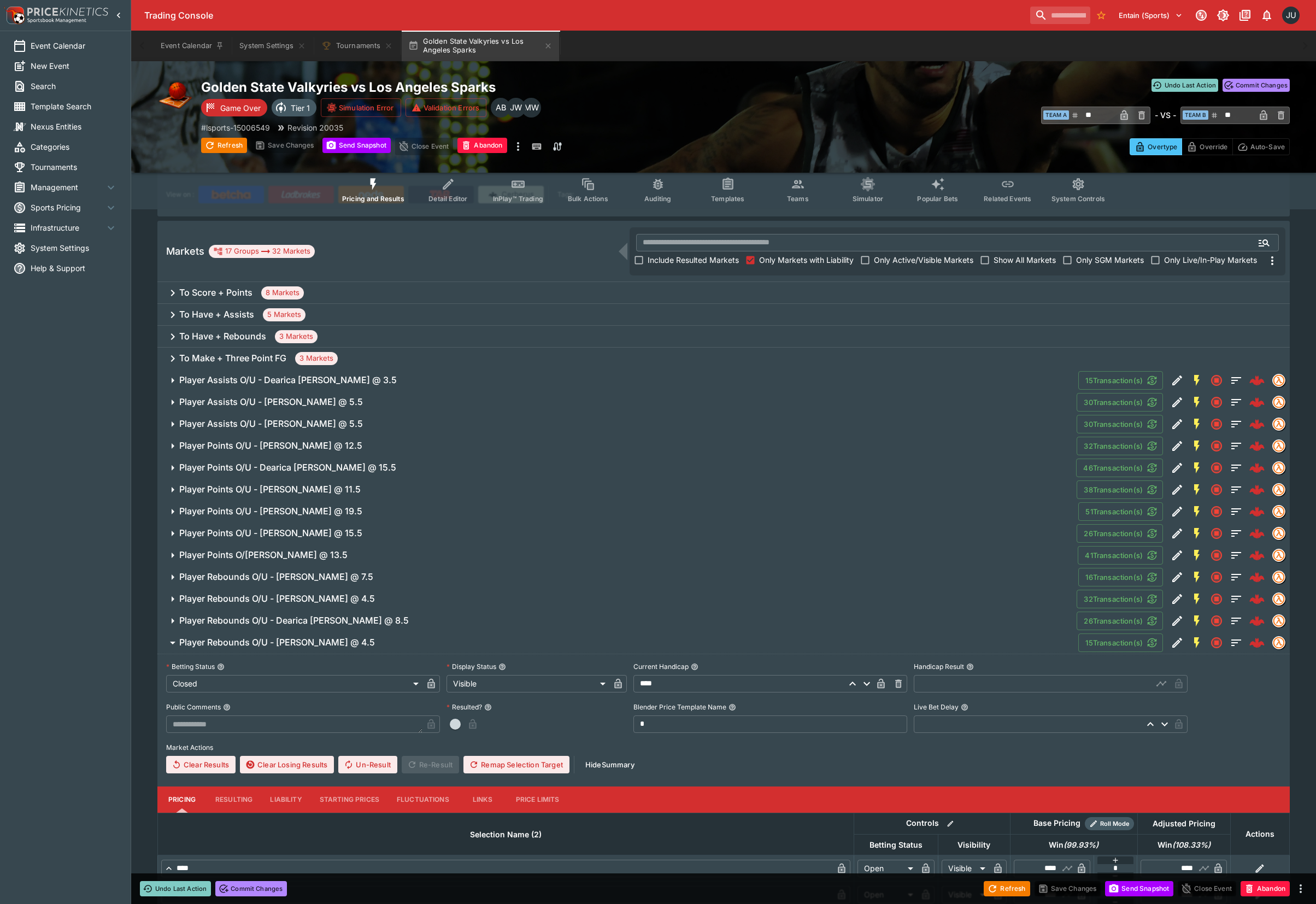
scroll to position [127, 0]
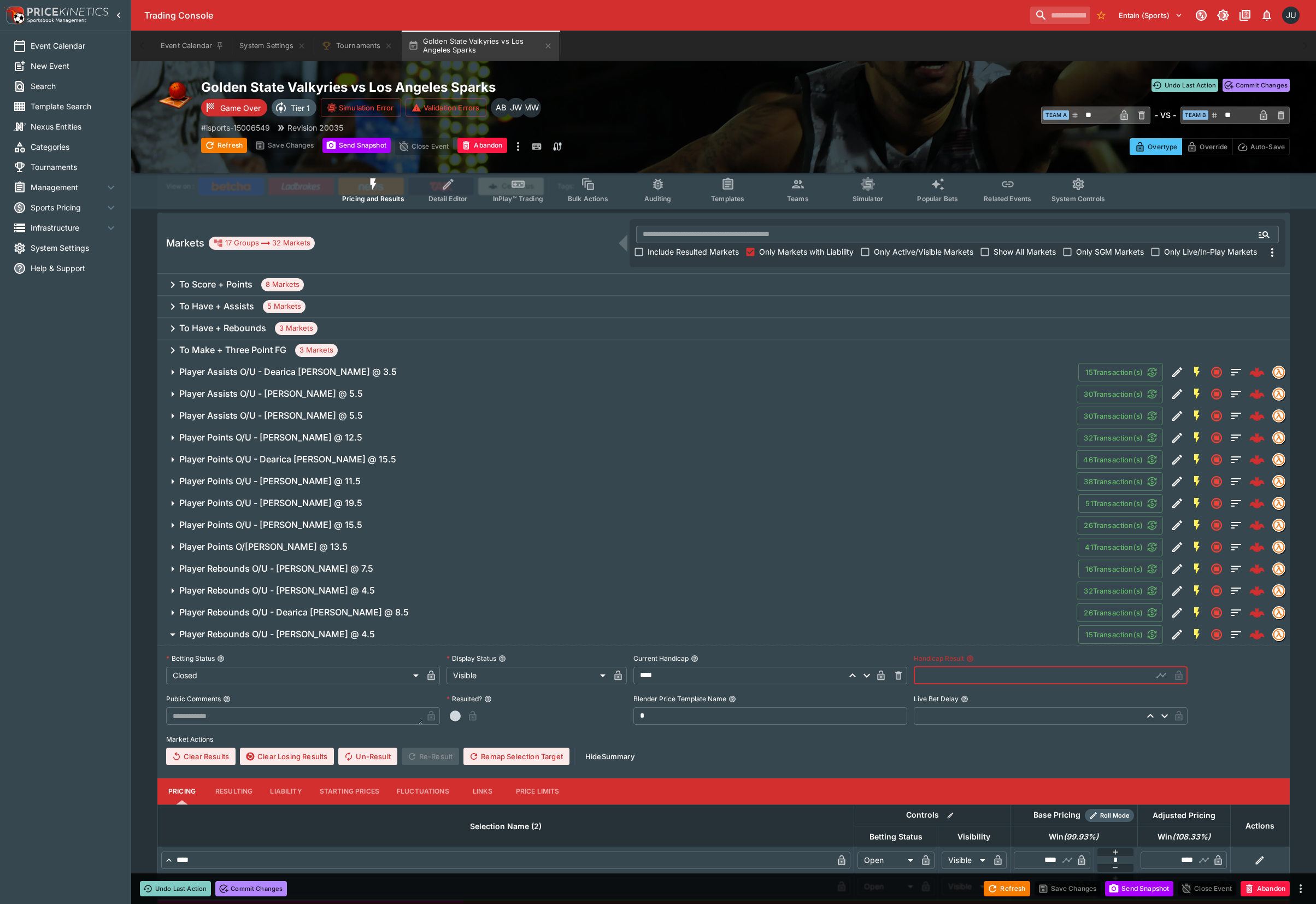
click at [949, 674] on input "text" at bounding box center [1034, 676] width 239 height 18
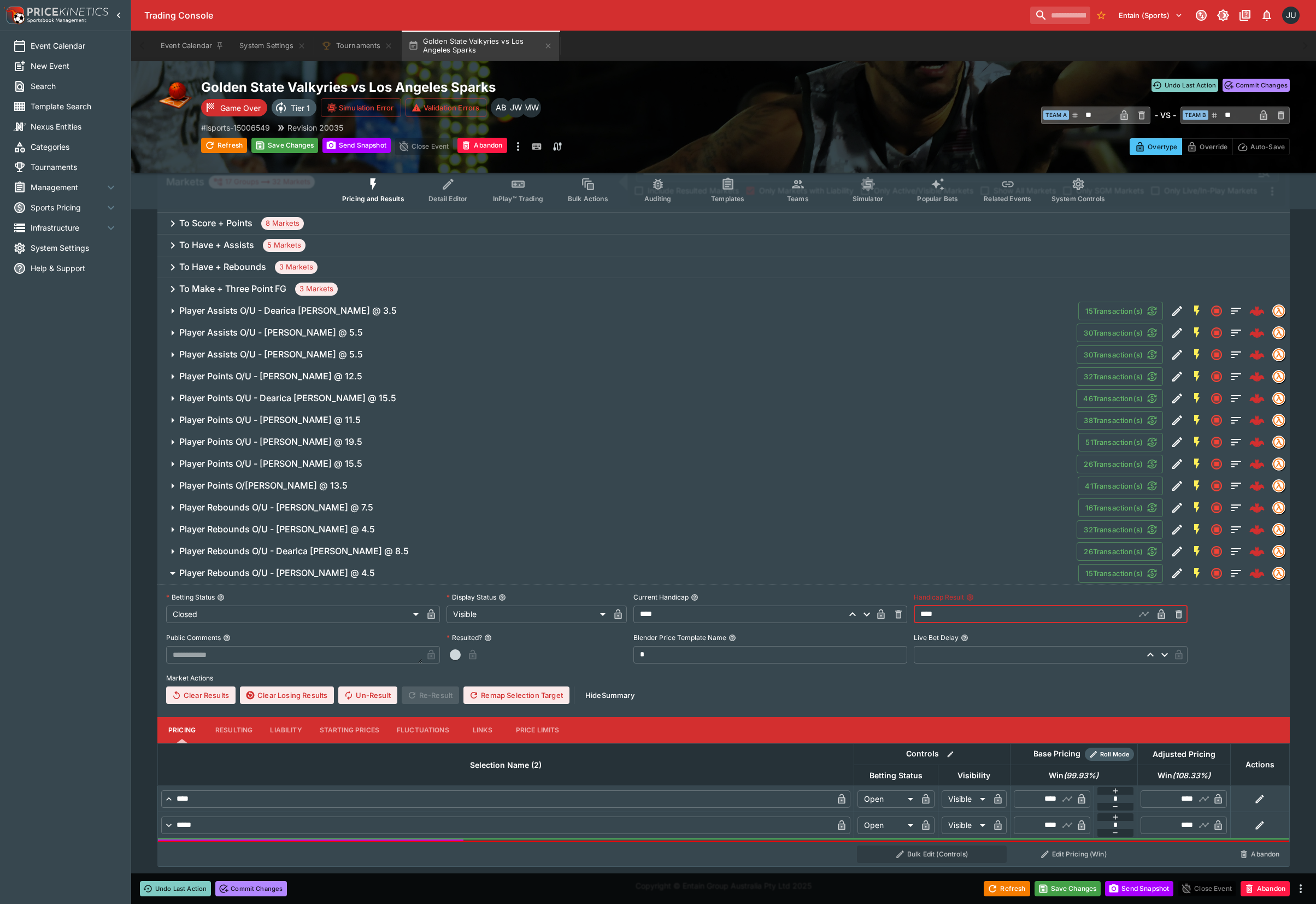
click at [236, 729] on button "Resulting" at bounding box center [234, 730] width 55 height 26
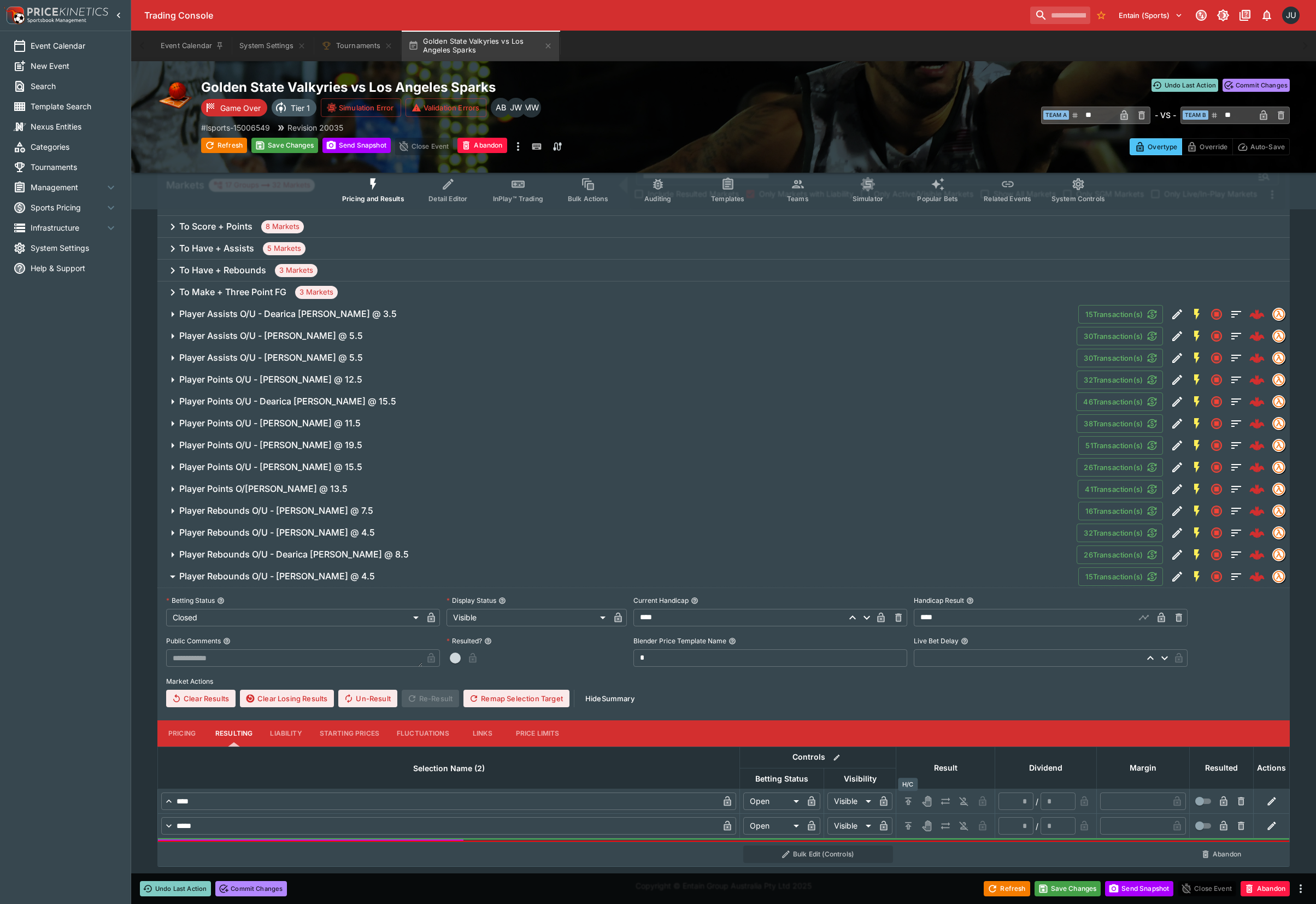
click at [911, 797] on icon "H/C" at bounding box center [908, 801] width 11 height 11
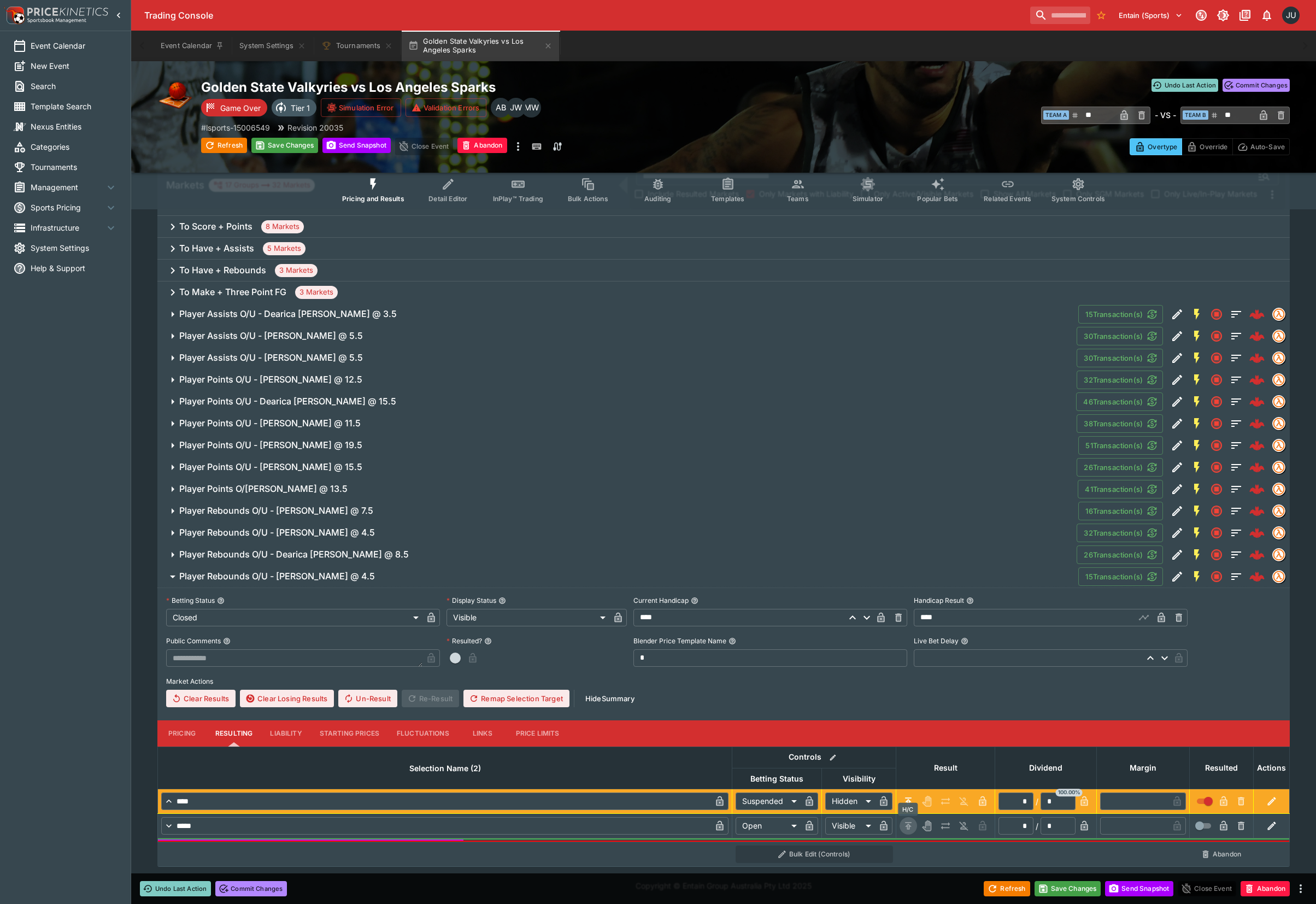
drag, startPoint x: 908, startPoint y: 829, endPoint x: 904, endPoint y: 807, distance: 22.4
click at [908, 829] on icon "H/C" at bounding box center [908, 825] width 11 height 11
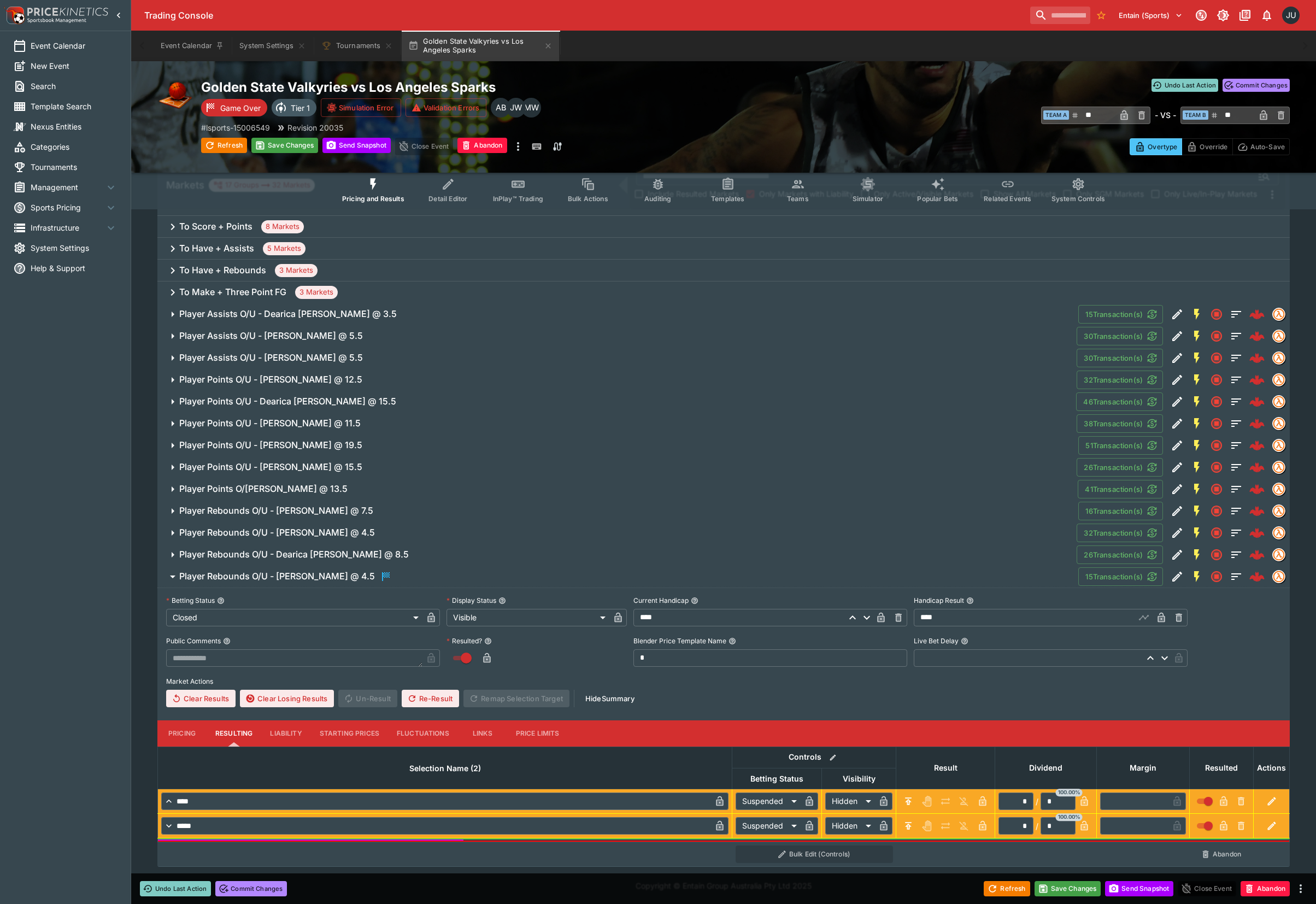
click at [244, 549] on h6 "Player Rebounds O/U - Dearica Hamby @ 8.5" at bounding box center [294, 554] width 230 height 11
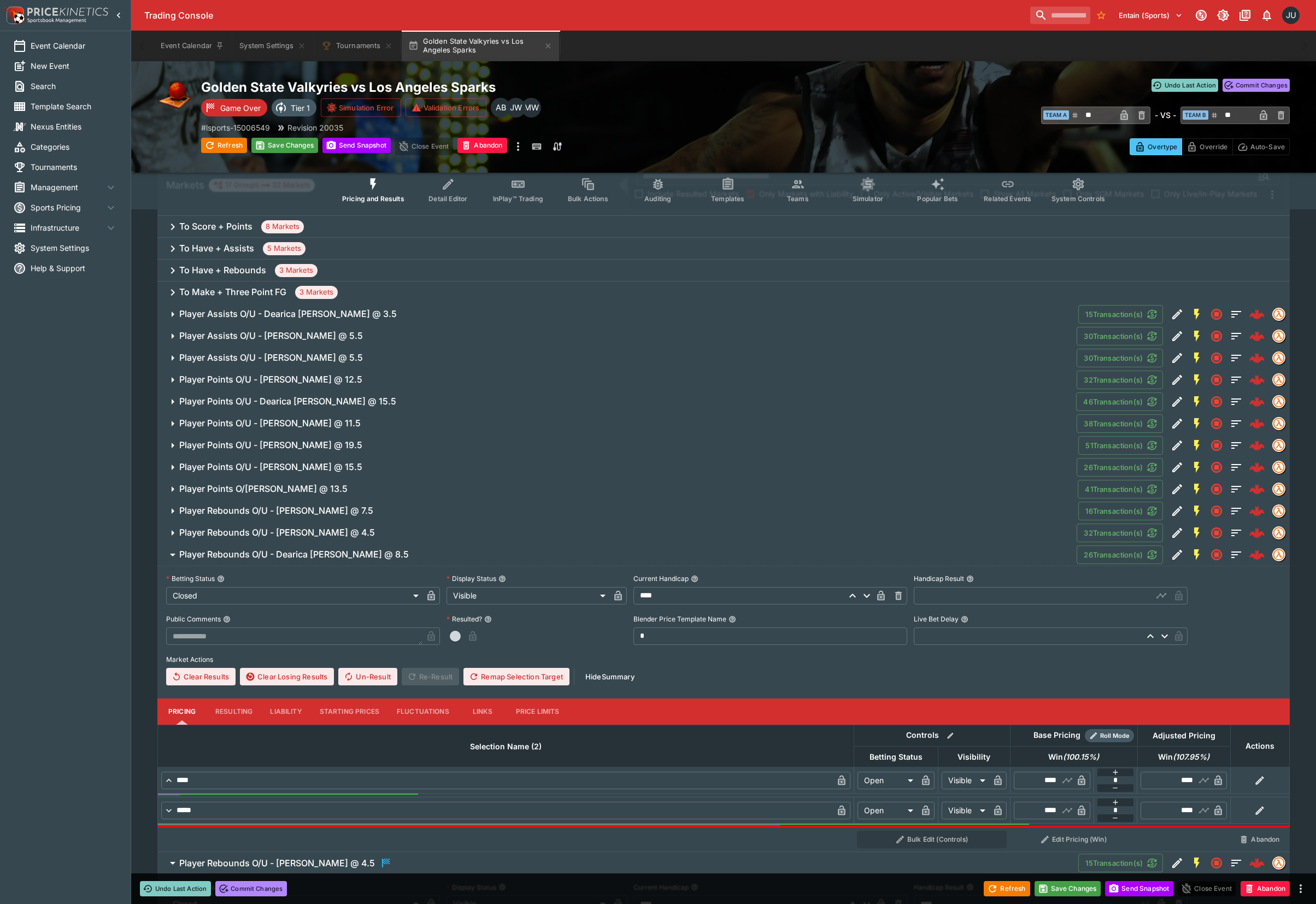
click at [240, 718] on button "Resulting" at bounding box center [234, 712] width 55 height 26
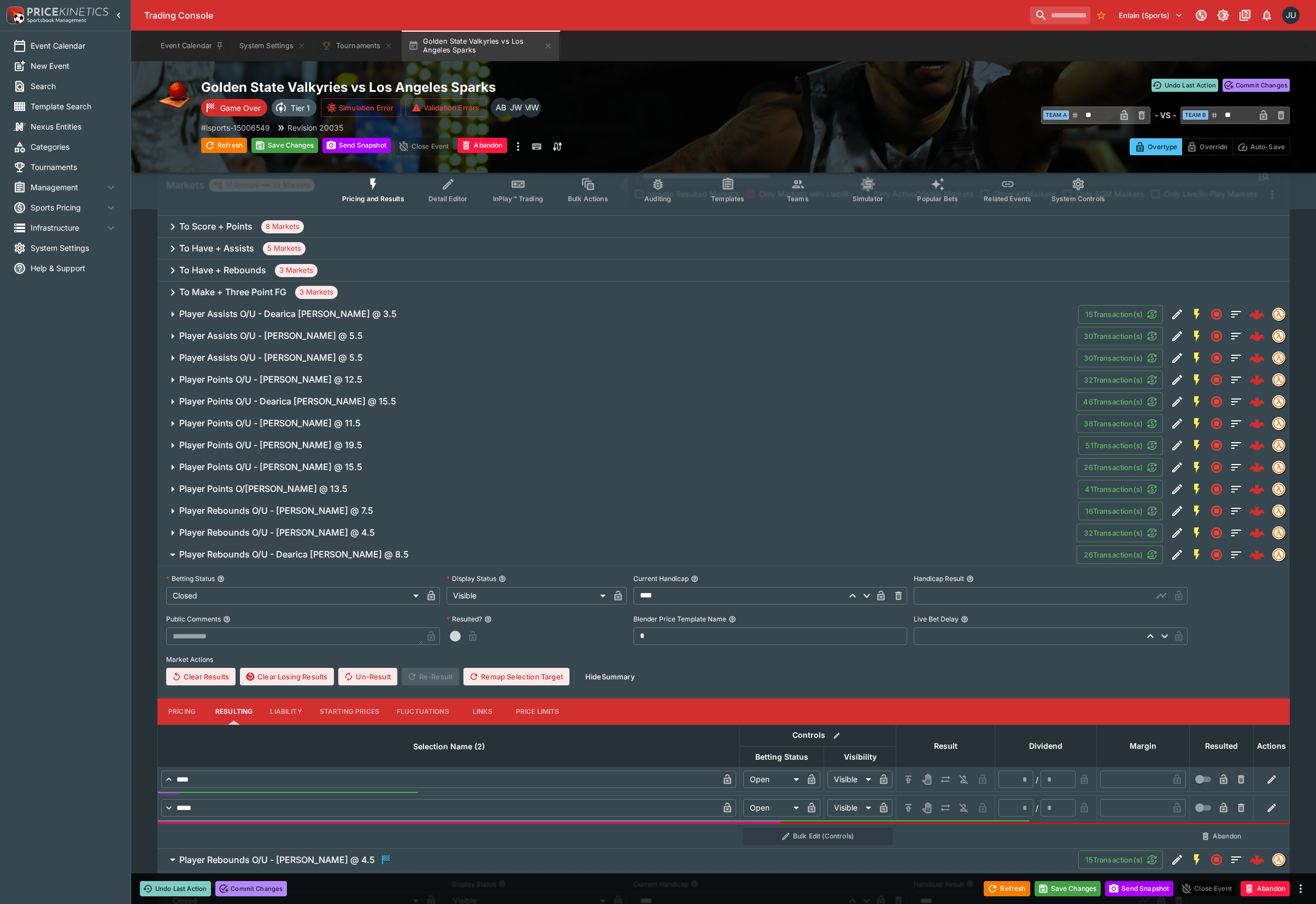
click at [965, 599] on input "text" at bounding box center [1034, 595] width 239 height 18
click at [905, 779] on icon "H/C" at bounding box center [908, 779] width 11 height 11
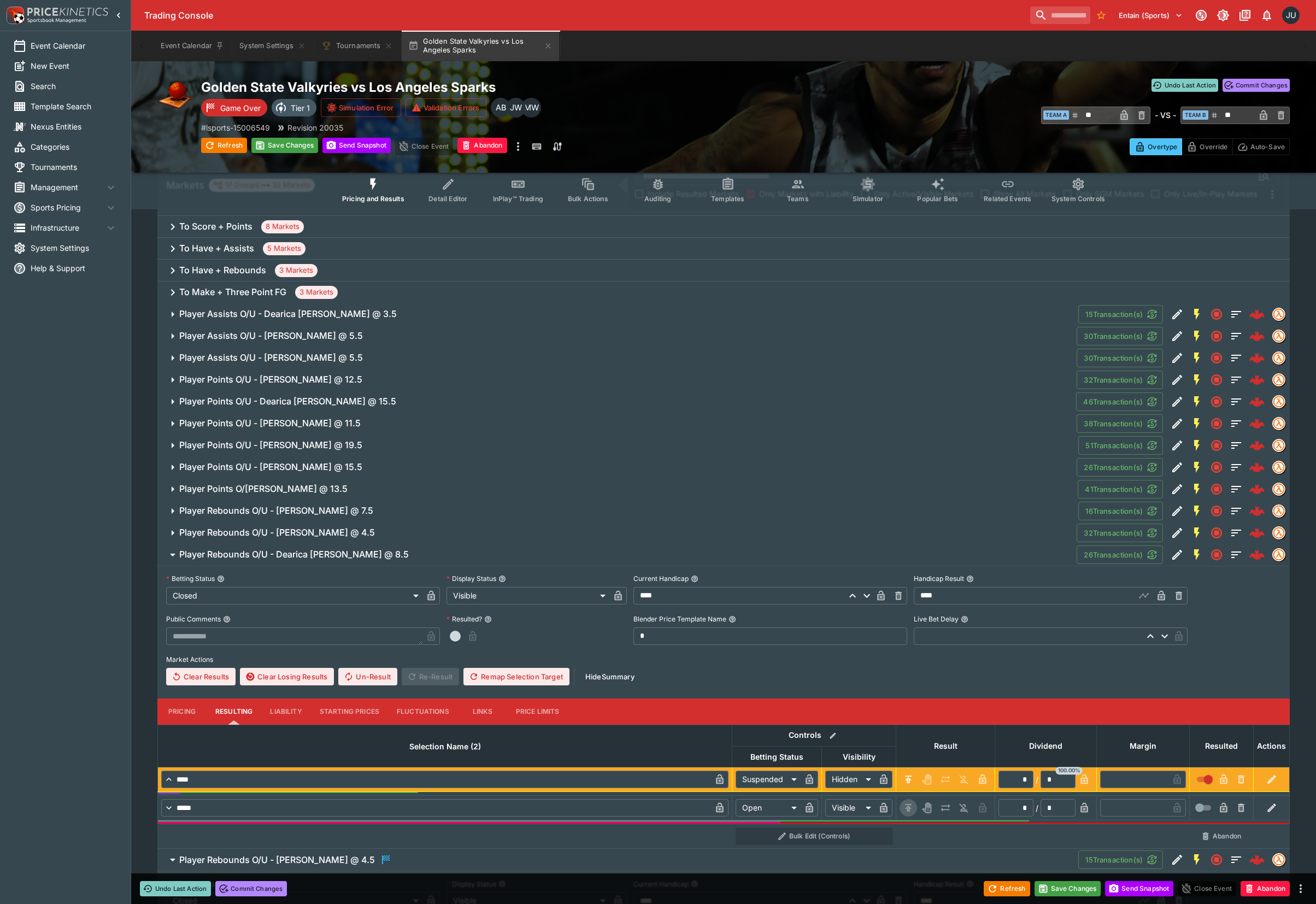
drag, startPoint x: 908, startPoint y: 804, endPoint x: 896, endPoint y: 791, distance: 17.7
click at [908, 804] on icon "H/C" at bounding box center [908, 807] width 11 height 11
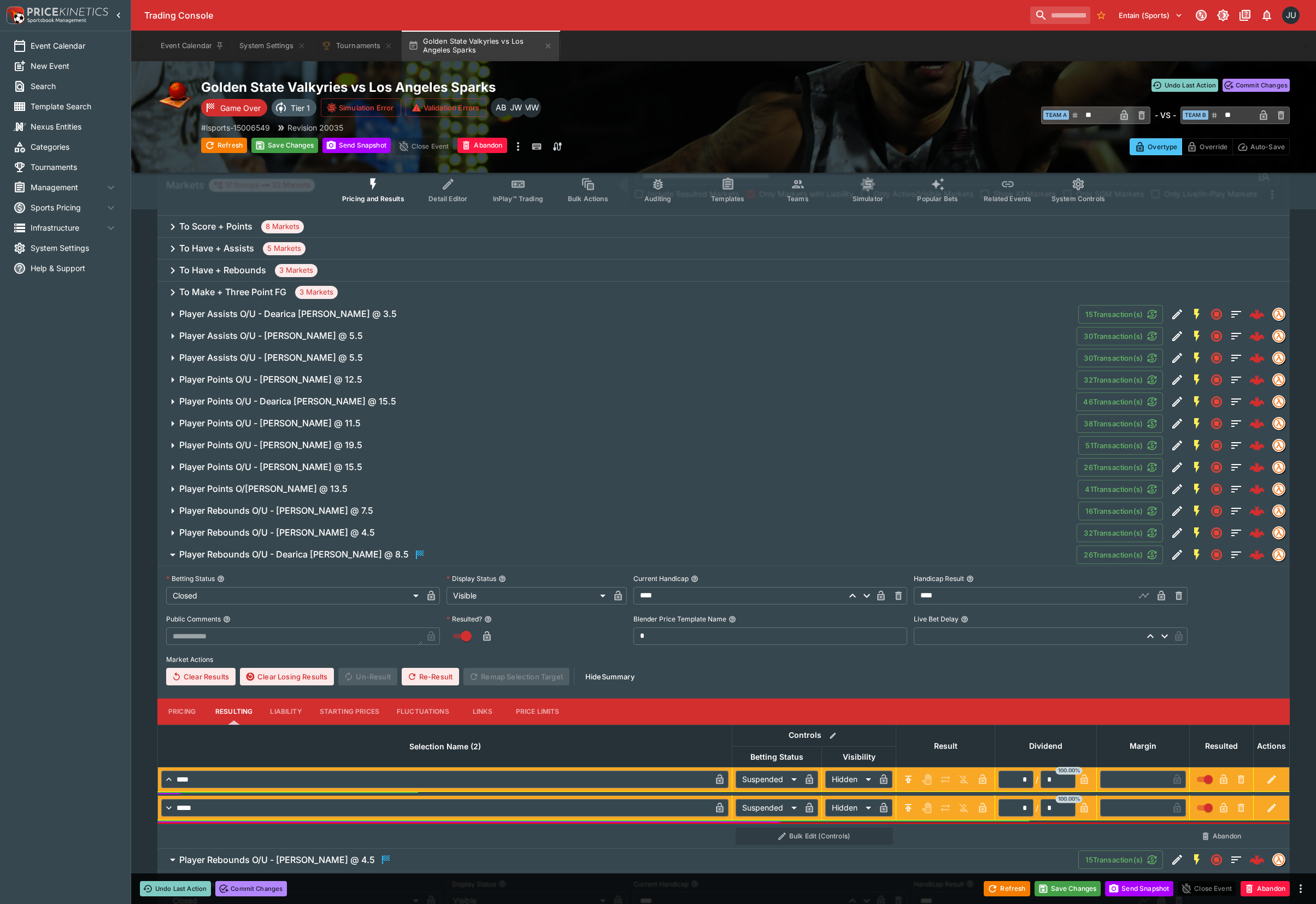
click at [324, 534] on h6 "Player Rebounds O/U - Cameron Brink @ 4.5" at bounding box center [277, 532] width 196 height 11
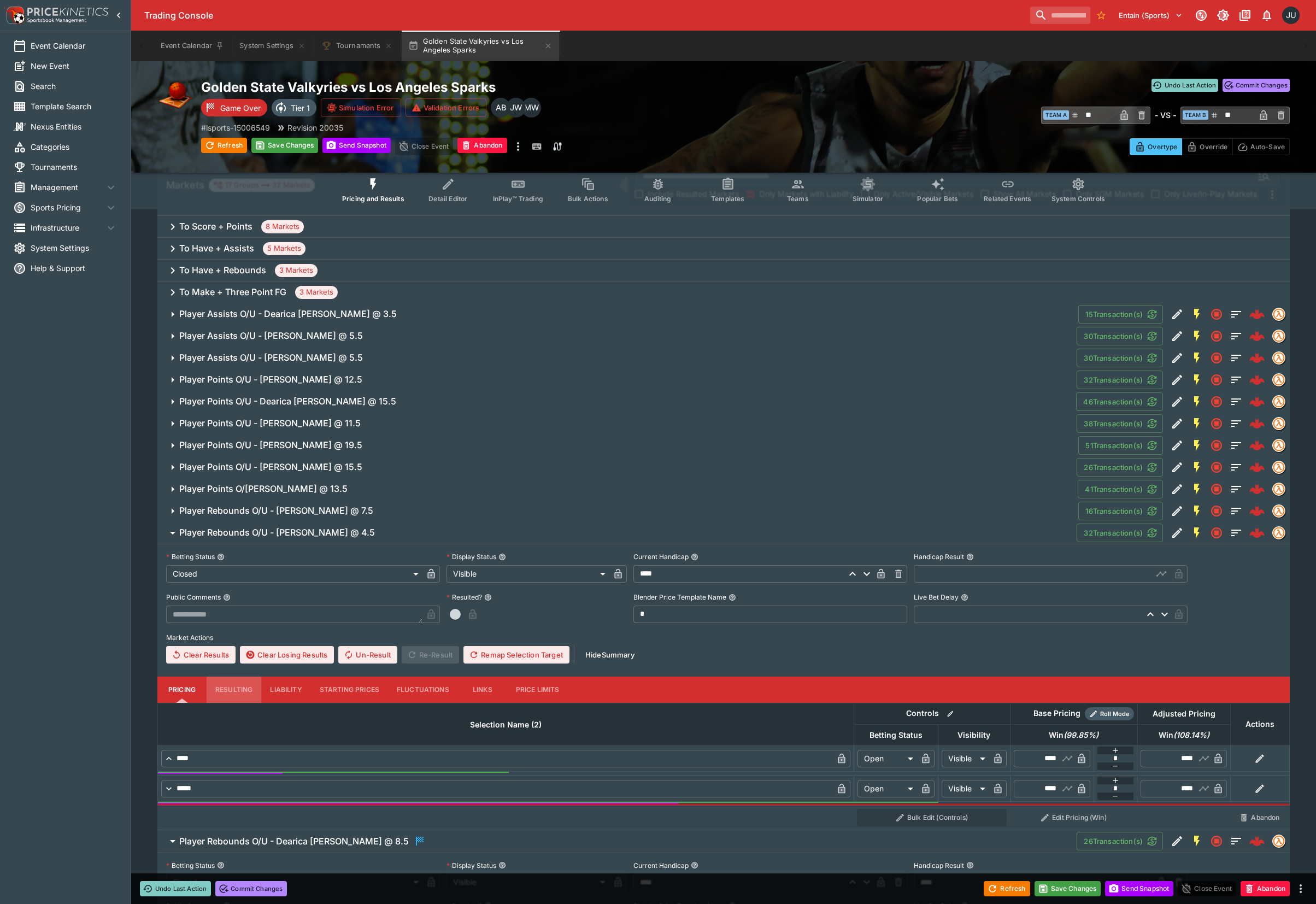
click at [228, 689] on button "Resulting" at bounding box center [234, 690] width 55 height 26
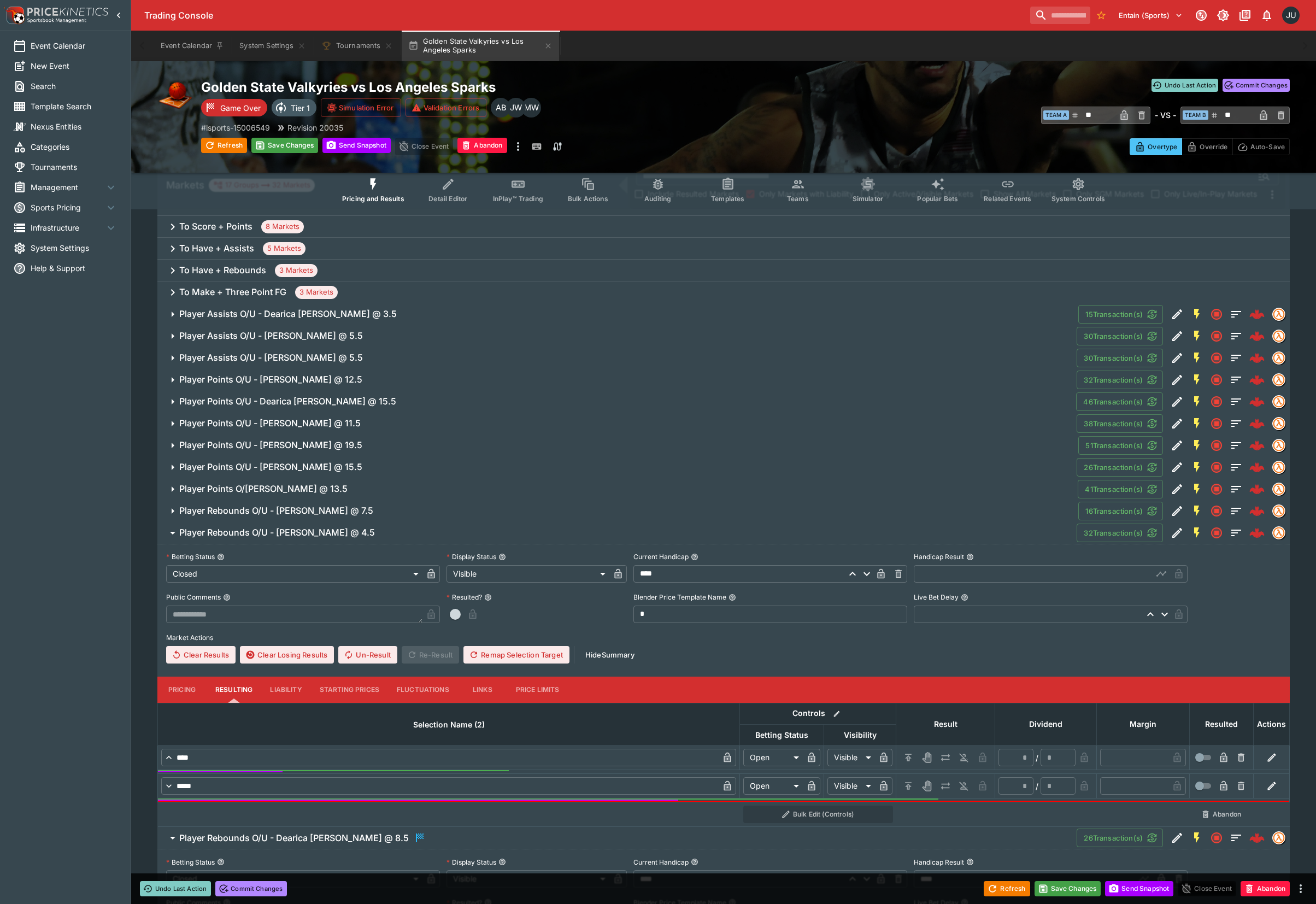
click at [906, 757] on icon "H/C" at bounding box center [908, 757] width 7 height 7
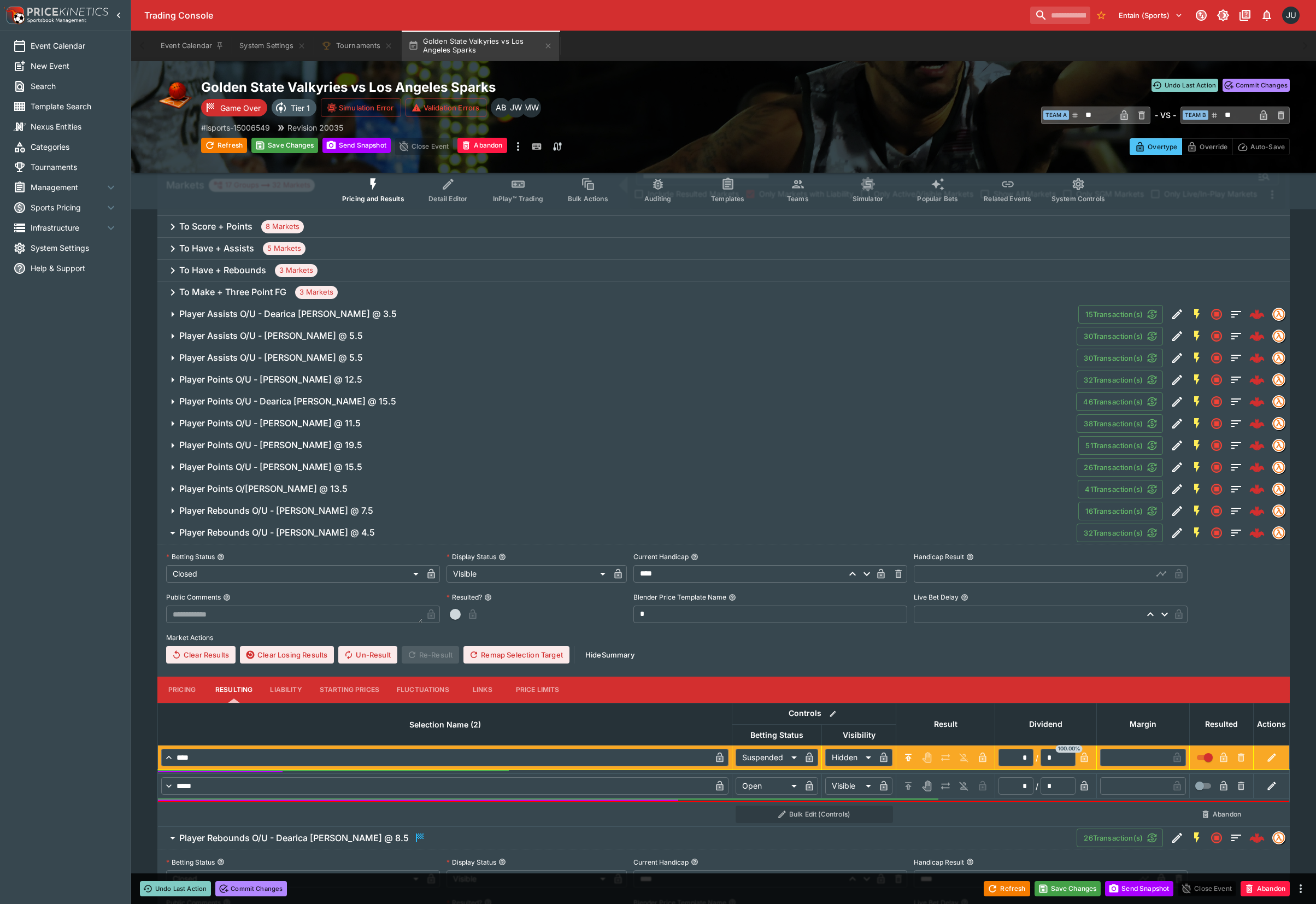
click at [908, 776] on body "Trading Console Entain (Sports) 1 JU Event Calendar New Event Search Template S…" at bounding box center [658, 643] width 1316 height 1656
click at [941, 573] on input "text" at bounding box center [1034, 574] width 239 height 18
click at [291, 502] on button "Player Rebounds O/U - Azura Stevens @ 7.5" at bounding box center [618, 511] width 921 height 22
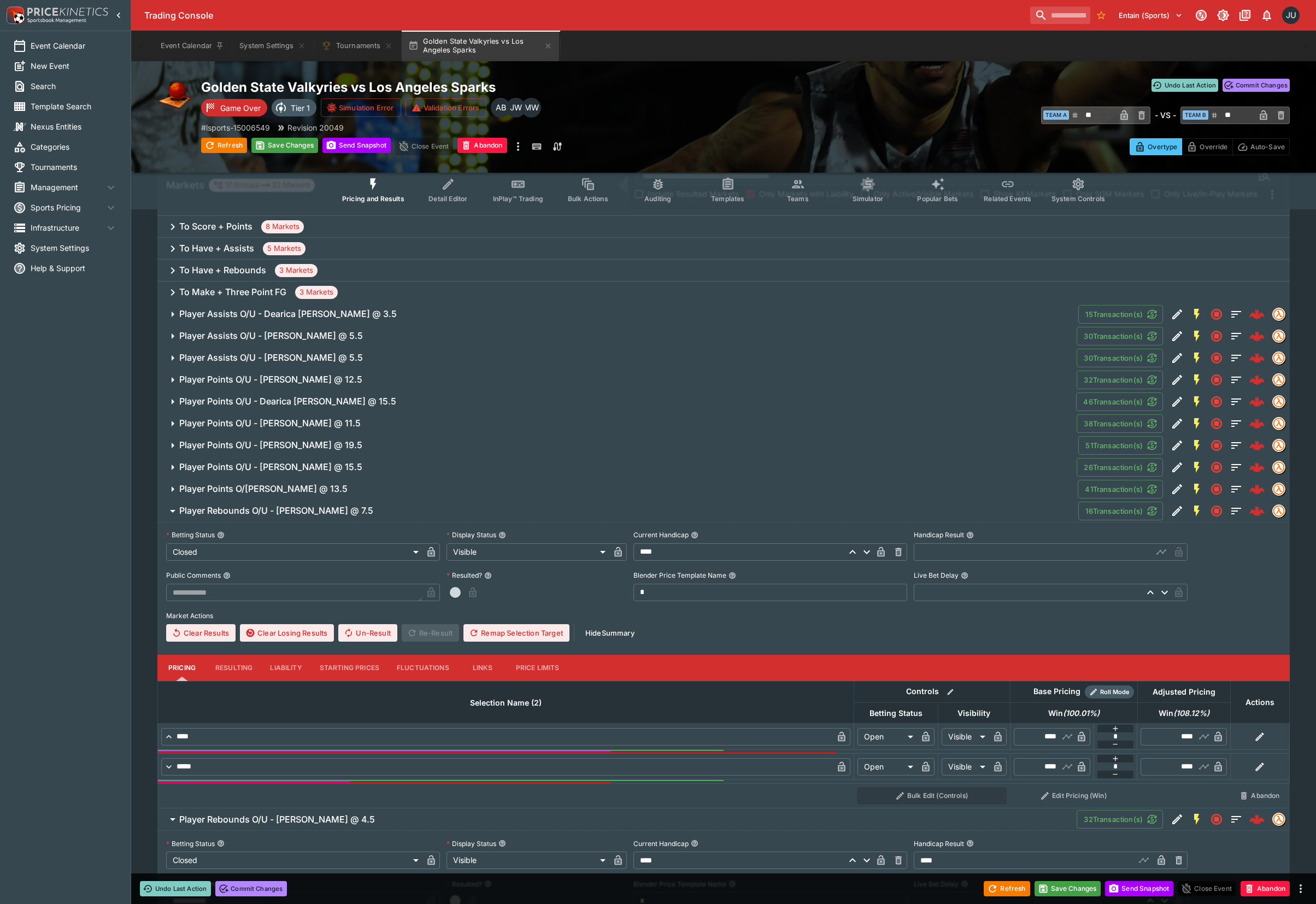
click at [229, 667] on button "Resulting" at bounding box center [234, 668] width 55 height 26
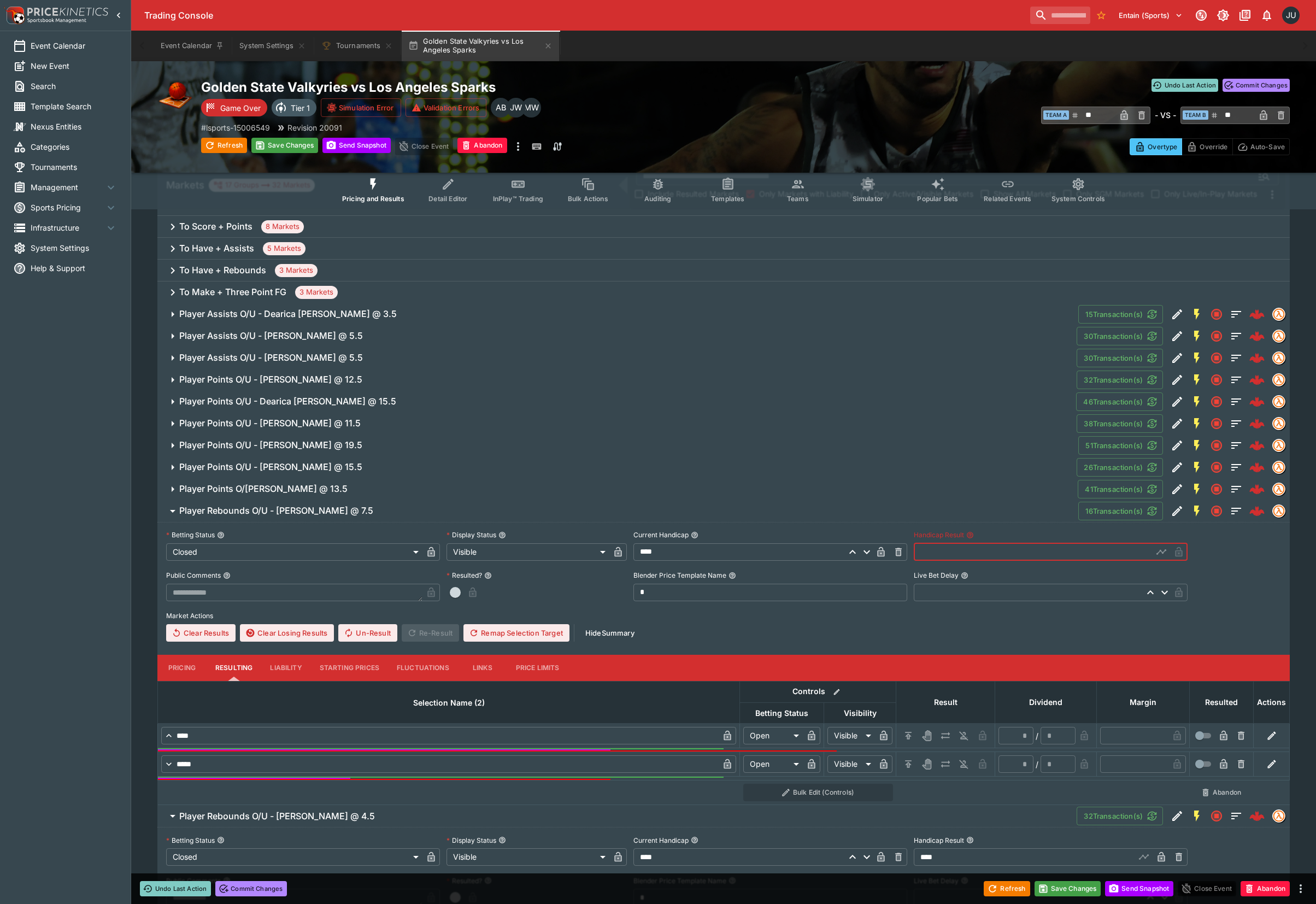
click at [950, 555] on input "text" at bounding box center [1034, 551] width 239 height 18
click at [904, 738] on icon "H/C" at bounding box center [908, 735] width 11 height 11
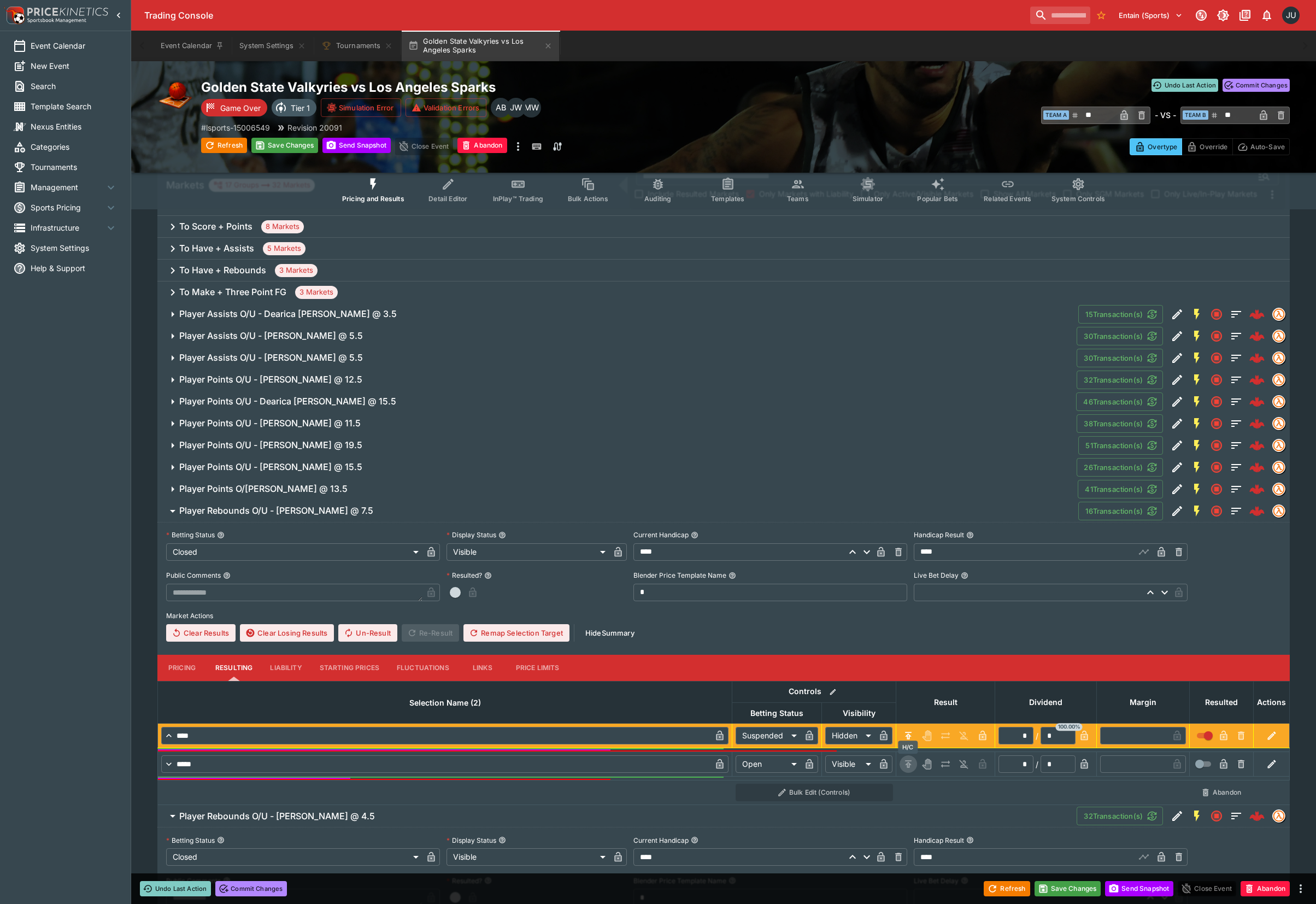
click at [908, 755] on button "H/C" at bounding box center [908, 764] width 18 height 18
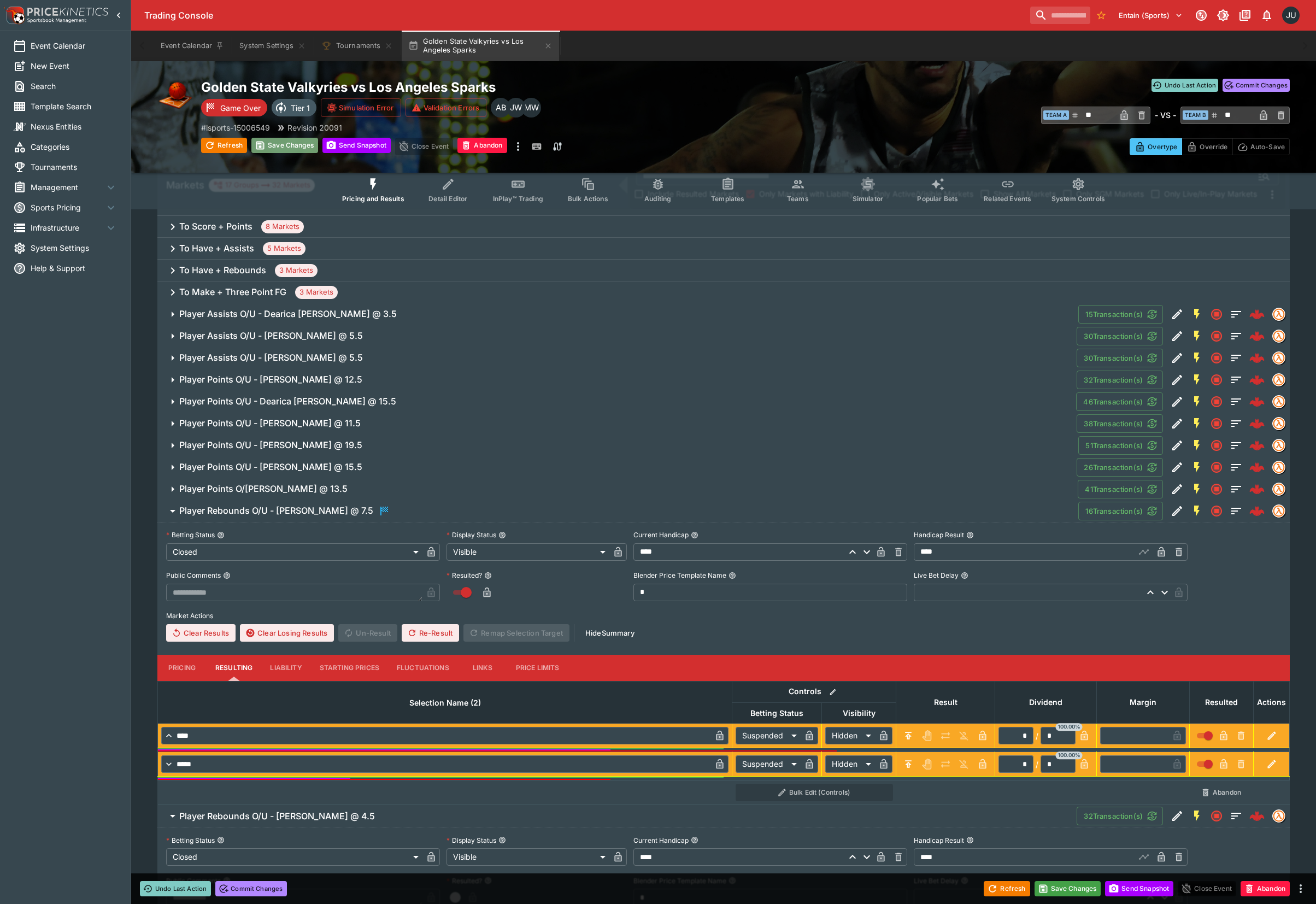
click at [281, 142] on button "Save Changes" at bounding box center [285, 145] width 67 height 15
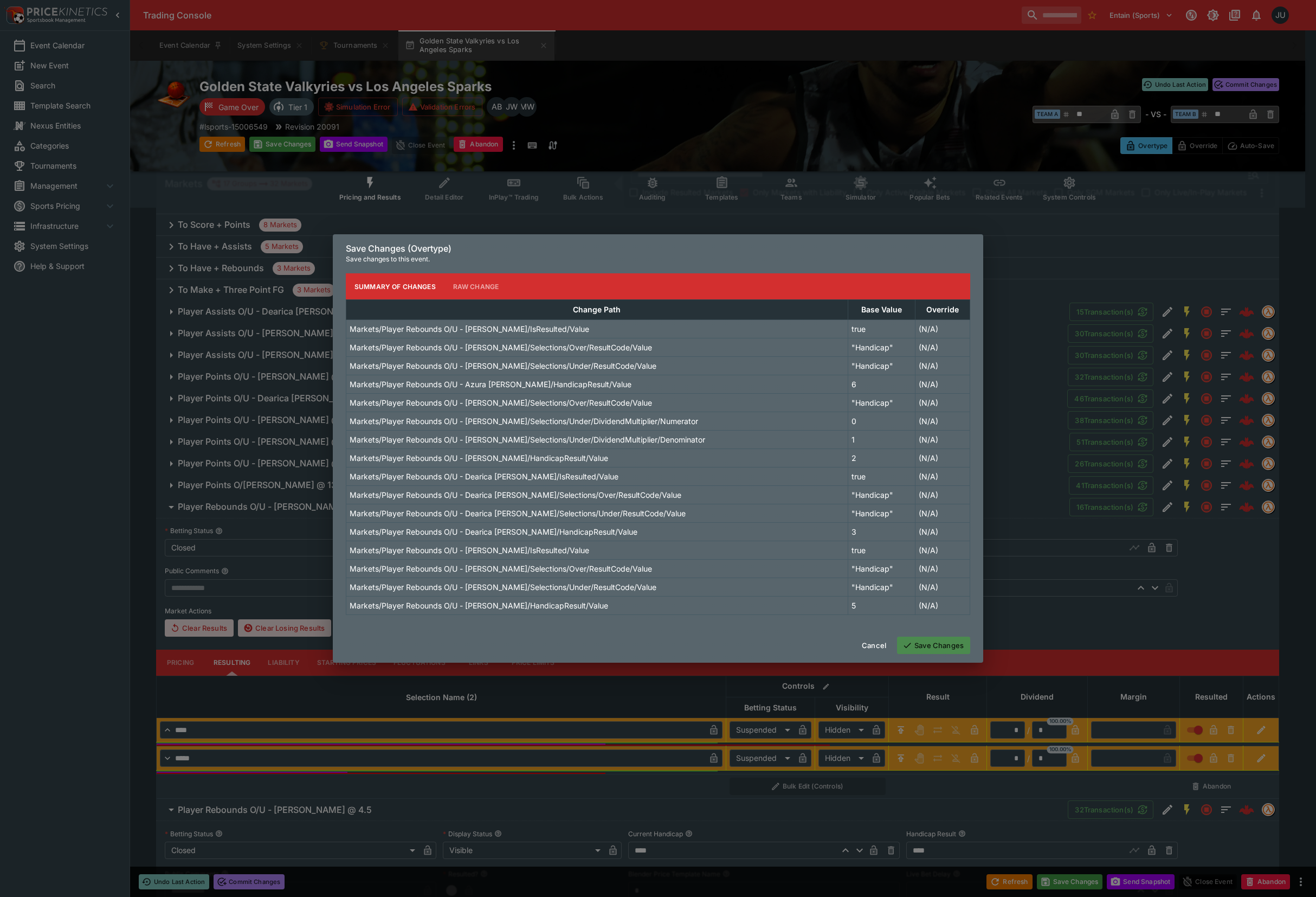
click at [943, 646] on button "Save Changes" at bounding box center [934, 645] width 73 height 18
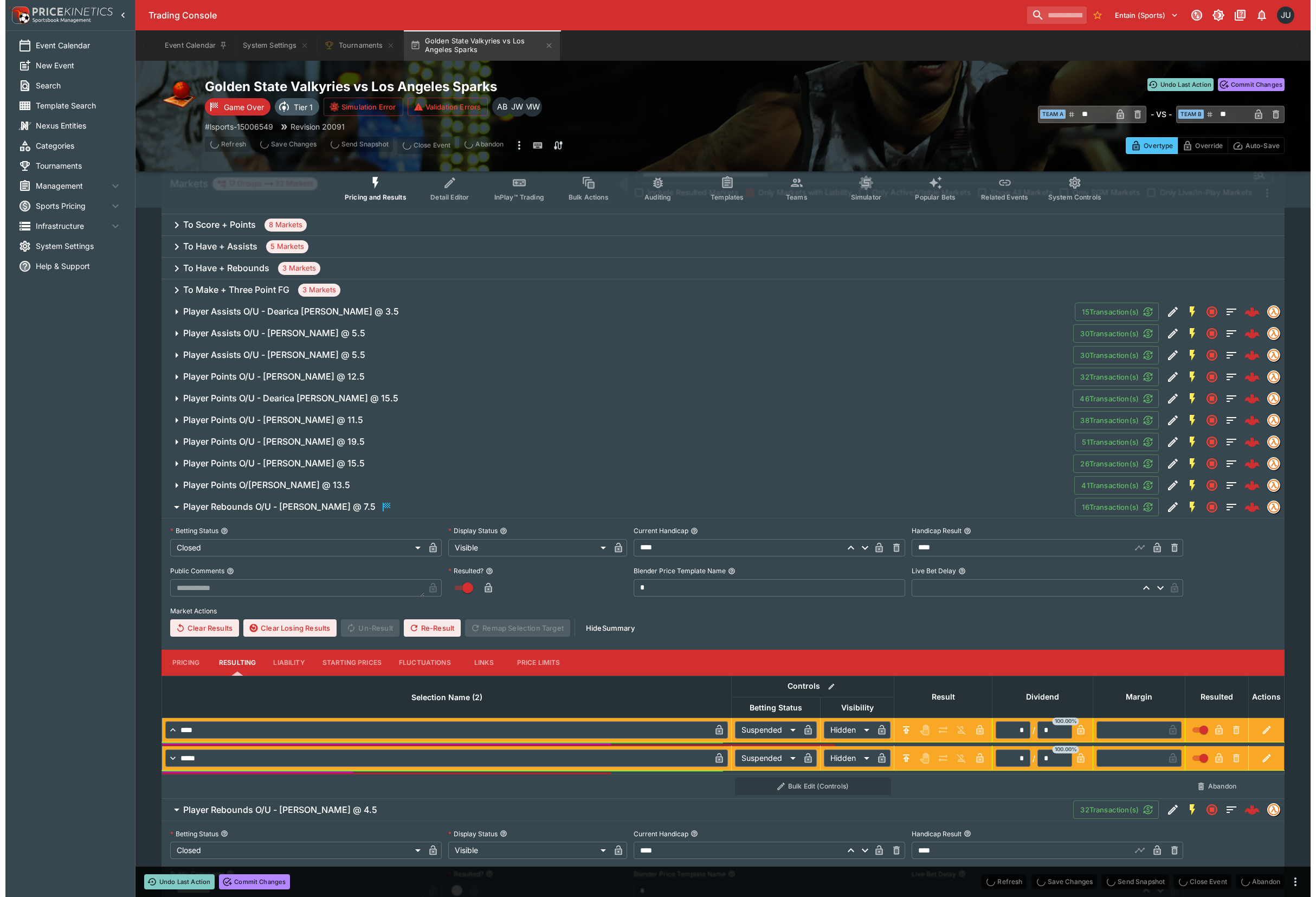
scroll to position [0, 0]
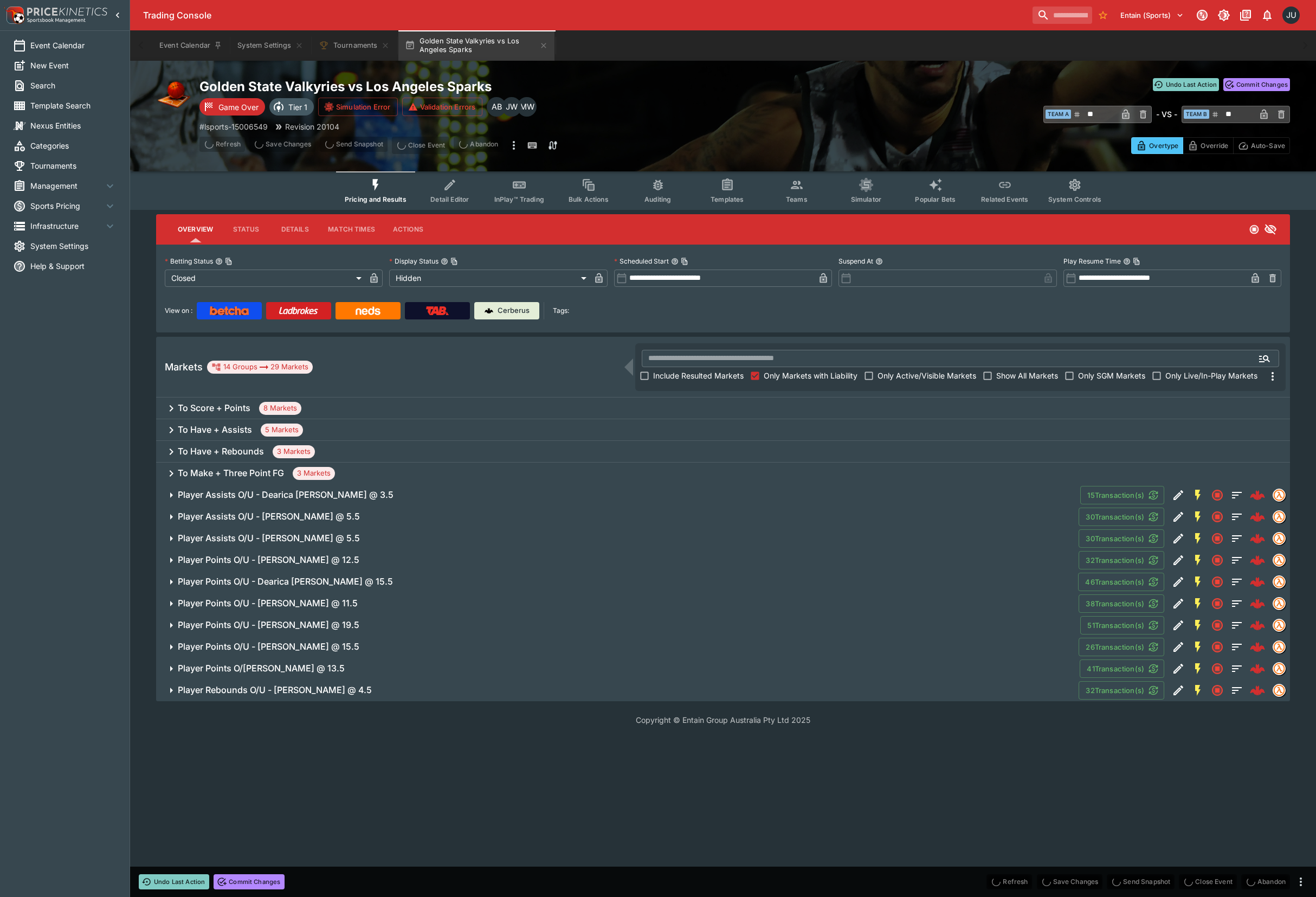
click at [262, 690] on h6 "Player Rebounds O/U - Cameron Brink @ 4.5" at bounding box center [275, 690] width 194 height 11
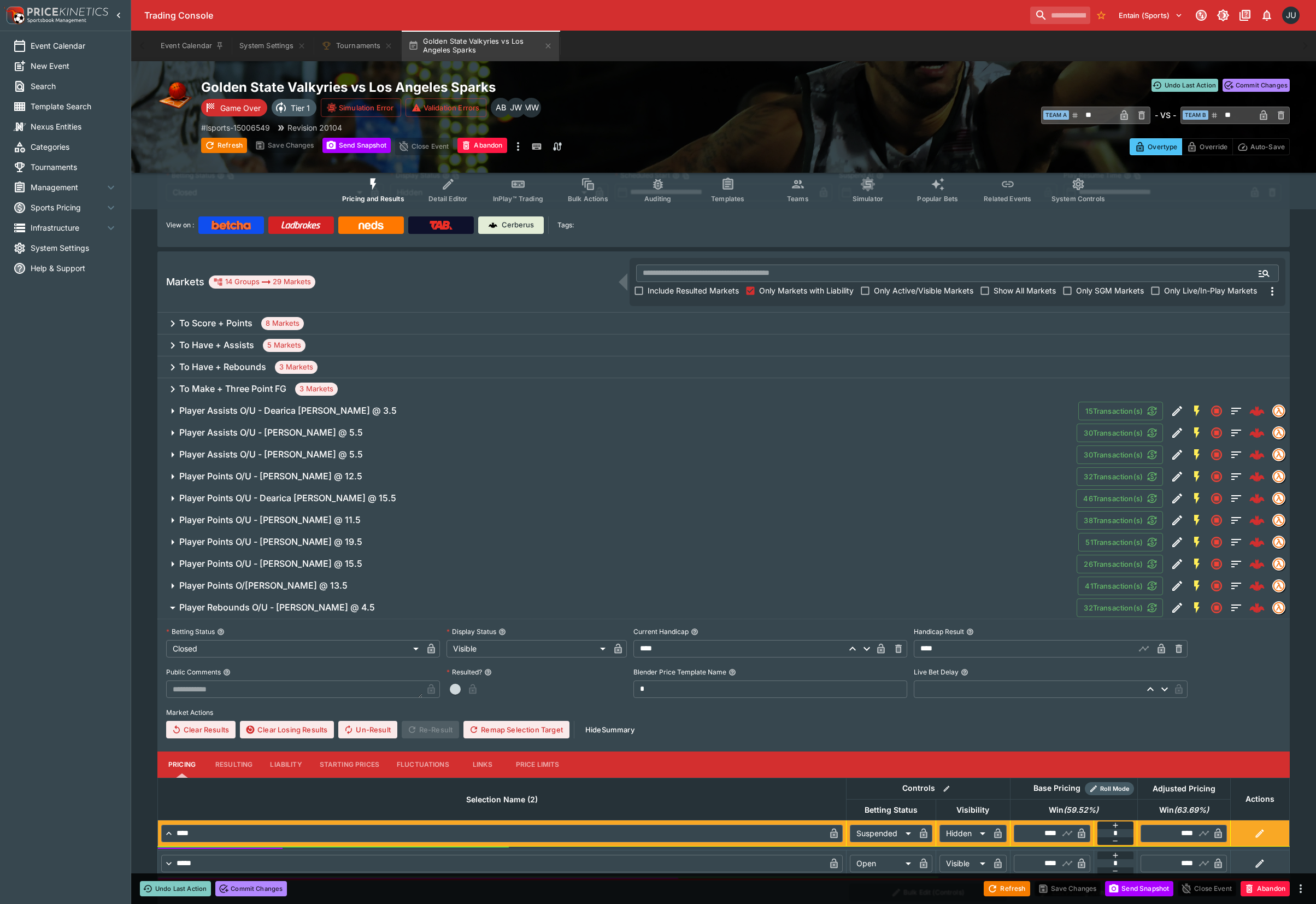
scroll to position [100, 0]
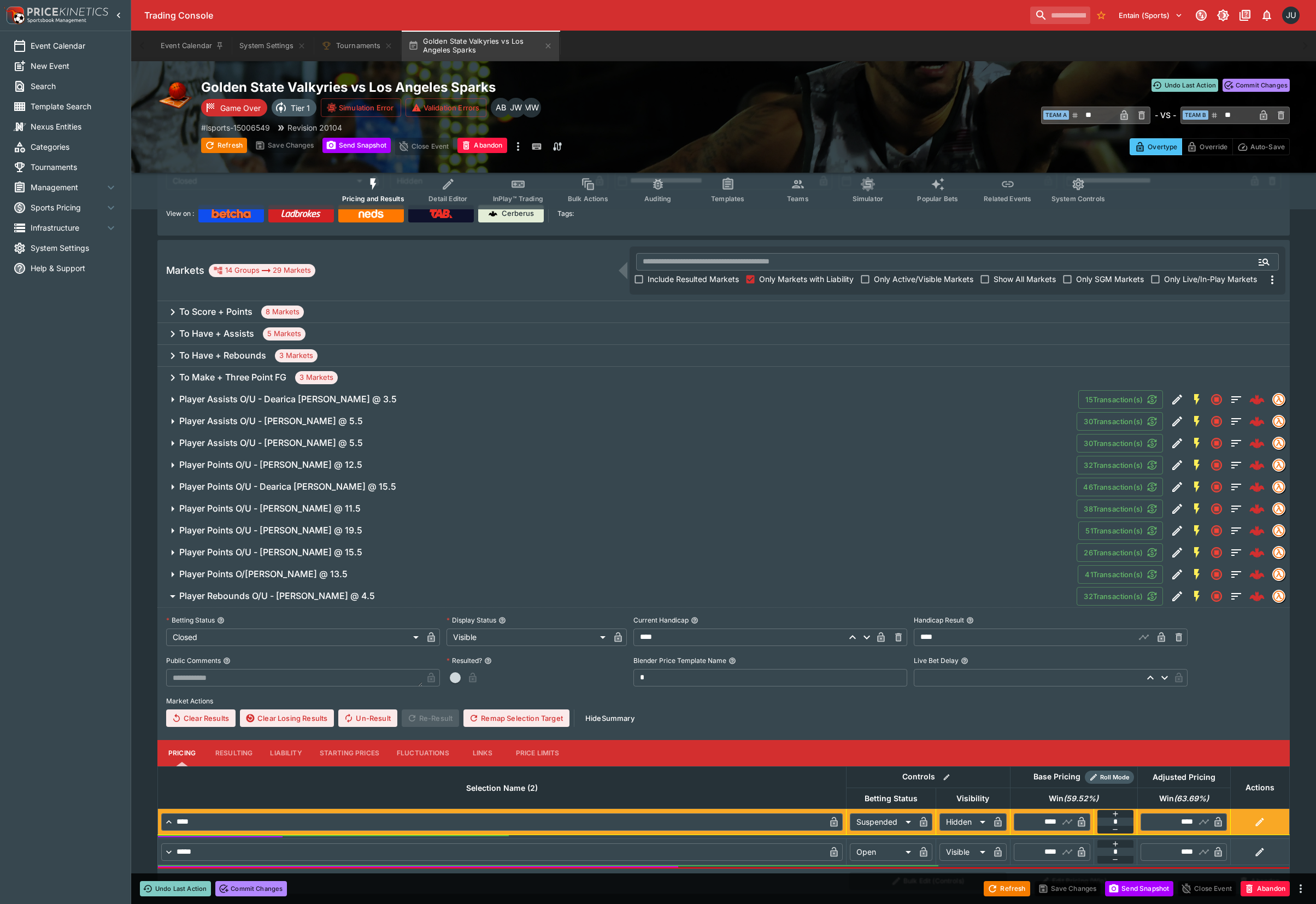
click at [228, 752] on button "Resulting" at bounding box center [234, 753] width 55 height 26
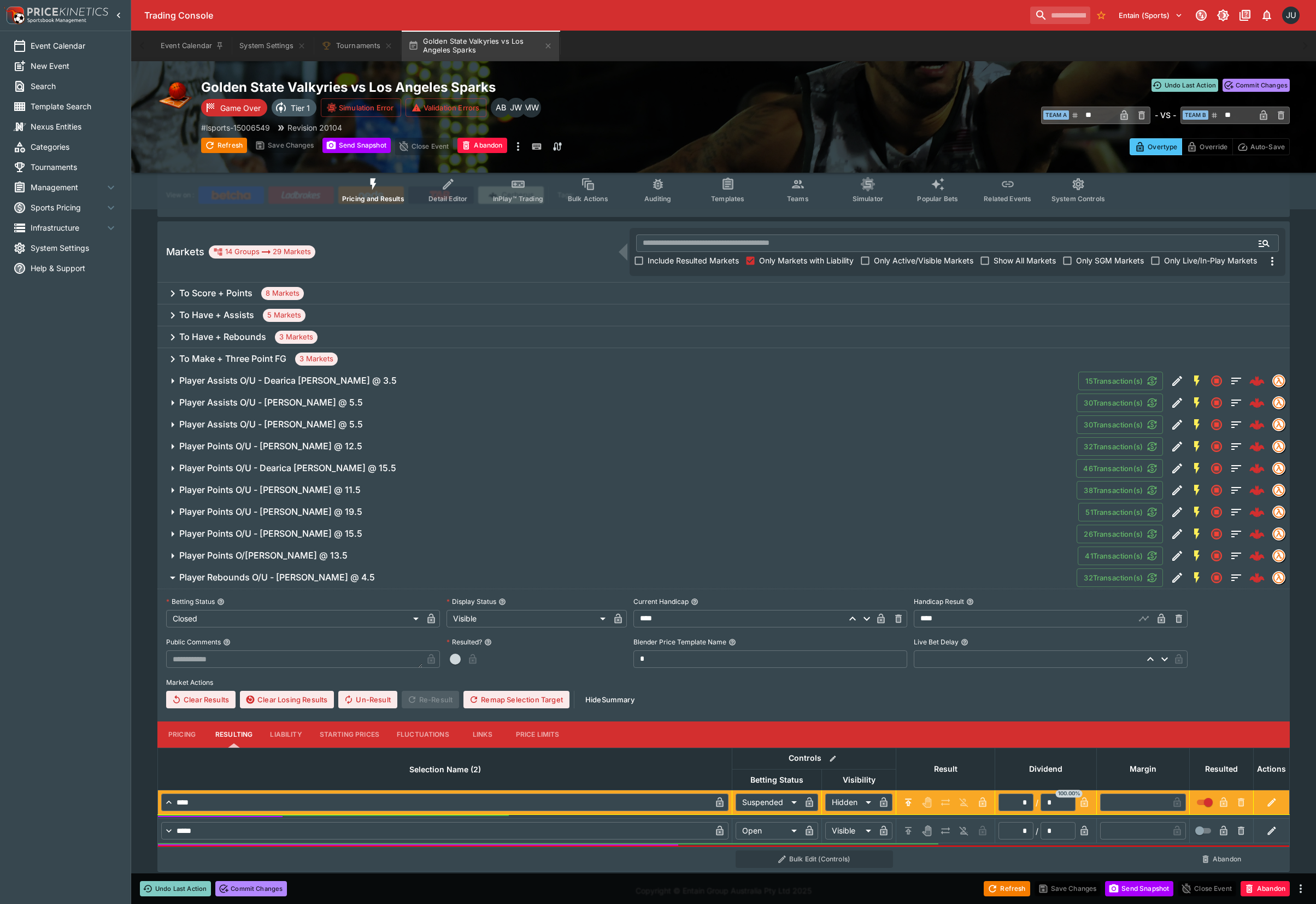
scroll to position [123, 0]
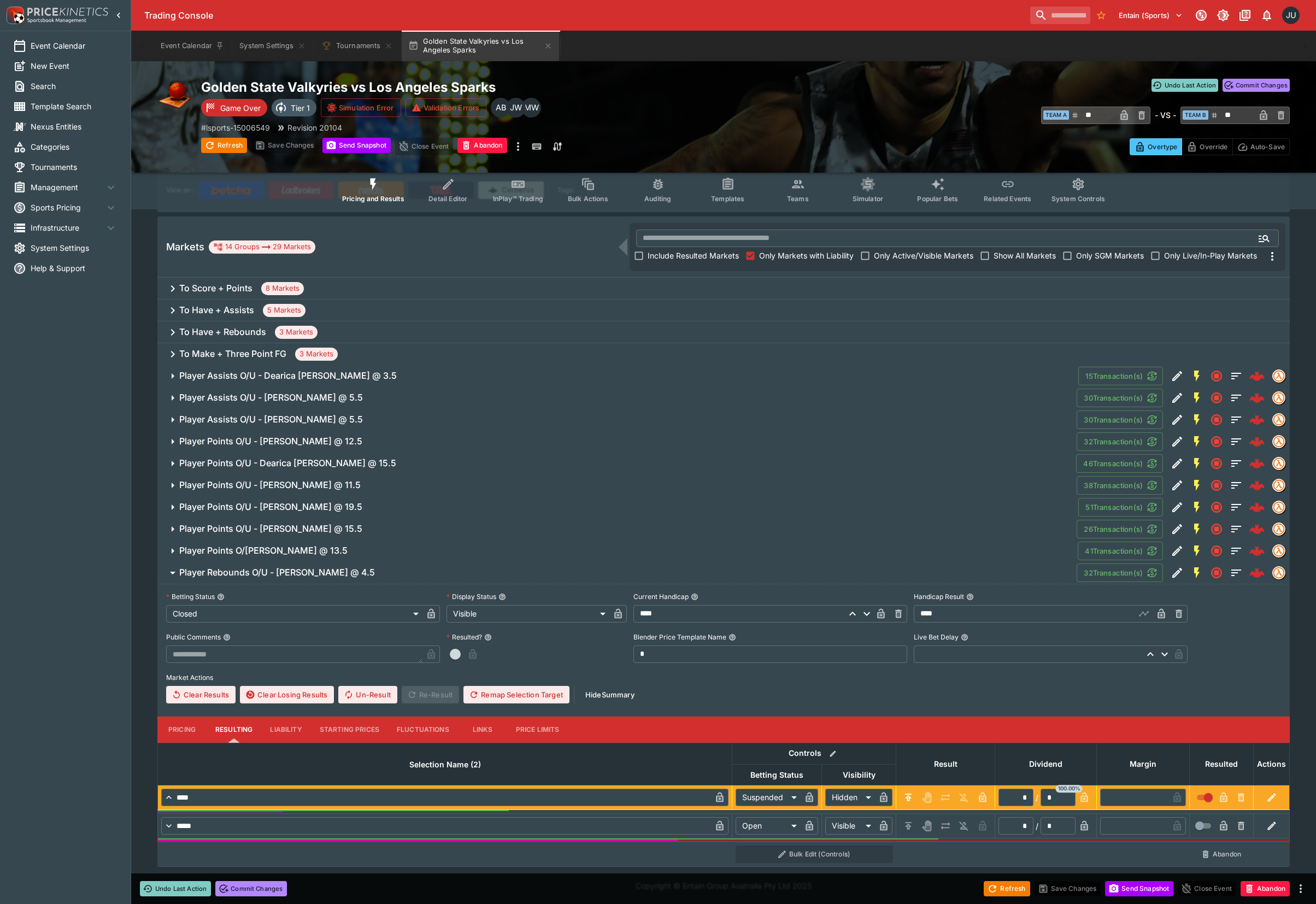
click at [374, 575] on span "Player Rebounds O/U - Cameron Brink @ 4.5" at bounding box center [624, 572] width 889 height 11
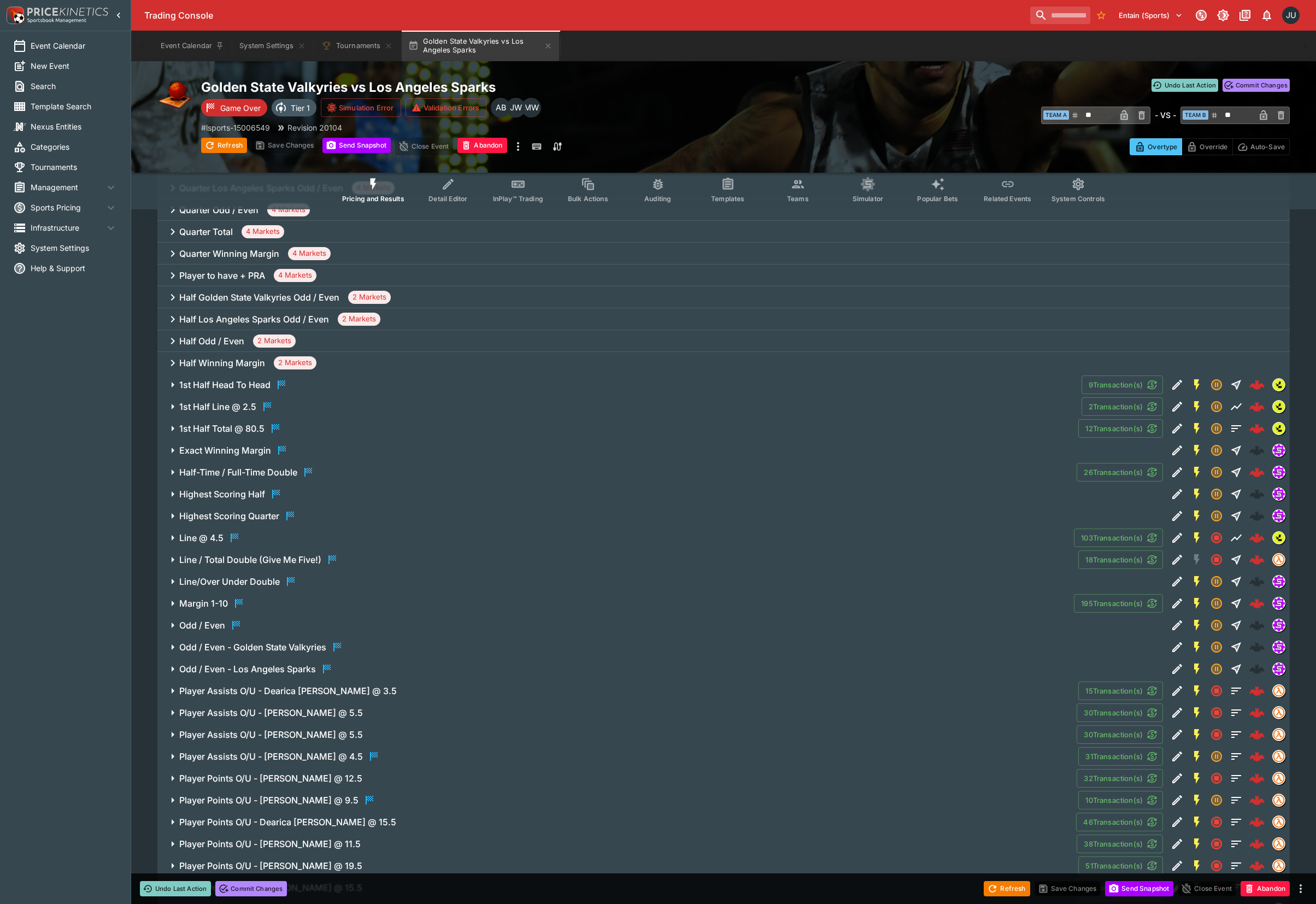
scroll to position [1109, 0]
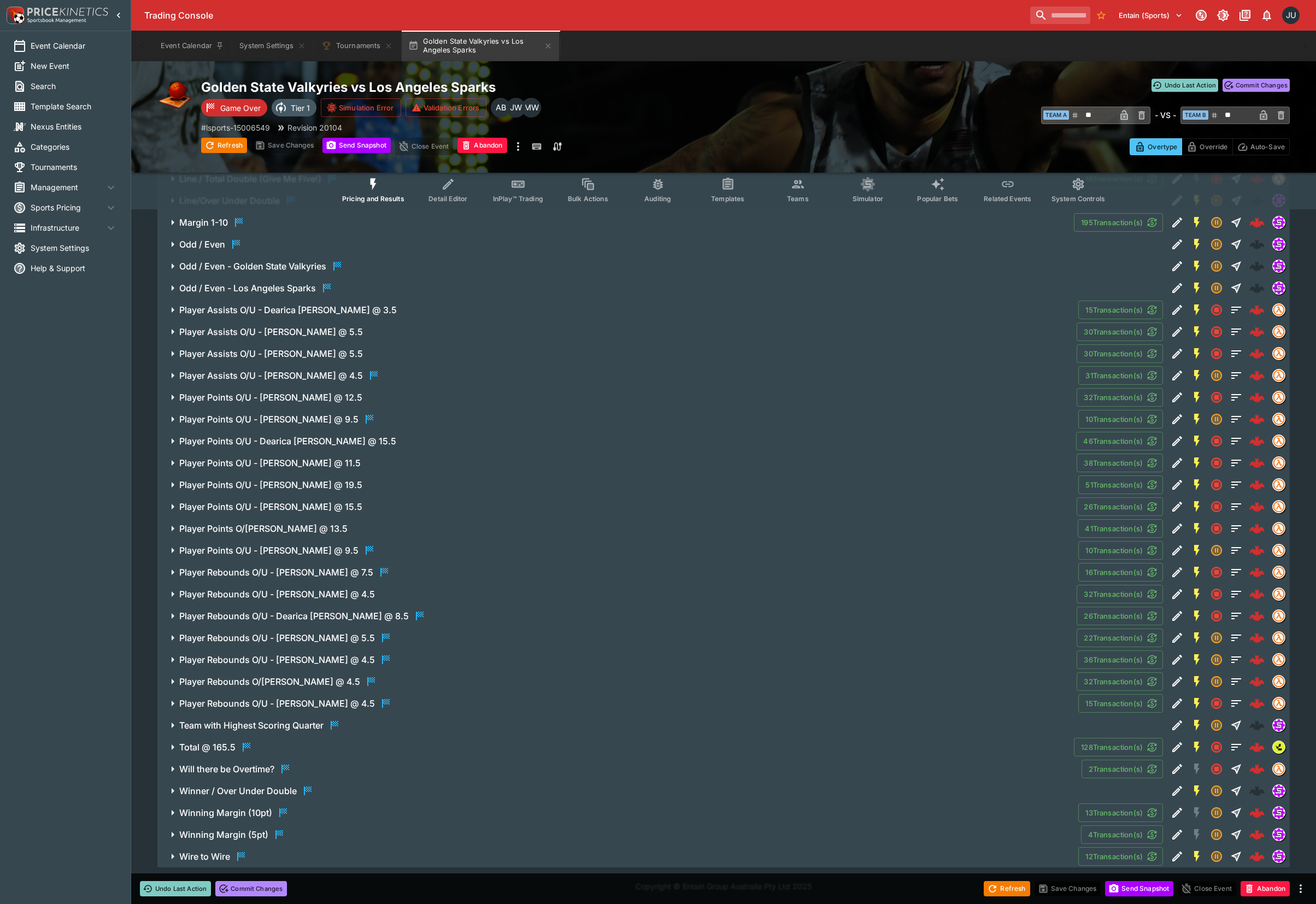
click at [294, 592] on h6 "Player Rebounds O/U - Cameron Brink @ 4.5" at bounding box center [277, 594] width 196 height 11
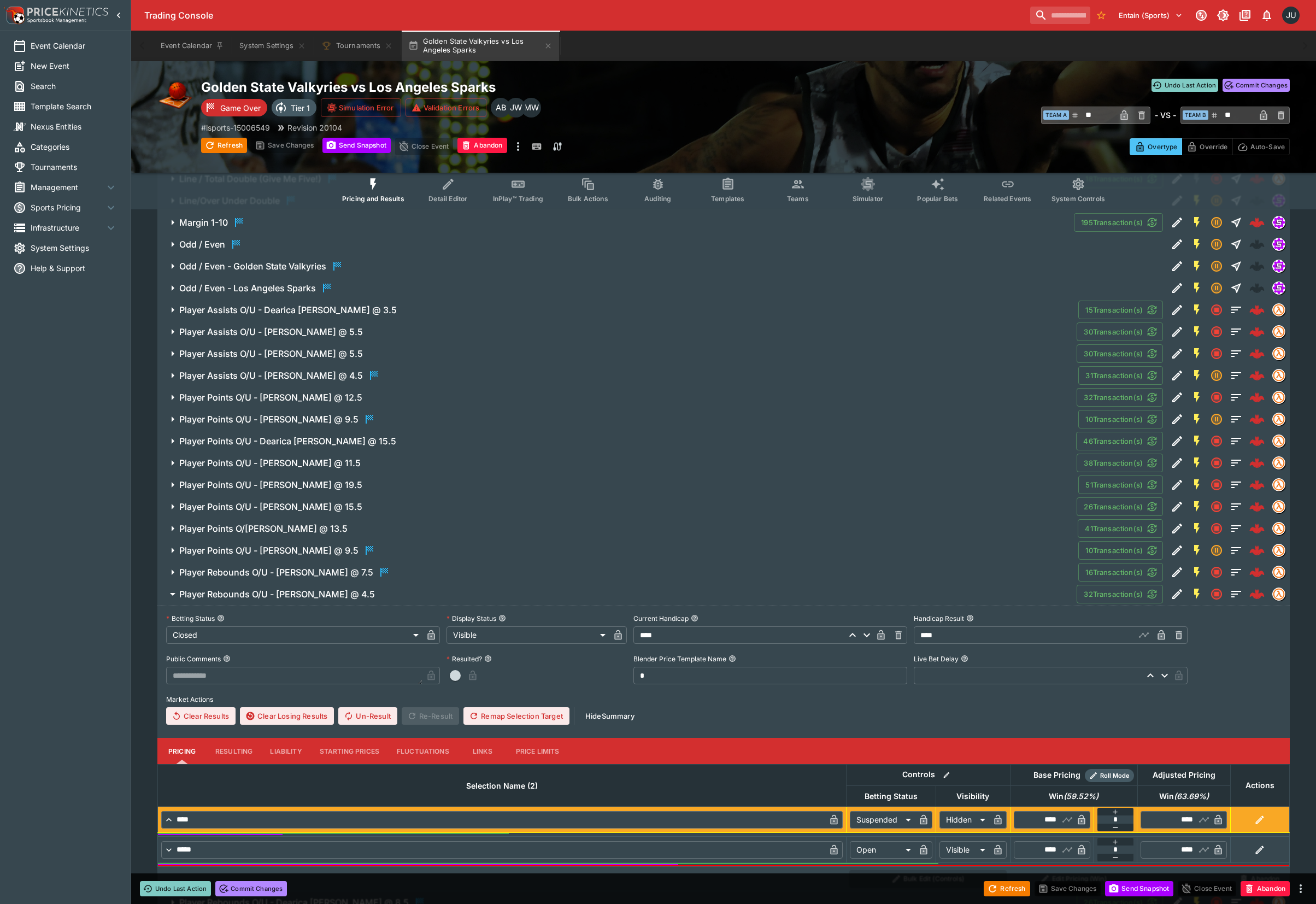
click at [296, 595] on h6 "Player Rebounds O/U - Cameron Brink @ 4.5" at bounding box center [277, 594] width 196 height 11
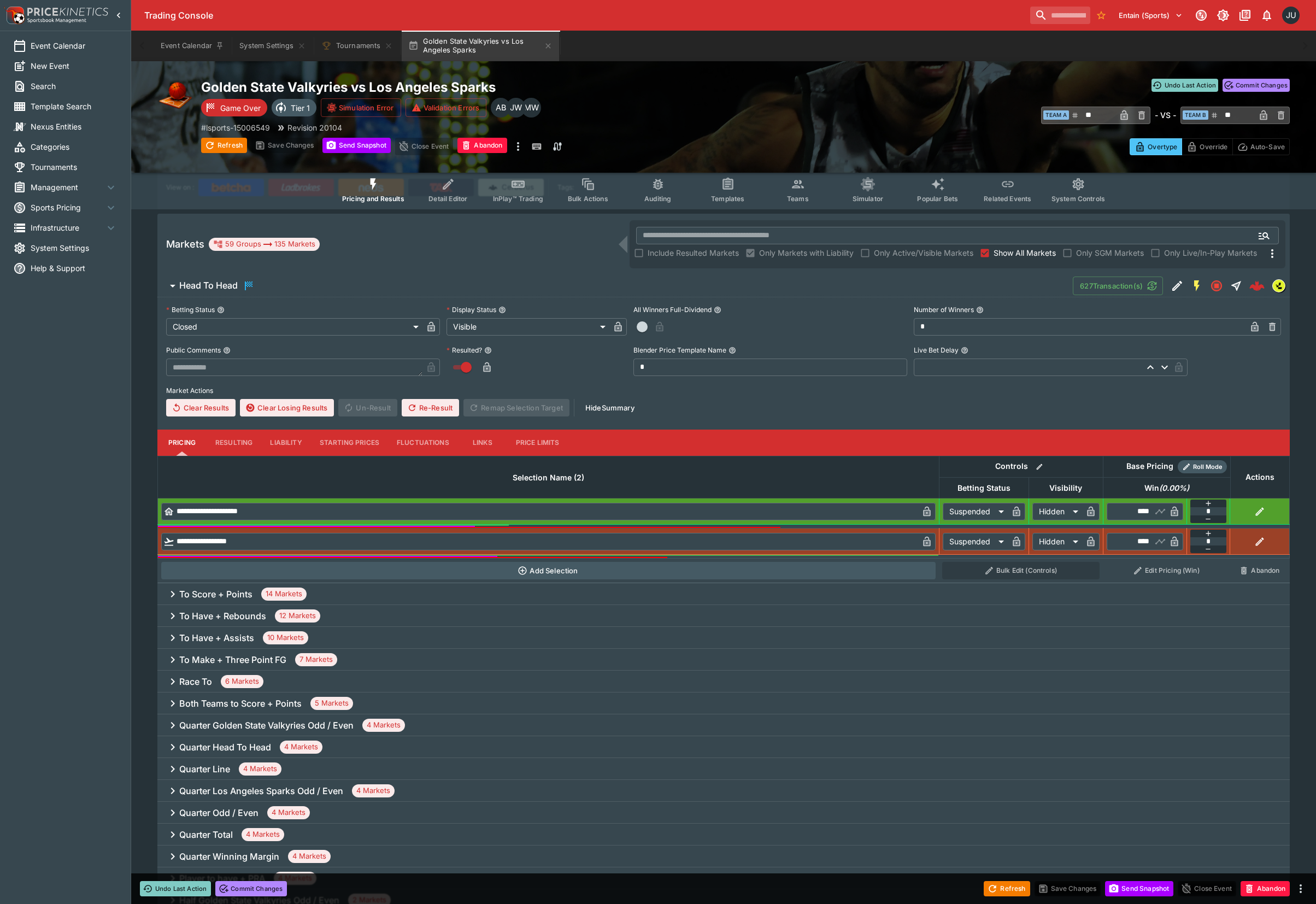
scroll to position [0, 0]
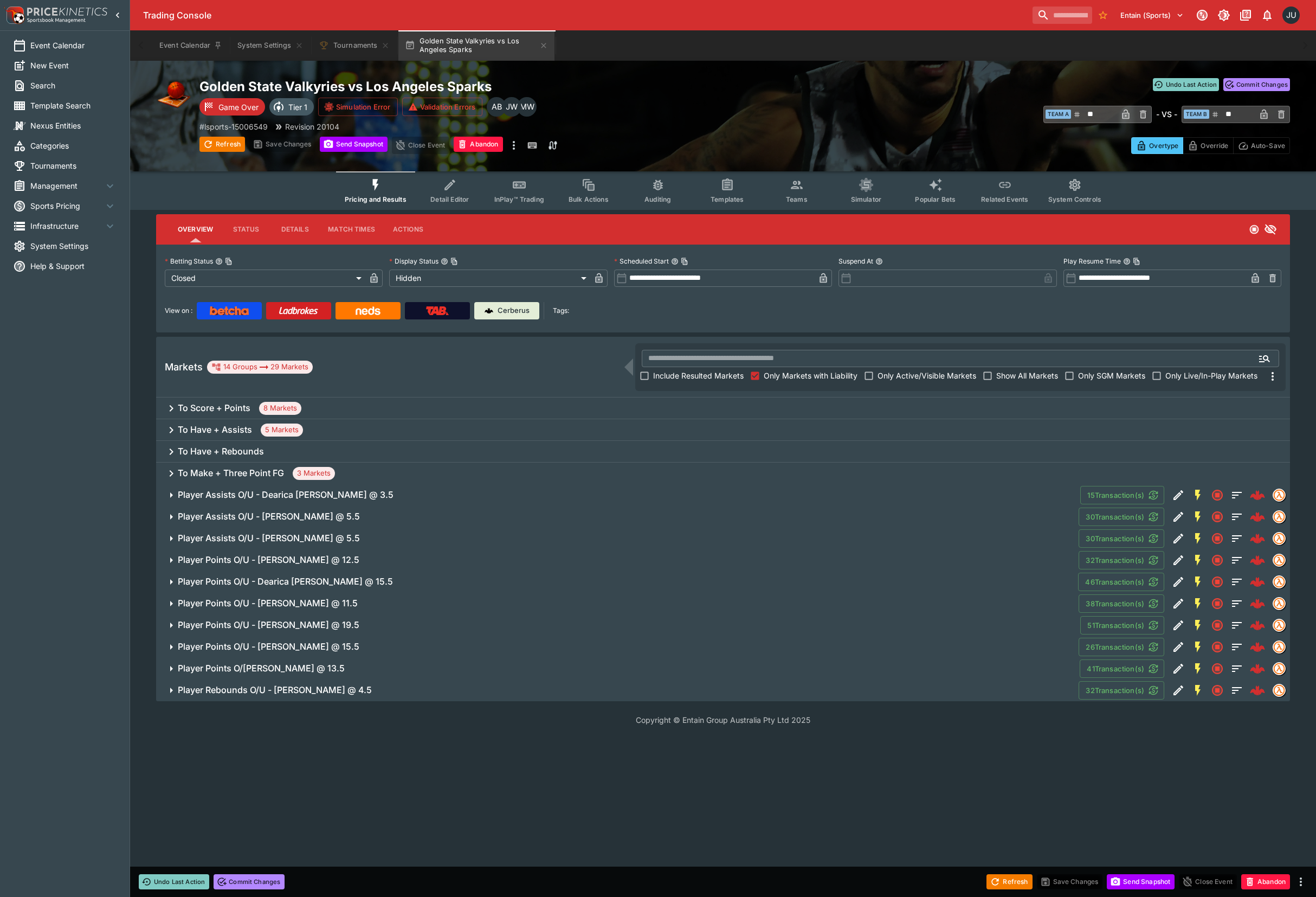
drag, startPoint x: 283, startPoint y: 682, endPoint x: 270, endPoint y: 697, distance: 19.8
click at [283, 683] on button "Player Rebounds O/U - Cameron Brink @ 4.5" at bounding box center [617, 690] width 923 height 21
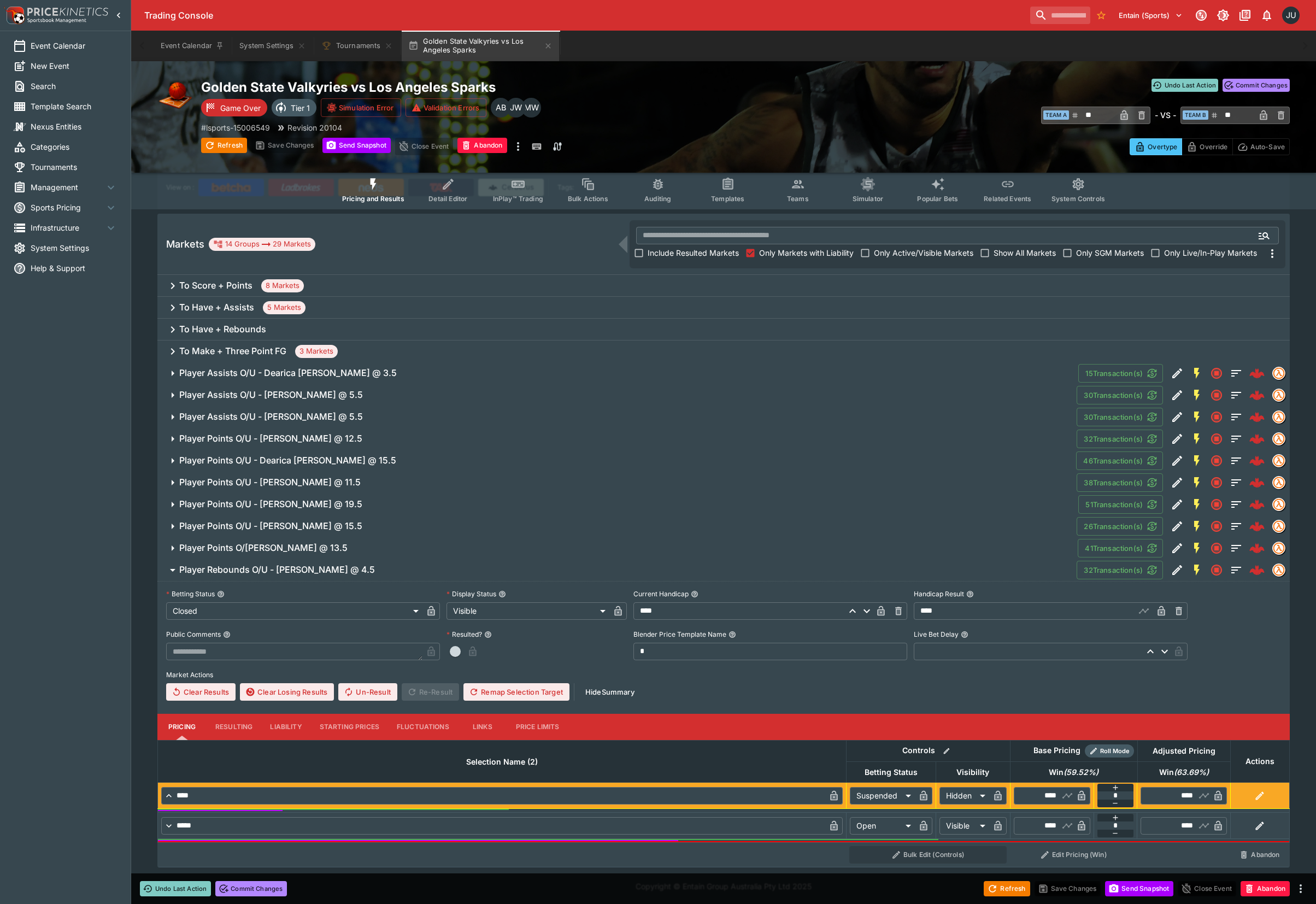
click at [236, 729] on button "Resulting" at bounding box center [234, 727] width 55 height 26
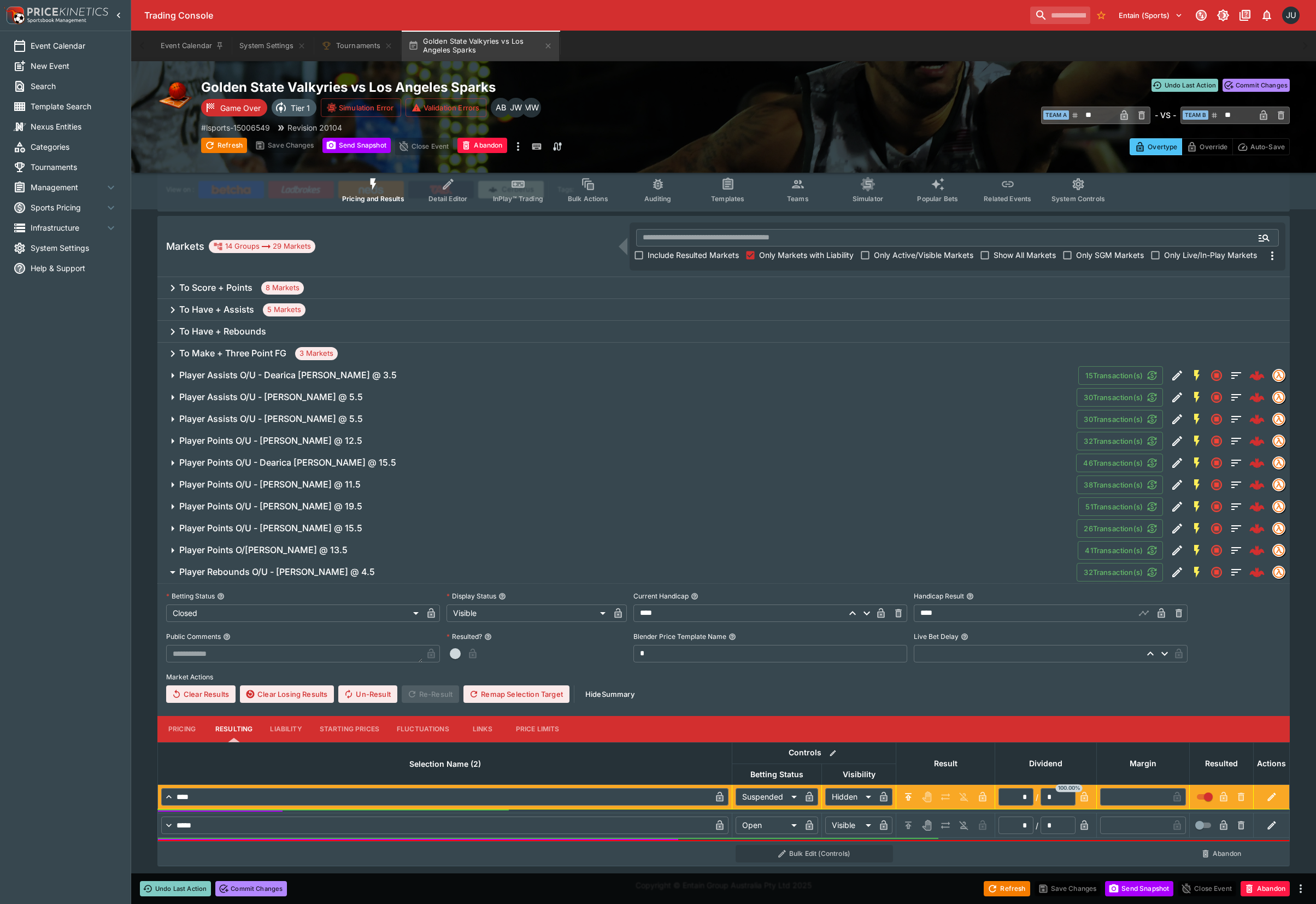
scroll to position [123, 0]
click at [911, 823] on icon "H/C" at bounding box center [908, 825] width 11 height 11
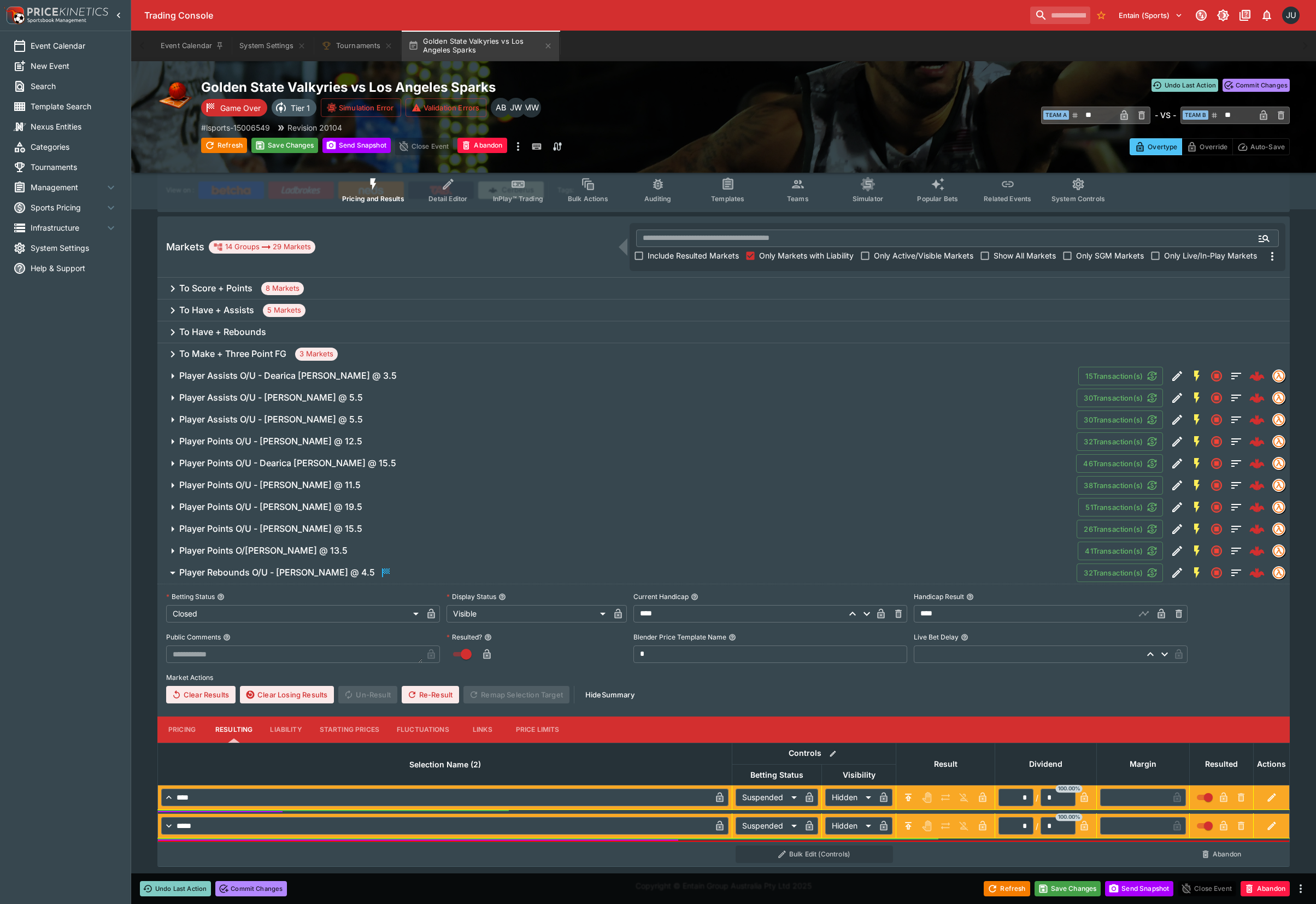
click at [352, 553] on span "Player Points O/U - Tiffany Hayes @ 13.5" at bounding box center [624, 550] width 890 height 11
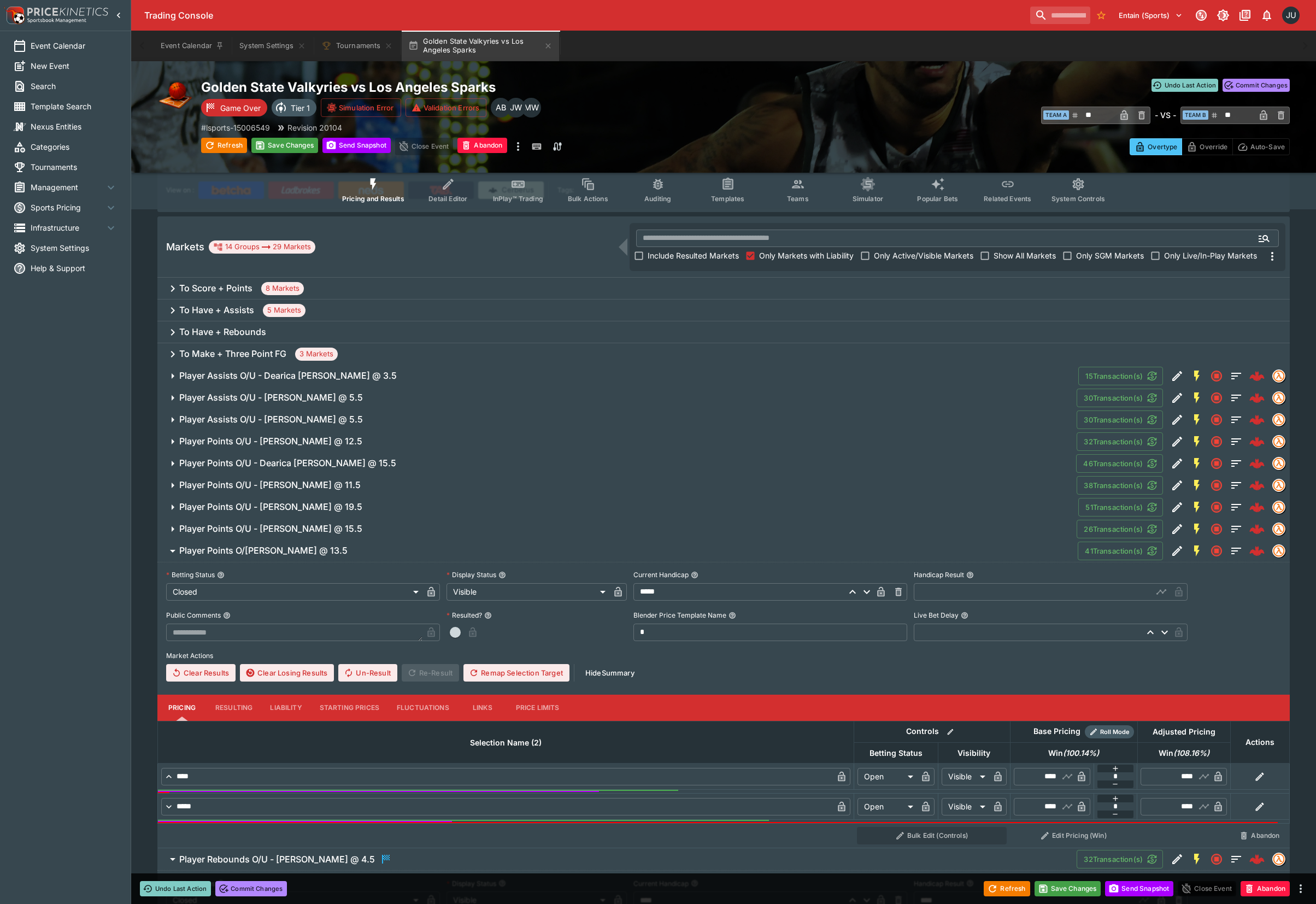
click at [228, 706] on button "Resulting" at bounding box center [234, 708] width 55 height 26
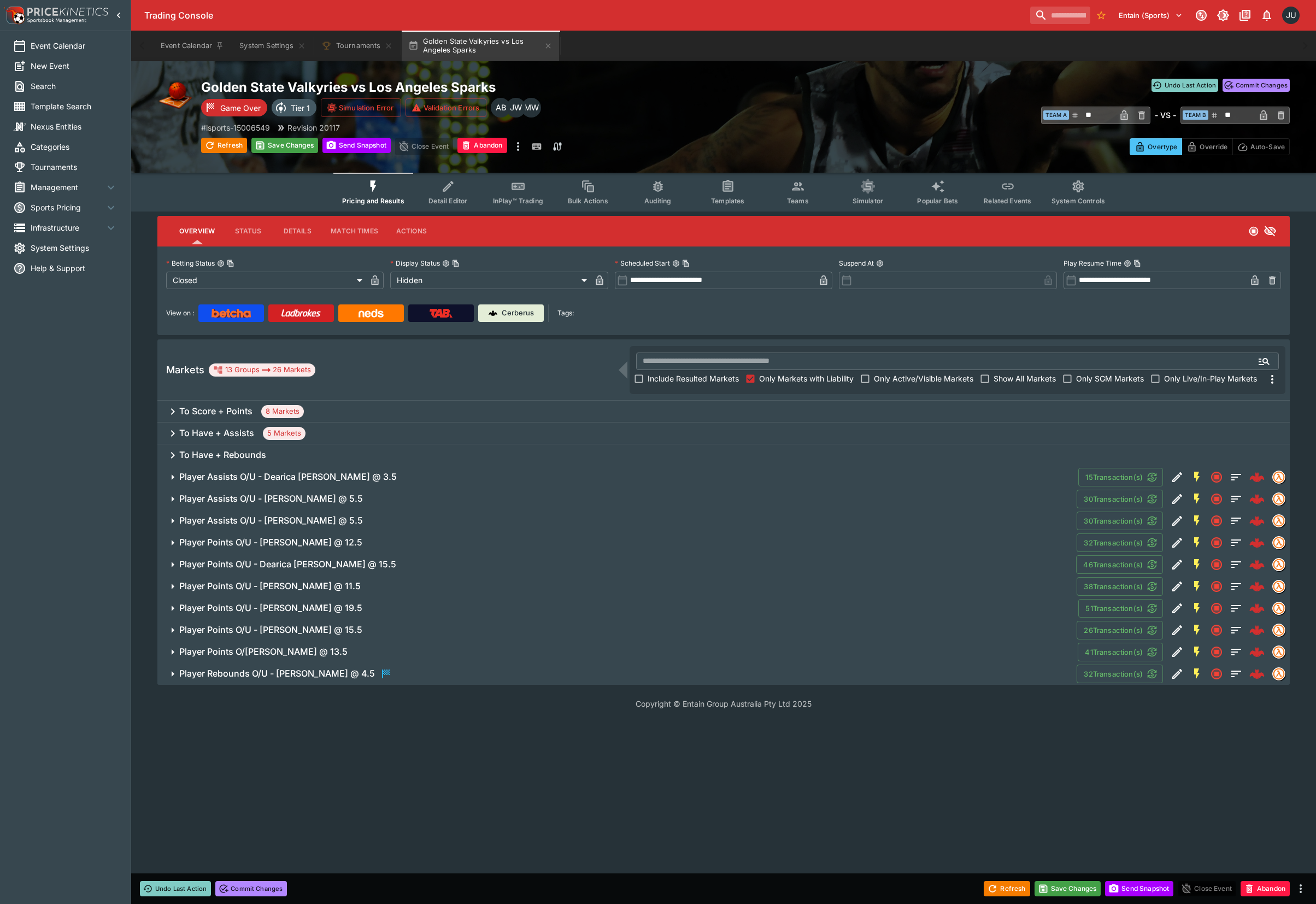
scroll to position [0, 0]
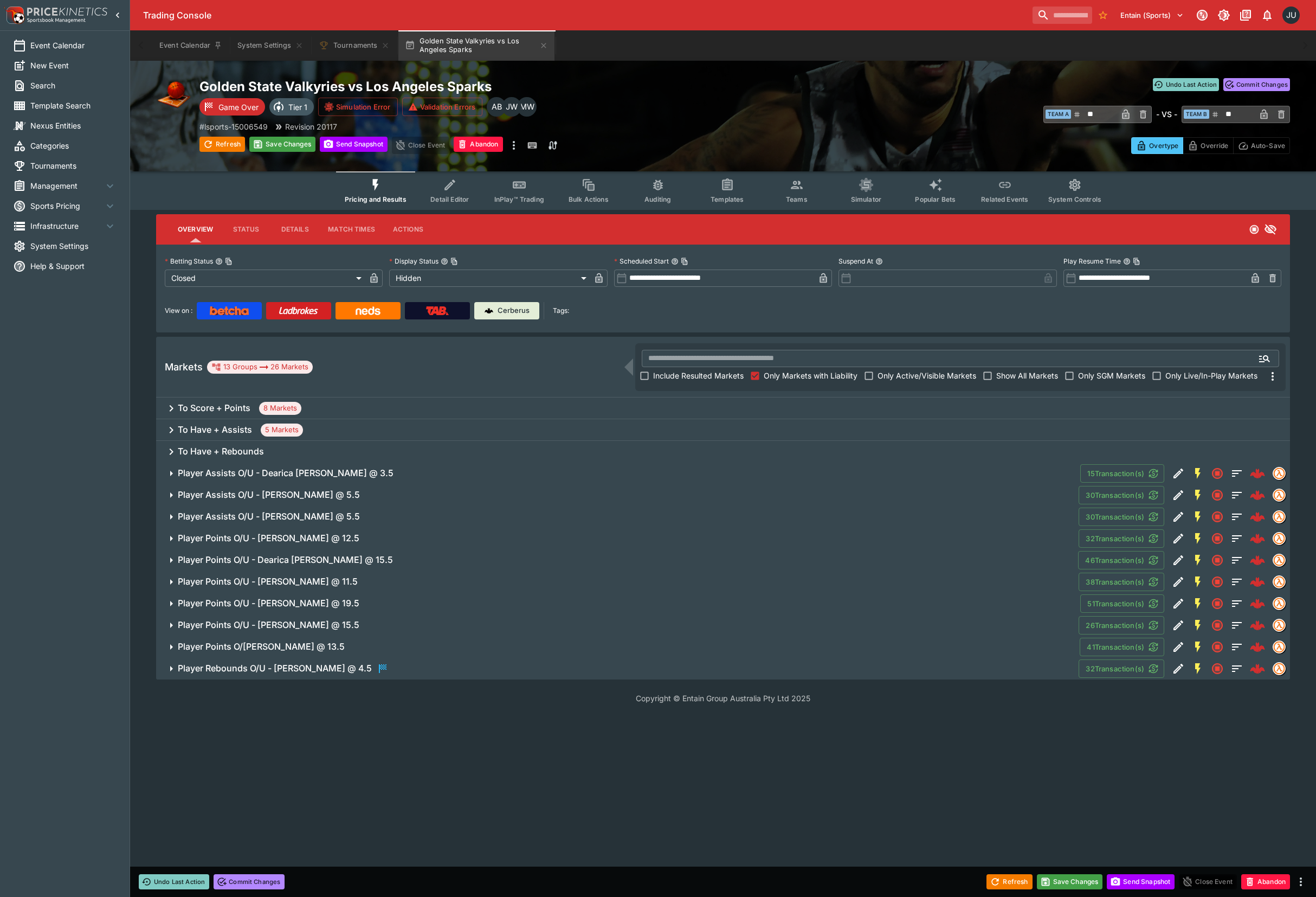
click at [608, 666] on span "Player Rebounds O/U - Cameron Brink @ 4.5" at bounding box center [624, 668] width 892 height 13
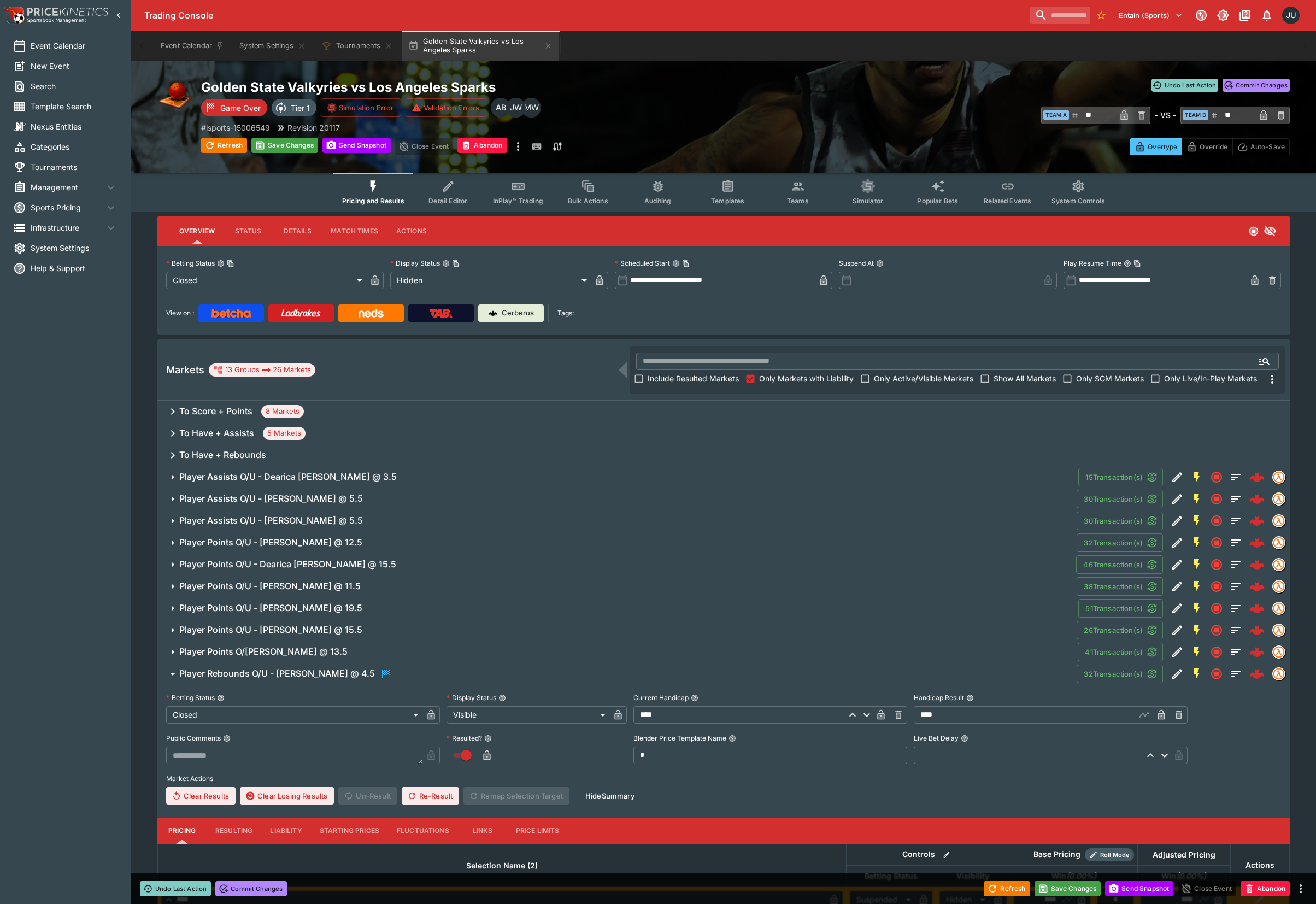
click at [571, 652] on span "Player Points O/U - Tiffany Hayes @ 13.5" at bounding box center [624, 651] width 890 height 11
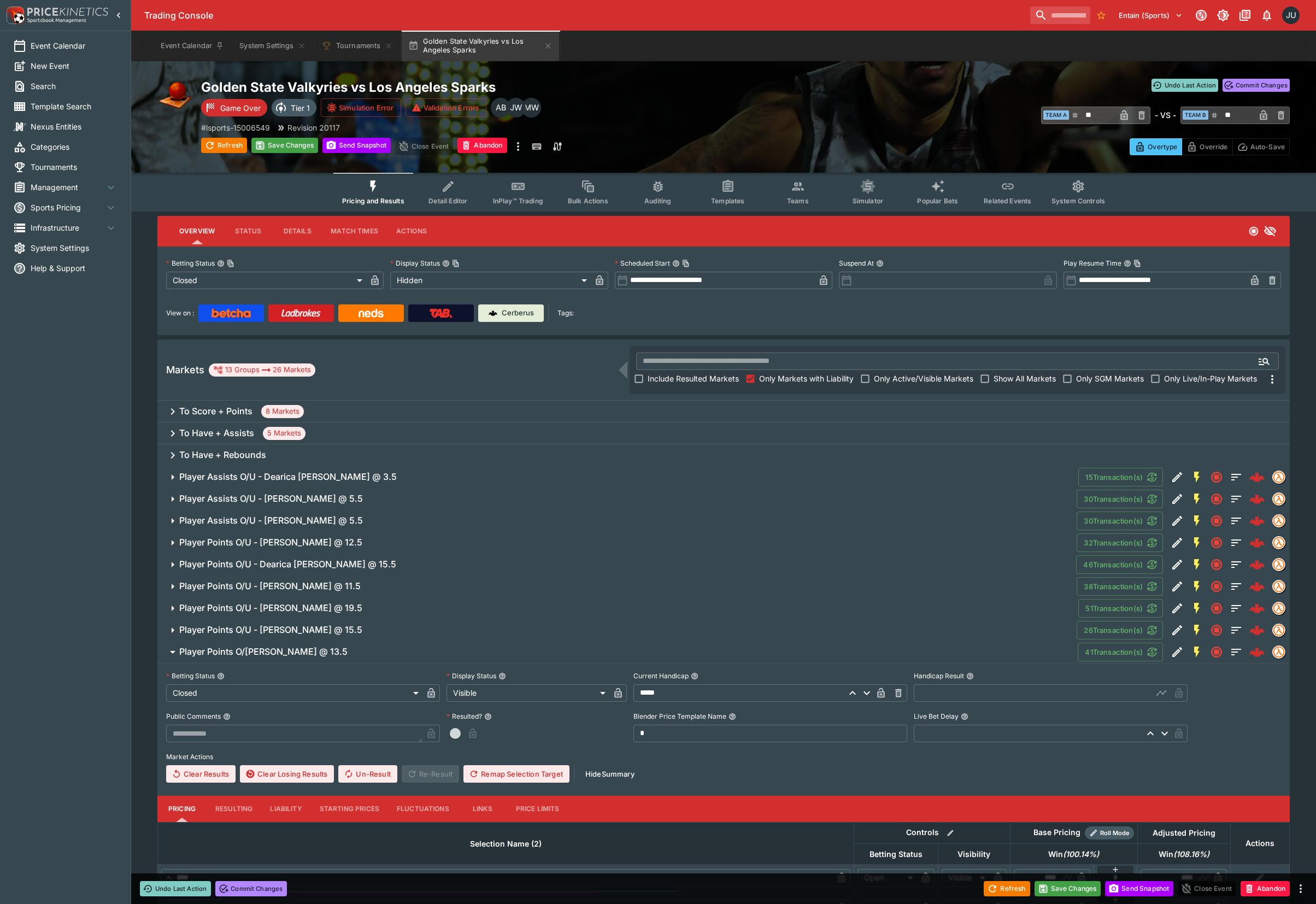
click at [923, 693] on input "text" at bounding box center [1034, 693] width 239 height 18
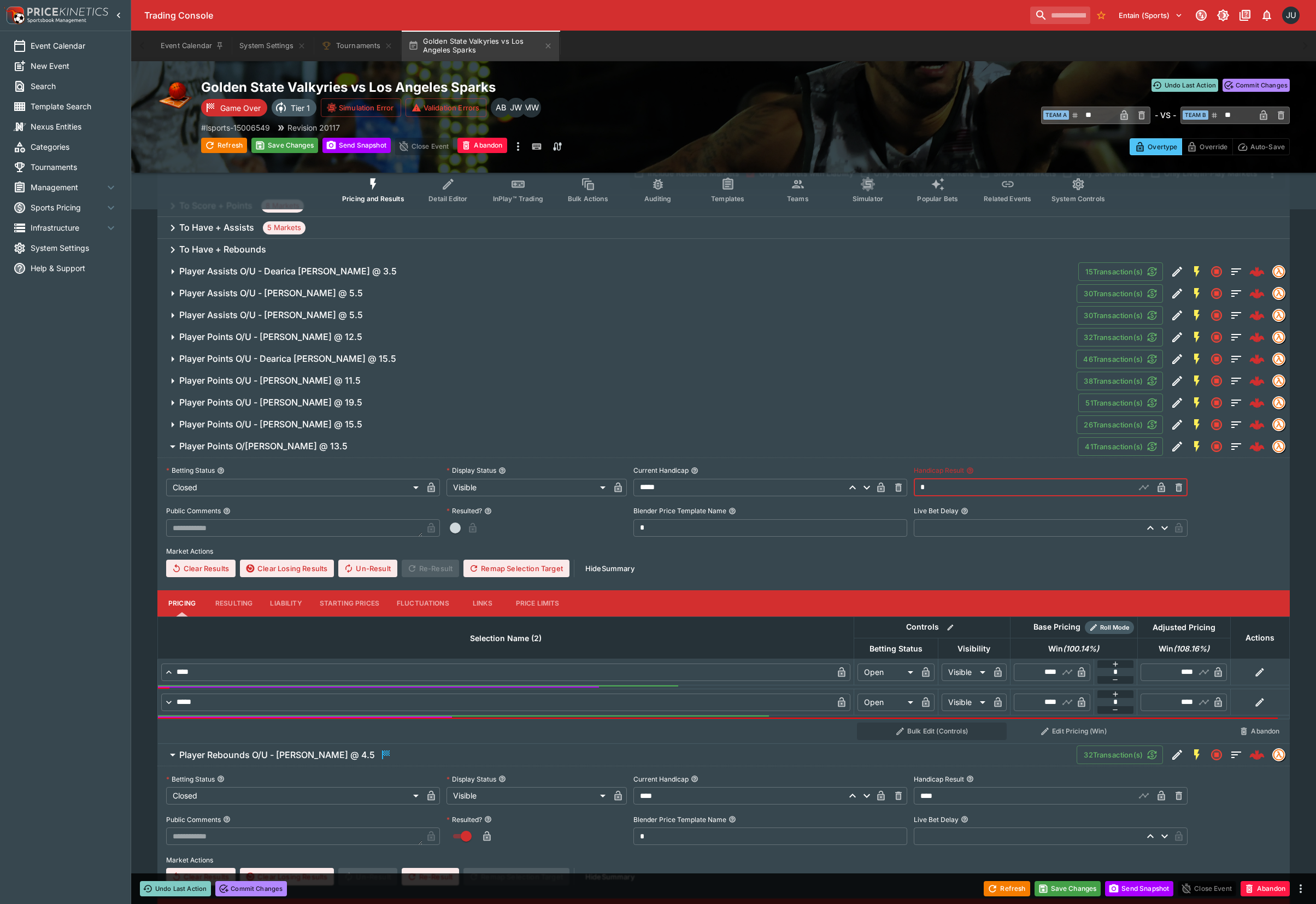
scroll to position [364, 0]
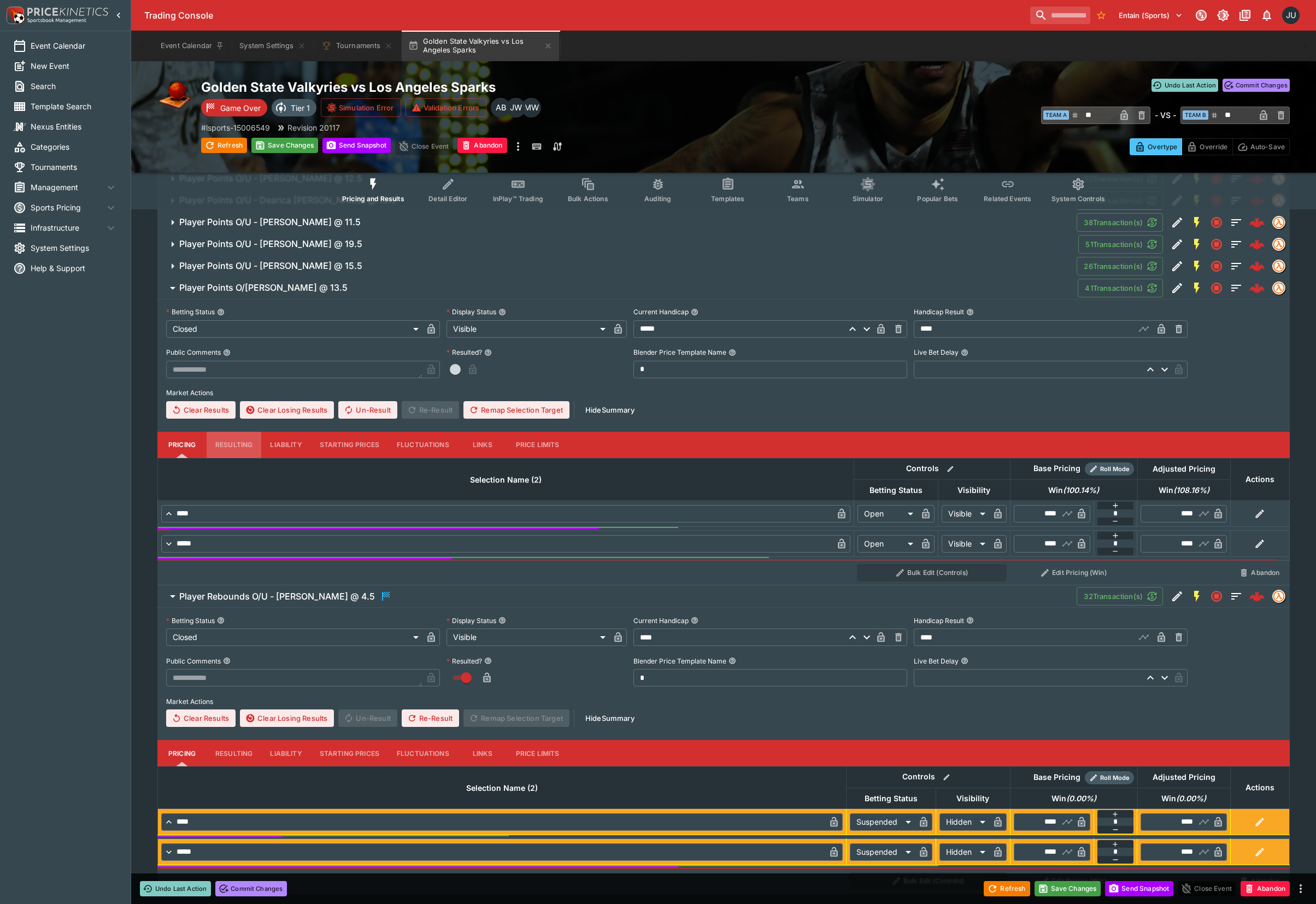
drag, startPoint x: 226, startPoint y: 438, endPoint x: 331, endPoint y: 452, distance: 105.9
click at [228, 438] on button "Resulting" at bounding box center [234, 445] width 55 height 26
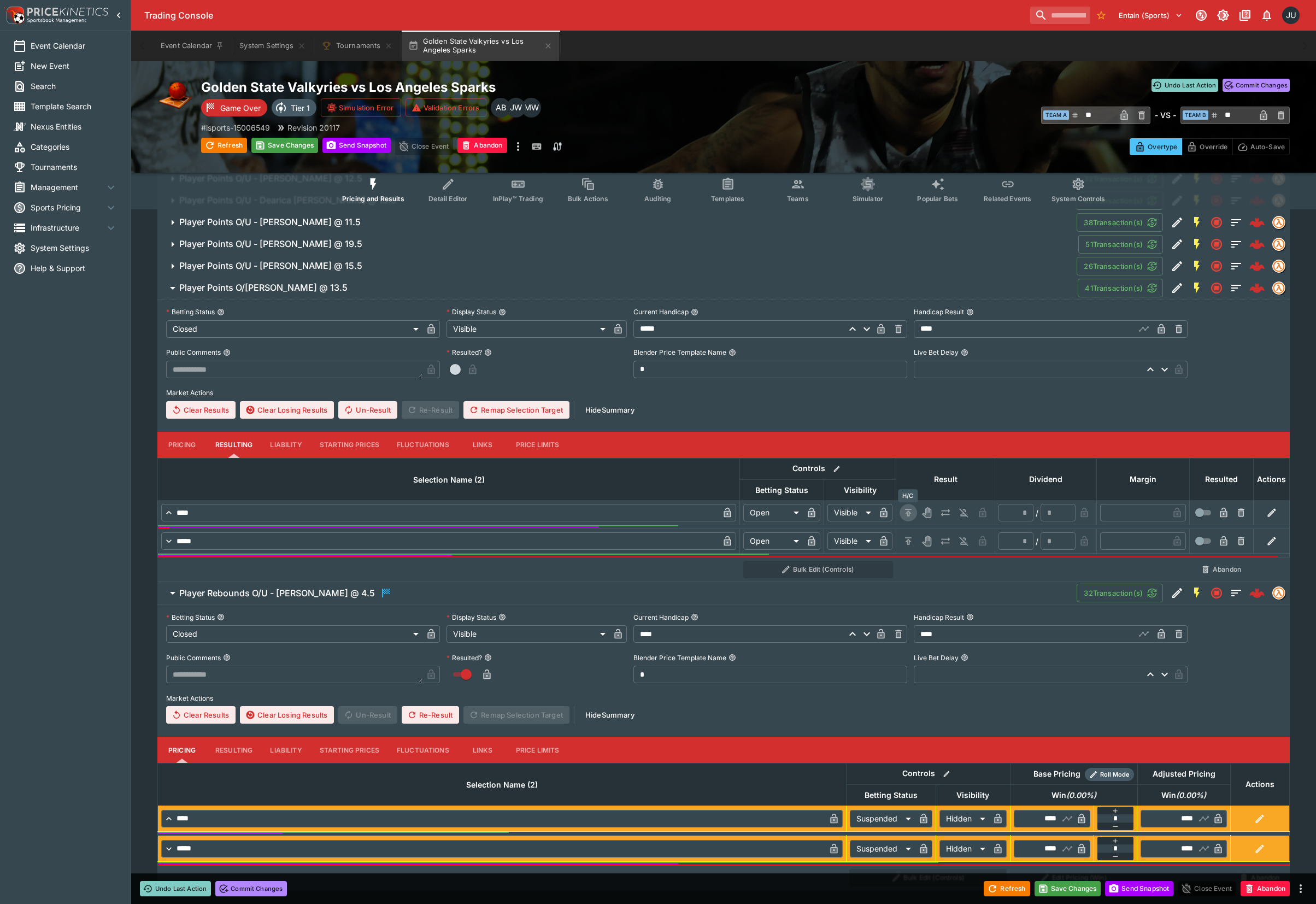
drag, startPoint x: 906, startPoint y: 507, endPoint x: 910, endPoint y: 549, distance: 42.2
click at [906, 508] on icon "H/C" at bounding box center [908, 512] width 11 height 11
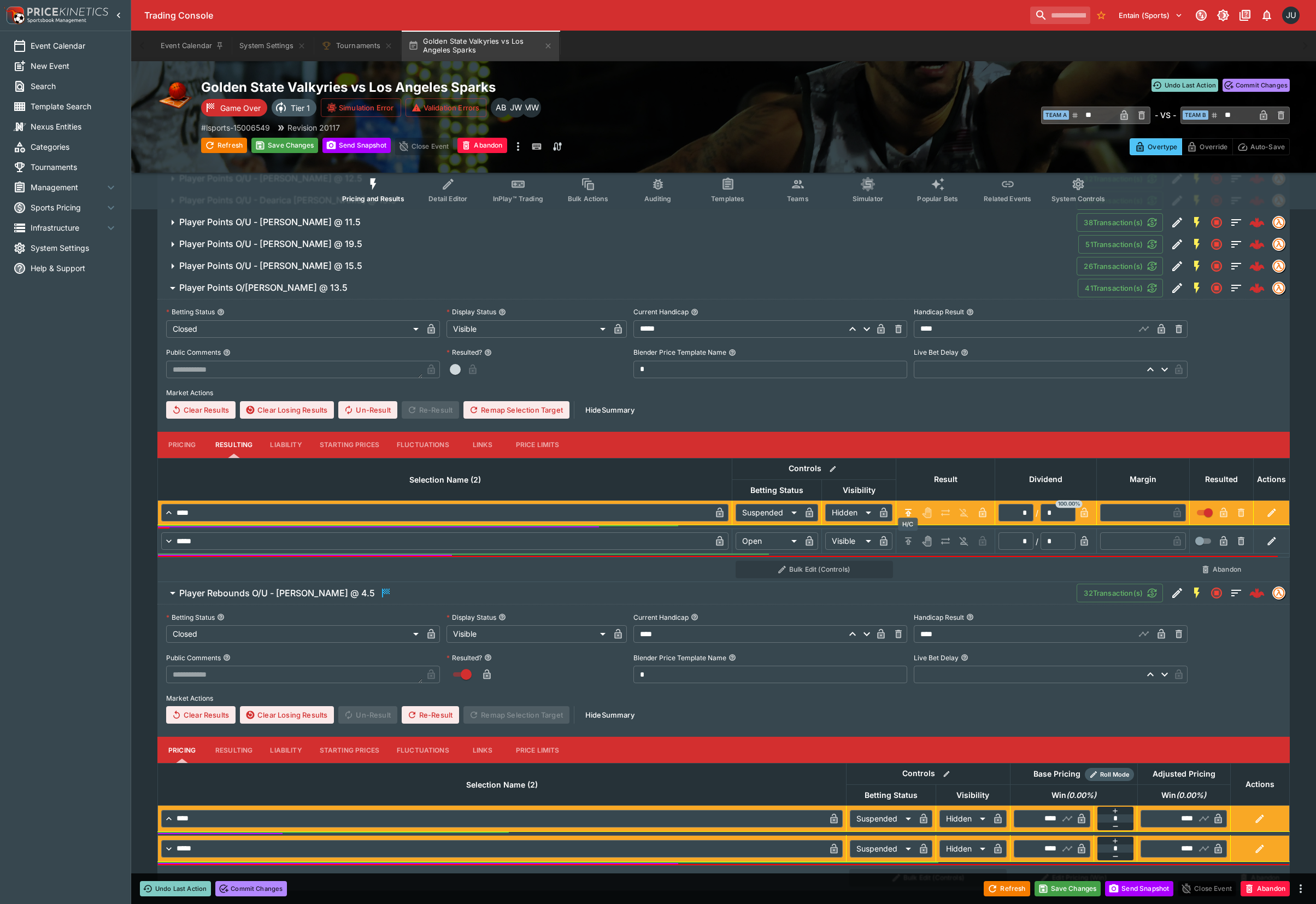
click at [910, 549] on td at bounding box center [946, 541] width 99 height 24
click at [910, 538] on icon "H/C" at bounding box center [908, 541] width 11 height 11
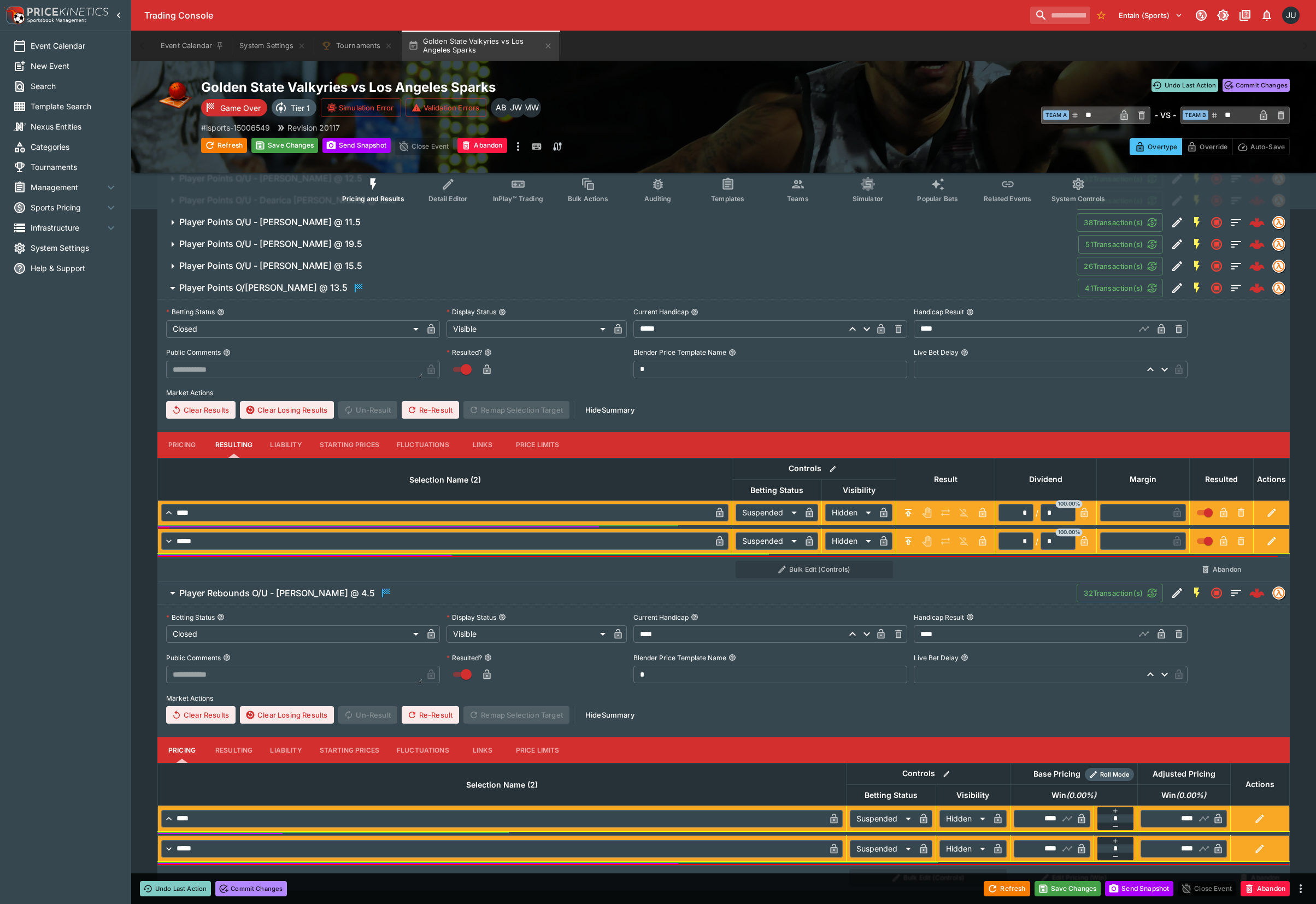
click at [304, 256] on button "Player Points O/U - Rickea Jackson @ 15.5" at bounding box center [617, 266] width 919 height 22
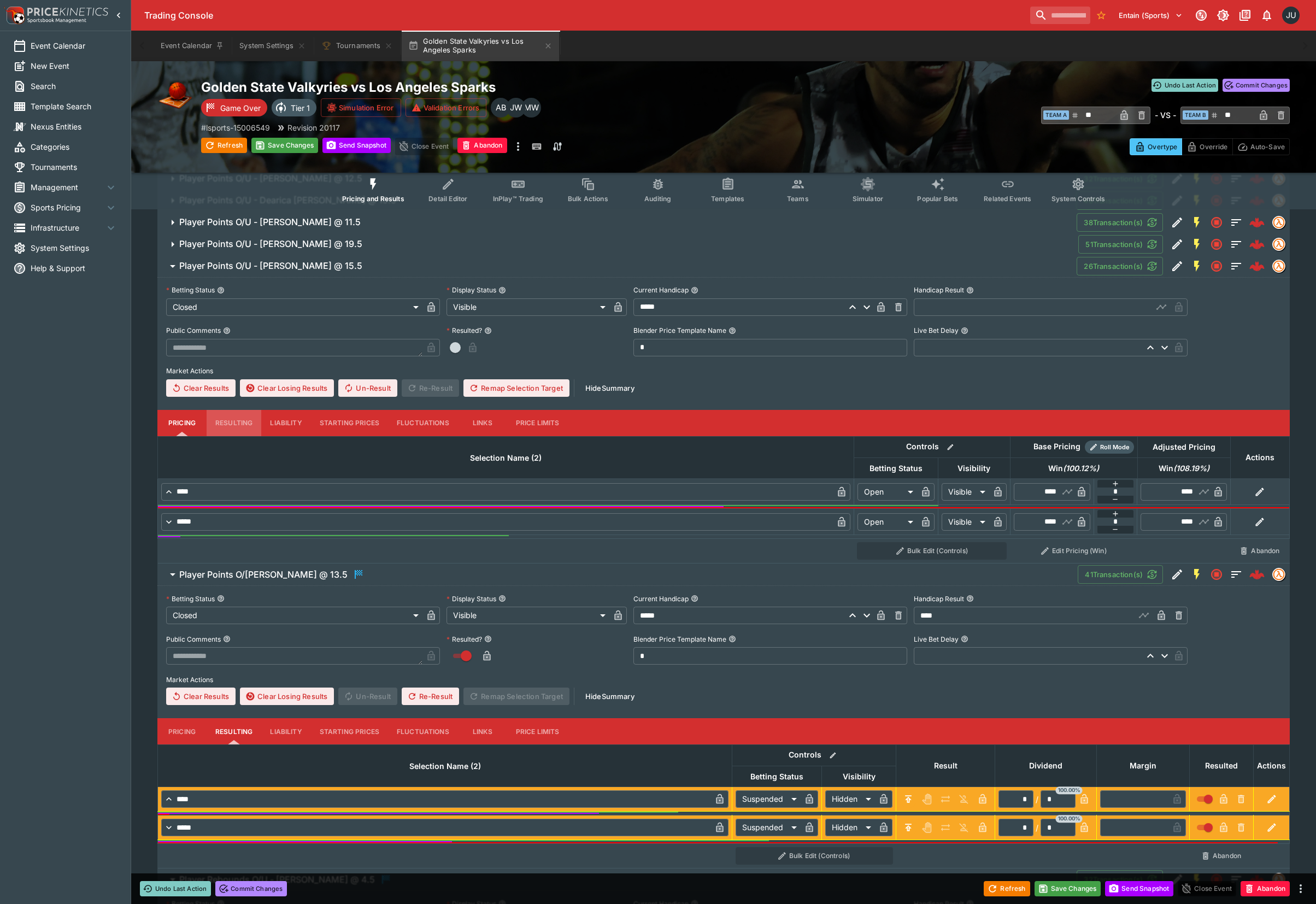
click at [238, 418] on button "Resulting" at bounding box center [234, 423] width 55 height 26
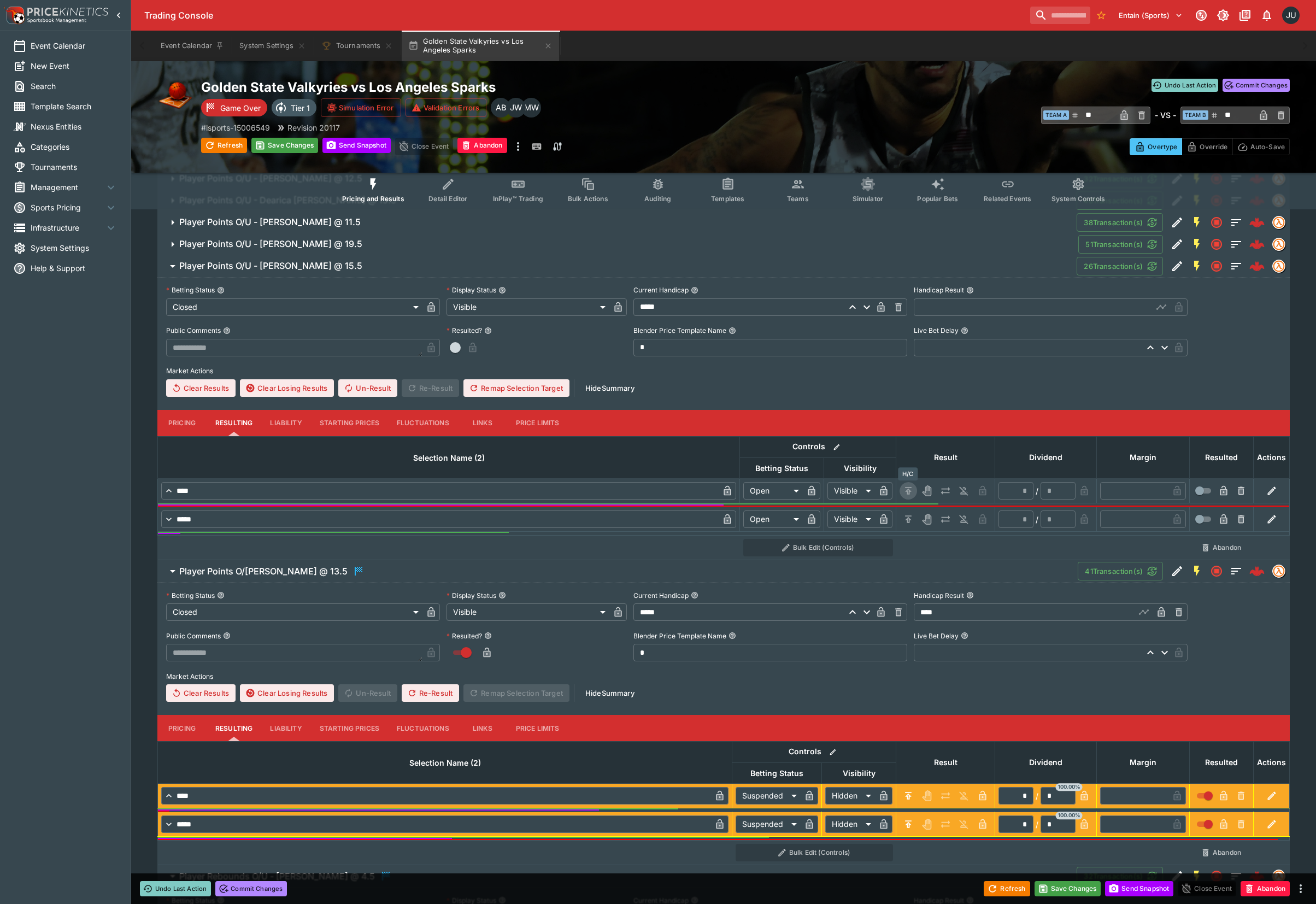
click at [905, 492] on icon "H/C" at bounding box center [908, 490] width 11 height 11
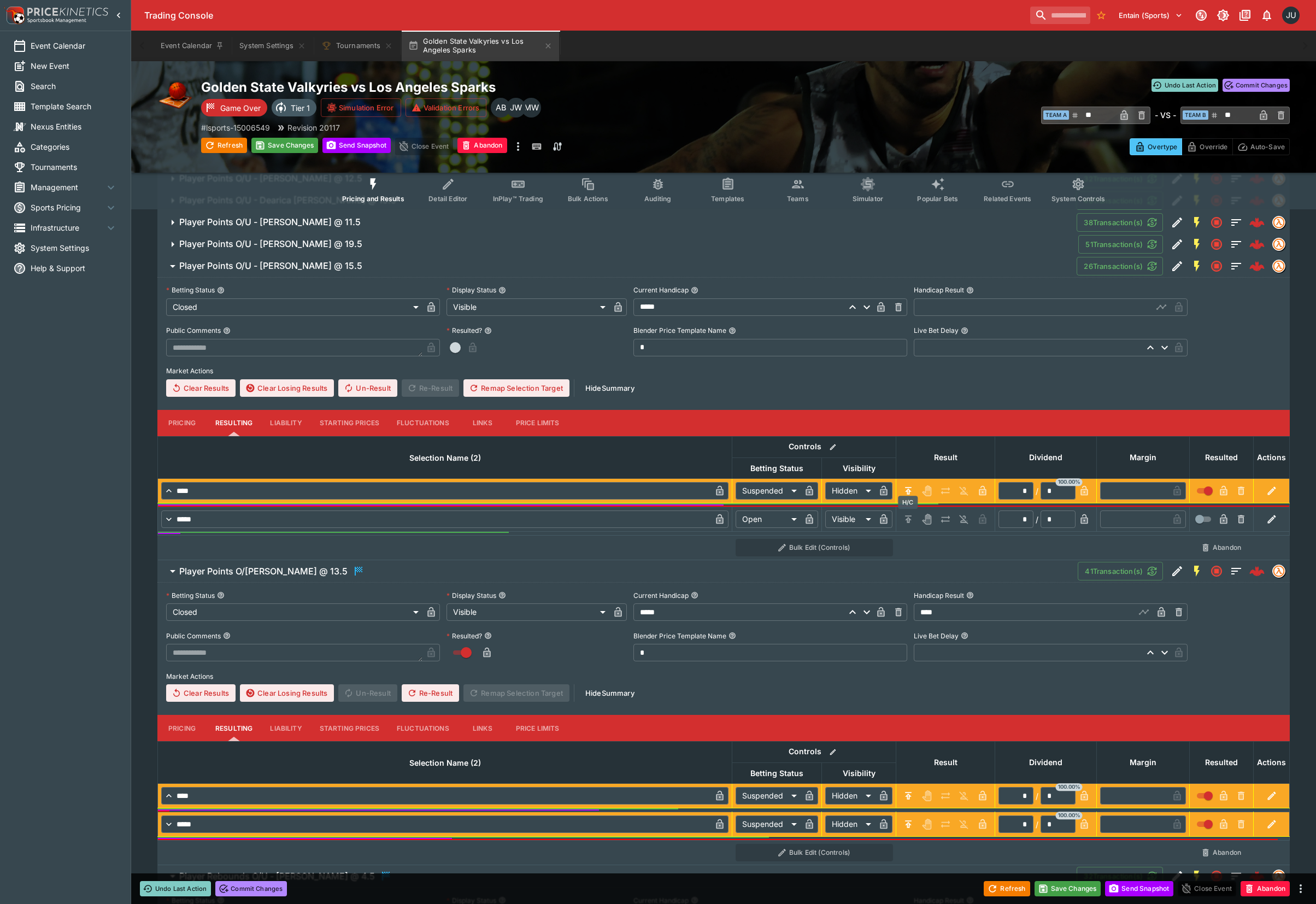
click at [910, 517] on icon "H/C" at bounding box center [908, 519] width 11 height 11
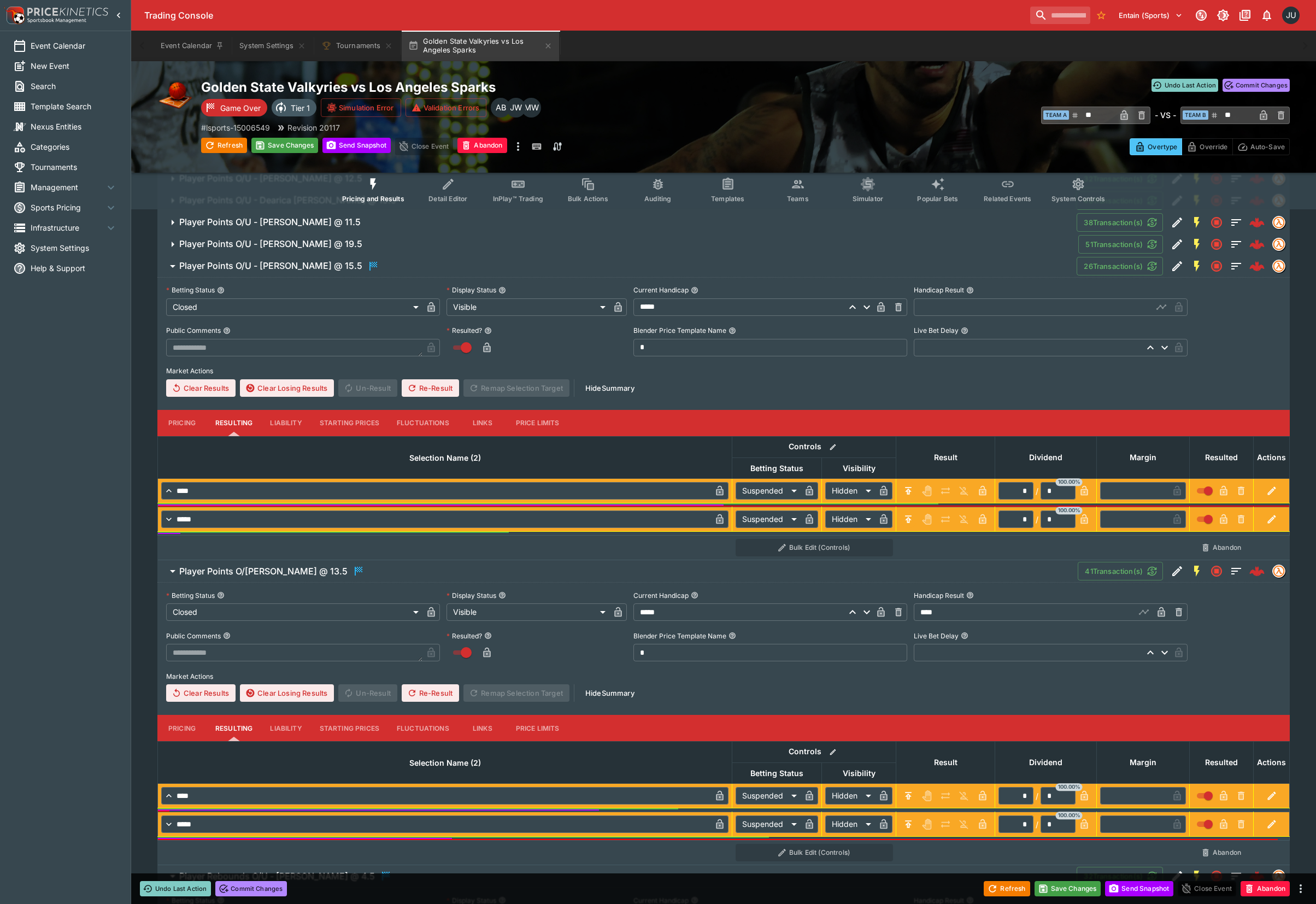
click at [940, 311] on input "text" at bounding box center [1034, 307] width 239 height 18
click at [414, 244] on span "Player Points O/U - Kelsey Plum @ 19.5" at bounding box center [625, 244] width 890 height 11
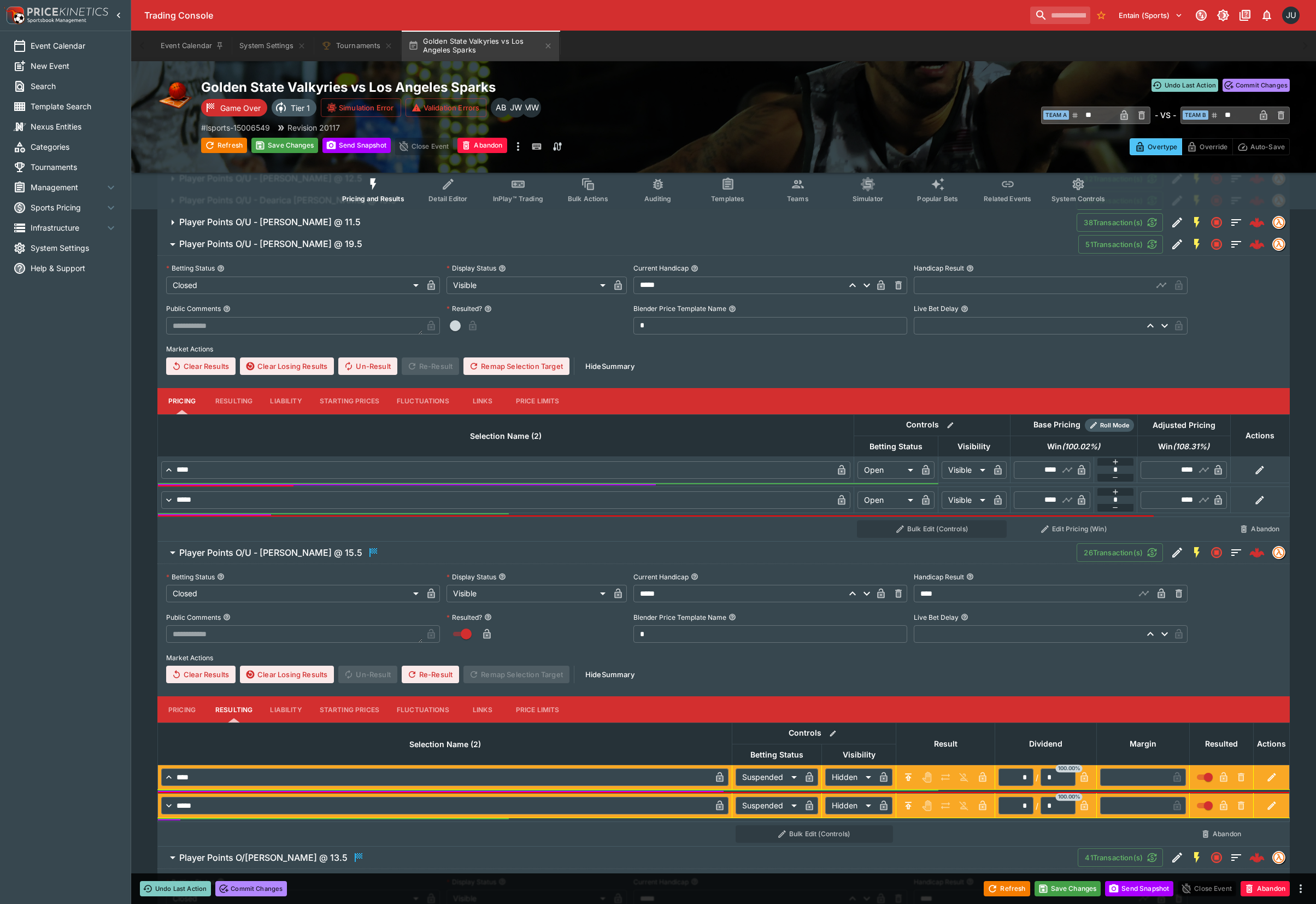
drag, startPoint x: 228, startPoint y: 400, endPoint x: 293, endPoint y: 411, distance: 65.9
click at [229, 400] on button "Resulting" at bounding box center [234, 401] width 55 height 26
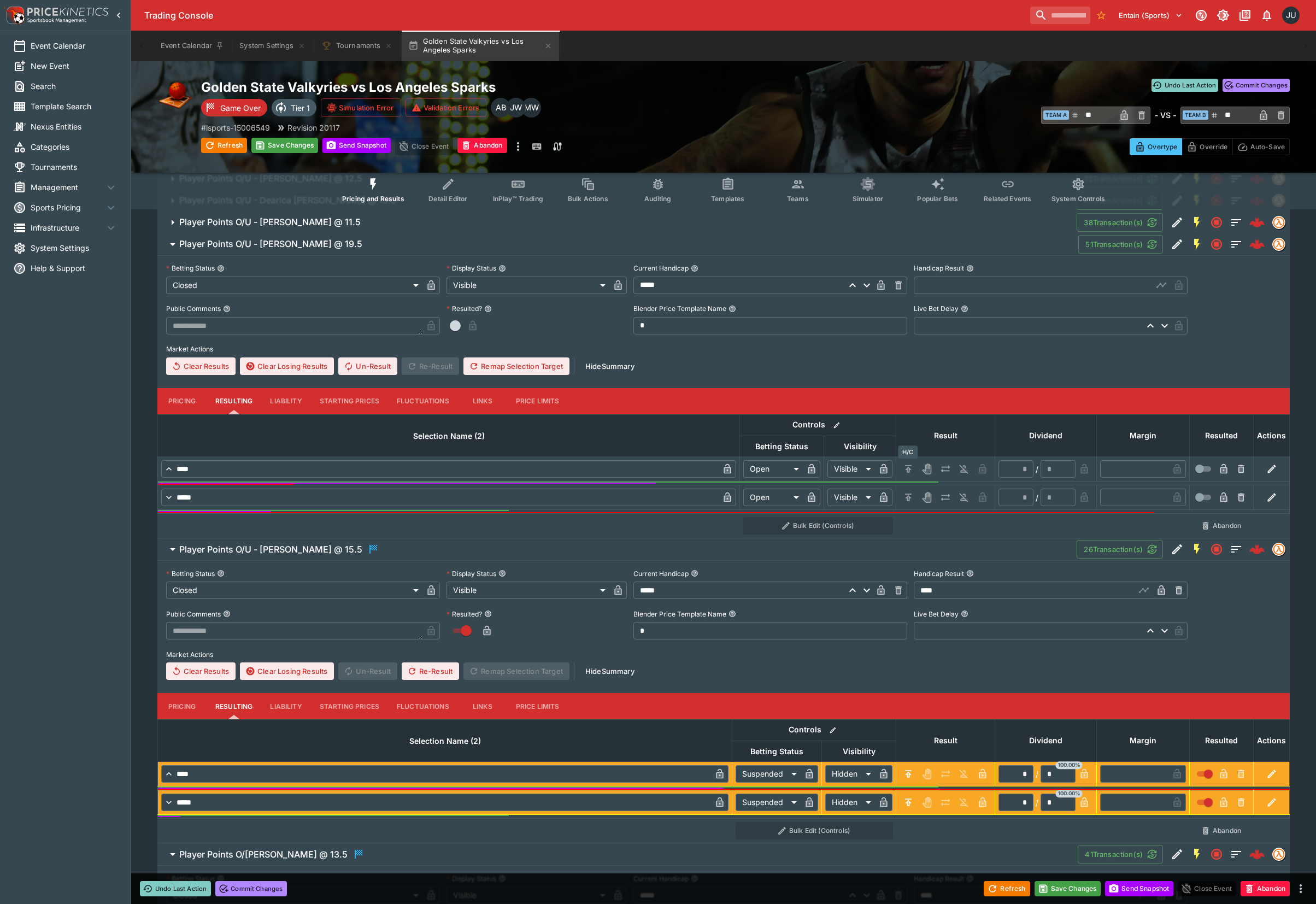
click at [904, 468] on icon "H/C" at bounding box center [908, 469] width 11 height 11
click at [911, 494] on icon "H/C" at bounding box center [908, 497] width 11 height 11
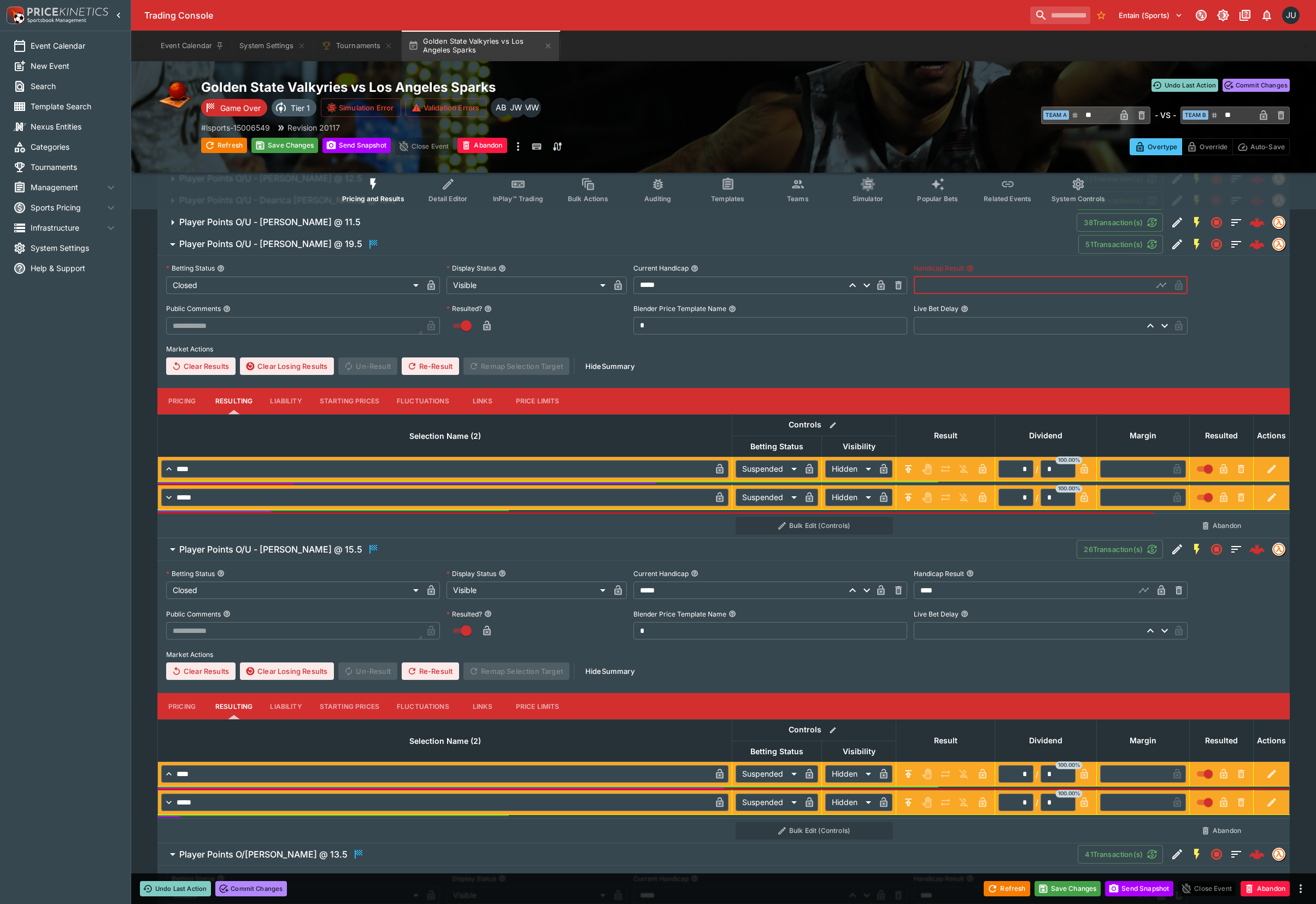
click at [956, 289] on input "text" at bounding box center [1034, 285] width 239 height 18
click at [252, 217] on h6 "Player Points O/U - Janelle Salaun @ 11.5" at bounding box center [270, 222] width 181 height 11
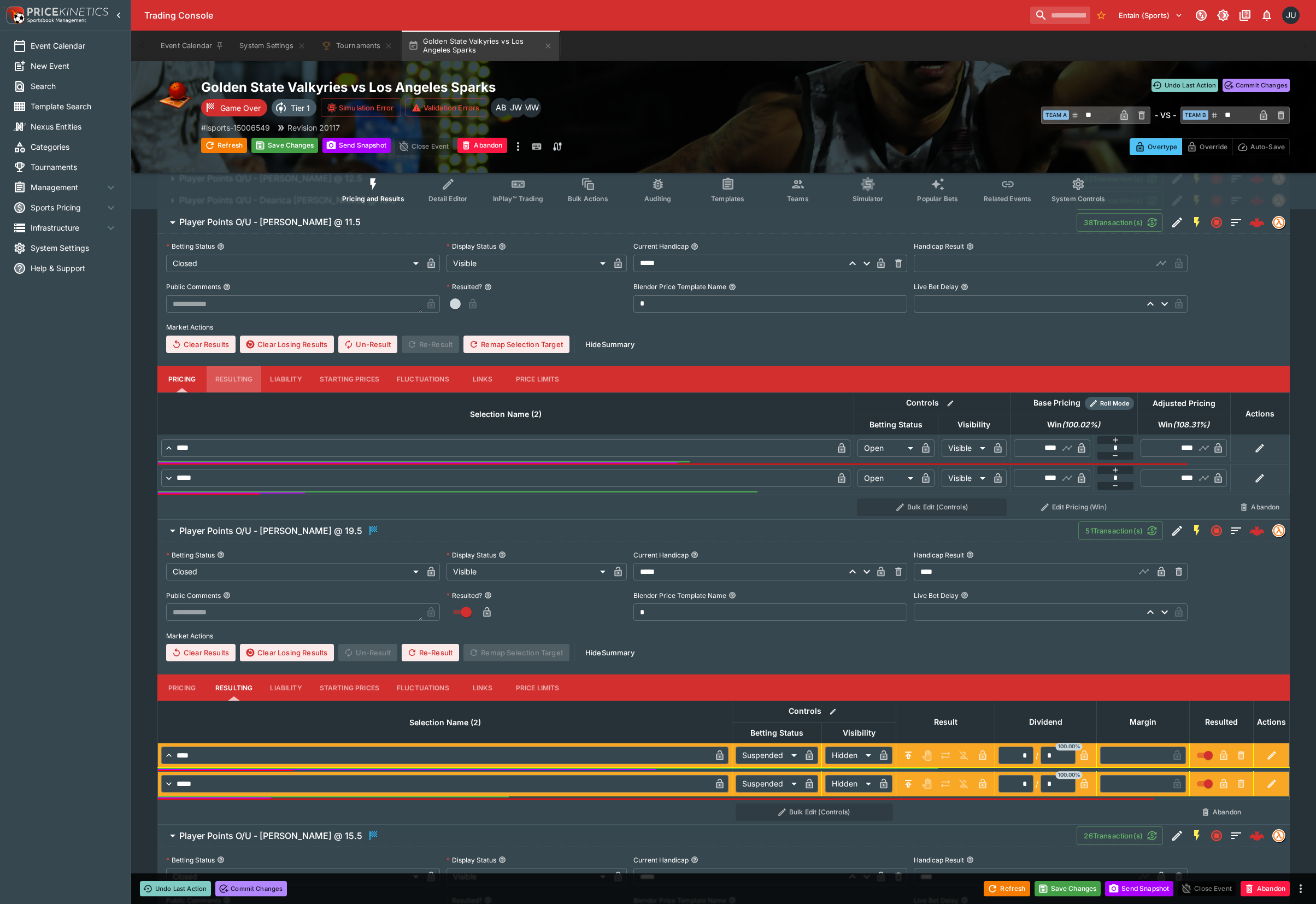
click at [239, 385] on button "Resulting" at bounding box center [234, 379] width 55 height 26
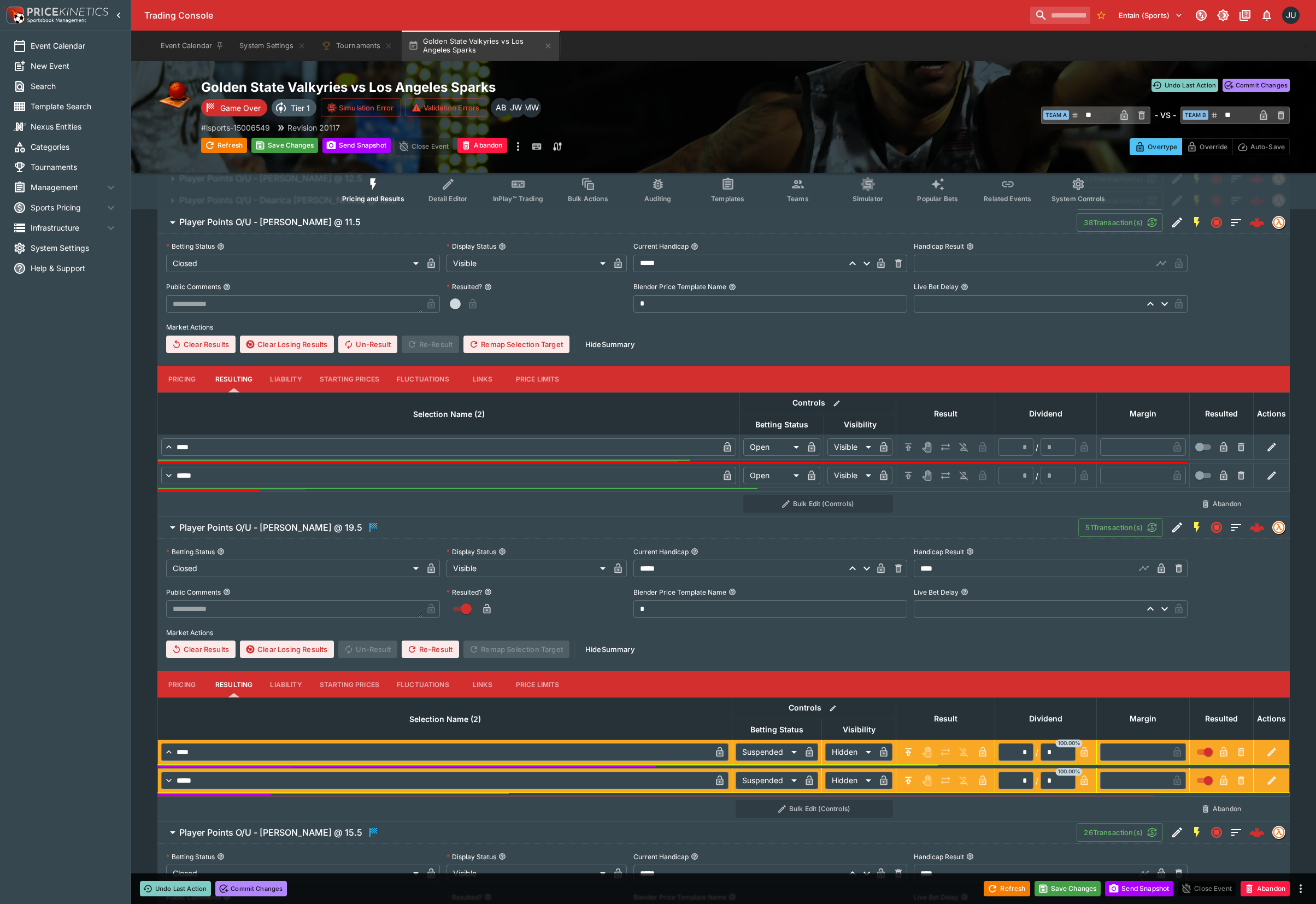
drag, startPoint x: 910, startPoint y: 439, endPoint x: 910, endPoint y: 446, distance: 7.0
click at [910, 439] on button "H/C" at bounding box center [908, 447] width 18 height 18
click at [908, 467] on button "H/C" at bounding box center [908, 475] width 18 height 18
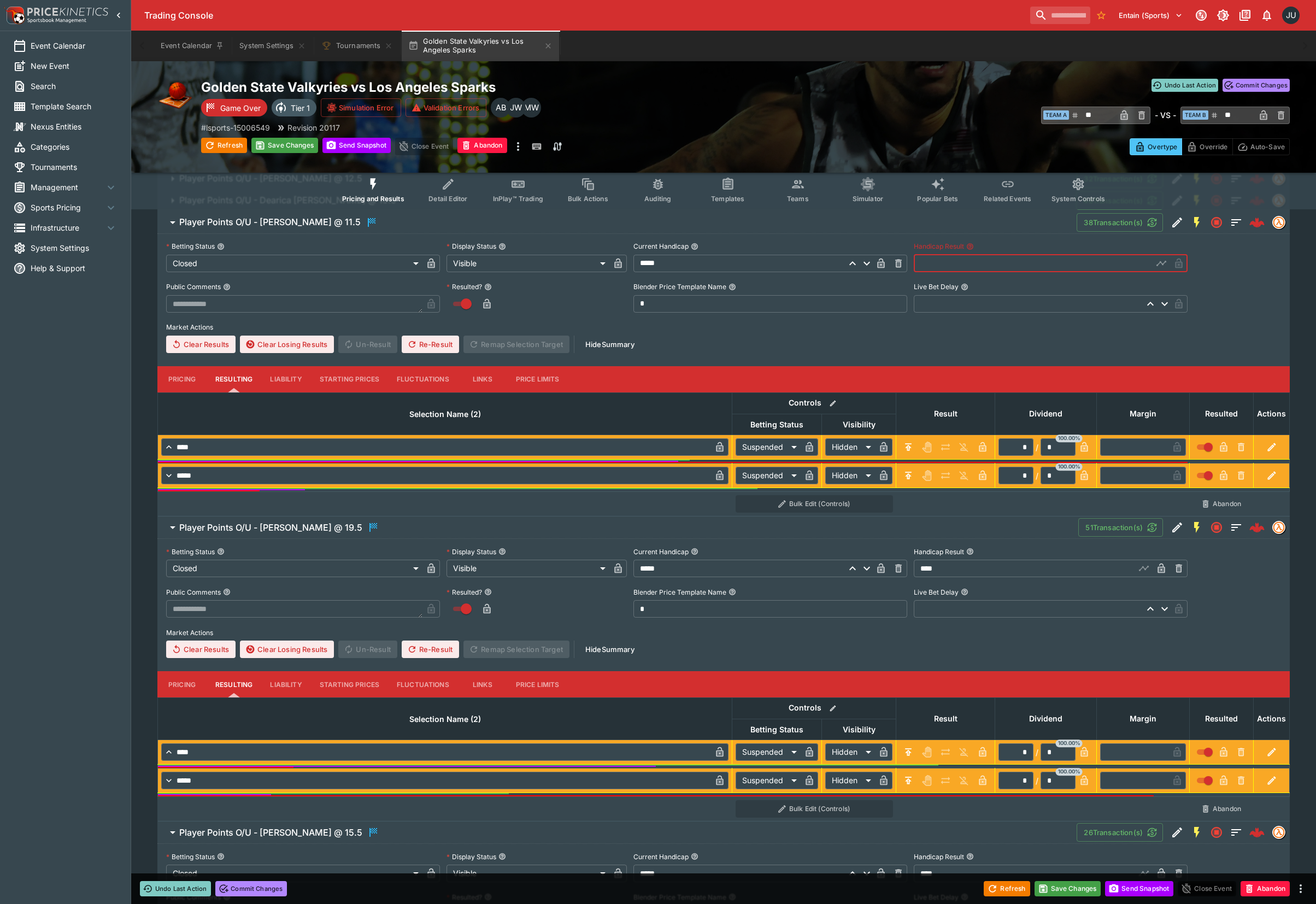
click at [944, 268] on input "text" at bounding box center [1034, 263] width 239 height 18
click at [282, 146] on button "Save Changes" at bounding box center [285, 145] width 67 height 15
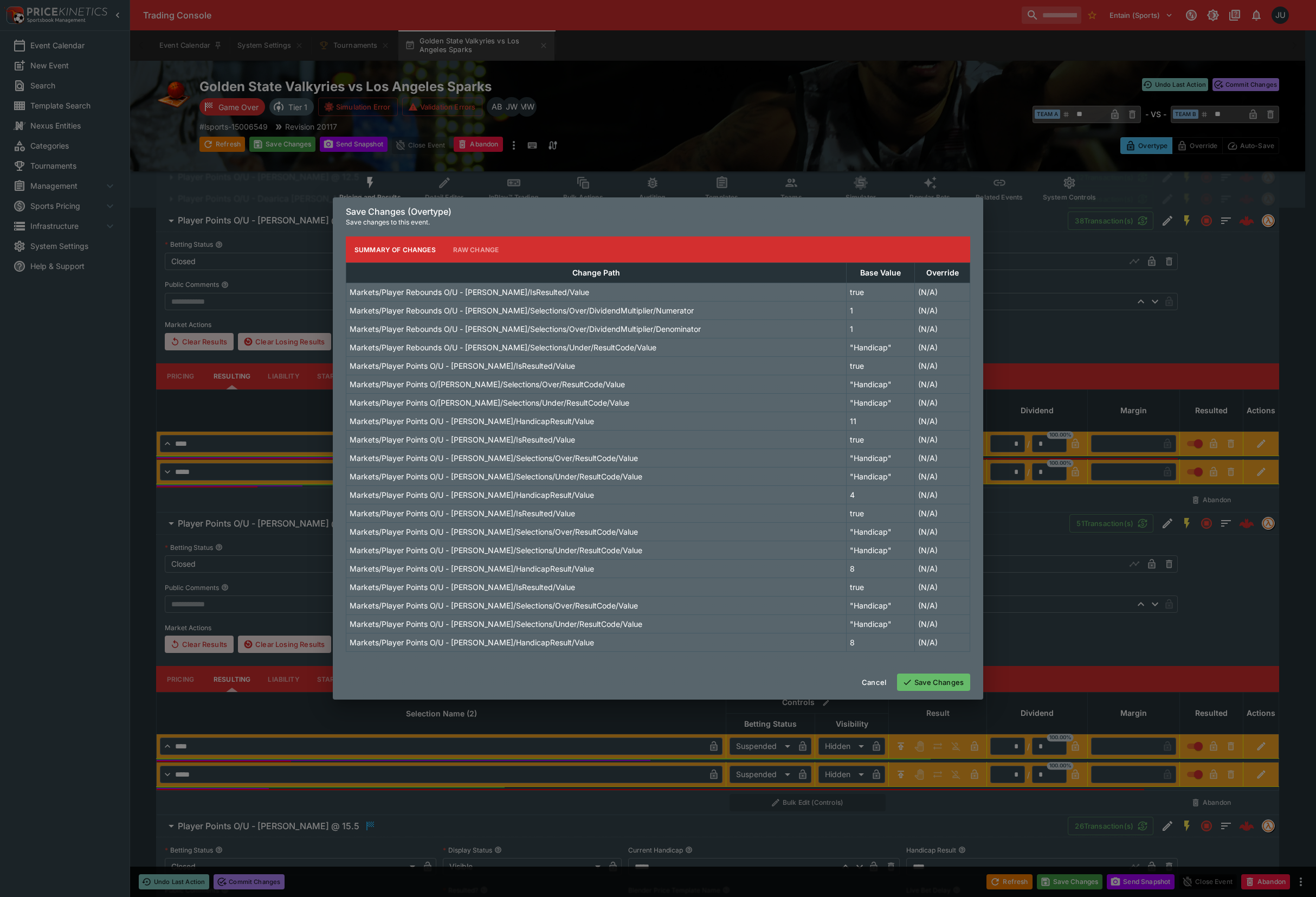
click at [959, 677] on button "Save Changes" at bounding box center [934, 682] width 73 height 18
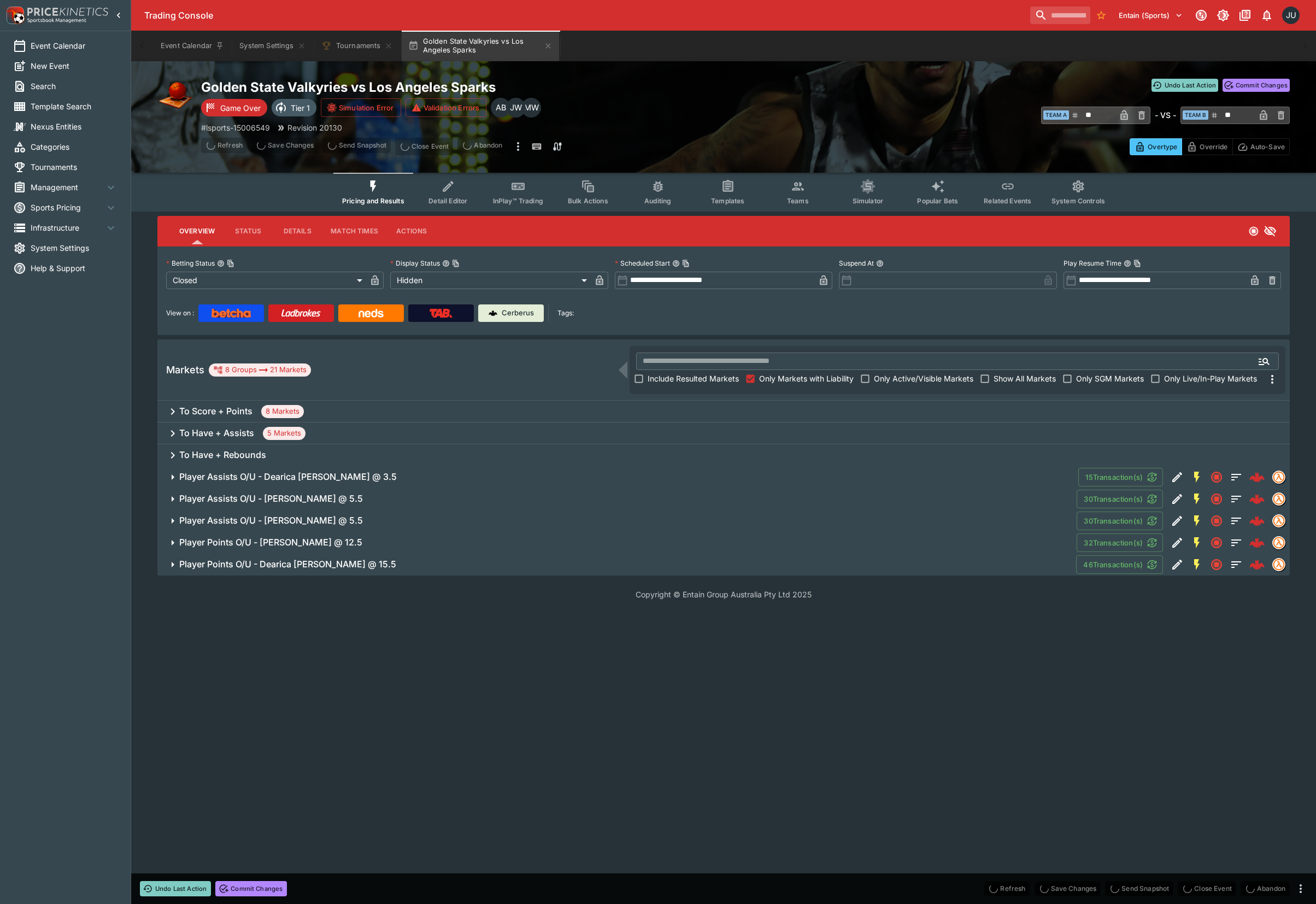
scroll to position [0, 0]
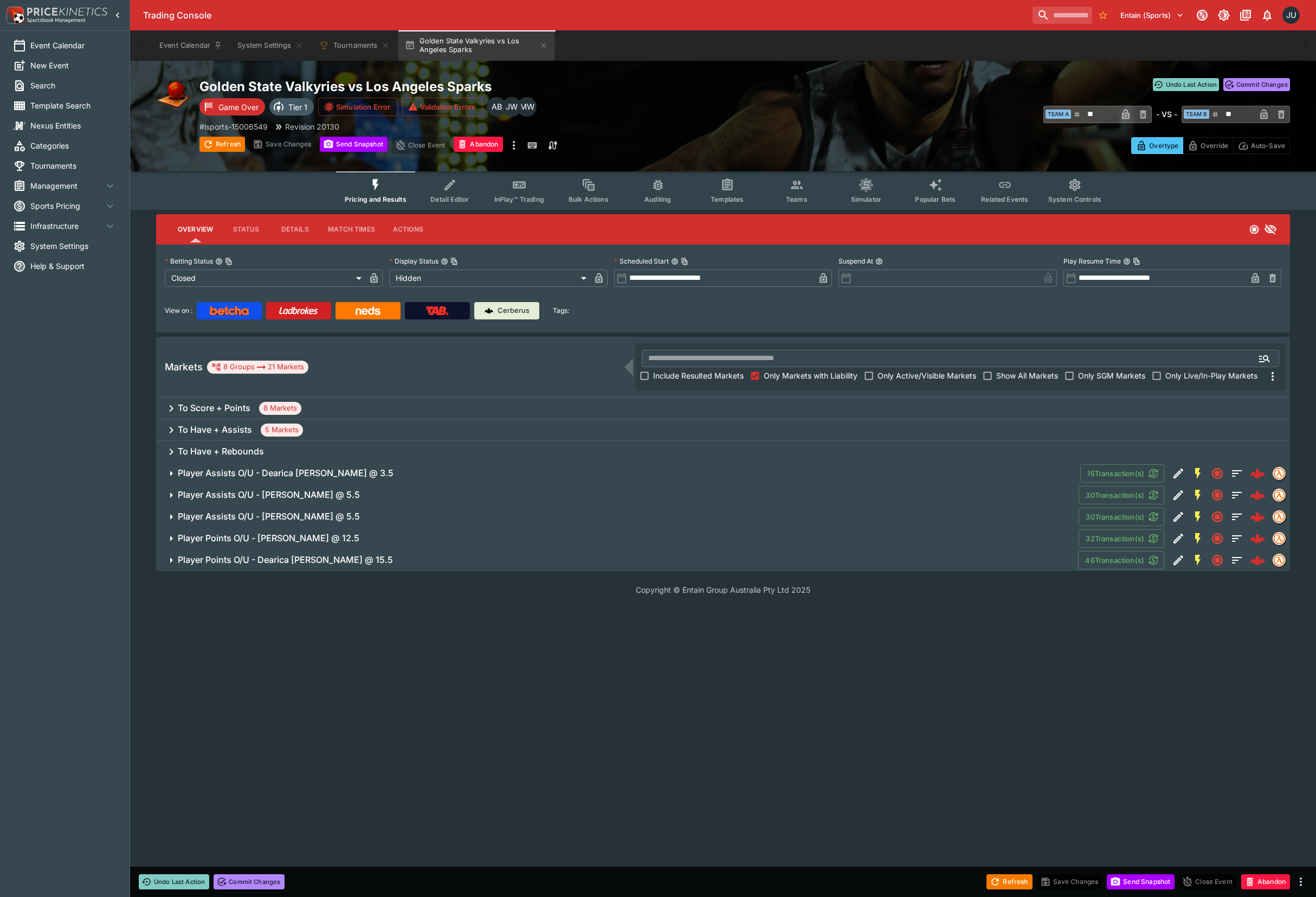
click at [256, 558] on h6 "Player Points O/U - Dearica Hamby @ 15.5" at bounding box center [285, 560] width 215 height 11
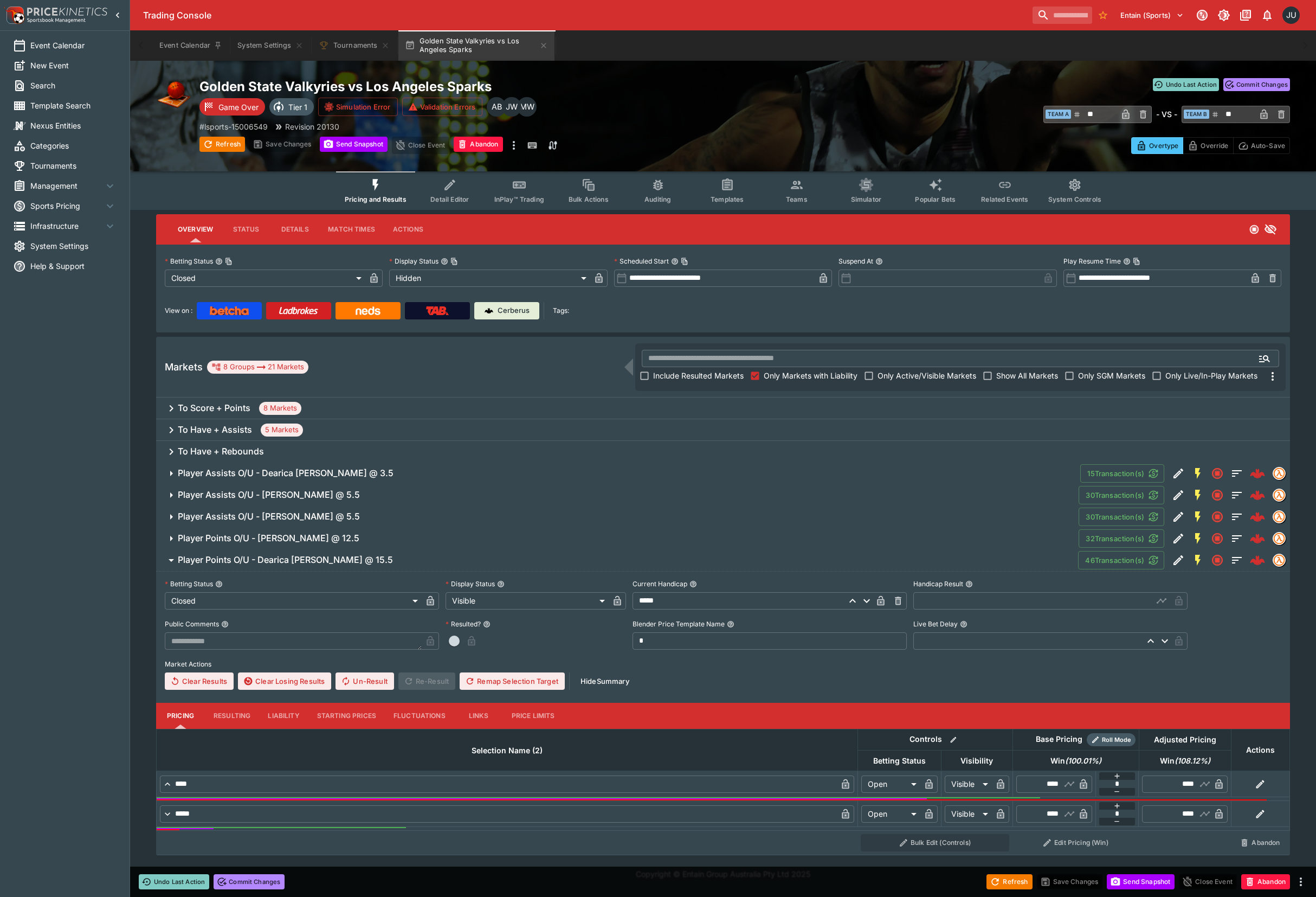
click at [239, 720] on button "Resulting" at bounding box center [232, 716] width 54 height 26
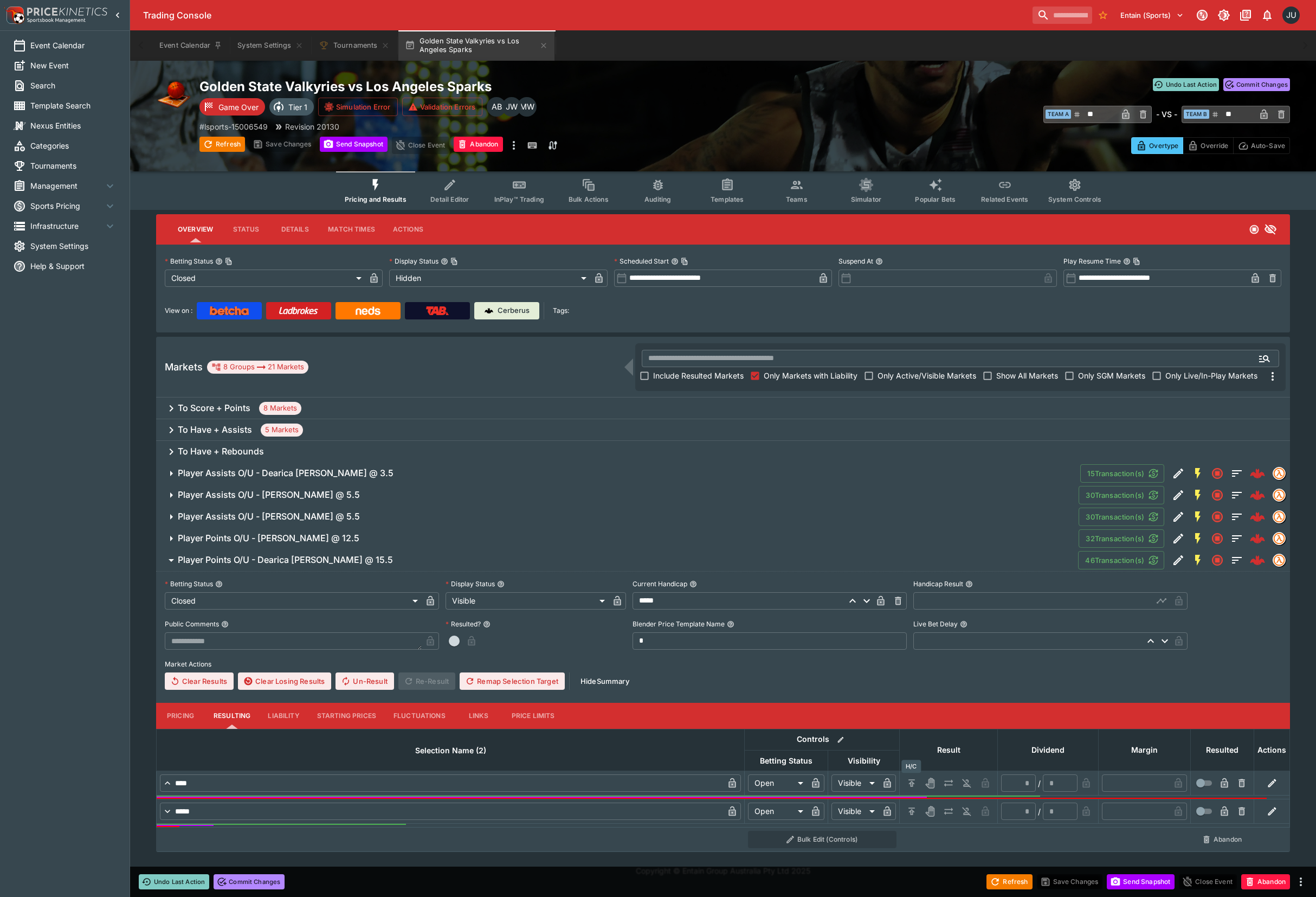
drag, startPoint x: 917, startPoint y: 782, endPoint x: 913, endPoint y: 794, distance: 12.6
click at [917, 782] on button "H/C" at bounding box center [912, 783] width 18 height 18
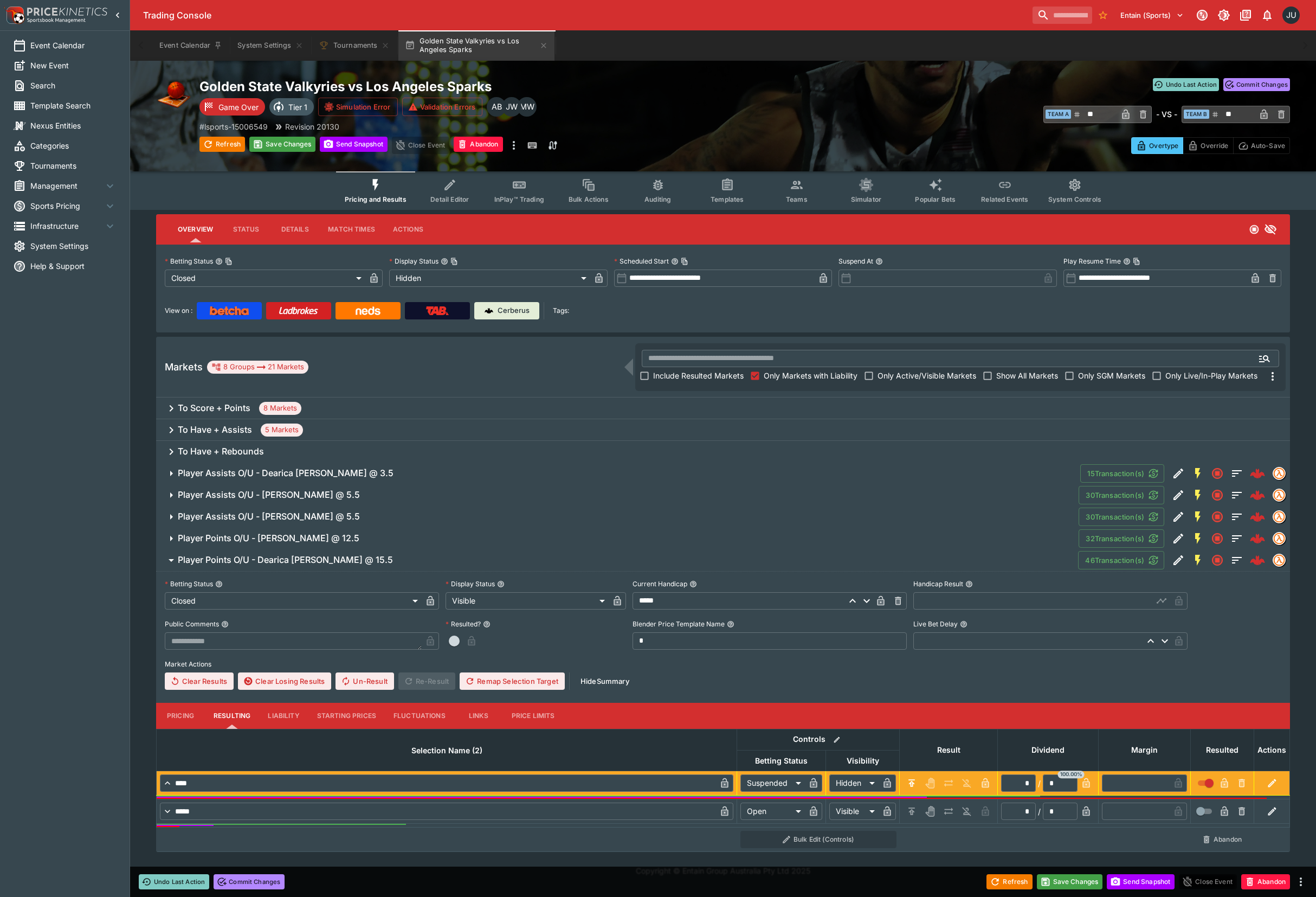
click at [914, 804] on button "H/C" at bounding box center [912, 811] width 18 height 18
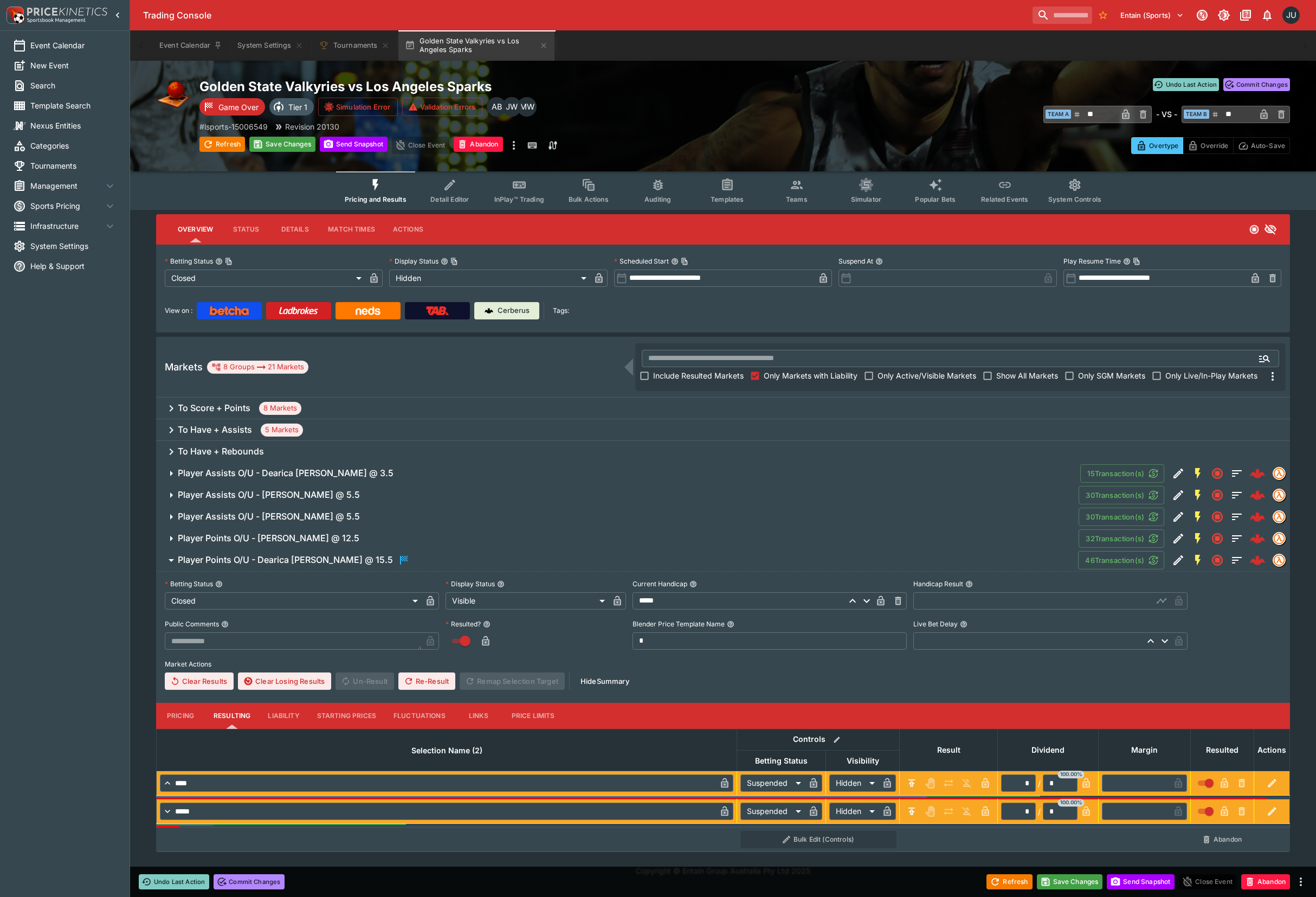
click at [936, 603] on input "text" at bounding box center [1033, 601] width 240 height 18
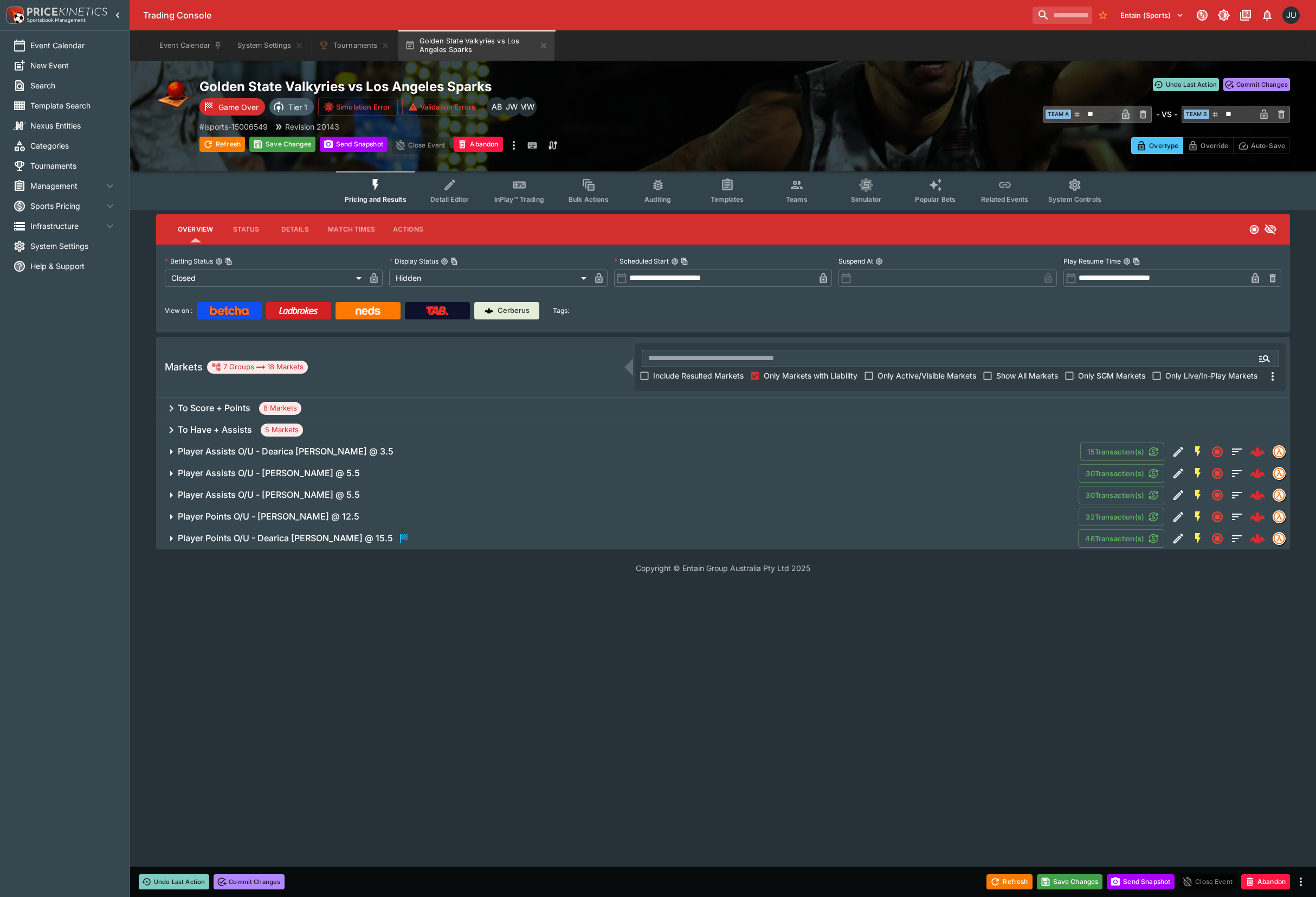
drag, startPoint x: 571, startPoint y: 529, endPoint x: 560, endPoint y: 536, distance: 13.0
click at [560, 536] on button "Player Points O/U - Dearica Hamby @ 15.5" at bounding box center [617, 538] width 922 height 21
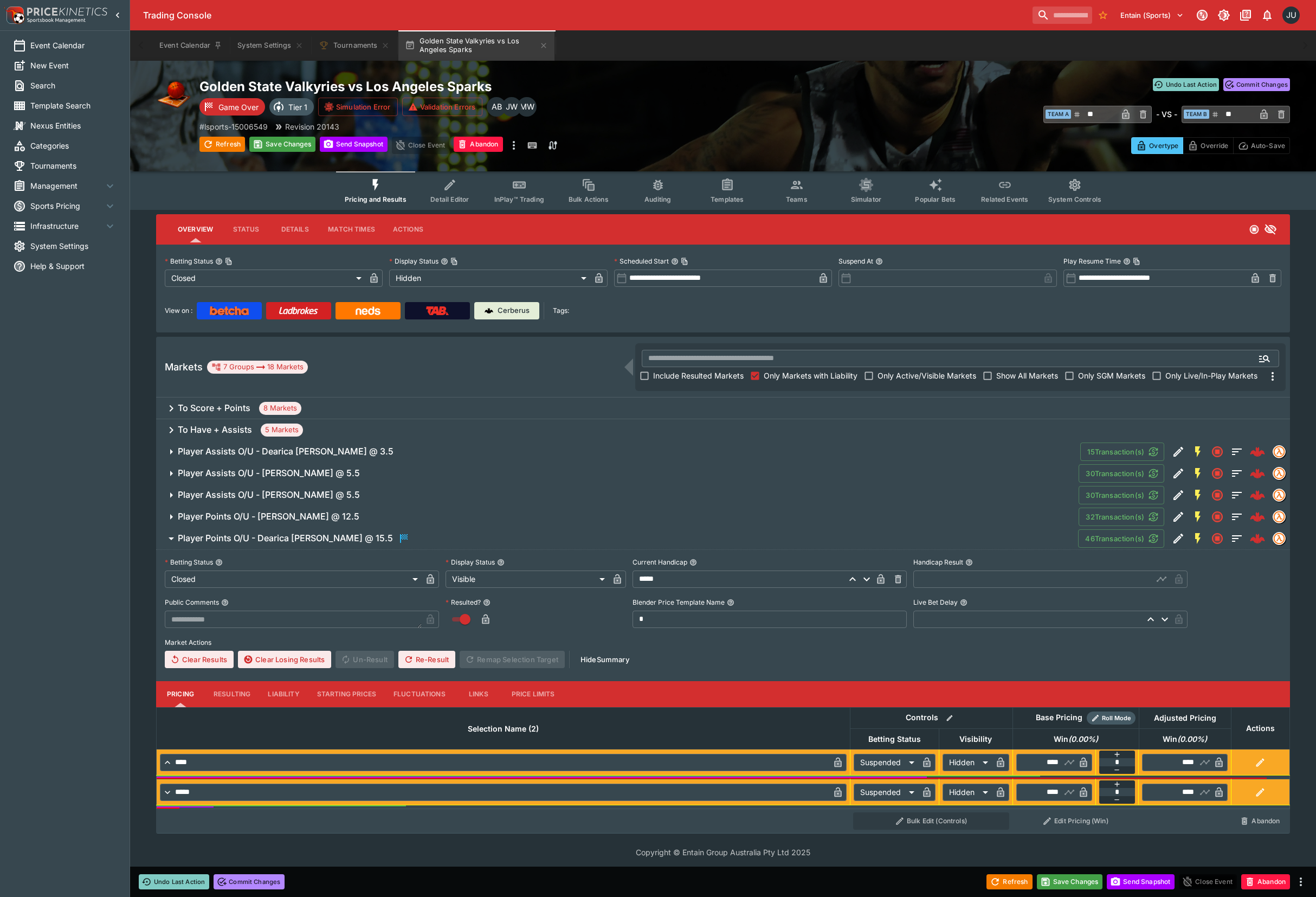
click at [934, 580] on input "text" at bounding box center [1033, 579] width 240 height 18
click at [301, 521] on h6 "Player Points O/U - Azura Stevens @ 12.5" at bounding box center [268, 516] width 182 height 11
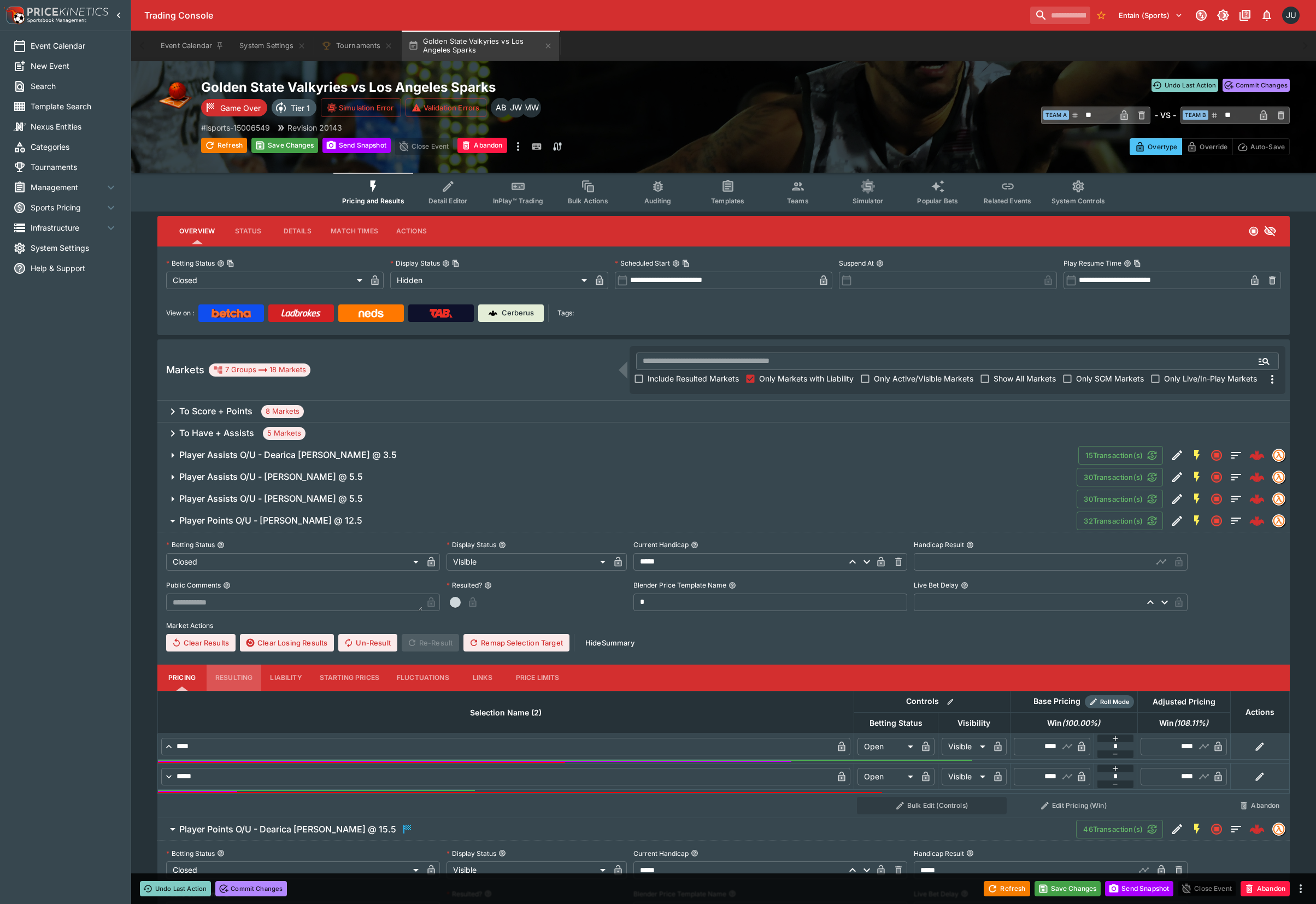
click at [239, 672] on button "Resulting" at bounding box center [234, 678] width 55 height 26
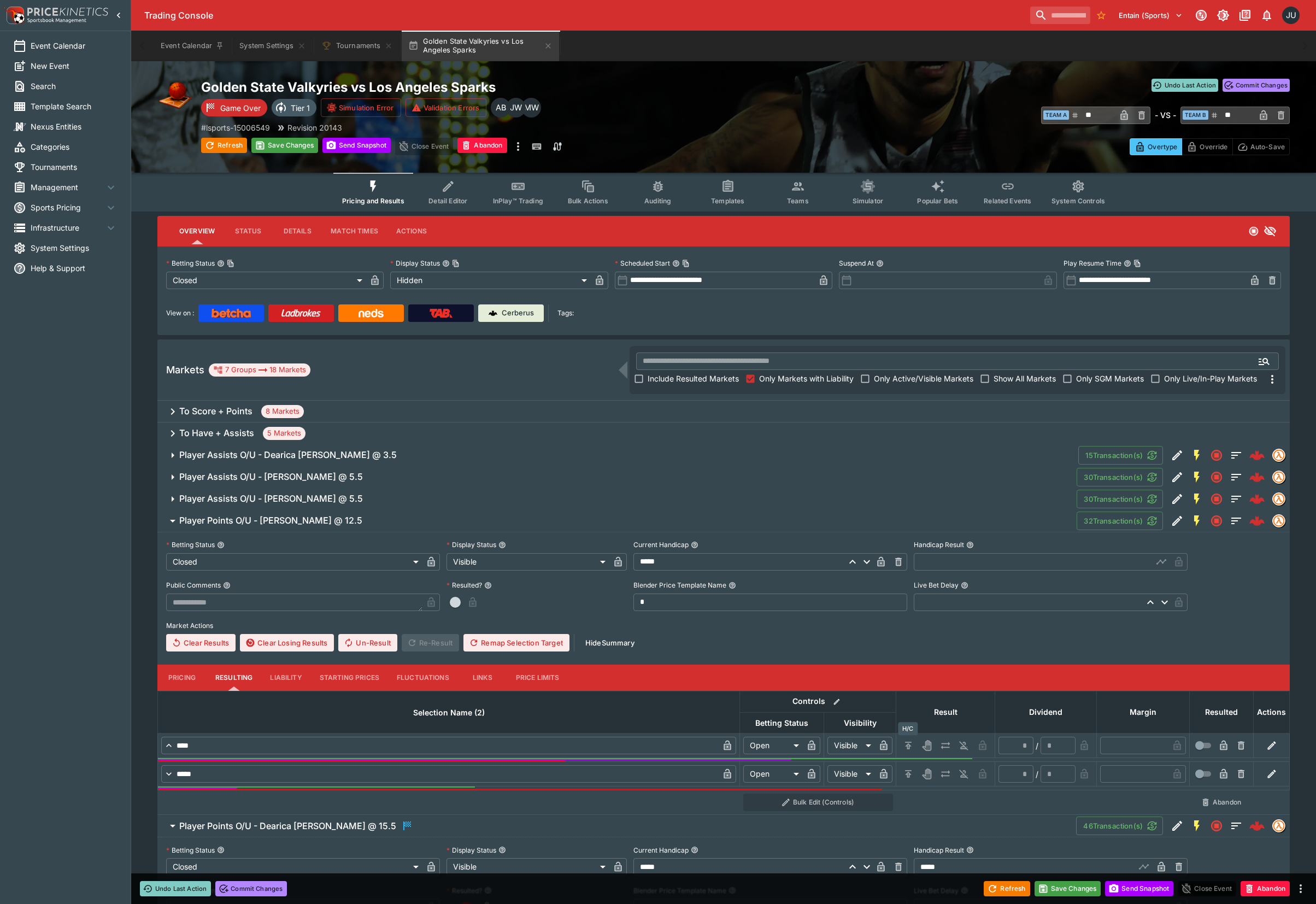
click at [912, 746] on icon "H/C" at bounding box center [908, 745] width 11 height 11
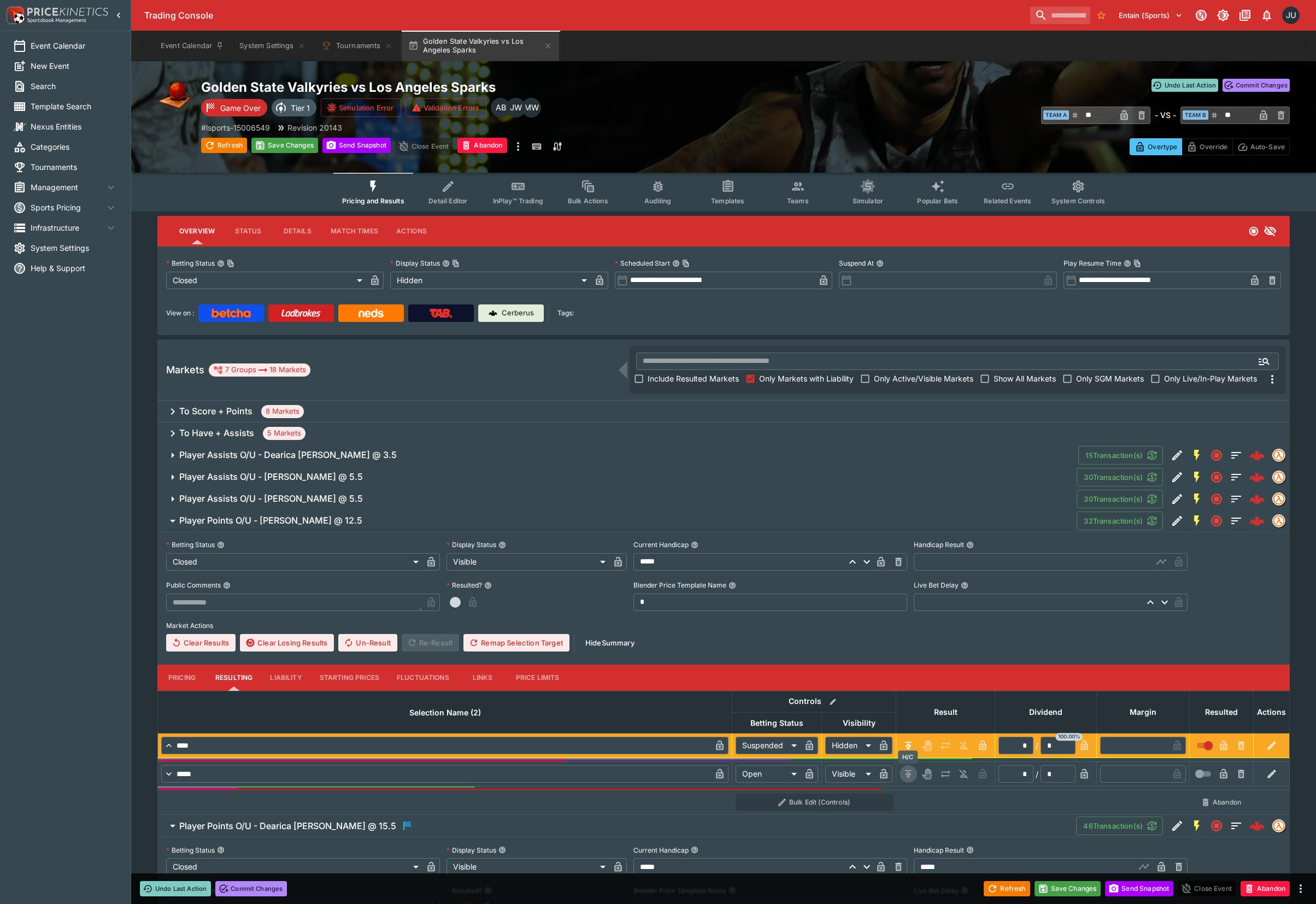
click at [910, 772] on icon "H/C" at bounding box center [908, 773] width 11 height 11
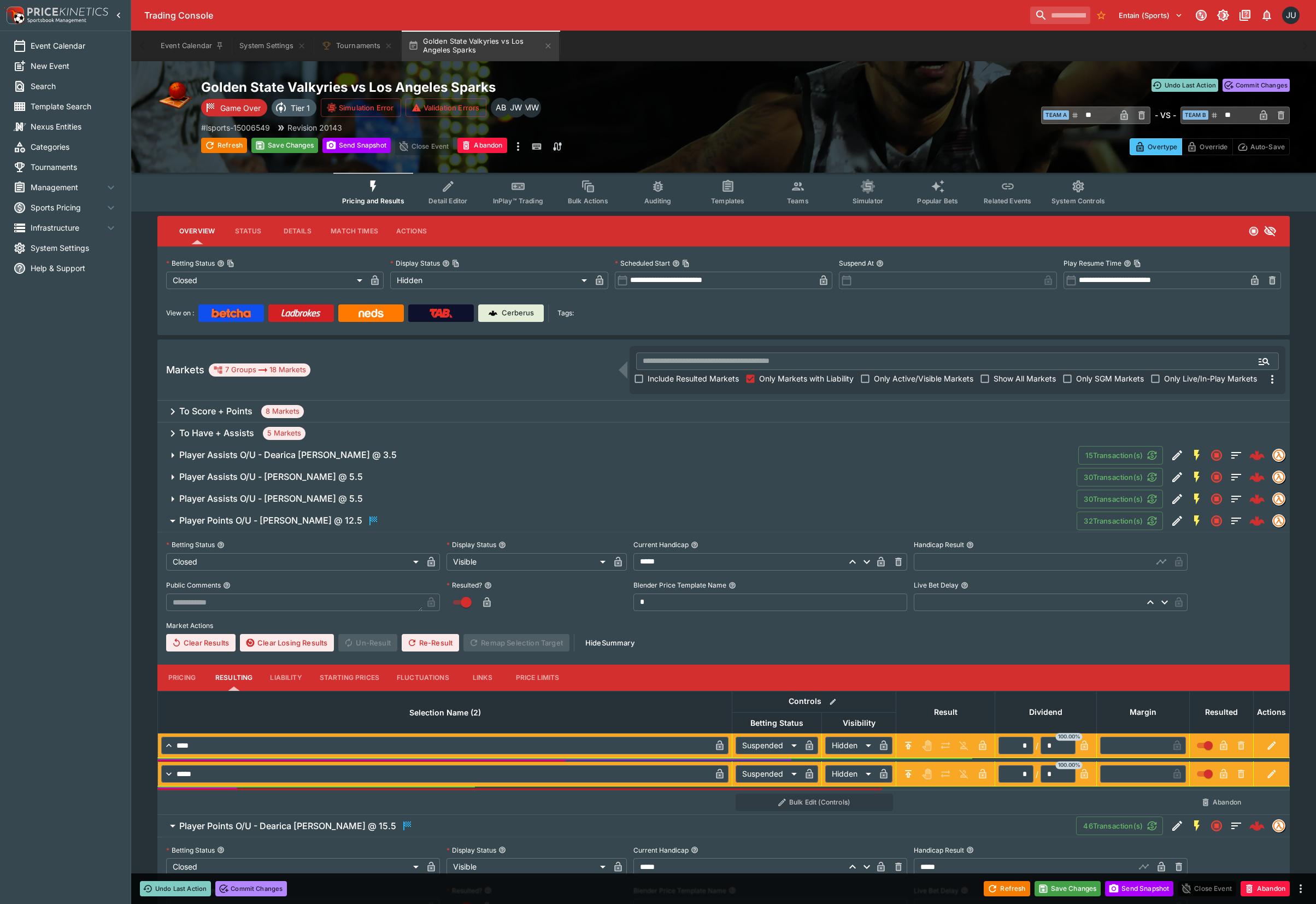
click at [942, 563] on input "text" at bounding box center [1034, 561] width 239 height 18
click at [267, 496] on h6 "Player Assists O/U - Kelsey Plum @ 5.5" at bounding box center [271, 498] width 184 height 11
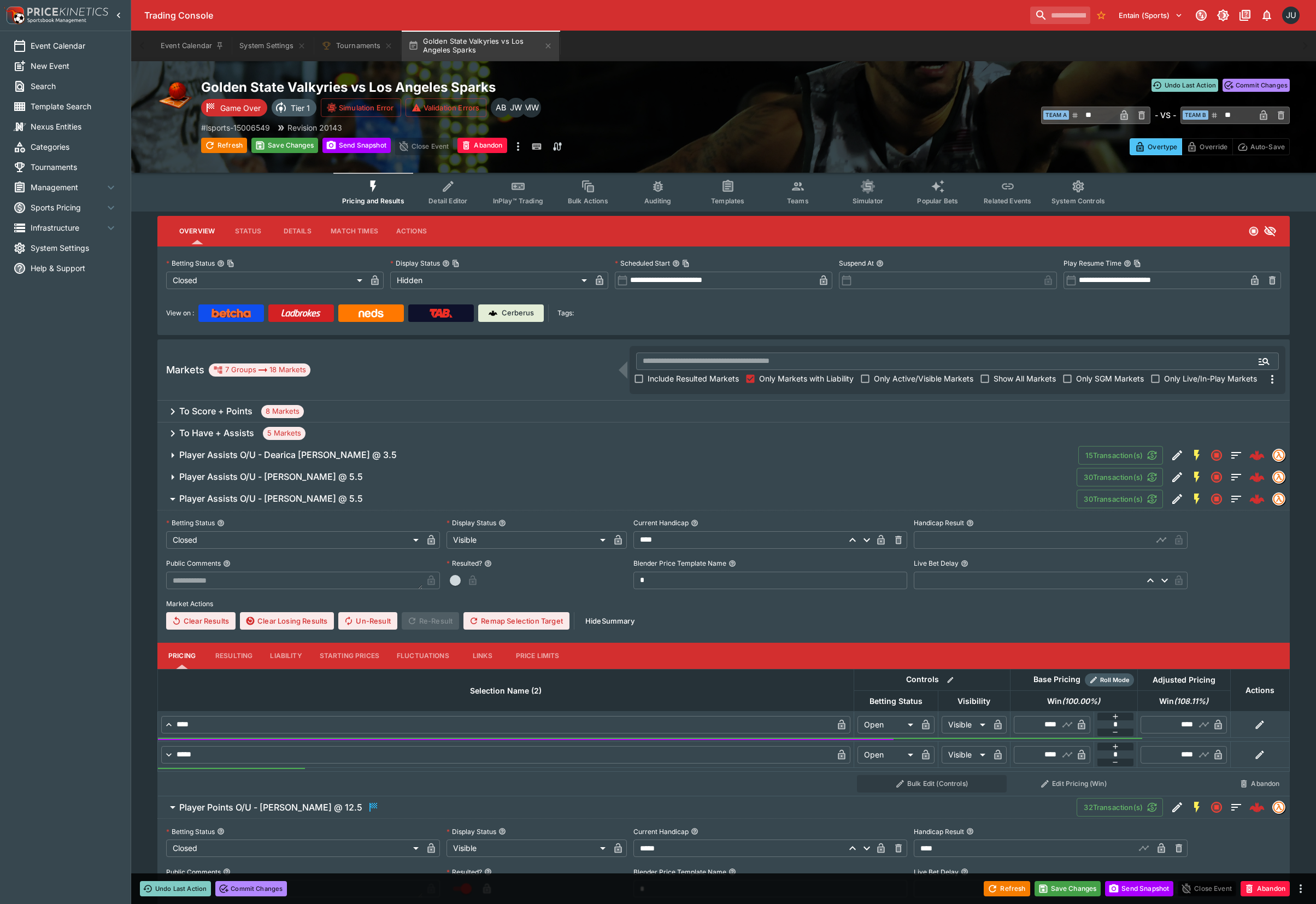
click at [232, 656] on button "Resulting" at bounding box center [234, 656] width 55 height 26
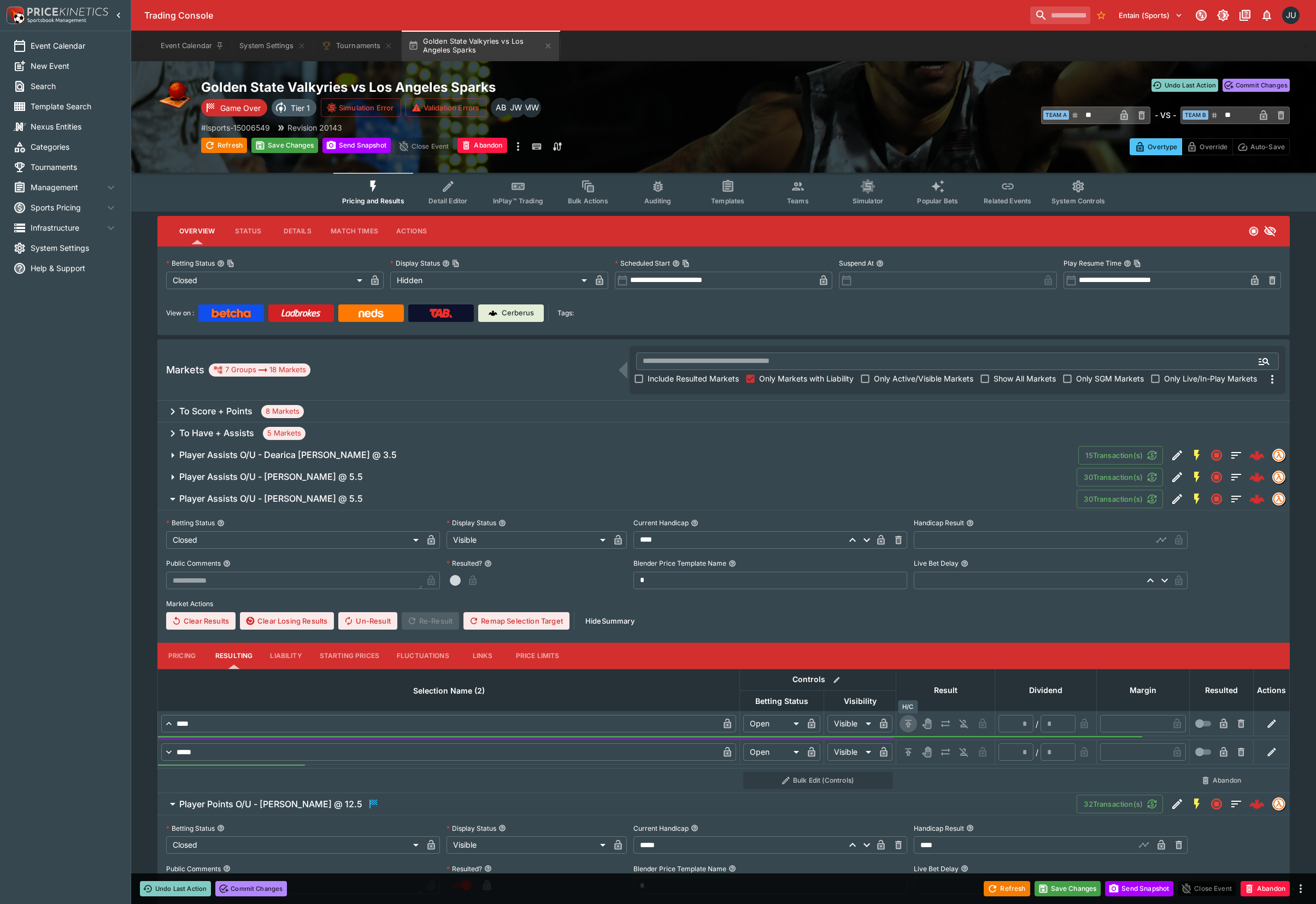
click at [913, 723] on icon "H/C" at bounding box center [908, 723] width 11 height 11
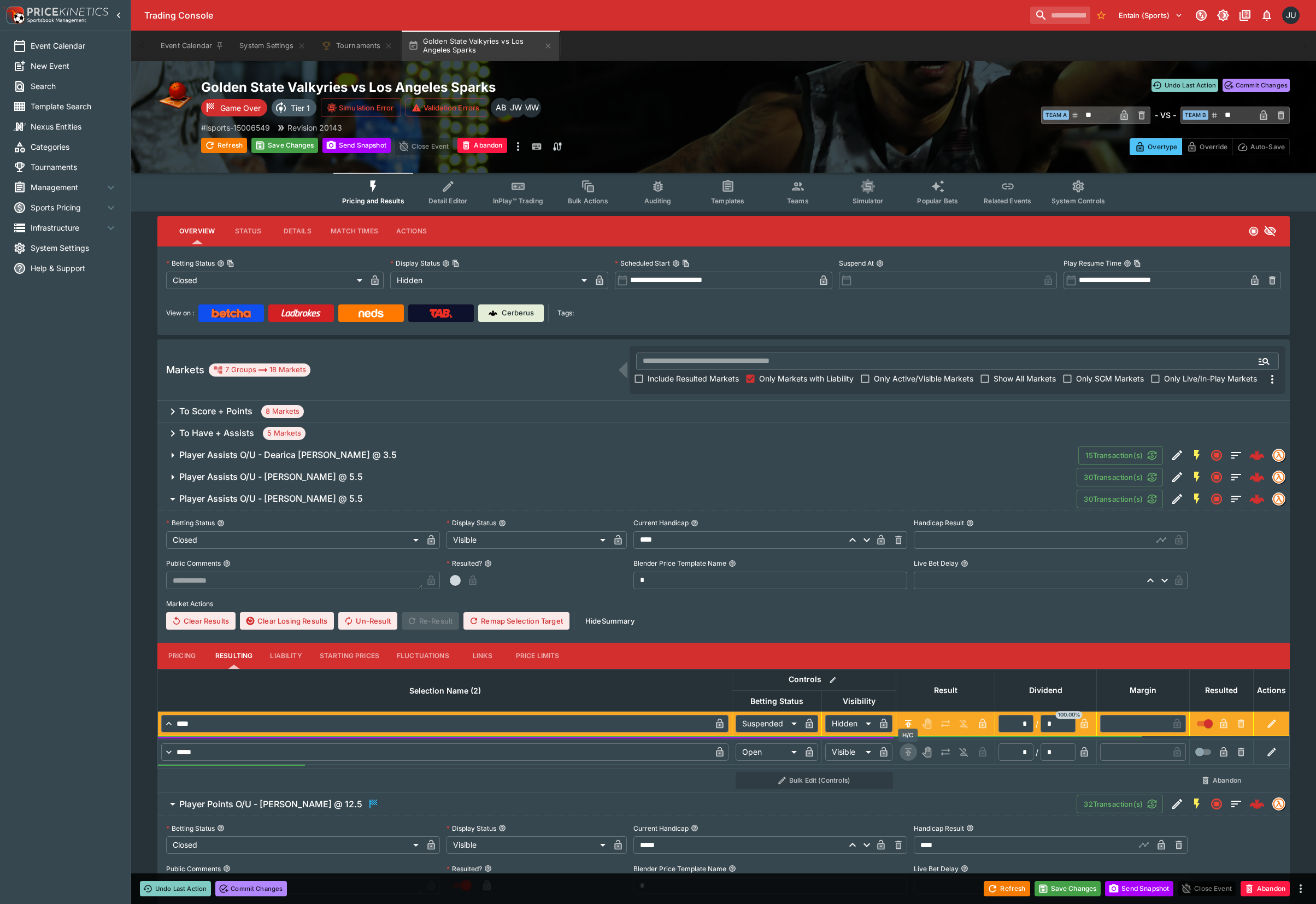
click at [906, 746] on icon "H/C" at bounding box center [908, 752] width 11 height 11
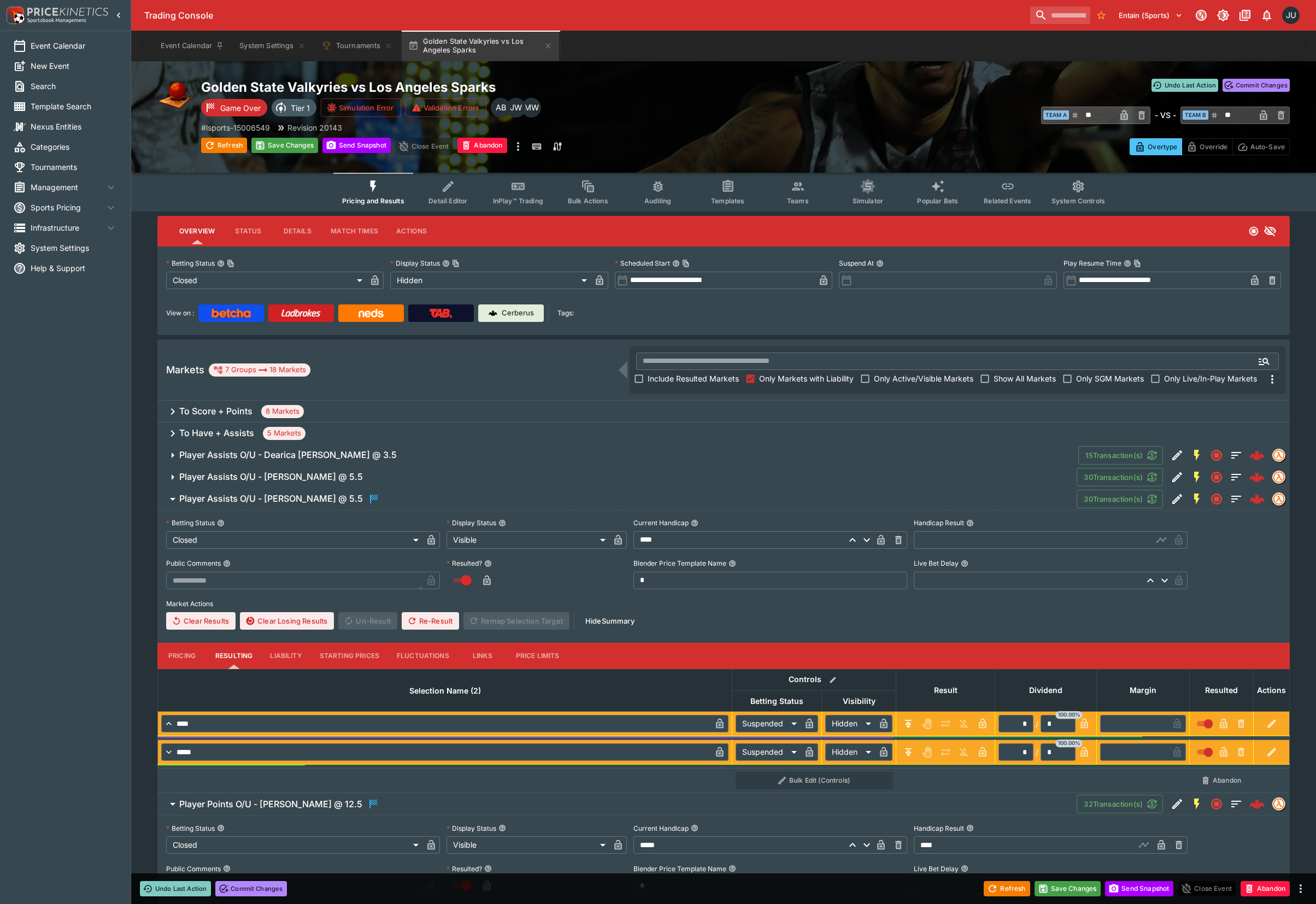
click at [931, 545] on input "text" at bounding box center [1034, 540] width 239 height 18
click at [329, 479] on h6 "Player Assists O/U - Julie Allemand @ 5.5" at bounding box center [271, 477] width 184 height 11
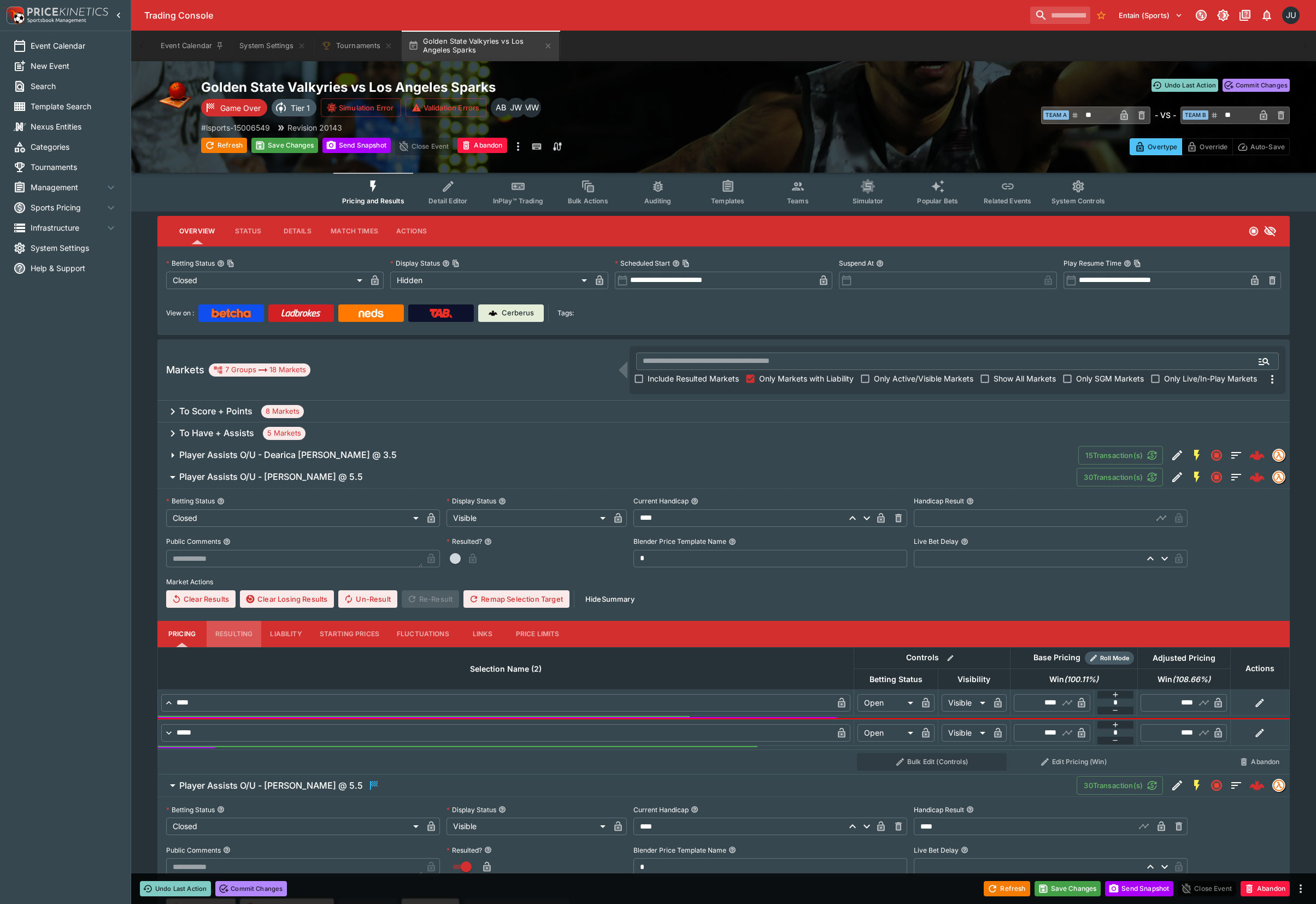
click at [239, 638] on button "Resulting" at bounding box center [234, 634] width 55 height 26
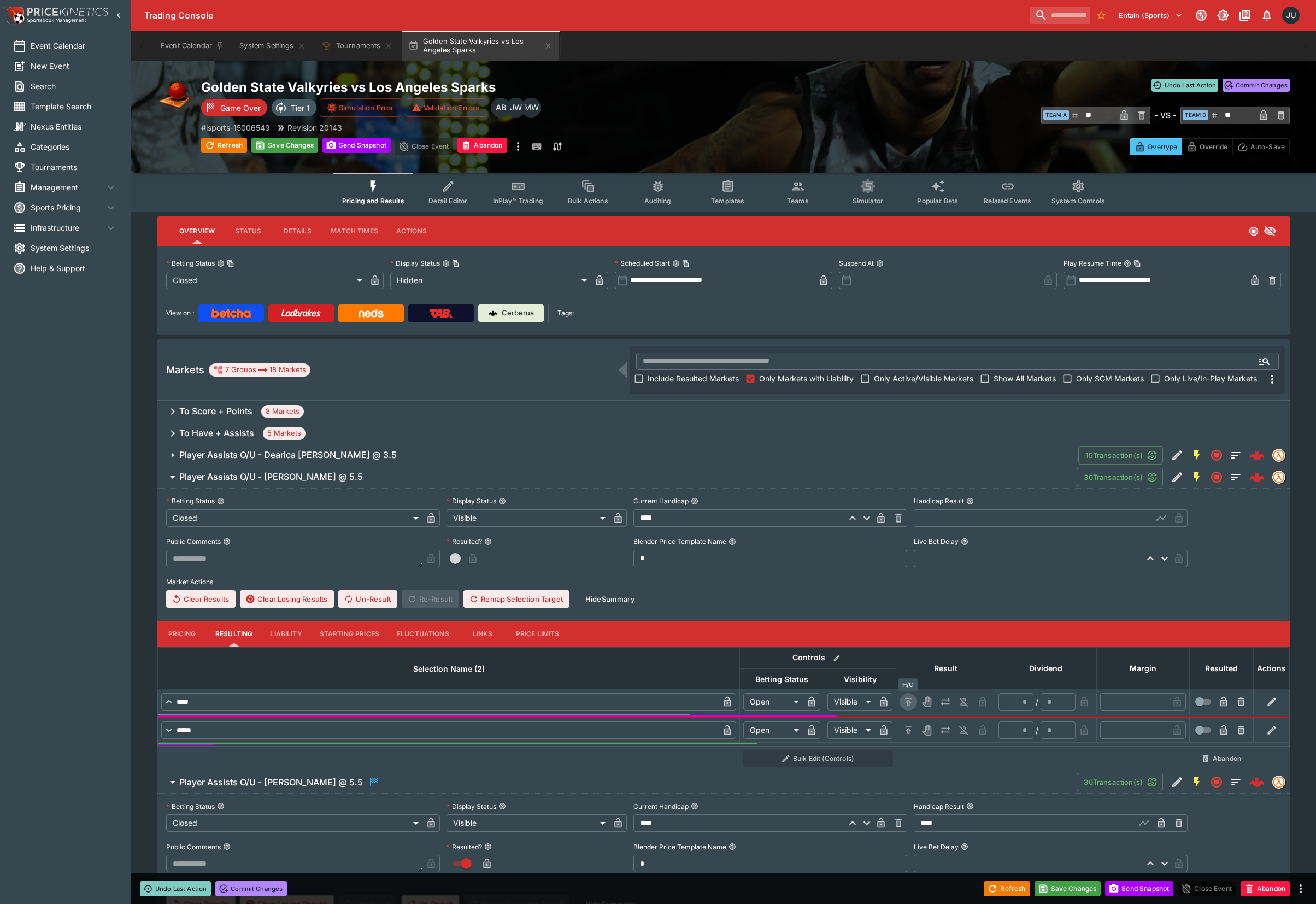
click at [915, 702] on button "H/C" at bounding box center [908, 702] width 18 height 18
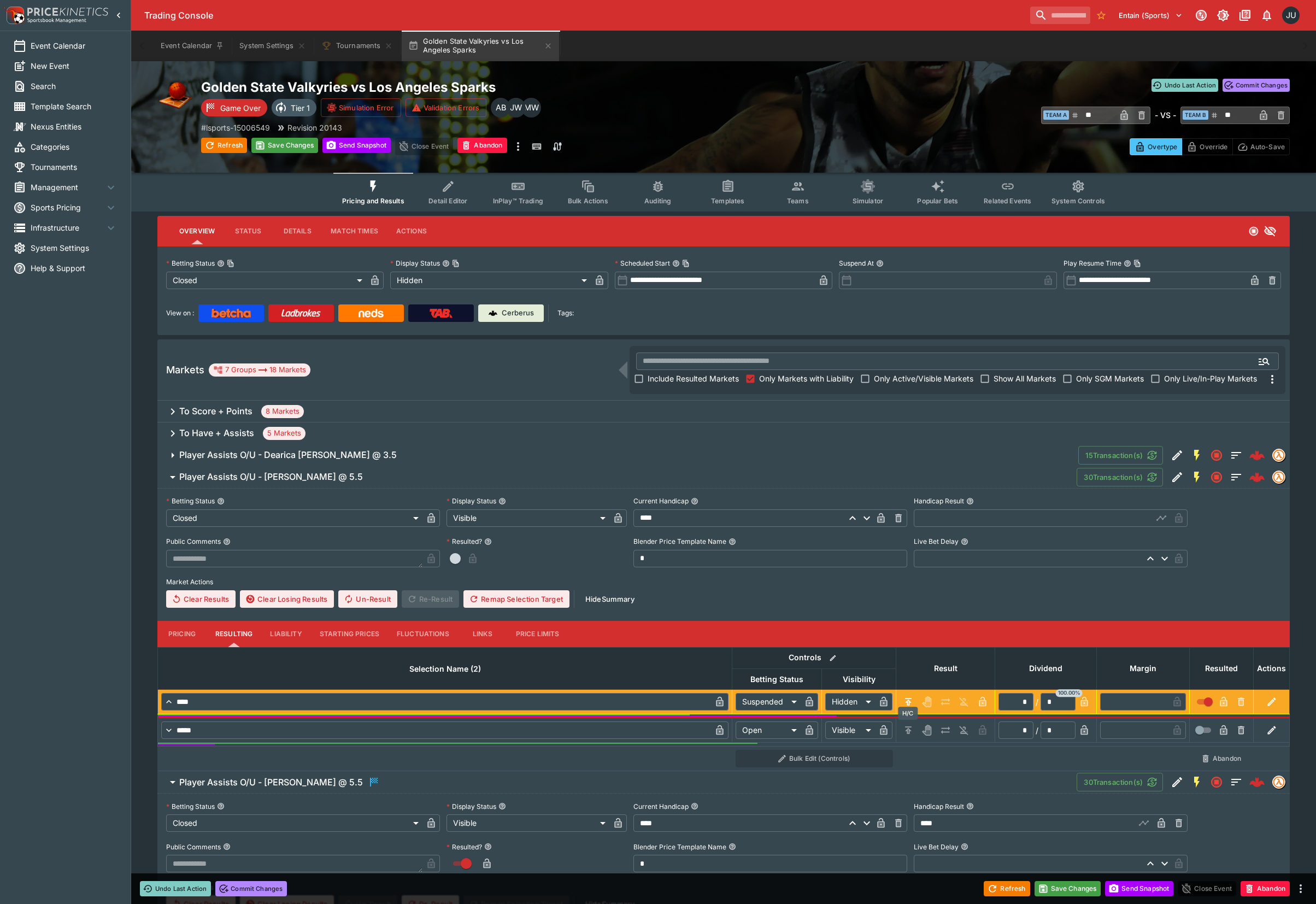
click at [908, 729] on icon "H/C" at bounding box center [908, 729] width 7 height 7
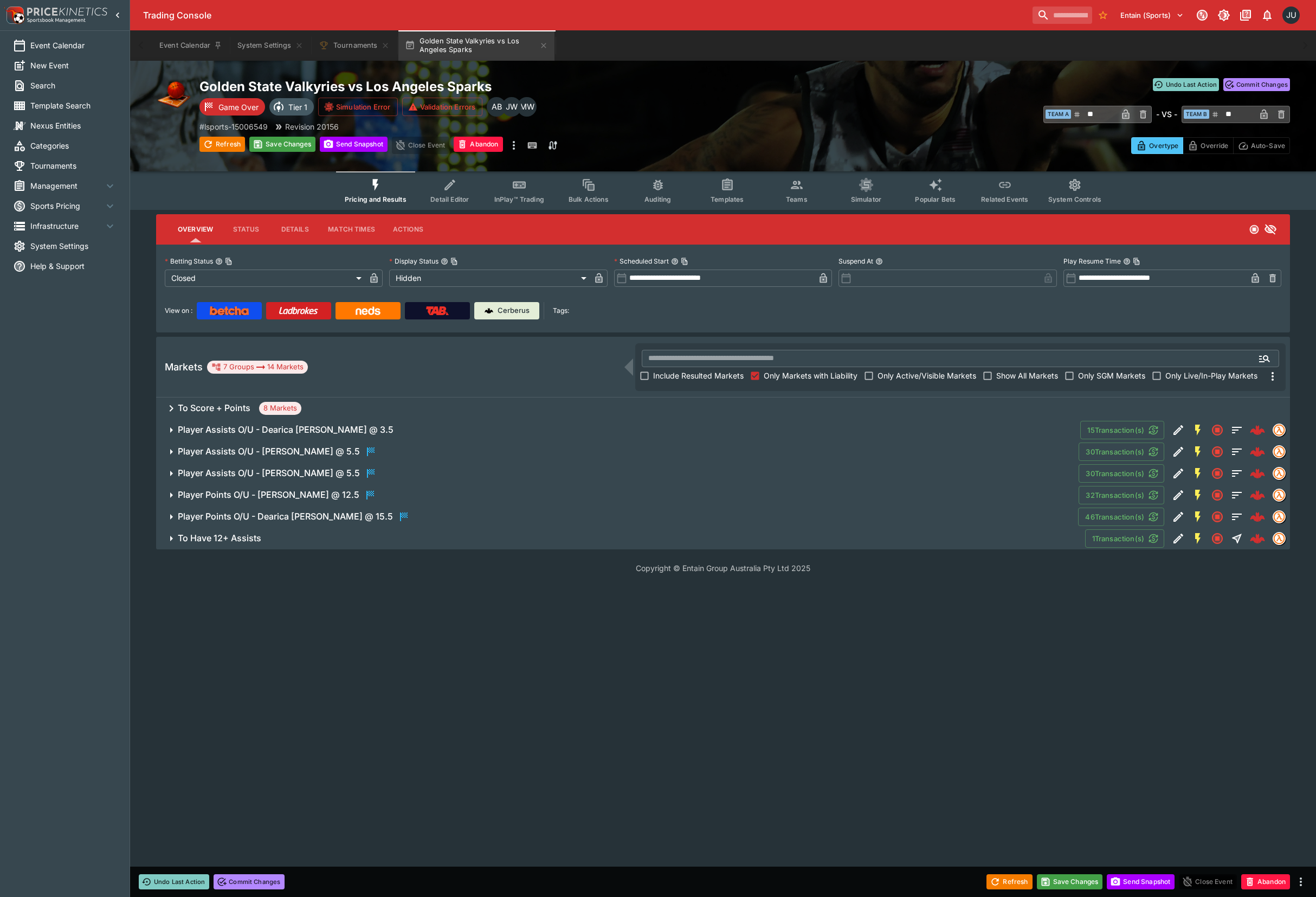
click at [305, 449] on h6 "Player Assists O/U - Julie Allemand @ 5.5" at bounding box center [269, 451] width 182 height 11
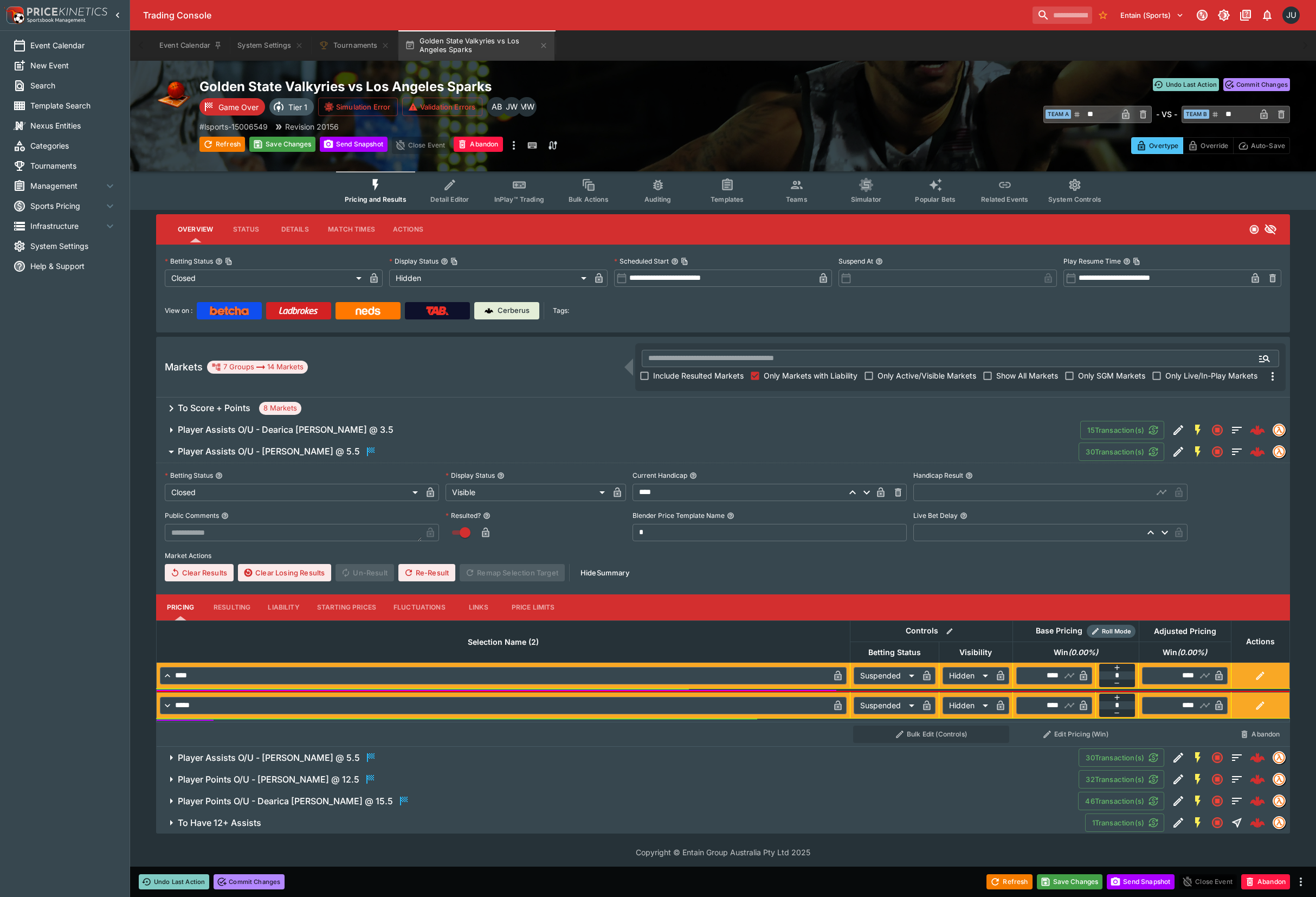
click at [933, 491] on input "text" at bounding box center [1033, 492] width 240 height 18
click at [460, 436] on span "The display status of the market. If not visible, the entire market and all sel…" at bounding box center [499, 451] width 150 height 30
click at [343, 434] on button "Player Assists O/U - Dearica Hamby @ 3.5" at bounding box center [618, 429] width 924 height 21
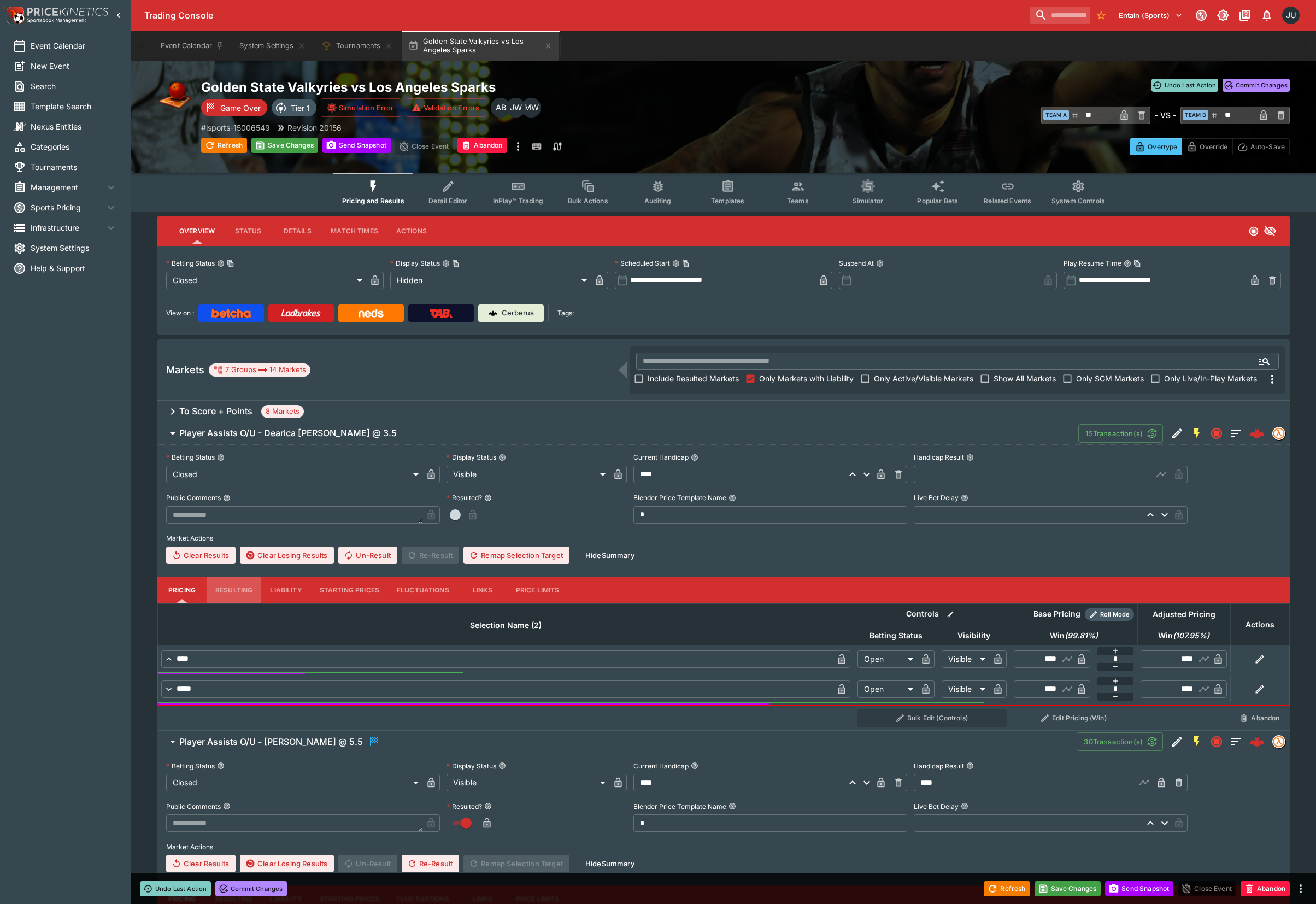
click at [234, 593] on button "Resulting" at bounding box center [234, 590] width 55 height 26
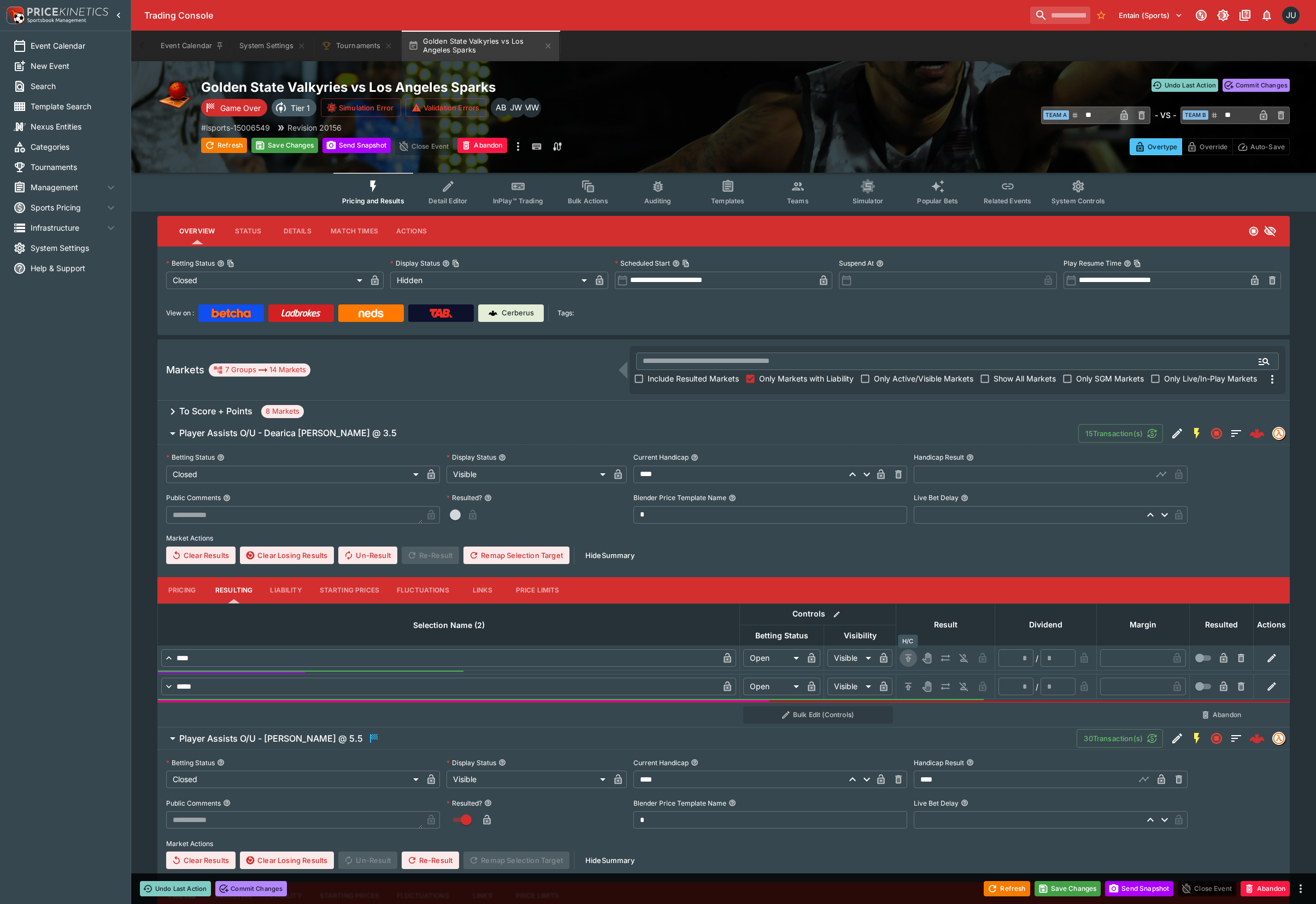
click at [905, 656] on icon "H/C" at bounding box center [908, 658] width 11 height 11
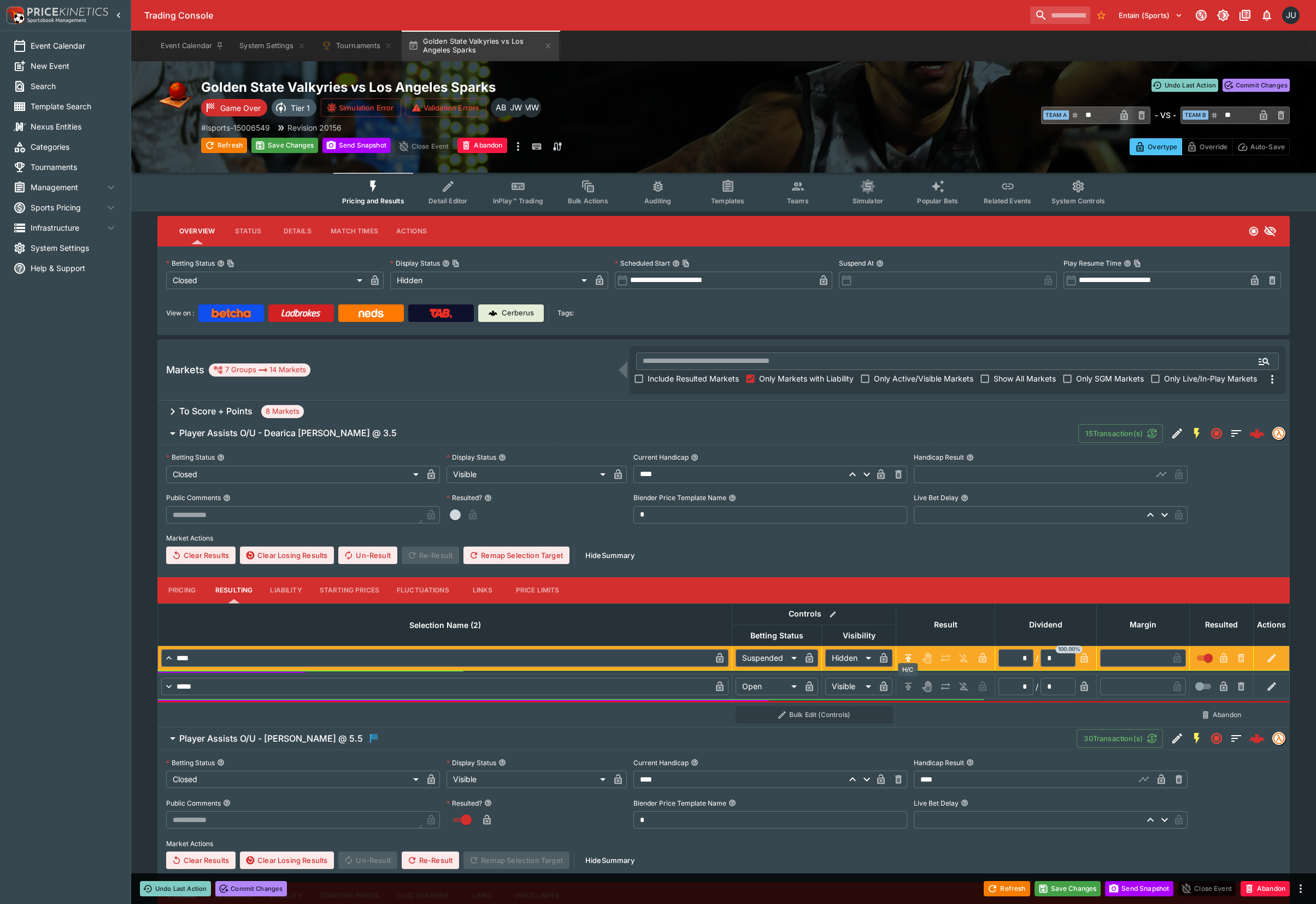
click at [906, 687] on icon "H/C" at bounding box center [908, 686] width 11 height 11
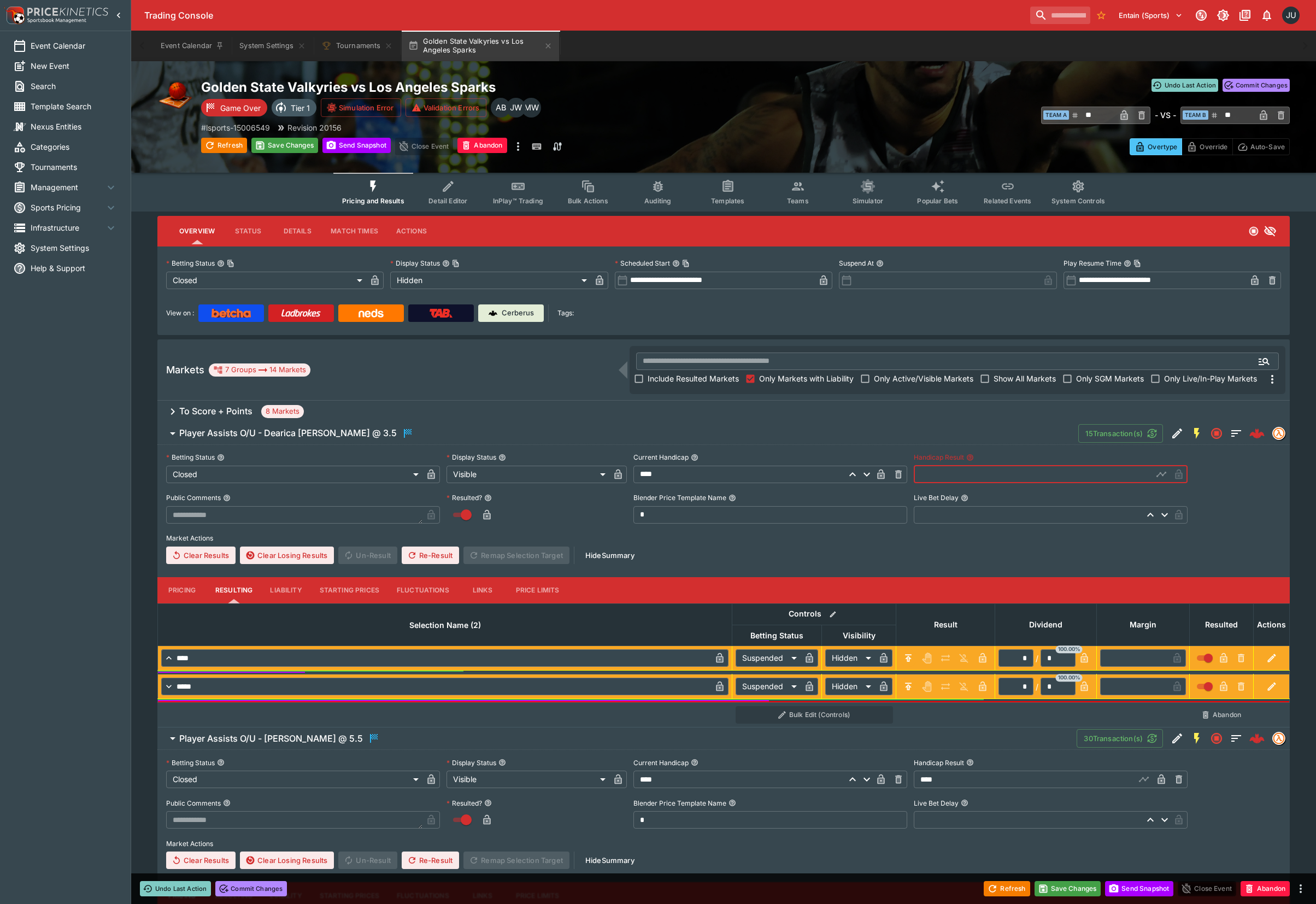
click at [931, 473] on input "text" at bounding box center [1034, 474] width 239 height 18
click at [293, 142] on button "Save Changes" at bounding box center [285, 145] width 67 height 15
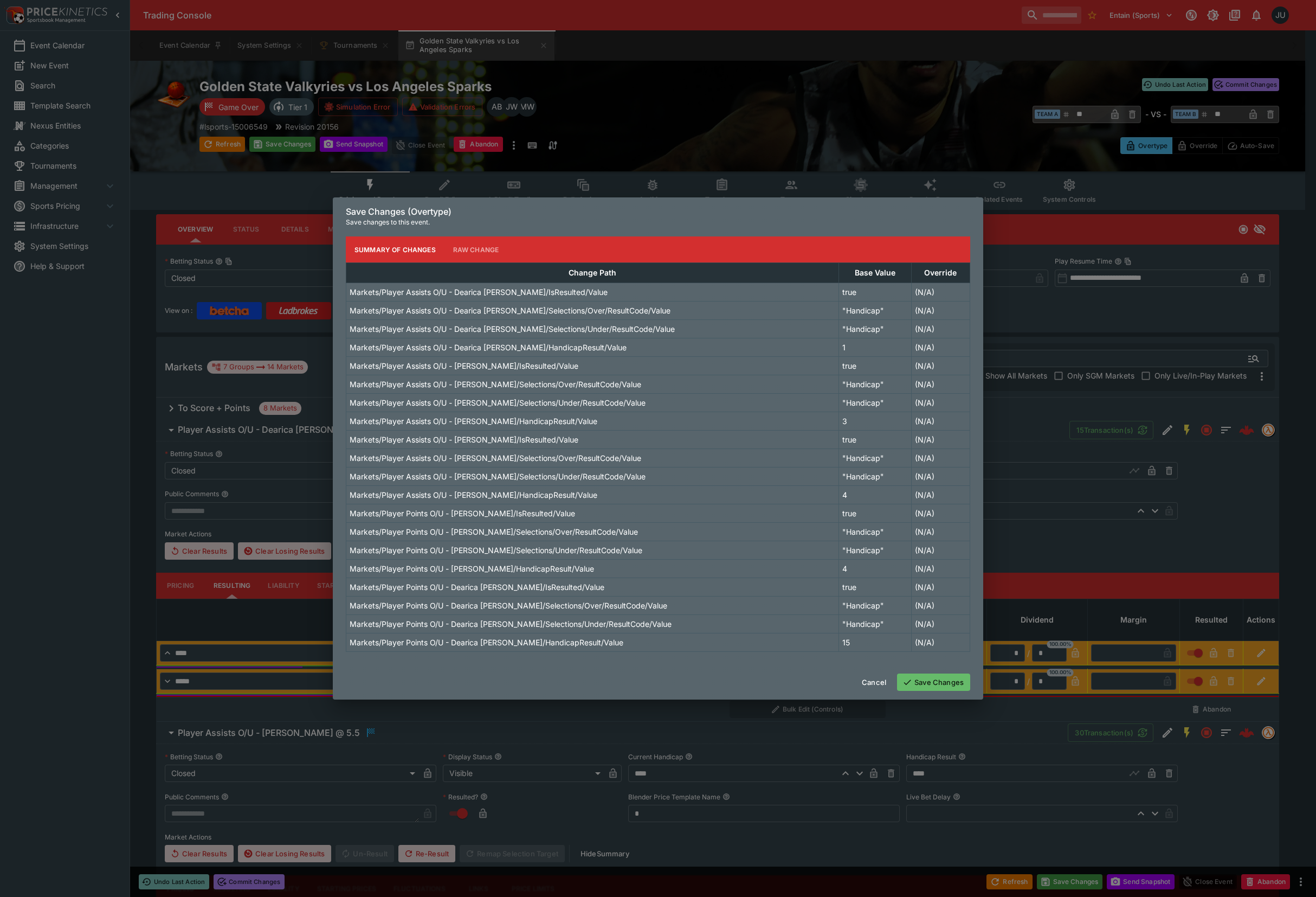
click at [955, 677] on button "Save Changes" at bounding box center [934, 682] width 73 height 18
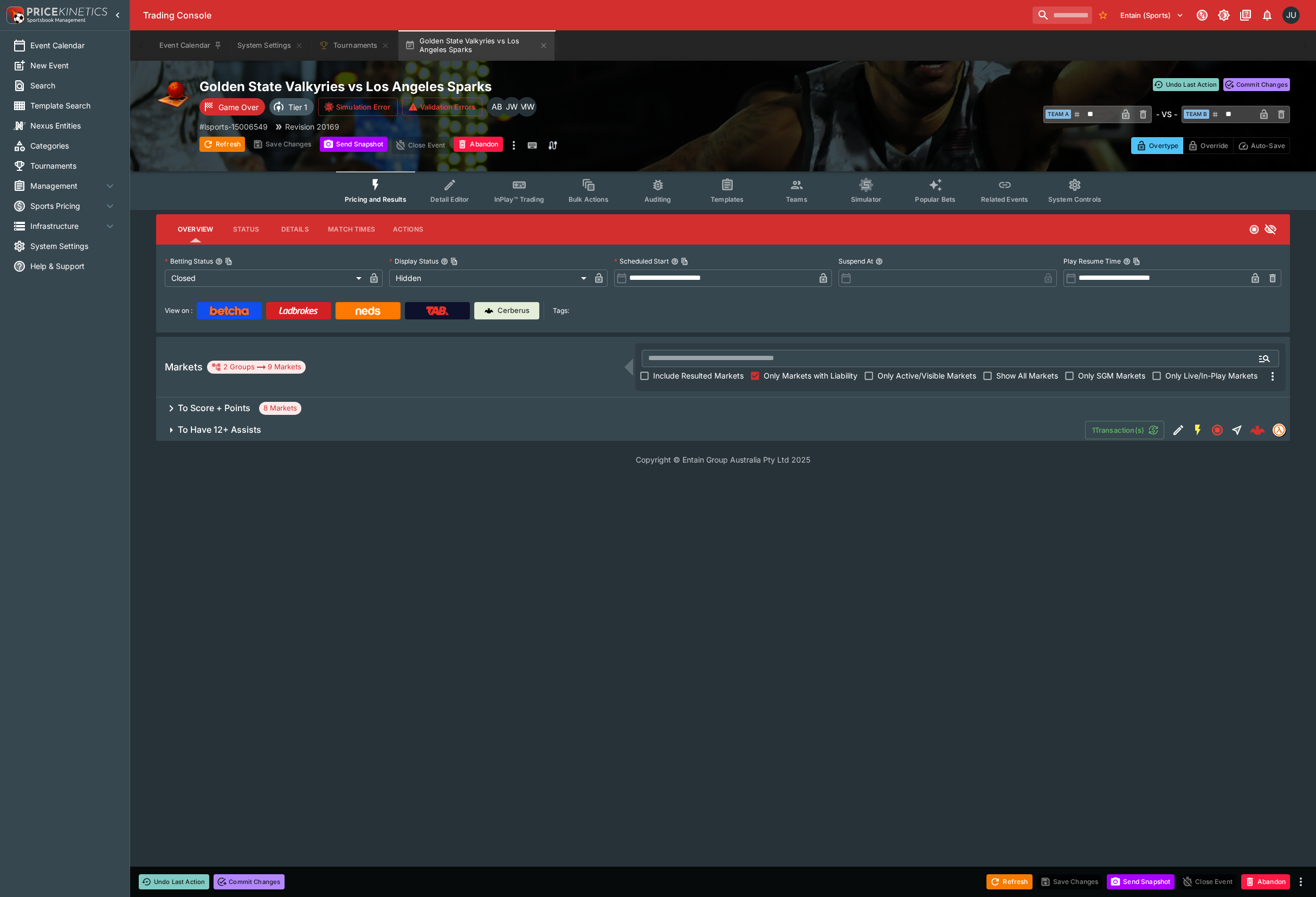
click at [310, 427] on span "To Have 12+ Assists" at bounding box center [627, 429] width 899 height 11
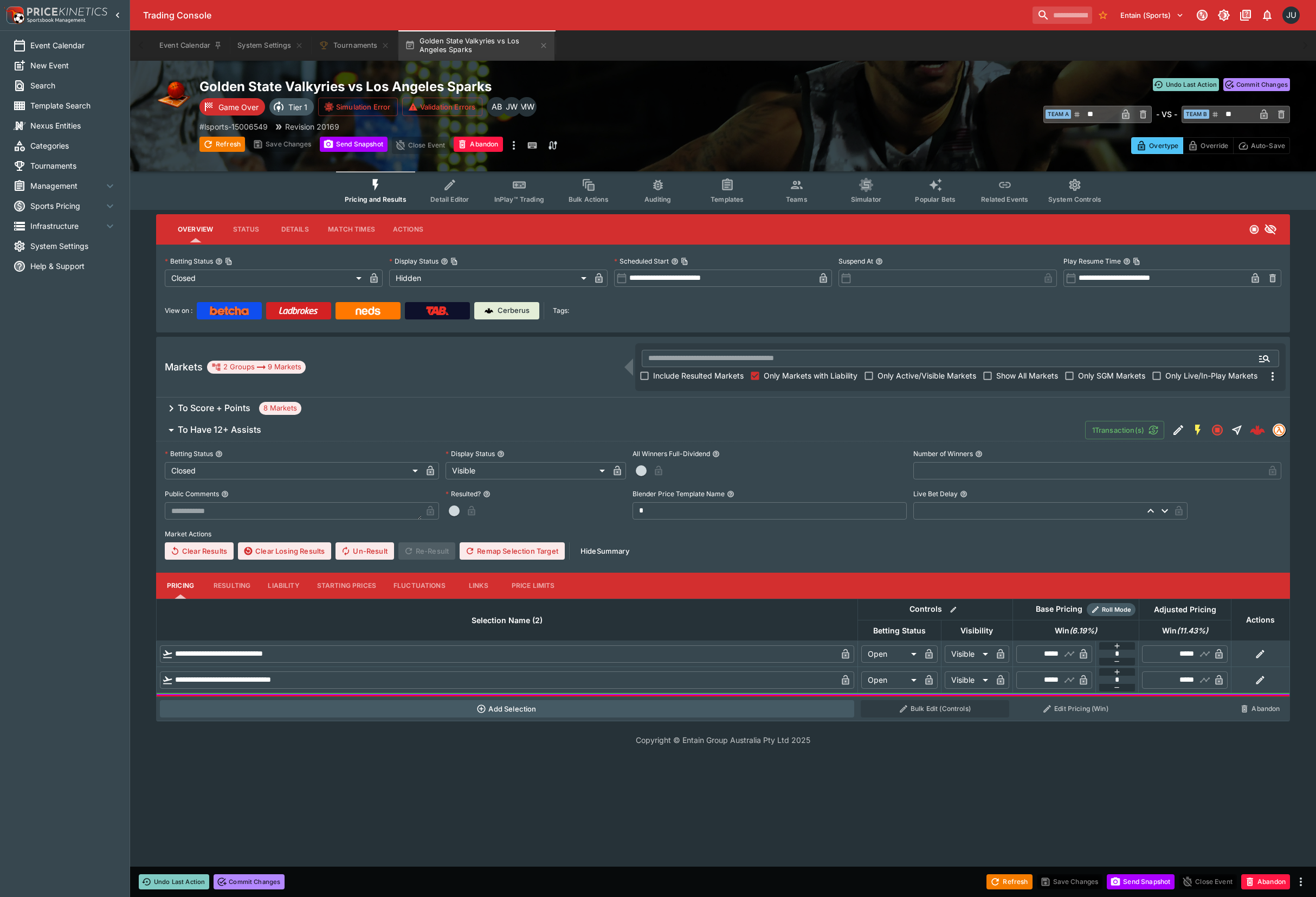
click at [238, 582] on button "Resulting" at bounding box center [232, 586] width 54 height 26
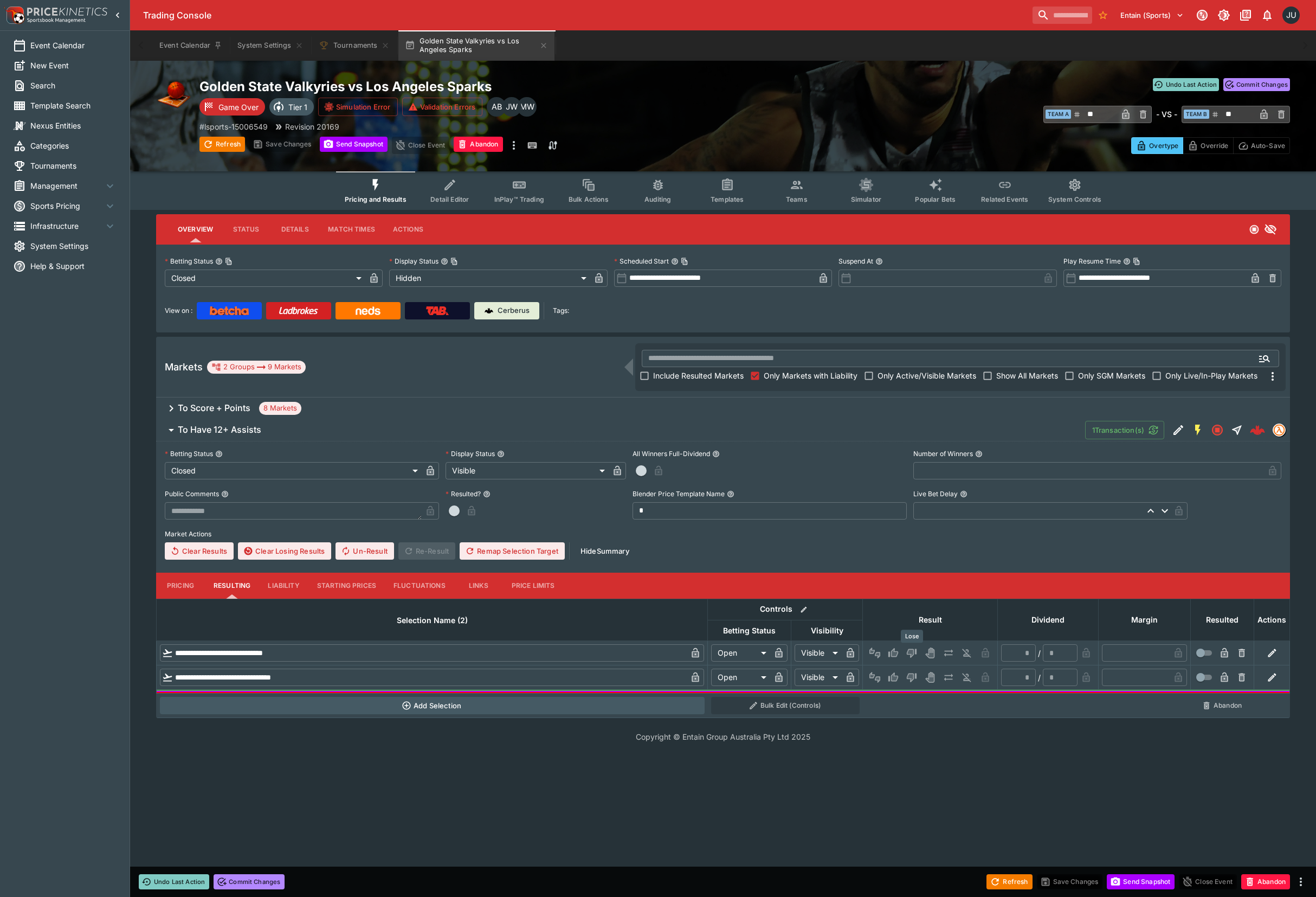
click at [909, 649] on icon "Lose" at bounding box center [912, 653] width 10 height 9
click at [910, 675] on icon "Lose" at bounding box center [910, 677] width 5 height 7
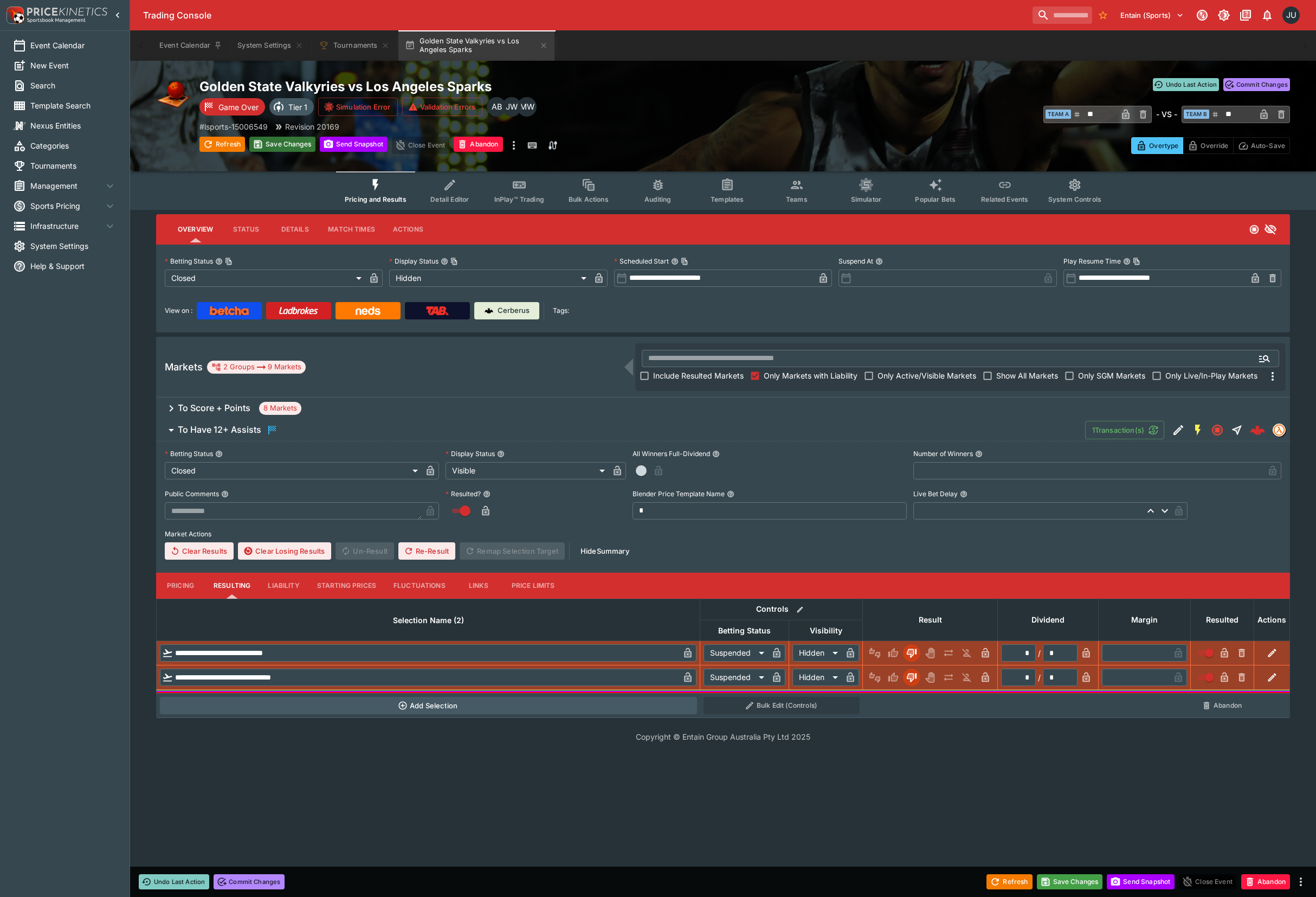
click at [302, 145] on button "Save Changes" at bounding box center [283, 144] width 66 height 15
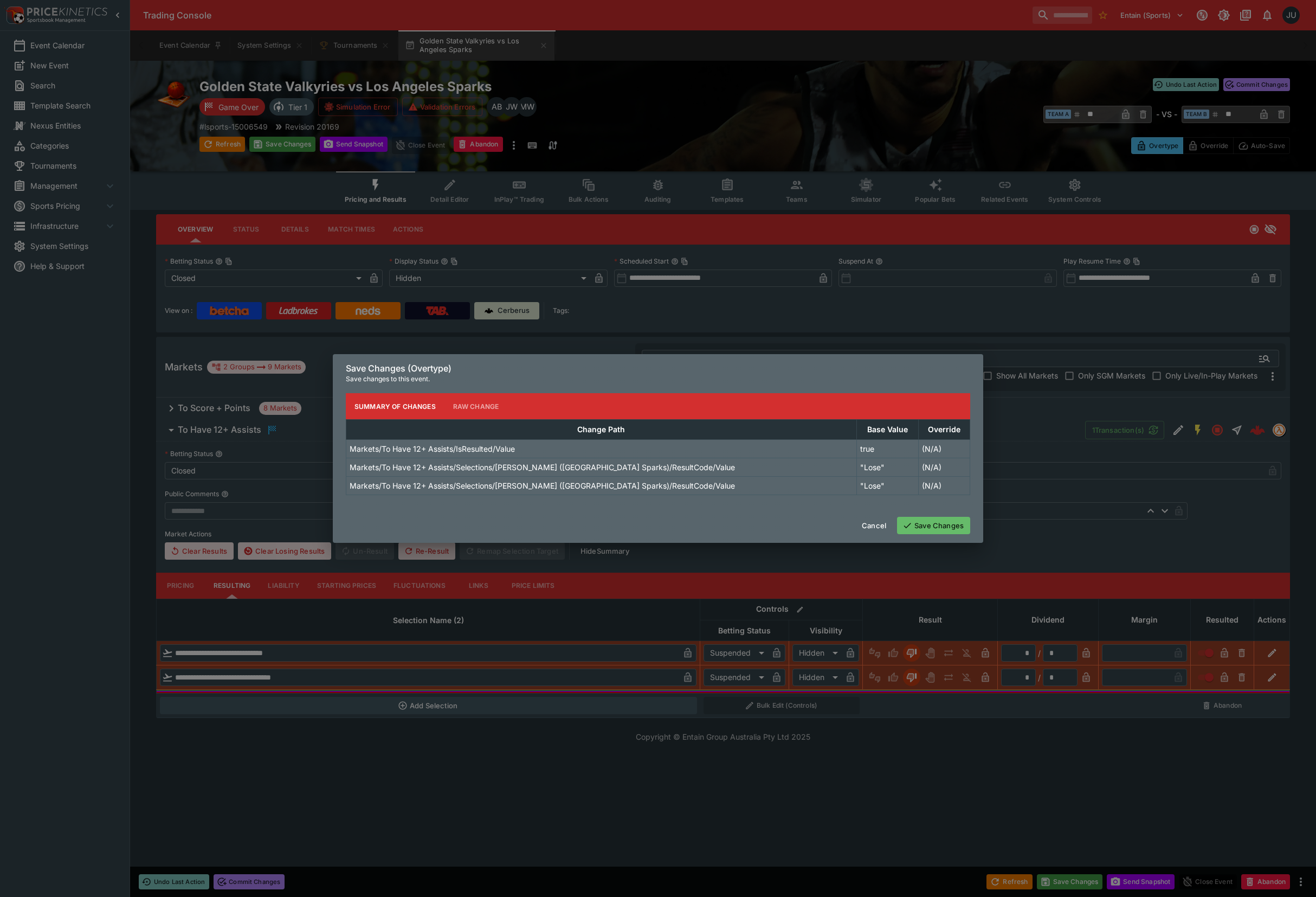
click at [927, 529] on button "Save Changes" at bounding box center [934, 525] width 73 height 18
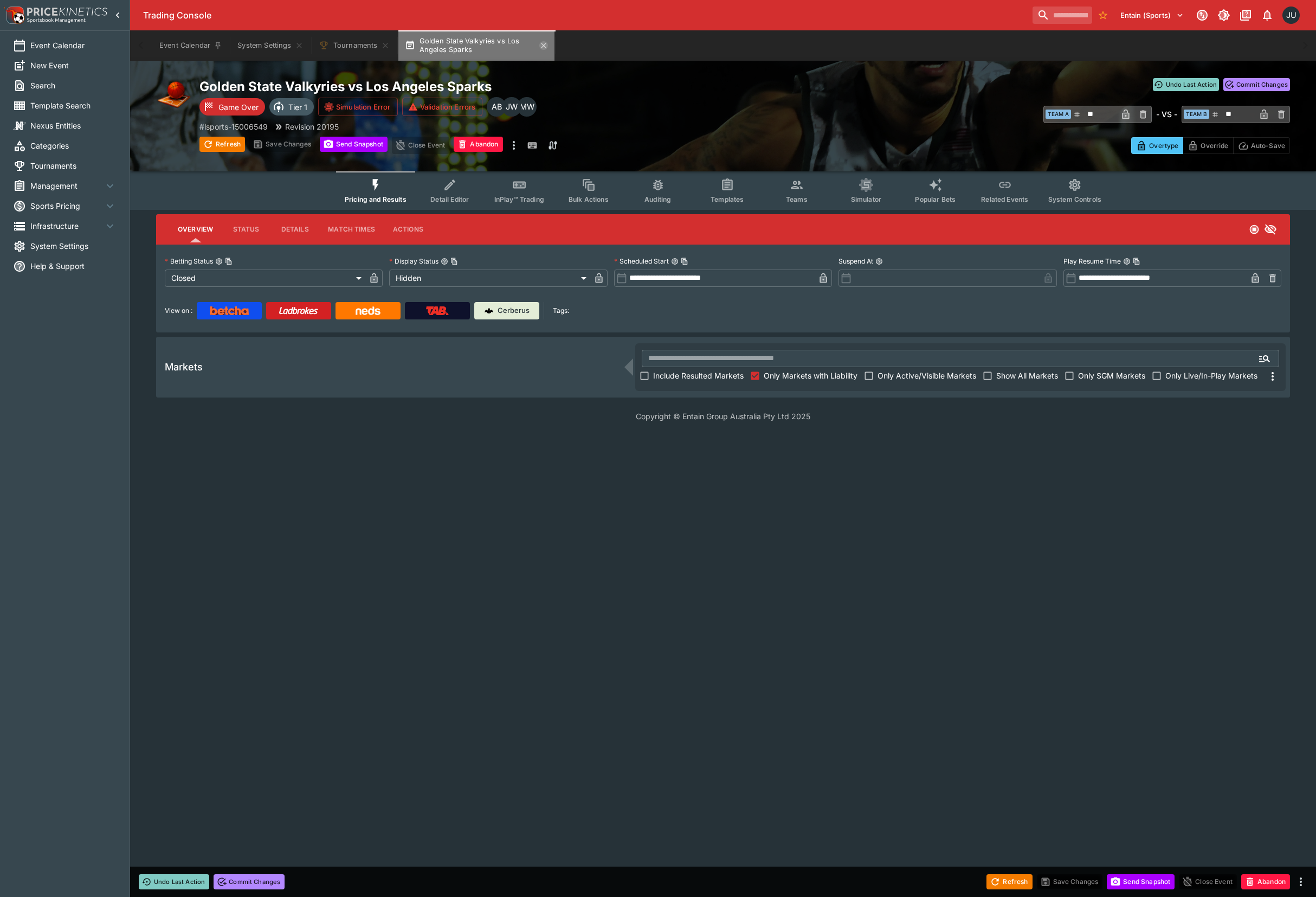
click at [547, 46] on icon "button" at bounding box center [543, 45] width 8 height 8
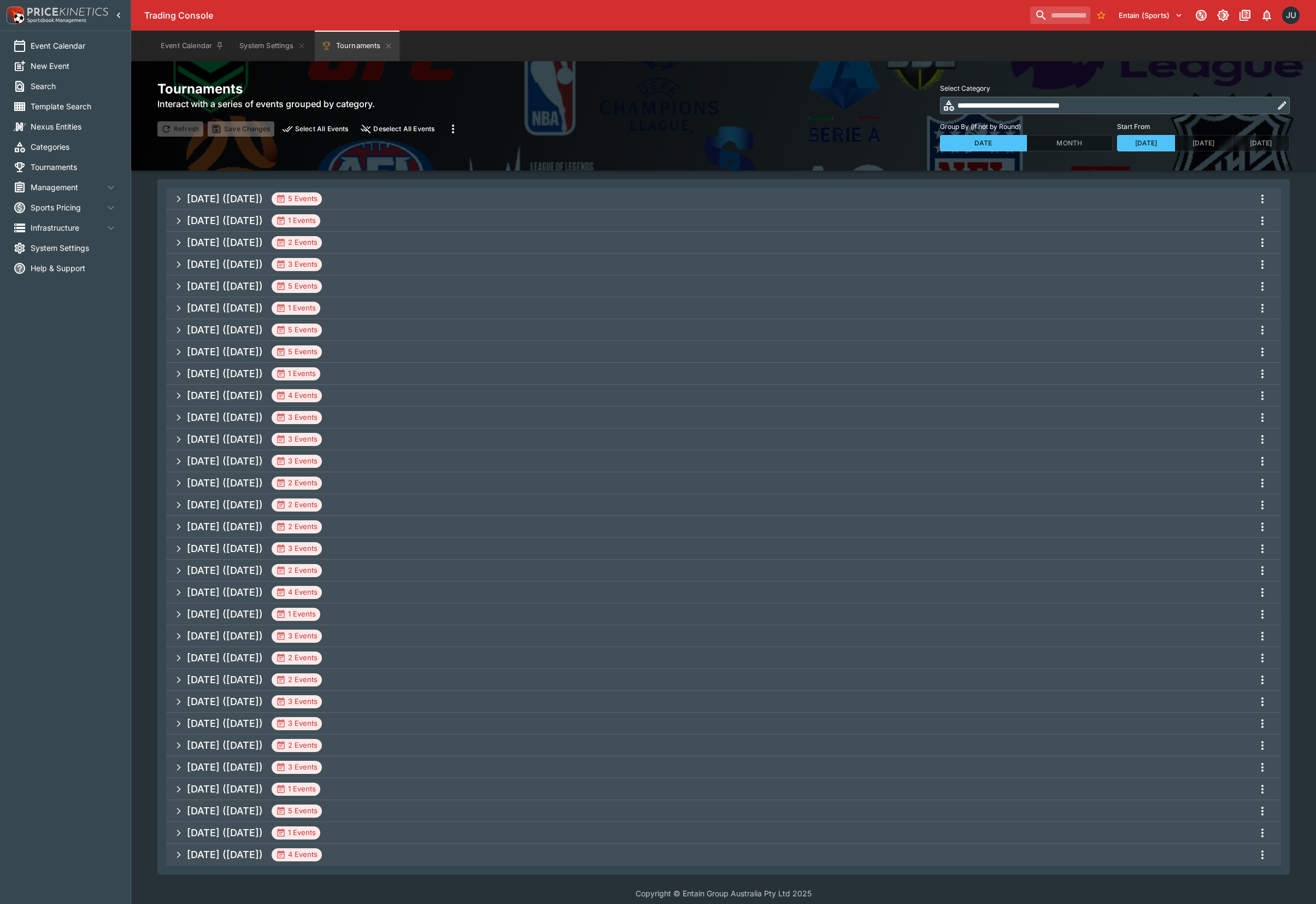
click at [261, 194] on h5 "Aug 2025 (2025-08-11)" at bounding box center [225, 198] width 76 height 12
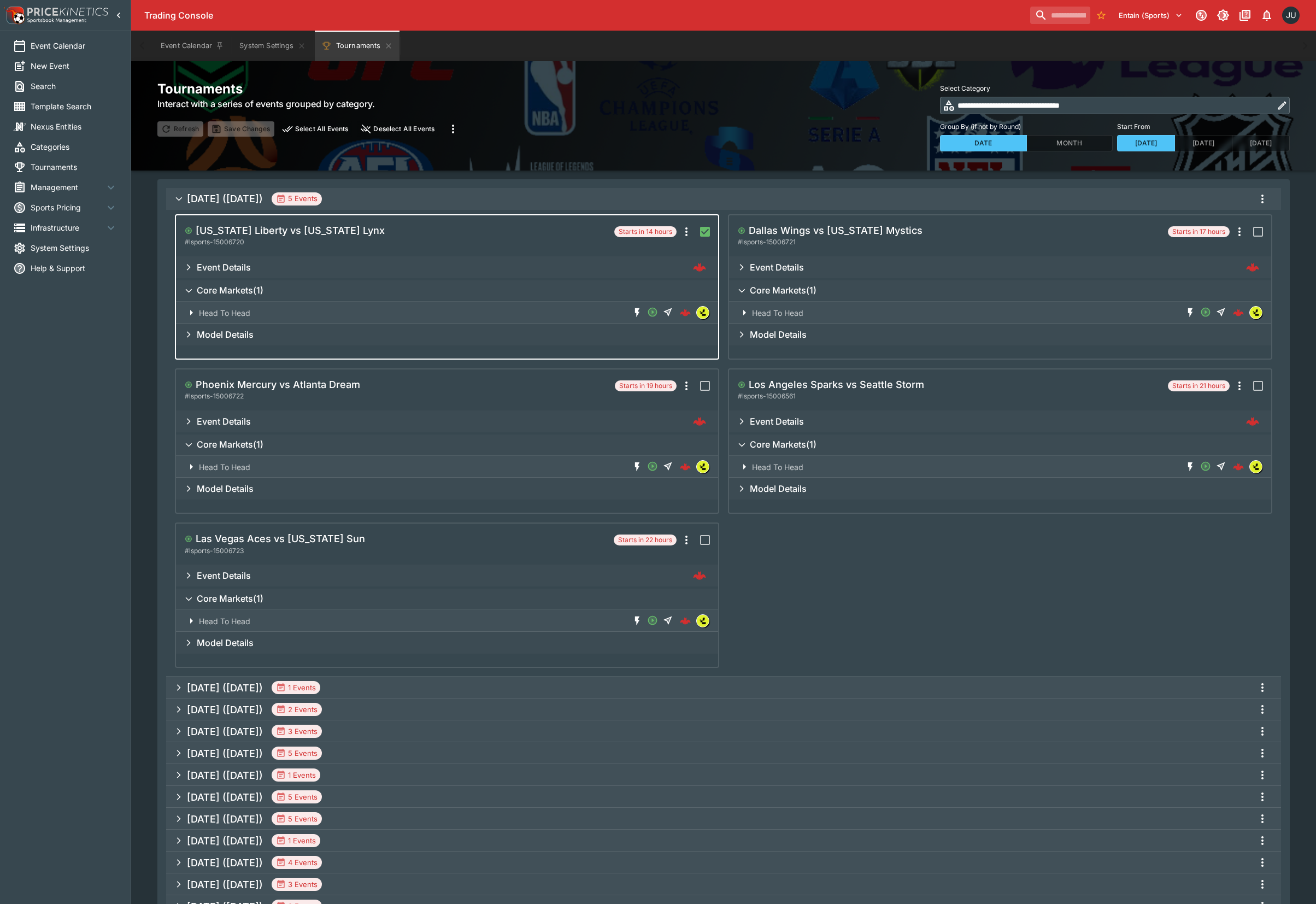
click at [1264, 197] on icon "more" at bounding box center [1263, 199] width 13 height 13
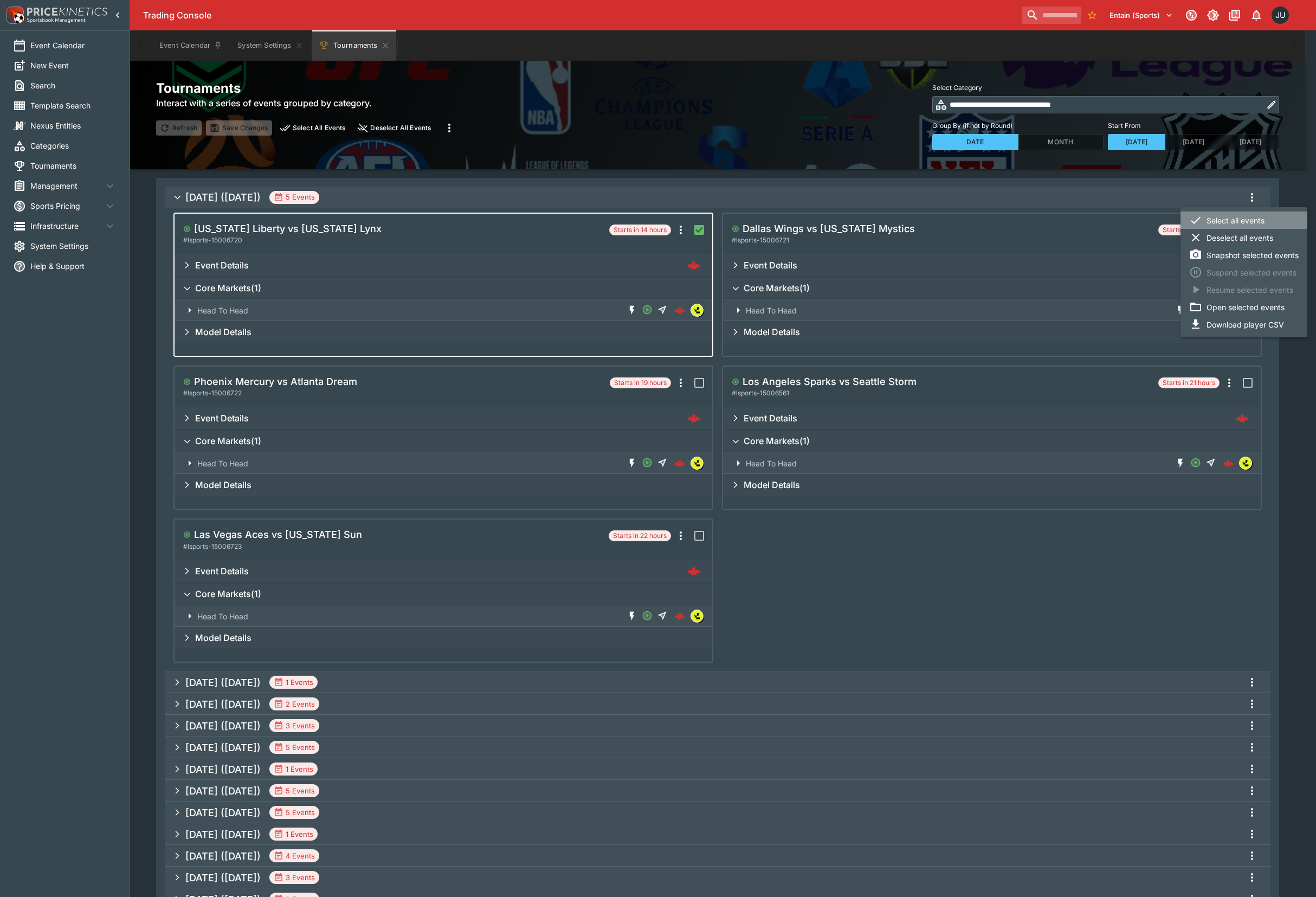
click at [1223, 224] on li "Select all events" at bounding box center [1244, 220] width 127 height 18
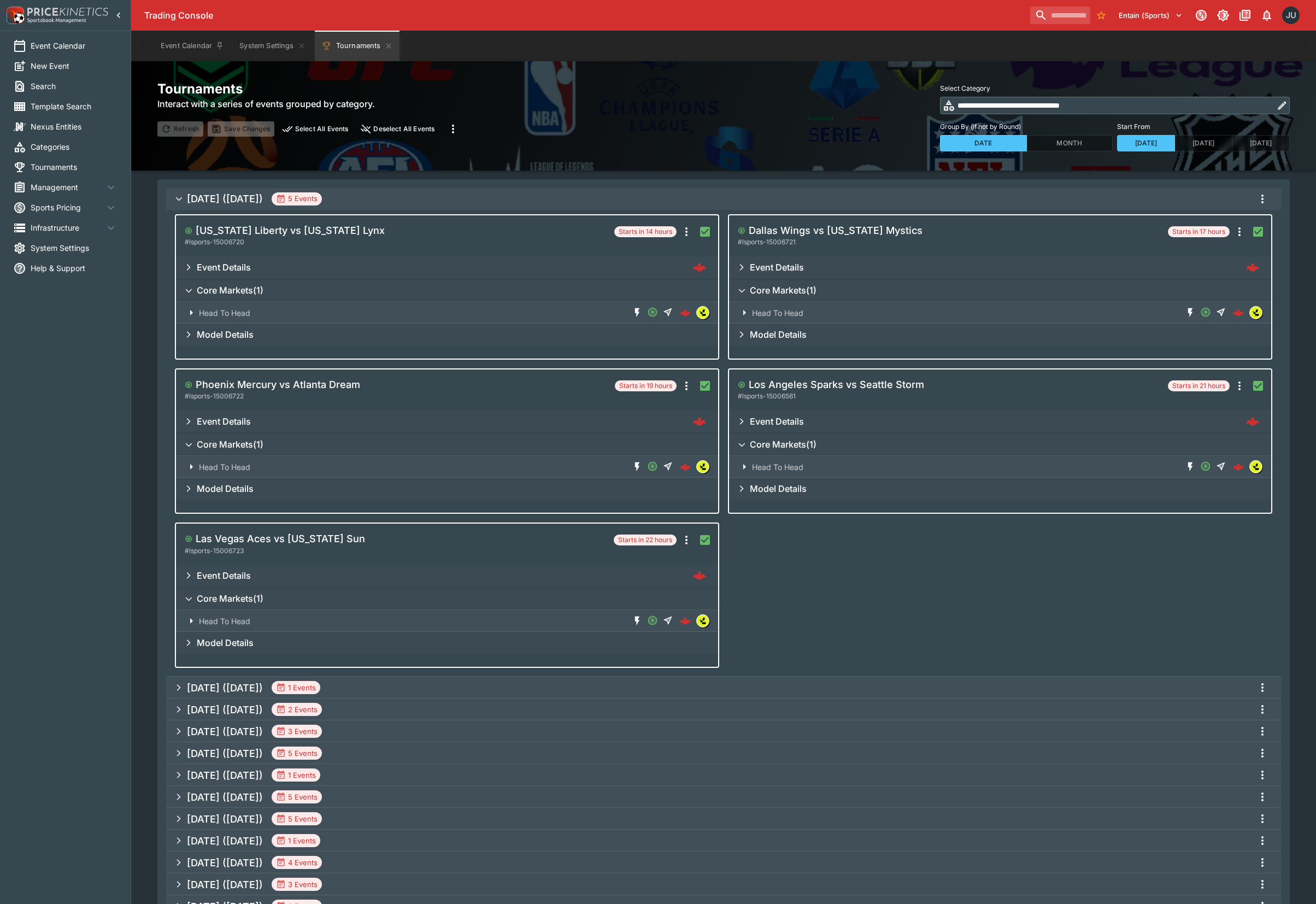
click at [1264, 200] on icon "more" at bounding box center [1263, 199] width 13 height 13
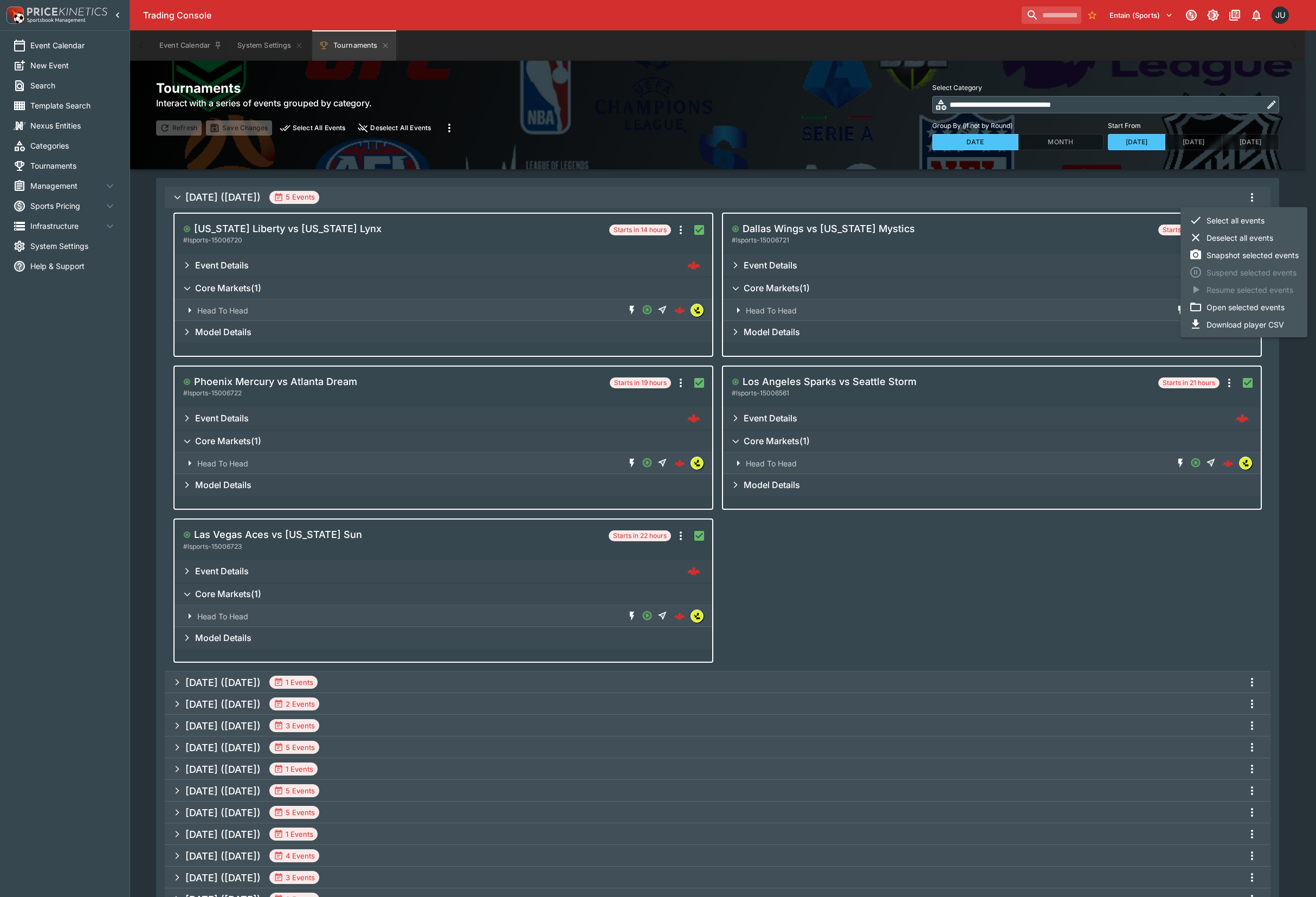
click at [1231, 259] on li "Snapshot selected events" at bounding box center [1244, 255] width 127 height 18
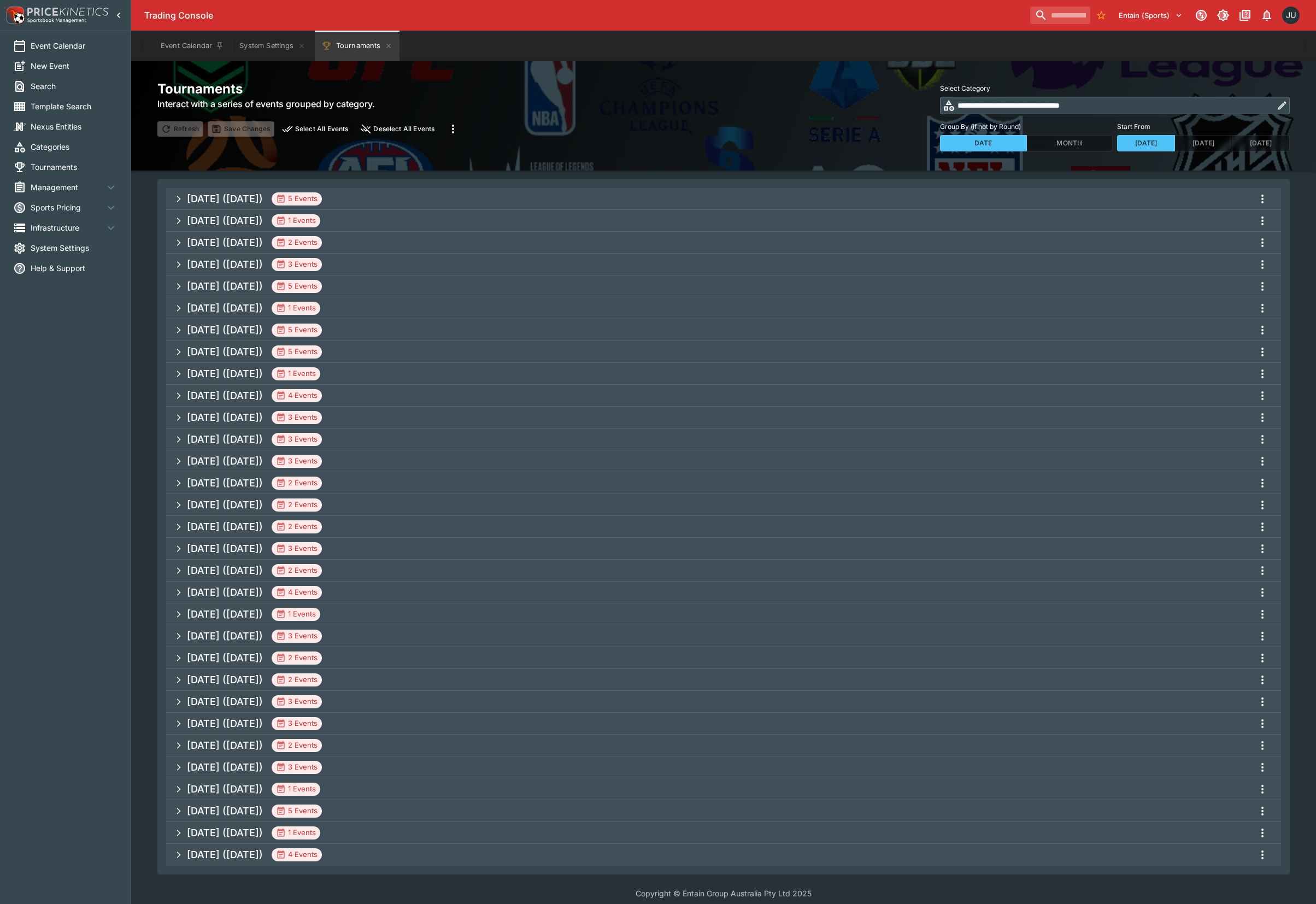
click at [234, 204] on h5 "Aug 2025 (2025-08-11)" at bounding box center [225, 198] width 76 height 12
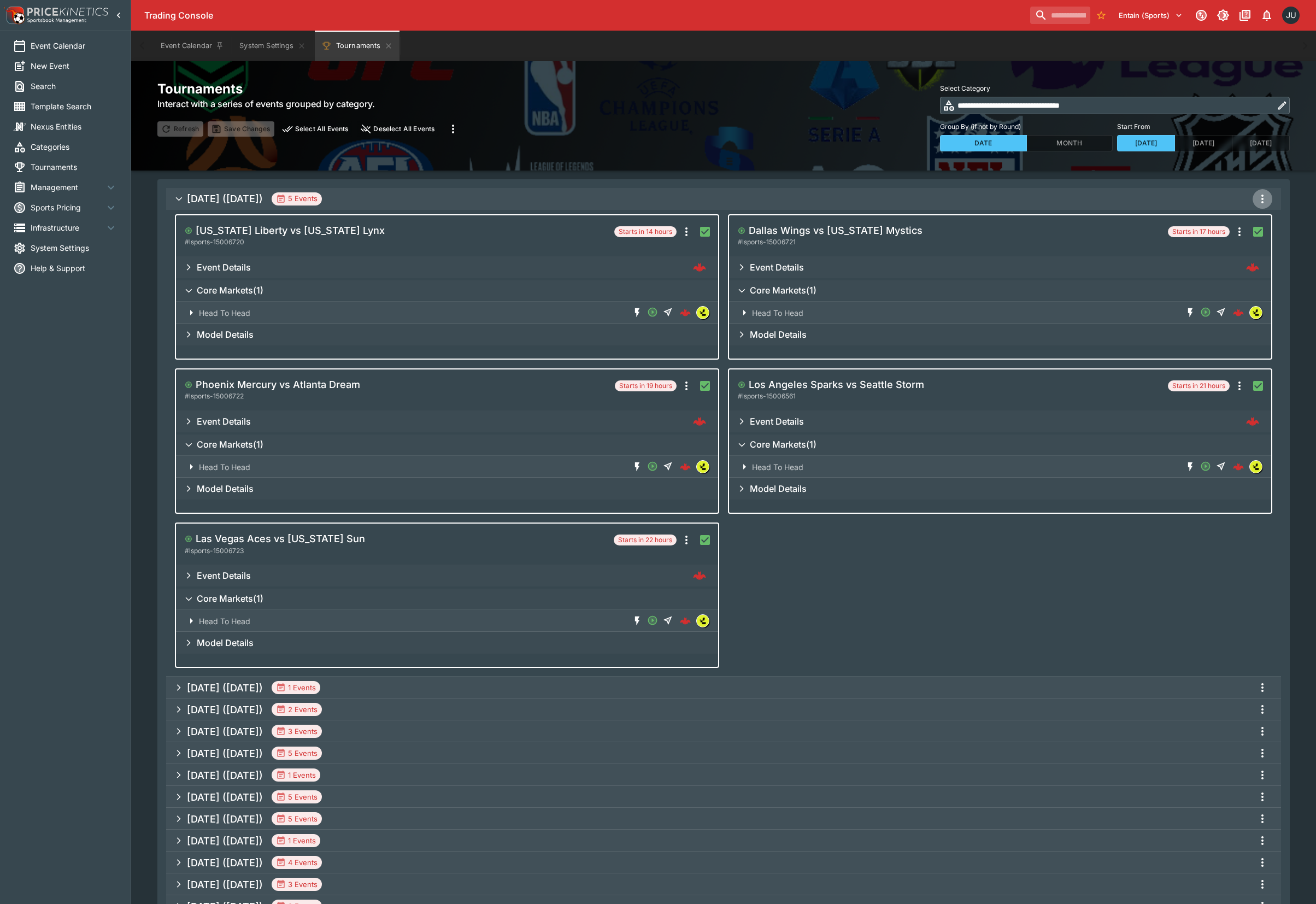
click at [1264, 200] on icon "more" at bounding box center [1263, 199] width 13 height 13
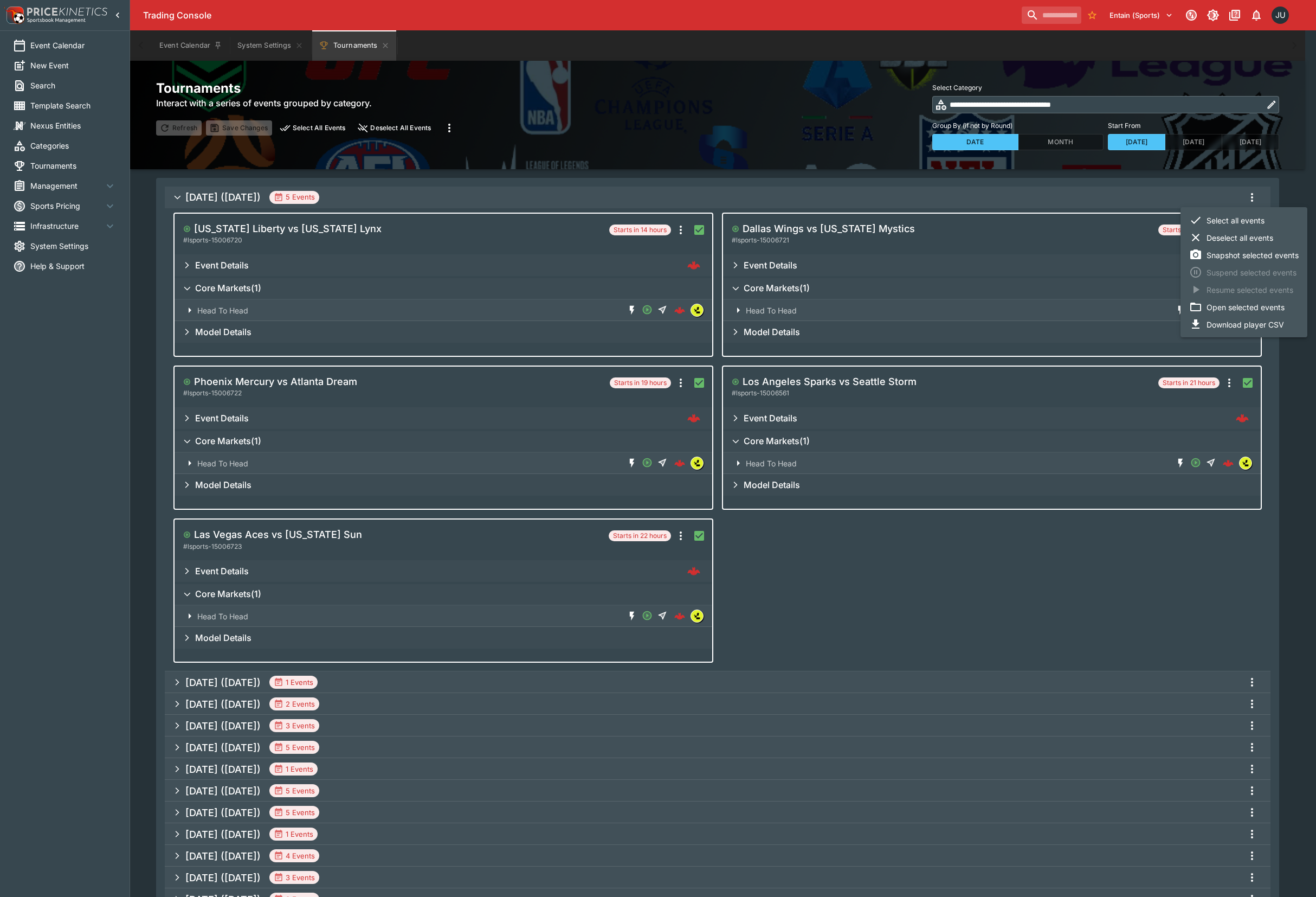
click at [1234, 310] on li "Open selected events" at bounding box center [1244, 307] width 127 height 18
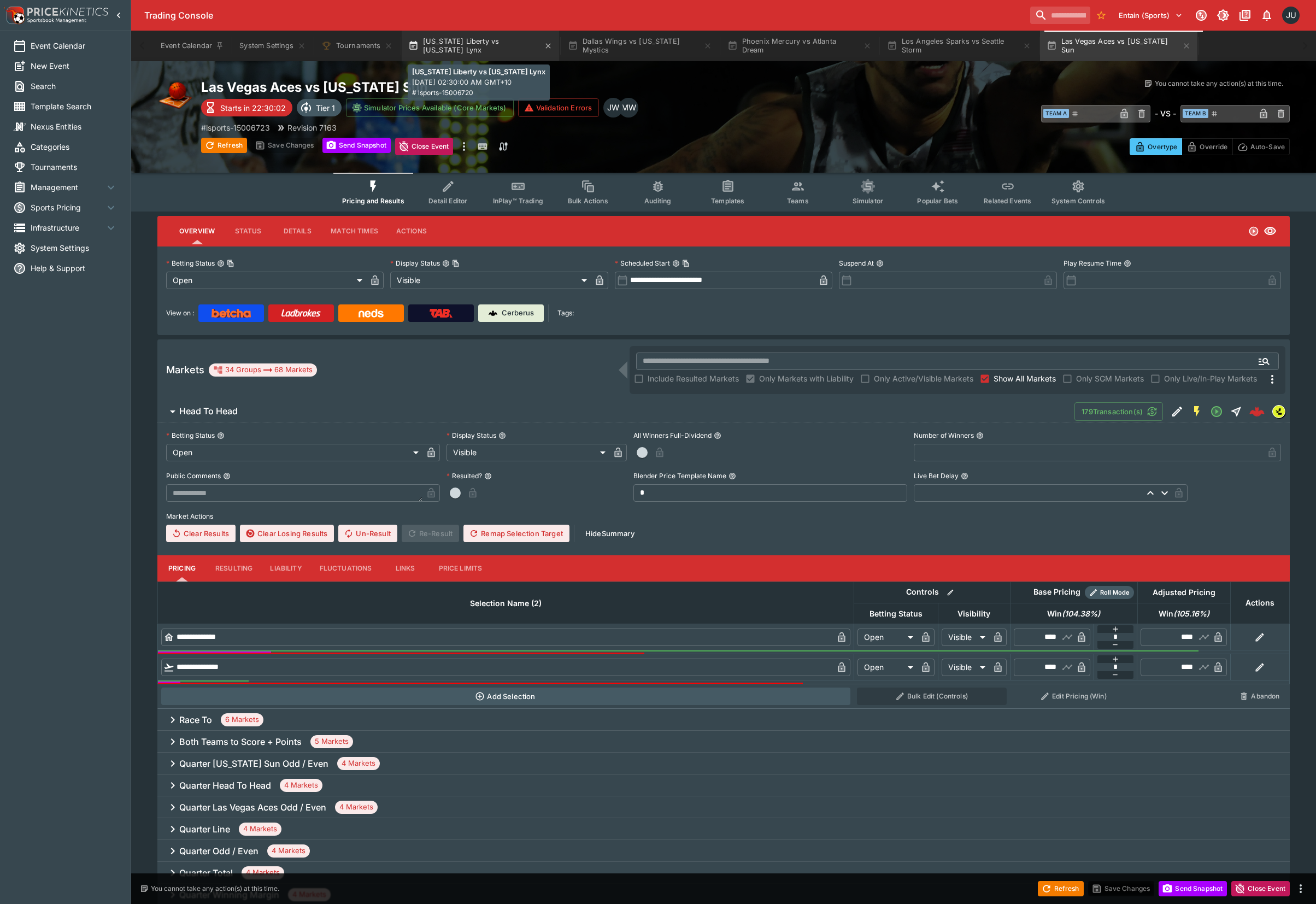
click at [486, 51] on button "New York Liberty vs Minnesota Lynx" at bounding box center [481, 46] width 158 height 31
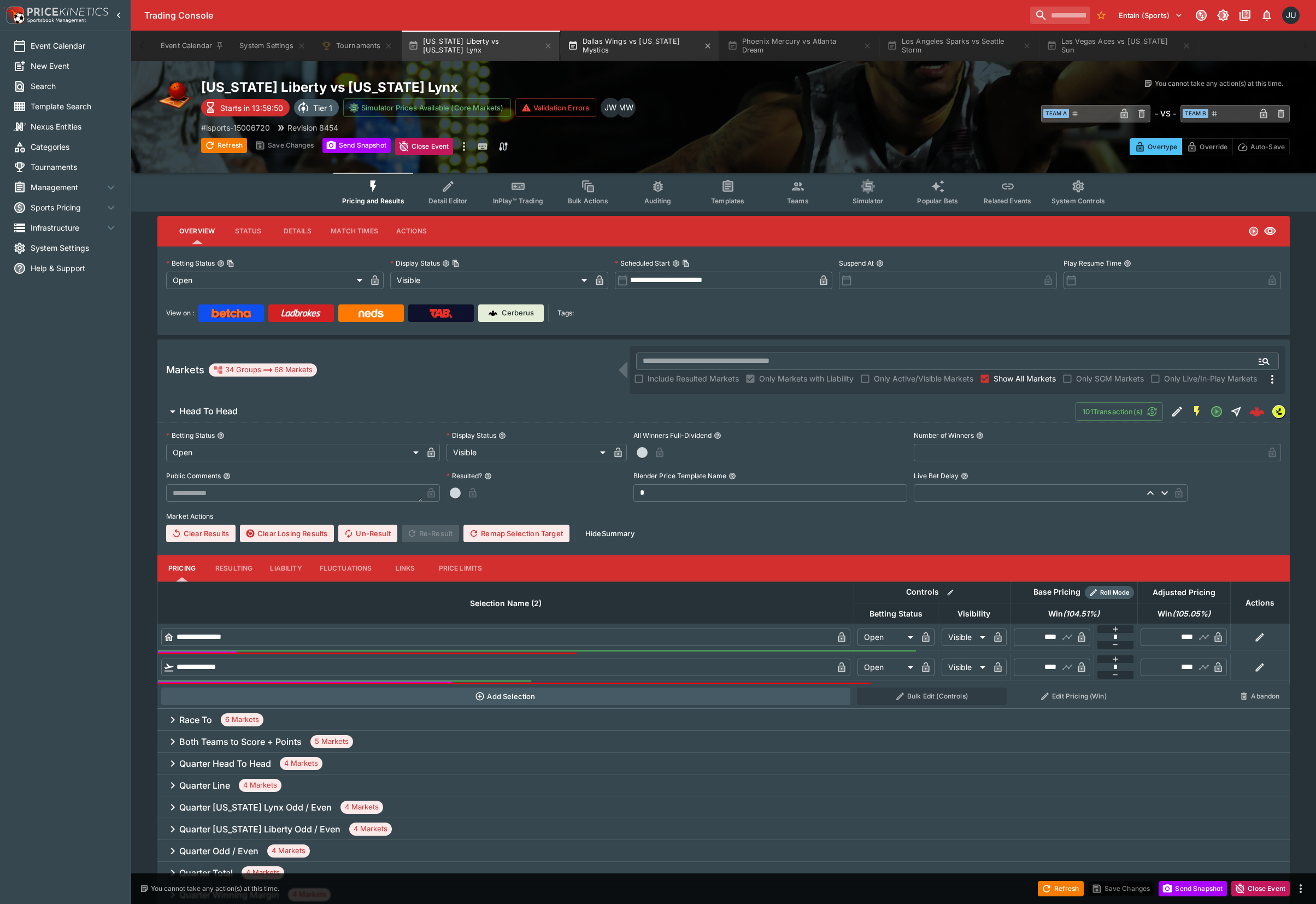
click at [637, 49] on button "Dallas Wings vs Washington Mystics" at bounding box center [640, 46] width 158 height 31
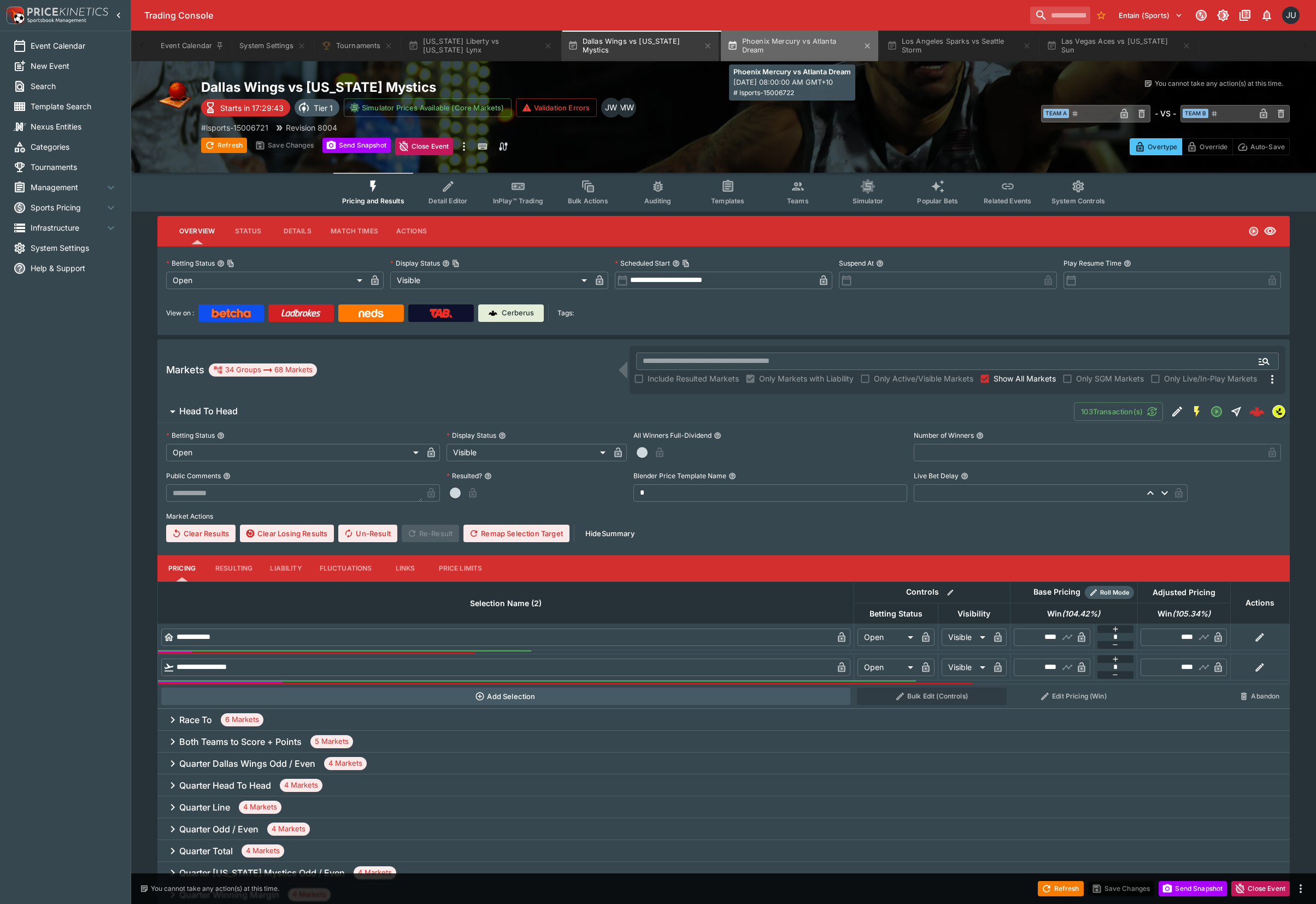
click at [801, 48] on button "Phoenix Mercury vs Atlanta Dream" at bounding box center [800, 46] width 158 height 31
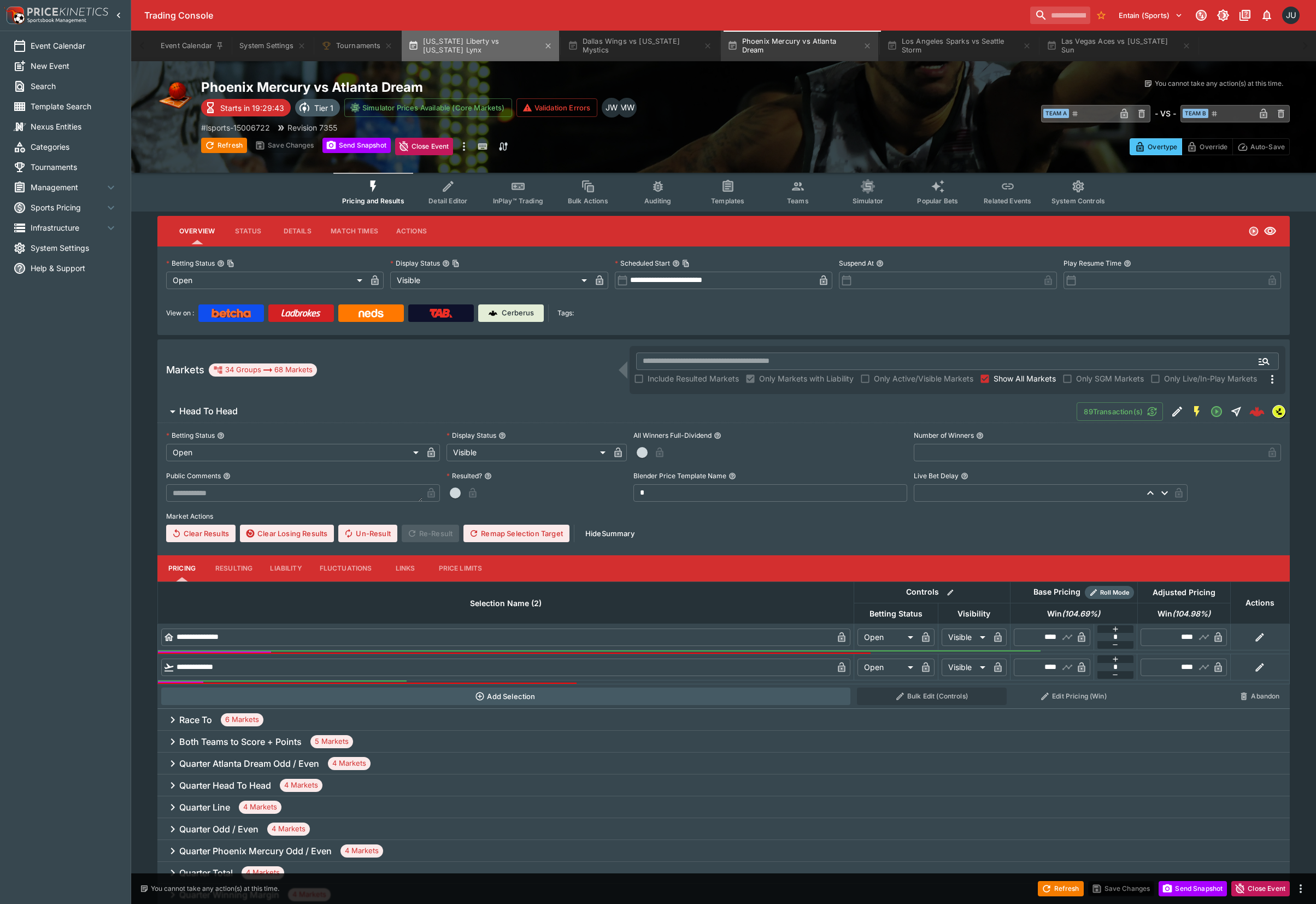
click at [465, 41] on button "New York Liberty vs Minnesota Lynx" at bounding box center [481, 46] width 158 height 31
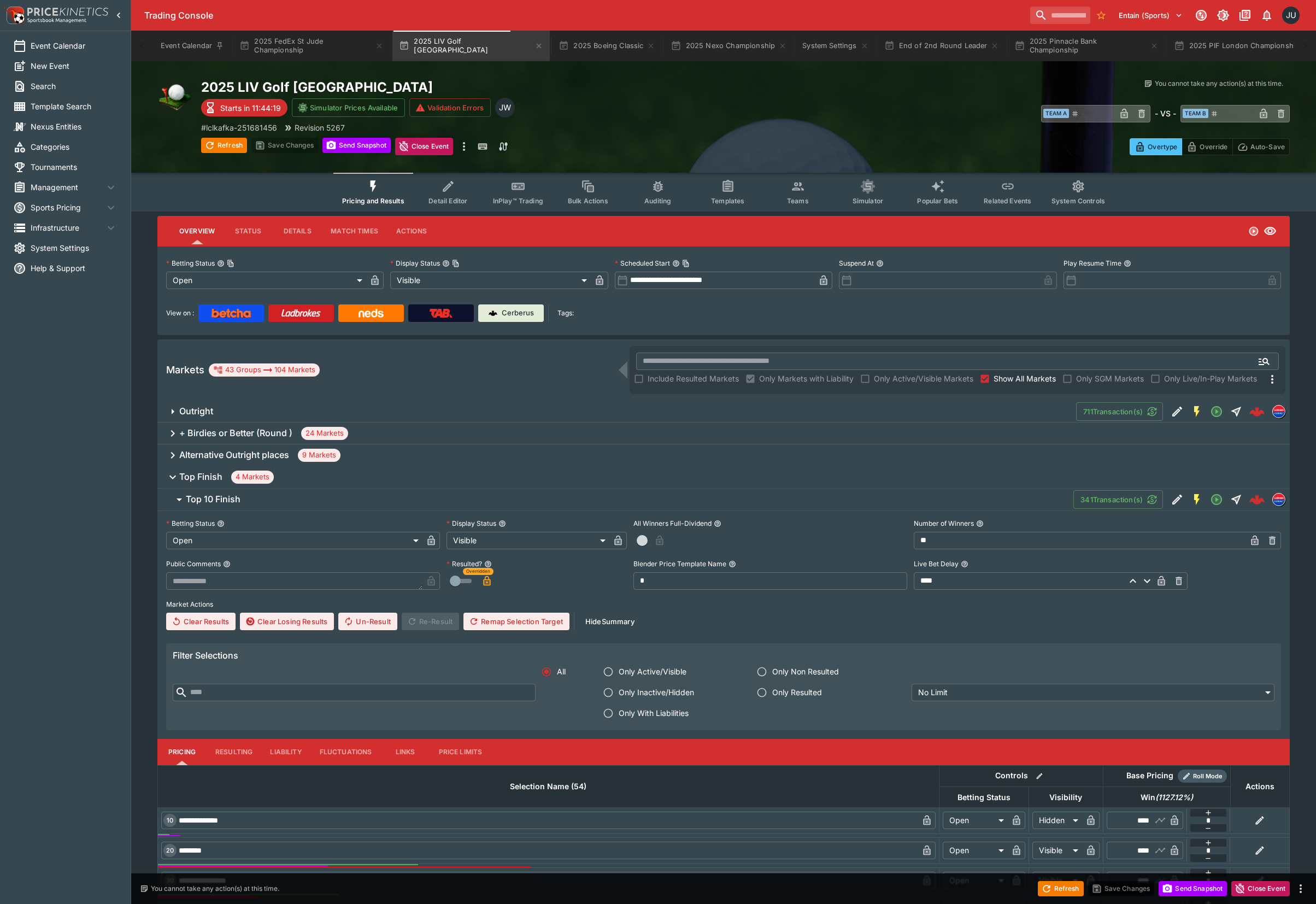
scroll to position [93, 0]
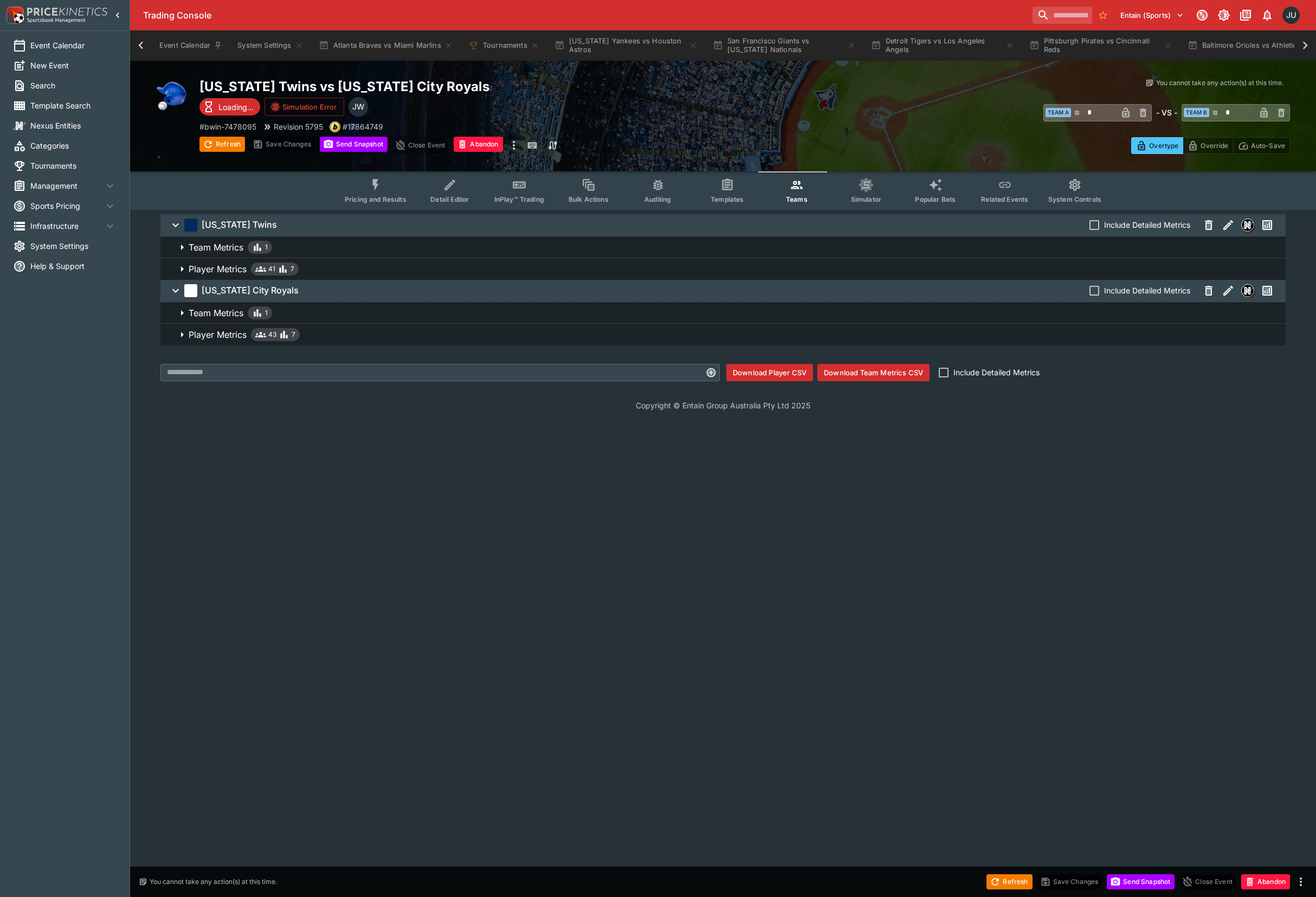
scroll to position [0, 189]
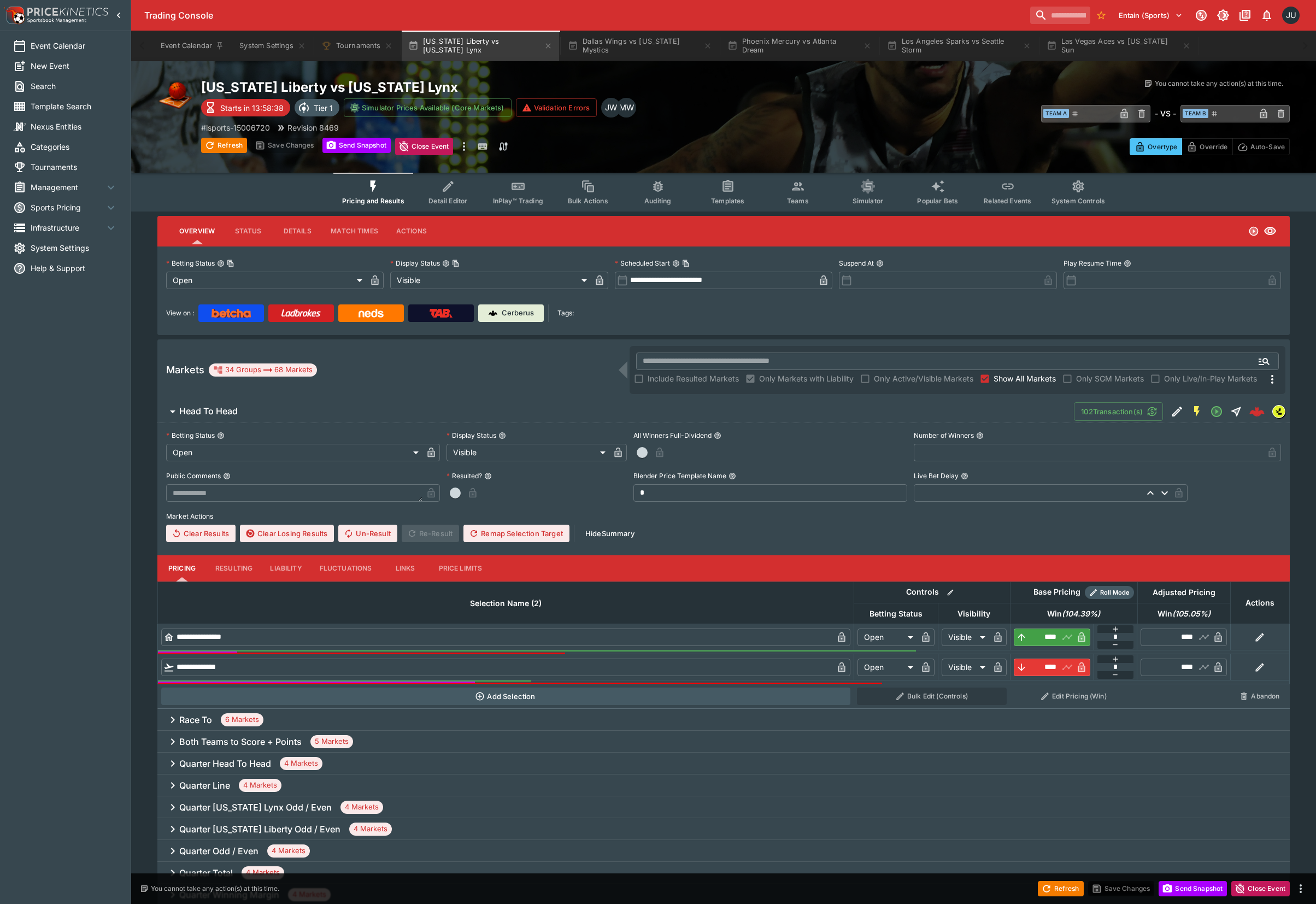
type input "****"
